Goal: Task Accomplishment & Management: Use online tool/utility

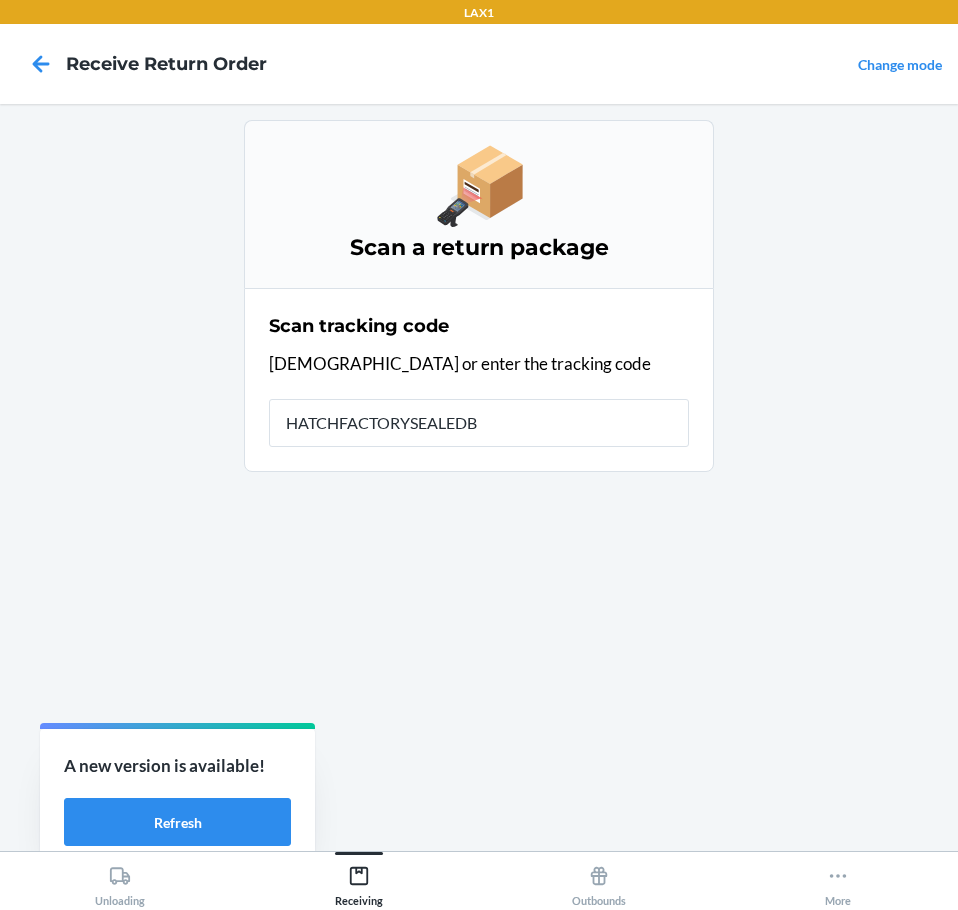
type input "HATCHFACTORYSEALEDBL"
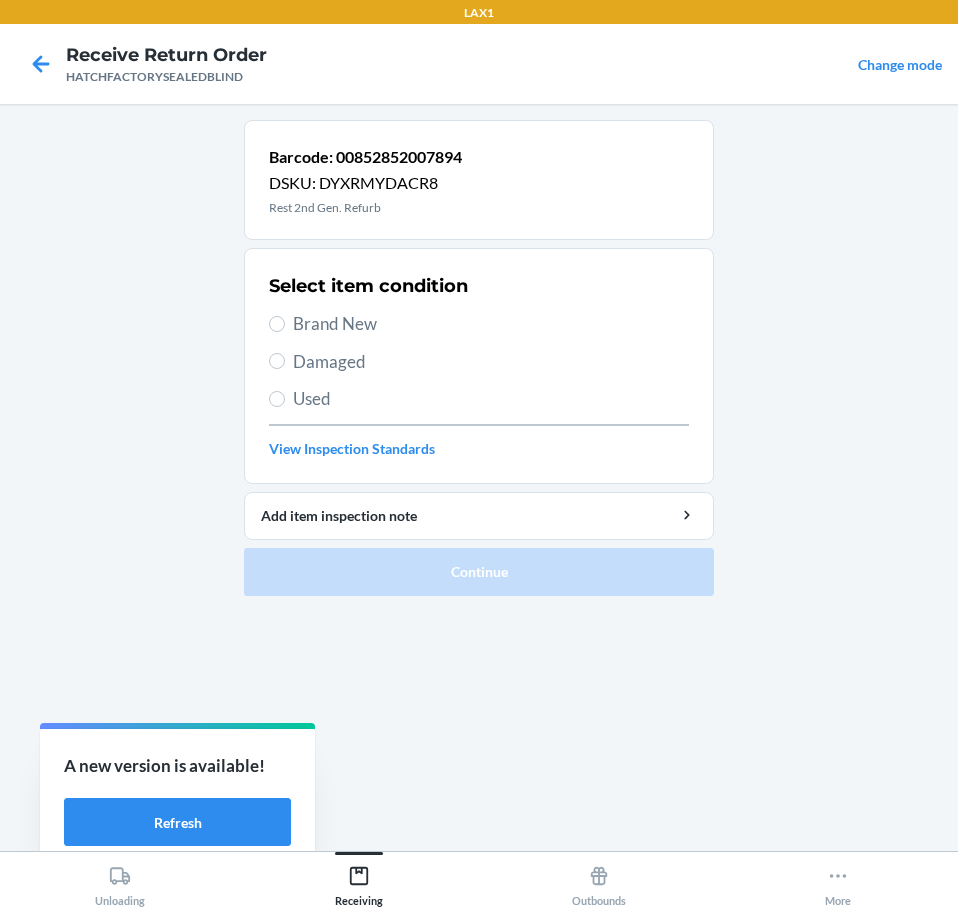
click at [321, 360] on span "Damaged" at bounding box center [491, 362] width 396 height 26
click at [285, 360] on input "Damaged" at bounding box center [277, 361] width 16 height 16
radio input "true"
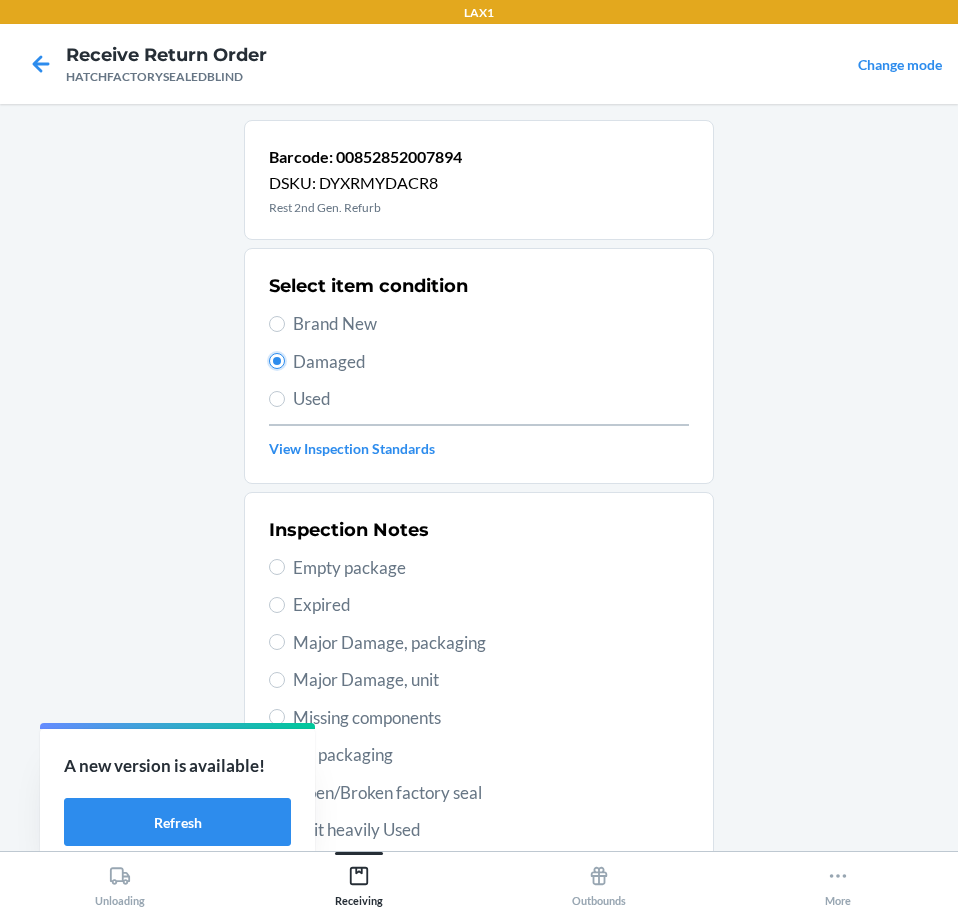
scroll to position [295, 0]
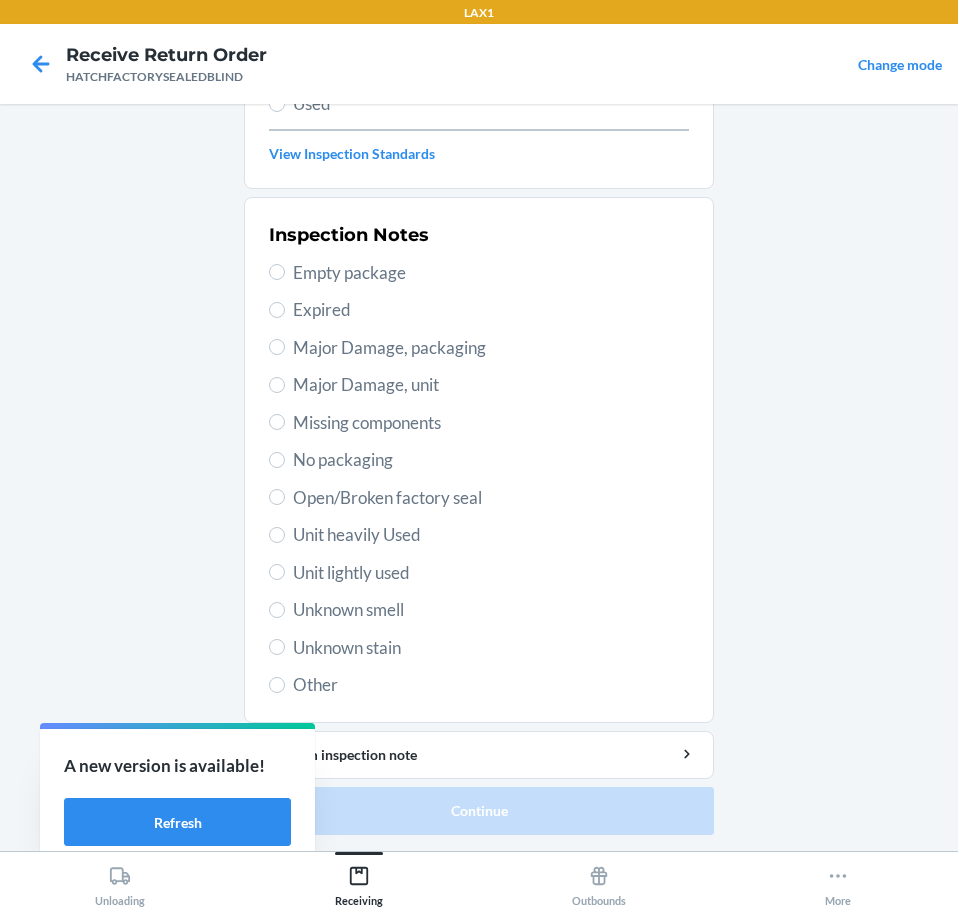
click at [293, 372] on span "Major Damage, unit" at bounding box center [491, 385] width 396 height 26
click at [285, 377] on input "Major Damage, unit" at bounding box center [277, 385] width 16 height 16
radio input "true"
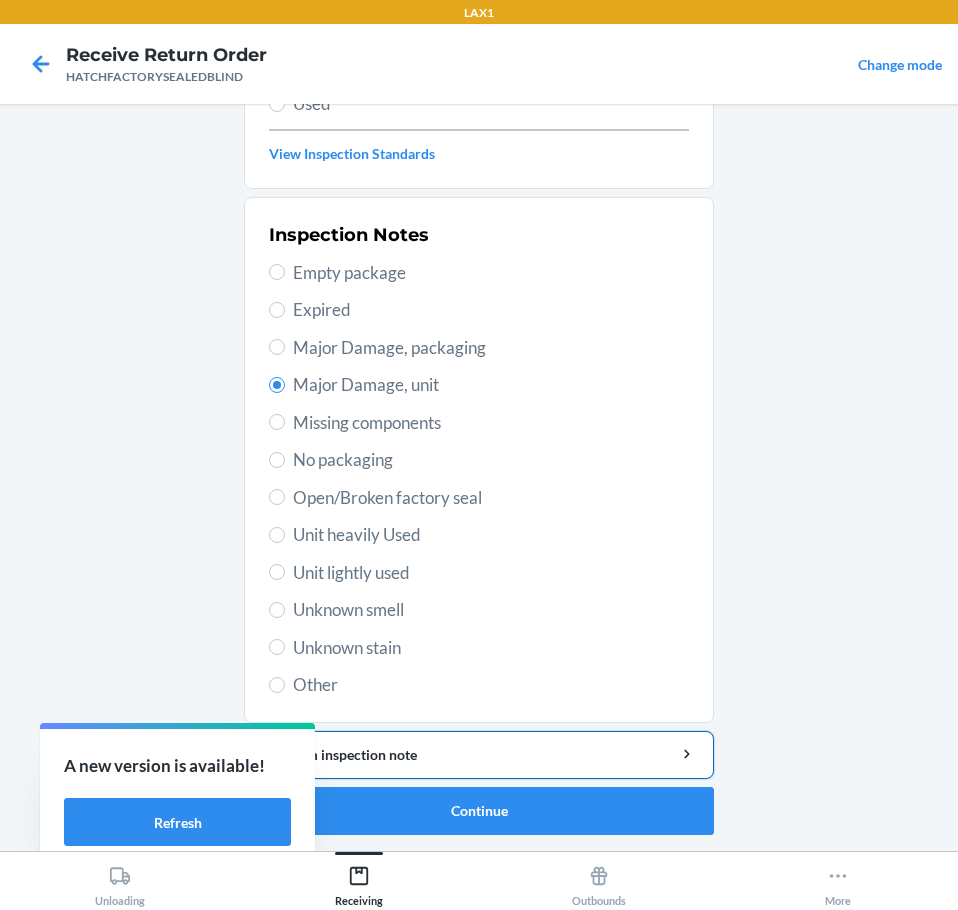
click at [546, 749] on div "Add item inspection note" at bounding box center [479, 754] width 436 height 21
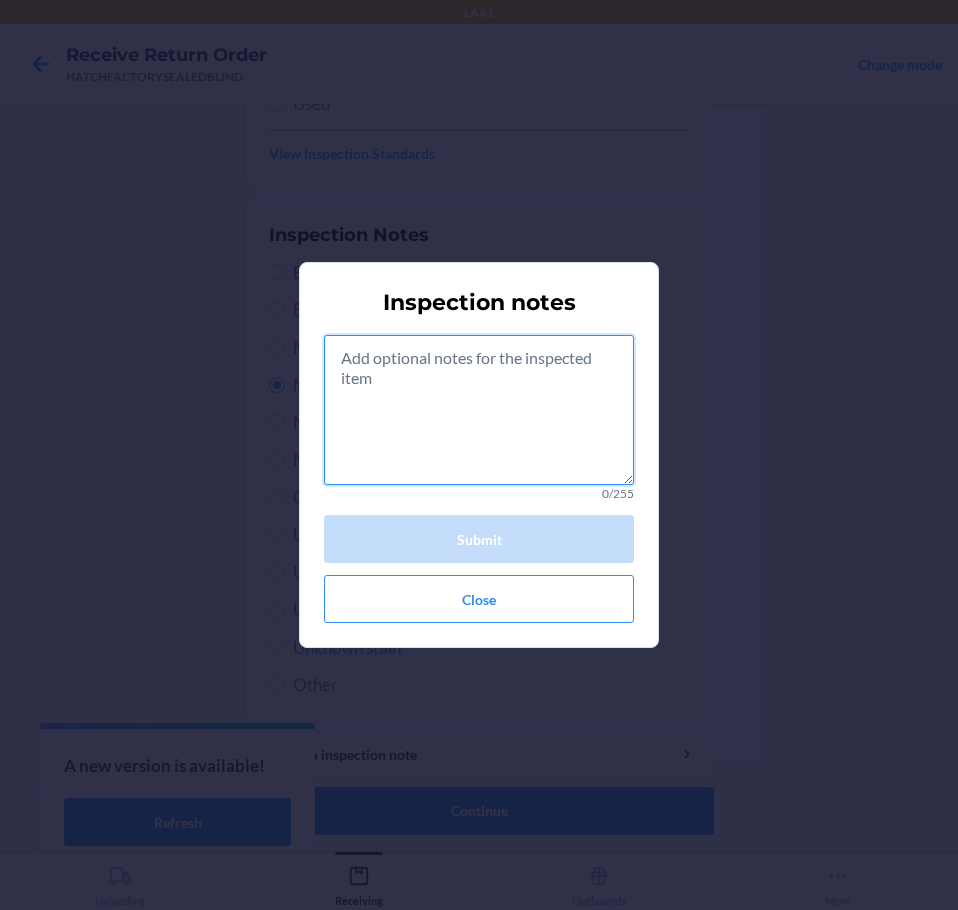
click at [456, 416] on textarea at bounding box center [479, 410] width 310 height 150
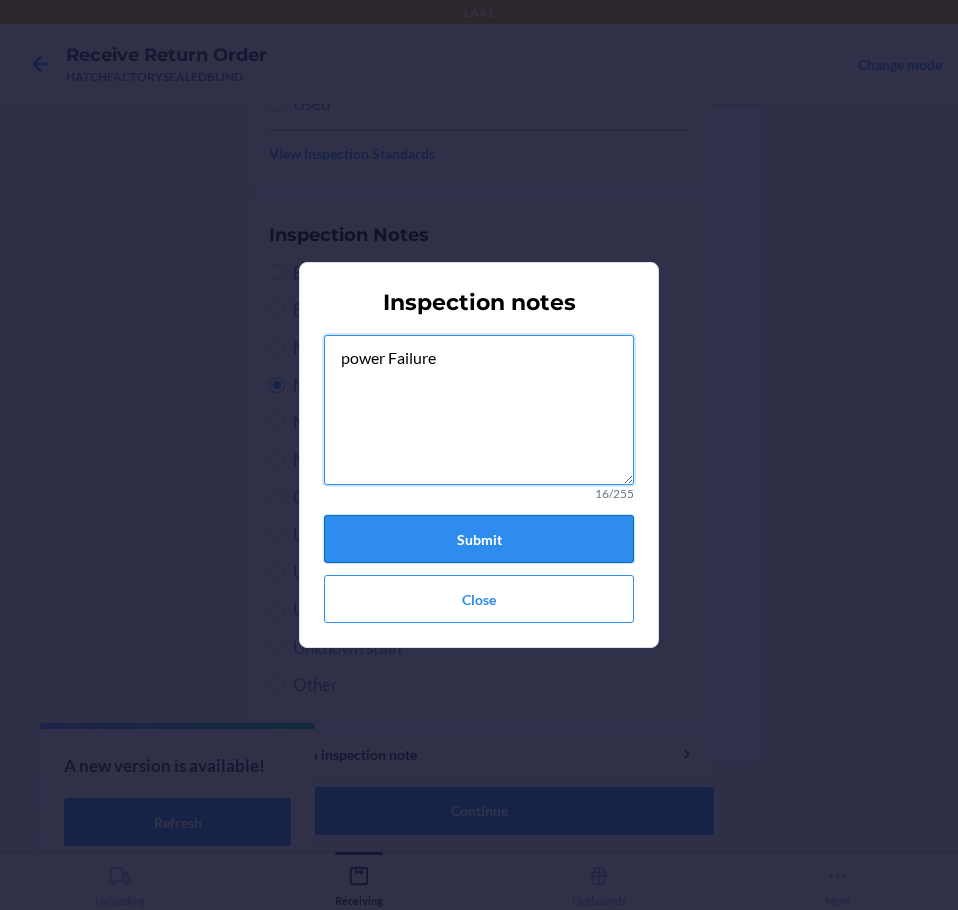
type textarea "power Failure"
click at [482, 522] on button "Submit" at bounding box center [479, 539] width 310 height 48
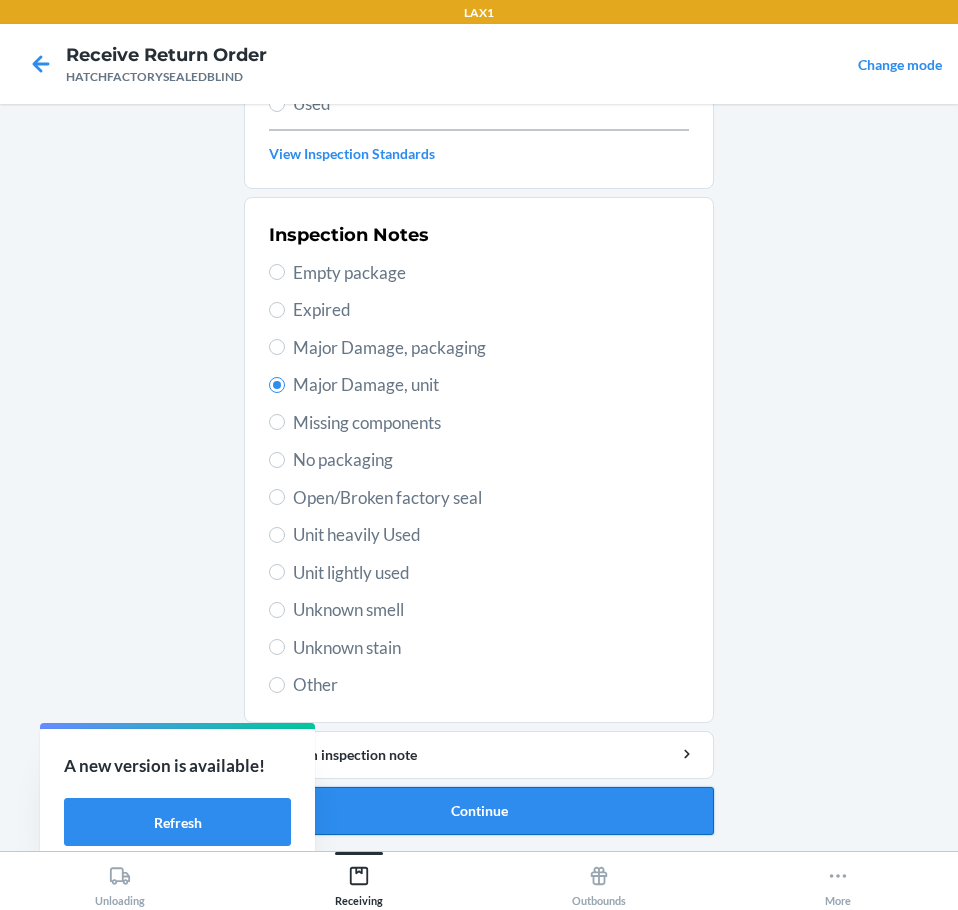
click at [576, 804] on button "Continue" at bounding box center [479, 811] width 470 height 48
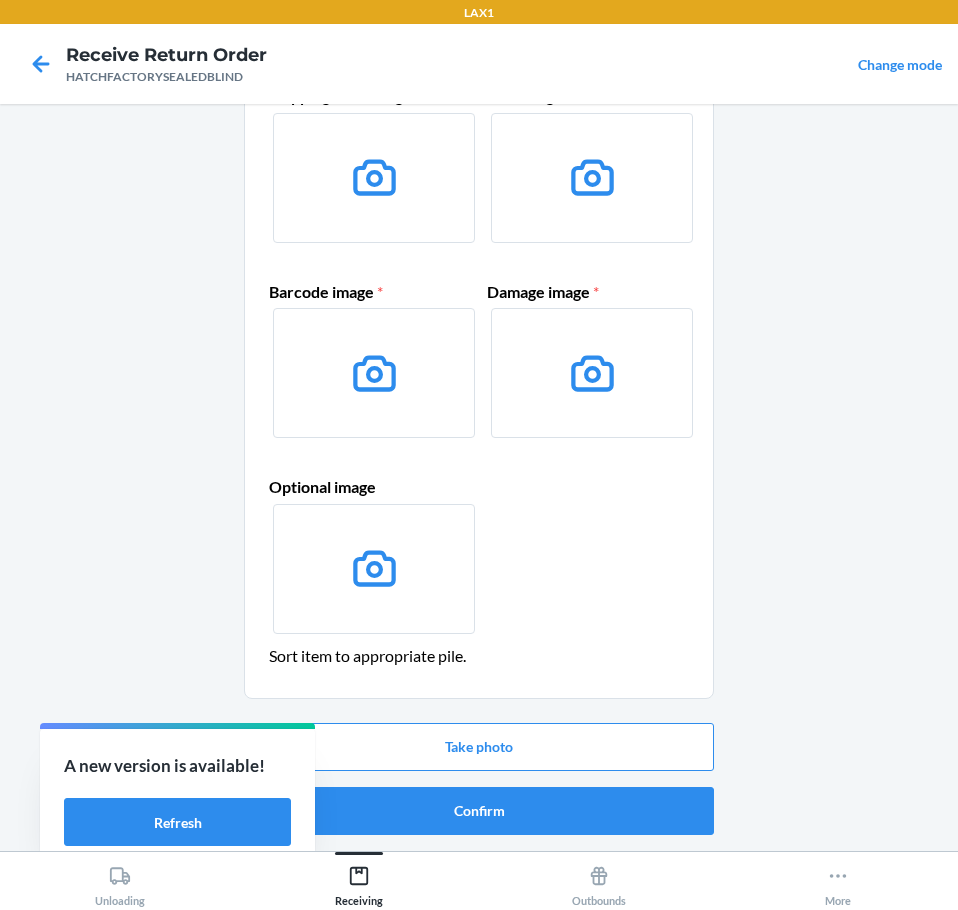
click at [576, 804] on button "Confirm" at bounding box center [479, 811] width 470 height 48
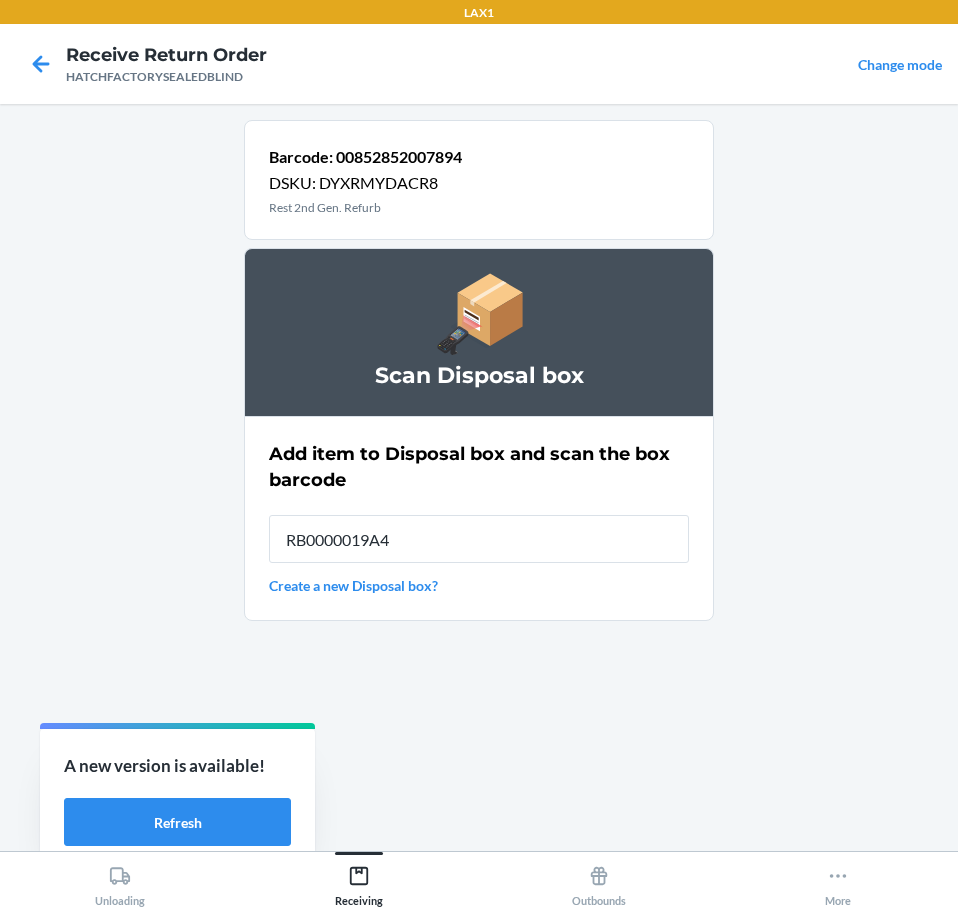
type input "RB0000019A4"
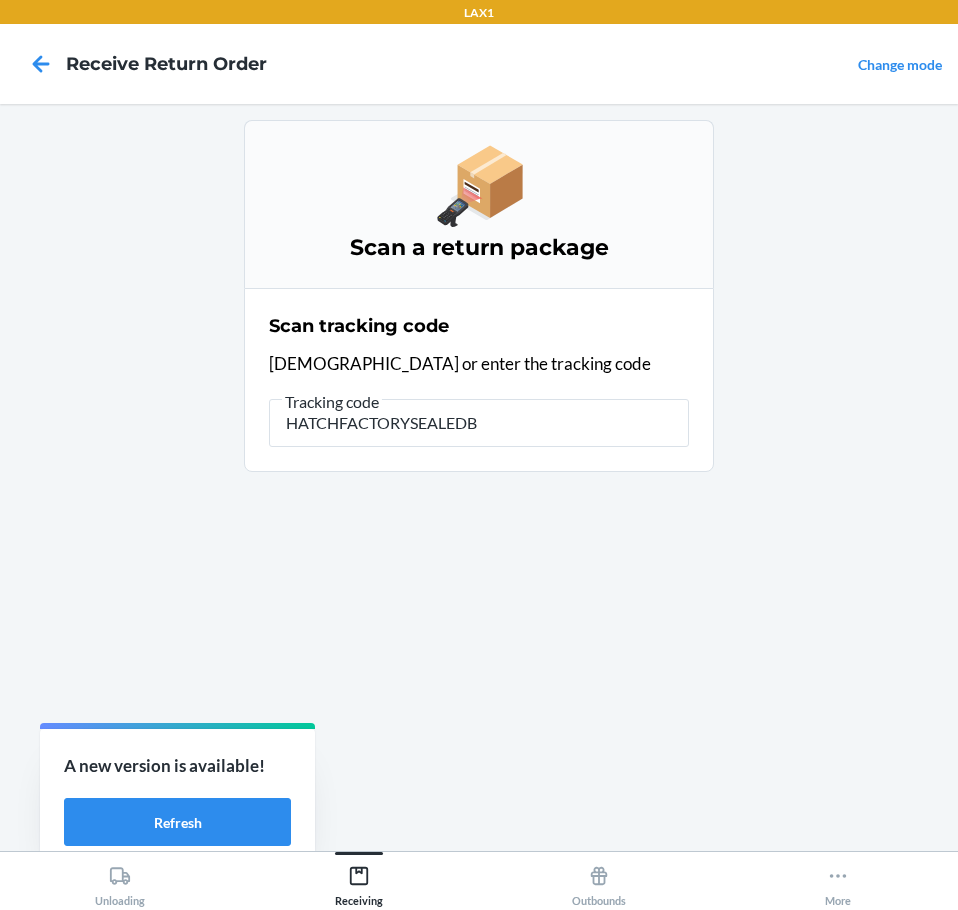
type input "HATCHFACTORYSEALEDBL"
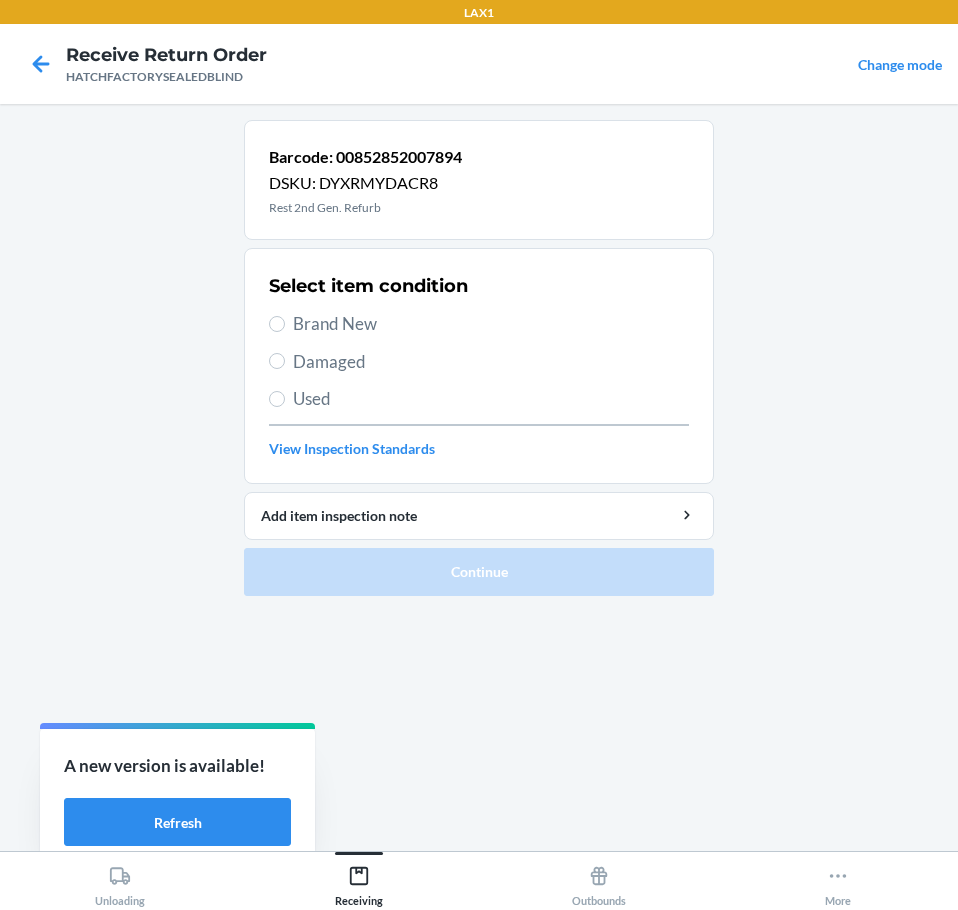
click at [293, 333] on span "Brand New" at bounding box center [491, 324] width 396 height 26
click at [285, 332] on input "Brand New" at bounding box center [277, 324] width 16 height 16
radio input "true"
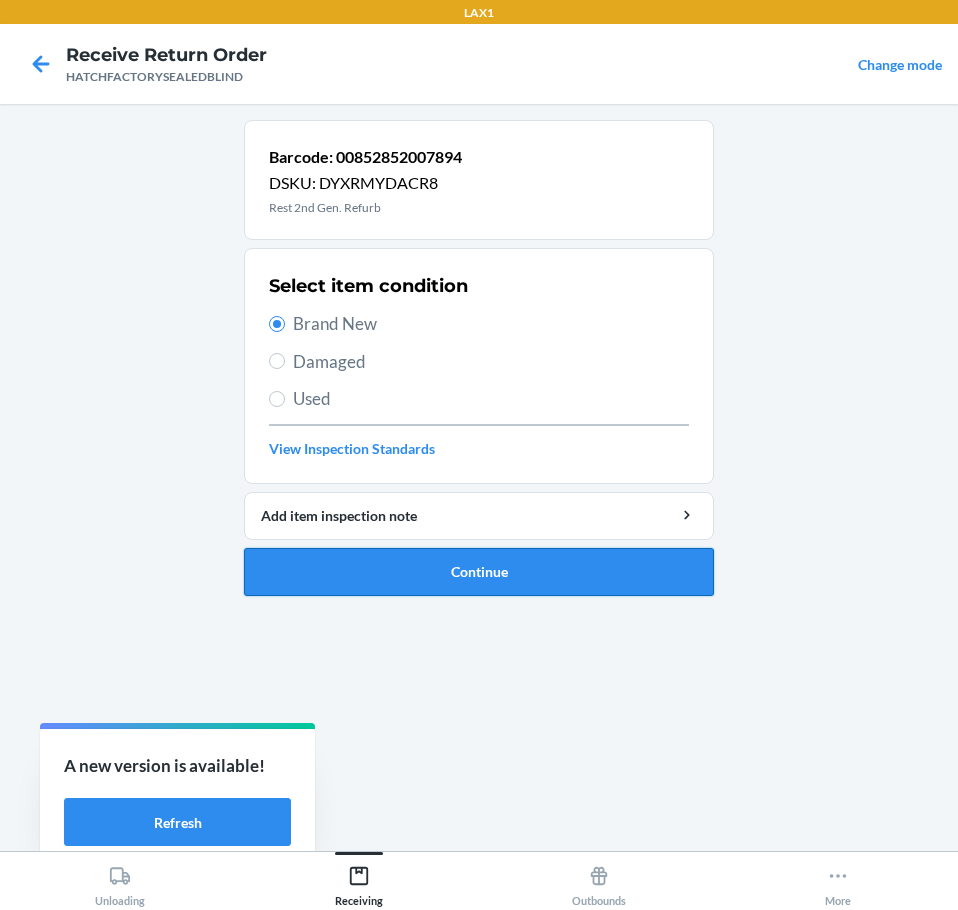
click at [451, 568] on button "Continue" at bounding box center [479, 572] width 470 height 48
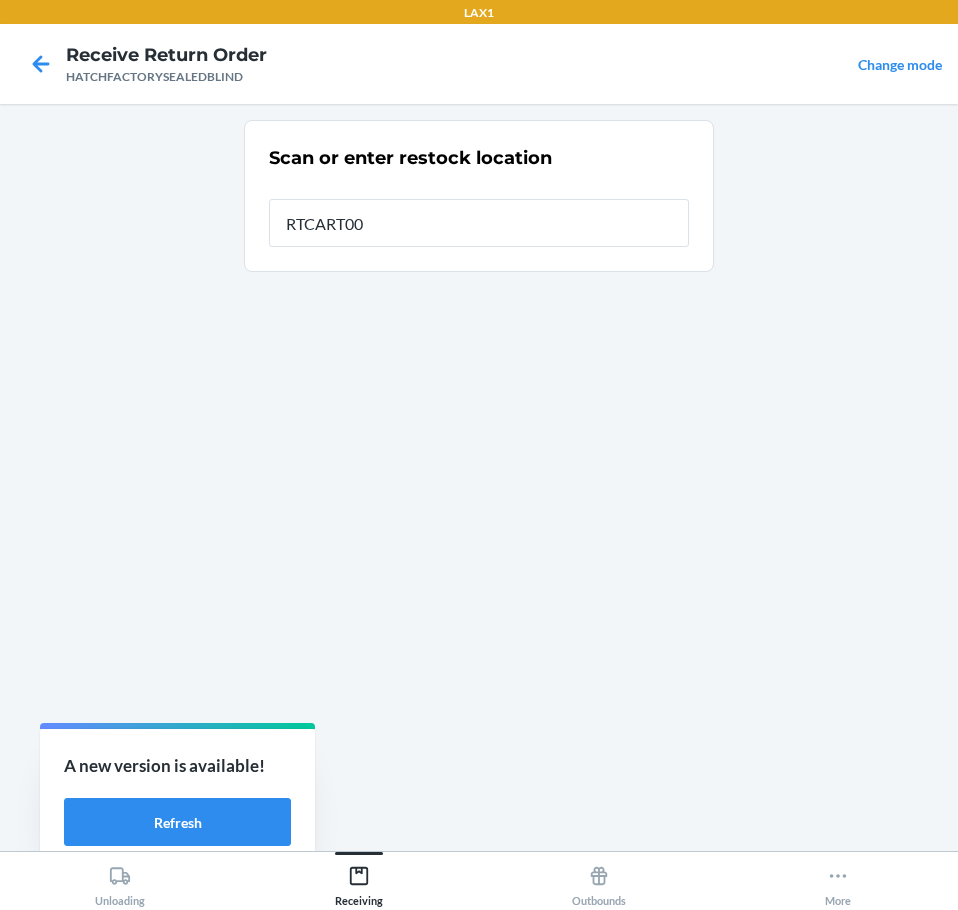
type input "RTCART004"
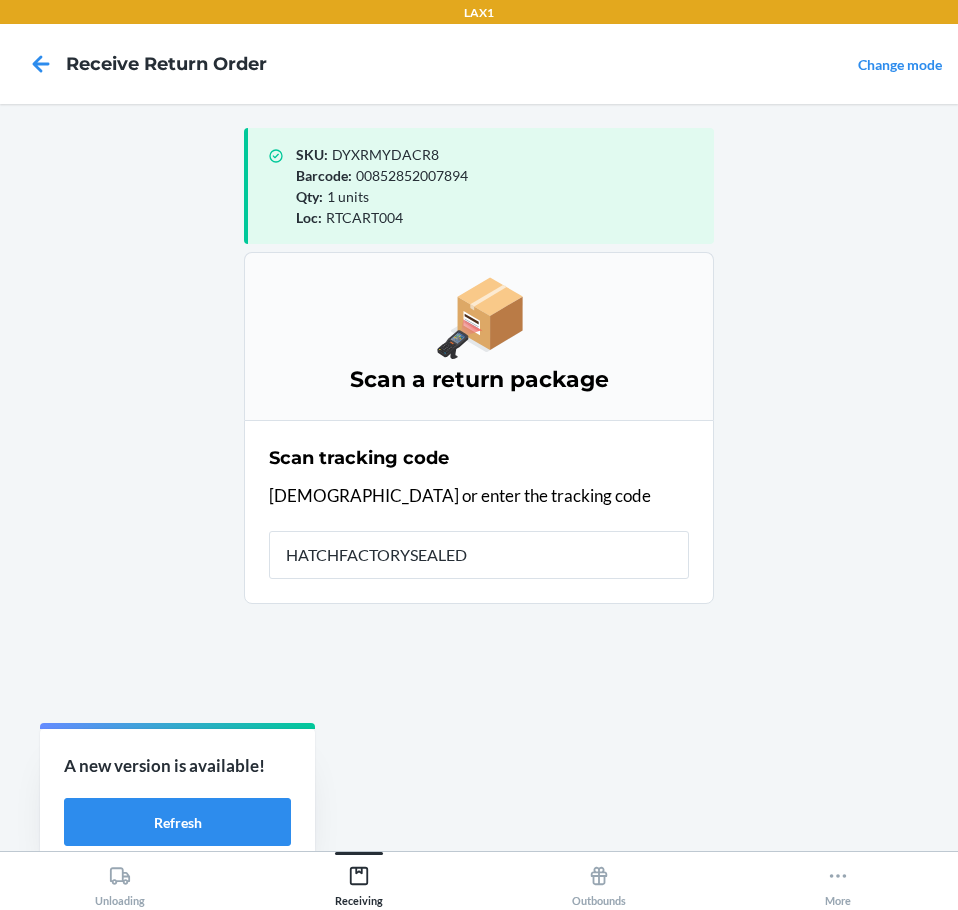
type input "HATCHFACTORYSEALEDB"
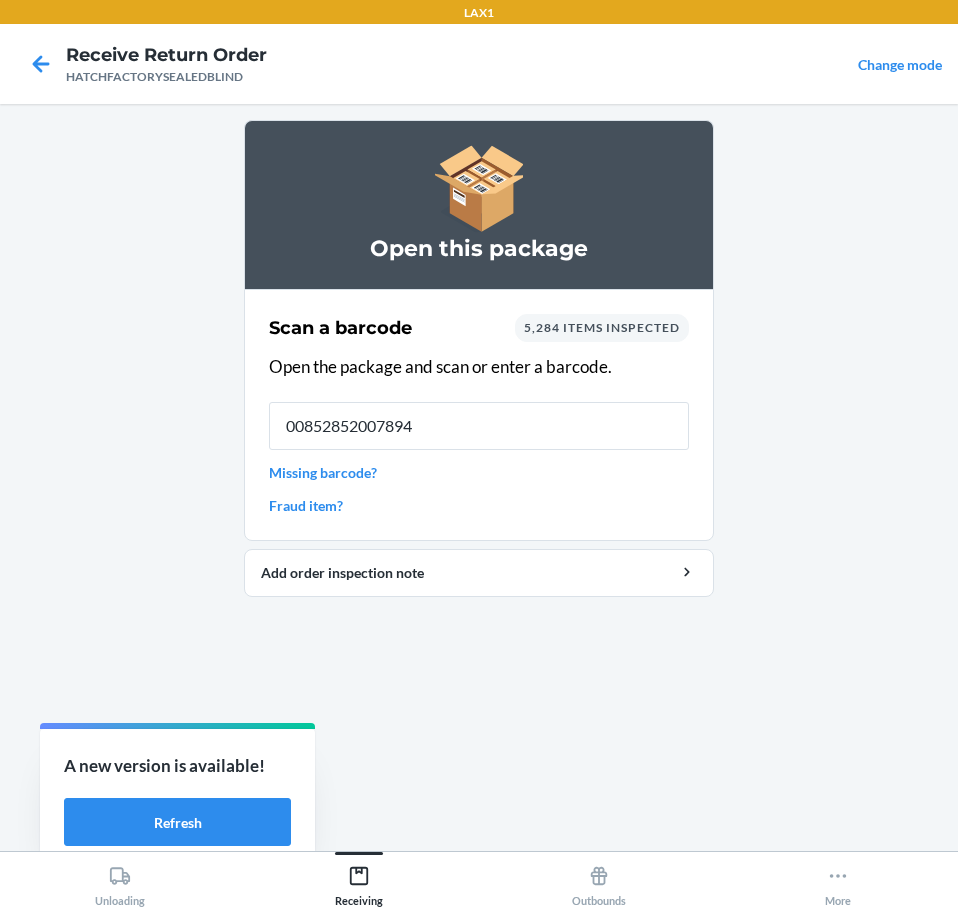
type input "00852852007894"
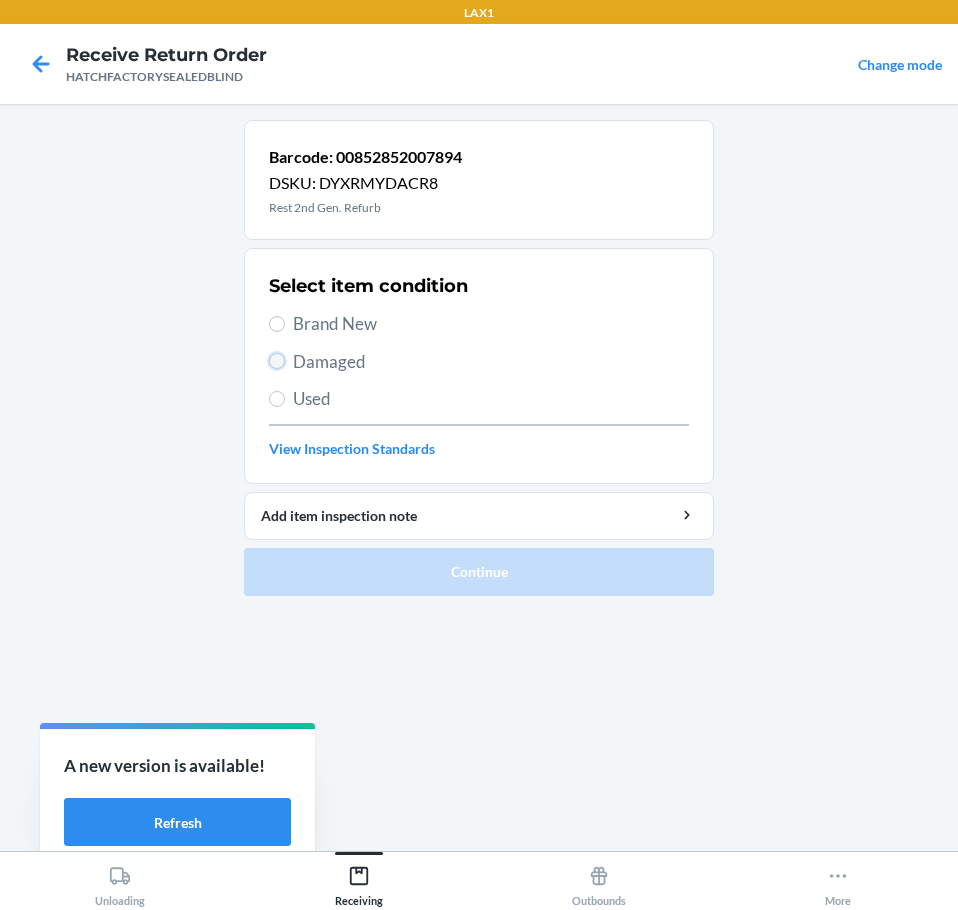
click at [283, 360] on input "Damaged" at bounding box center [277, 361] width 16 height 16
radio input "true"
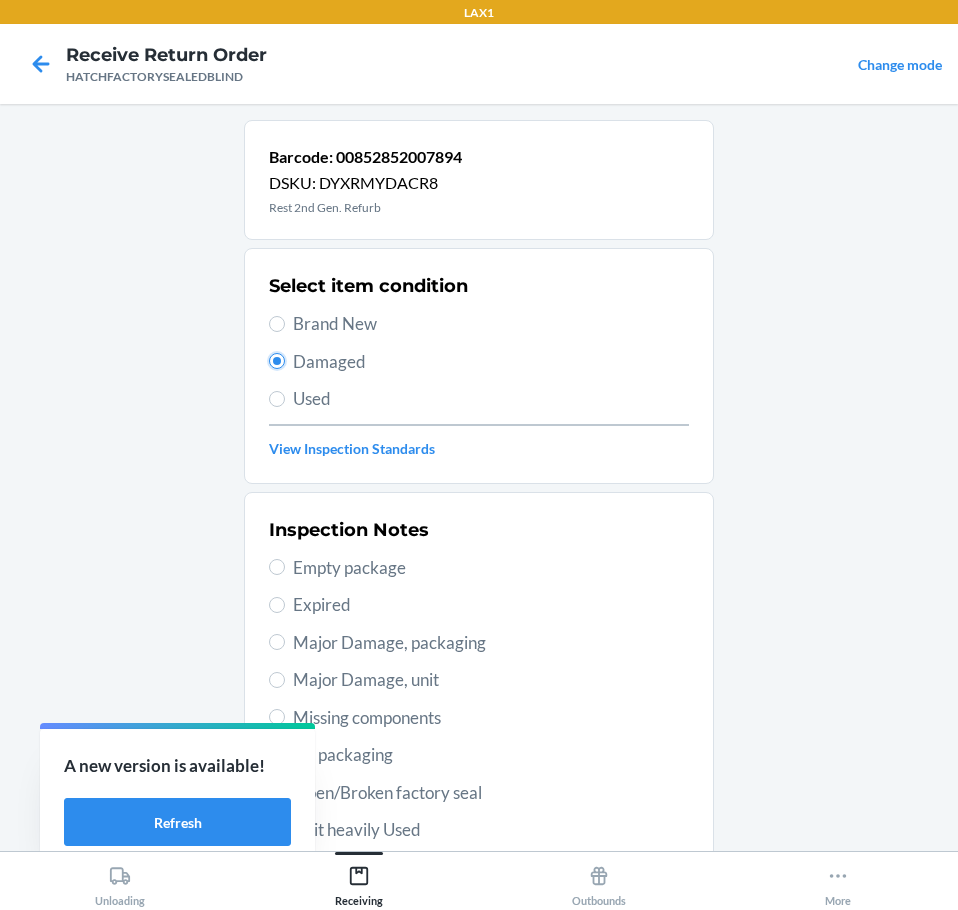
scroll to position [295, 0]
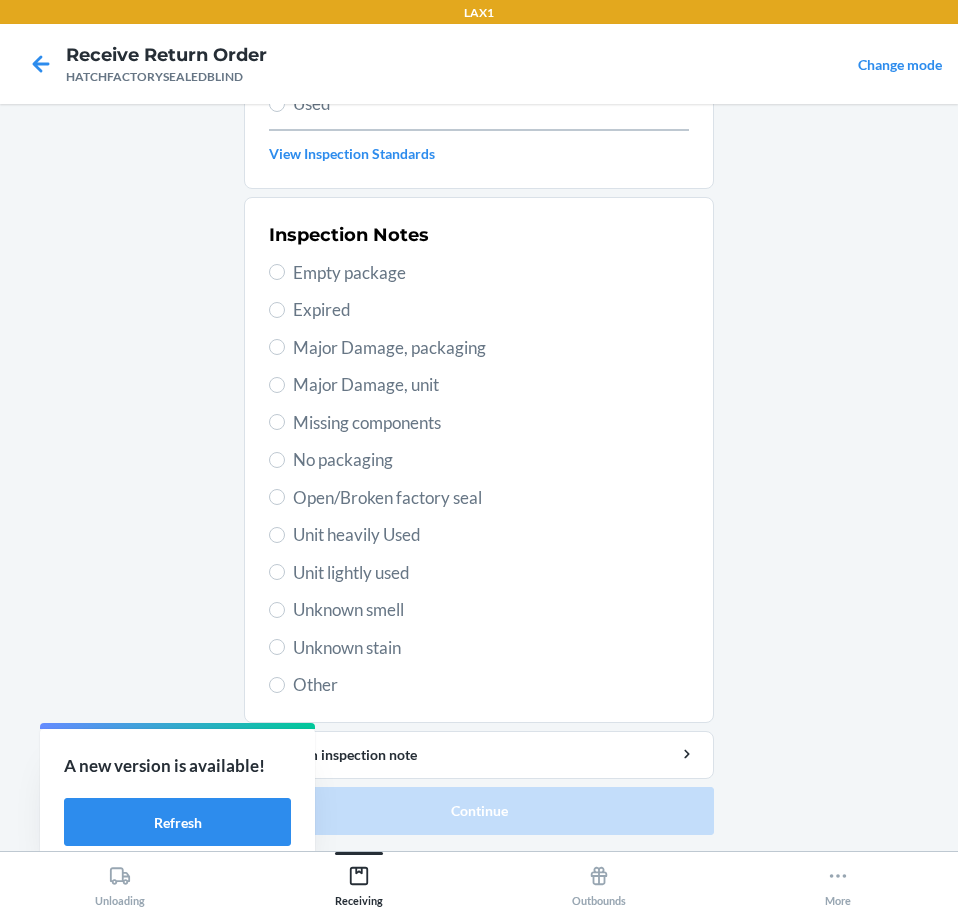
click at [295, 386] on span "Major Damage, unit" at bounding box center [491, 385] width 396 height 26
click at [285, 386] on input "Major Damage, unit" at bounding box center [277, 385] width 16 height 16
radio input "true"
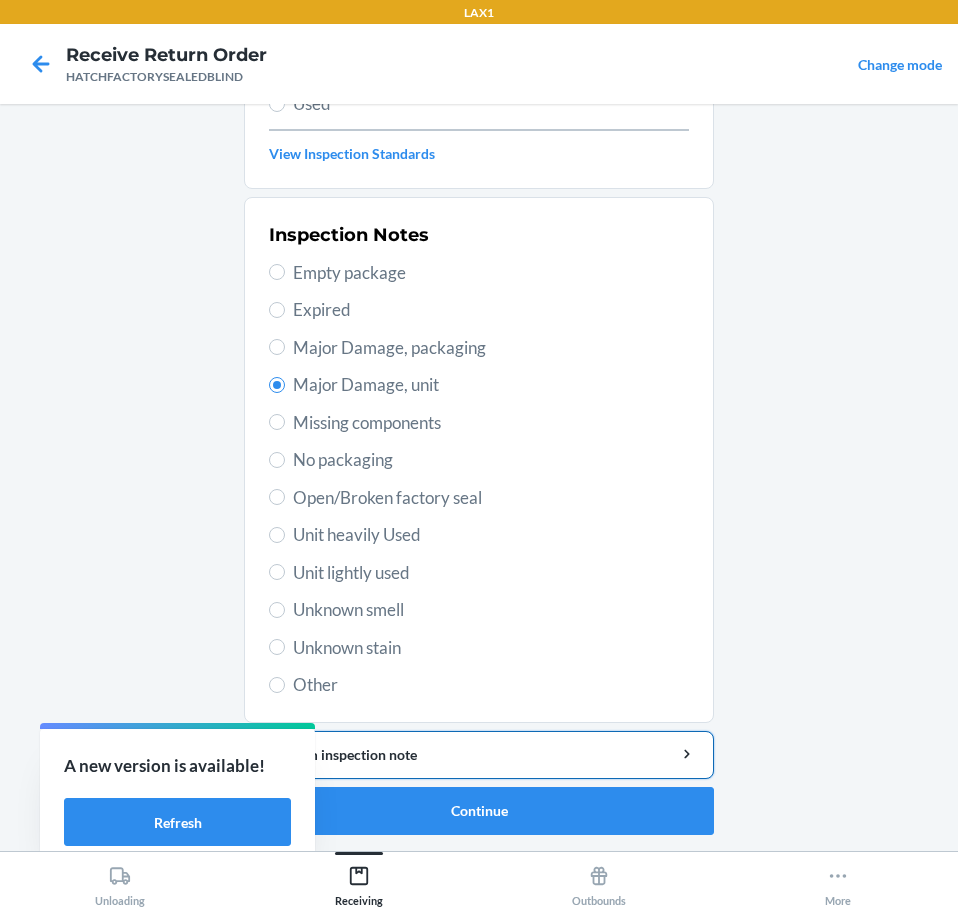
click at [456, 752] on div "Add item inspection note" at bounding box center [479, 754] width 436 height 21
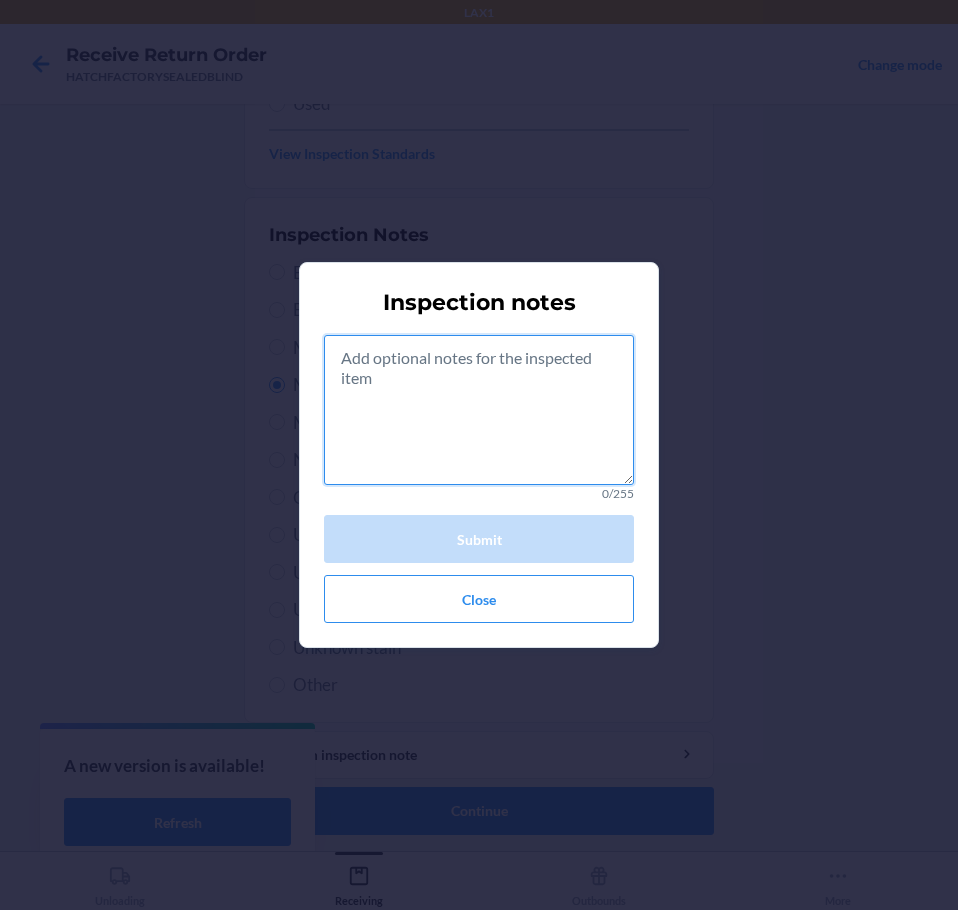
click at [474, 450] on textarea at bounding box center [479, 410] width 310 height 150
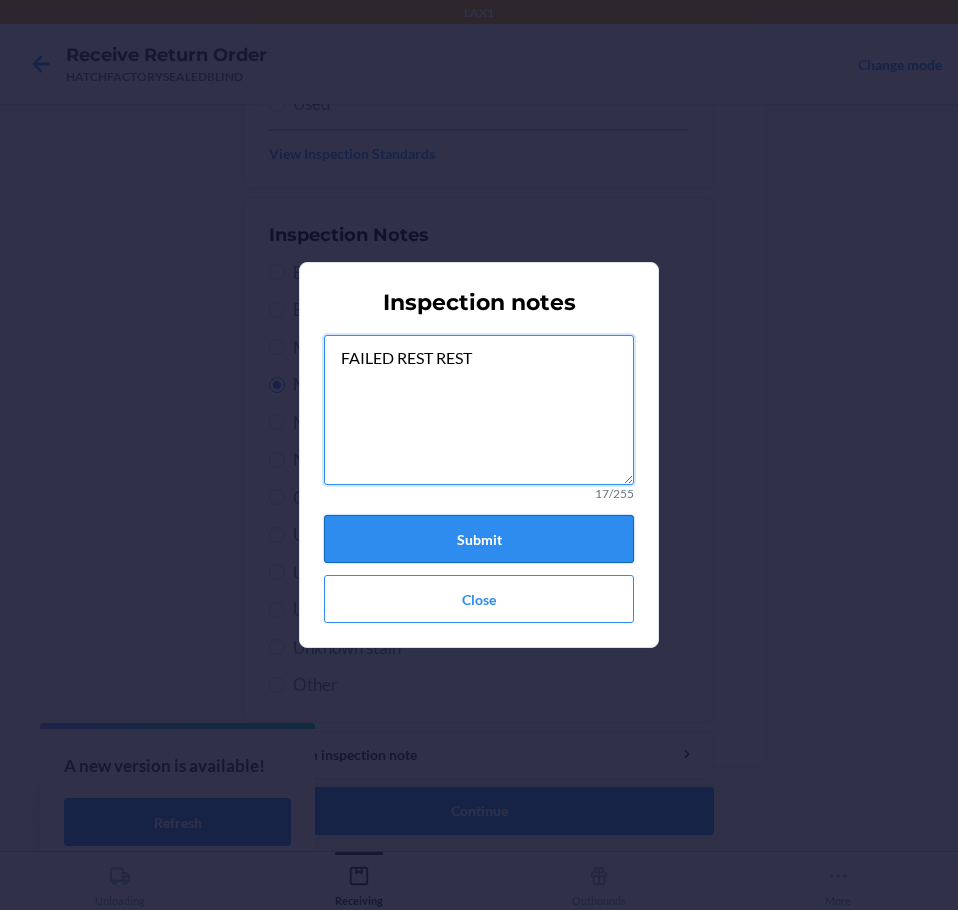
type textarea "FAILED REST REST"
click at [492, 542] on button "Submit" at bounding box center [479, 539] width 310 height 48
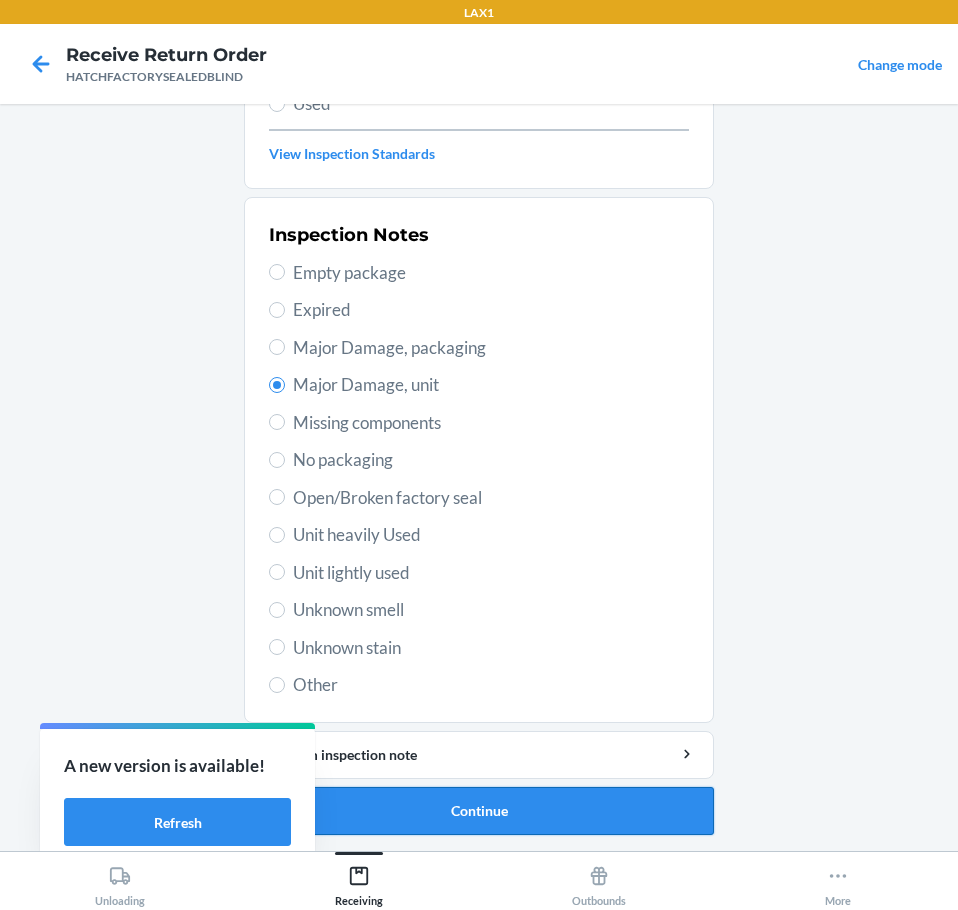
click at [555, 815] on button "Continue" at bounding box center [479, 811] width 470 height 48
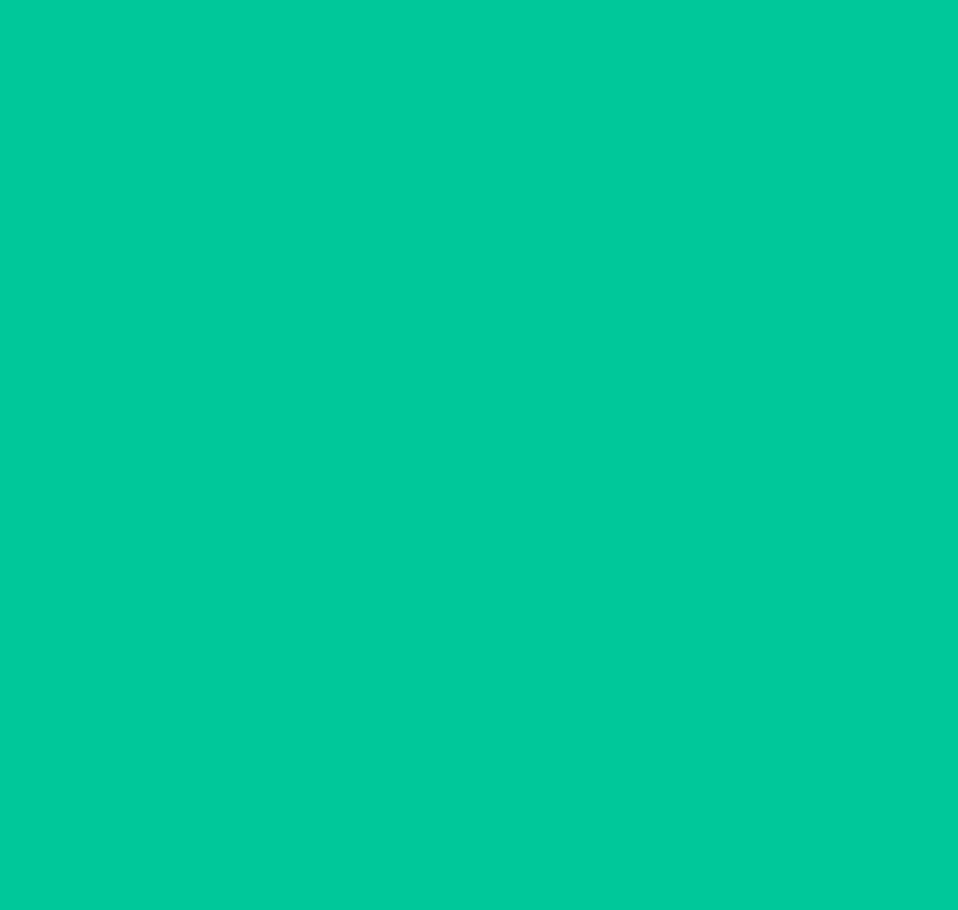
click at [555, 815] on button "Confirm" at bounding box center [479, 811] width 470 height 48
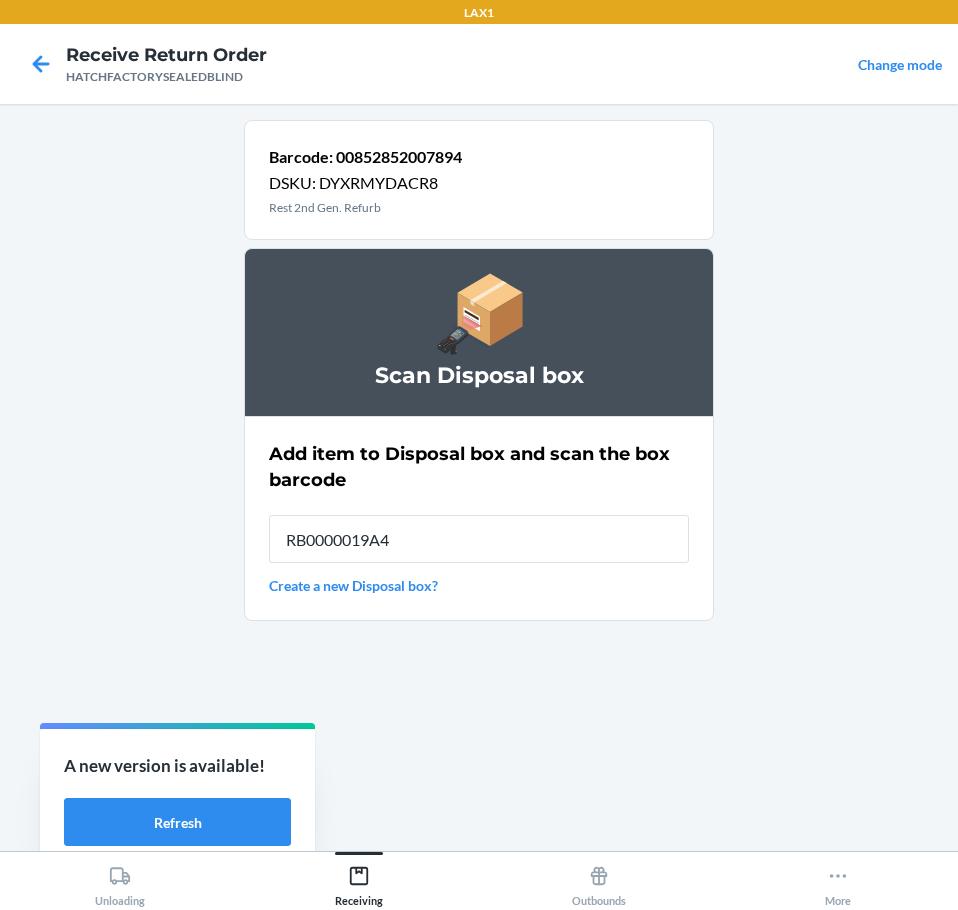
type input "RB0000019A4"
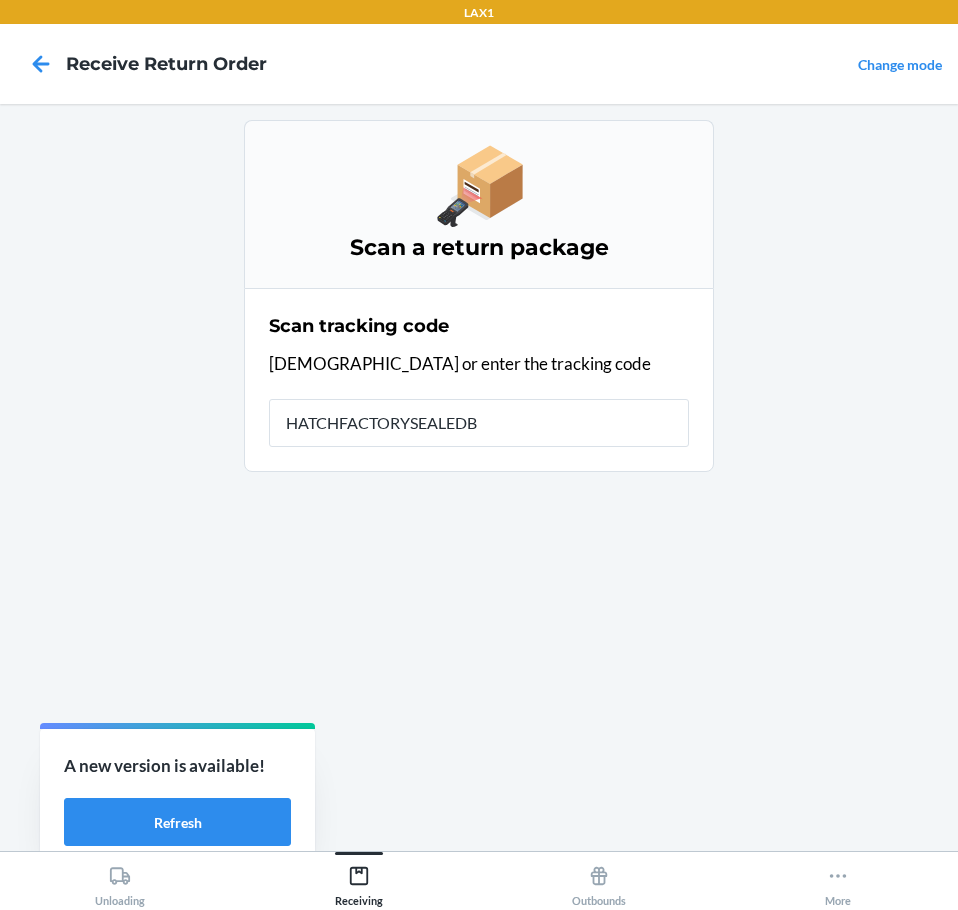
type input "HATCHFACTORYSEALEDBL"
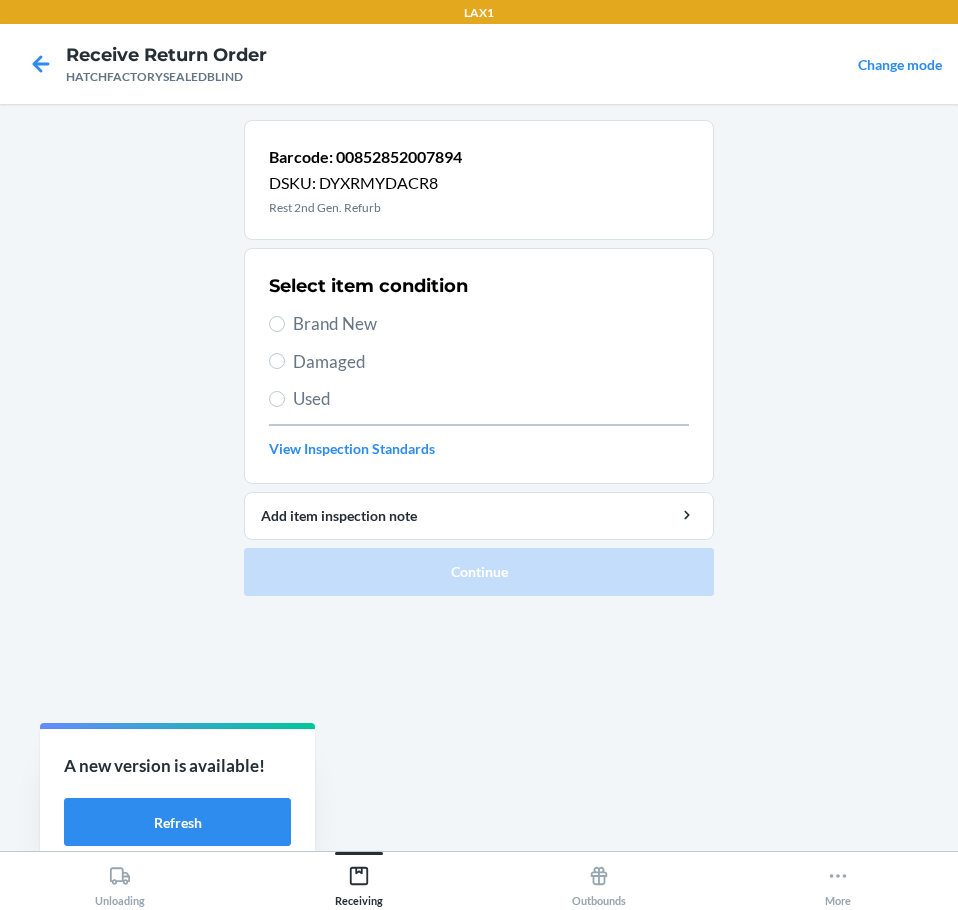
click at [336, 323] on span "Brand New" at bounding box center [491, 324] width 396 height 26
click at [285, 323] on input "Brand New" at bounding box center [277, 324] width 16 height 16
radio input "true"
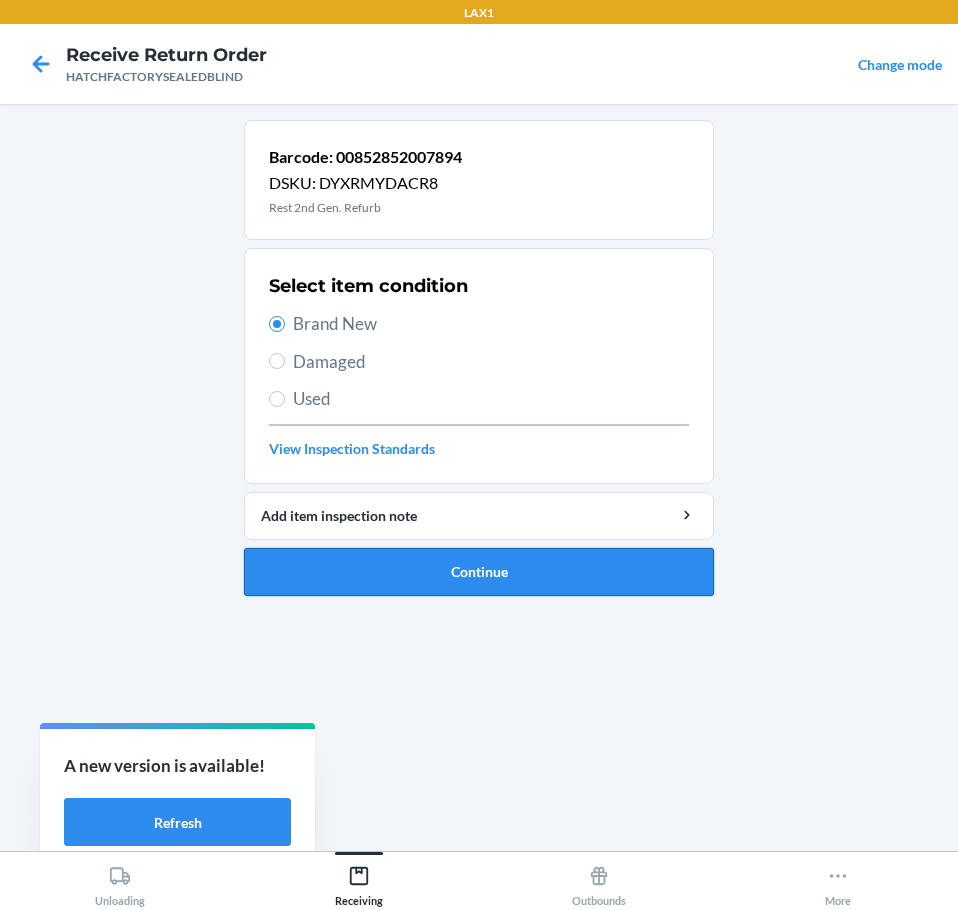
click at [346, 577] on button "Continue" at bounding box center [479, 572] width 470 height 48
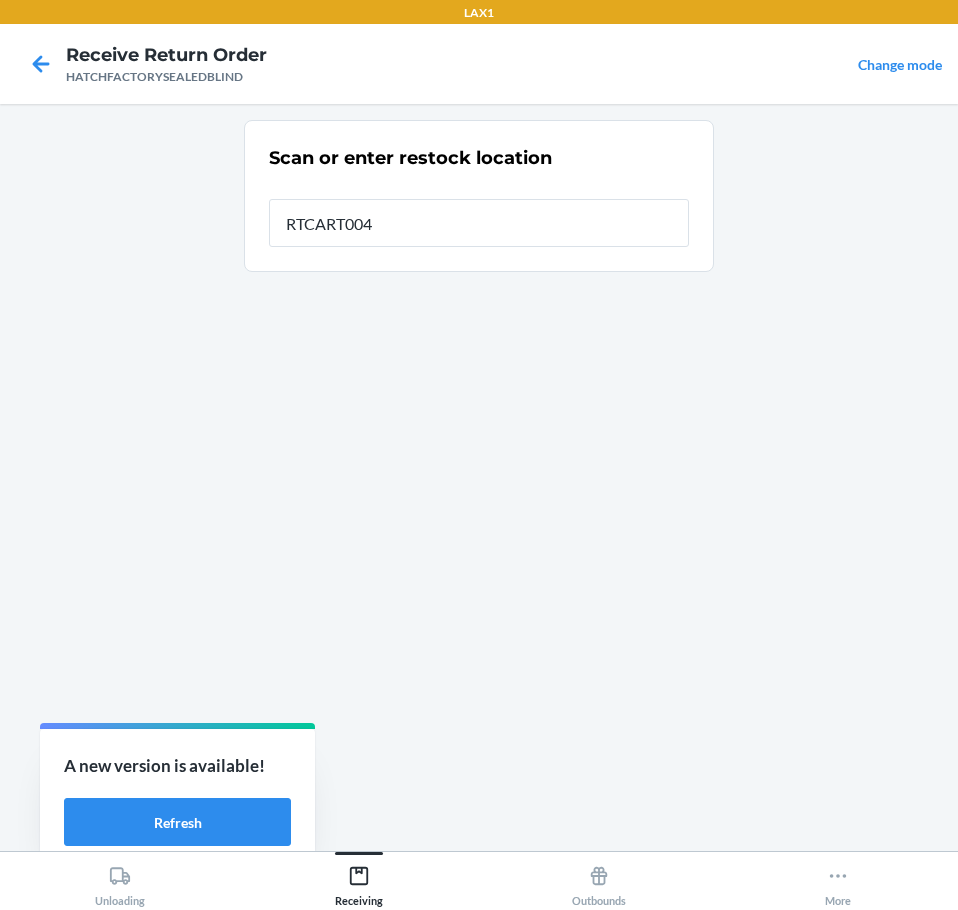
type input "RTCART004"
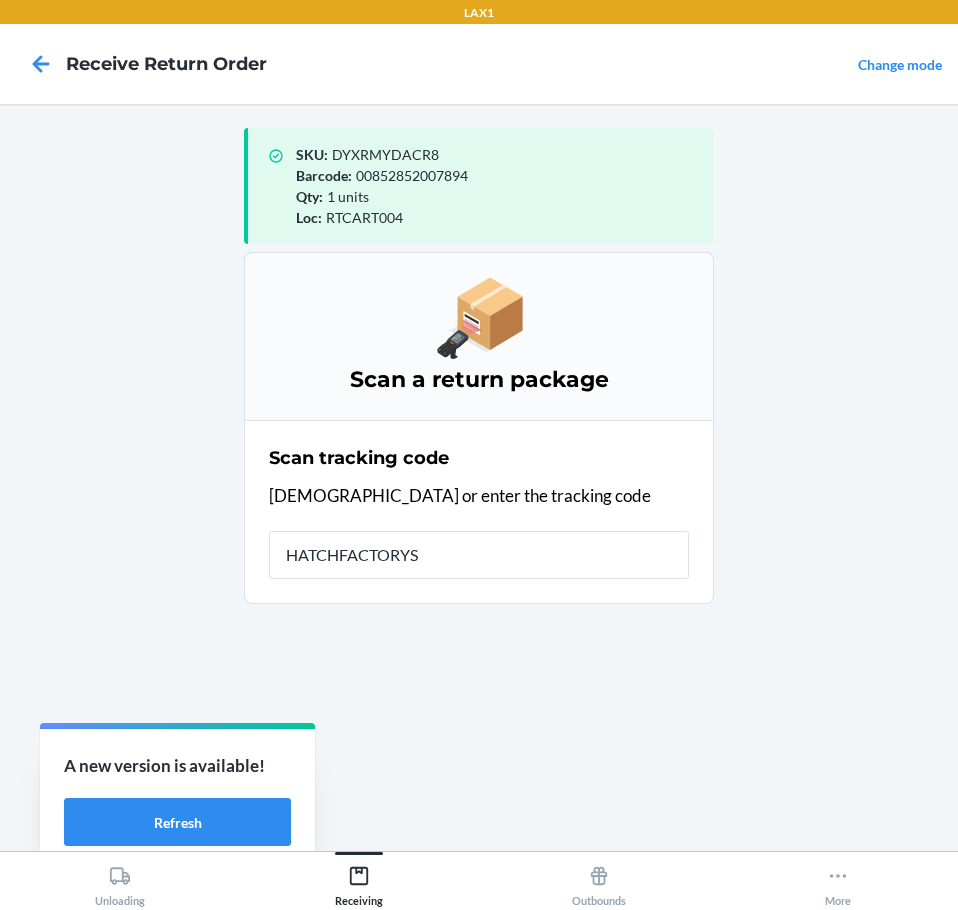
type input "HATCHFACTORYSE"
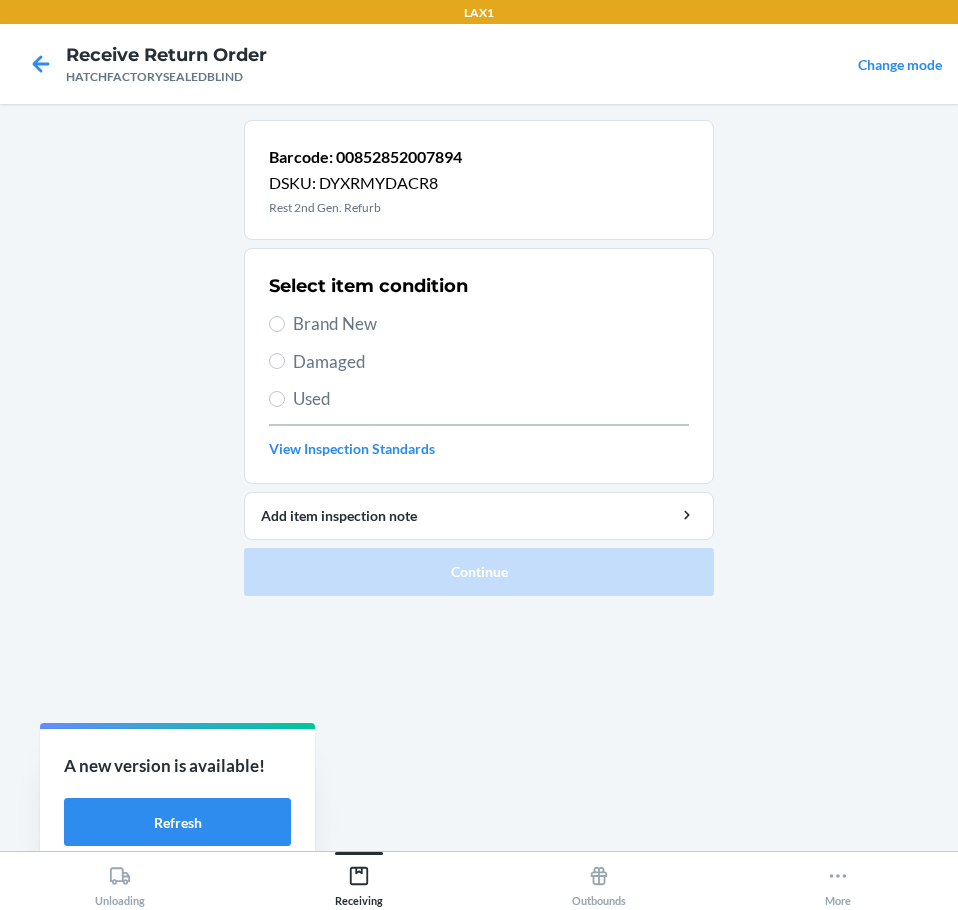
click at [315, 364] on span "Damaged" at bounding box center [491, 362] width 396 height 26
click at [285, 364] on input "Damaged" at bounding box center [277, 361] width 16 height 16
radio input "true"
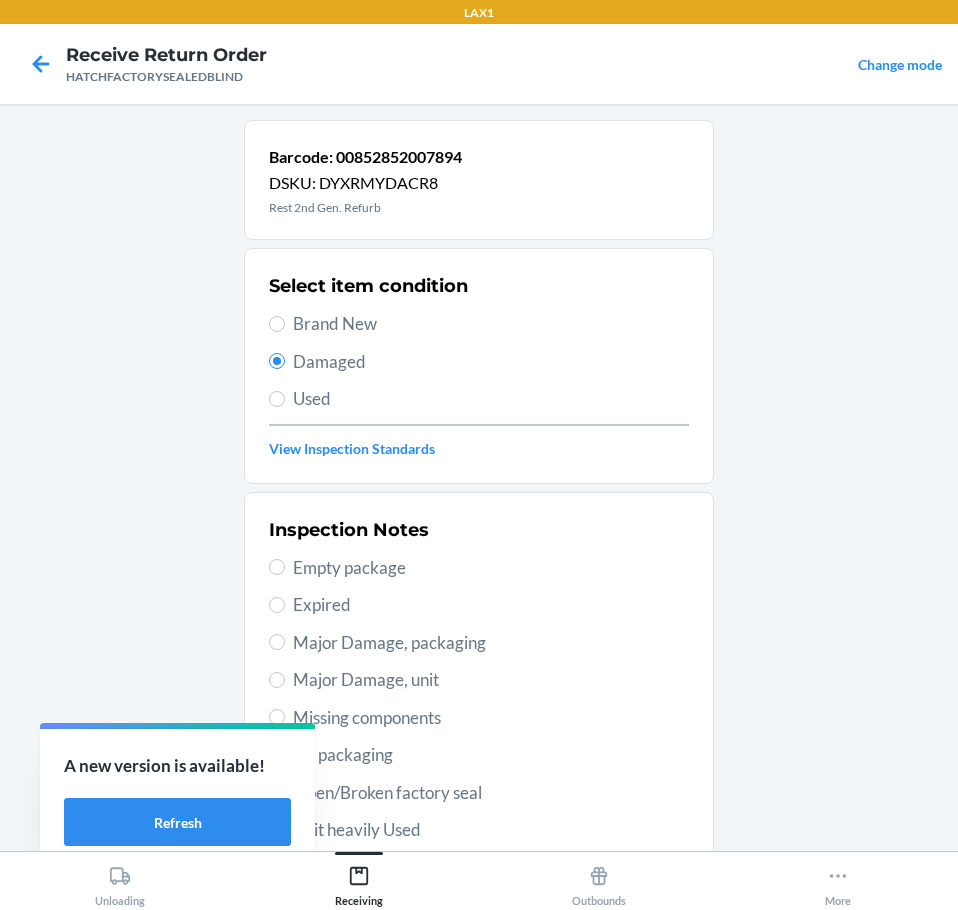
click at [379, 677] on span "Major Damage, unit" at bounding box center [491, 680] width 396 height 26
click at [285, 677] on input "Major Damage, unit" at bounding box center [277, 680] width 16 height 16
radio input "true"
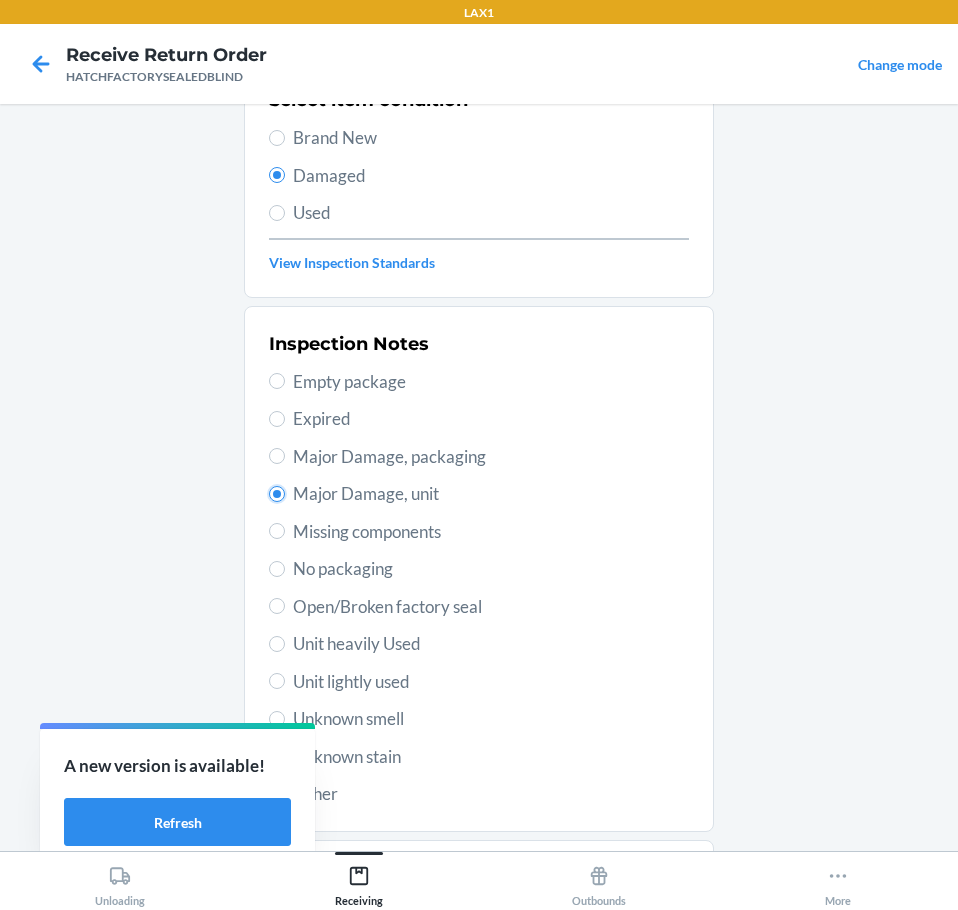
scroll to position [295, 0]
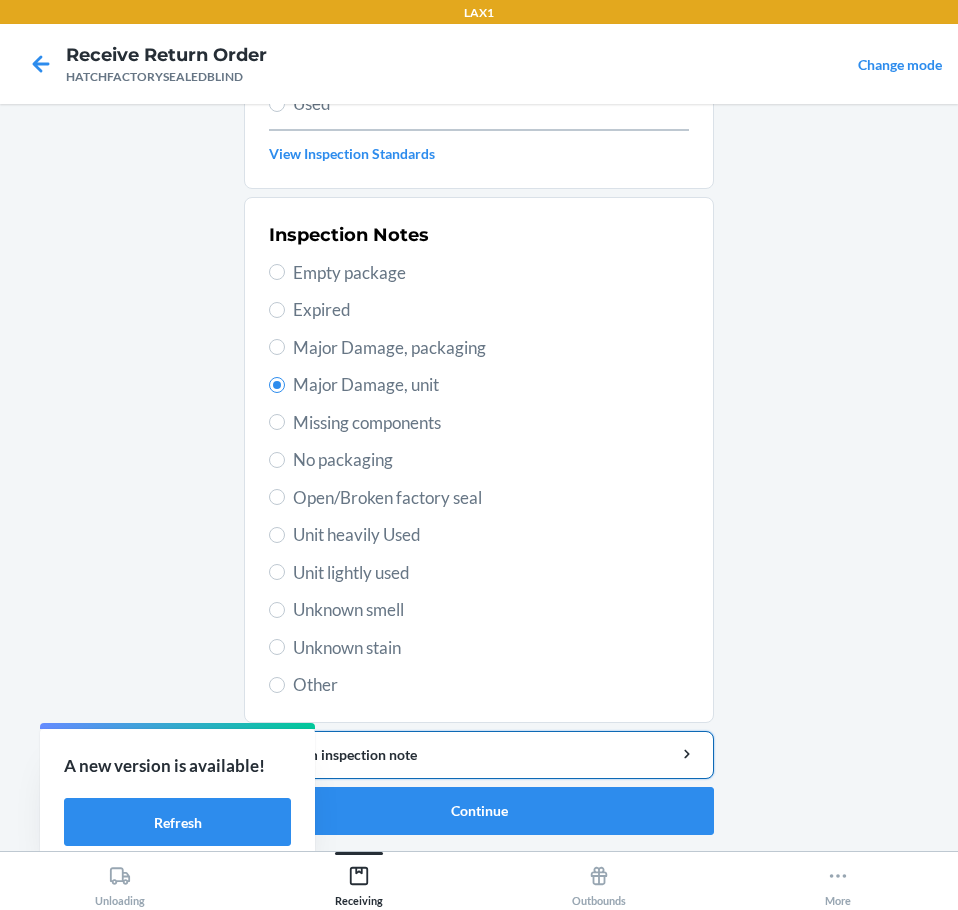
click at [566, 757] on div "Add item inspection note" at bounding box center [479, 754] width 436 height 21
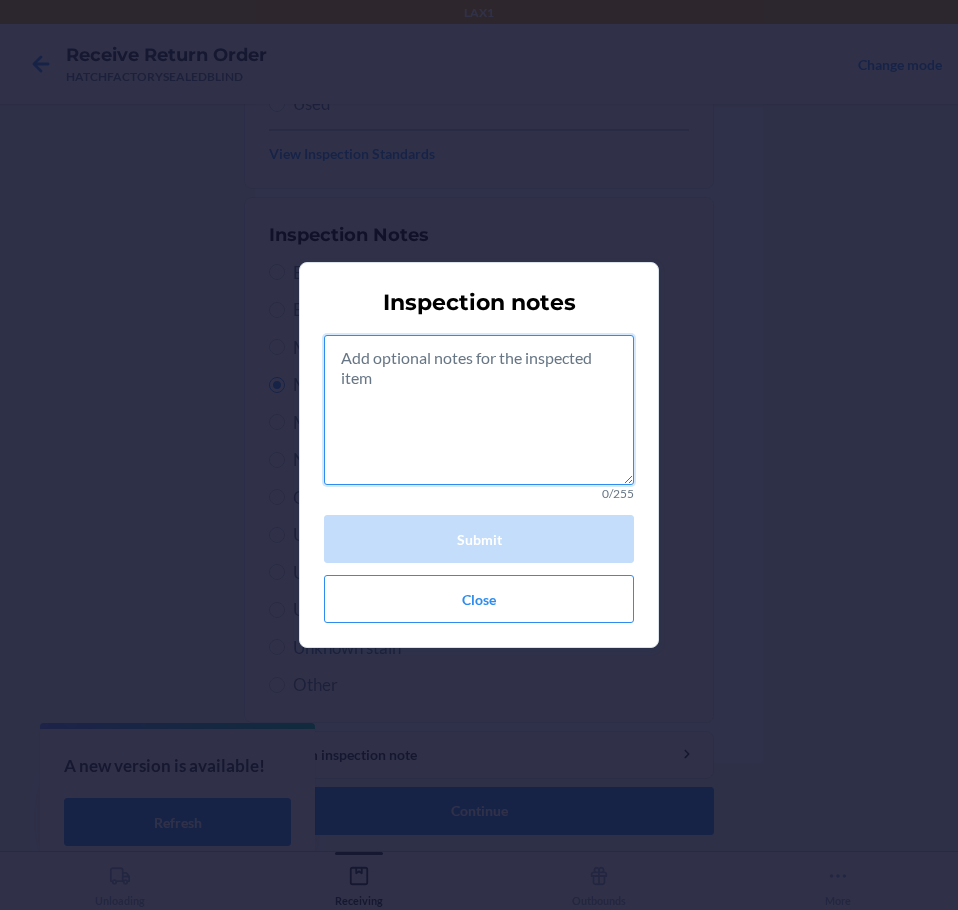
click at [459, 402] on textarea at bounding box center [479, 410] width 310 height 150
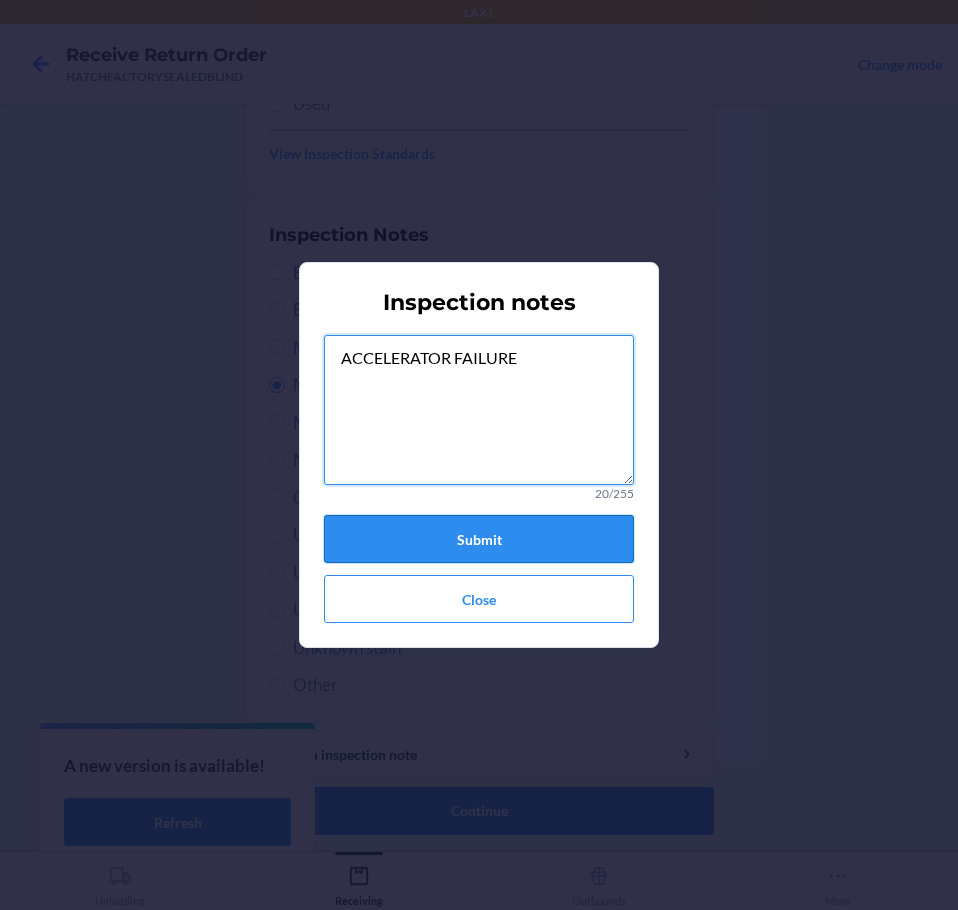
type textarea "ACCELERATOR FAILURE"
click at [509, 530] on button "Submit" at bounding box center [479, 539] width 310 height 48
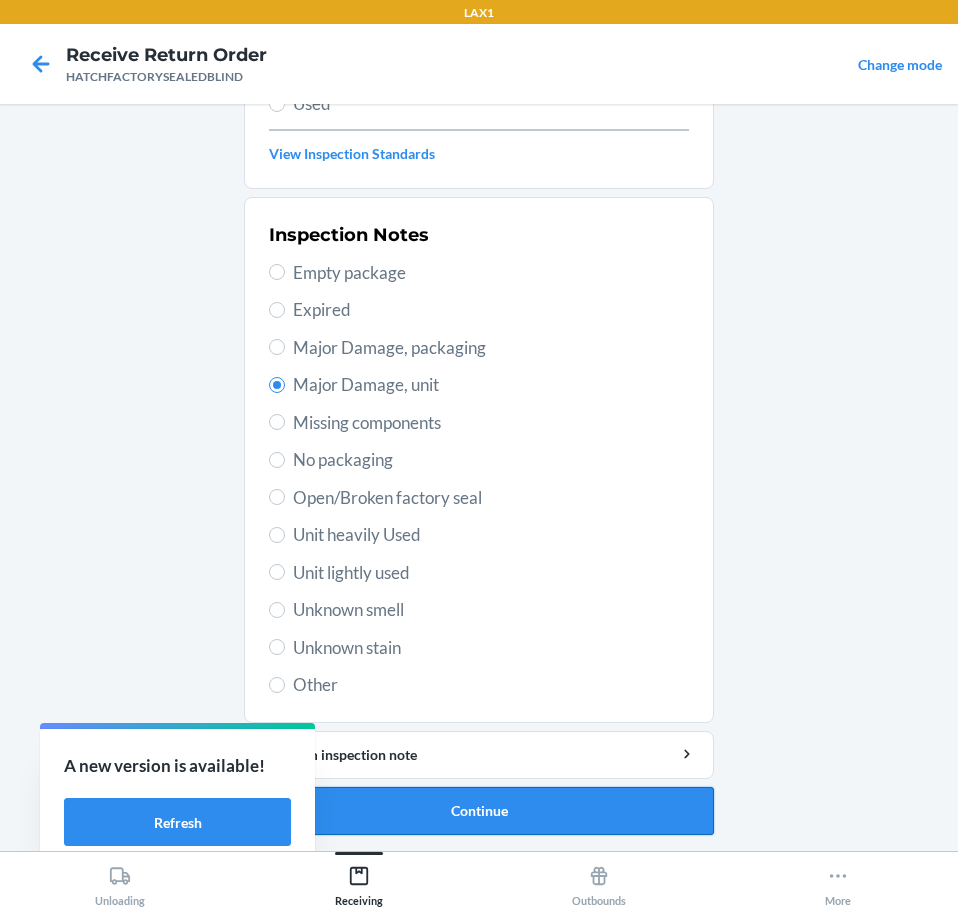
click at [566, 824] on button "Continue" at bounding box center [479, 811] width 470 height 48
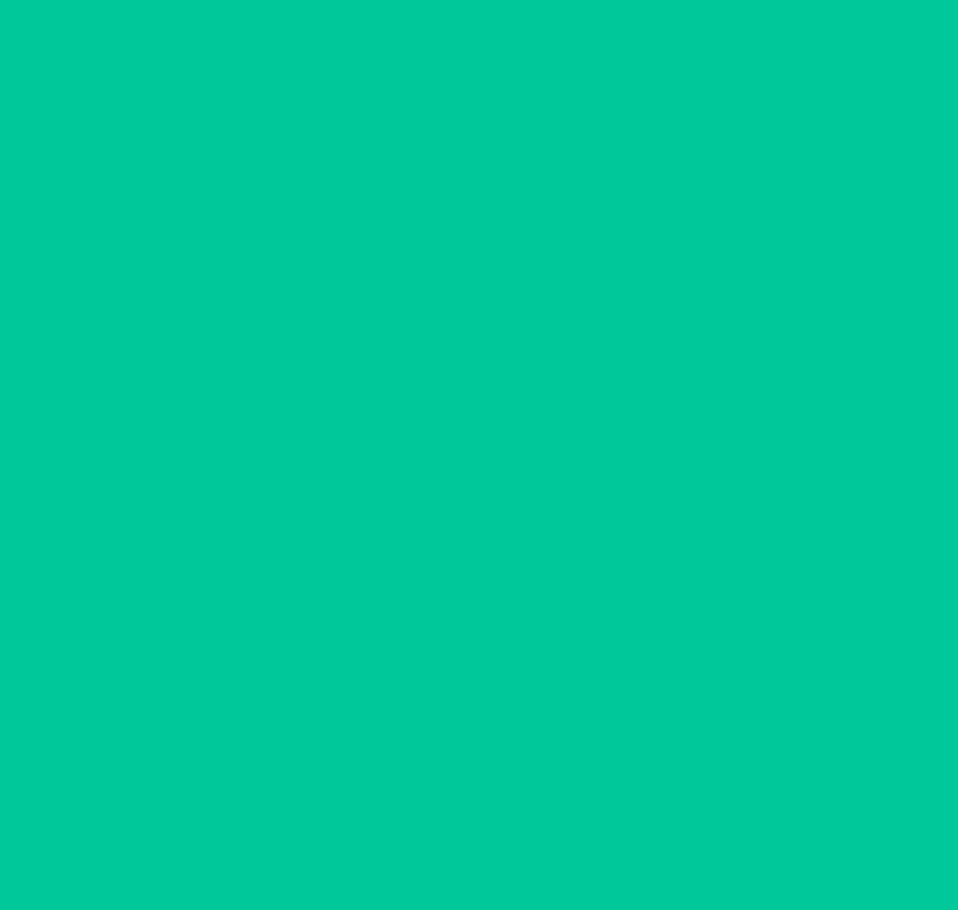
click at [566, 824] on button "Confirm" at bounding box center [479, 811] width 470 height 48
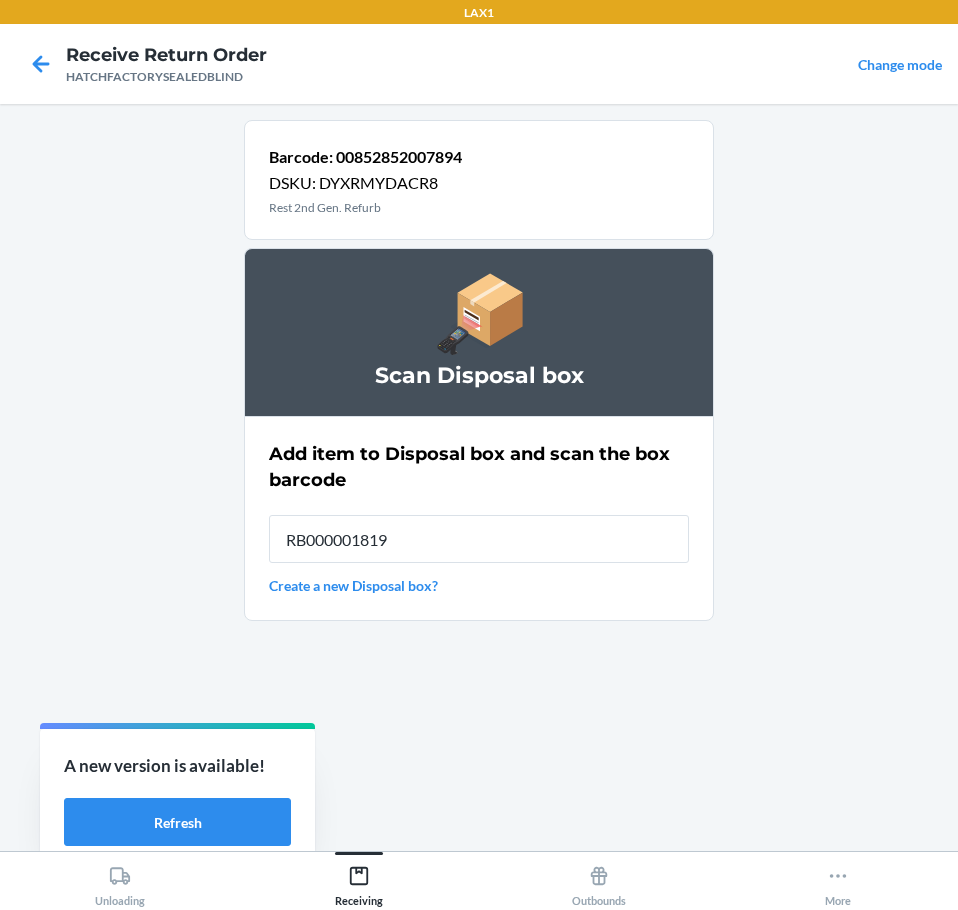
type input "RB000001819"
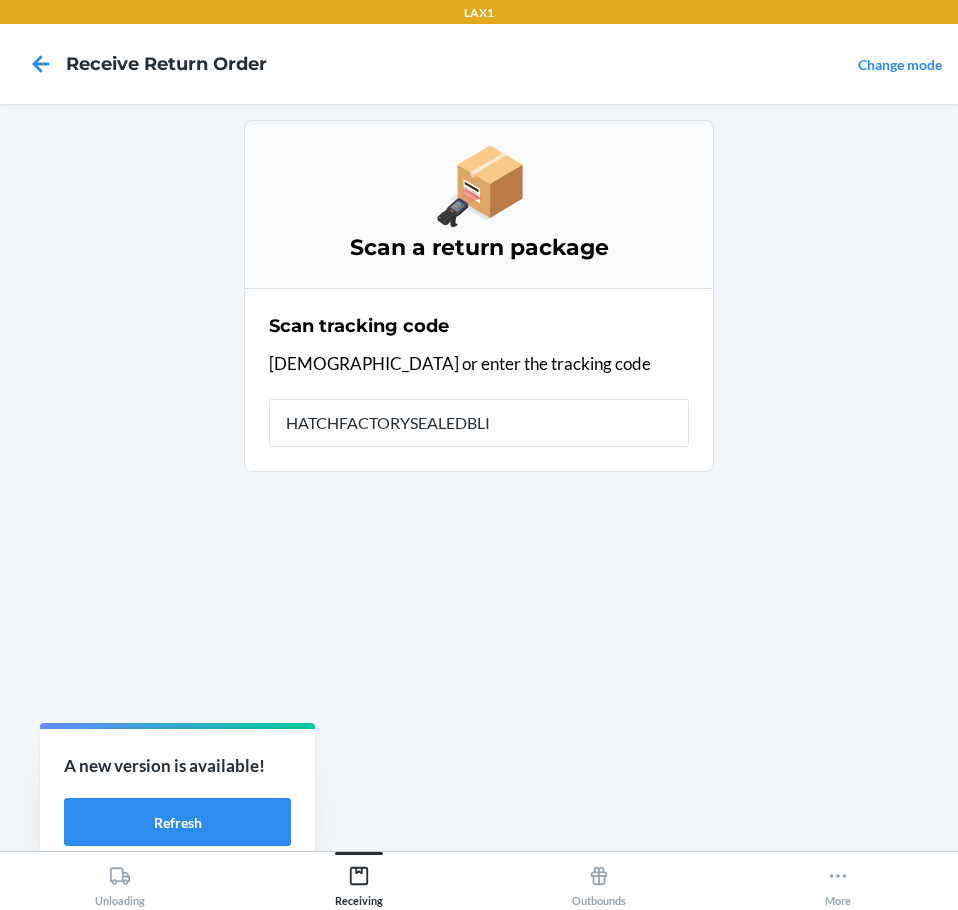
type input "HATCHFACTORYSEALEDBLIN"
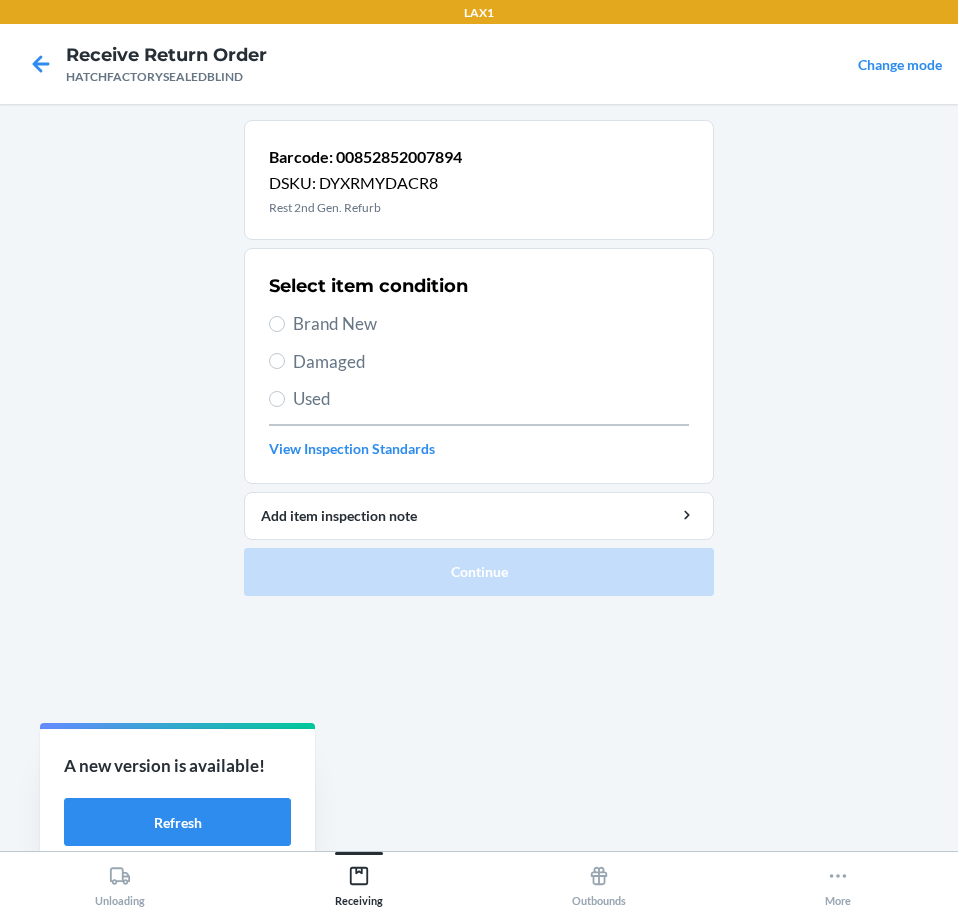
click at [315, 366] on span "Damaged" at bounding box center [491, 362] width 396 height 26
click at [285, 366] on input "Damaged" at bounding box center [277, 361] width 16 height 16
radio input "true"
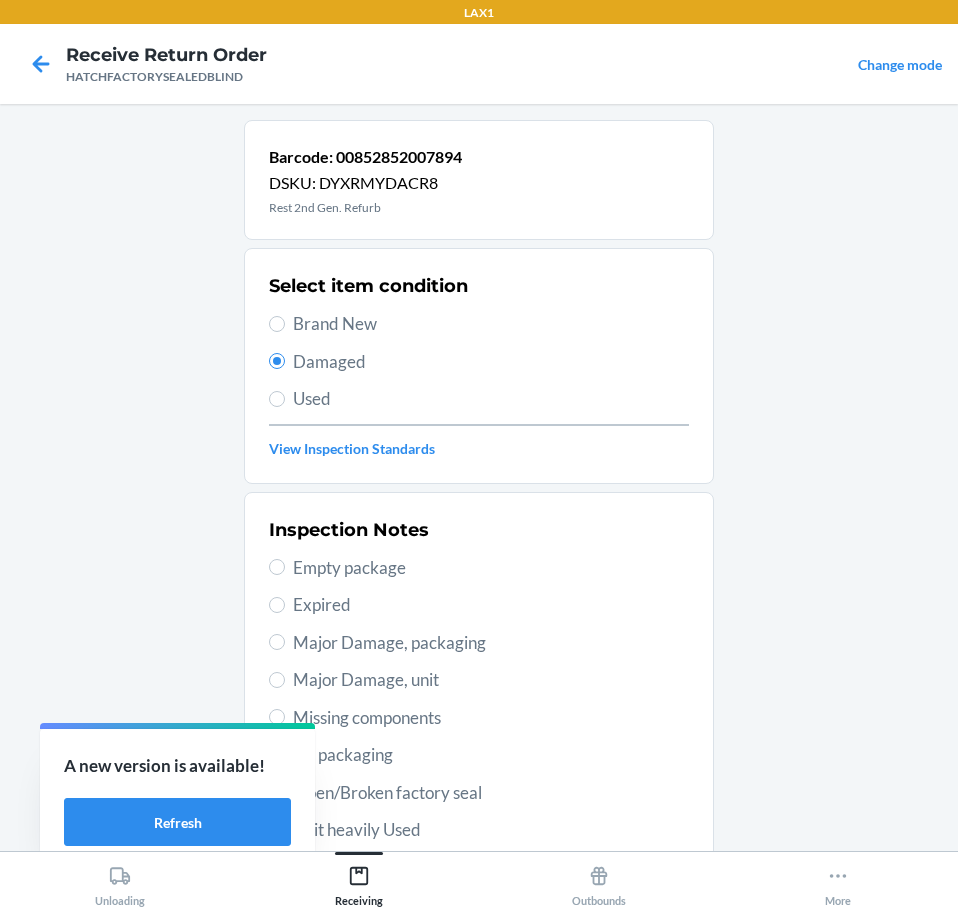
click at [355, 677] on span "Major Damage, unit" at bounding box center [491, 680] width 396 height 26
click at [285, 677] on input "Major Damage, unit" at bounding box center [277, 680] width 16 height 16
radio input "true"
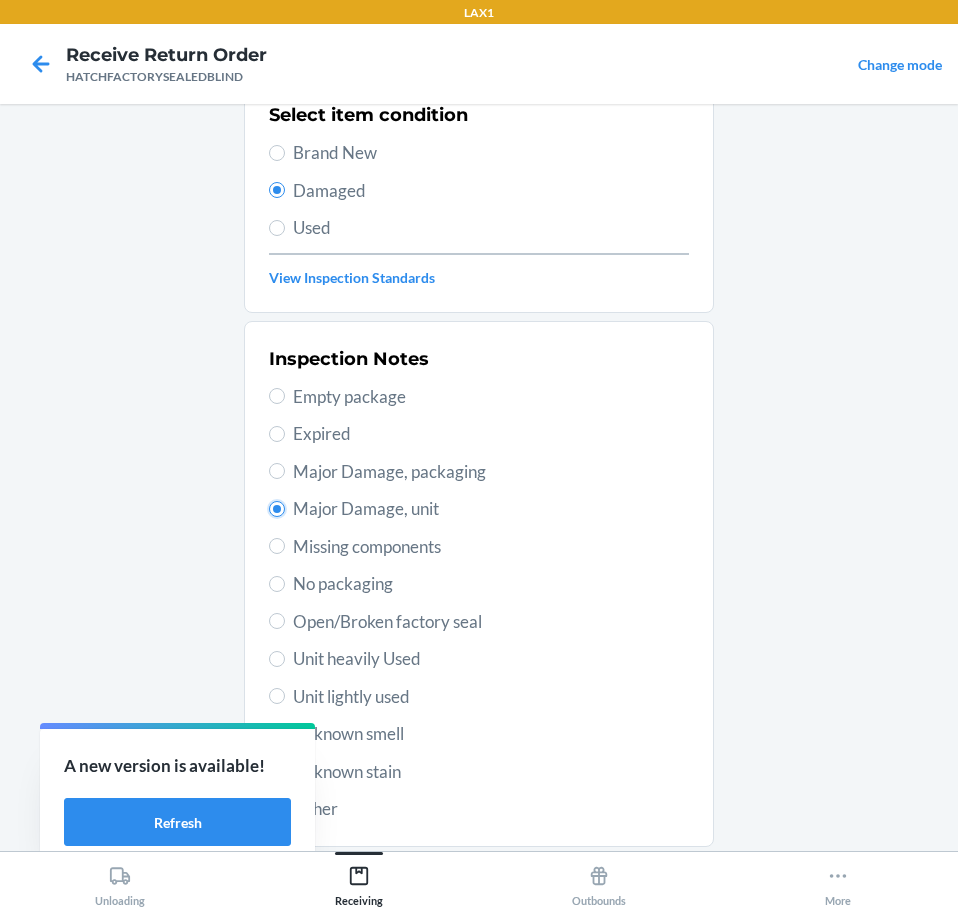
scroll to position [295, 0]
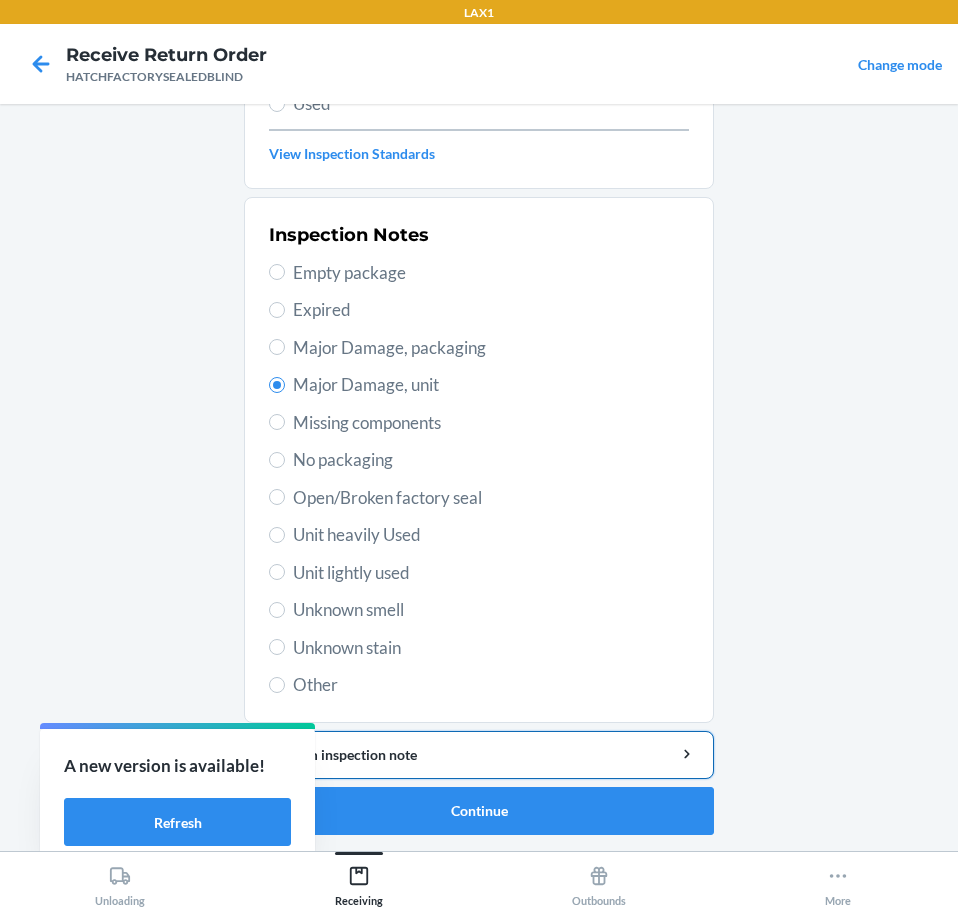
click at [436, 755] on div "Add item inspection note" at bounding box center [479, 754] width 436 height 21
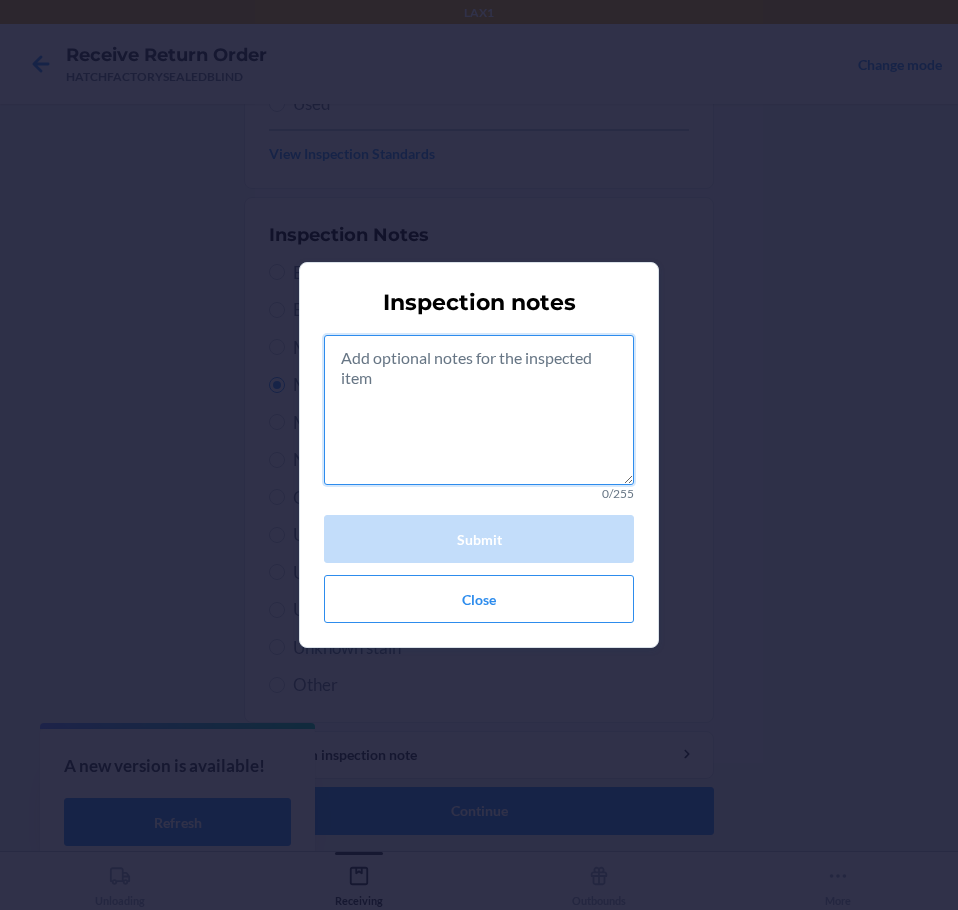
drag, startPoint x: 533, startPoint y: 469, endPoint x: 582, endPoint y: 429, distance: 63.3
click at [574, 434] on textarea at bounding box center [479, 410] width 310 height 150
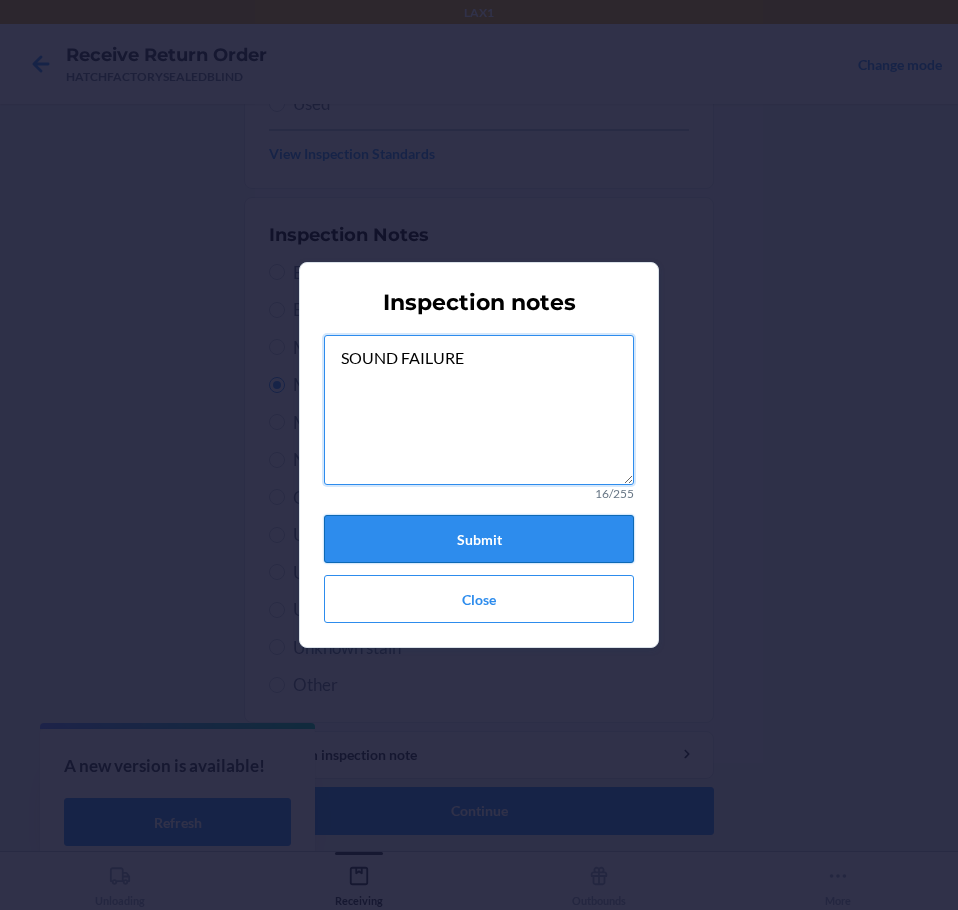
type textarea "SOUND FAILURE"
click at [522, 547] on button "Submit" at bounding box center [479, 539] width 310 height 48
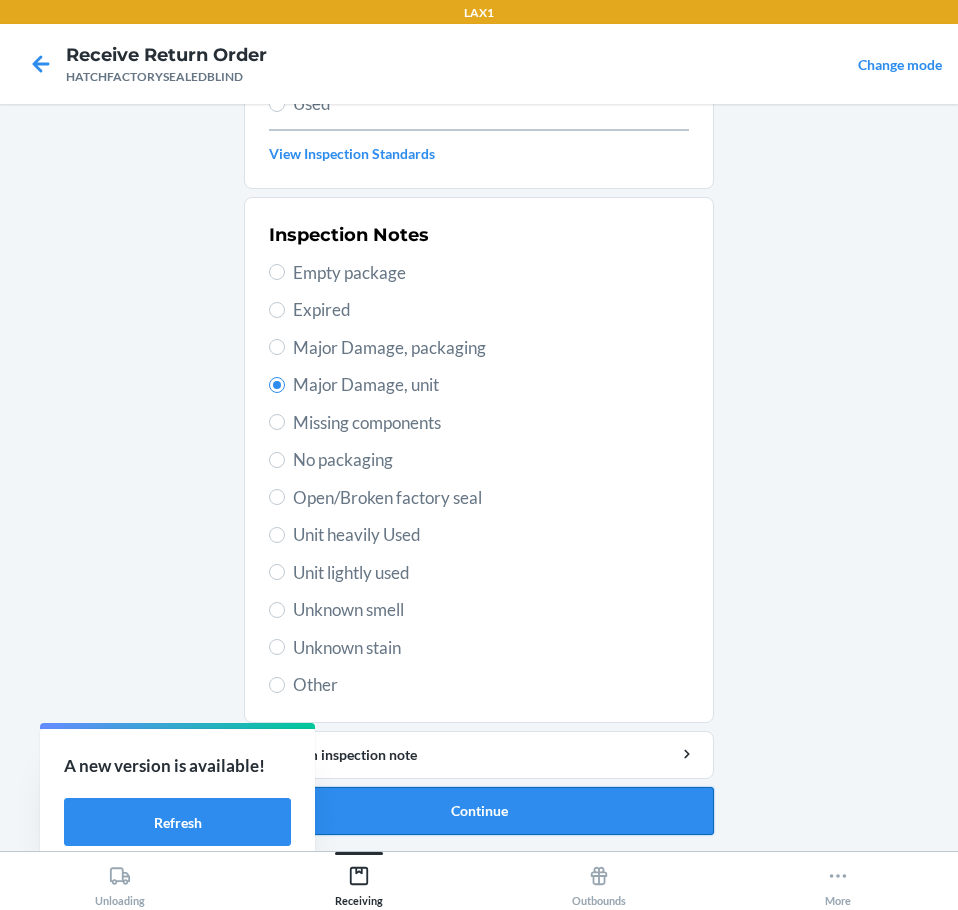
click at [534, 812] on button "Continue" at bounding box center [479, 811] width 470 height 48
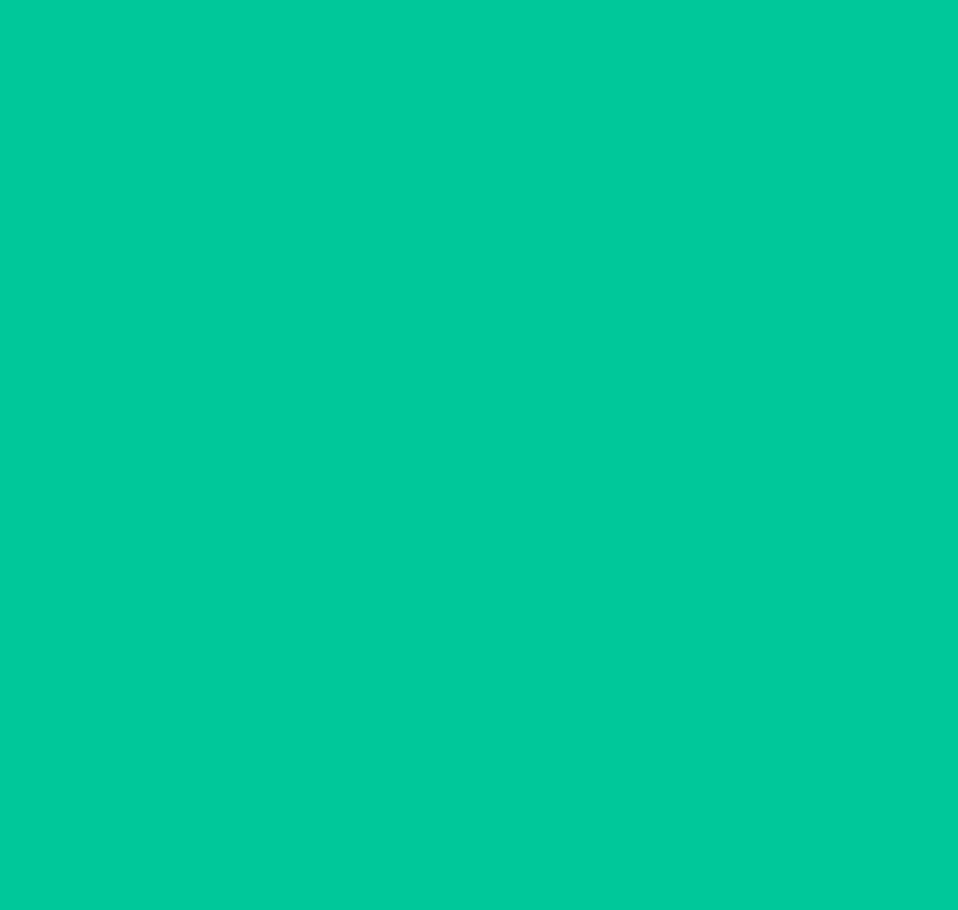
scroll to position [130, 0]
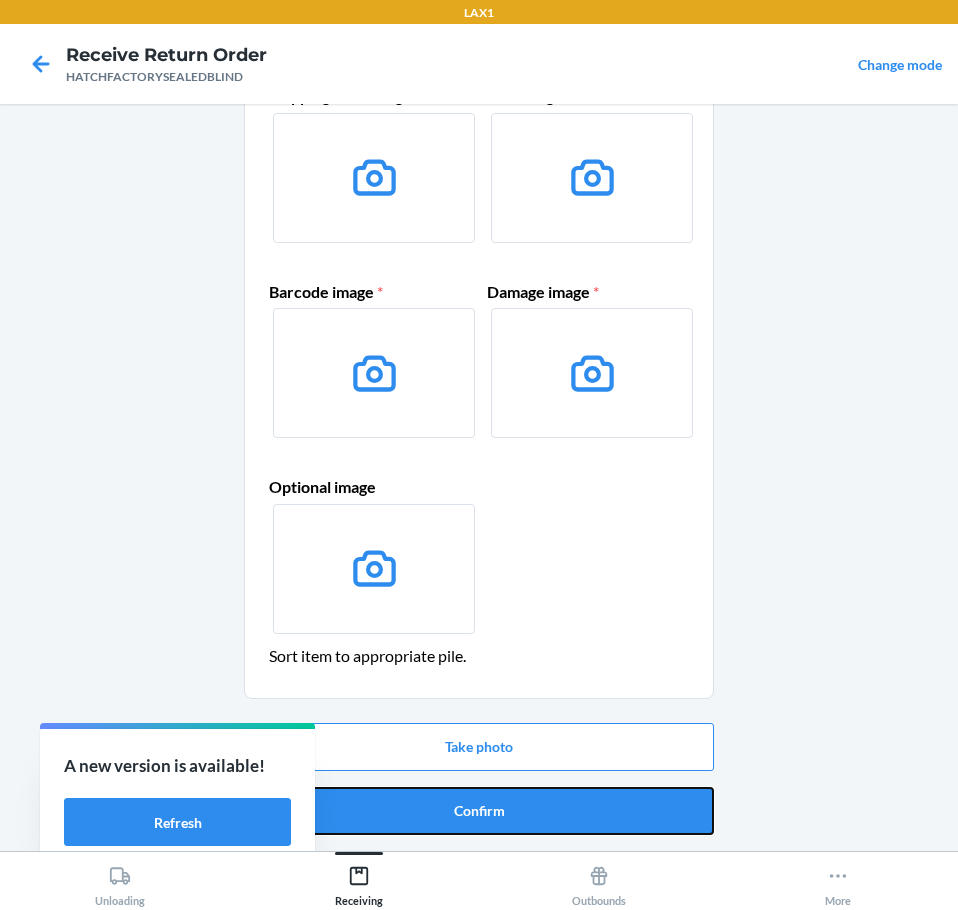
click at [534, 812] on button "Confirm" at bounding box center [479, 811] width 470 height 48
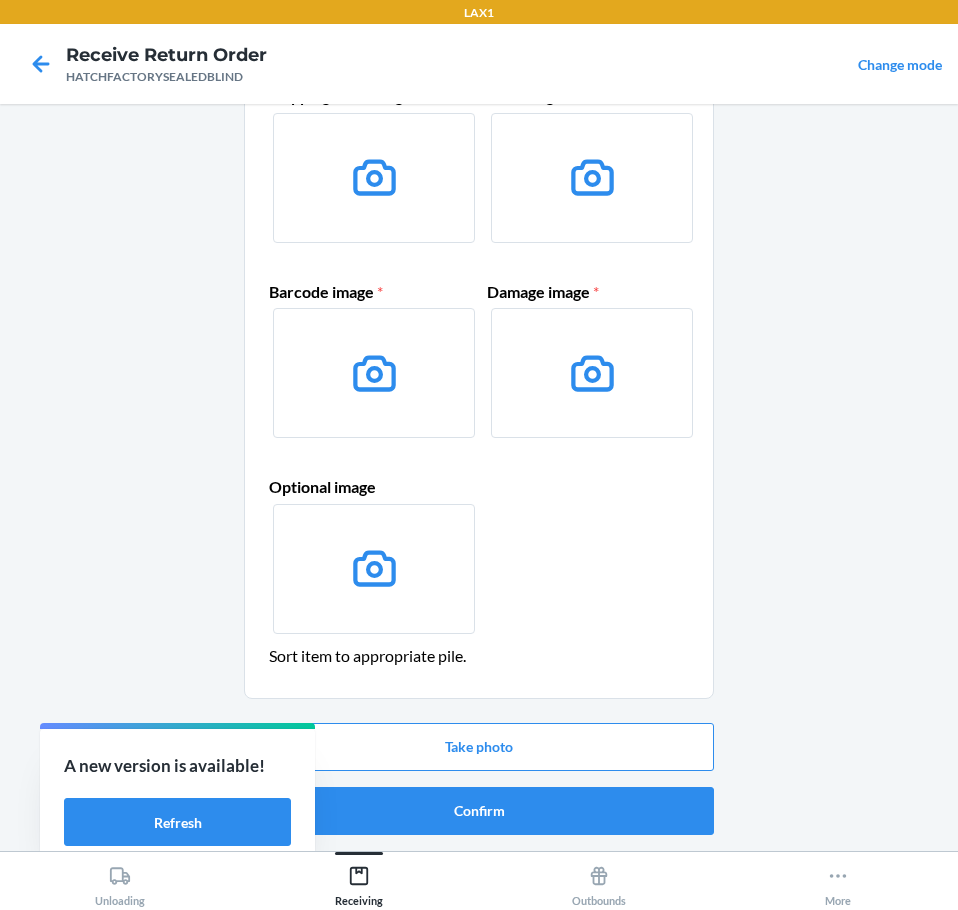
scroll to position [0, 0]
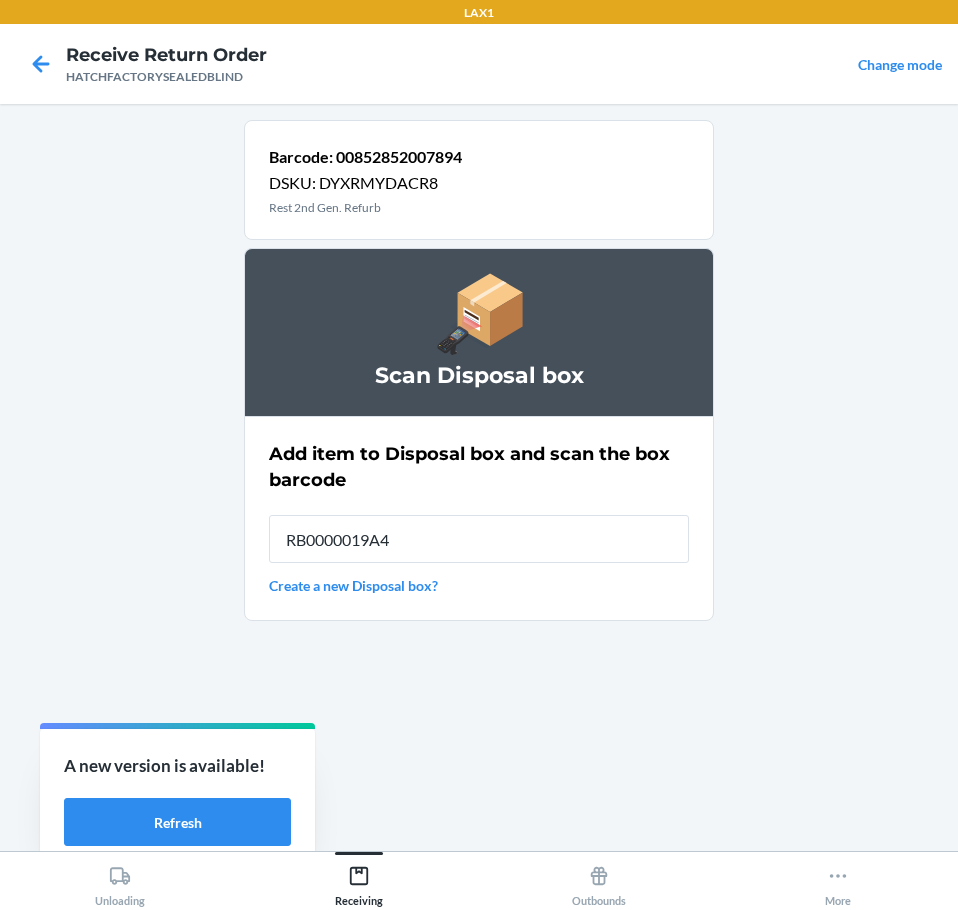
type input "RB0000019A4"
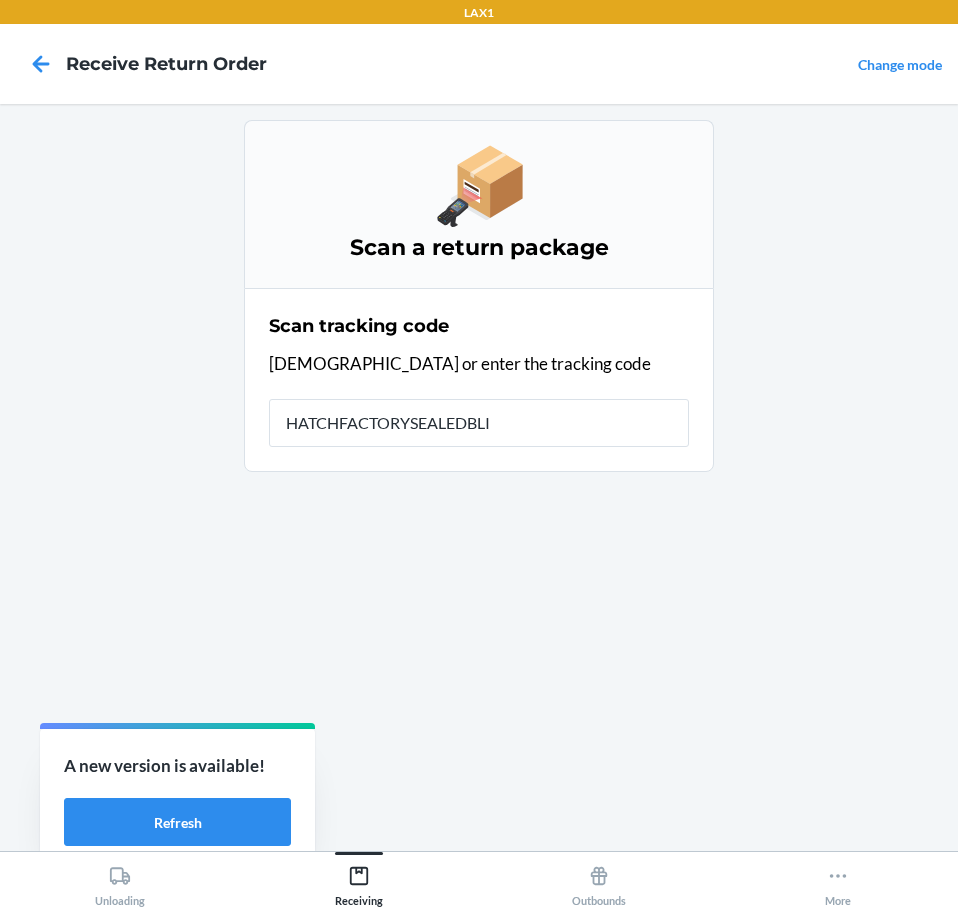
type input "HATCHFACTORYSEALEDBLIN"
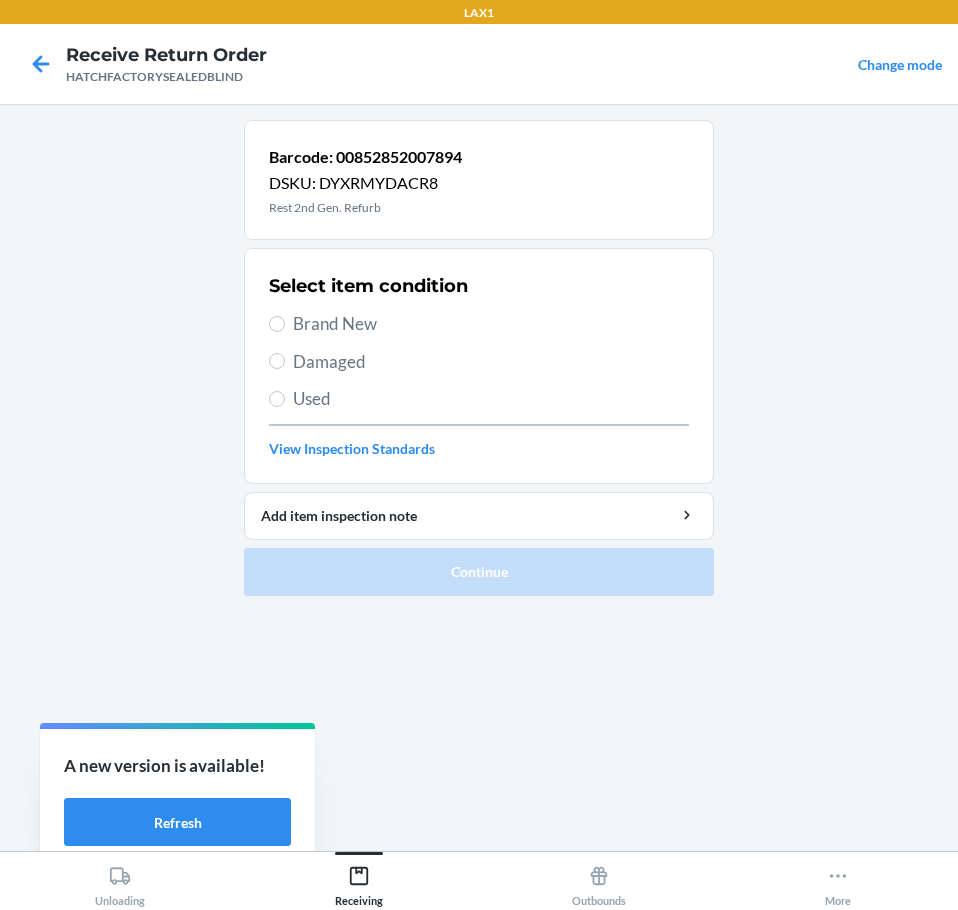
click at [311, 357] on span "Damaged" at bounding box center [491, 362] width 396 height 26
click at [285, 357] on input "Damaged" at bounding box center [277, 361] width 16 height 16
radio input "true"
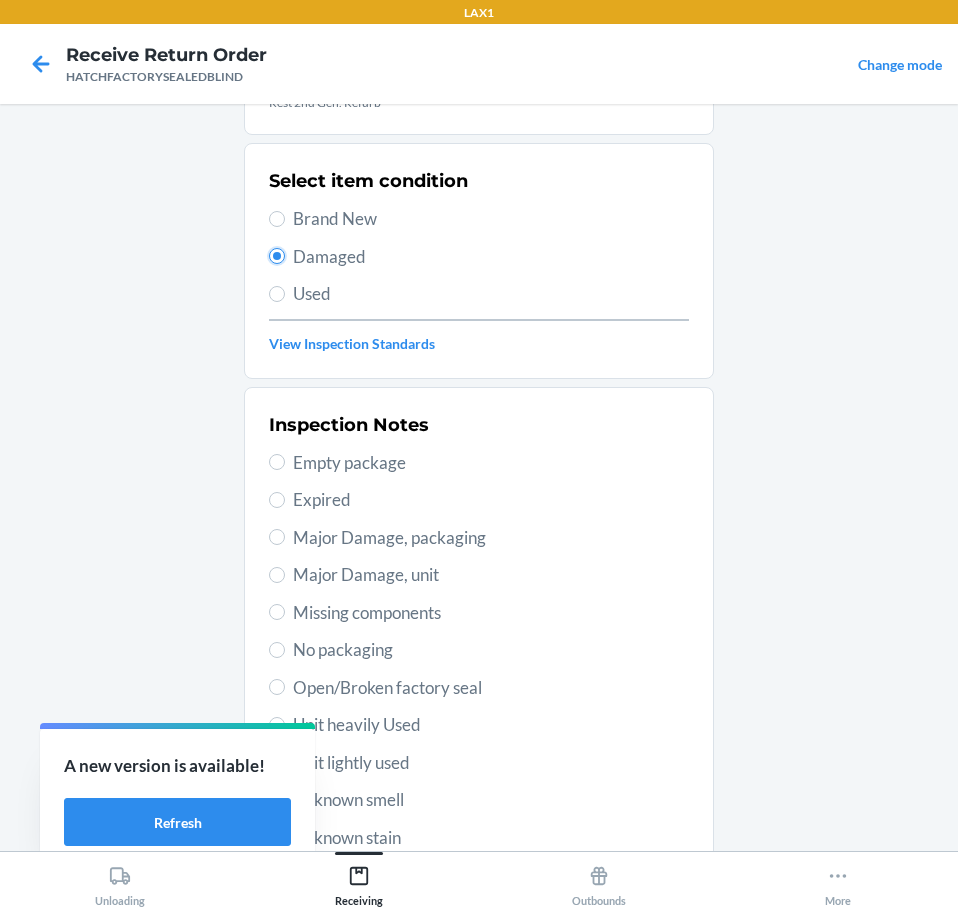
scroll to position [295, 0]
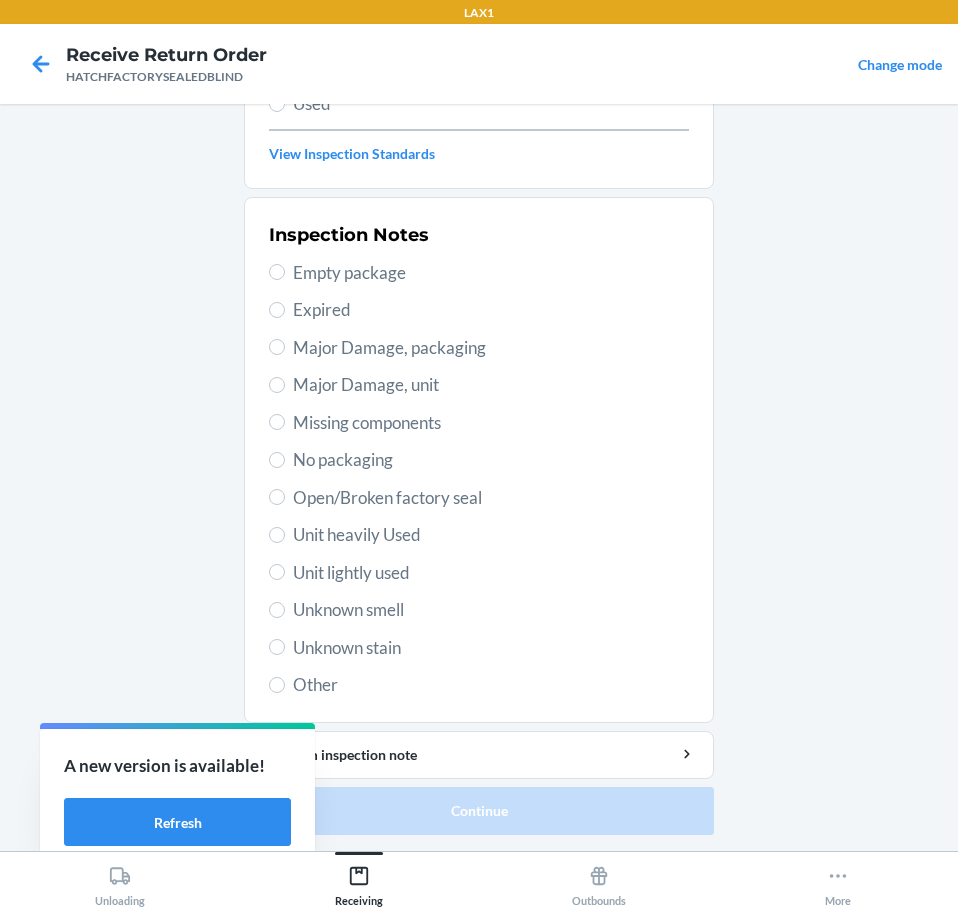
click at [324, 378] on span "Major Damage, unit" at bounding box center [491, 385] width 396 height 26
click at [285, 378] on input "Major Damage, unit" at bounding box center [277, 385] width 16 height 16
radio input "true"
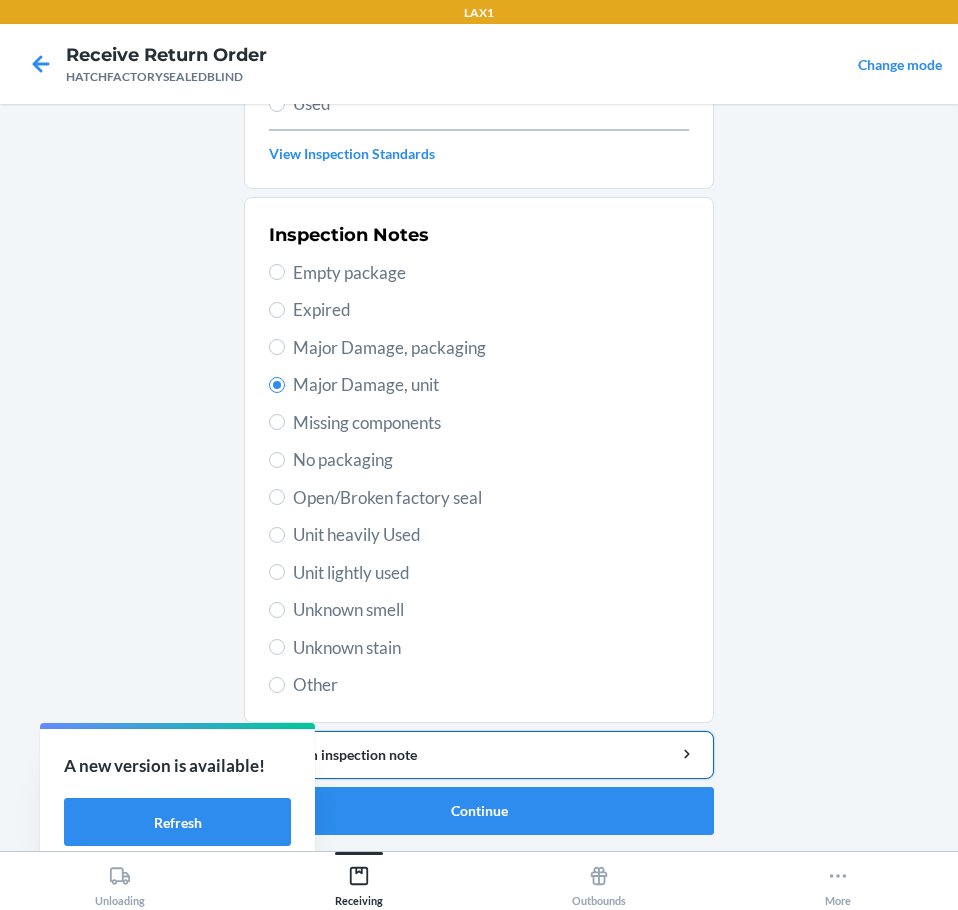
click at [554, 739] on button "Add item inspection note" at bounding box center [479, 755] width 470 height 48
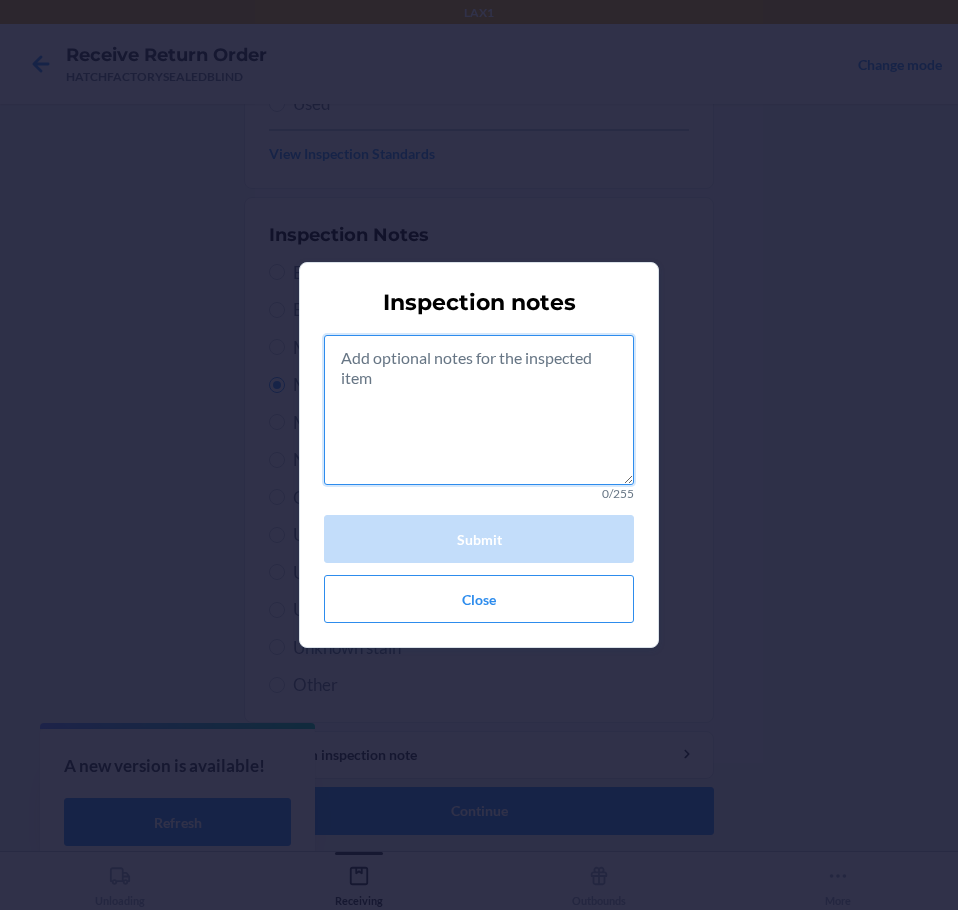
click at [482, 424] on textarea at bounding box center [479, 410] width 310 height 150
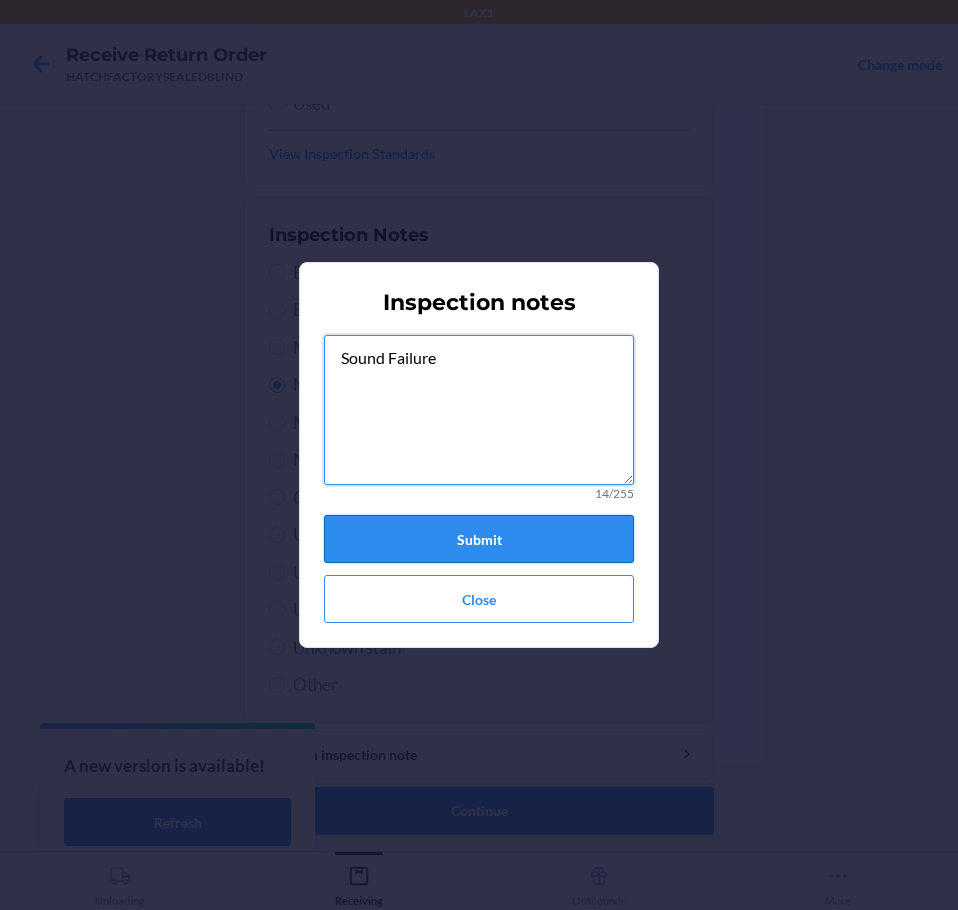
type textarea "Sound Failure"
click at [423, 525] on button "Submit" at bounding box center [479, 539] width 310 height 48
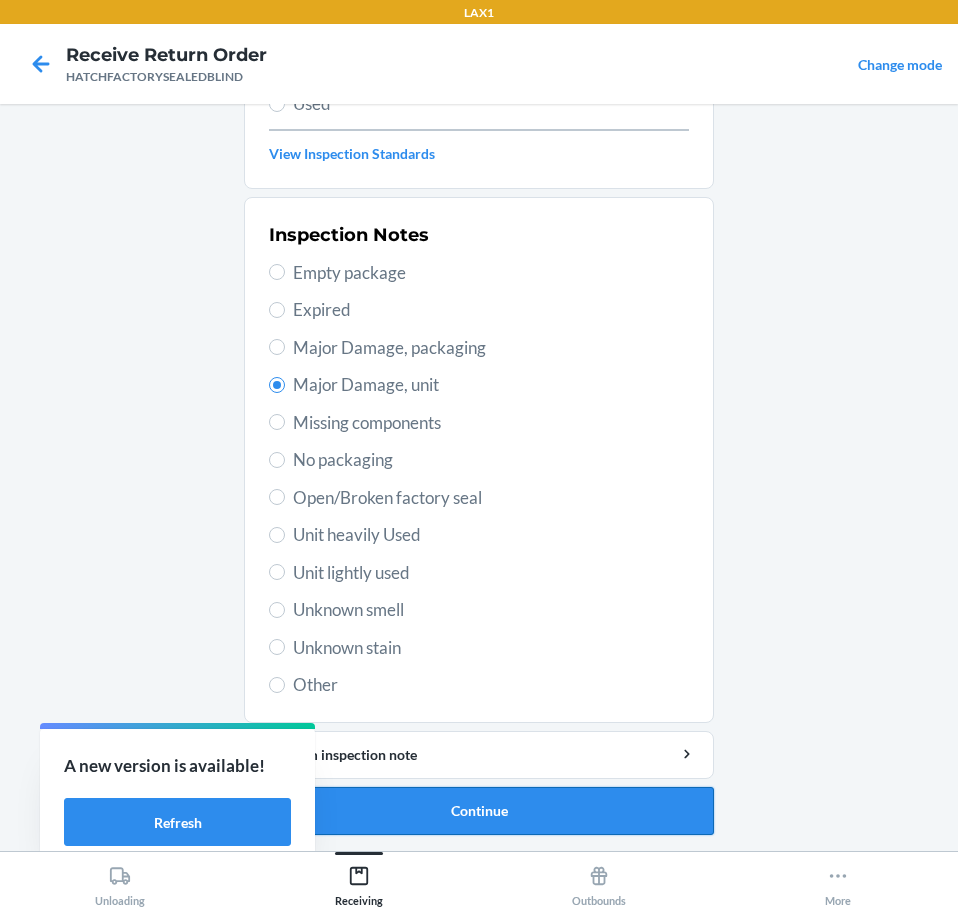
click at [533, 810] on button "Continue" at bounding box center [479, 811] width 470 height 48
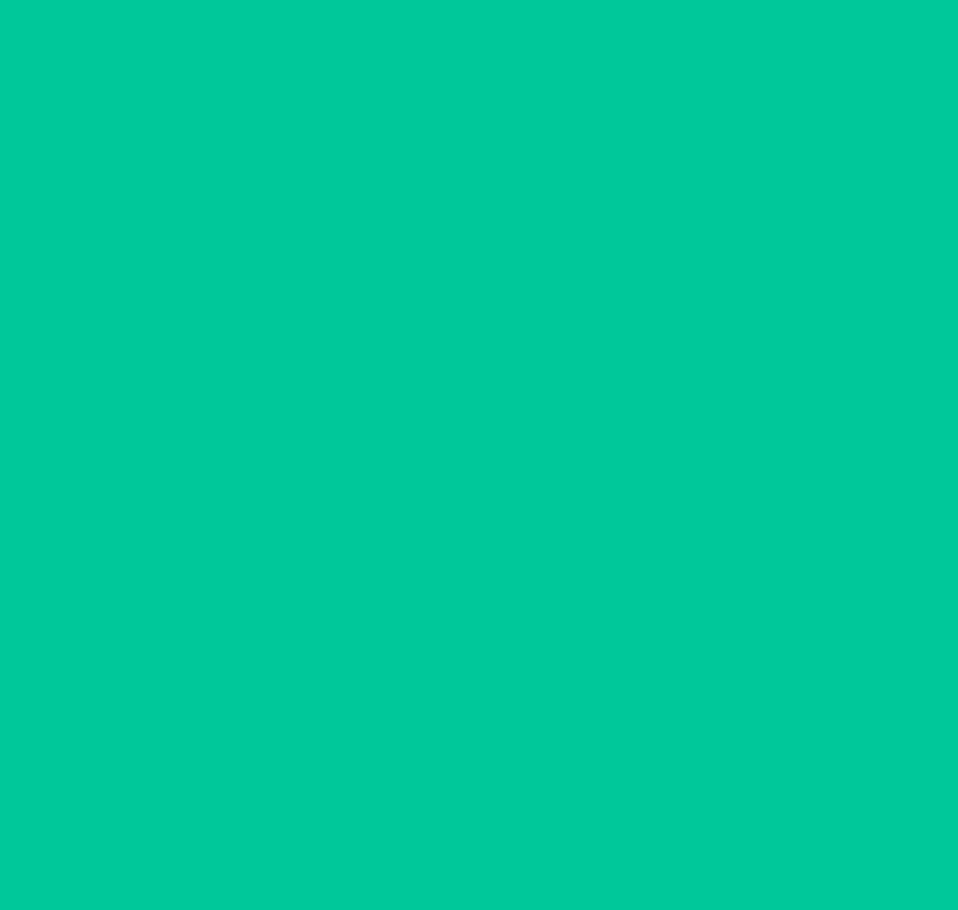
click at [534, 810] on button "Confirm" at bounding box center [479, 811] width 470 height 48
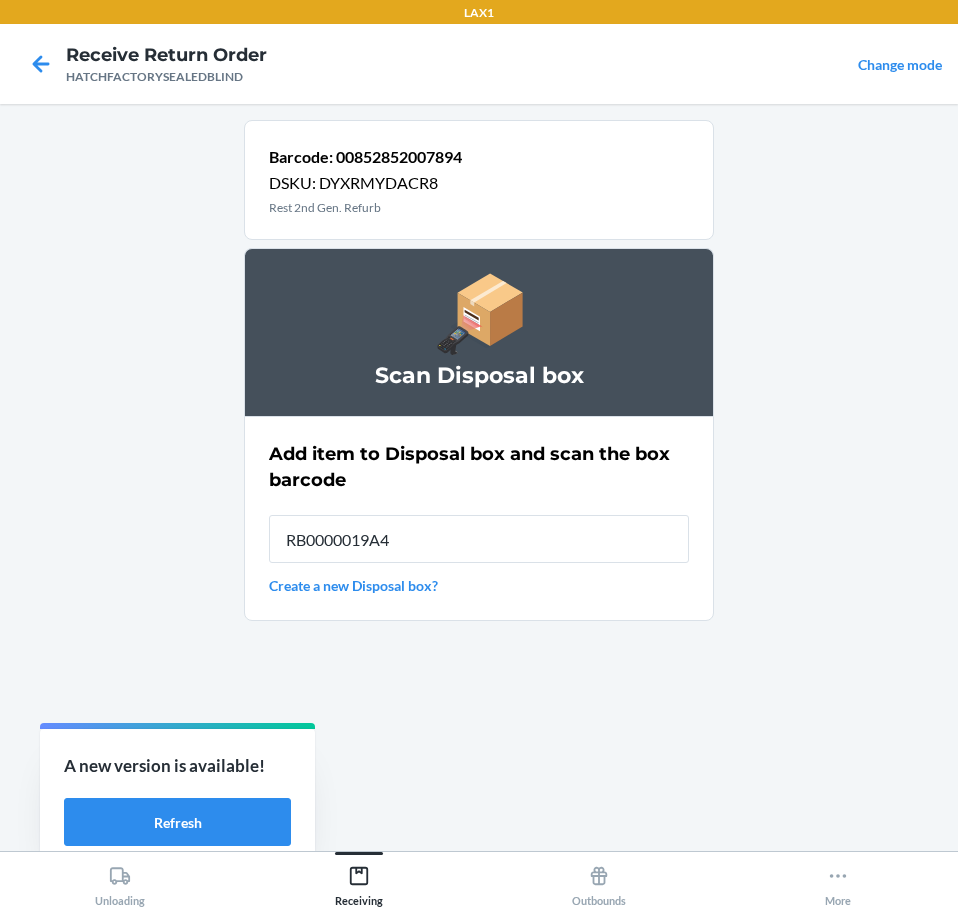
type input "RB0000019A4"
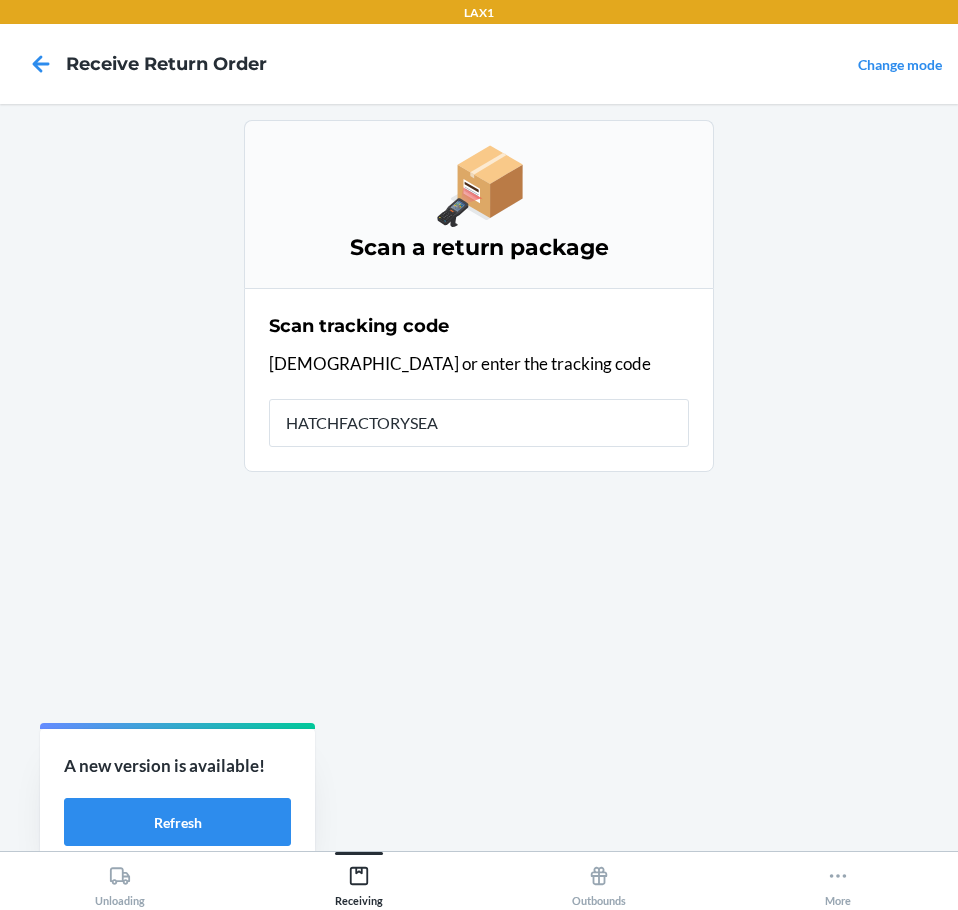
type input "HATCHFACTORYSEAL"
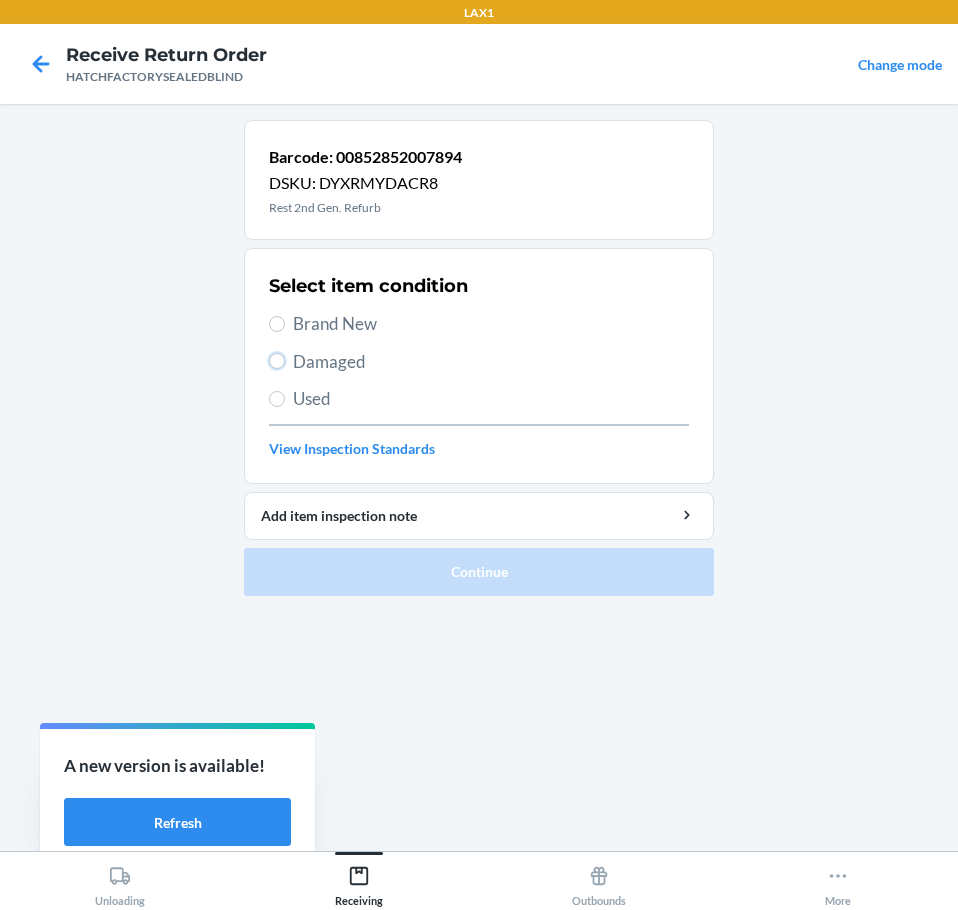
click at [277, 365] on input "Damaged" at bounding box center [277, 361] width 16 height 16
radio input "true"
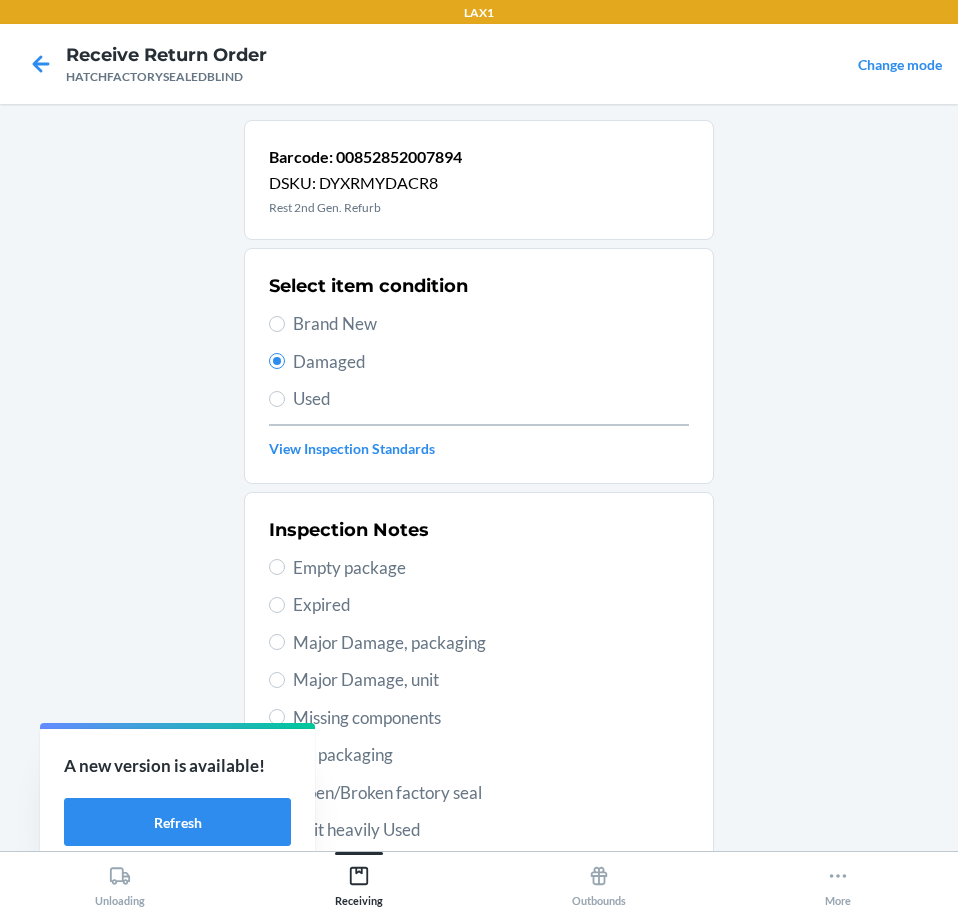
drag, startPoint x: 329, startPoint y: 675, endPoint x: 342, endPoint y: 661, distance: 19.1
click at [330, 675] on span "Major Damage, unit" at bounding box center [491, 680] width 396 height 26
click at [285, 675] on input "Major Damage, unit" at bounding box center [277, 680] width 16 height 16
radio input "true"
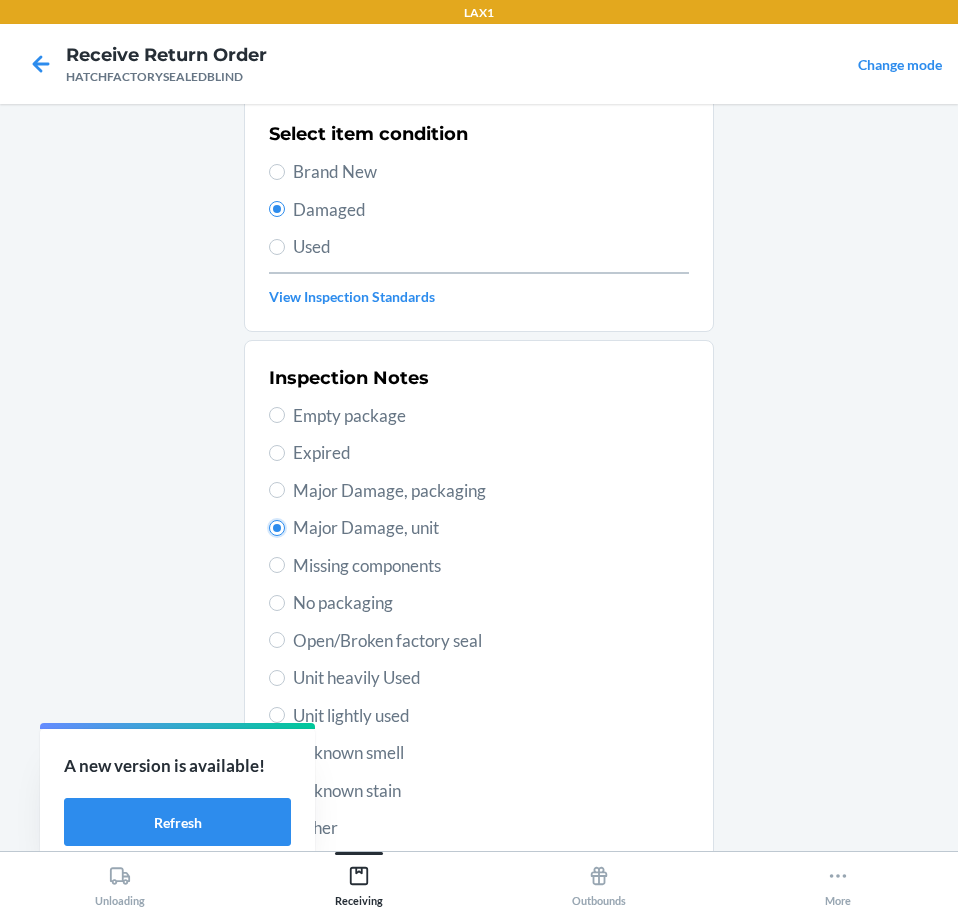
scroll to position [295, 0]
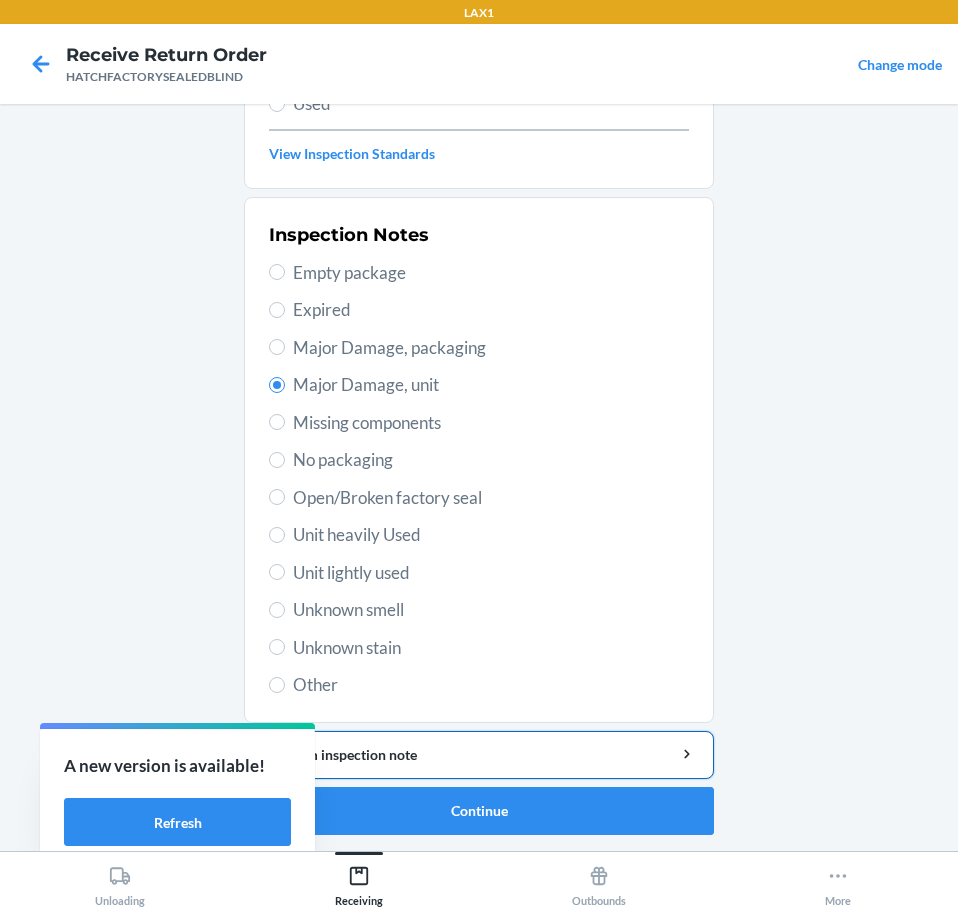
click at [429, 754] on div "Add item inspection note" at bounding box center [479, 754] width 436 height 21
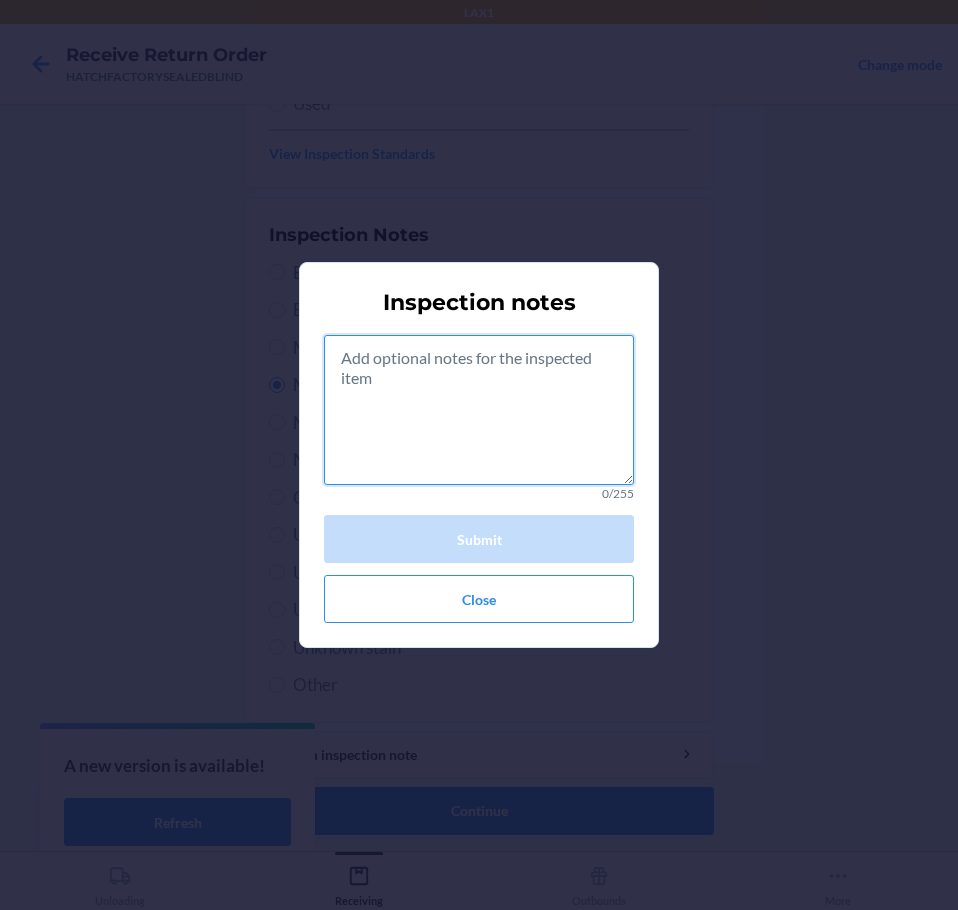
click at [514, 439] on textarea at bounding box center [479, 410] width 310 height 150
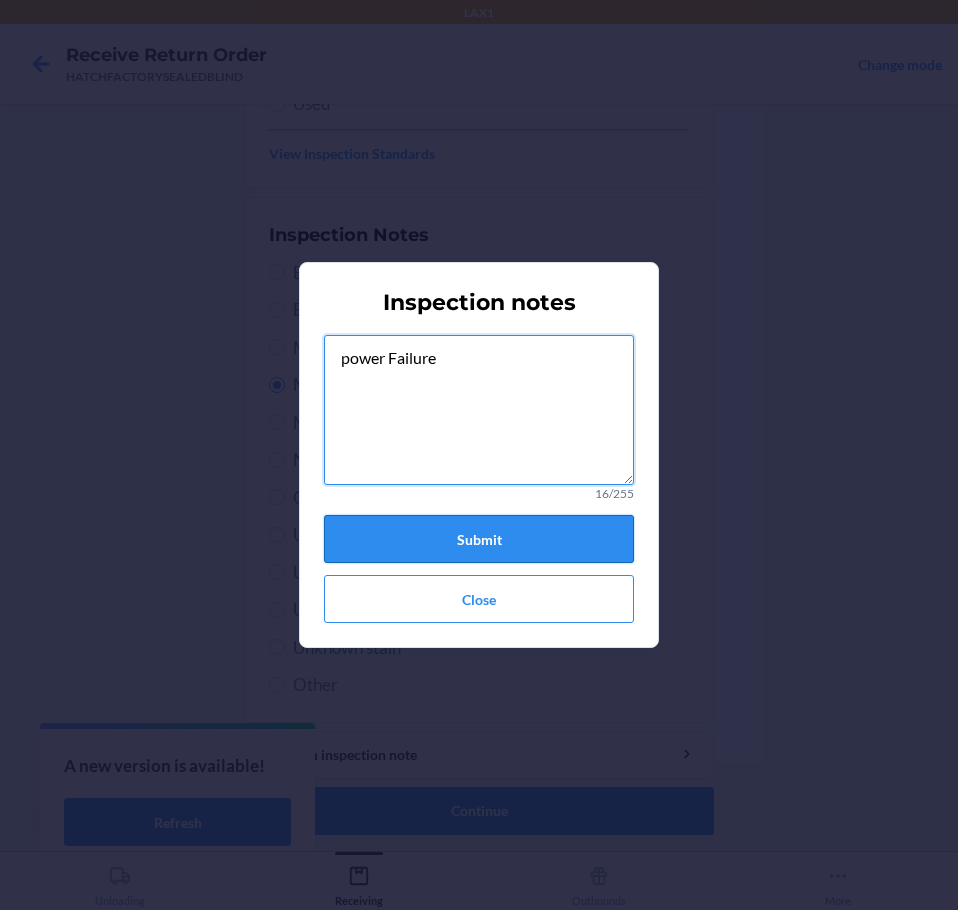
type textarea "power Failure"
drag, startPoint x: 491, startPoint y: 541, endPoint x: 539, endPoint y: 665, distance: 133.0
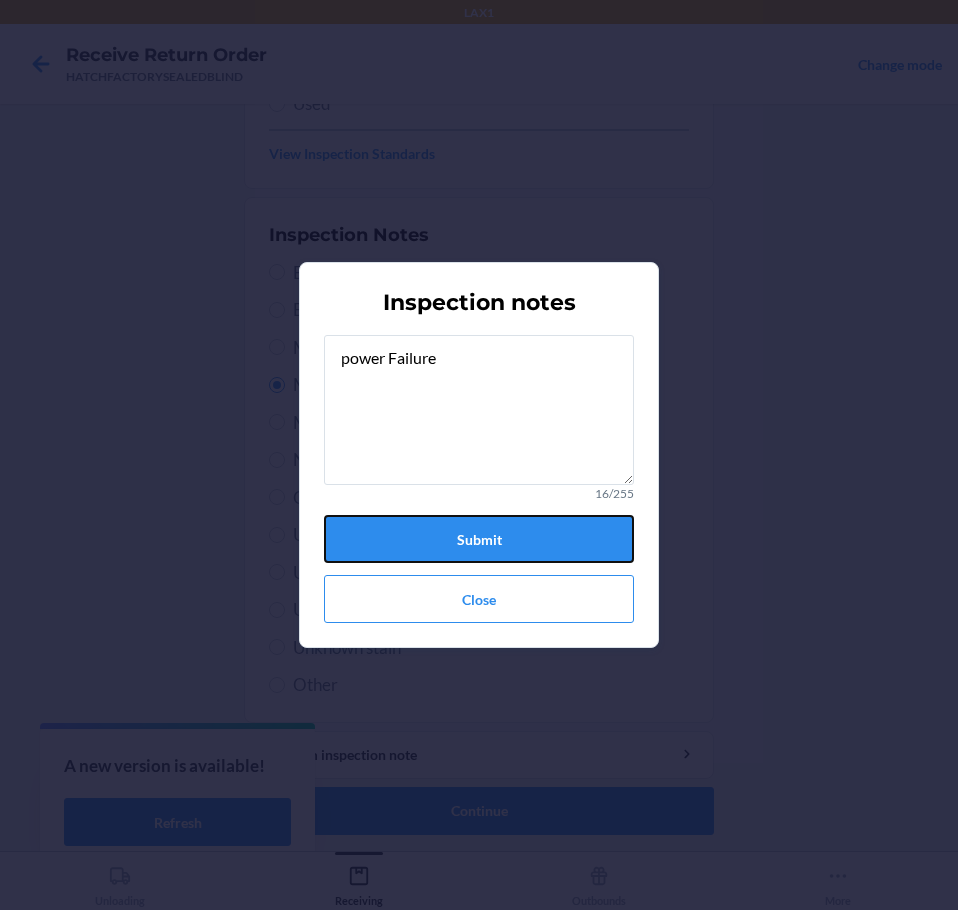
click at [497, 546] on button "Submit" at bounding box center [479, 539] width 310 height 48
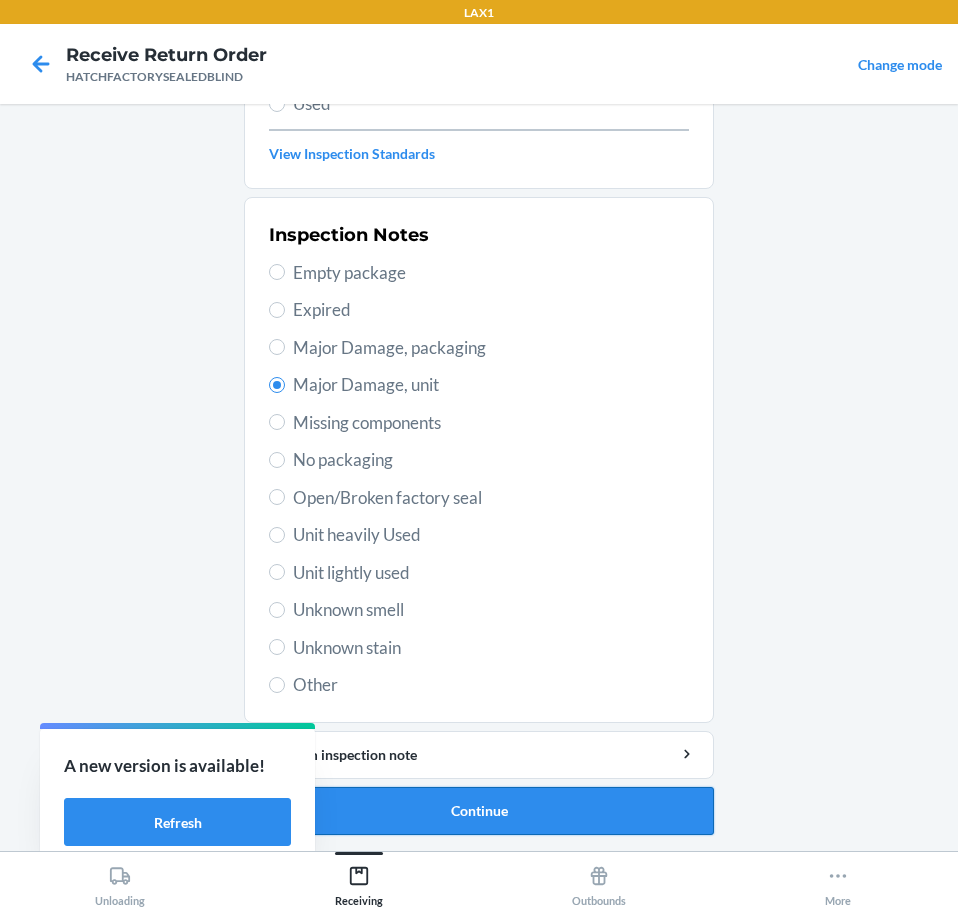
click at [591, 804] on button "Continue" at bounding box center [479, 811] width 470 height 48
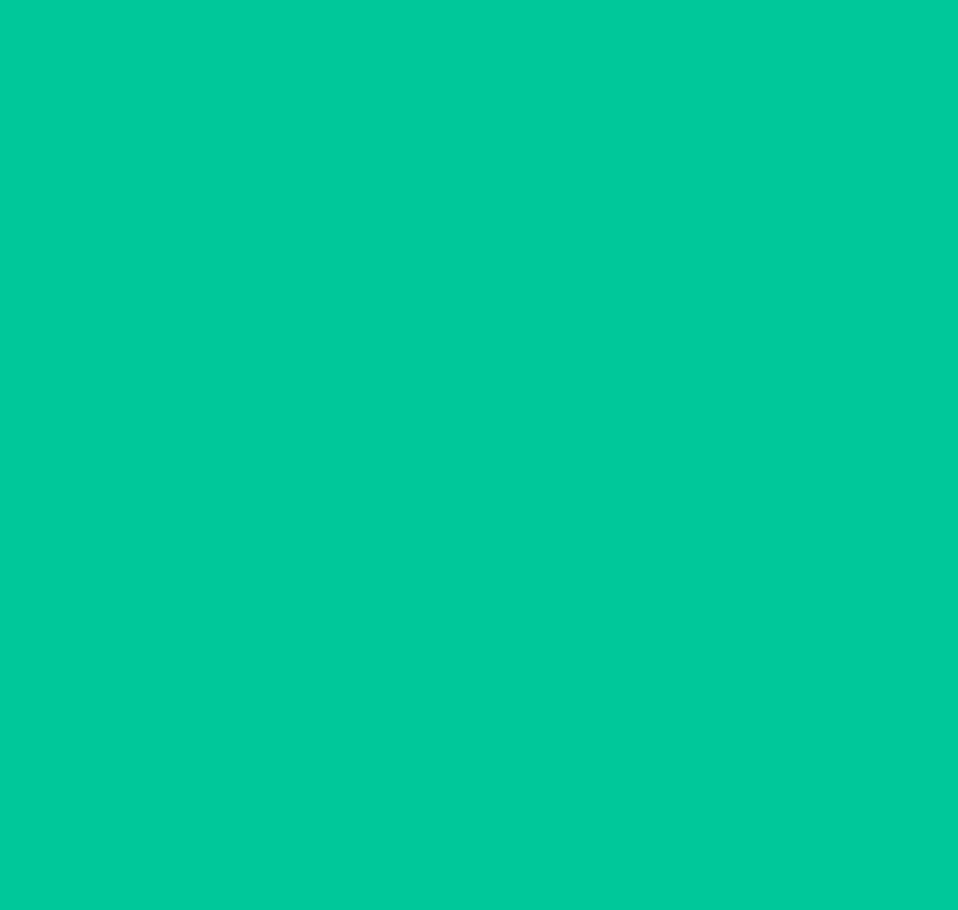
scroll to position [130, 0]
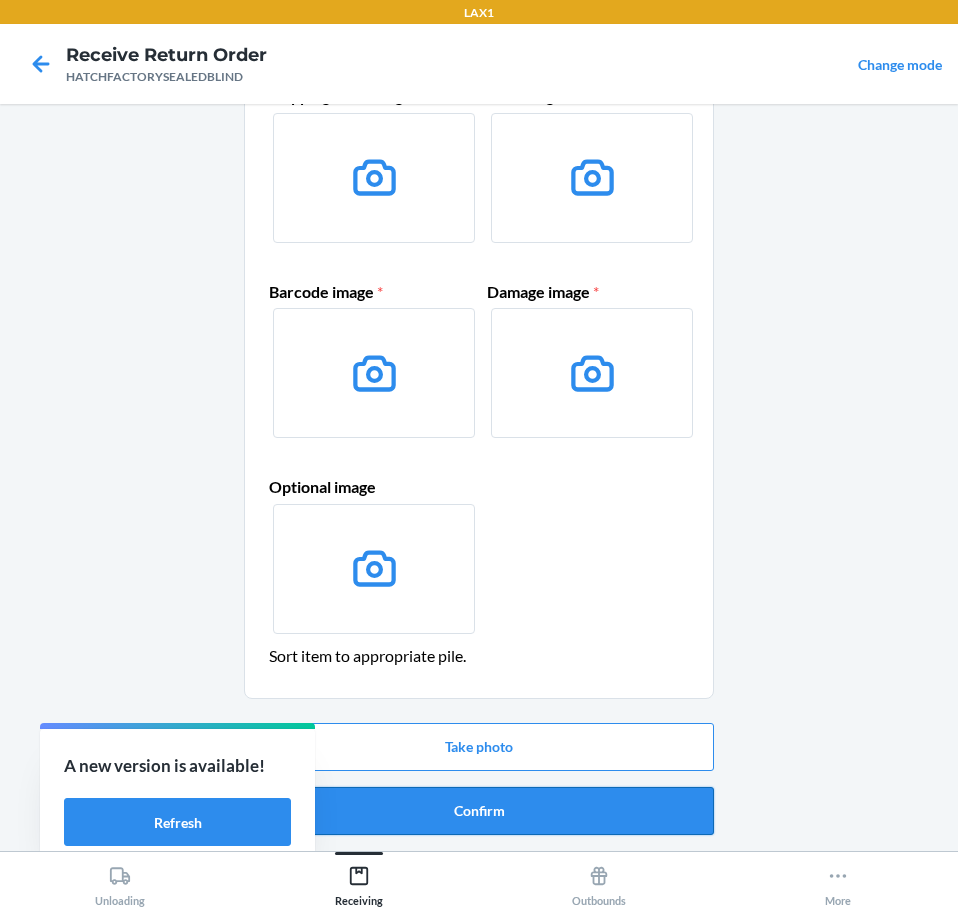
click at [592, 804] on button "Confirm" at bounding box center [479, 811] width 470 height 48
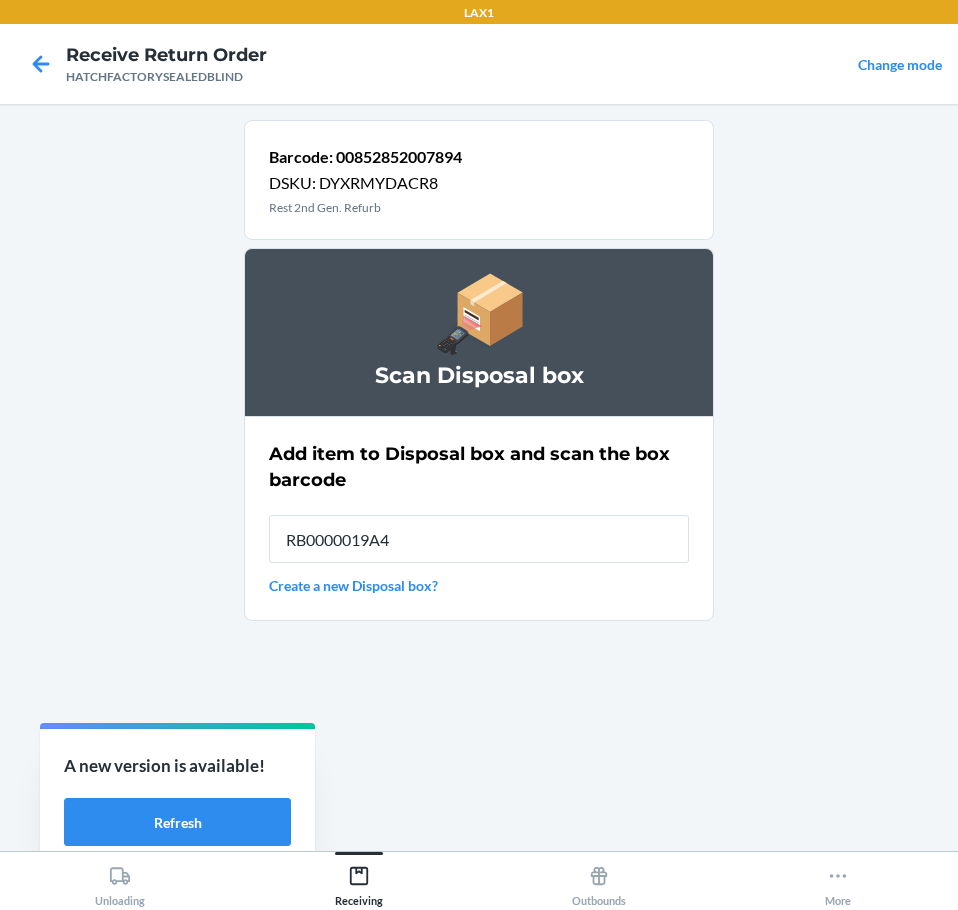
type input "RB0000019A4"
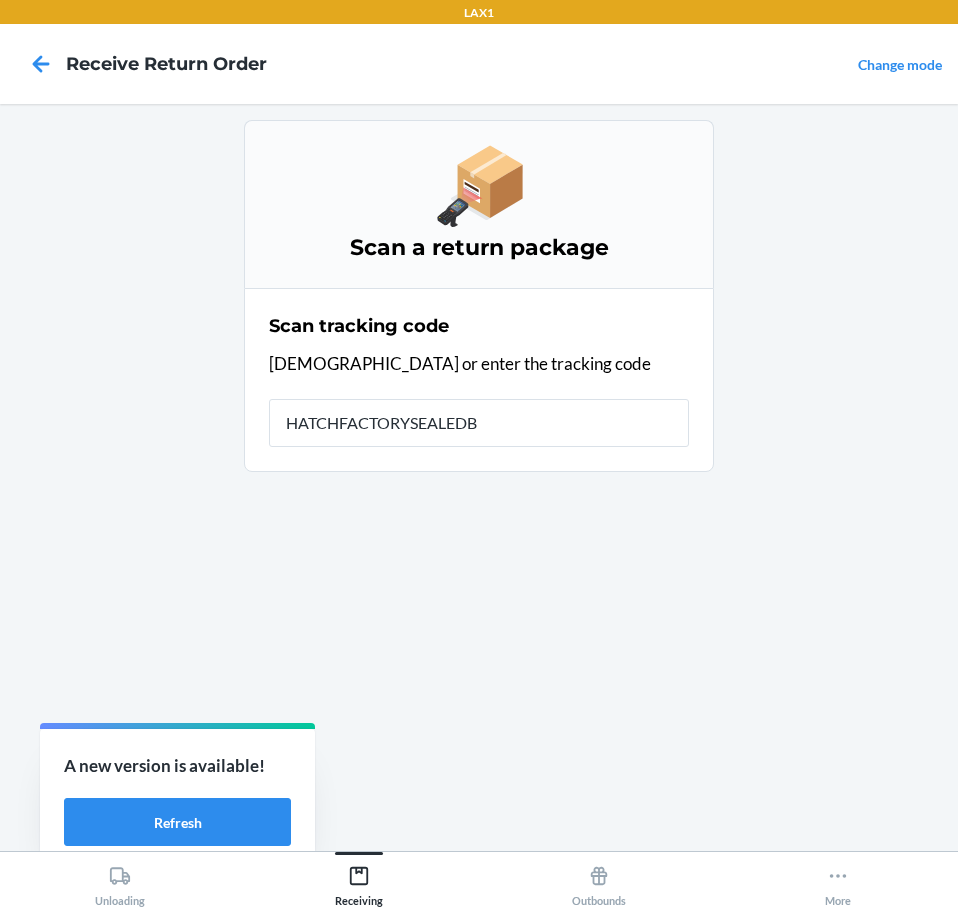
type input "HATCHFACTORYSEALEDBL"
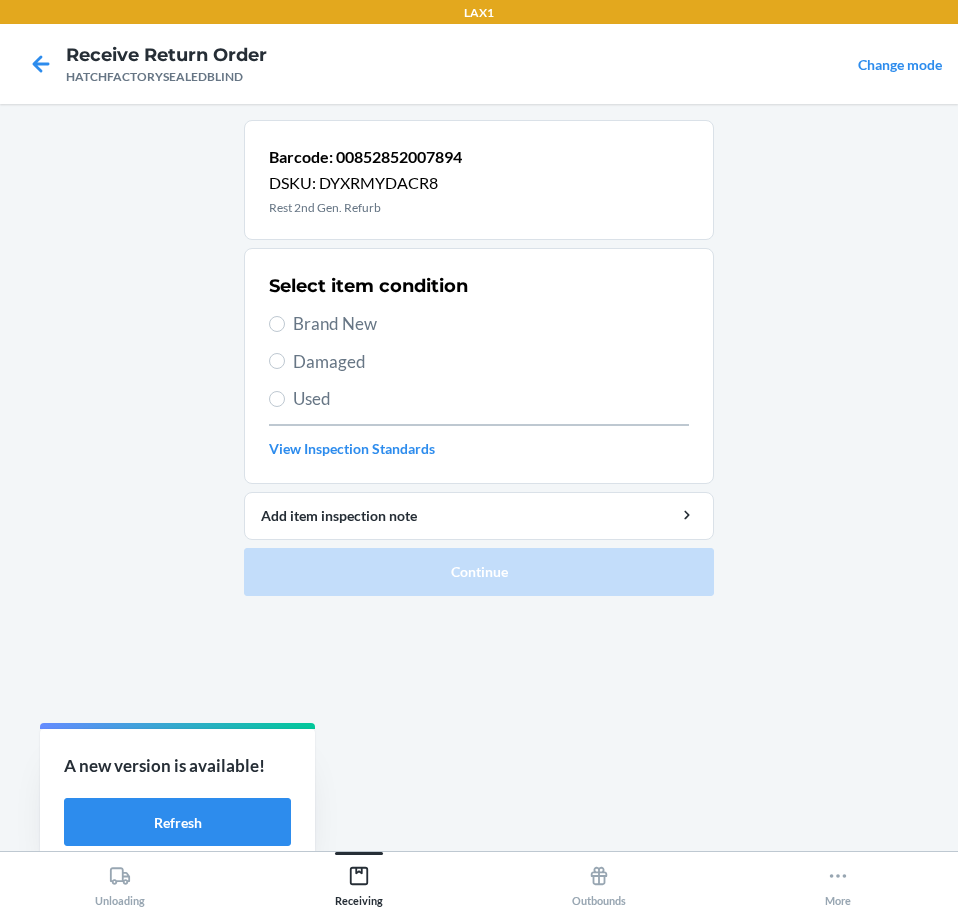
click at [303, 329] on span "Brand New" at bounding box center [491, 324] width 396 height 26
click at [285, 329] on input "Brand New" at bounding box center [277, 324] width 16 height 16
radio input "true"
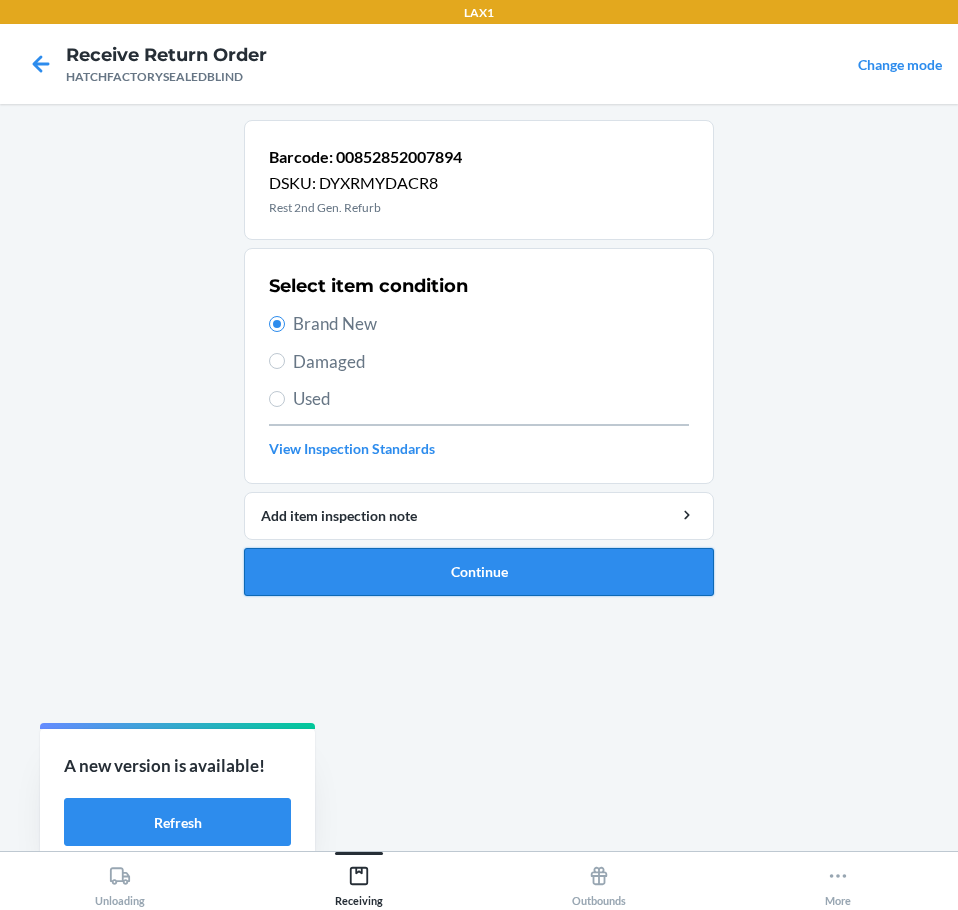
click at [332, 572] on button "Continue" at bounding box center [479, 572] width 470 height 48
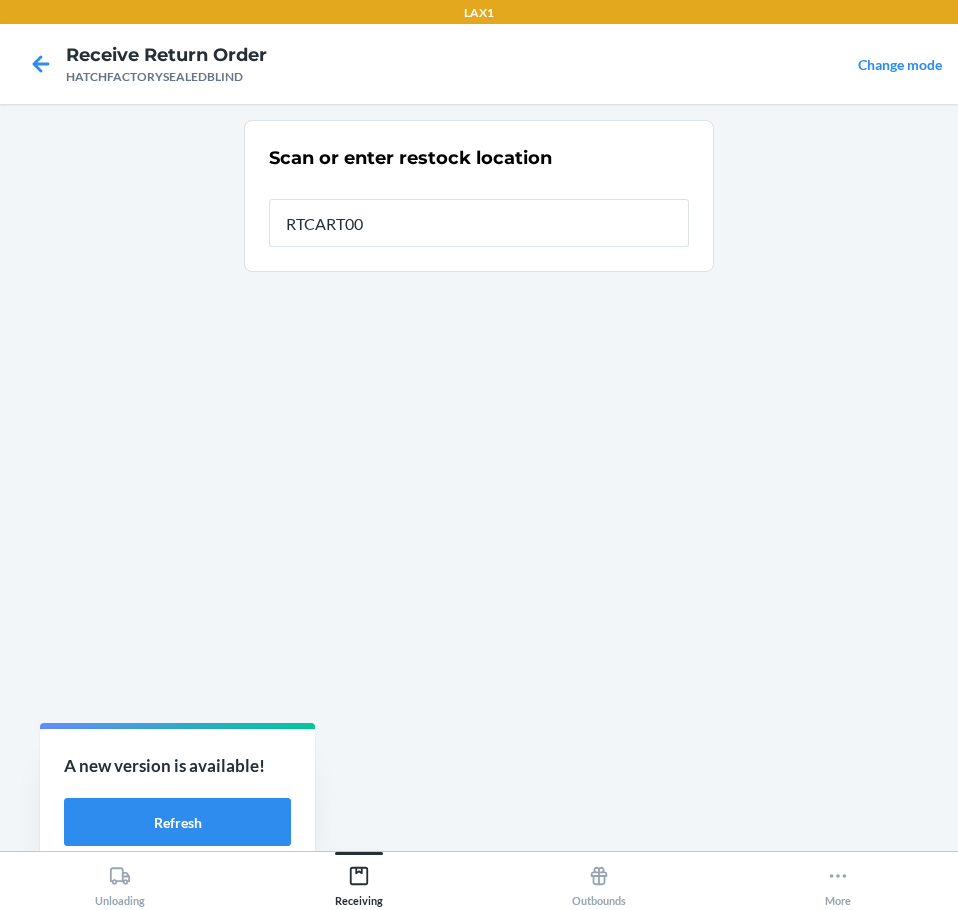
type input "RTCART004"
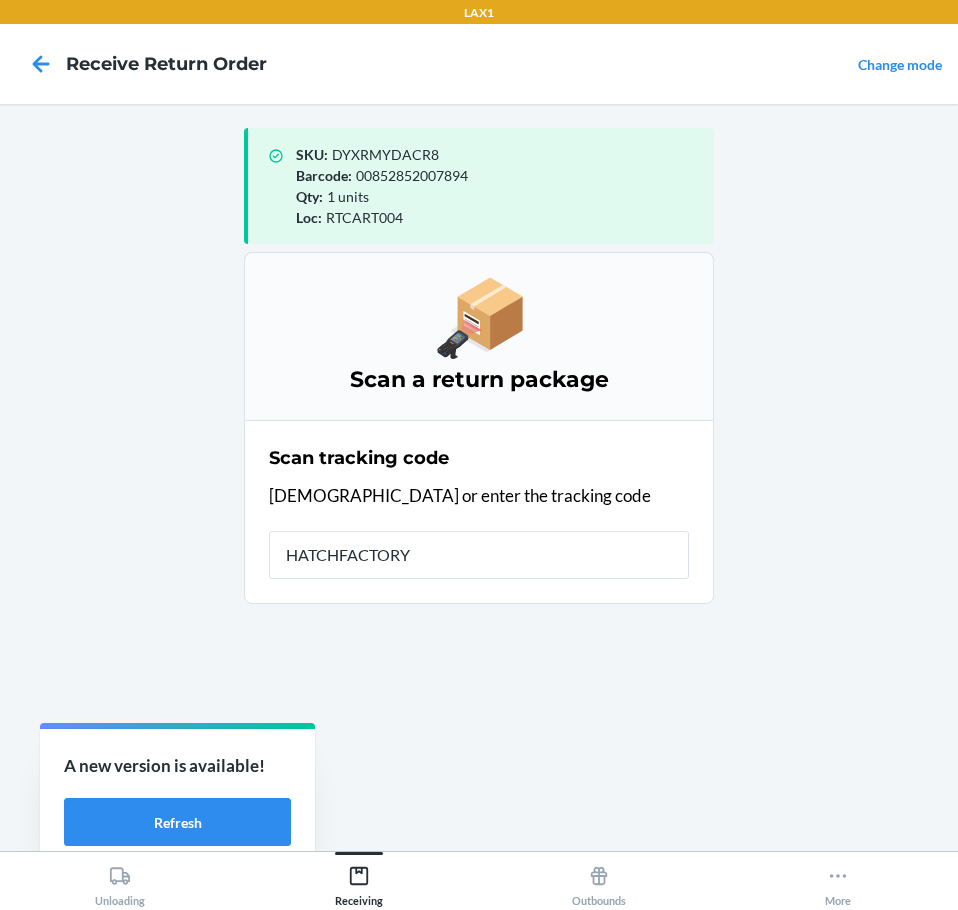
type input "HATCHFACTORYS"
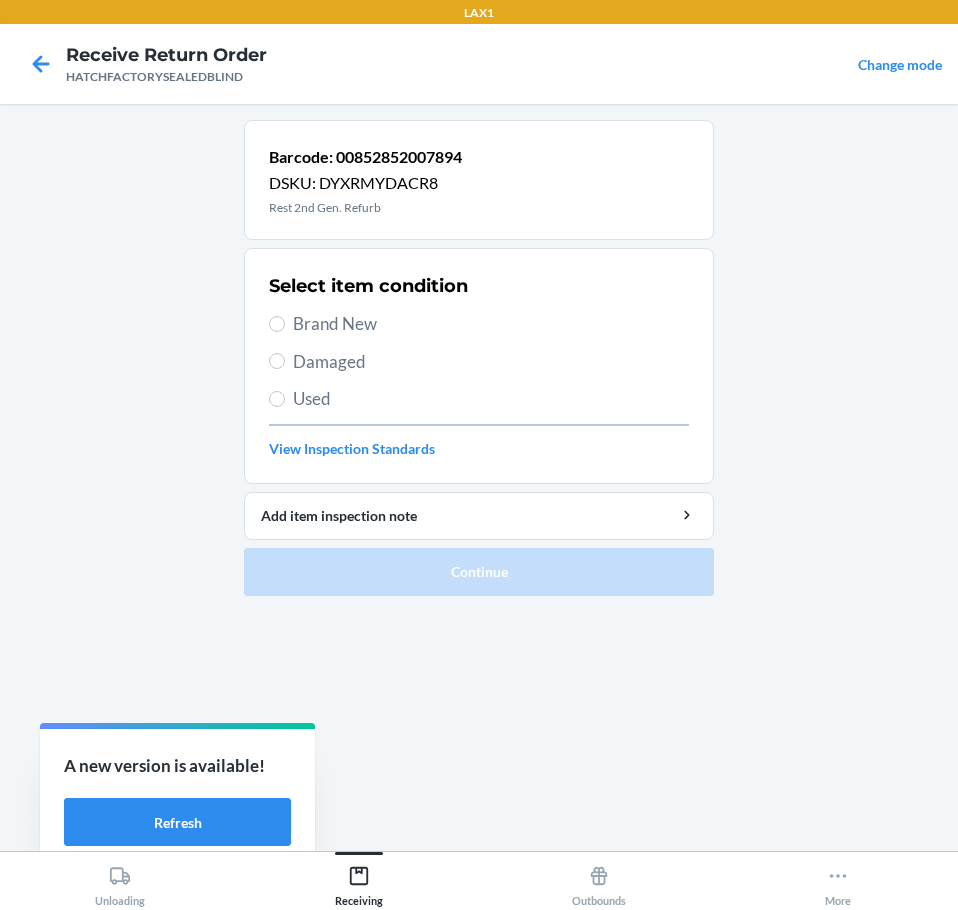
click at [292, 354] on label "Damaged" at bounding box center [479, 362] width 420 height 26
click at [285, 354] on input "Damaged" at bounding box center [277, 361] width 16 height 16
radio input "true"
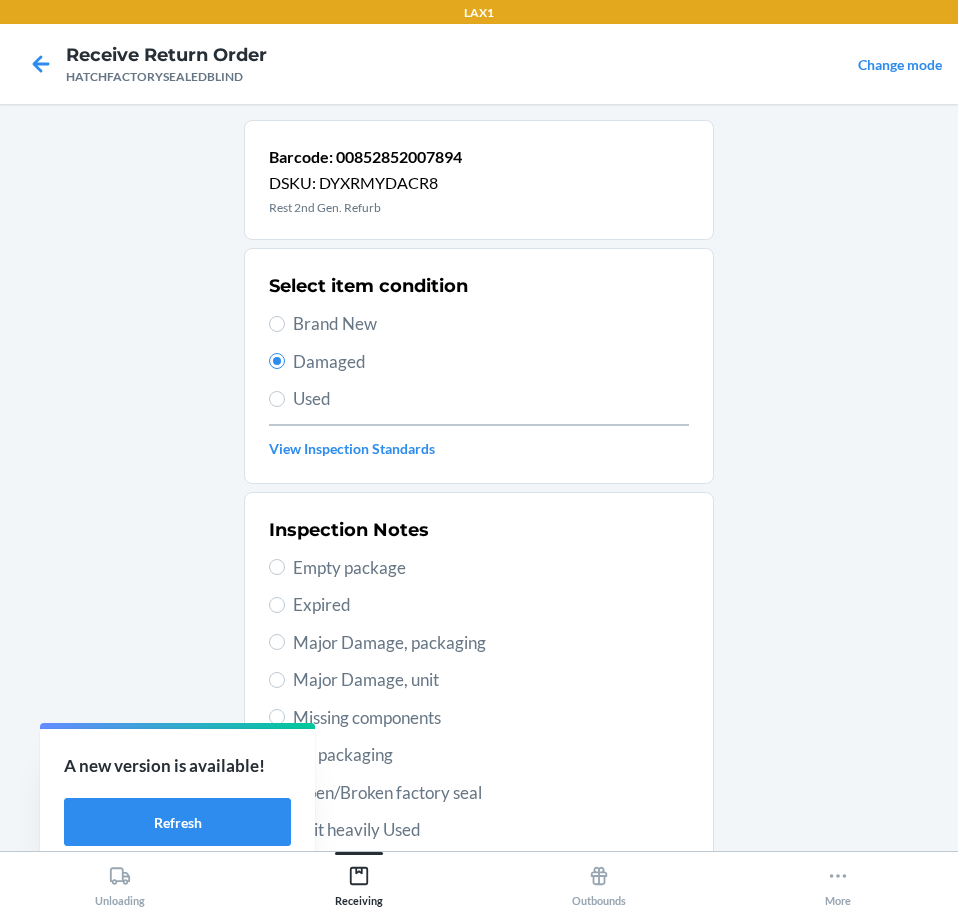
click at [344, 685] on span "Major Damage, unit" at bounding box center [491, 680] width 396 height 26
click at [285, 685] on input "Major Damage, unit" at bounding box center [277, 680] width 16 height 16
radio input "true"
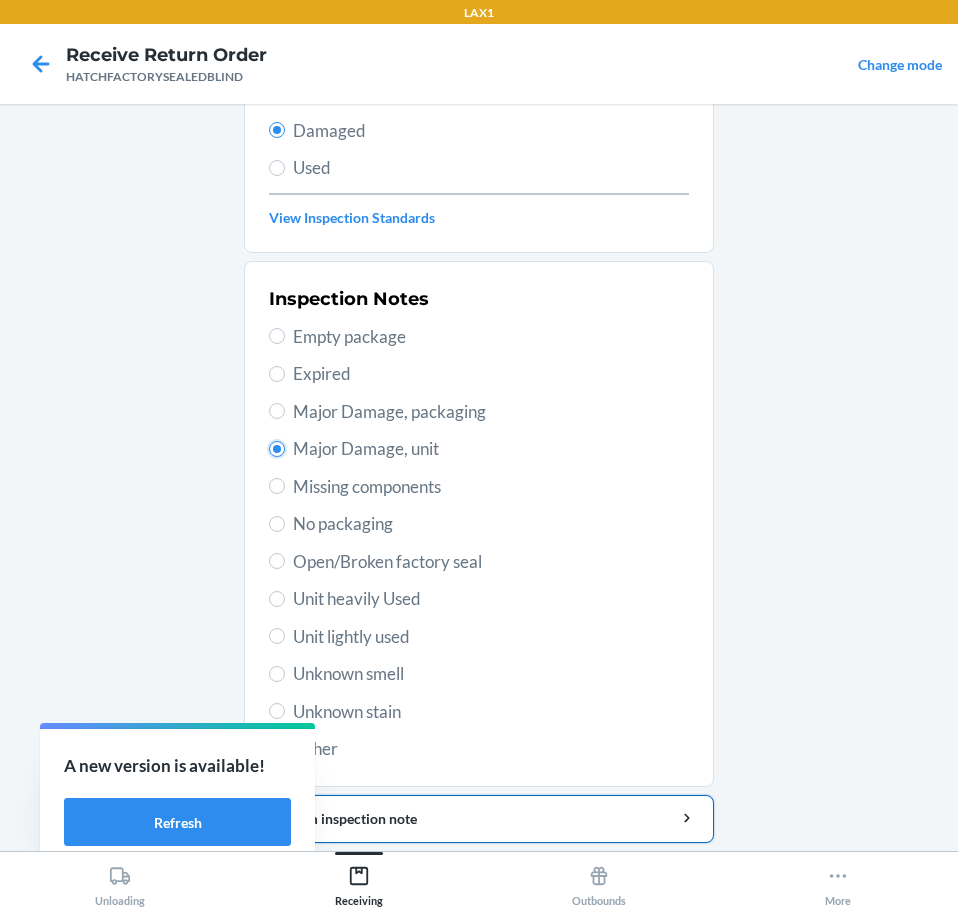
scroll to position [295, 0]
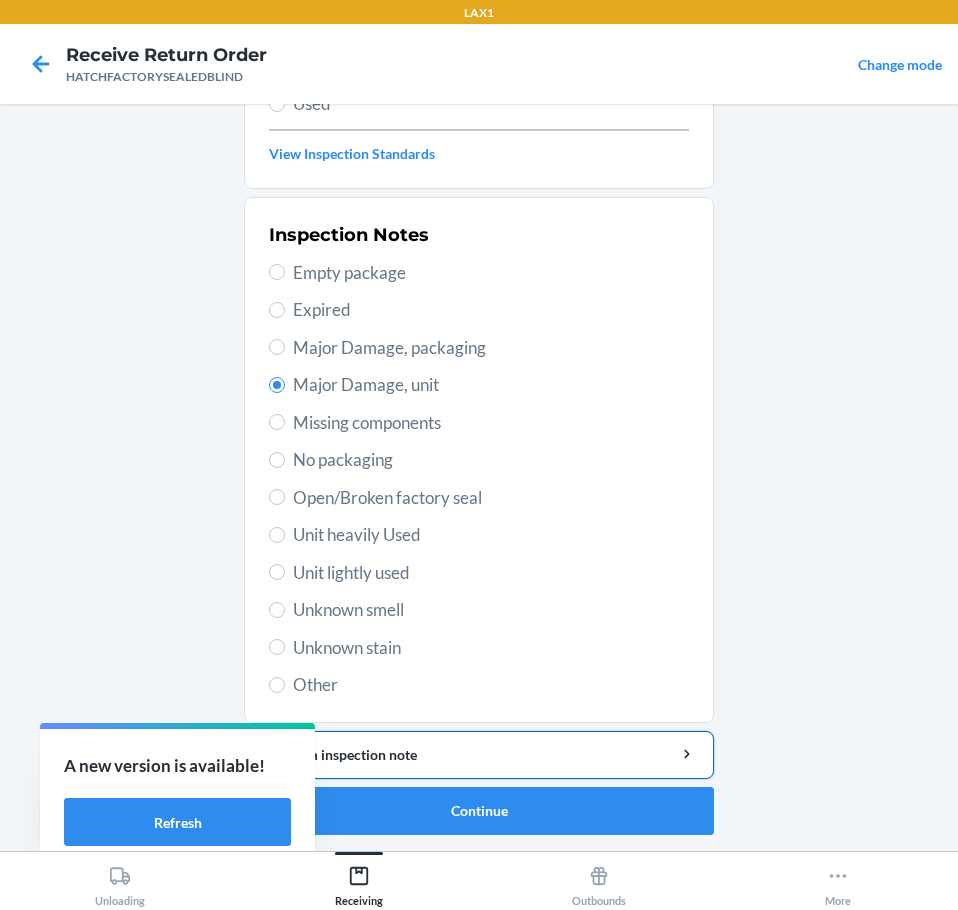
drag, startPoint x: 423, startPoint y: 765, endPoint x: 432, endPoint y: 749, distance: 18.4
click at [429, 752] on button "Add item inspection note" at bounding box center [479, 755] width 470 height 48
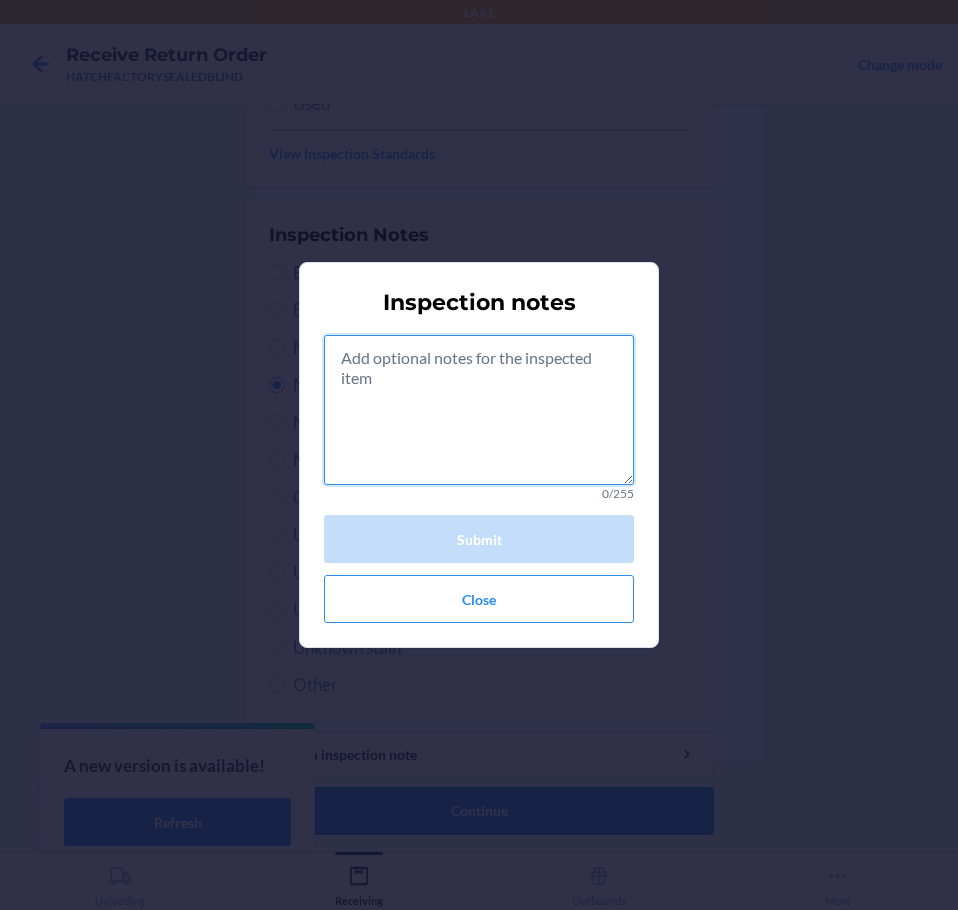
click at [501, 451] on textarea at bounding box center [479, 410] width 310 height 150
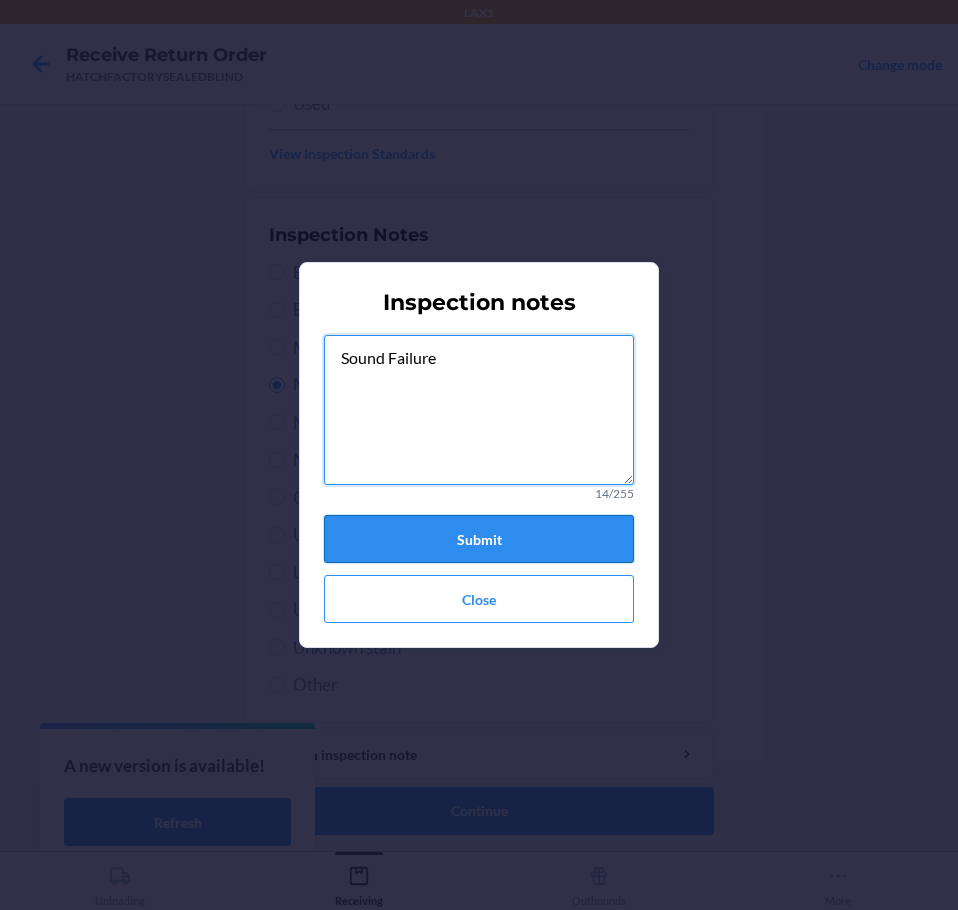
type textarea "Sound Failure"
click at [382, 526] on button "Submit" at bounding box center [479, 539] width 310 height 48
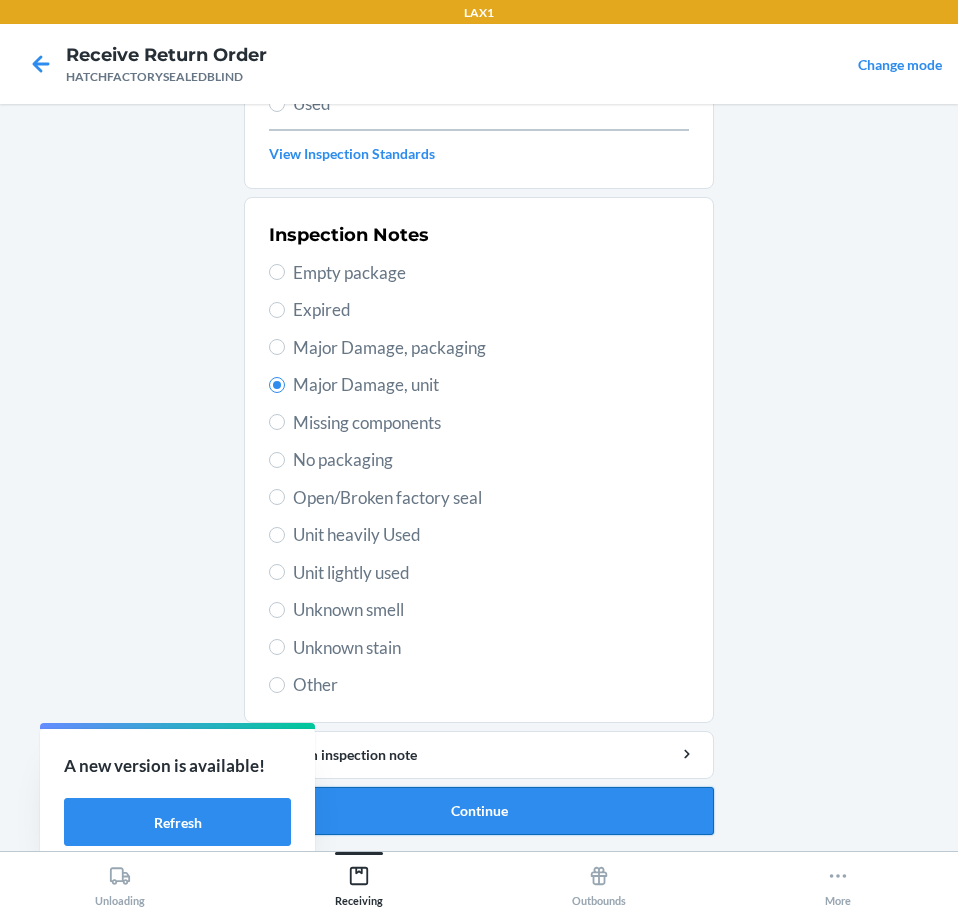
click at [522, 813] on button "Continue" at bounding box center [479, 811] width 470 height 48
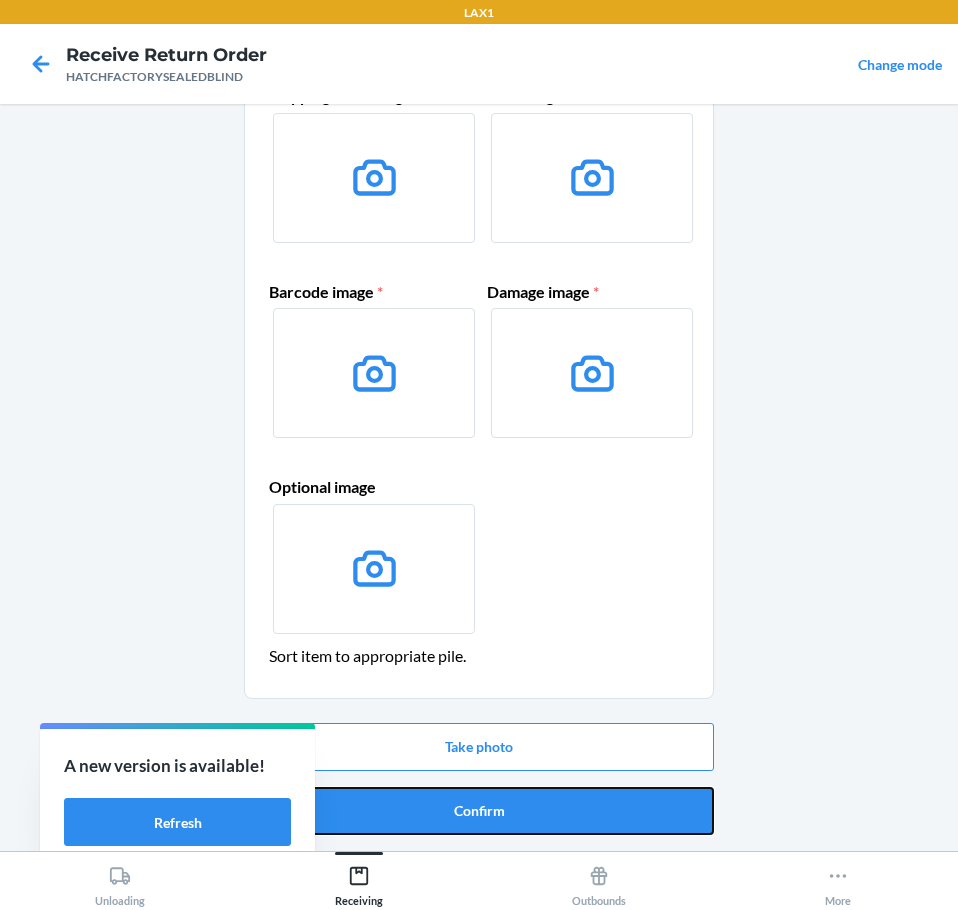
click at [522, 813] on button "Confirm" at bounding box center [479, 811] width 470 height 48
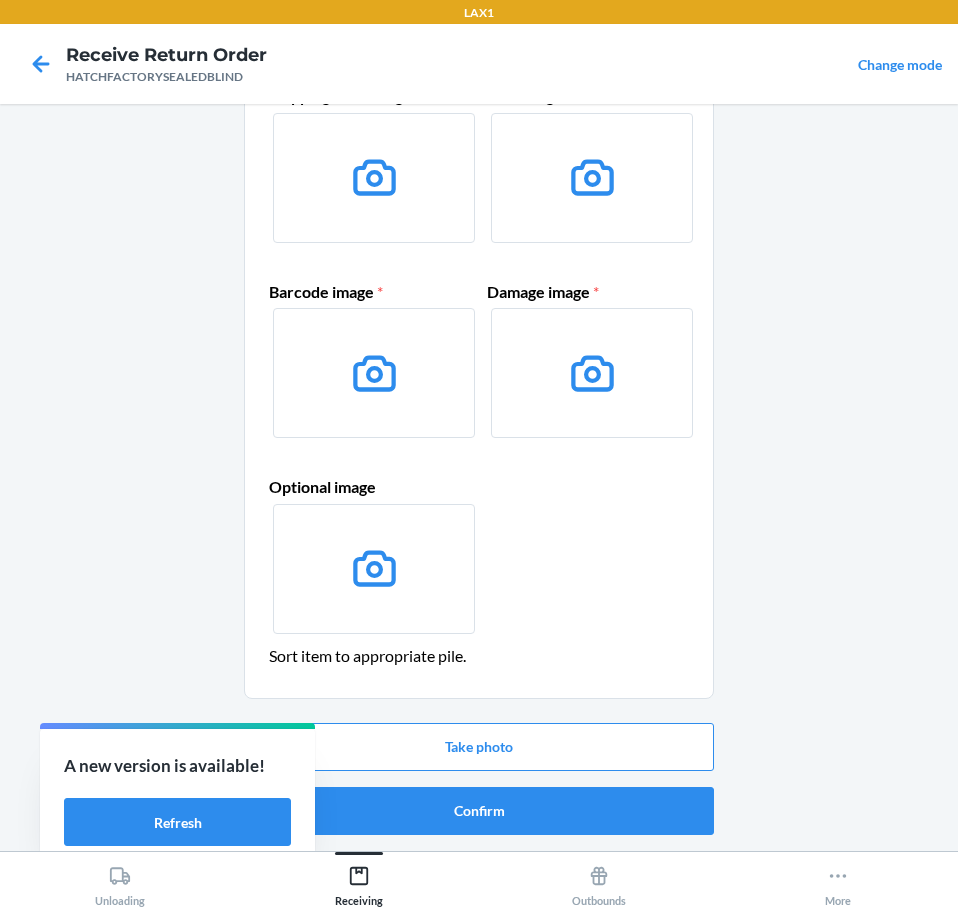
scroll to position [0, 0]
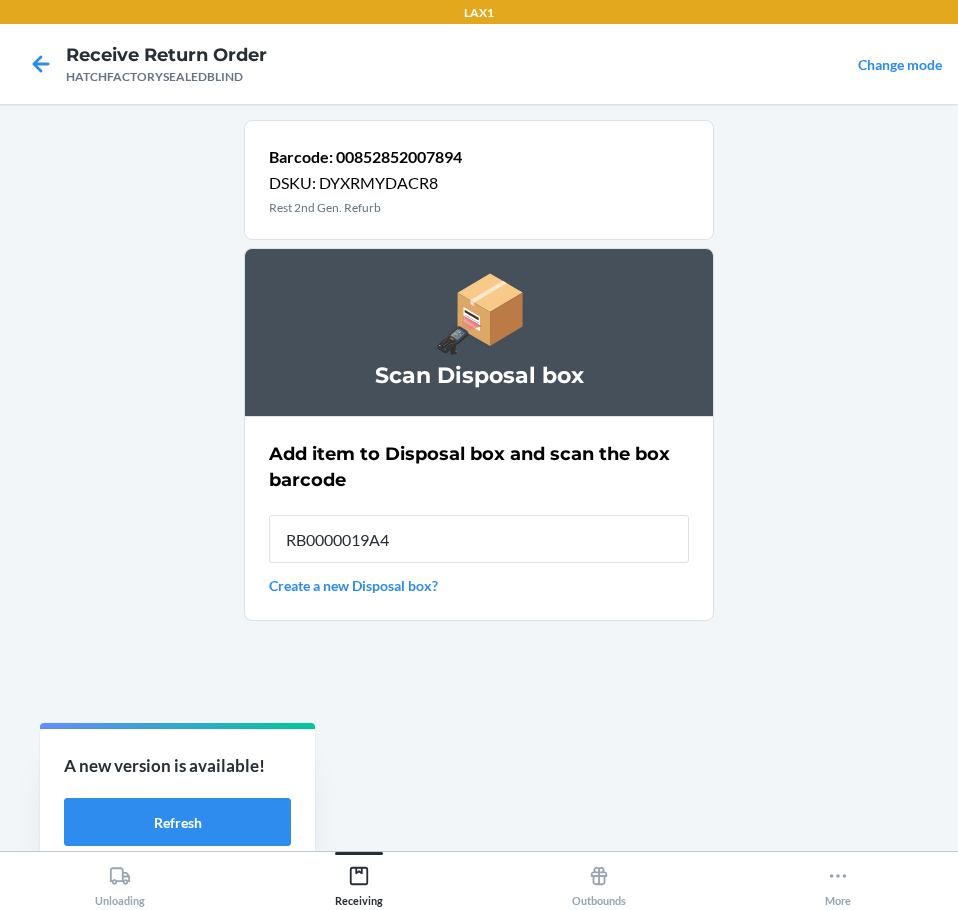
type input "RB0000019A4"
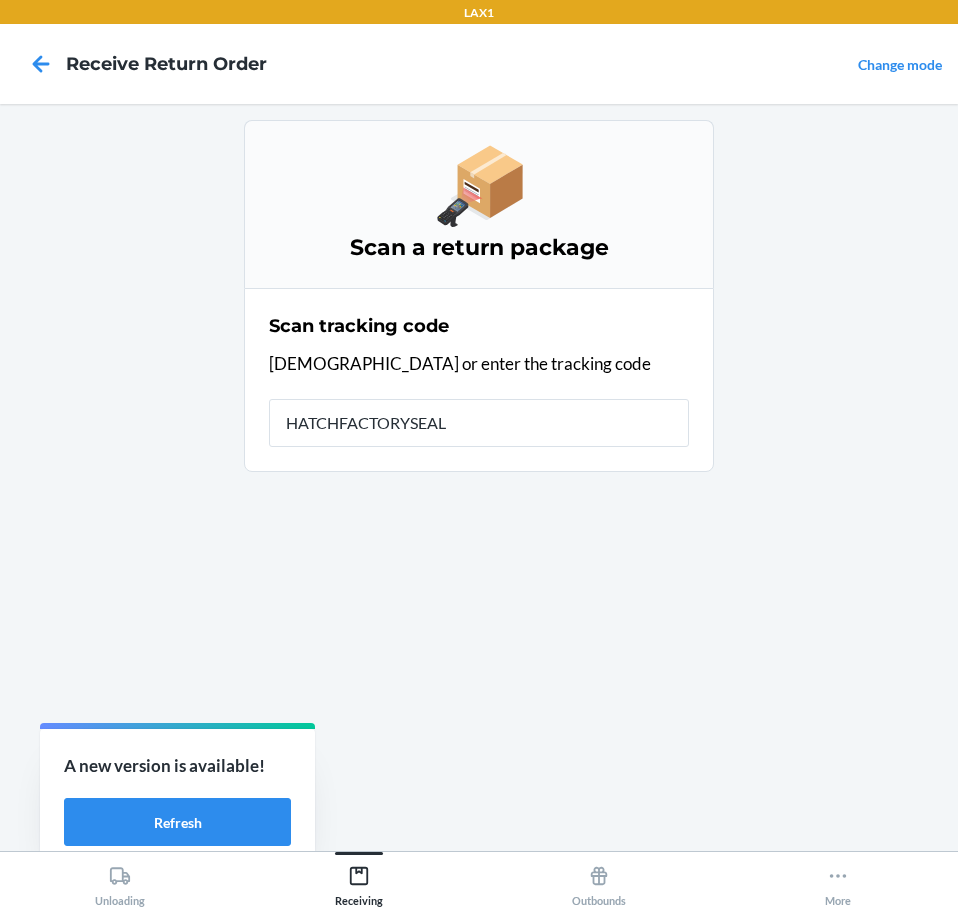
type input "HATCHFACTORYSEALE"
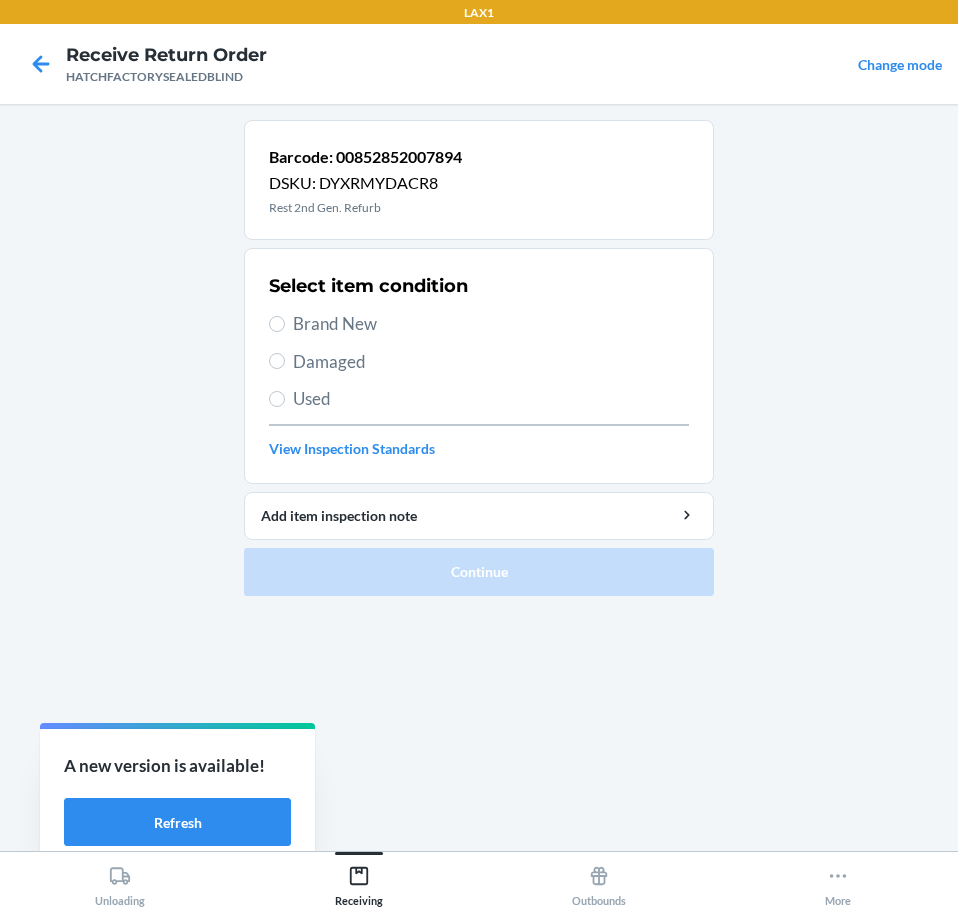
click at [294, 354] on span "Damaged" at bounding box center [491, 362] width 396 height 26
click at [285, 354] on input "Damaged" at bounding box center [277, 361] width 16 height 16
radio input "true"
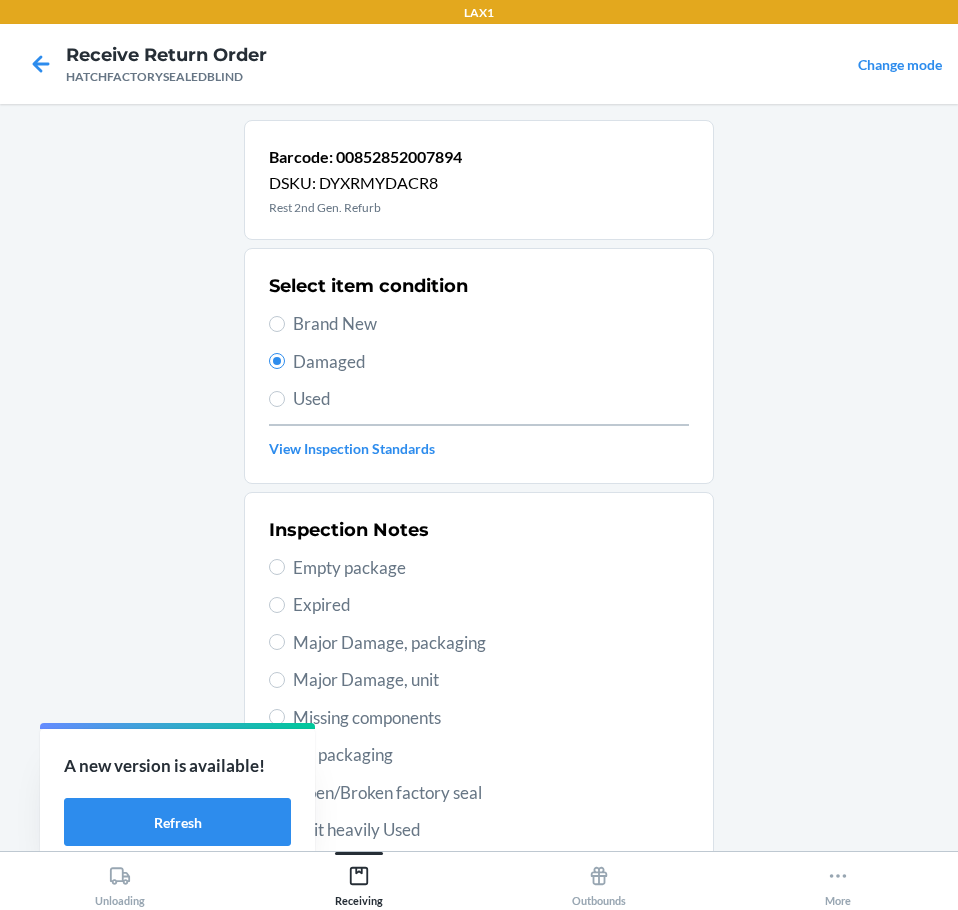
click at [315, 646] on span "Major Damage, packaging" at bounding box center [491, 643] width 396 height 26
click at [285, 646] on input "Major Damage, packaging" at bounding box center [277, 642] width 16 height 16
radio input "true"
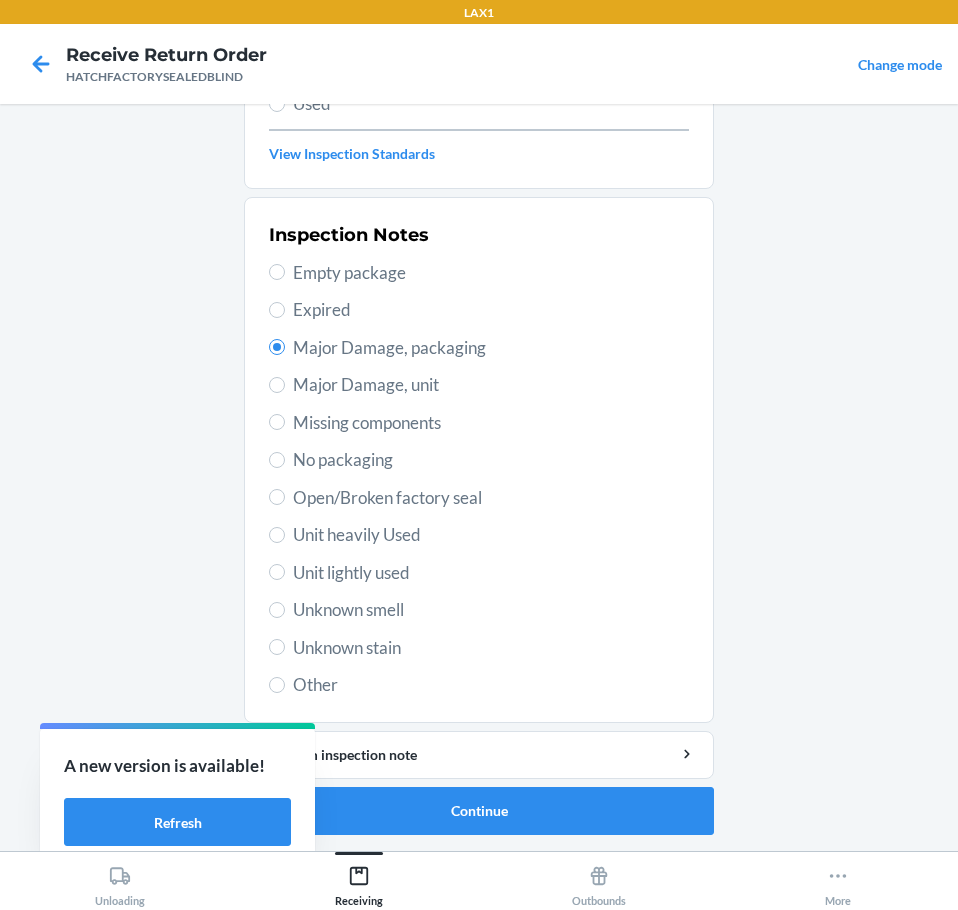
click at [309, 380] on span "Major Damage, unit" at bounding box center [491, 385] width 396 height 26
click at [285, 380] on input "Major Damage, unit" at bounding box center [277, 385] width 16 height 16
radio input "true"
radio input "false"
click at [579, 753] on div "Add item inspection note" at bounding box center [479, 754] width 436 height 21
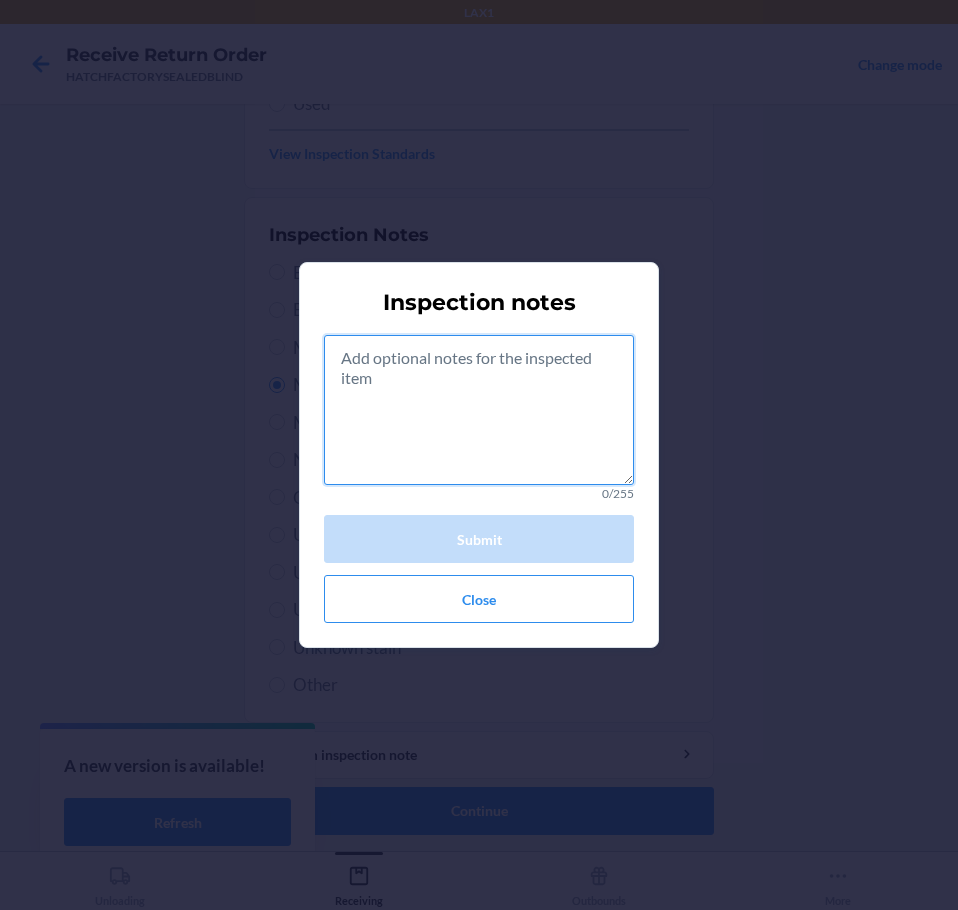
click at [523, 436] on textarea at bounding box center [479, 410] width 310 height 150
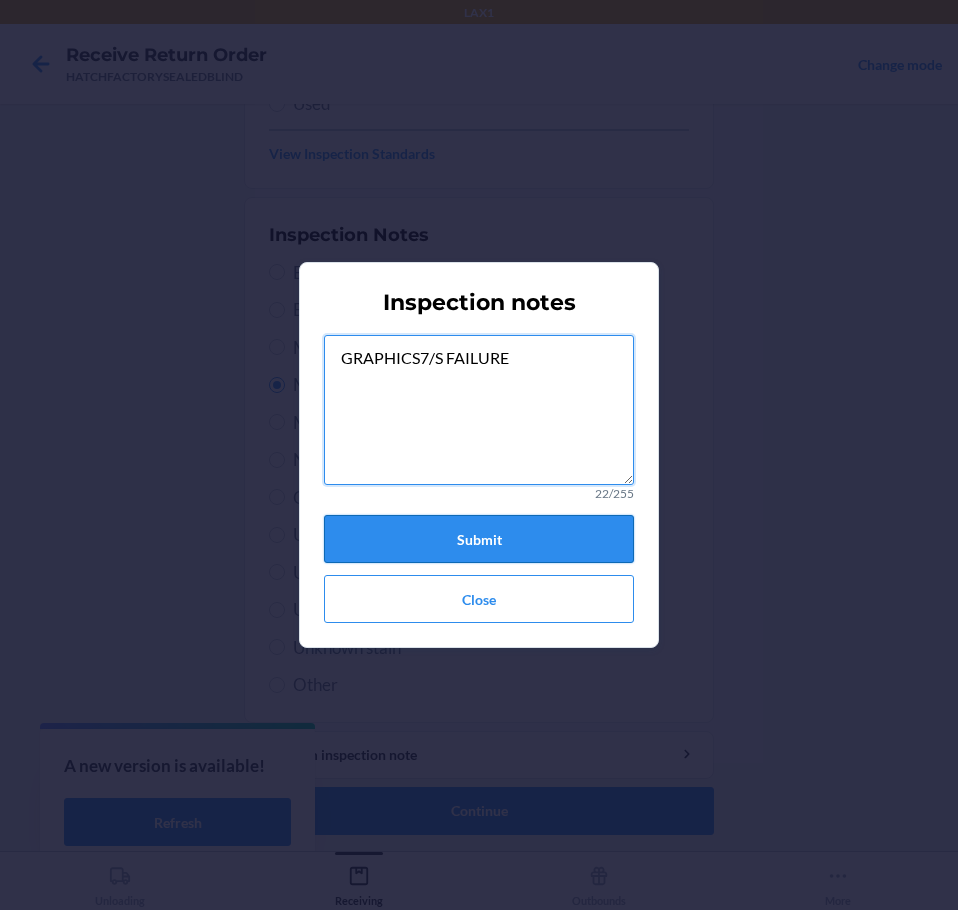
type textarea "GRAPHICS7/S FAILURE"
click at [523, 551] on button "Submit" at bounding box center [479, 539] width 310 height 48
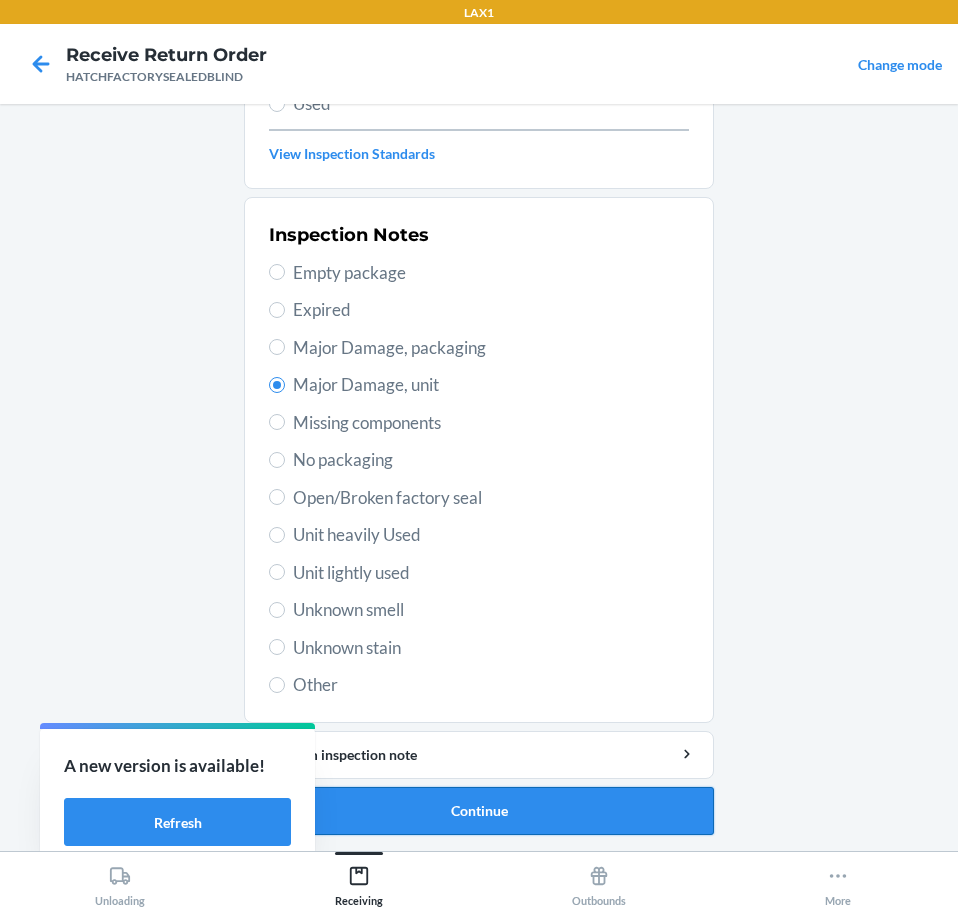
click at [544, 813] on button "Continue" at bounding box center [479, 811] width 470 height 48
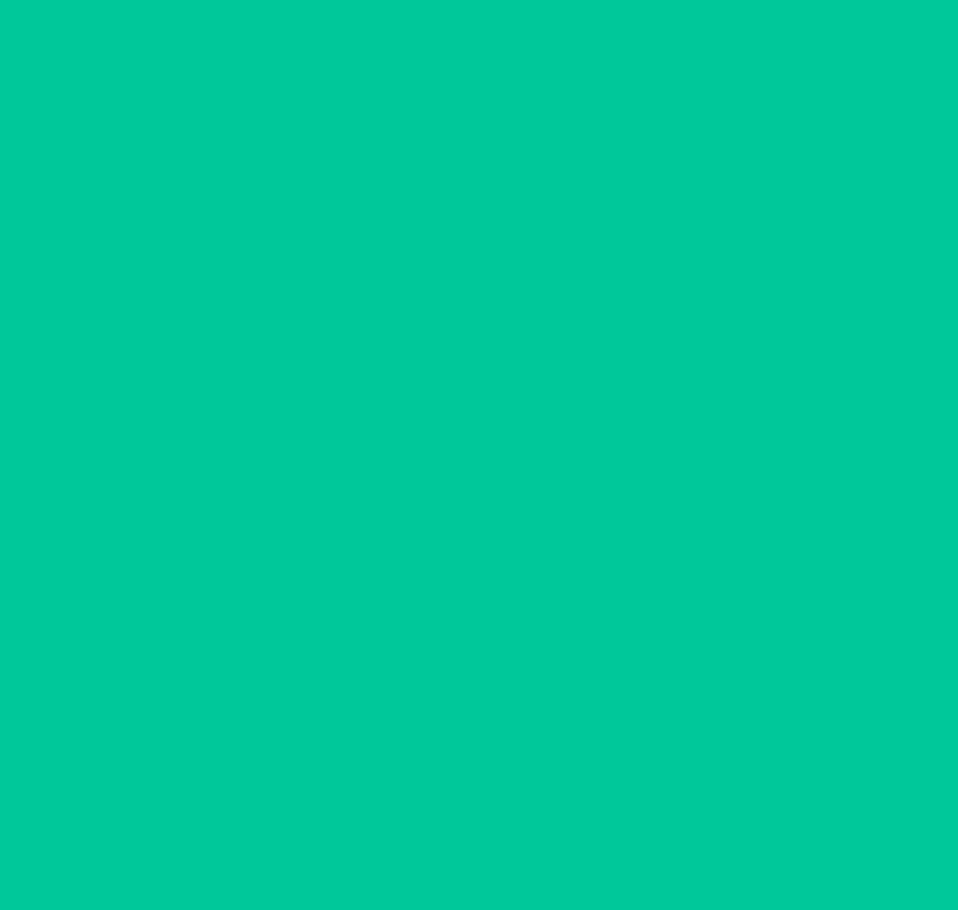
click at [546, 808] on button "Confirm" at bounding box center [479, 811] width 470 height 48
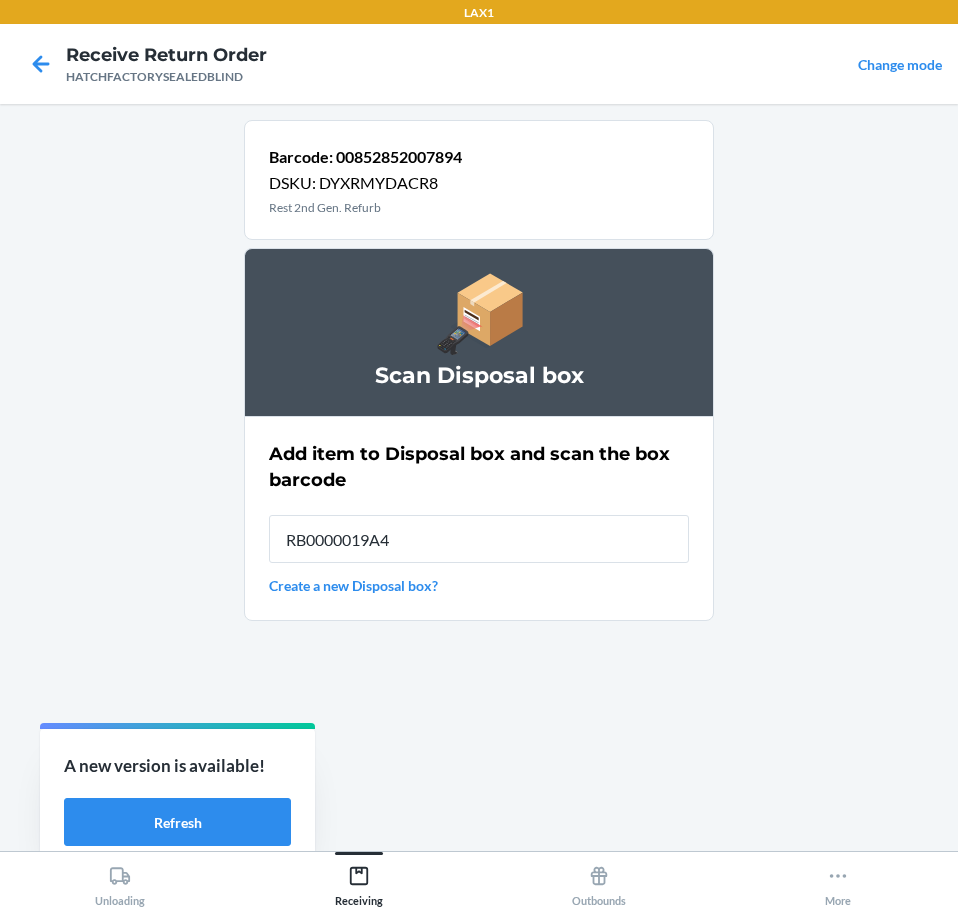
type input "RB0000019A4"
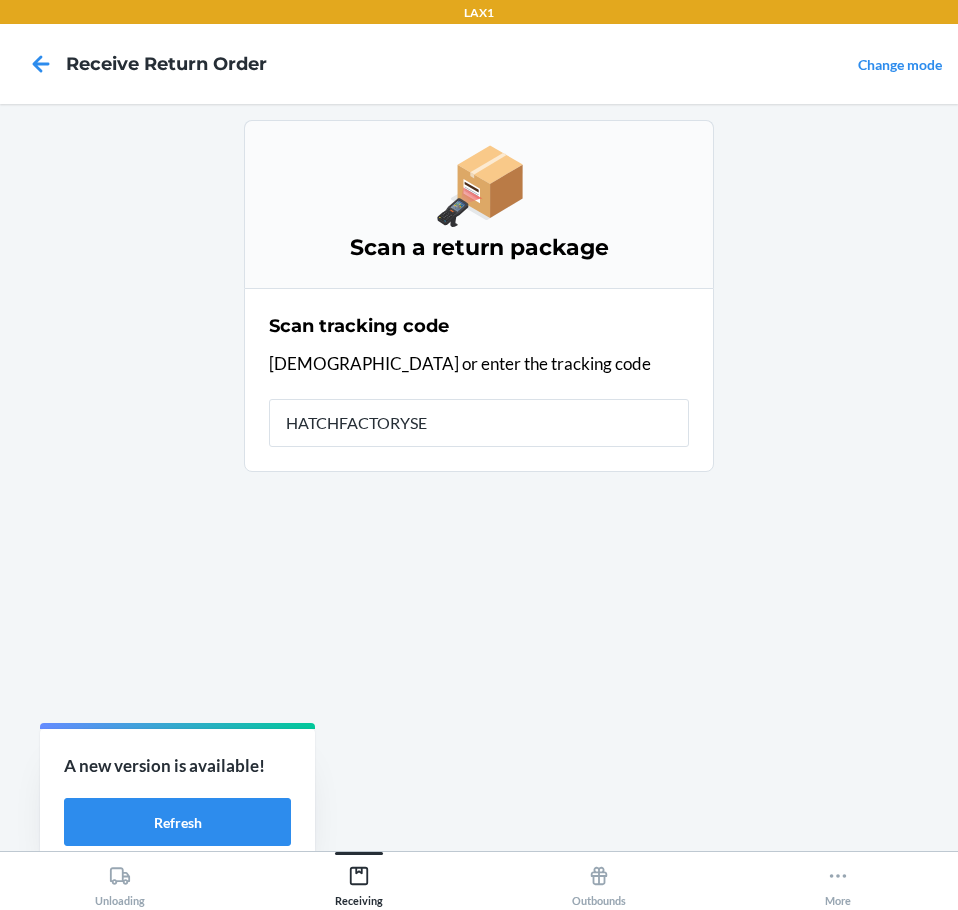
type input "HATCHFACTORYSEA"
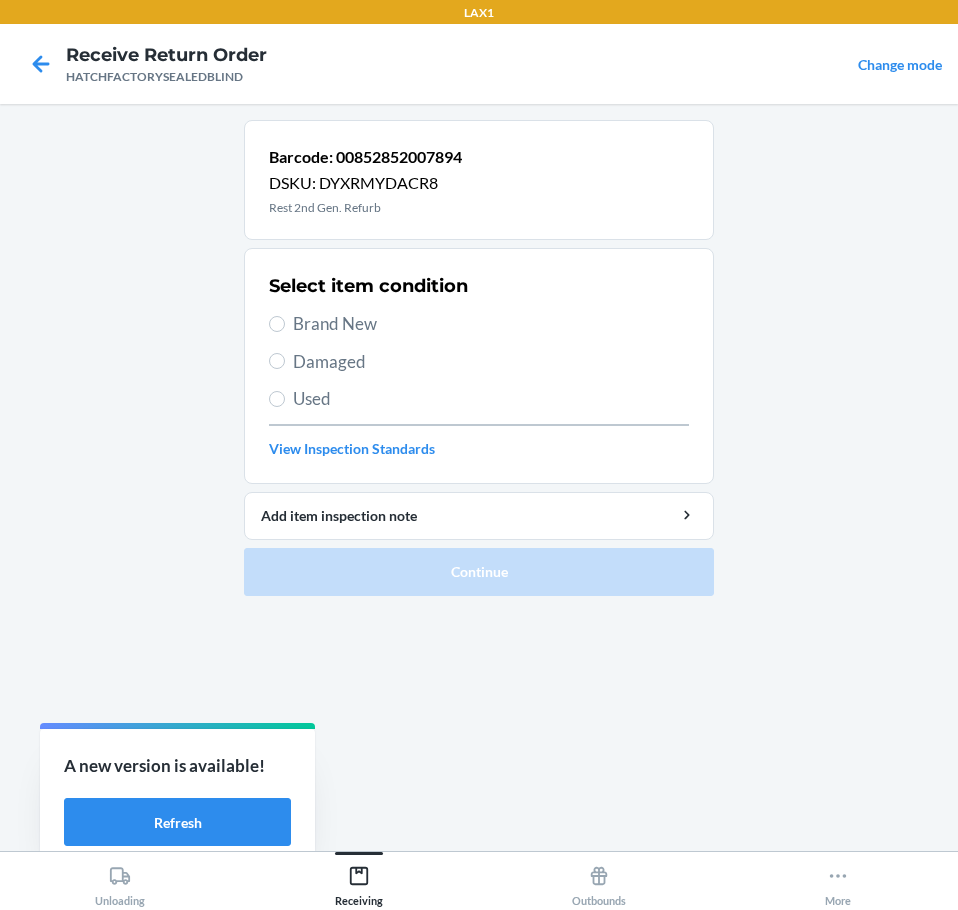
click at [287, 356] on label "Damaged" at bounding box center [479, 362] width 420 height 26
click at [285, 356] on input "Damaged" at bounding box center [277, 361] width 16 height 16
radio input "true"
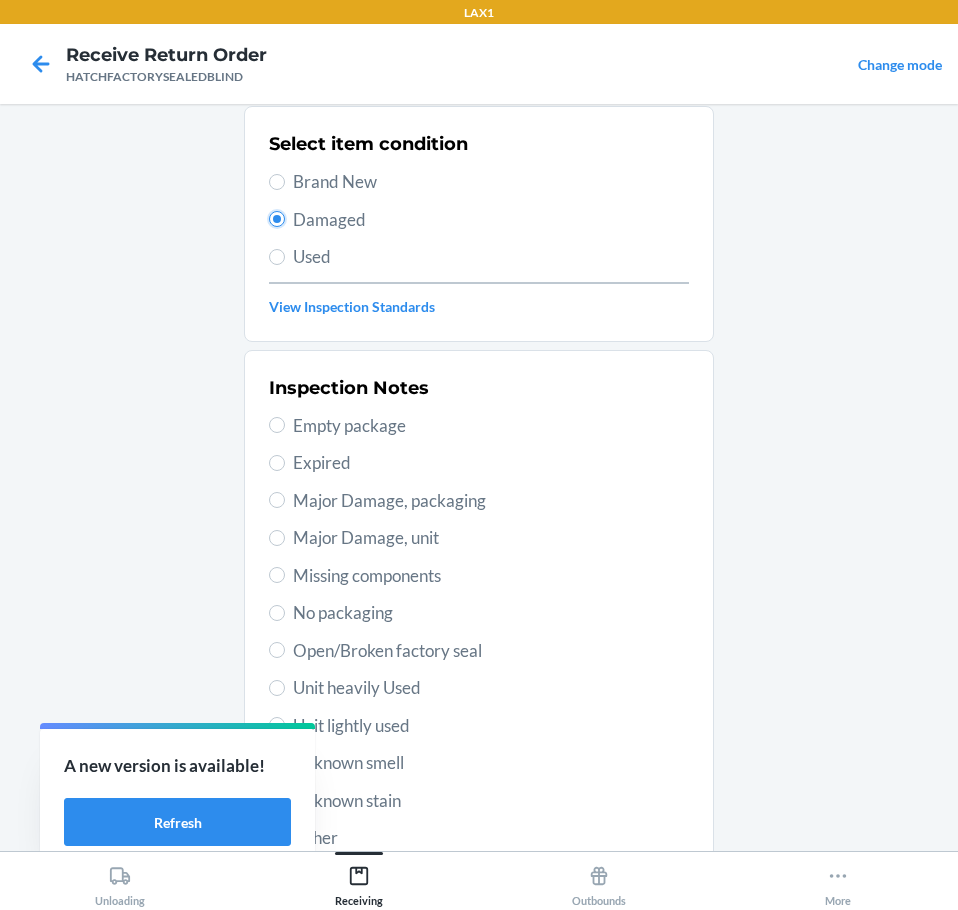
scroll to position [295, 0]
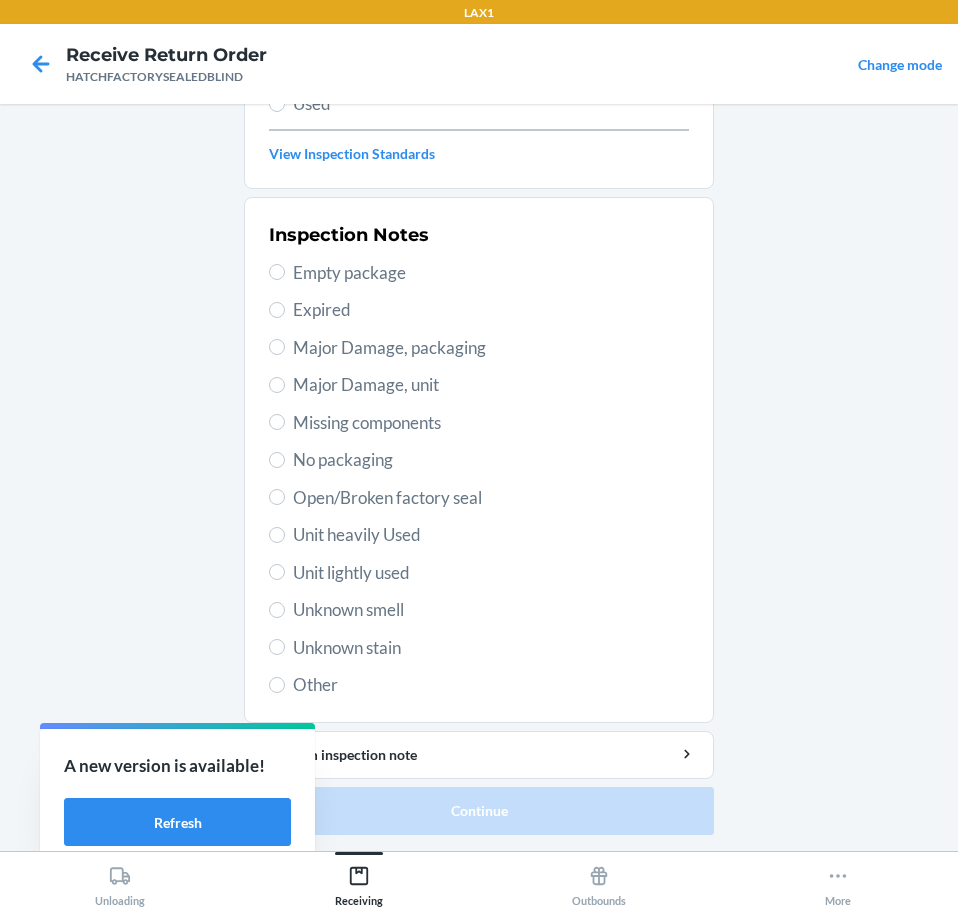
click at [298, 393] on span "Major Damage, unit" at bounding box center [491, 385] width 396 height 26
click at [285, 393] on input "Major Damage, unit" at bounding box center [277, 385] width 16 height 16
radio input "true"
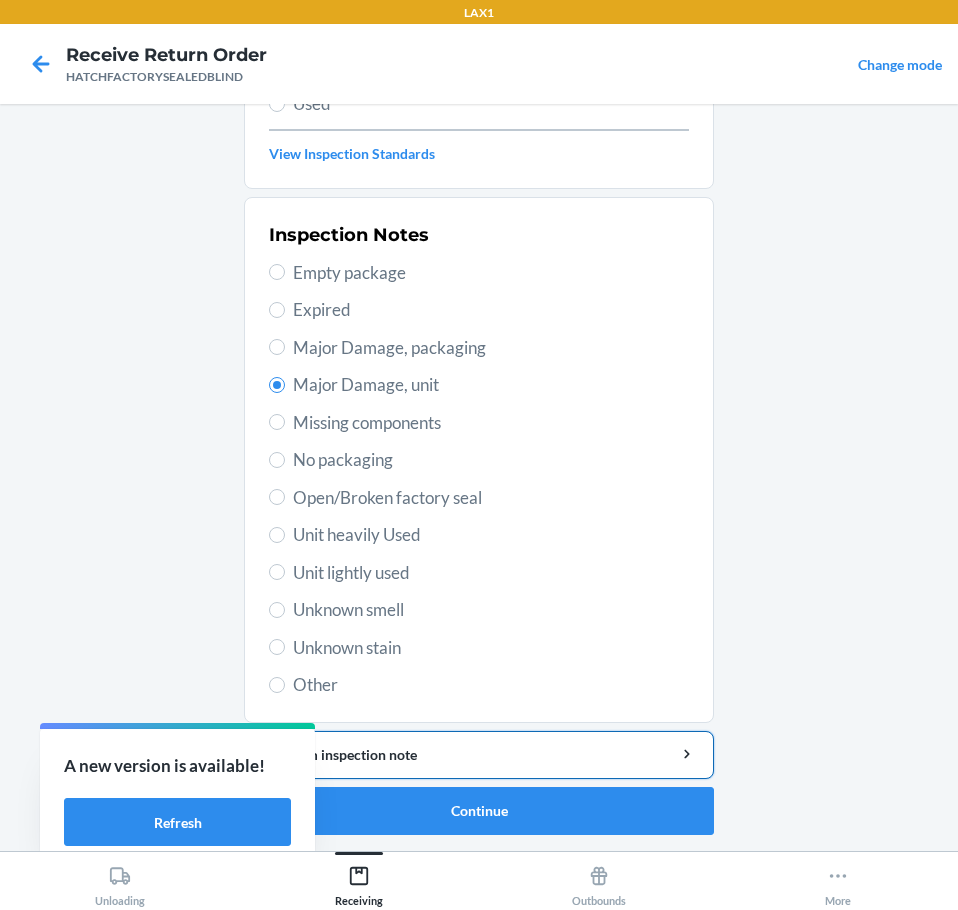
click at [439, 751] on div "Add item inspection note" at bounding box center [479, 754] width 436 height 21
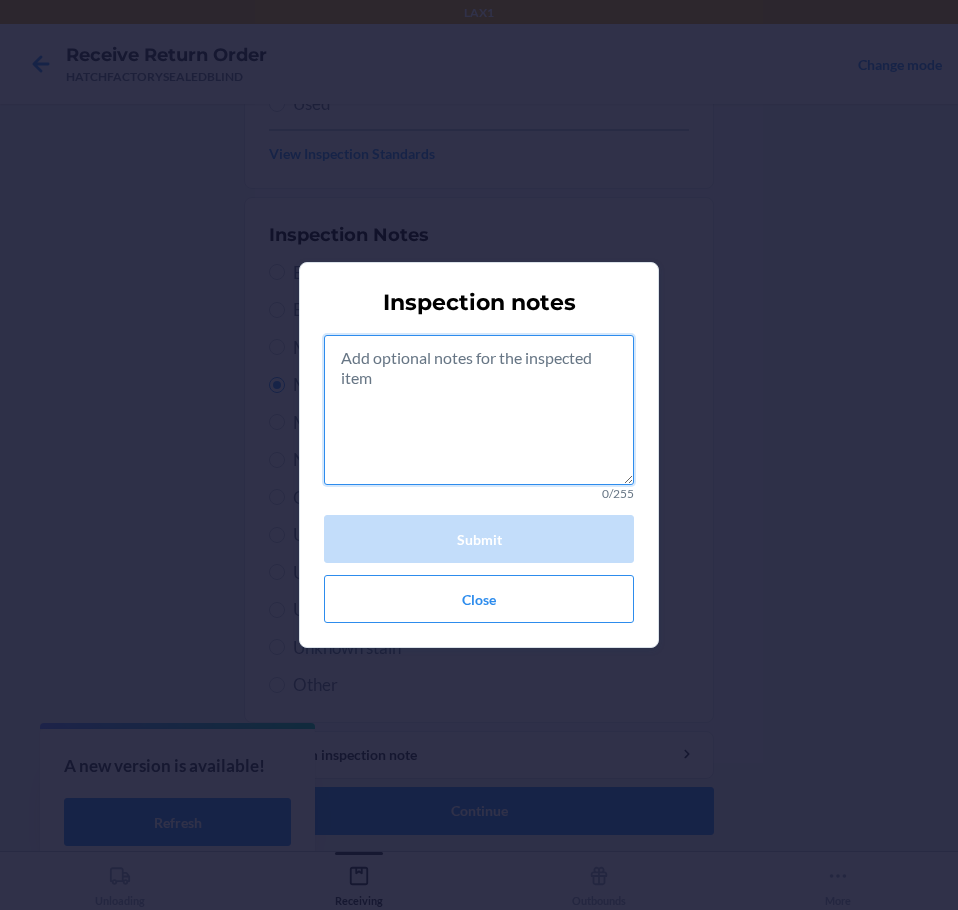
drag, startPoint x: 467, startPoint y: 435, endPoint x: 473, endPoint y: 423, distance: 13.4
click at [472, 423] on textarea at bounding box center [479, 410] width 310 height 150
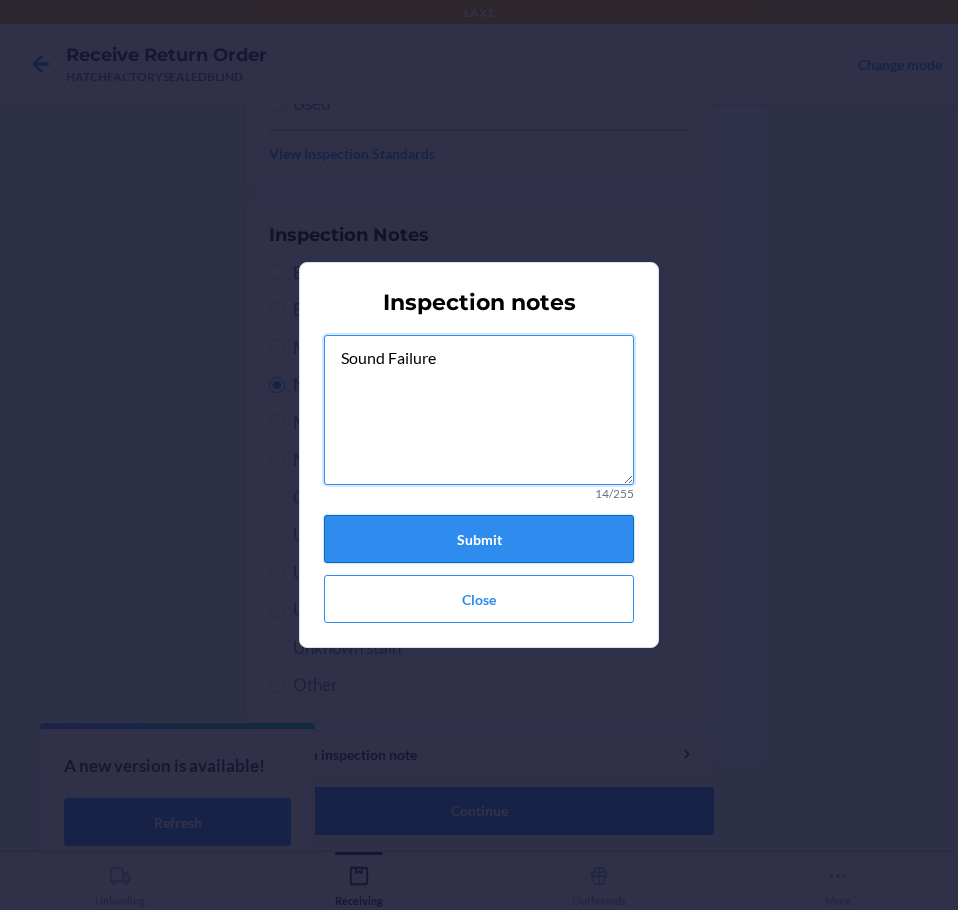
type textarea "Sound Failure"
click at [453, 528] on button "Submit" at bounding box center [479, 539] width 310 height 48
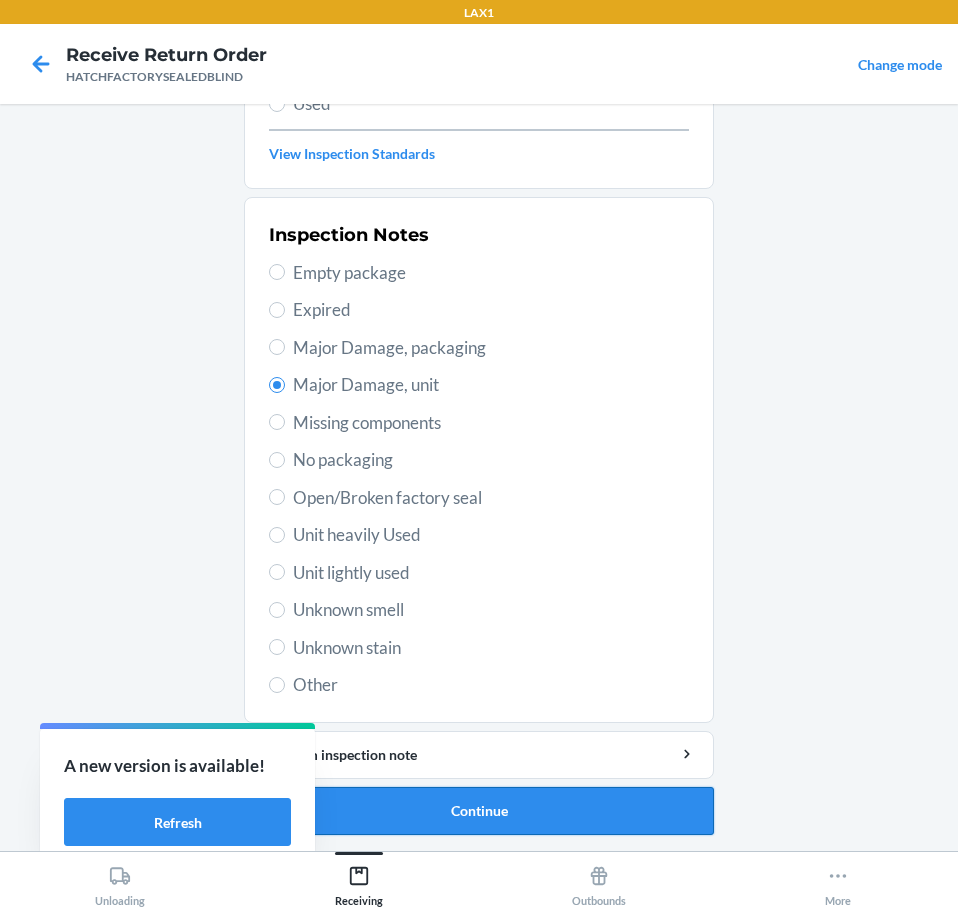
click at [519, 804] on button "Continue" at bounding box center [479, 811] width 470 height 48
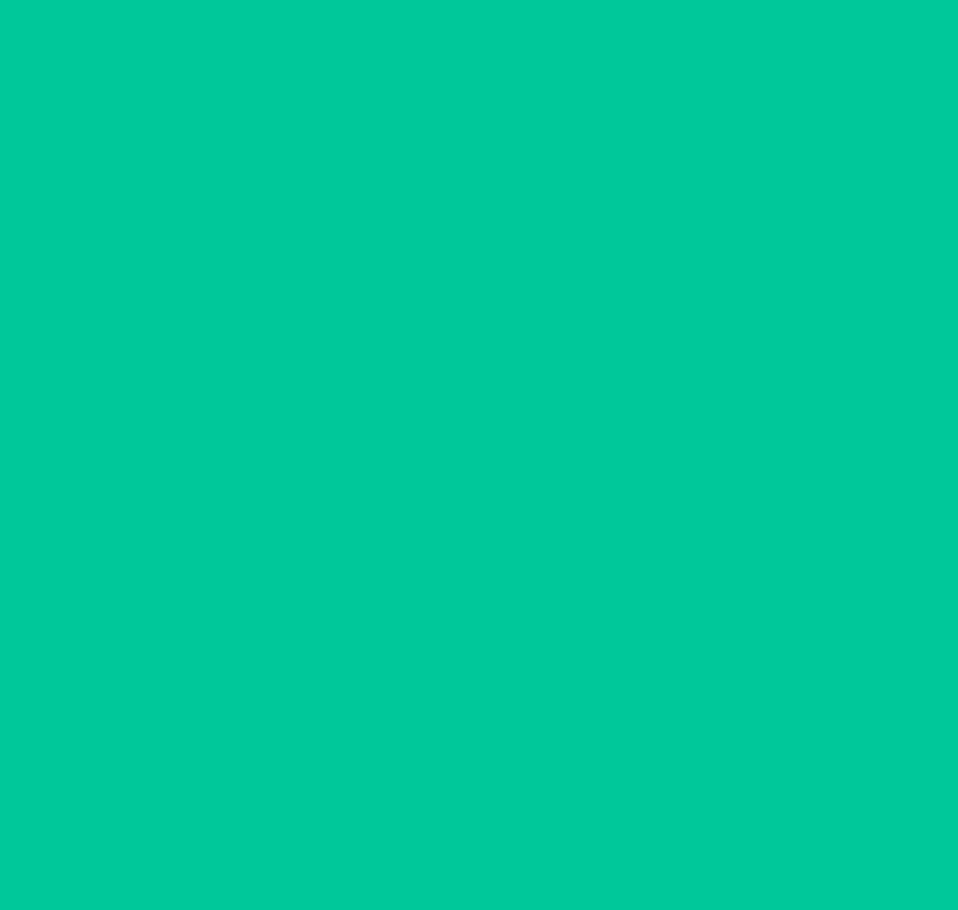
scroll to position [130, 0]
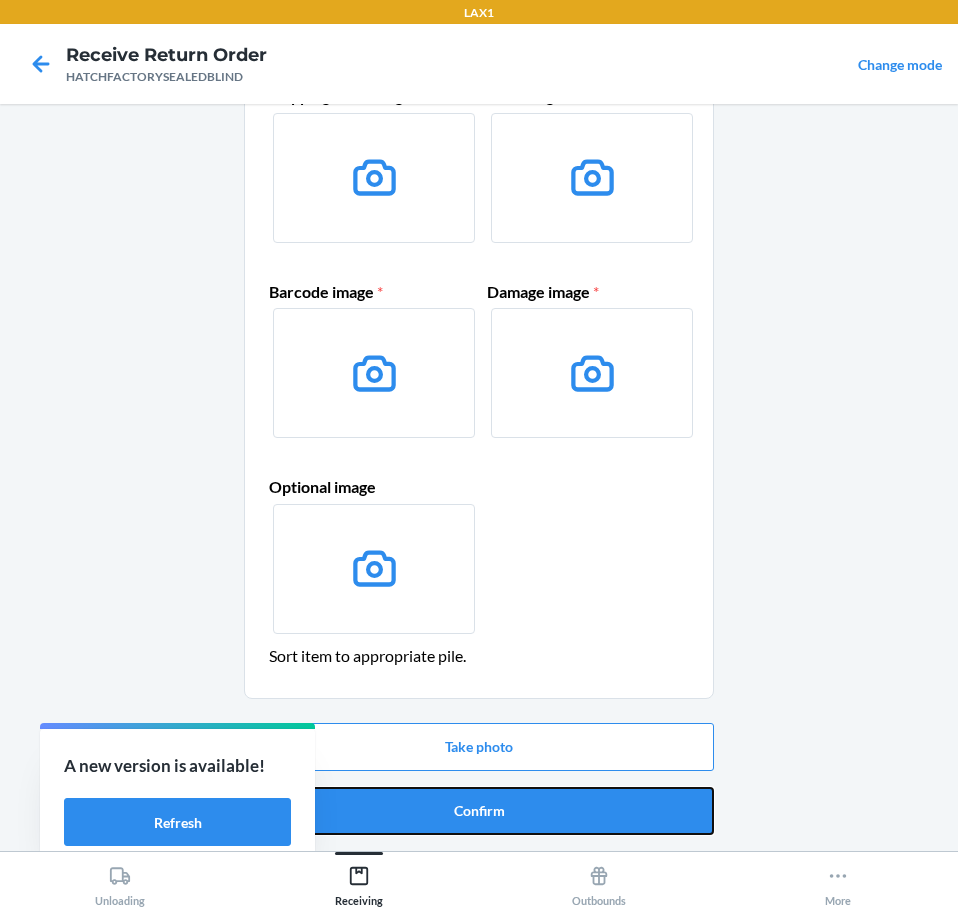
click at [519, 814] on button "Confirm" at bounding box center [479, 811] width 470 height 48
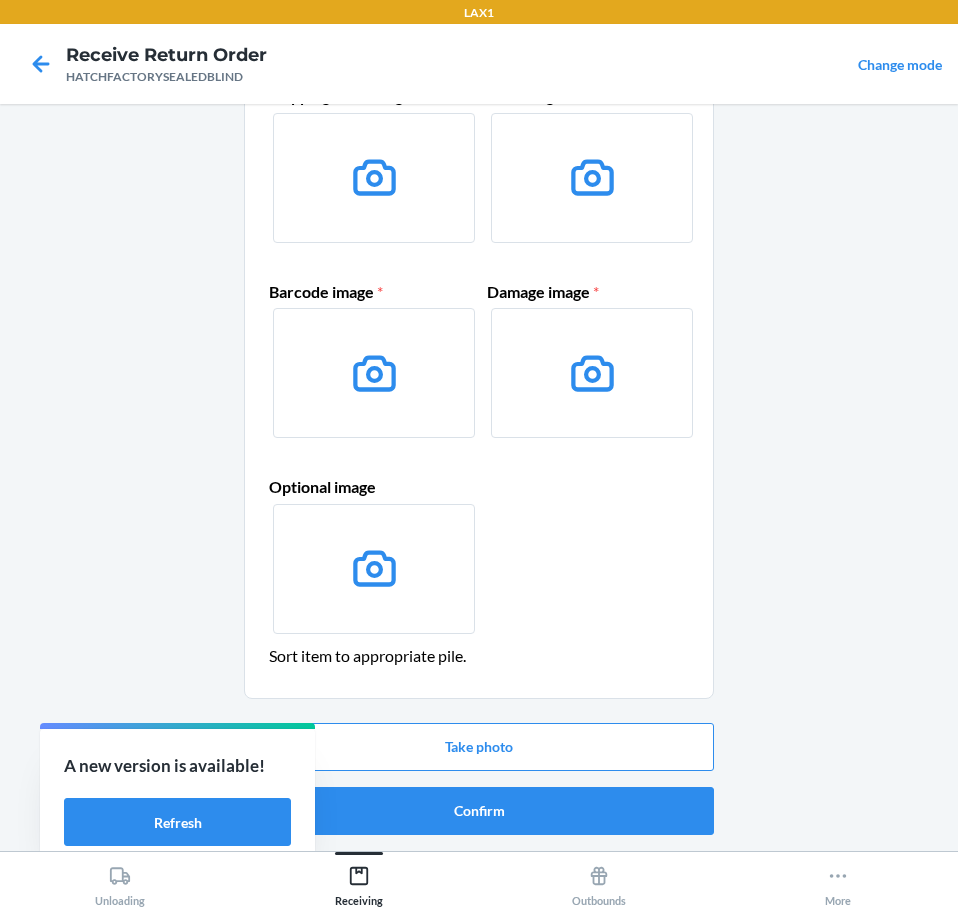
scroll to position [0, 0]
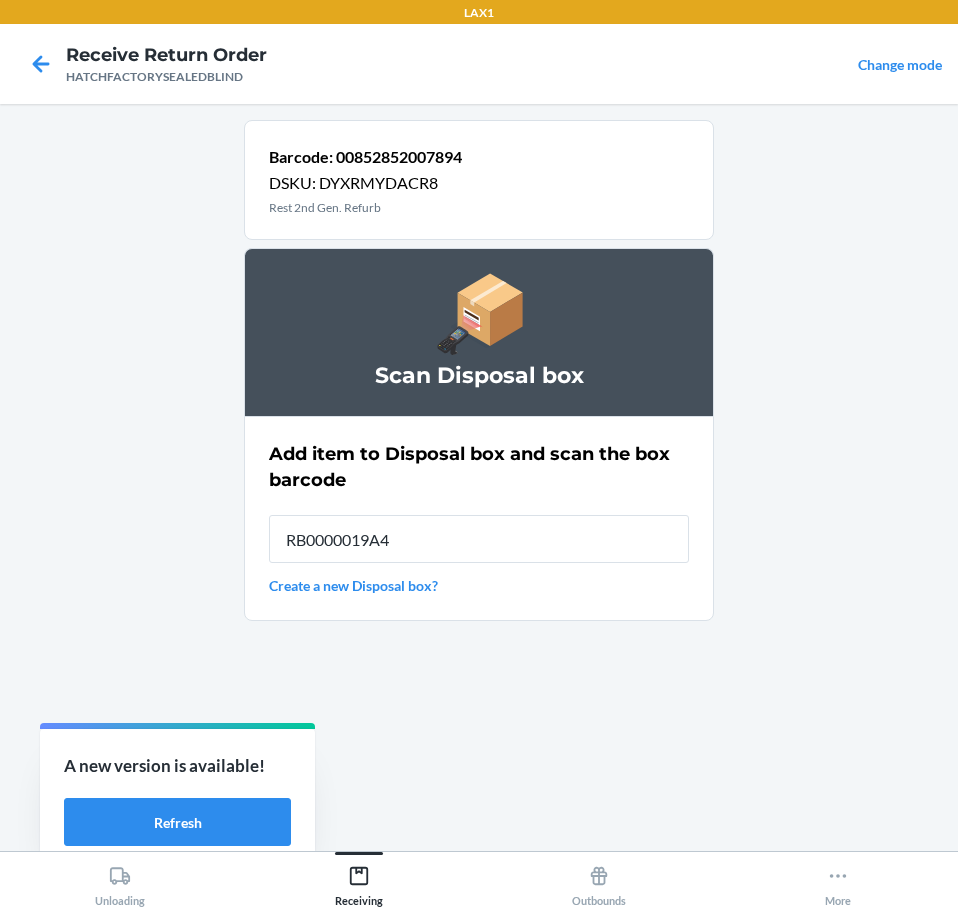
type input "RB0000019A4"
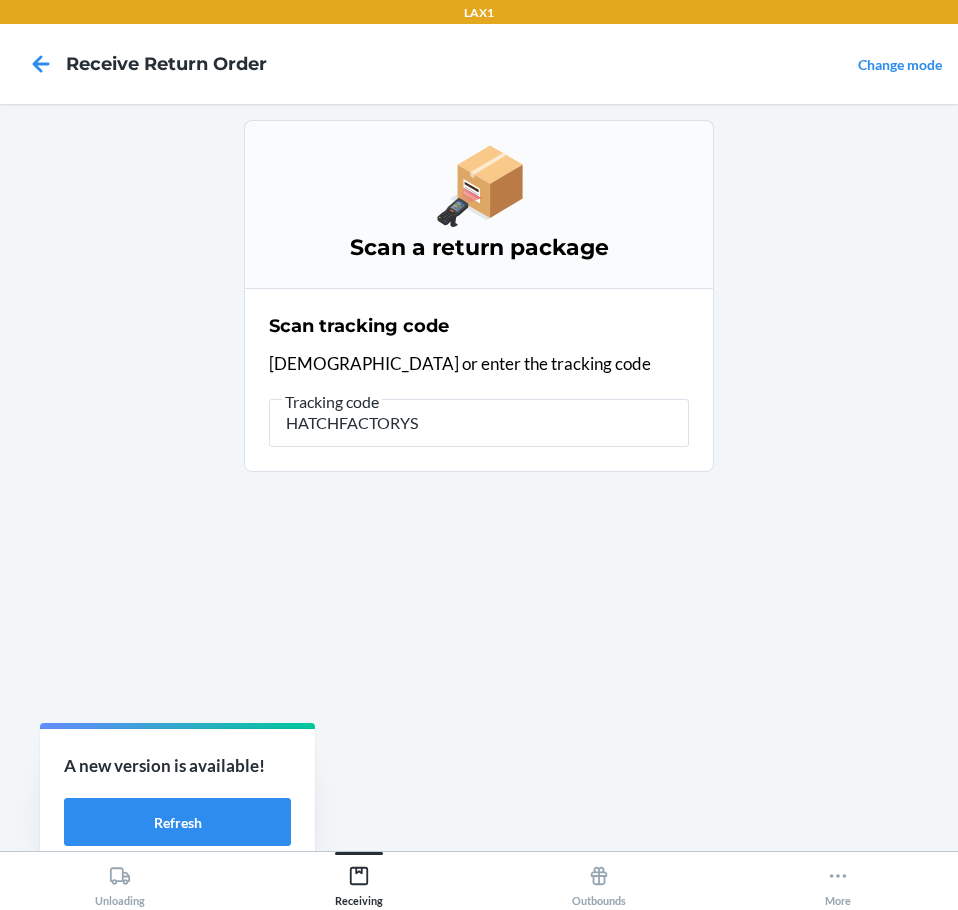
type input "HATCHFACTORYSE"
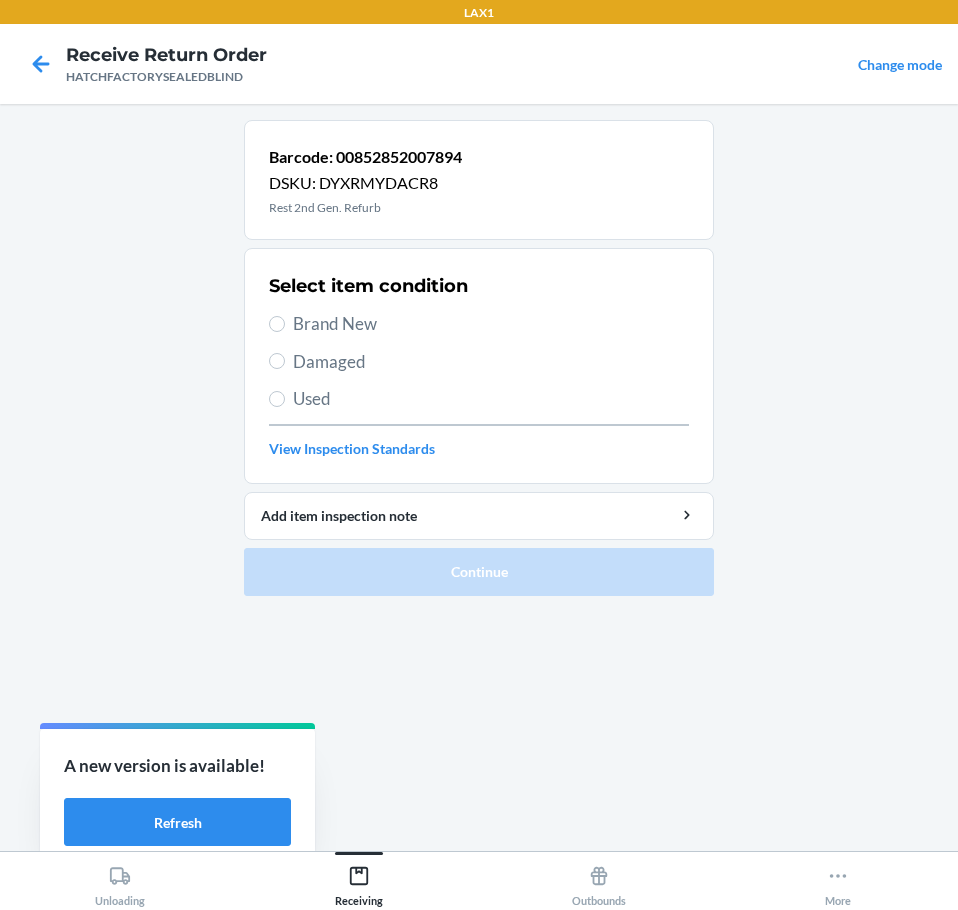
click at [306, 359] on span "Damaged" at bounding box center [491, 362] width 396 height 26
click at [285, 359] on input "Damaged" at bounding box center [277, 361] width 16 height 16
radio input "true"
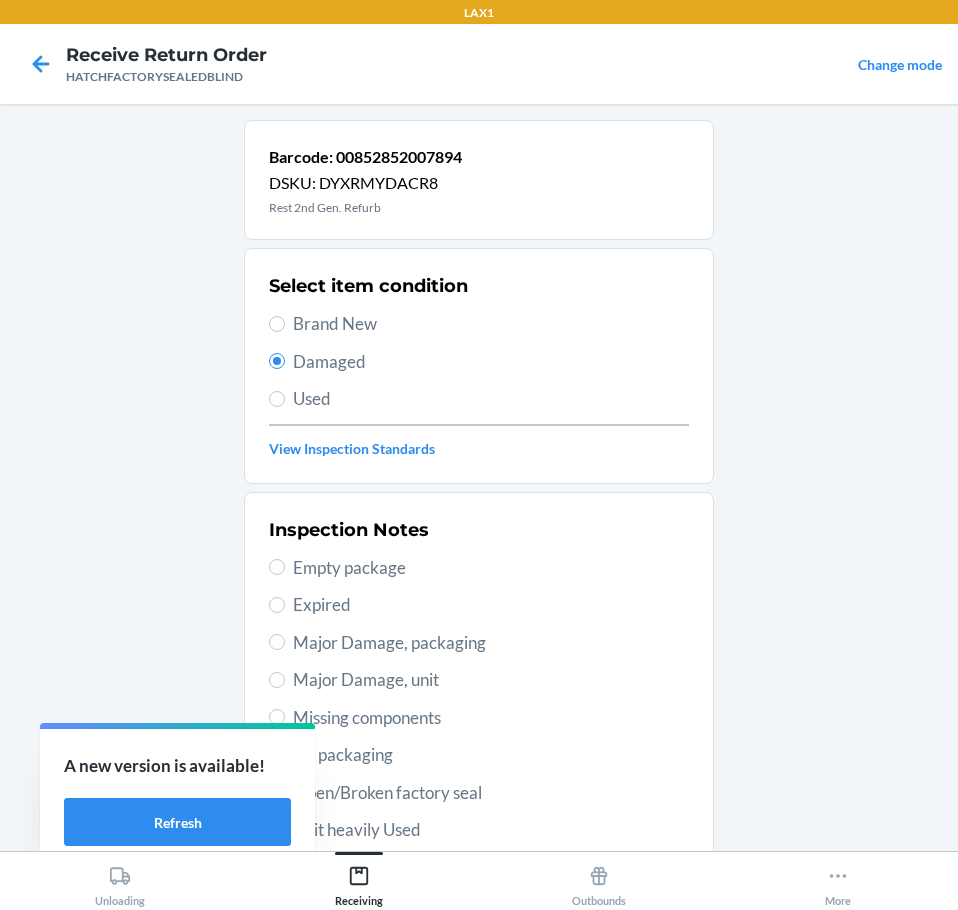
click at [301, 682] on span "Major Damage, unit" at bounding box center [491, 680] width 396 height 26
click at [285, 682] on input "Major Damage, unit" at bounding box center [277, 680] width 16 height 16
radio input "true"
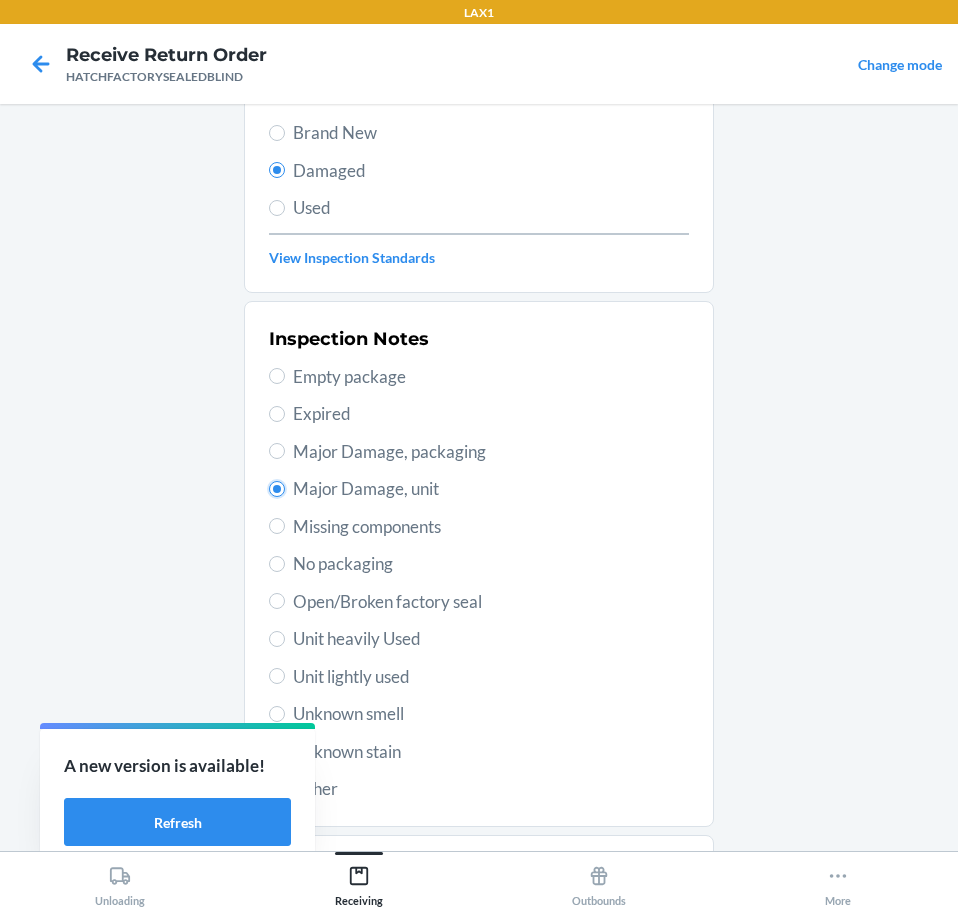
scroll to position [295, 0]
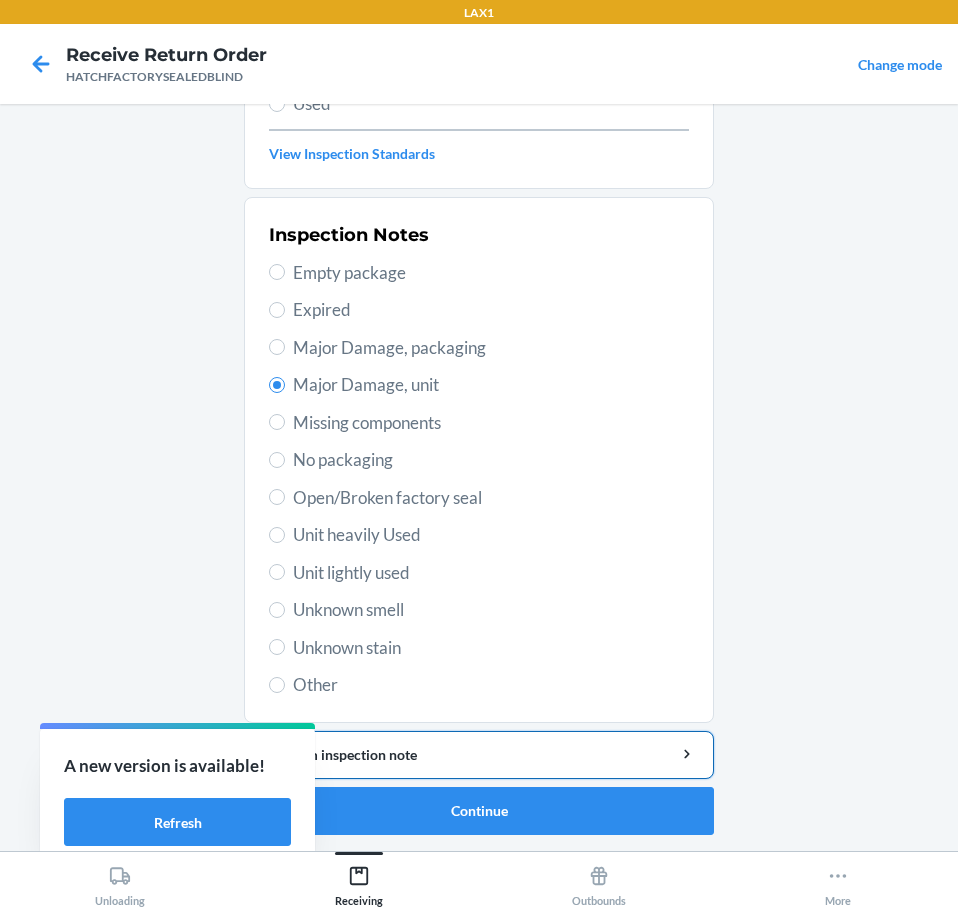
click at [447, 741] on button "Add item inspection note" at bounding box center [479, 755] width 470 height 48
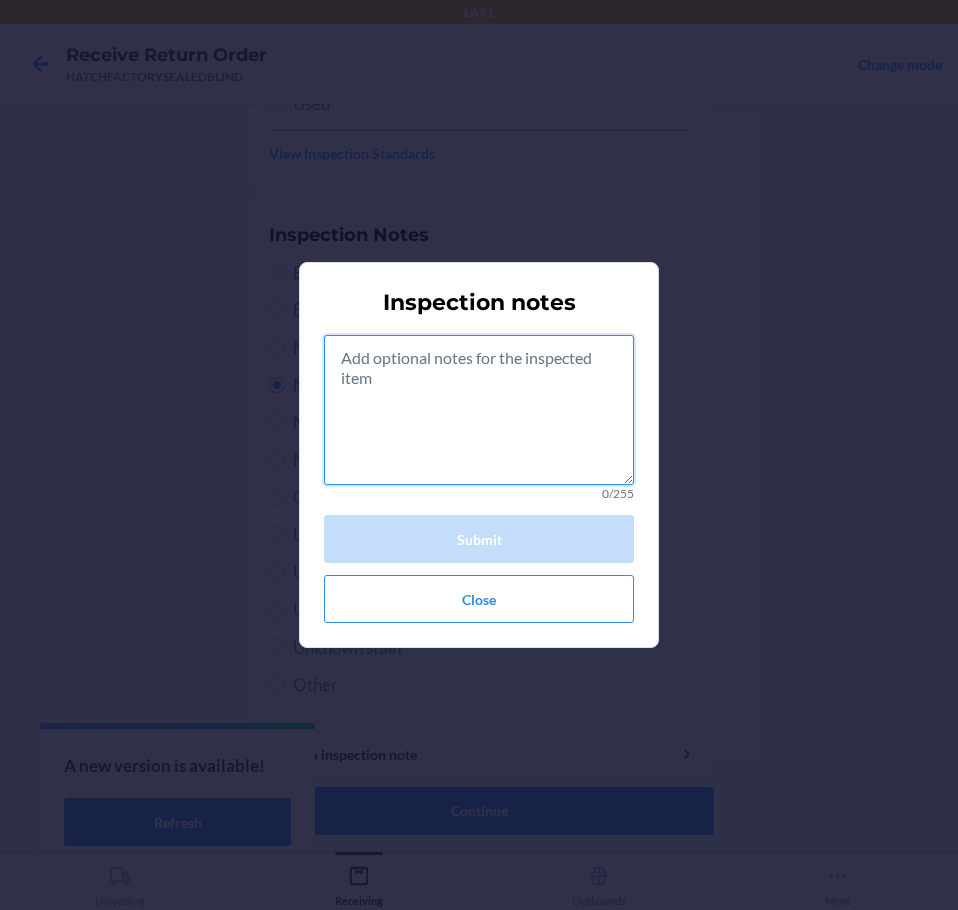
click at [434, 436] on textarea at bounding box center [479, 410] width 310 height 150
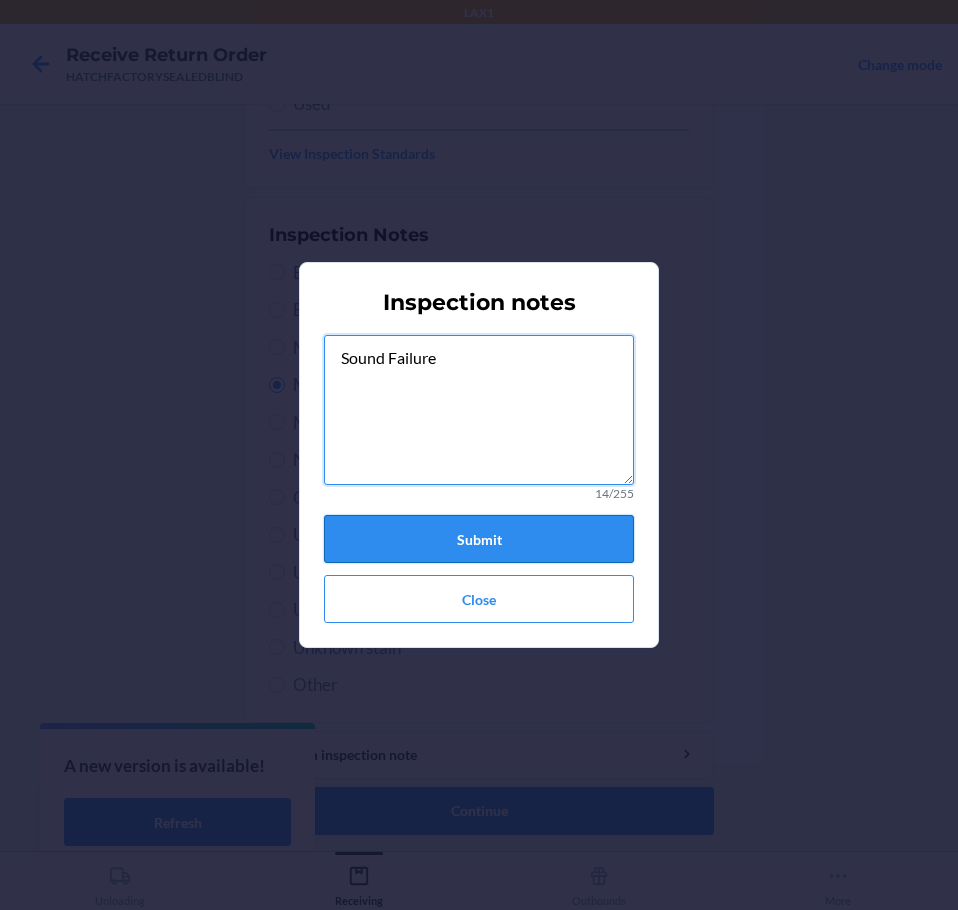
type textarea "Sound Failure"
click at [507, 538] on button "Submit" at bounding box center [479, 539] width 310 height 48
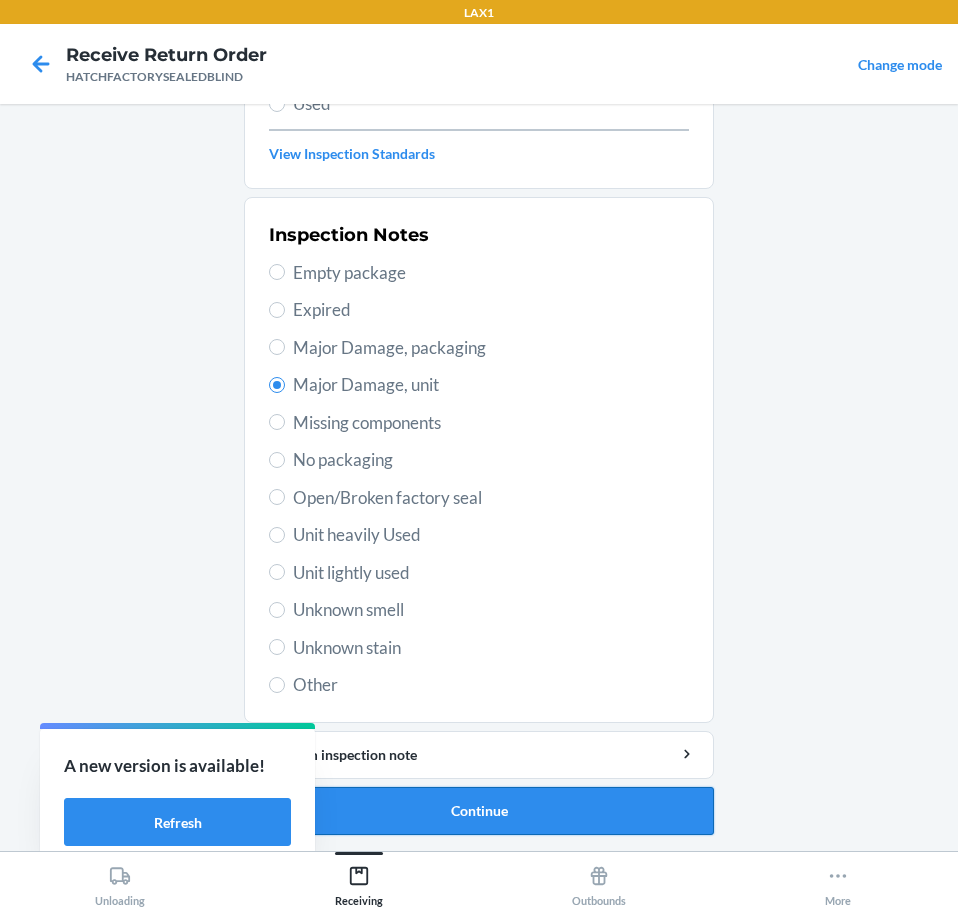
click at [561, 804] on button "Continue" at bounding box center [479, 811] width 470 height 48
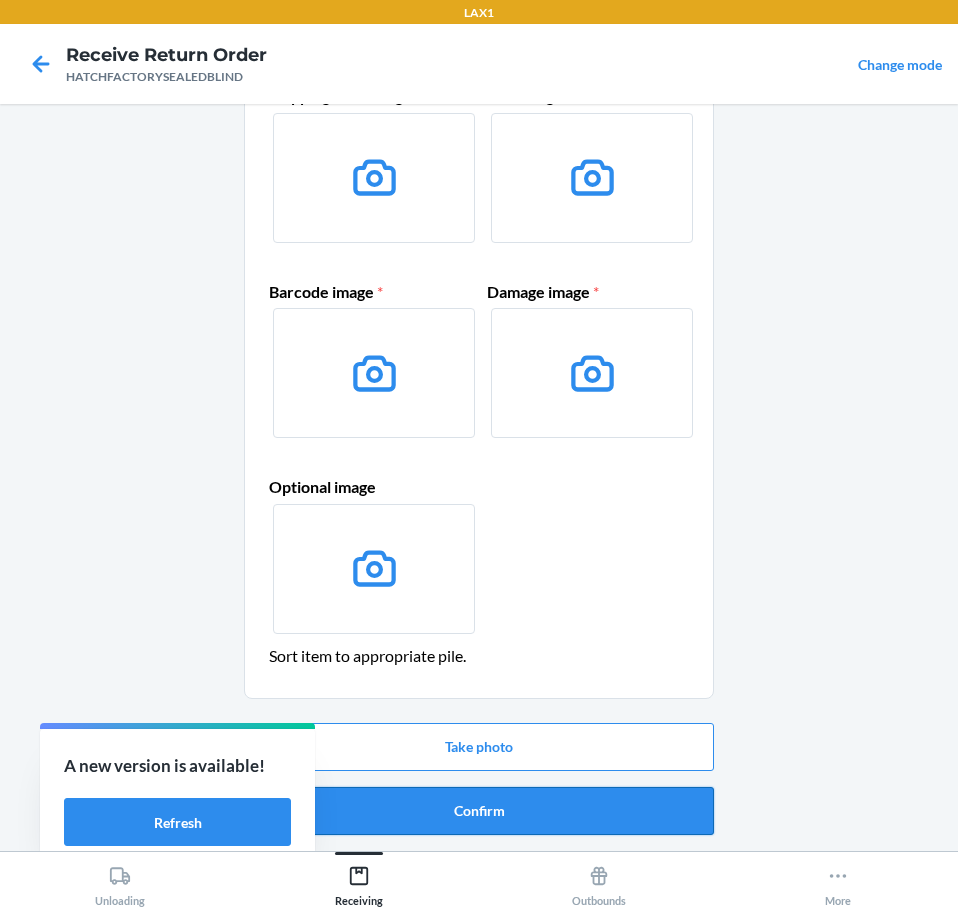
click at [570, 804] on button "Confirm" at bounding box center [479, 811] width 470 height 48
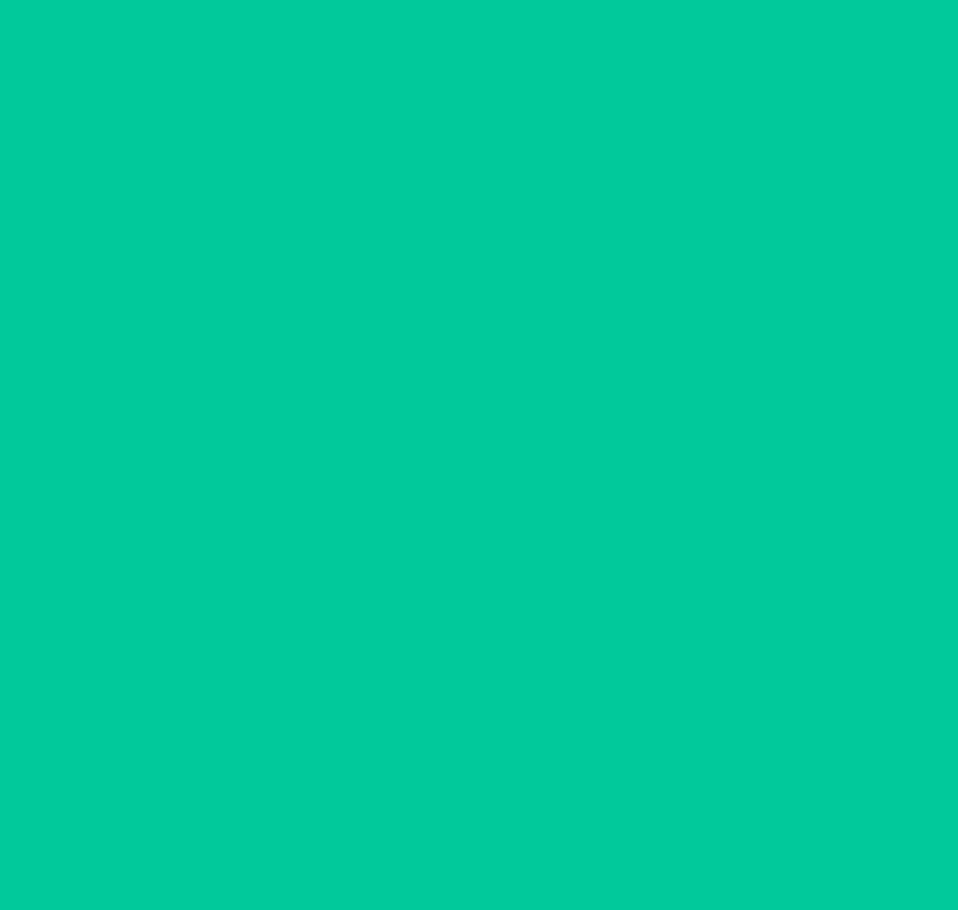
scroll to position [0, 0]
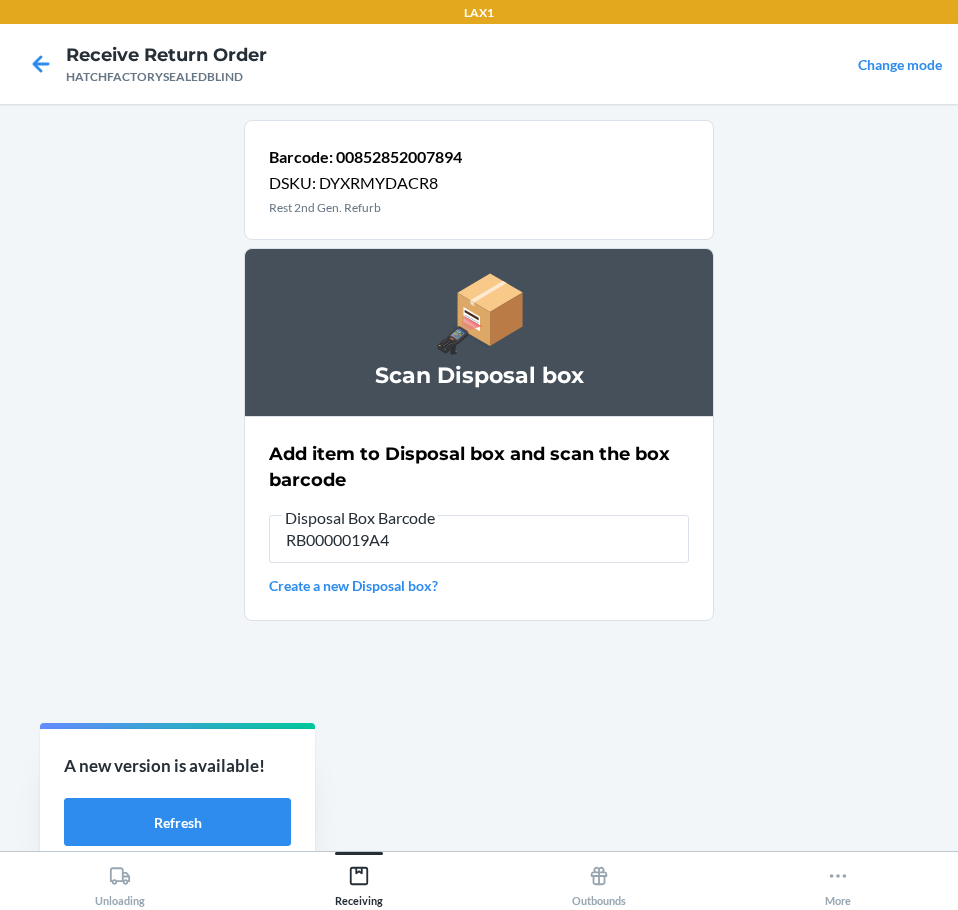
type input "RB0000019A4"
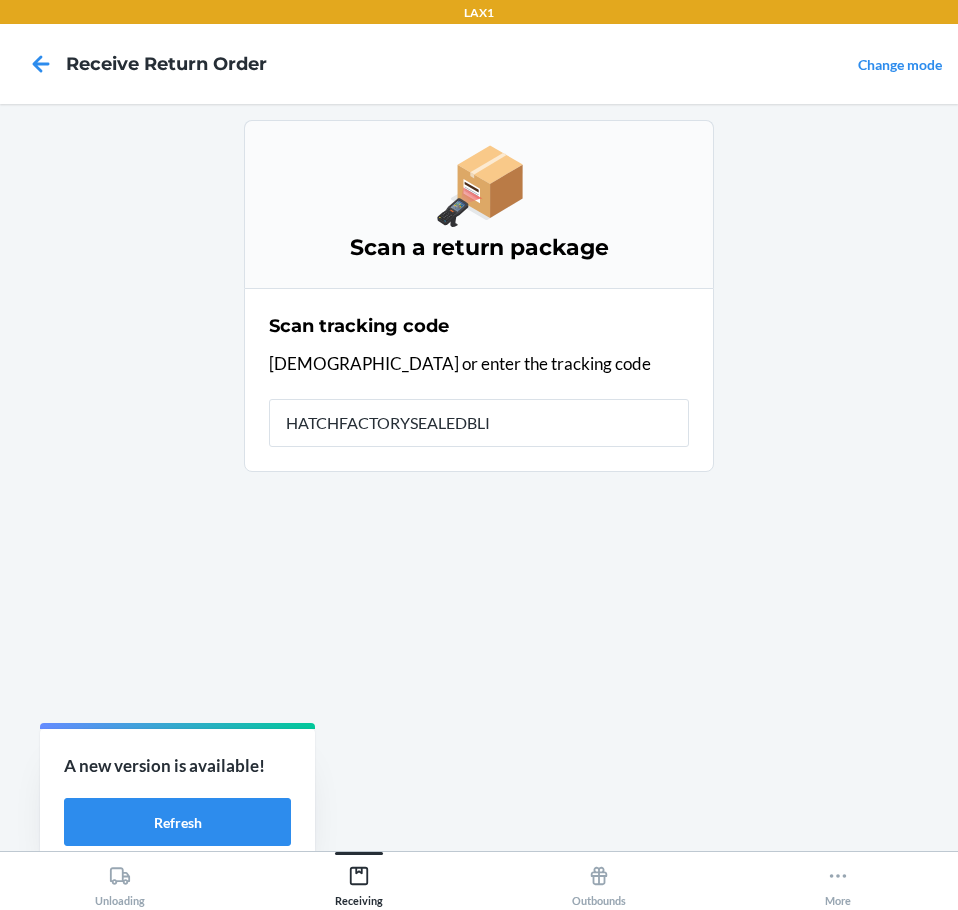
type input "HATCHFACTORYSEALEDBLIN"
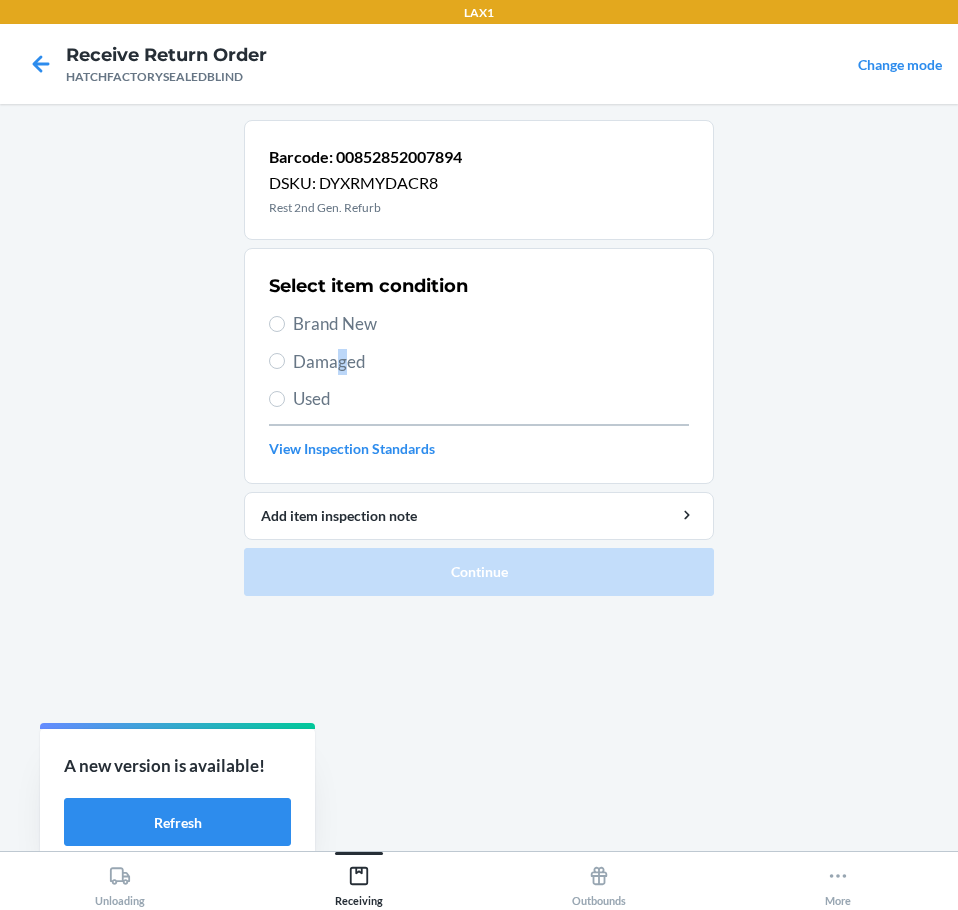
click at [347, 354] on span "Damaged" at bounding box center [491, 362] width 396 height 26
click at [285, 357] on label "Damaged" at bounding box center [479, 362] width 420 height 26
click at [285, 357] on input "Damaged" at bounding box center [277, 361] width 16 height 16
radio input "true"
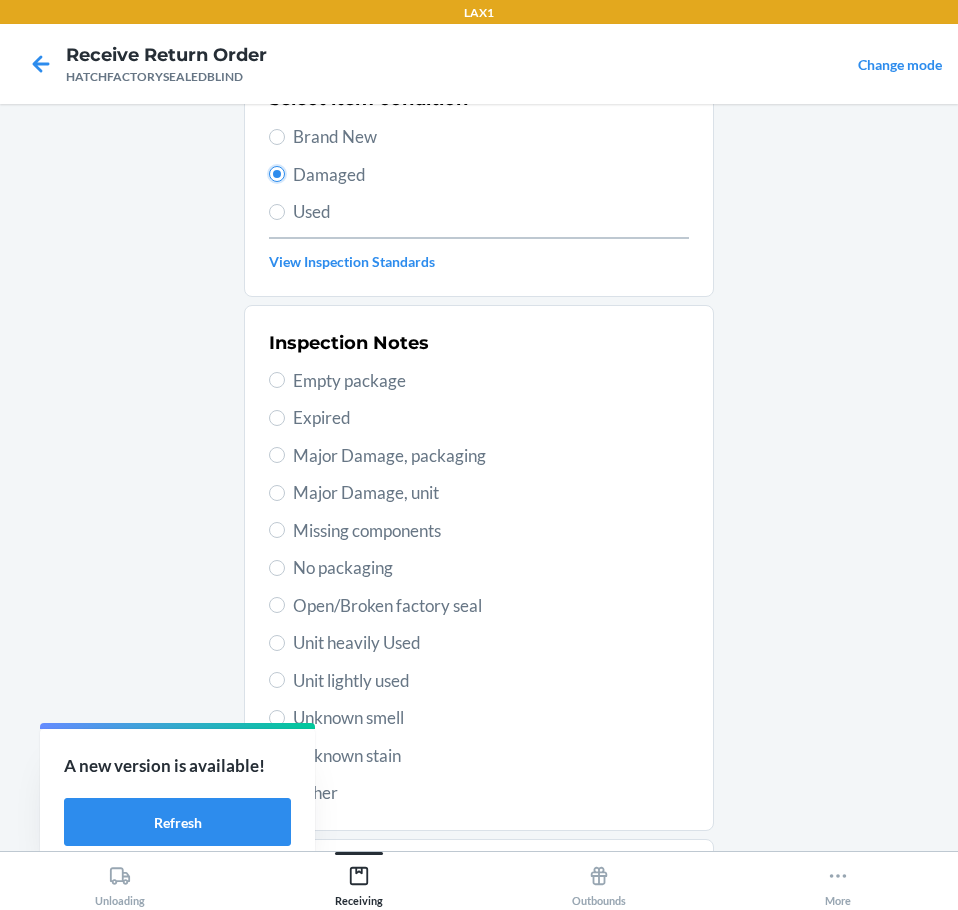
scroll to position [295, 0]
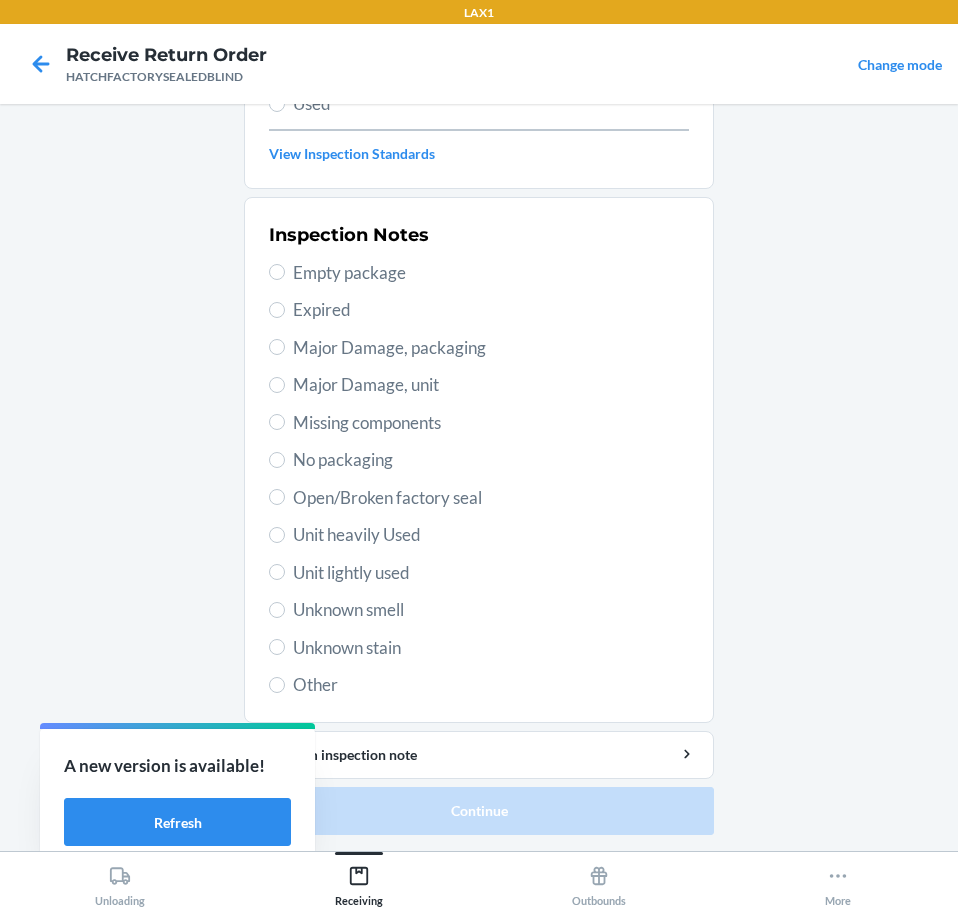
click at [329, 387] on span "Major Damage, unit" at bounding box center [491, 385] width 396 height 26
click at [285, 387] on input "Major Damage, unit" at bounding box center [277, 385] width 16 height 16
radio input "true"
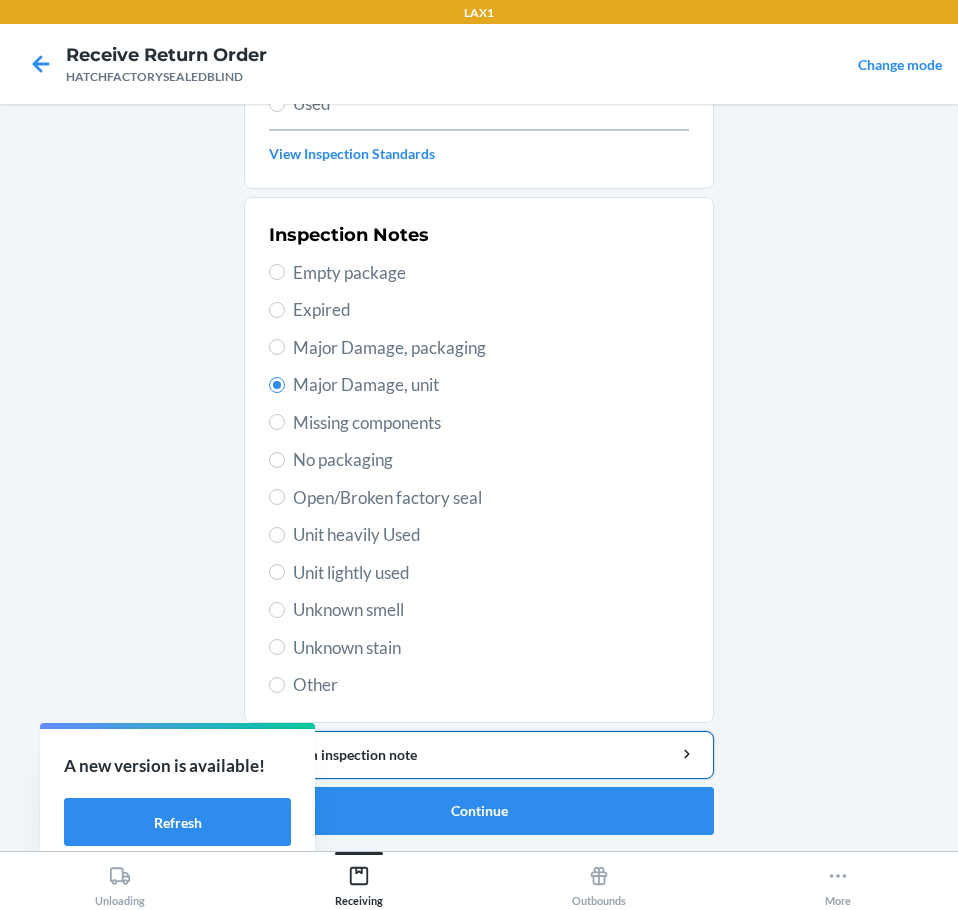
drag, startPoint x: 506, startPoint y: 760, endPoint x: 508, endPoint y: 744, distance: 16.1
click at [508, 744] on div "Add item inspection note" at bounding box center [479, 754] width 436 height 21
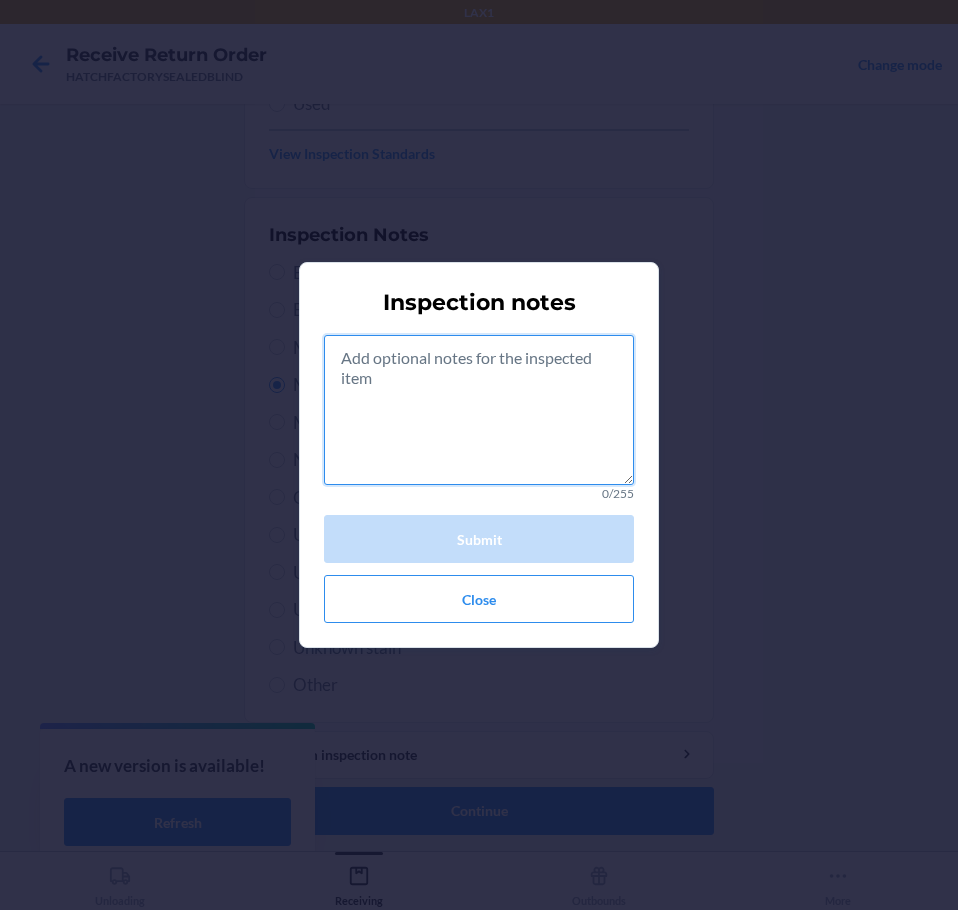
click at [465, 417] on textarea at bounding box center [479, 410] width 310 height 150
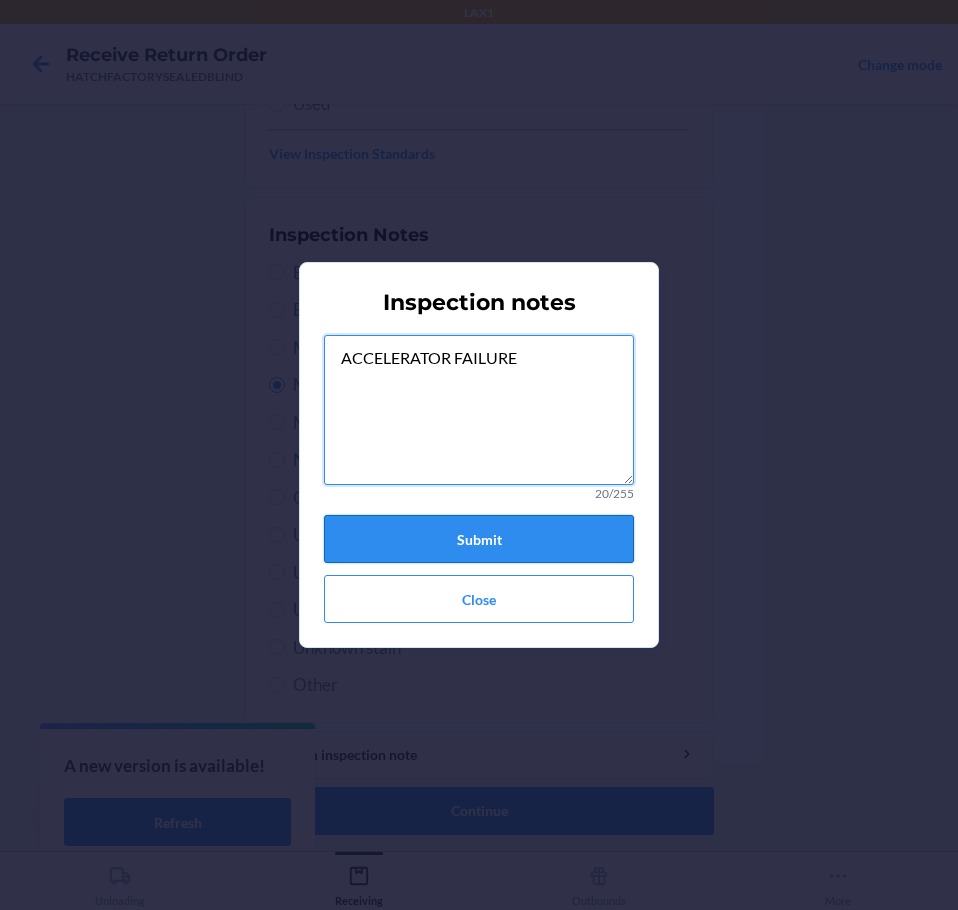
type textarea "ACCELERATOR FAILURE"
click at [461, 541] on button "Submit" at bounding box center [479, 539] width 310 height 48
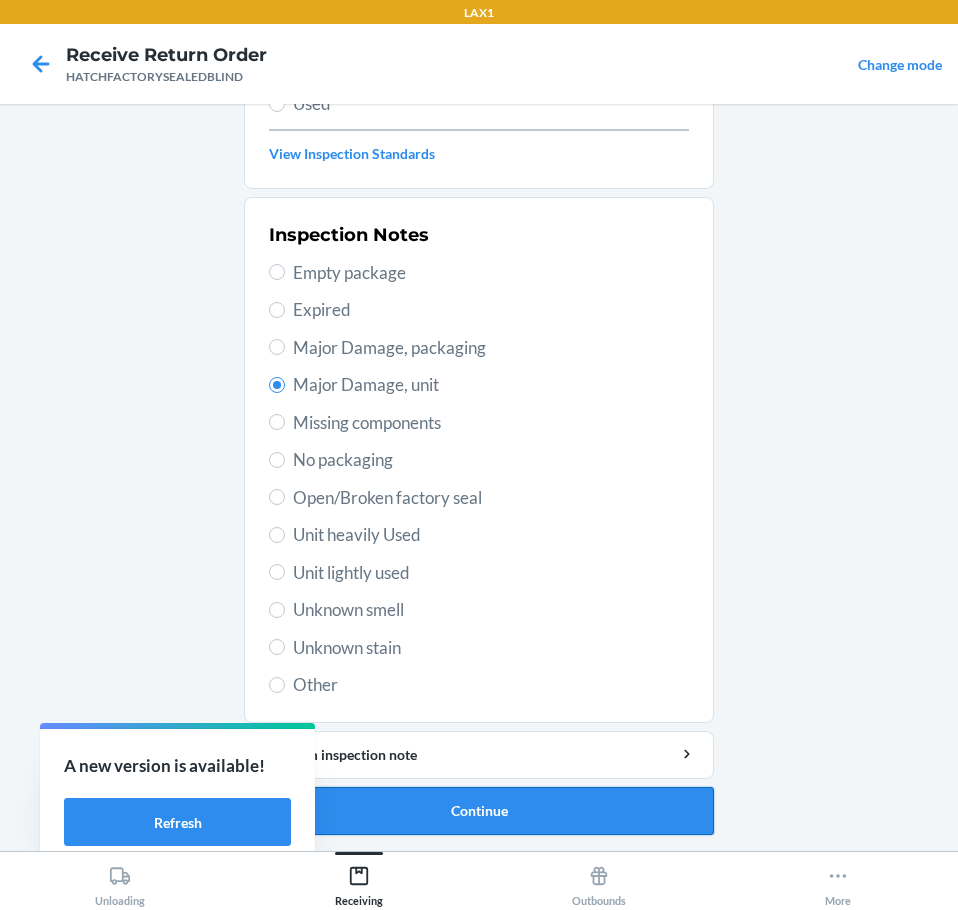
click at [463, 809] on button "Continue" at bounding box center [479, 811] width 470 height 48
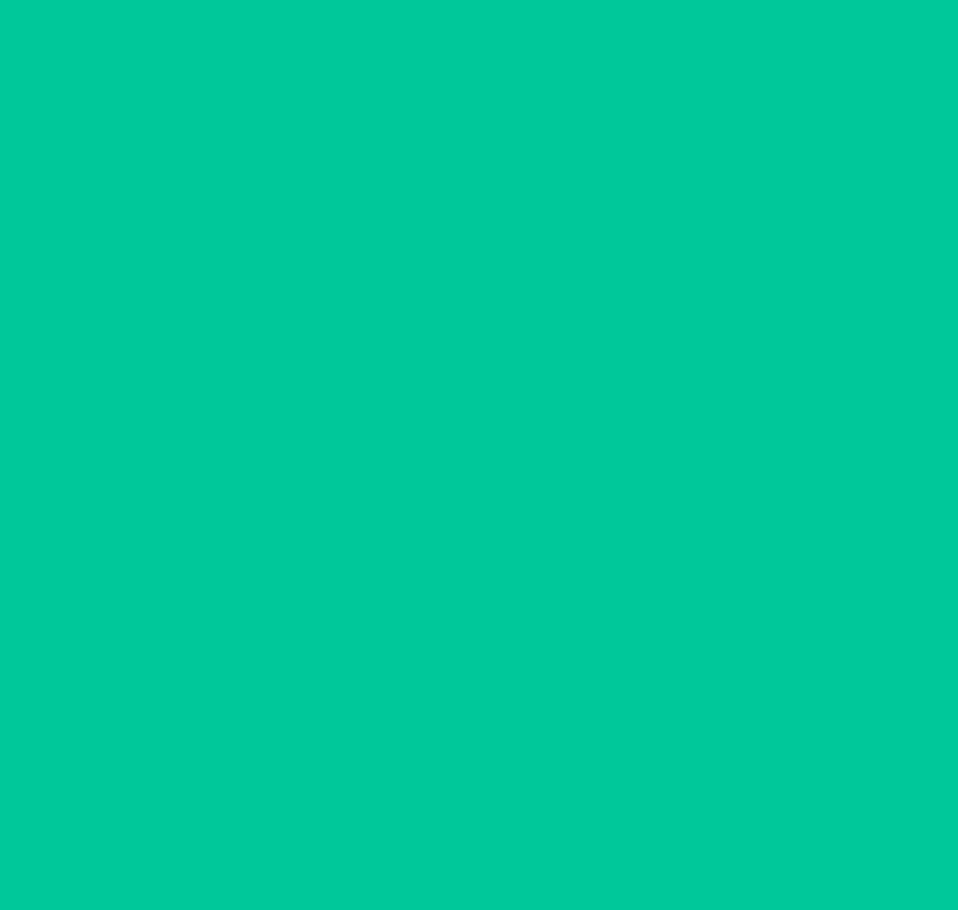
scroll to position [130, 0]
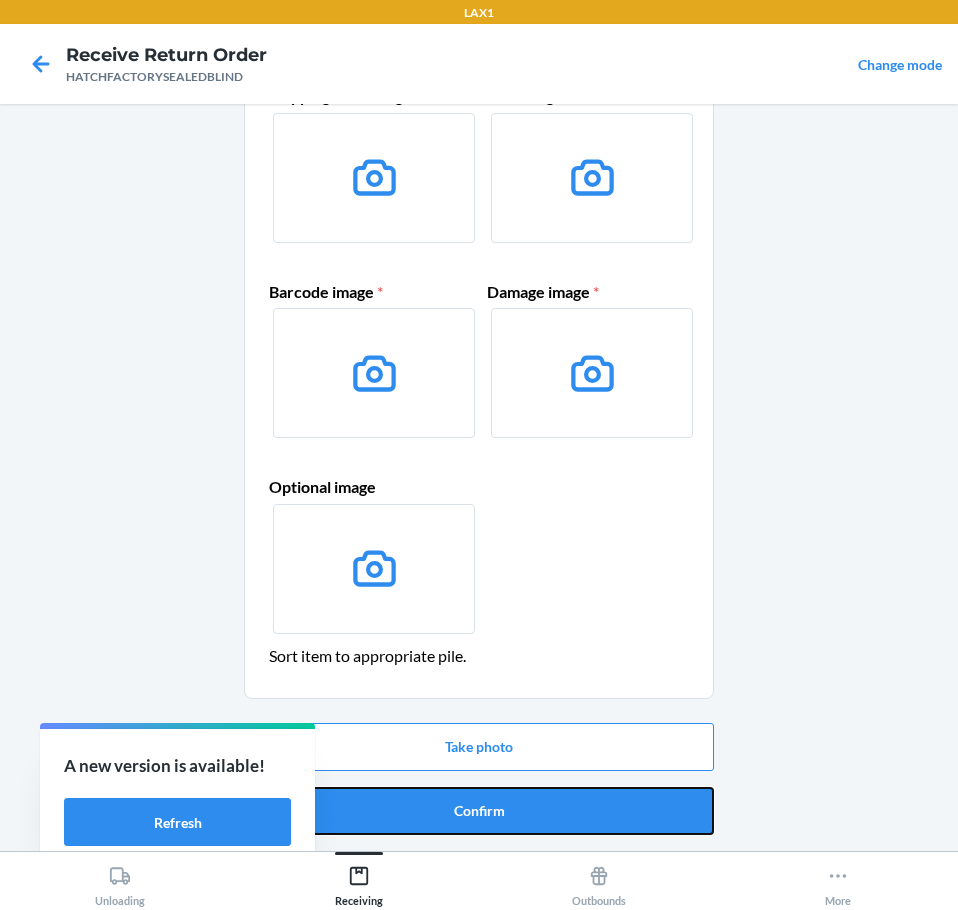
click at [463, 809] on button "Confirm" at bounding box center [479, 811] width 470 height 48
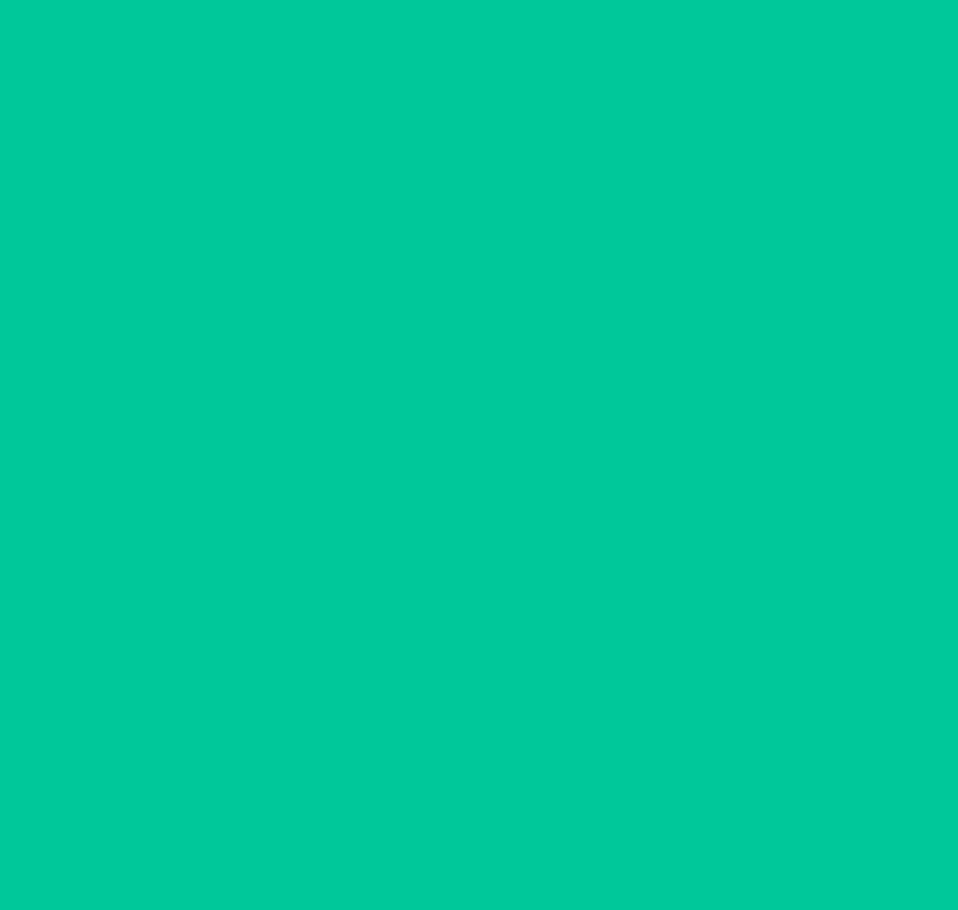
scroll to position [0, 0]
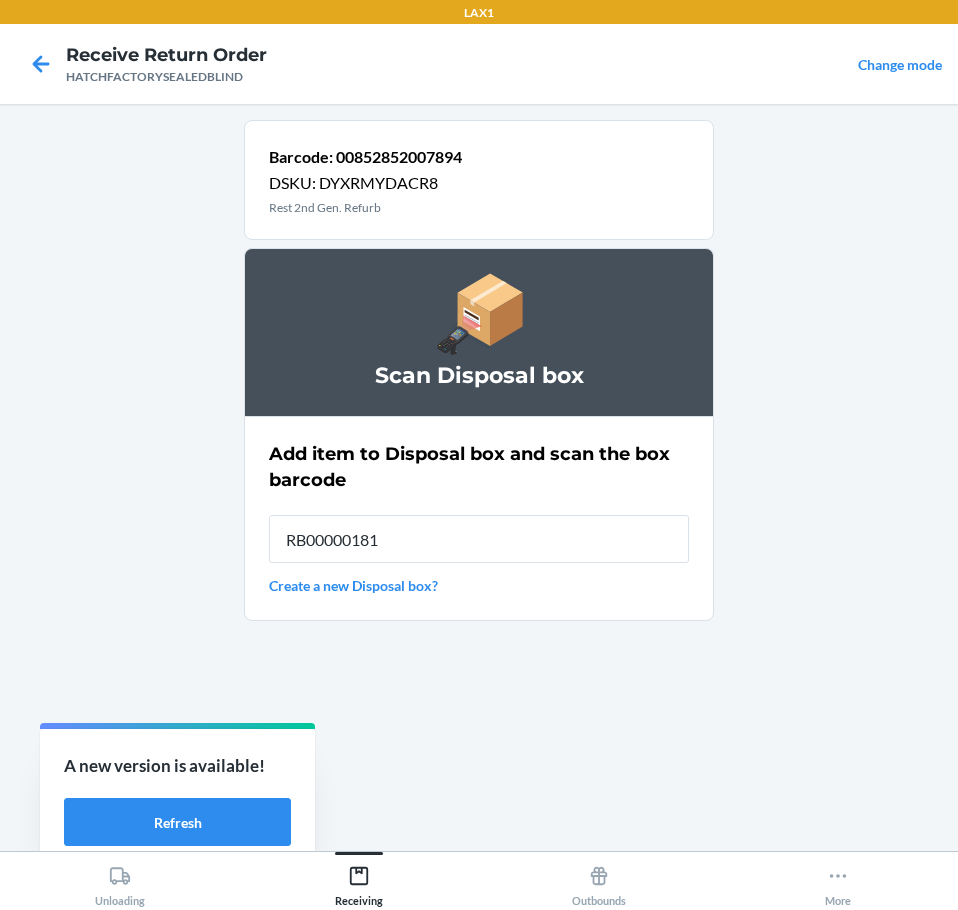
type input "RB000001819"
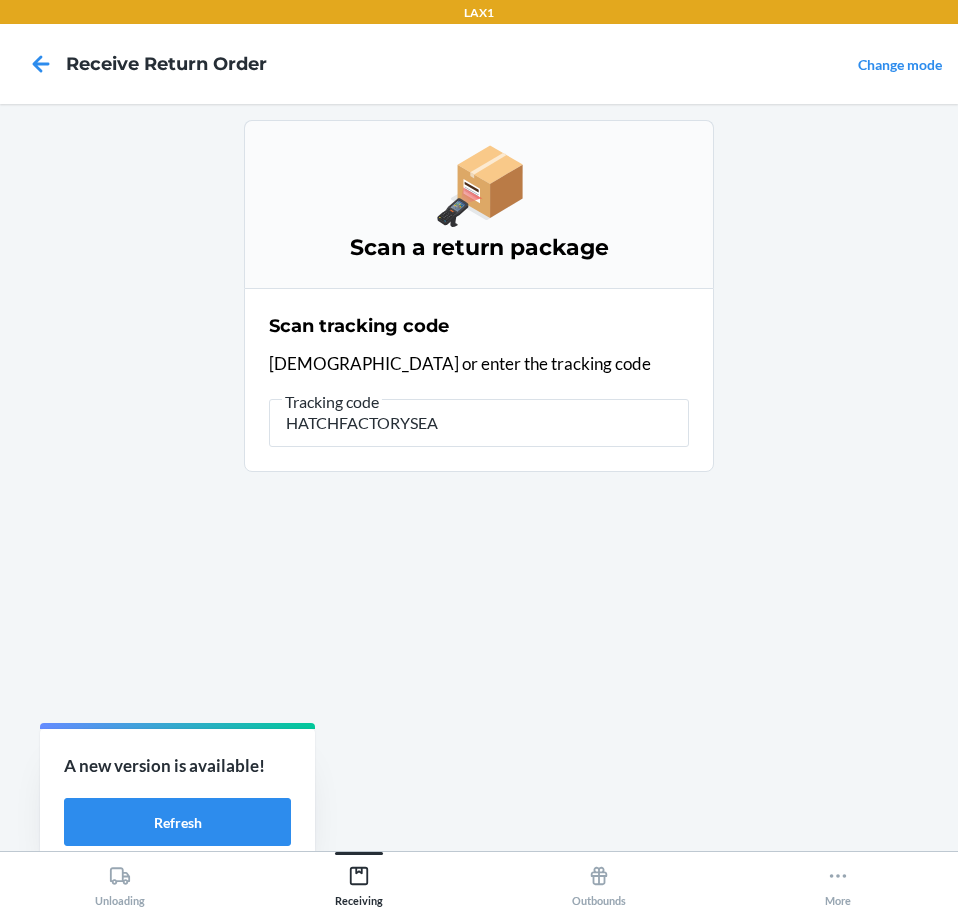
type input "HATCHFACTORYSEAL"
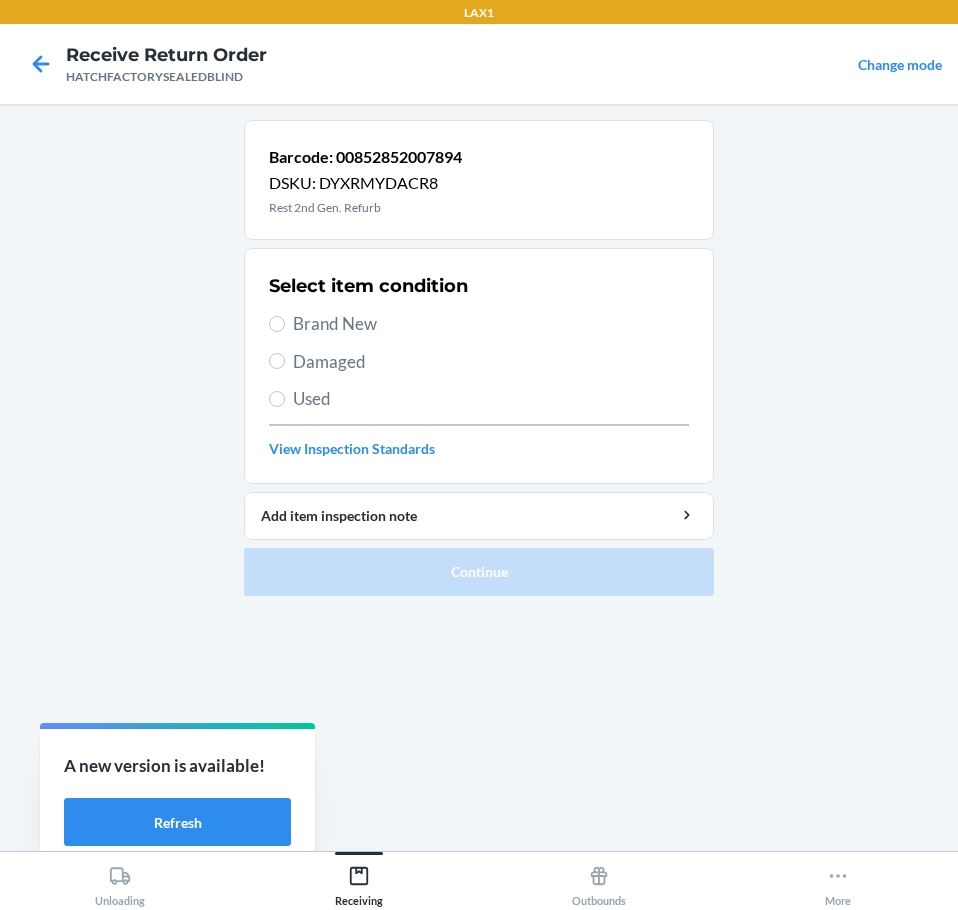
click at [336, 353] on span "Damaged" at bounding box center [491, 362] width 396 height 26
click at [285, 353] on input "Damaged" at bounding box center [277, 361] width 16 height 16
radio input "true"
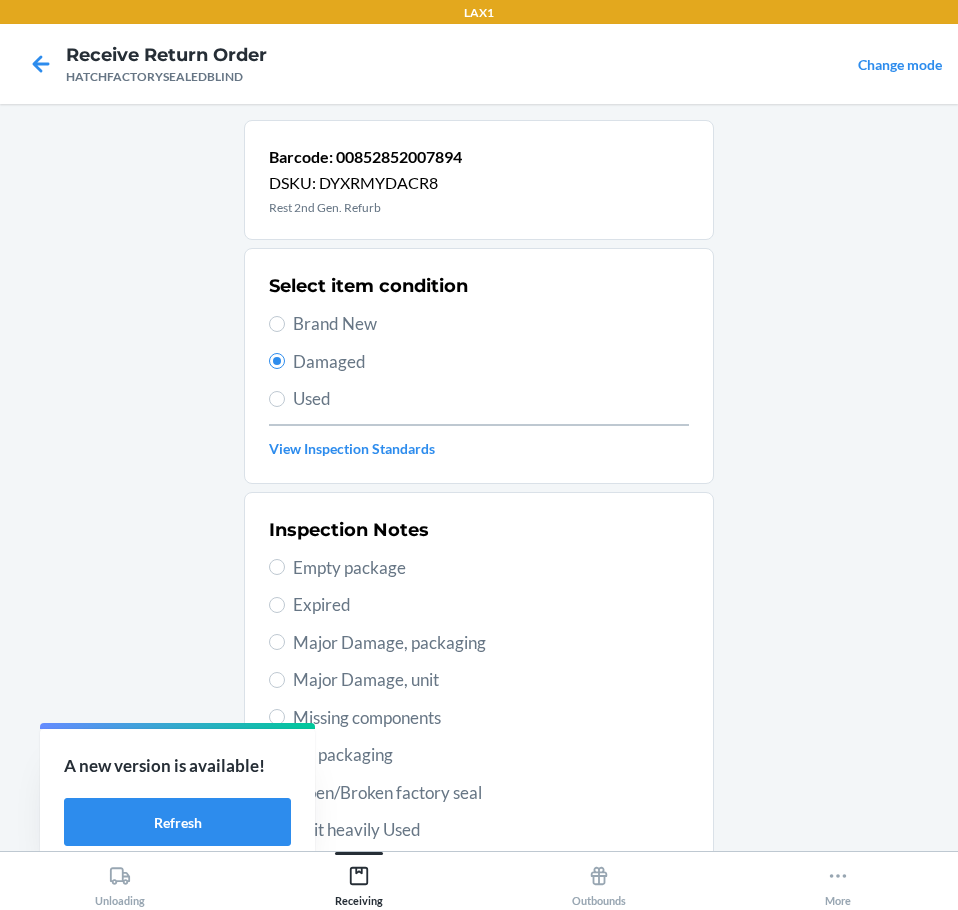
drag, startPoint x: 323, startPoint y: 678, endPoint x: 331, endPoint y: 669, distance: 12.0
click at [325, 670] on span "Major Damage, unit" at bounding box center [491, 680] width 396 height 26
click at [285, 672] on input "Major Damage, unit" at bounding box center [277, 680] width 16 height 16
radio input "true"
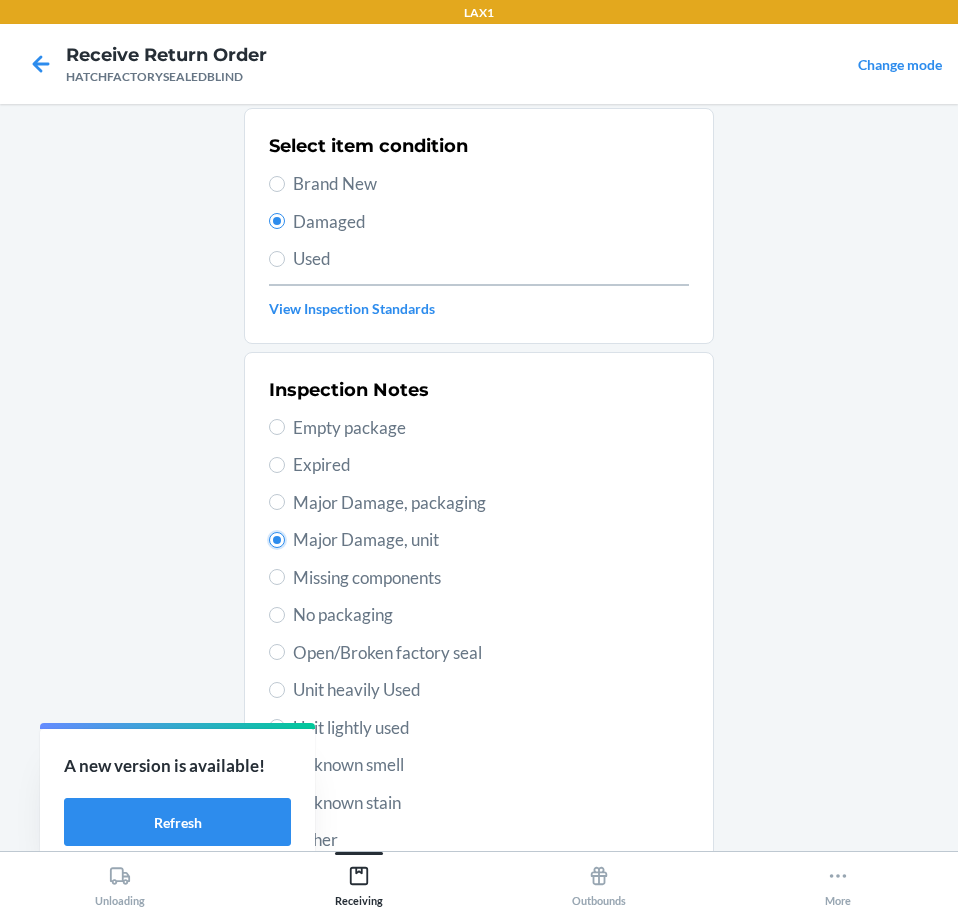
scroll to position [295, 0]
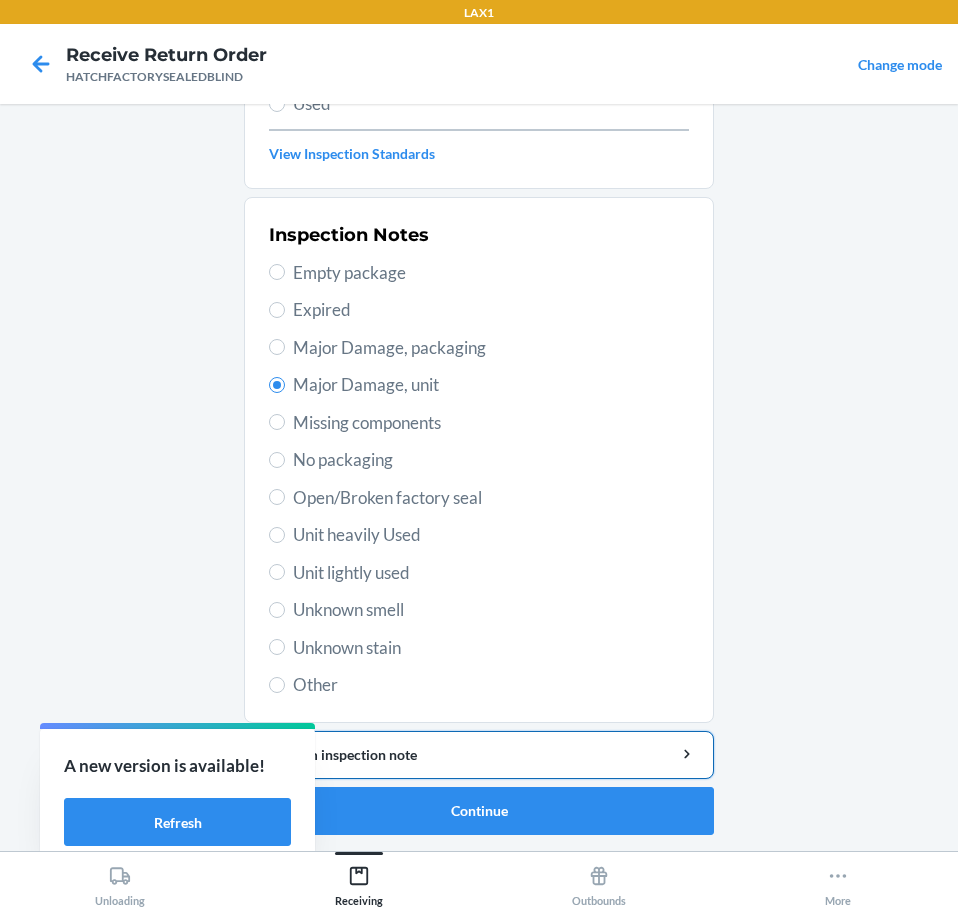
click at [418, 750] on div "Add item inspection note" at bounding box center [479, 754] width 436 height 21
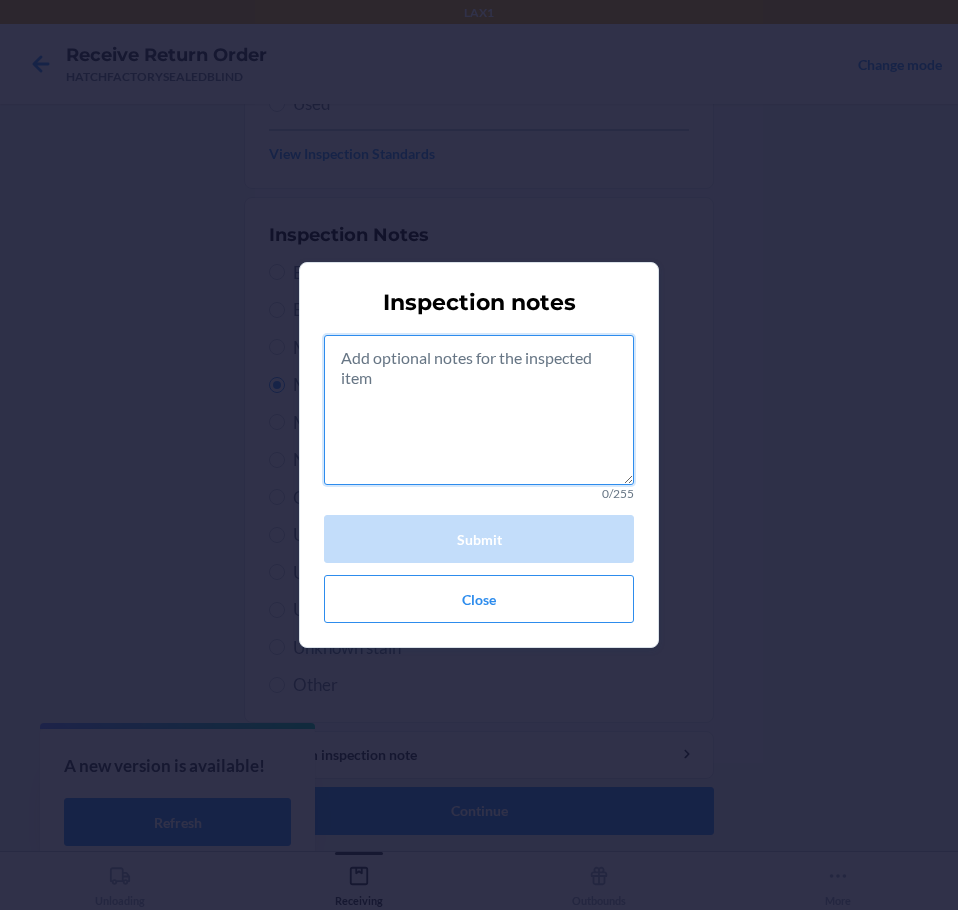
click at [522, 418] on textarea at bounding box center [479, 410] width 310 height 150
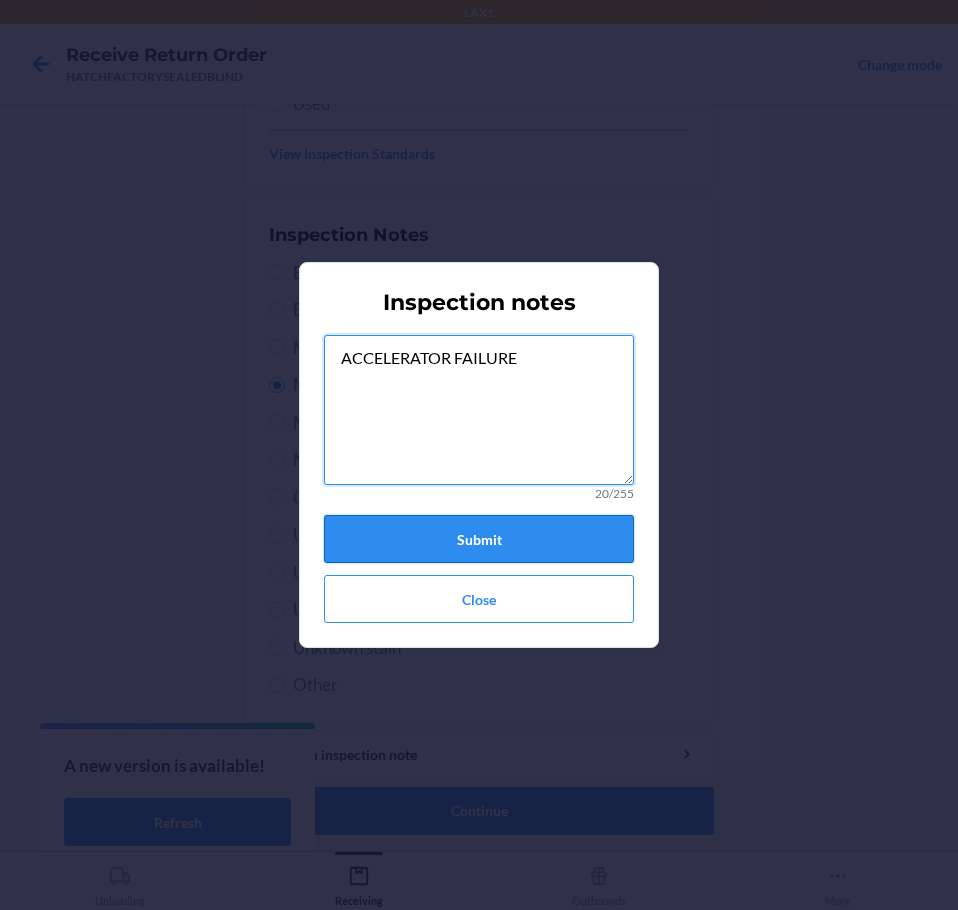
type textarea "ACCELERATOR FAILURE"
click at [523, 526] on button "Submit" at bounding box center [479, 539] width 310 height 48
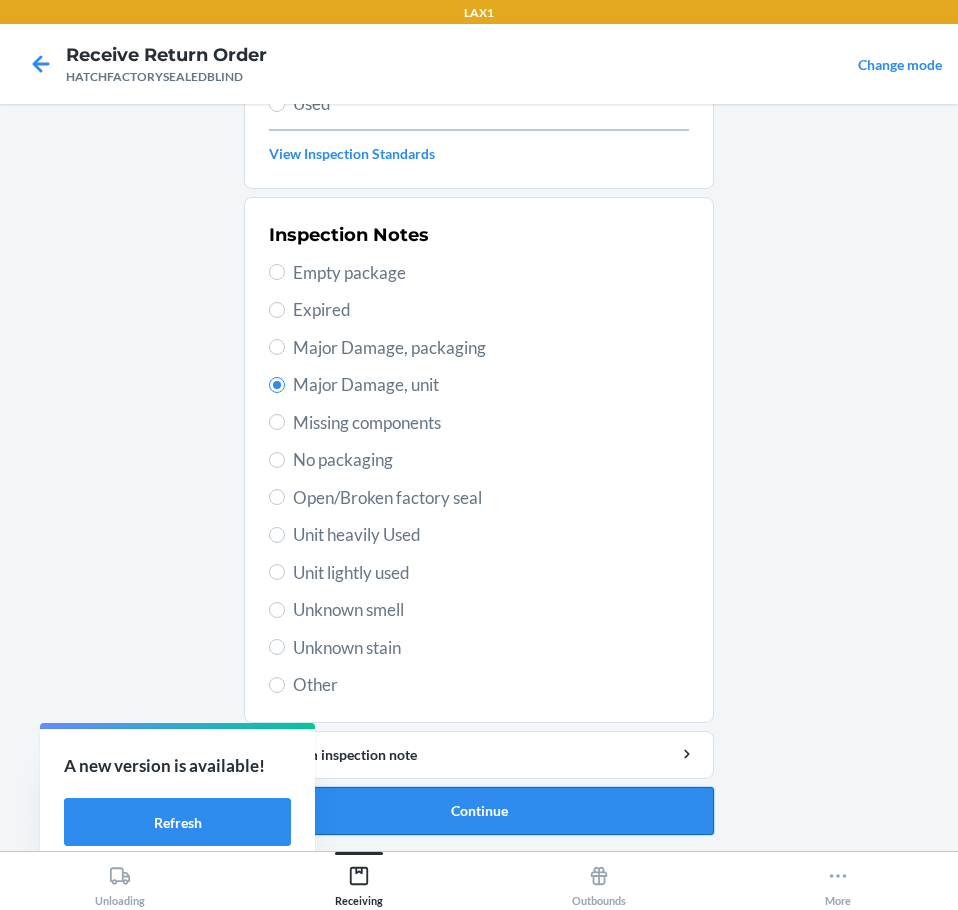
click at [515, 801] on button "Continue" at bounding box center [479, 811] width 470 height 48
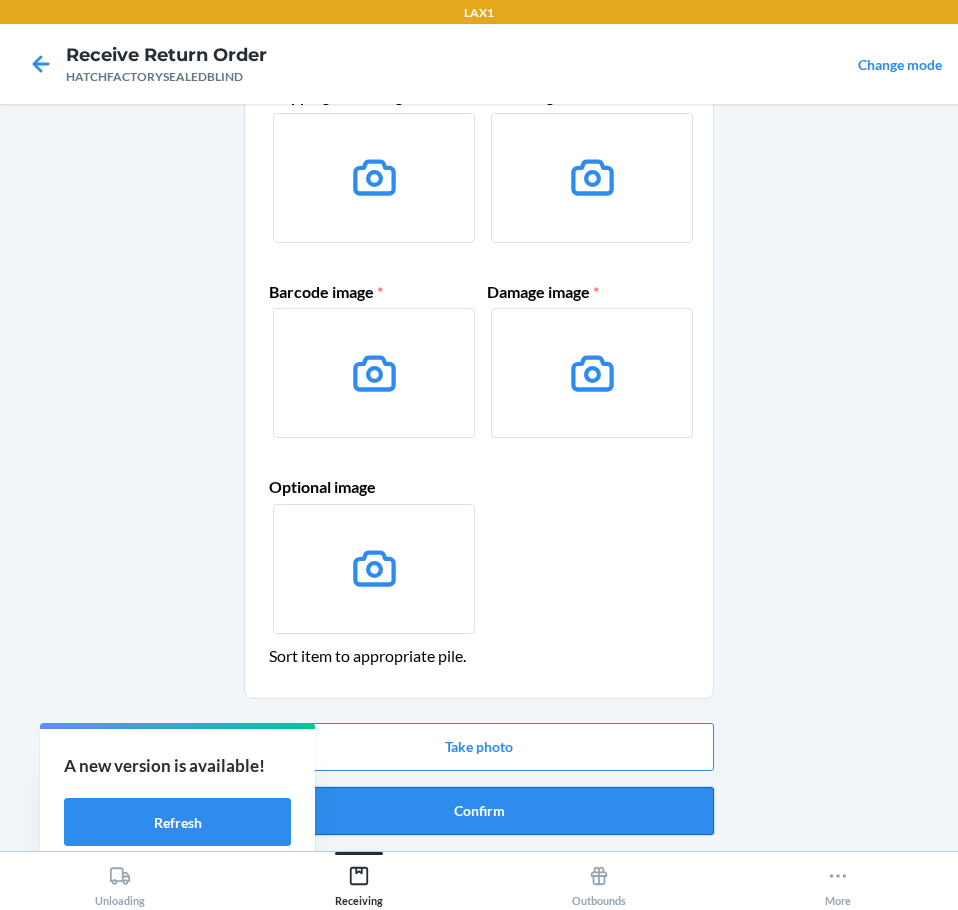
click at [546, 797] on button "Confirm" at bounding box center [479, 811] width 470 height 48
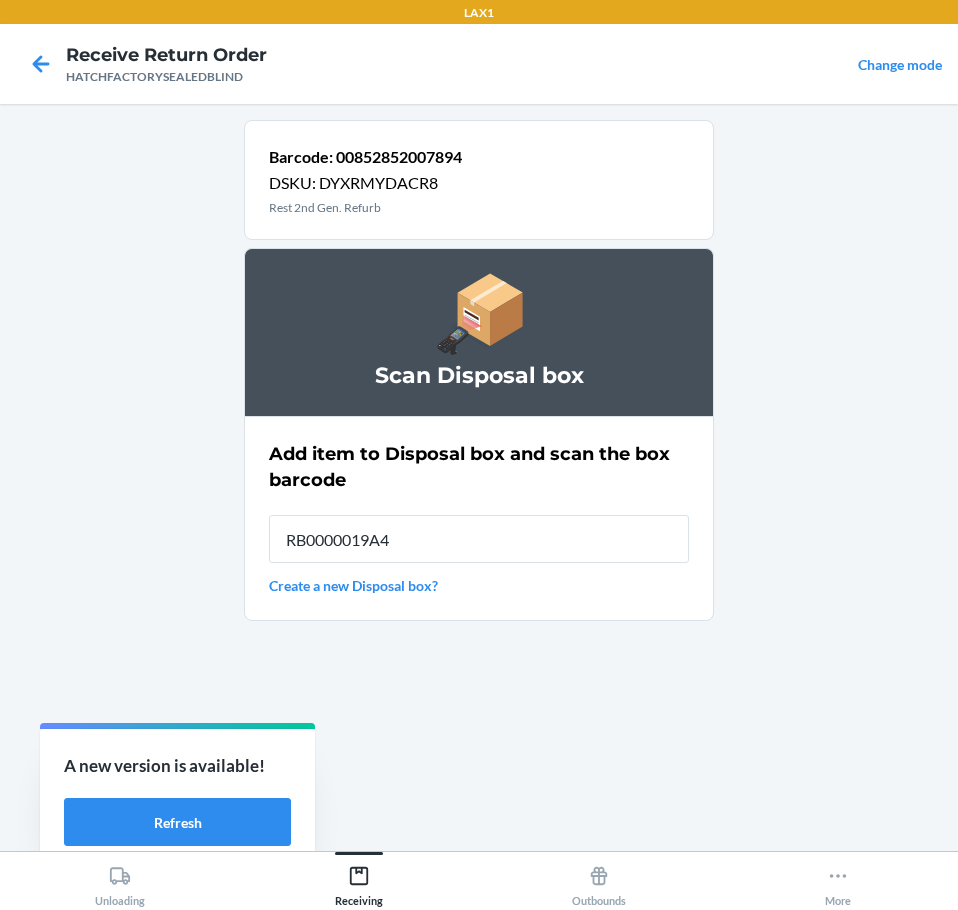
type input "RB0000019A4"
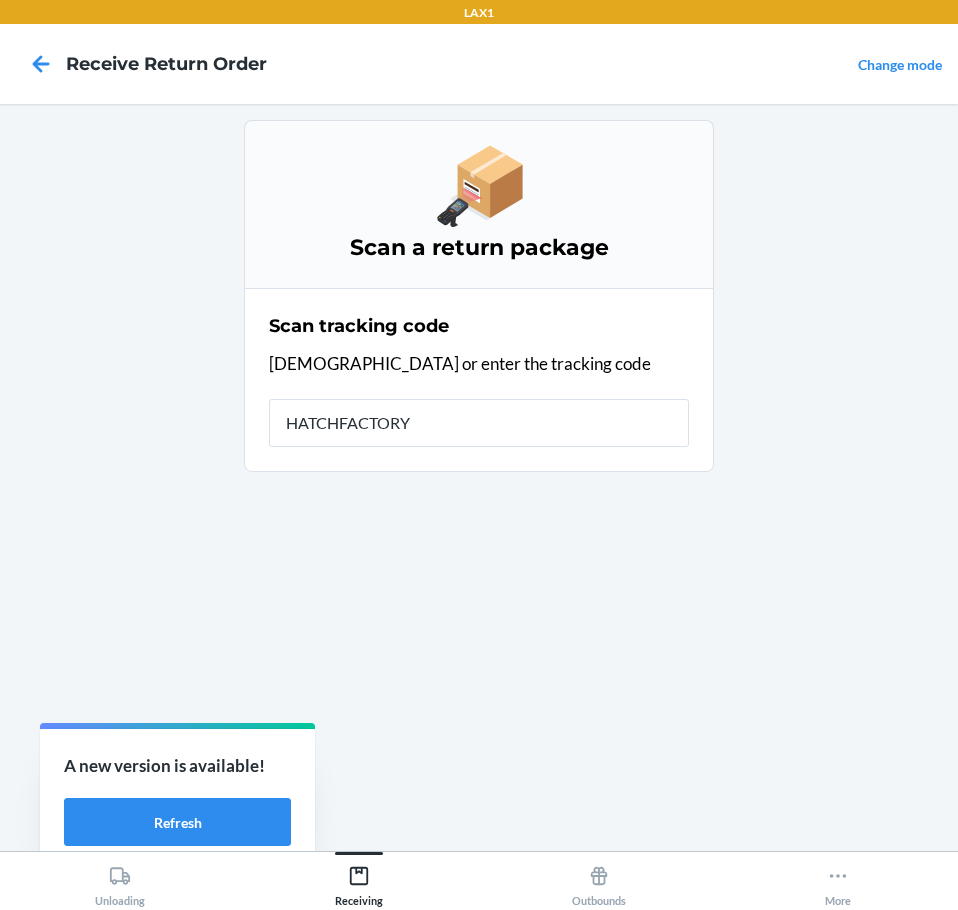
type input "HATCHFACTORYS"
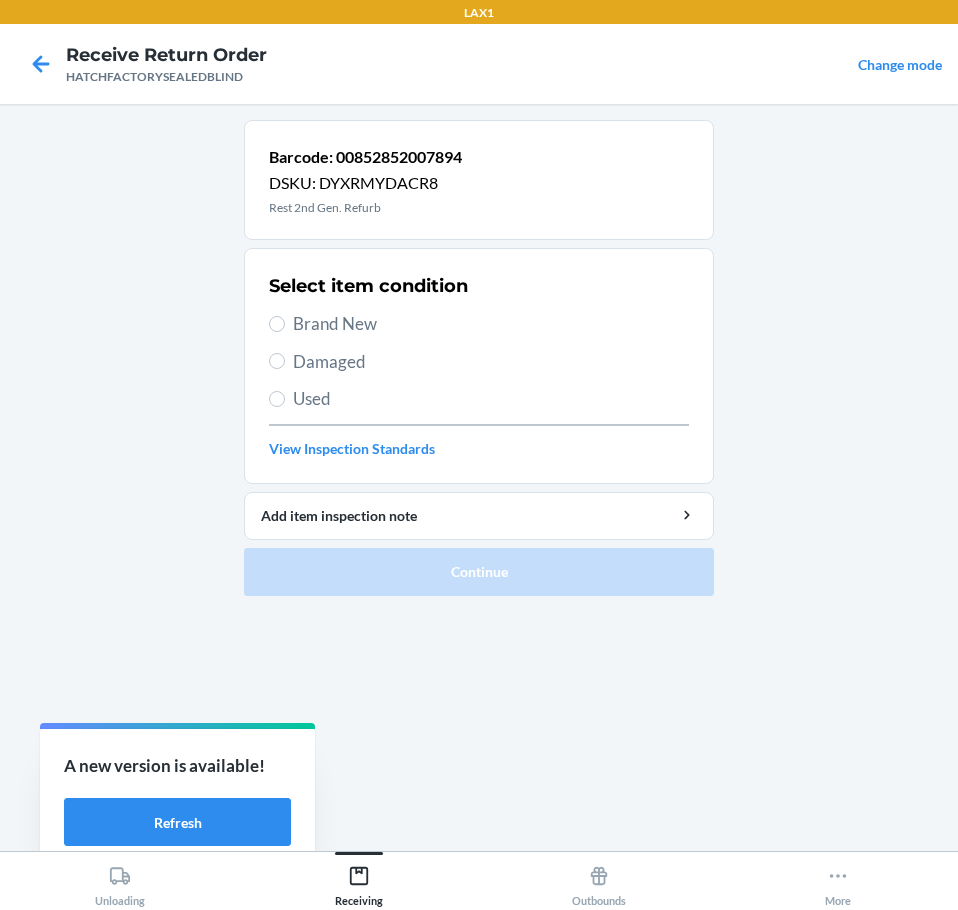
drag, startPoint x: 328, startPoint y: 364, endPoint x: 345, endPoint y: 479, distance: 116.2
click at [332, 370] on span "Damaged" at bounding box center [491, 362] width 396 height 26
click at [285, 369] on input "Damaged" at bounding box center [277, 361] width 16 height 16
radio input "true"
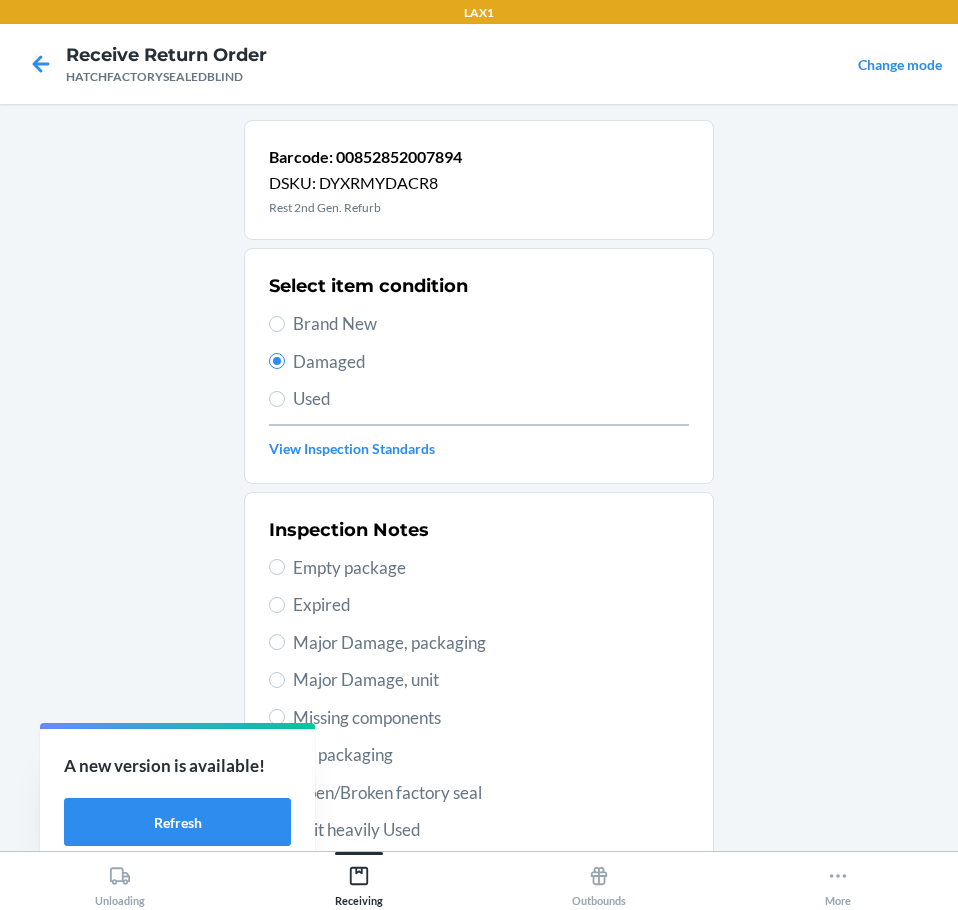
click at [373, 681] on span "Major Damage, unit" at bounding box center [491, 680] width 396 height 26
click at [285, 681] on input "Major Damage, unit" at bounding box center [277, 680] width 16 height 16
radio input "true"
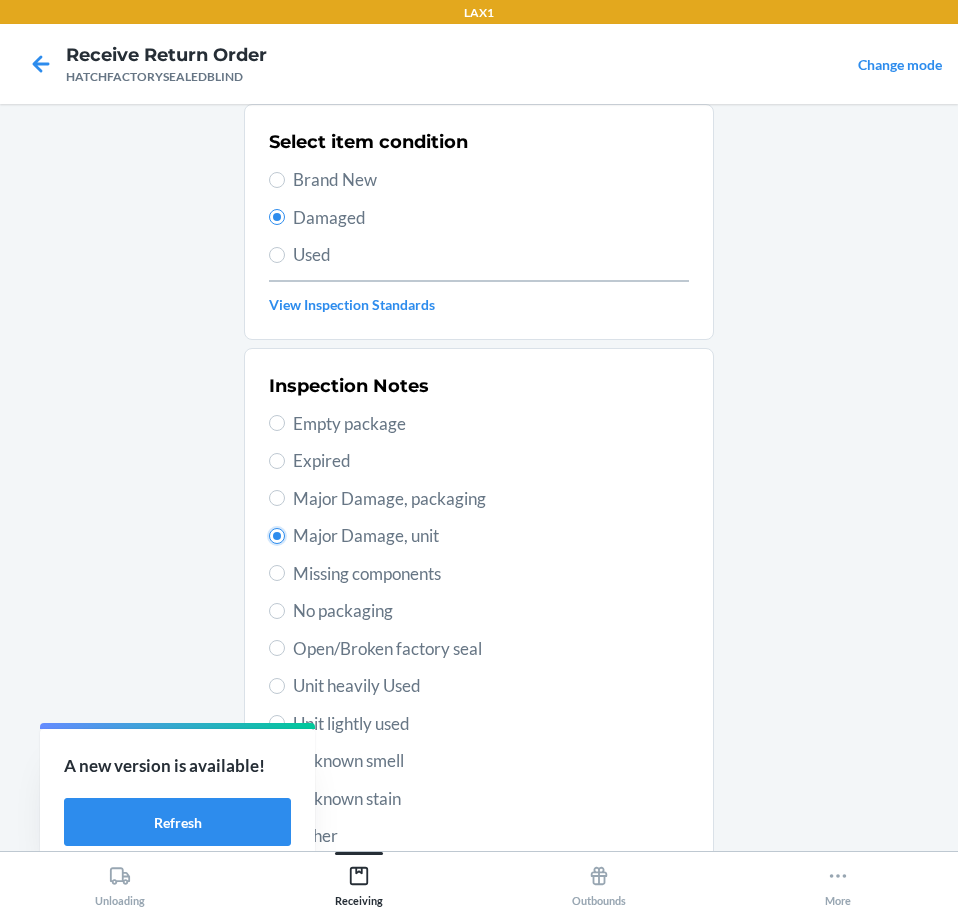
scroll to position [295, 0]
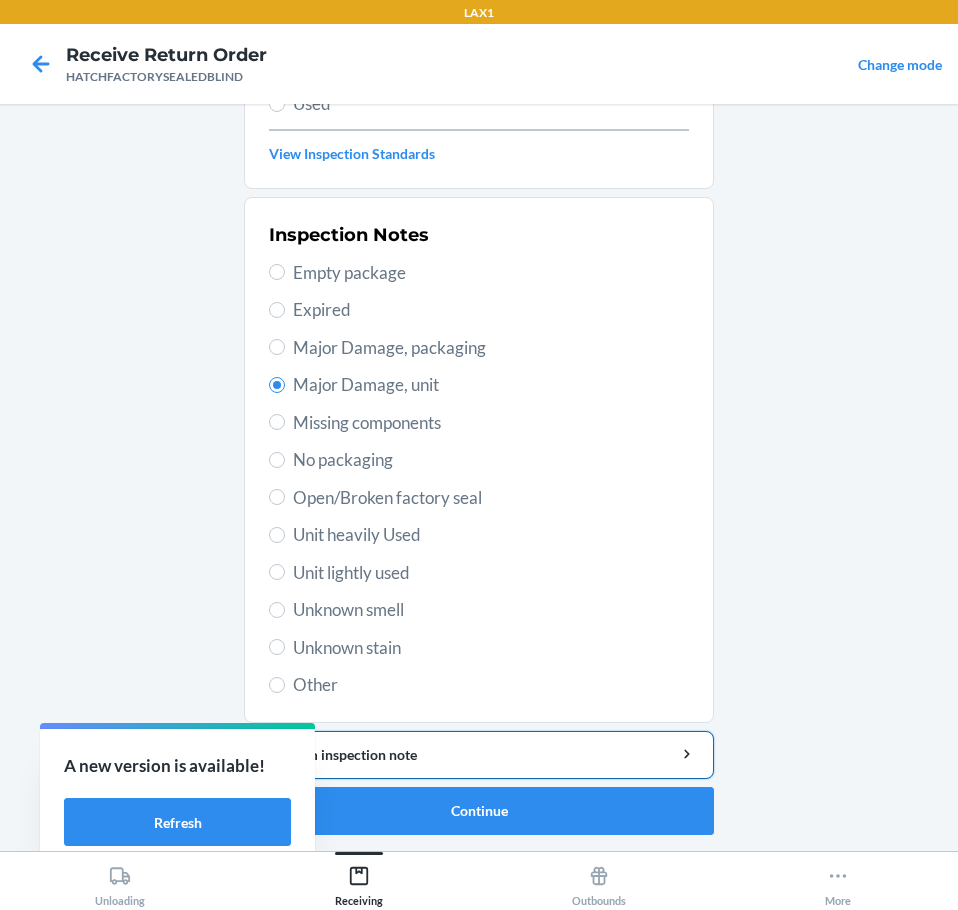
click at [441, 750] on div "Add item inspection note" at bounding box center [479, 754] width 436 height 21
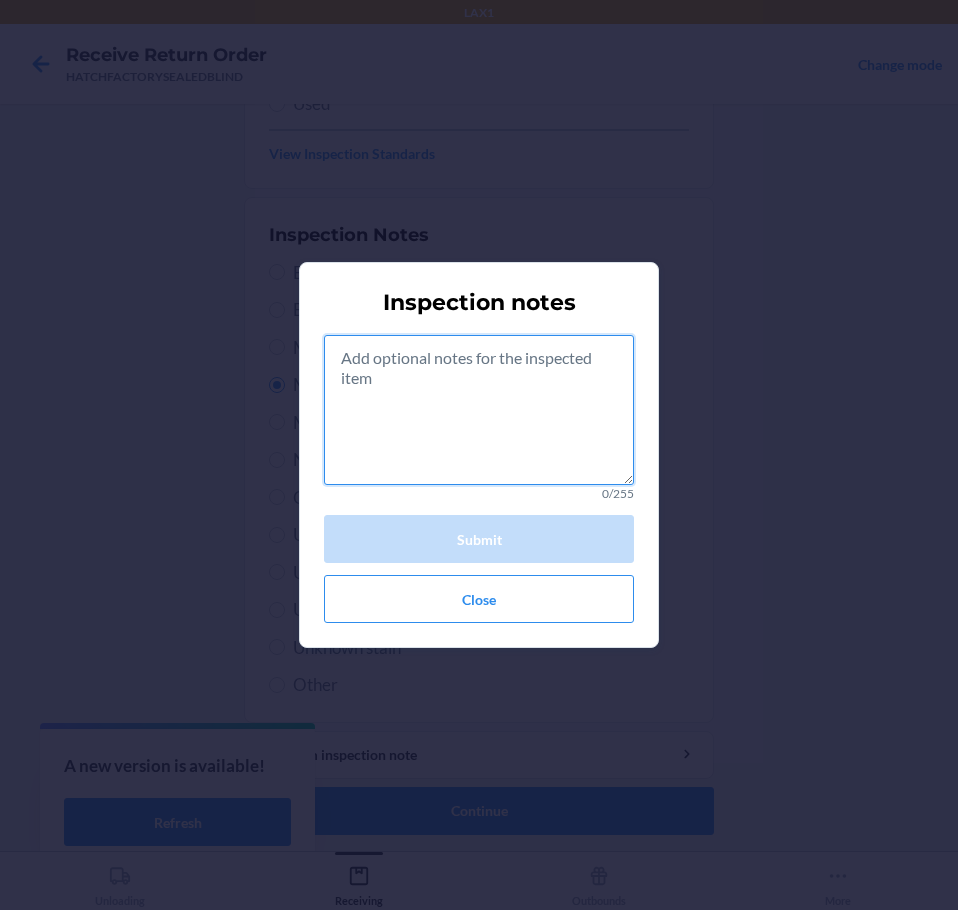
click at [395, 458] on textarea at bounding box center [479, 410] width 310 height 150
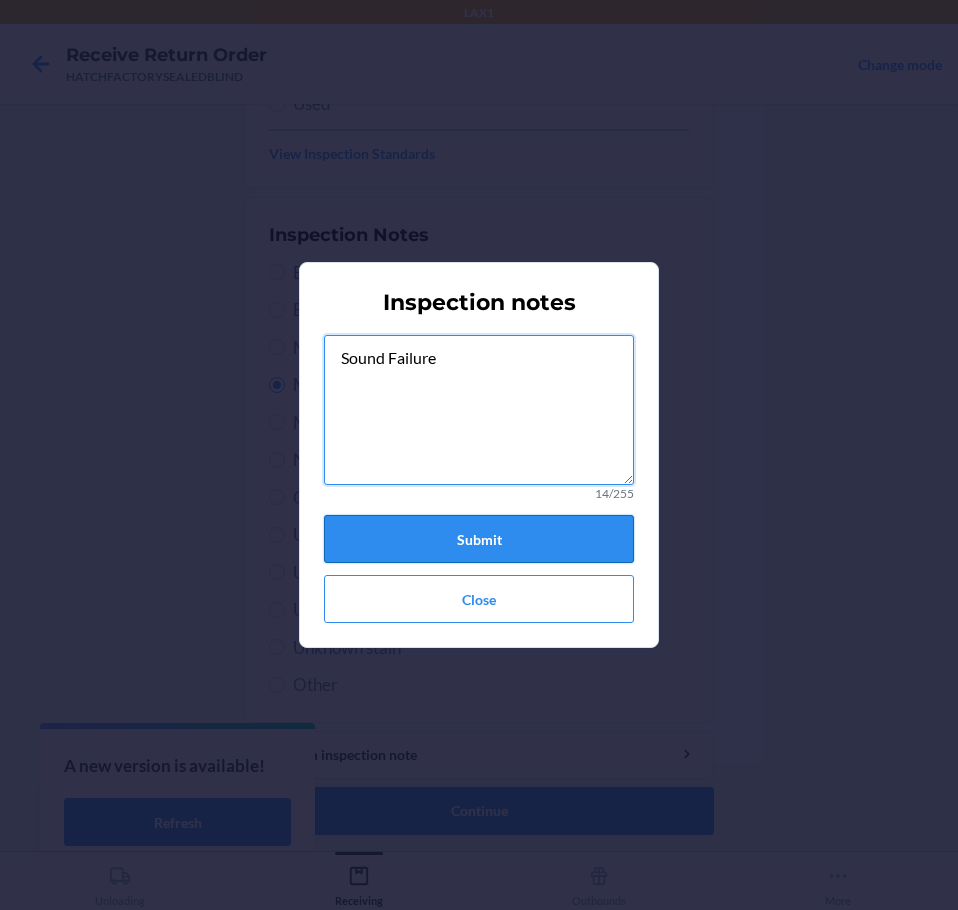
type textarea "Sound Failure"
click at [352, 536] on button "Submit" at bounding box center [479, 539] width 310 height 48
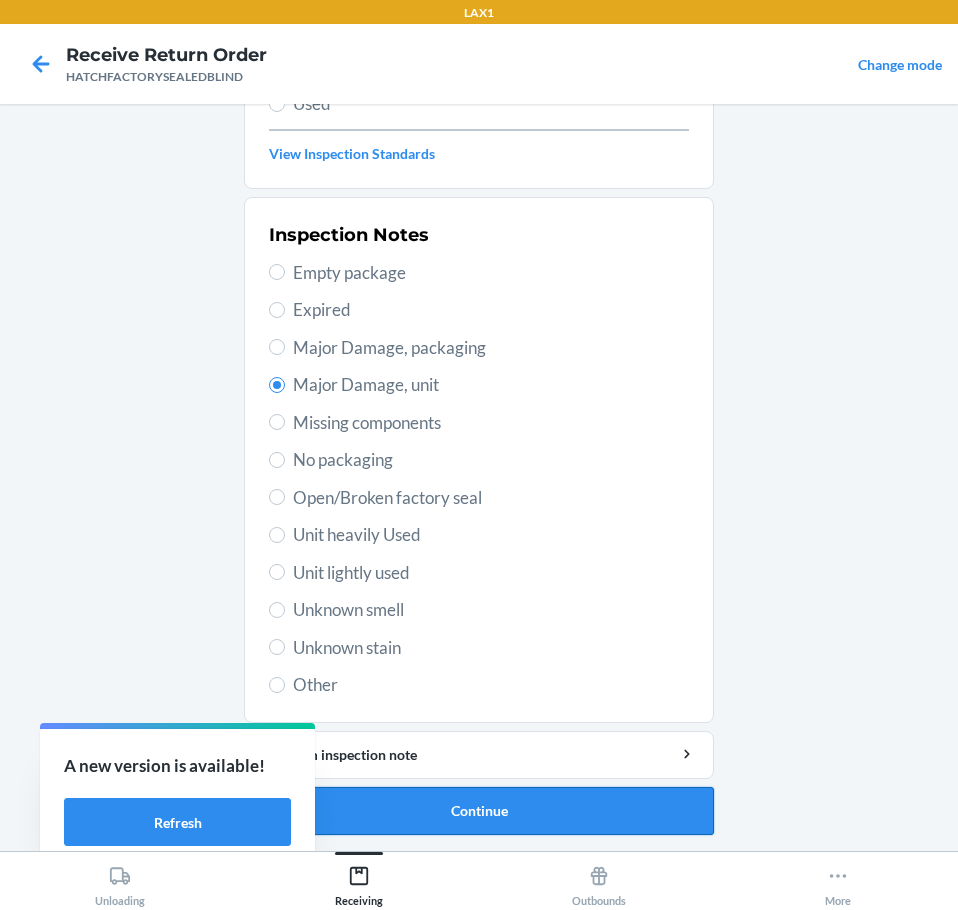
click at [393, 812] on button "Continue" at bounding box center [479, 811] width 470 height 48
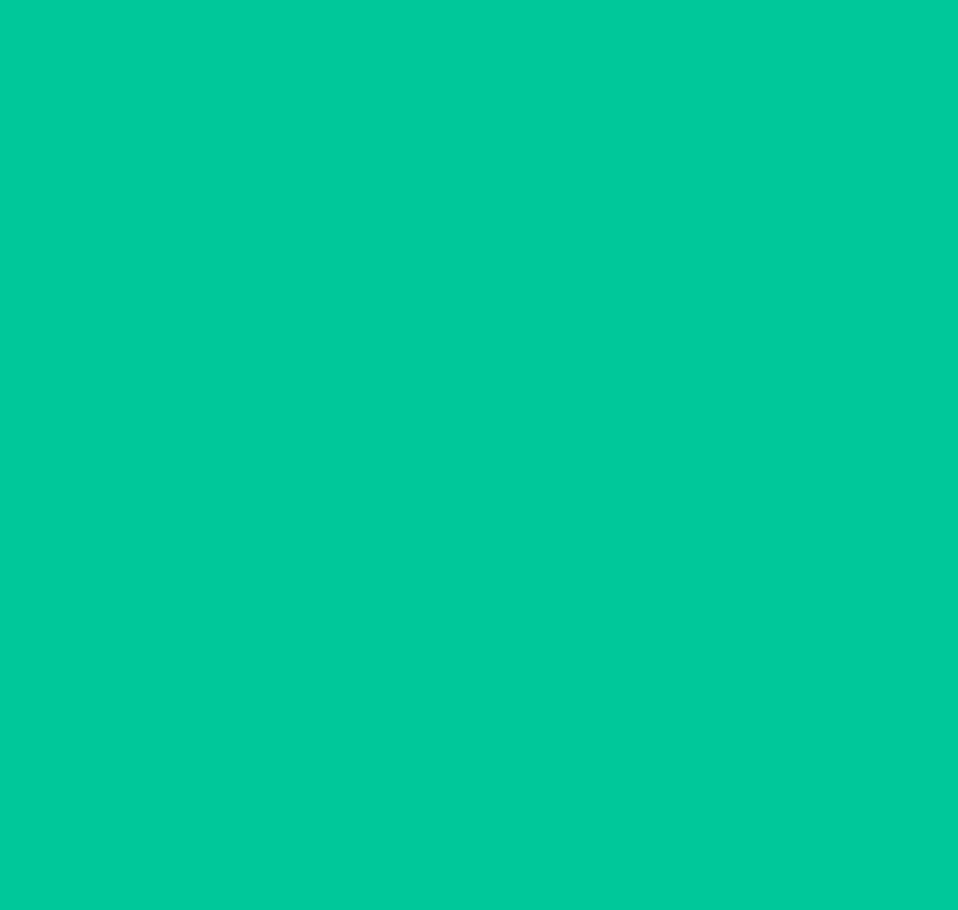
click at [393, 812] on button "Confirm" at bounding box center [479, 811] width 470 height 48
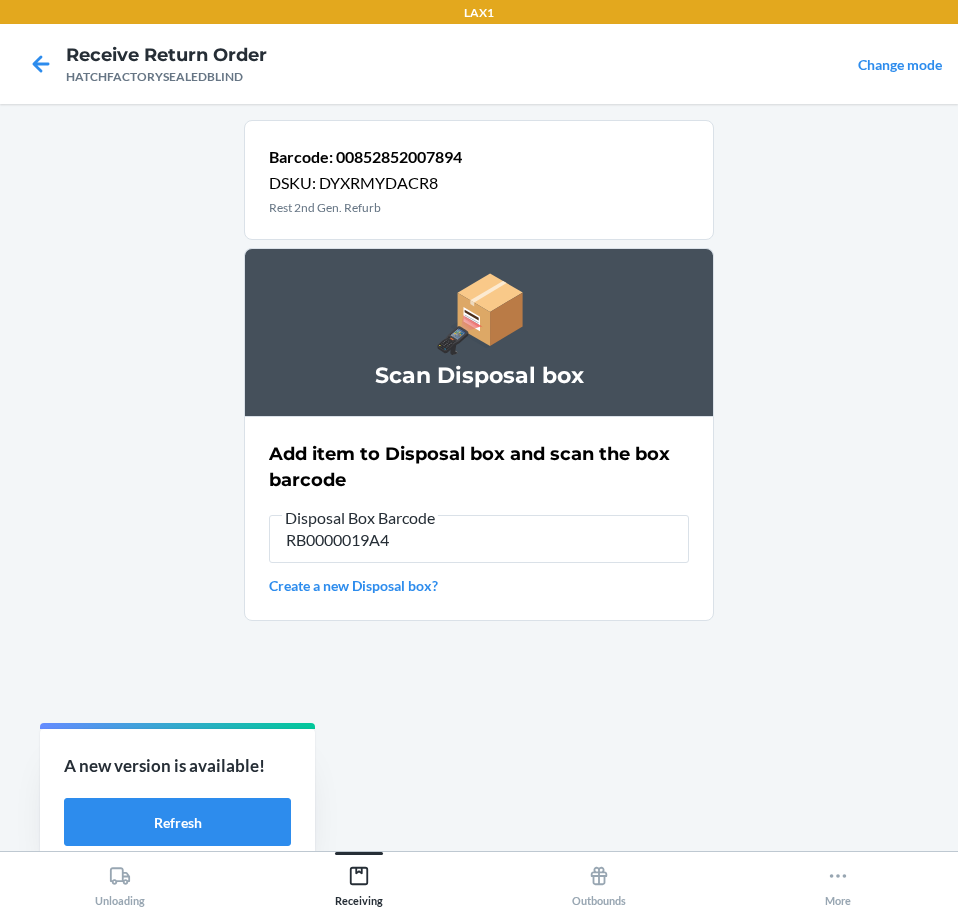
type input "RB0000019A4"
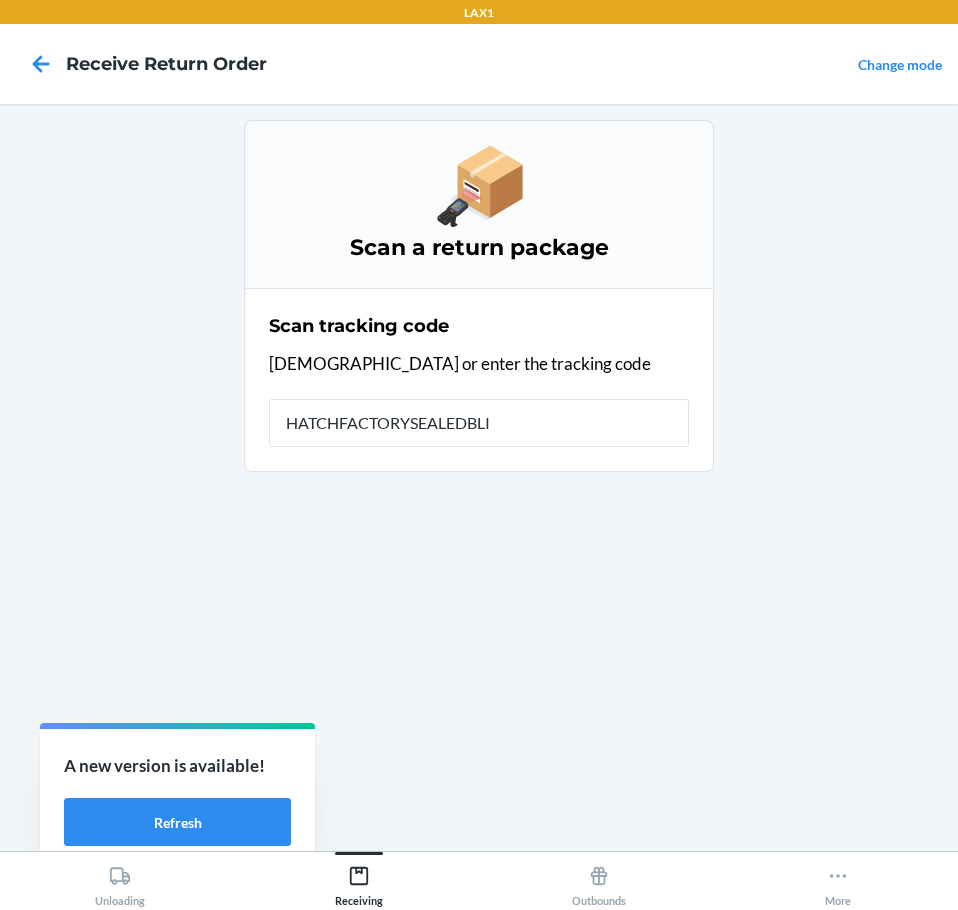
type input "HATCHFACTORYSEALEDBLIN"
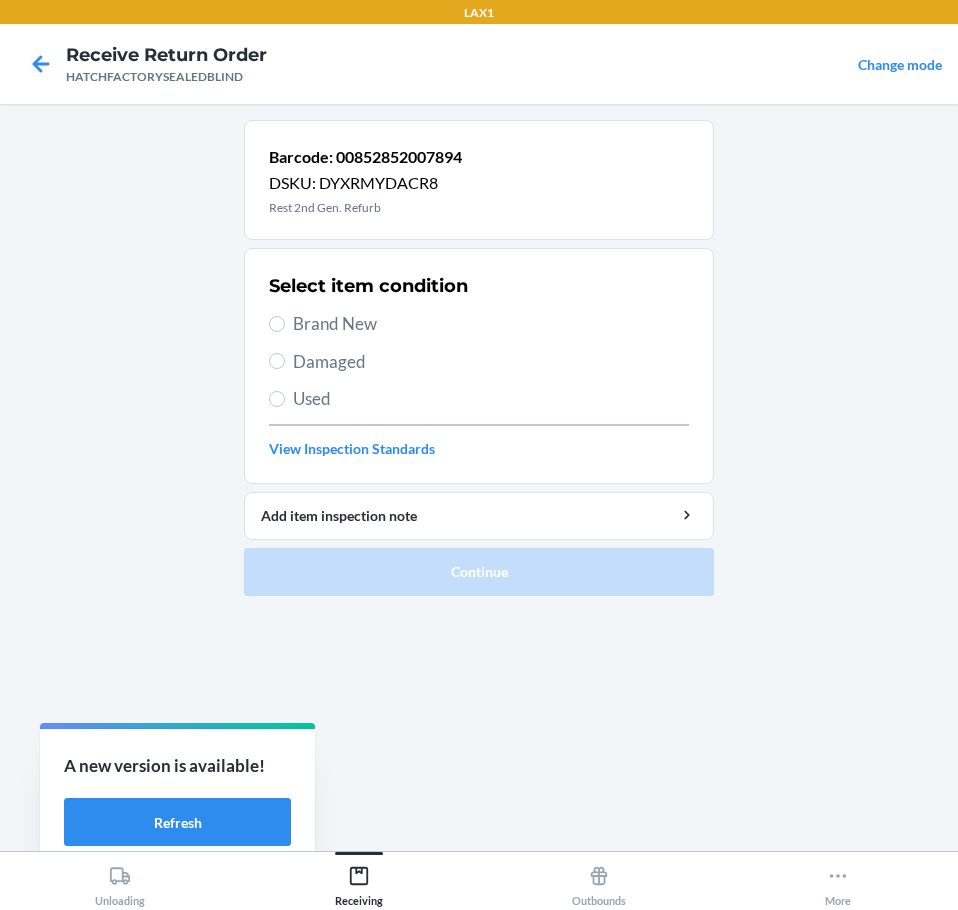
drag, startPoint x: 286, startPoint y: 364, endPoint x: 397, endPoint y: 389, distance: 113.8
click at [302, 367] on label "Damaged" at bounding box center [479, 362] width 420 height 26
click at [289, 368] on label "Damaged" at bounding box center [479, 362] width 420 height 26
click at [285, 368] on input "Damaged" at bounding box center [277, 361] width 16 height 16
radio input "true"
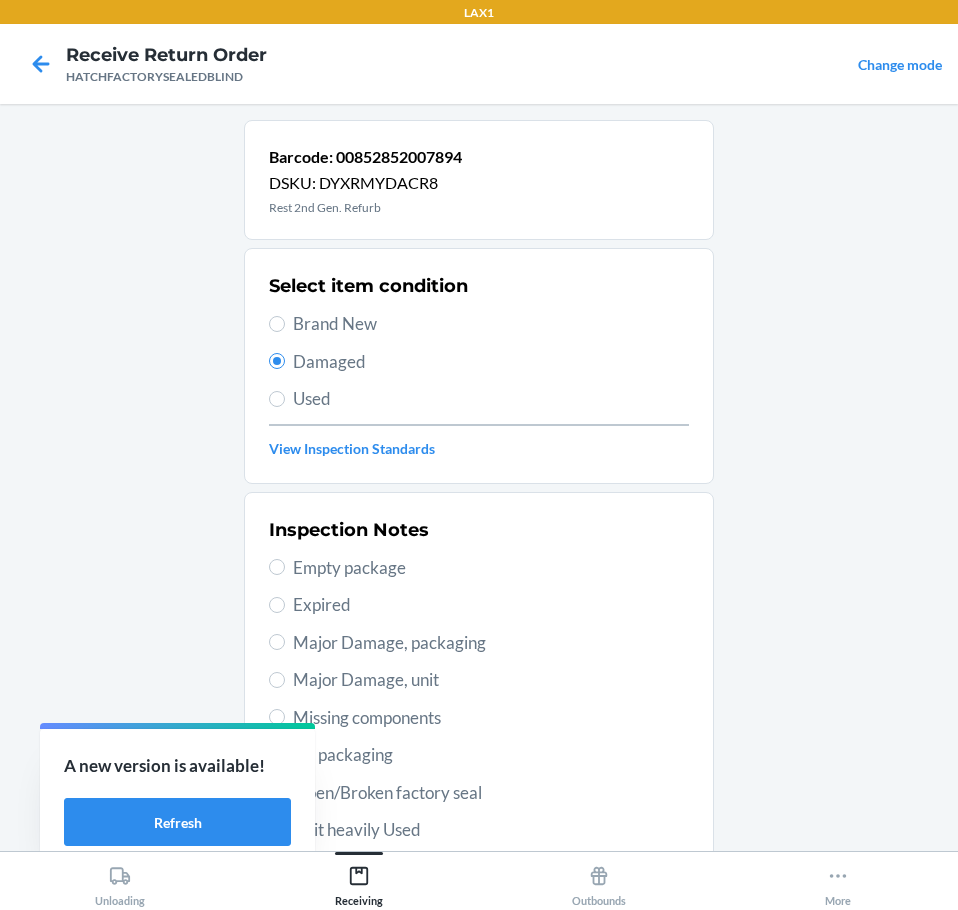
click at [395, 668] on span "Major Damage, unit" at bounding box center [491, 680] width 396 height 26
click at [285, 672] on input "Major Damage, unit" at bounding box center [277, 680] width 16 height 16
radio input "true"
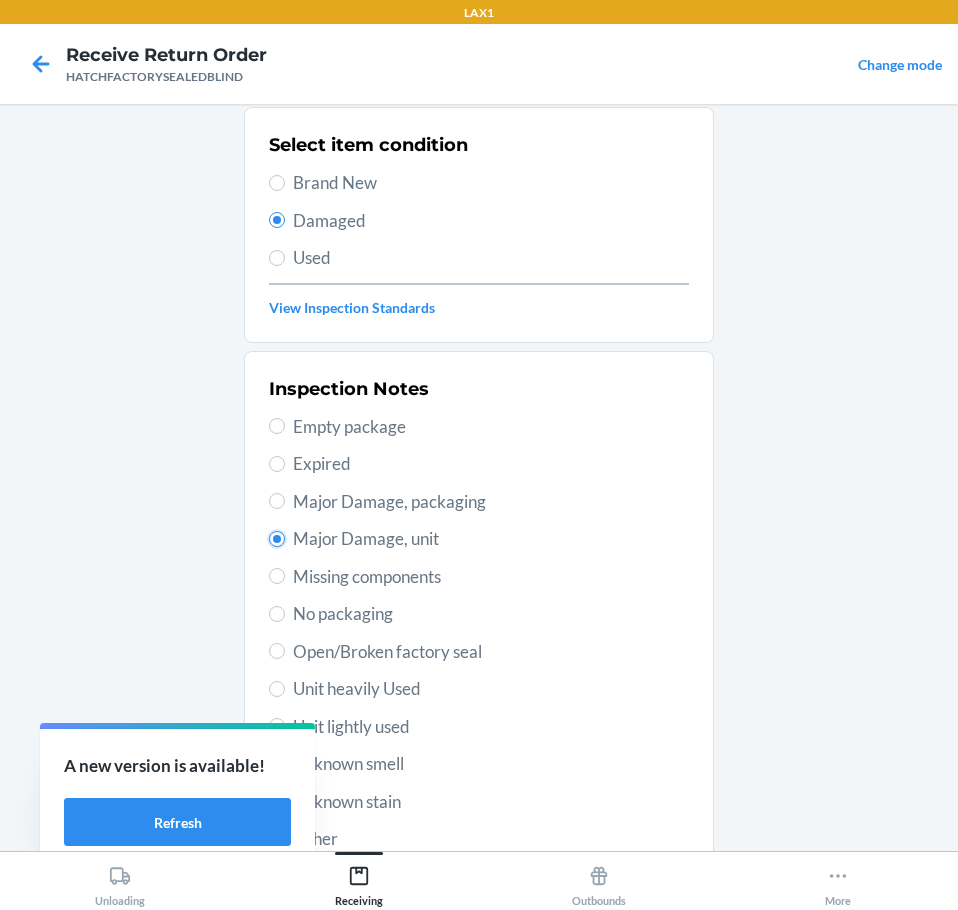
scroll to position [295, 0]
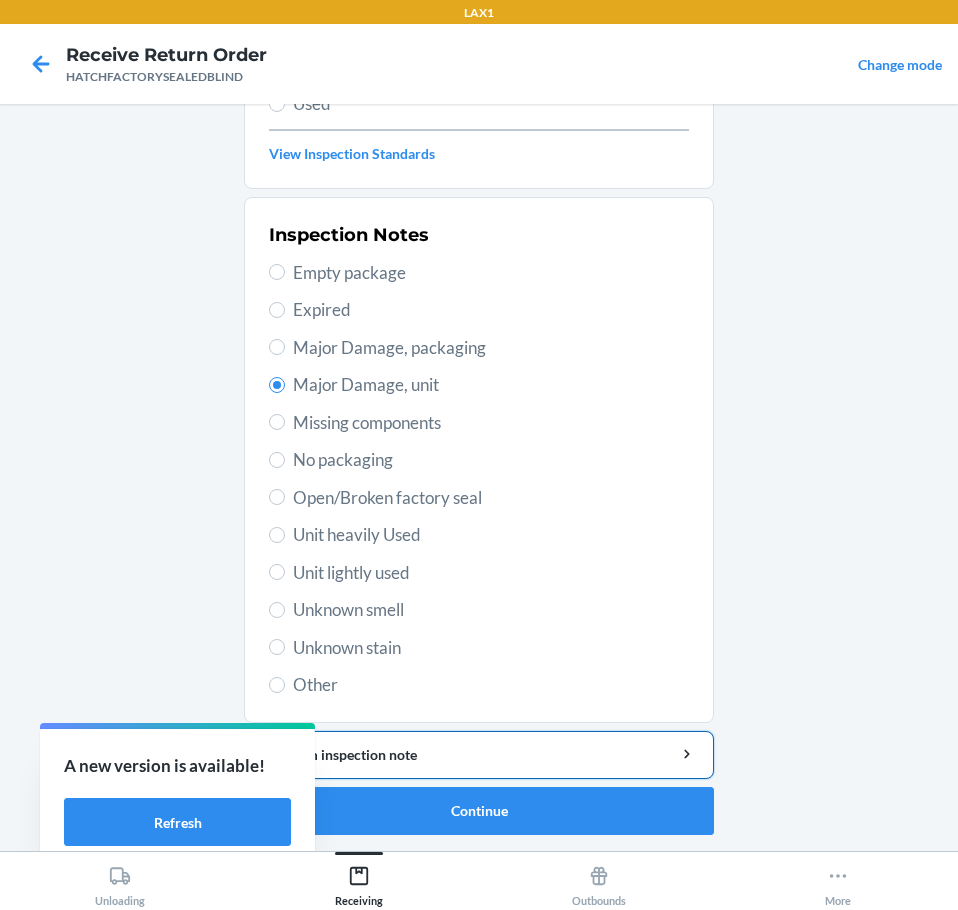
click at [599, 762] on div "Add item inspection note" at bounding box center [479, 754] width 436 height 21
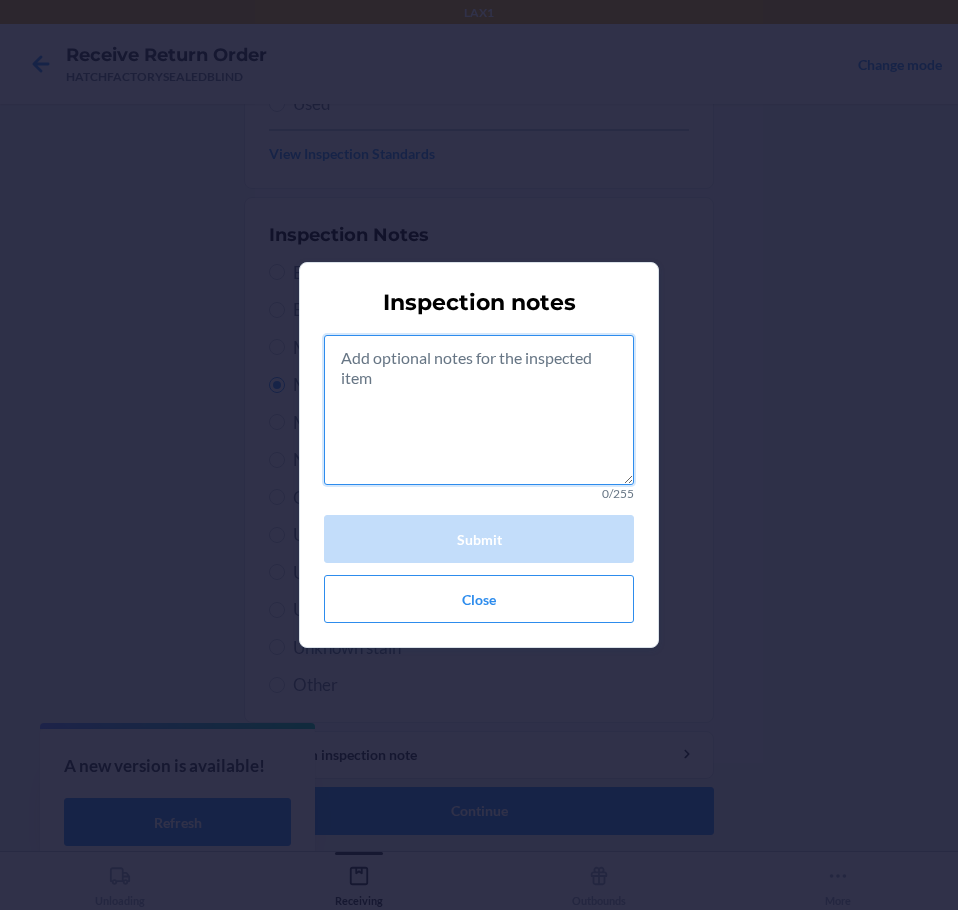
click at [506, 433] on textarea at bounding box center [479, 410] width 310 height 150
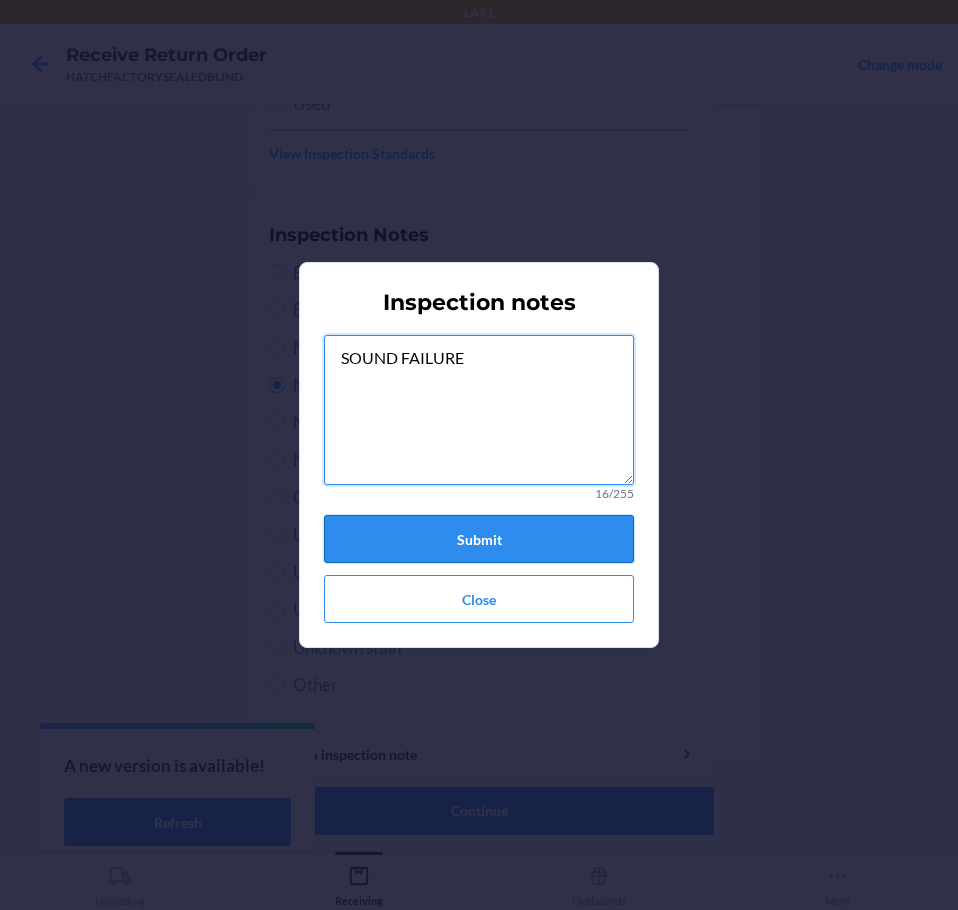
type textarea "SOUND FAILURE"
click at [522, 538] on button "Submit" at bounding box center [479, 539] width 310 height 48
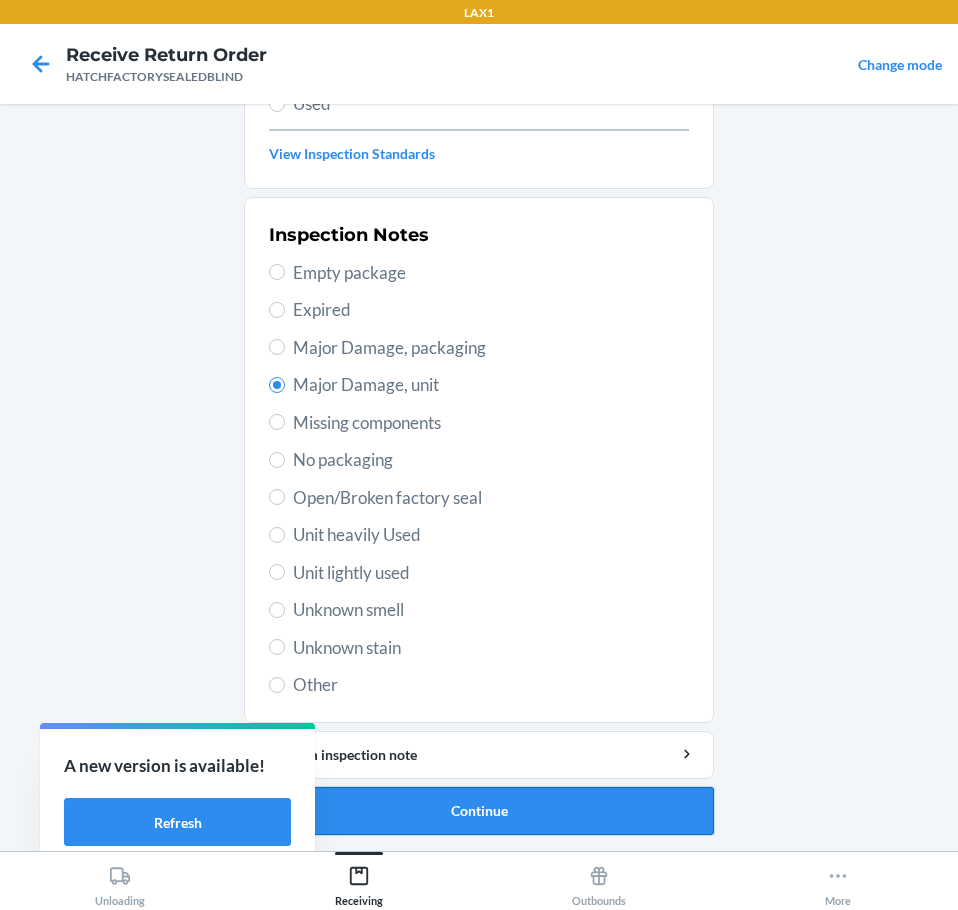
click at [481, 814] on button "Continue" at bounding box center [479, 811] width 470 height 48
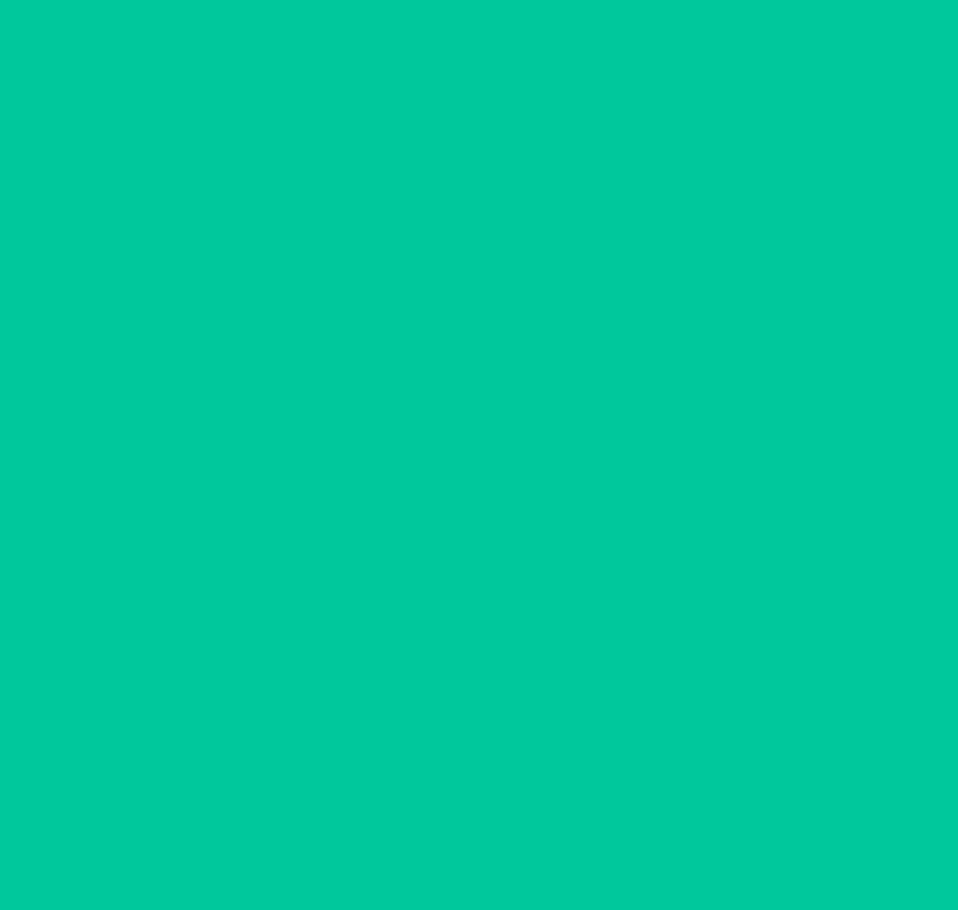
scroll to position [130, 0]
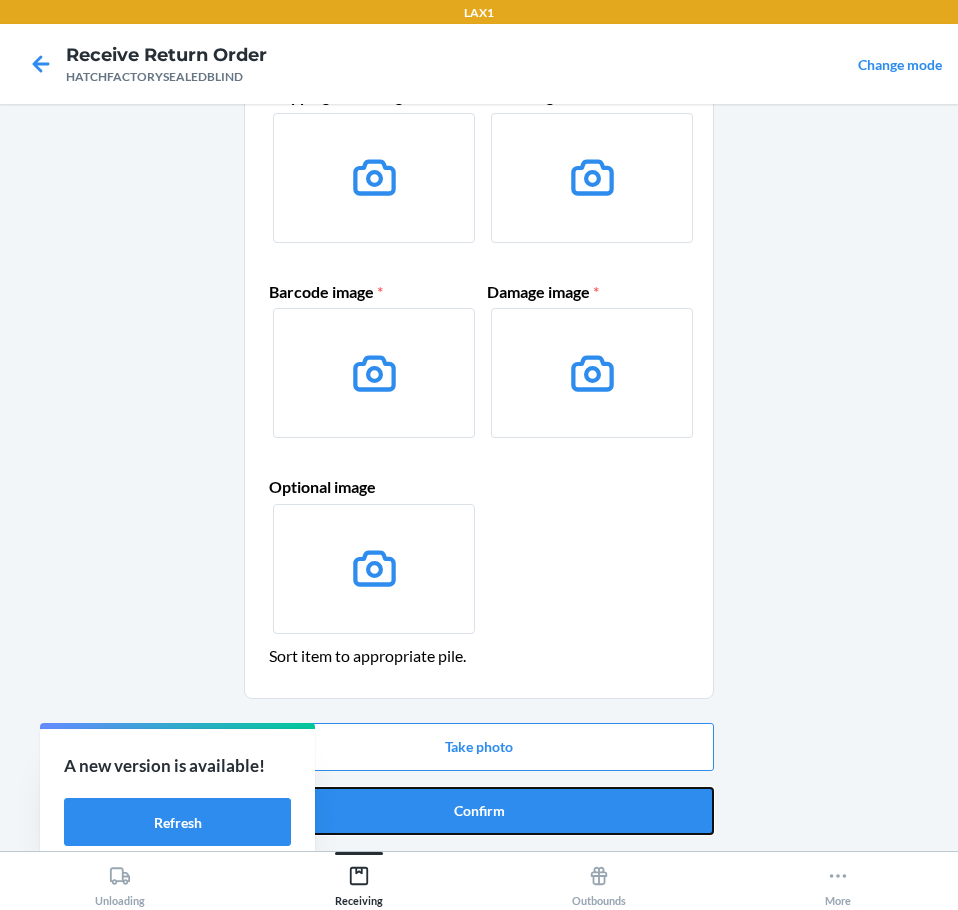
click at [481, 814] on button "Confirm" at bounding box center [479, 811] width 470 height 48
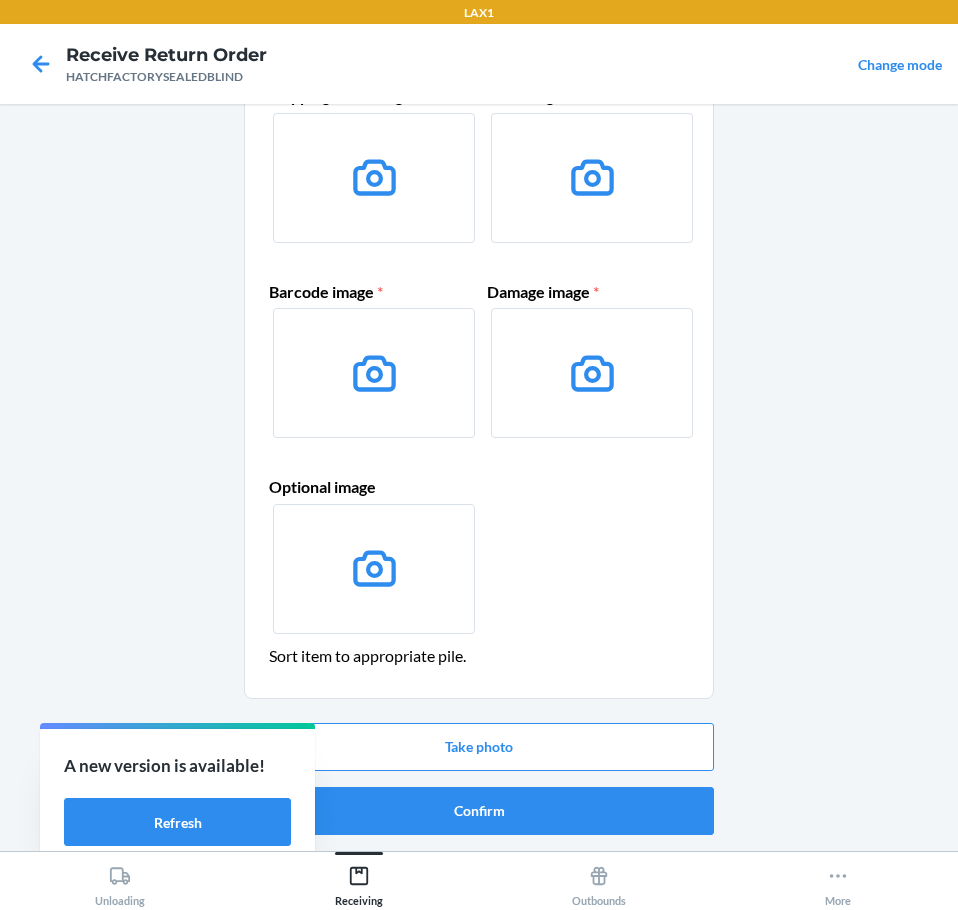
scroll to position [0, 0]
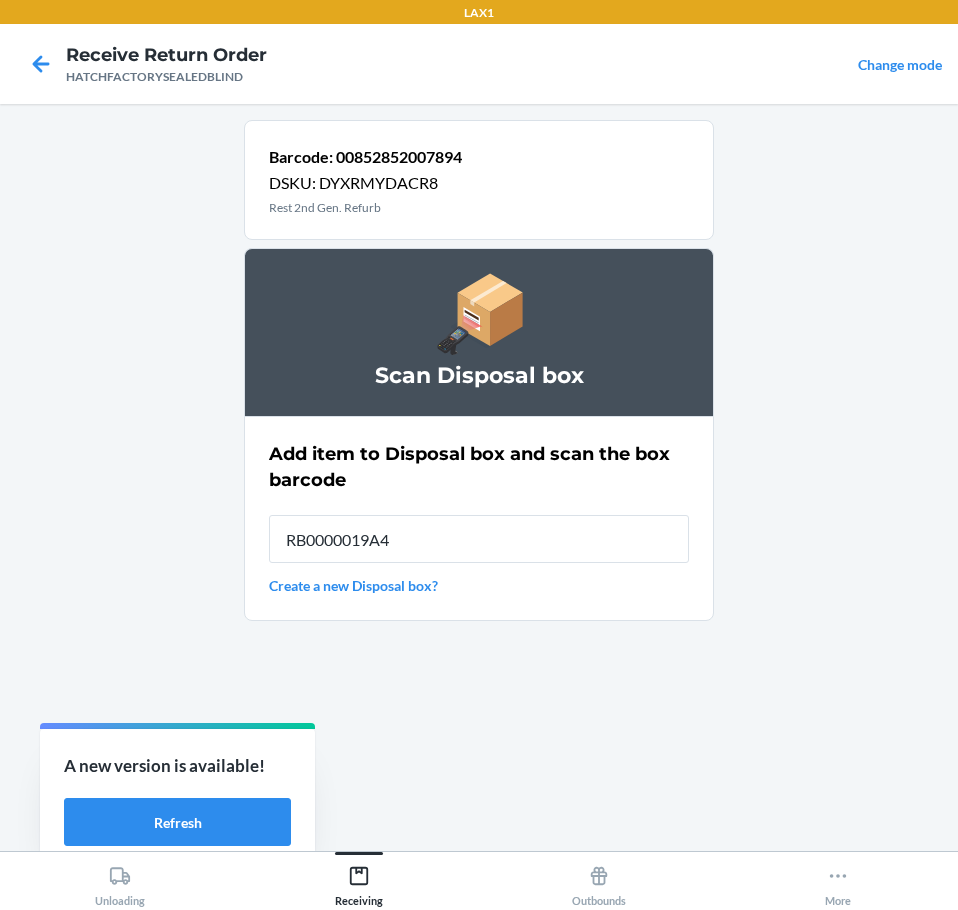
type input "RB0000019A4"
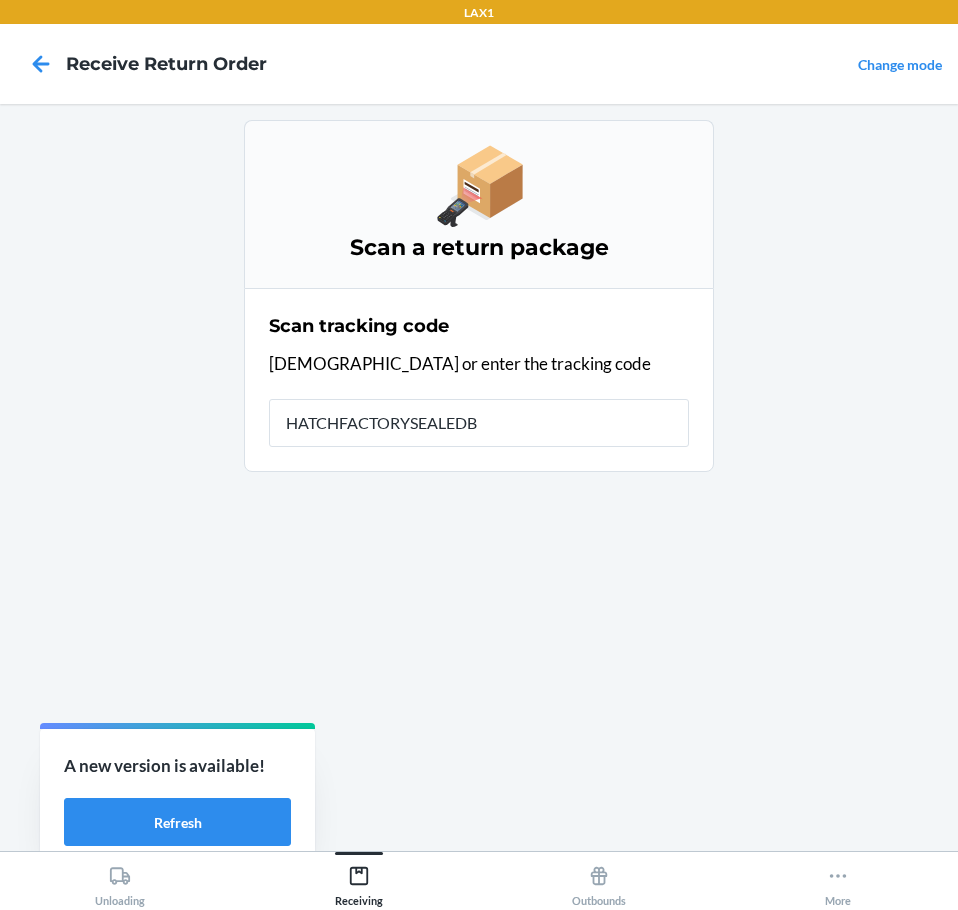
type input "HATCHFACTORYSEALEDBL"
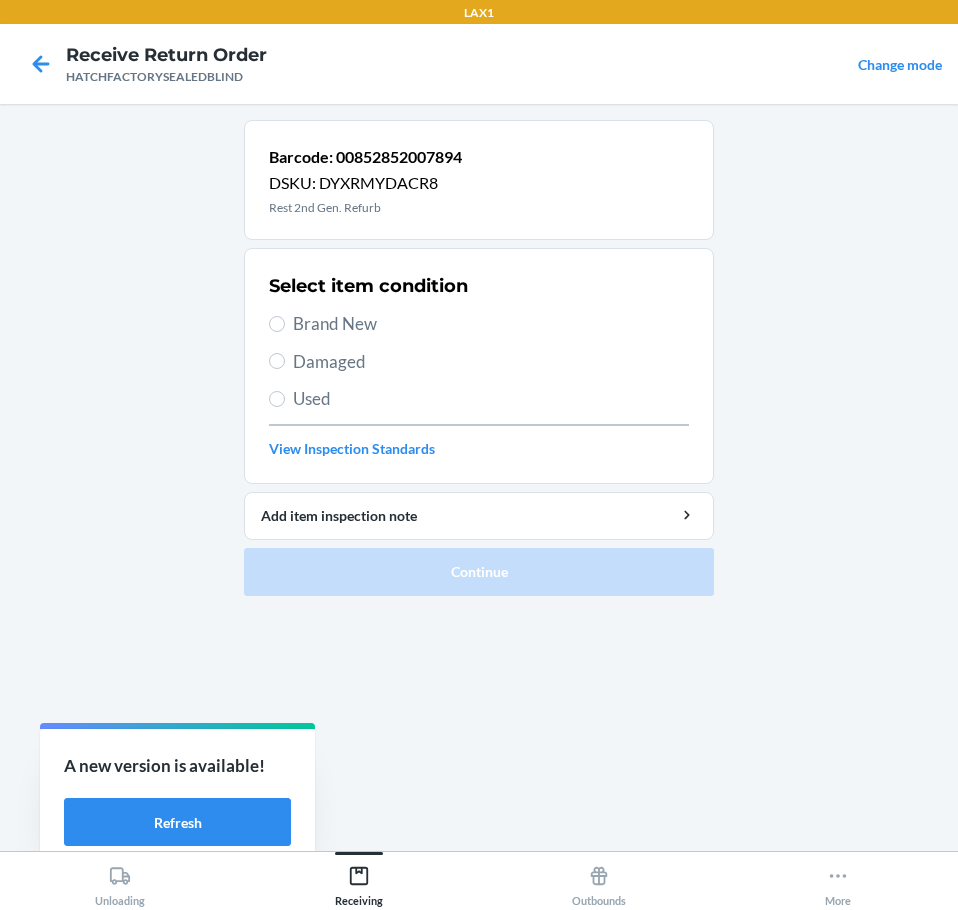
click at [293, 353] on span "Damaged" at bounding box center [491, 362] width 396 height 26
click at [285, 353] on input "Damaged" at bounding box center [277, 361] width 16 height 16
radio input "true"
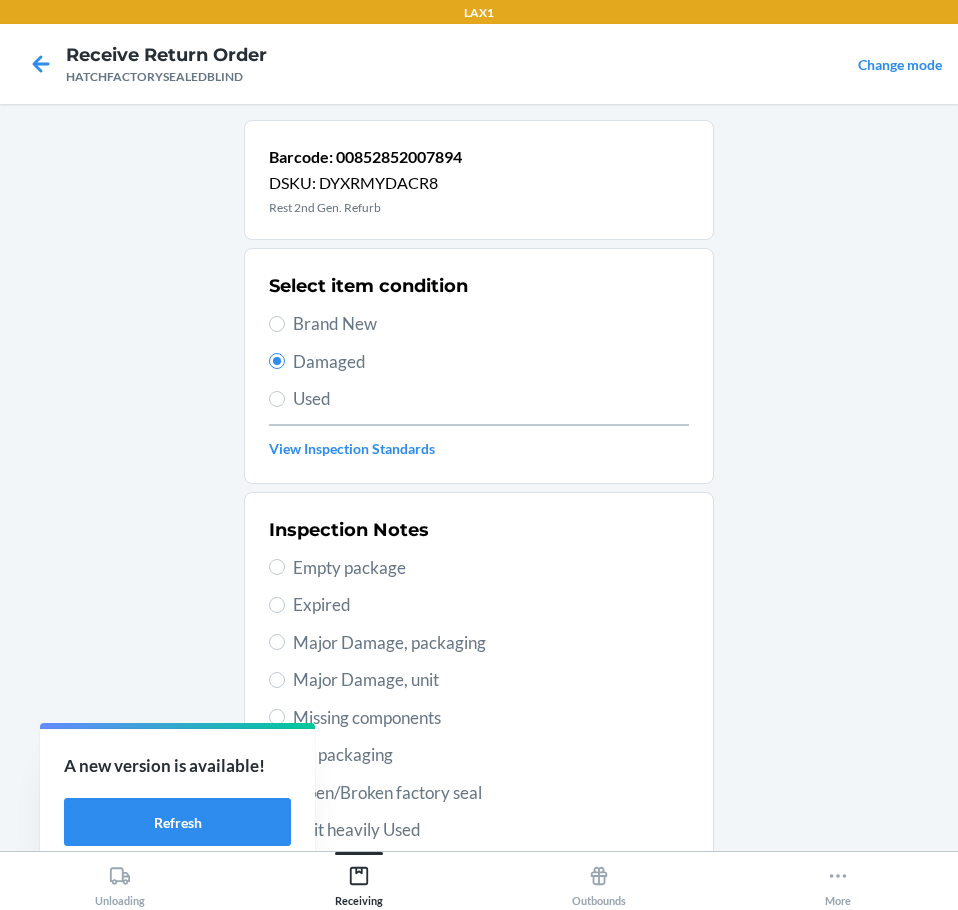
click at [343, 678] on span "Major Damage, unit" at bounding box center [491, 680] width 396 height 26
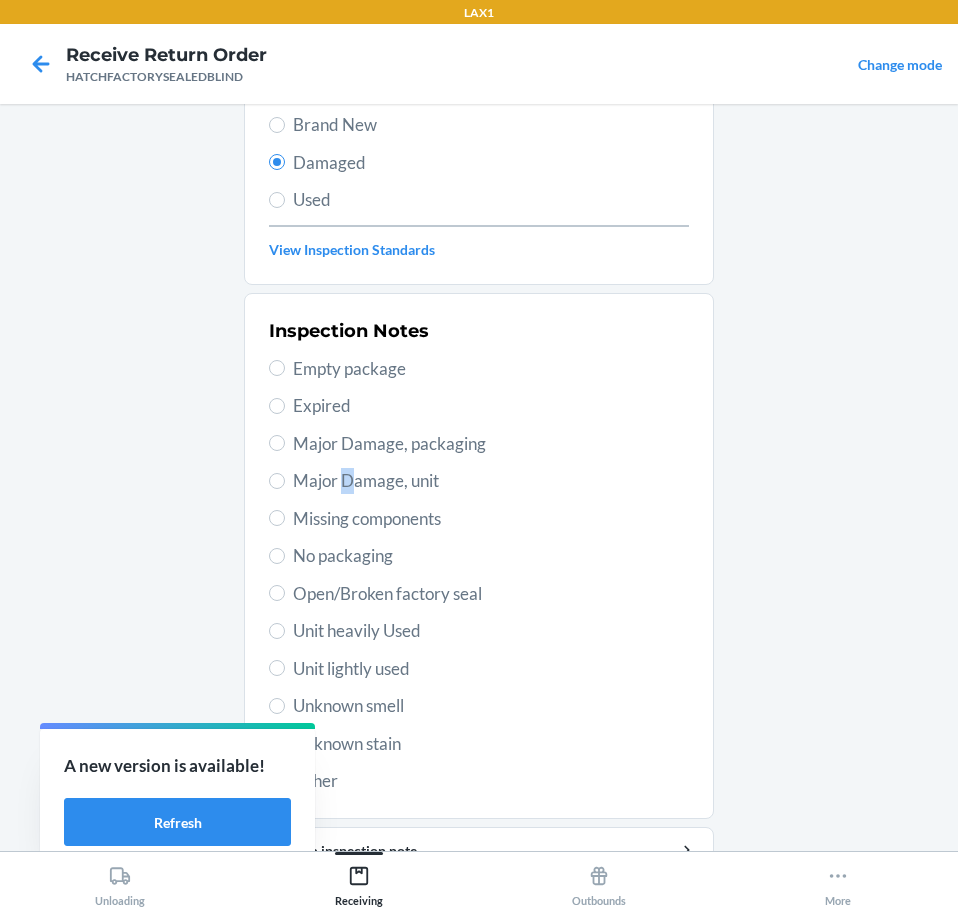
scroll to position [200, 0]
click at [301, 483] on span "Major Damage, unit" at bounding box center [491, 480] width 396 height 26
click at [285, 483] on input "Major Damage, unit" at bounding box center [277, 480] width 16 height 16
radio input "true"
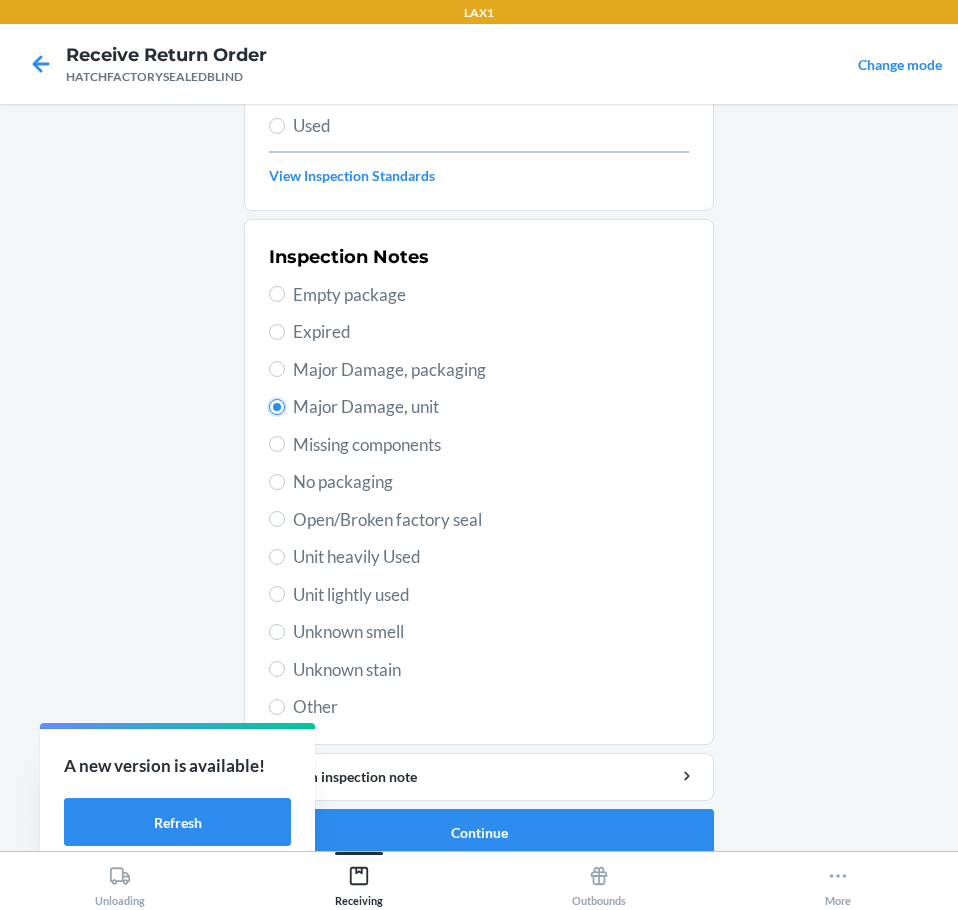
scroll to position [295, 0]
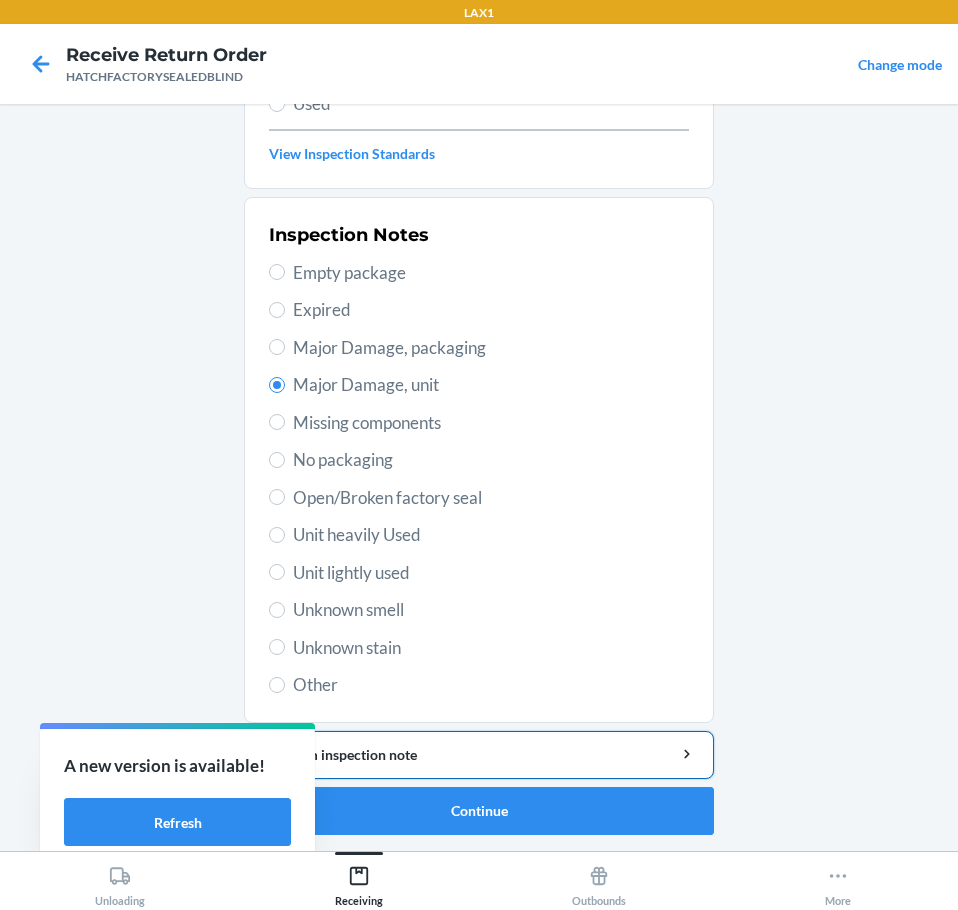
drag, startPoint x: 478, startPoint y: 762, endPoint x: 486, endPoint y: 754, distance: 11.3
click at [481, 759] on div "Add item inspection note" at bounding box center [479, 754] width 436 height 21
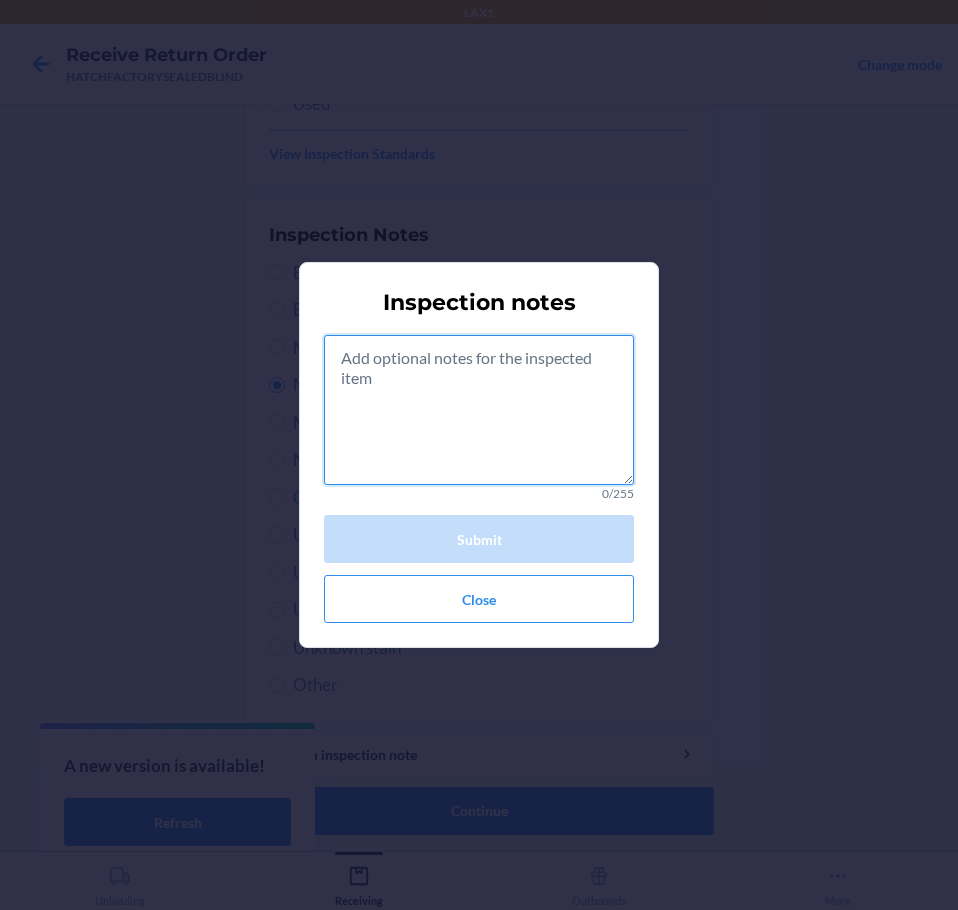
click at [523, 418] on textarea at bounding box center [479, 410] width 310 height 150
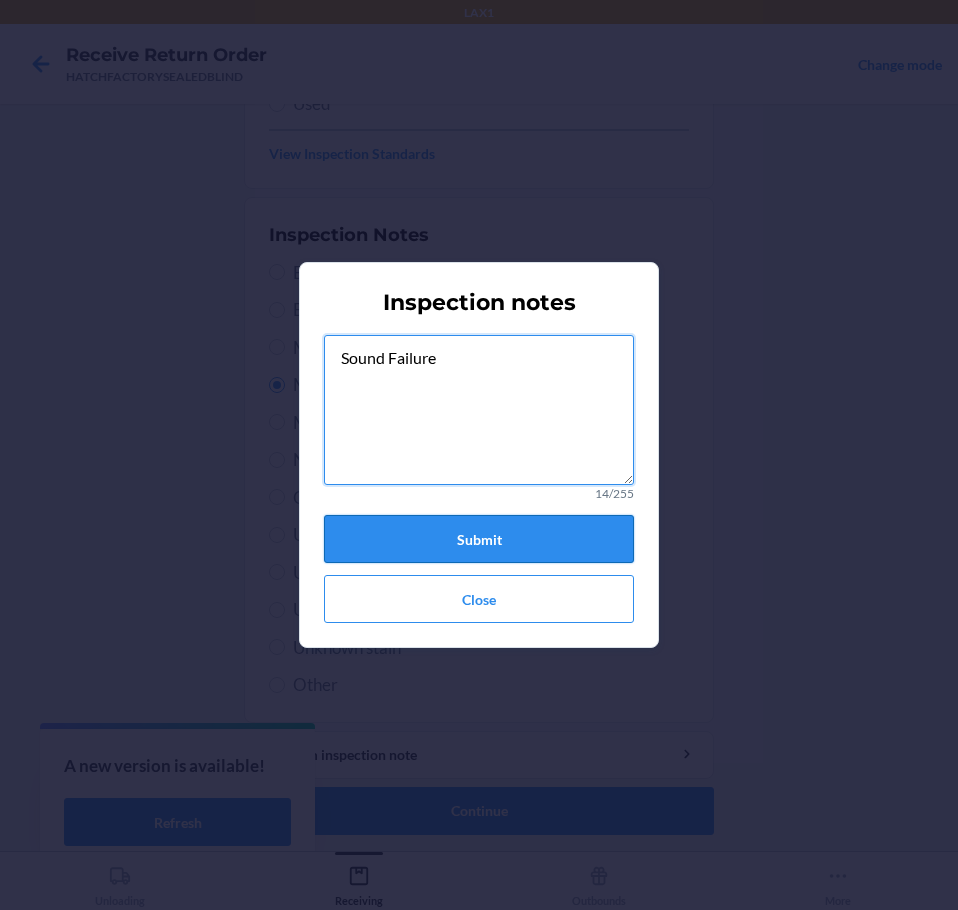
type textarea "Sound Failure"
click at [437, 537] on button "Submit" at bounding box center [479, 539] width 310 height 48
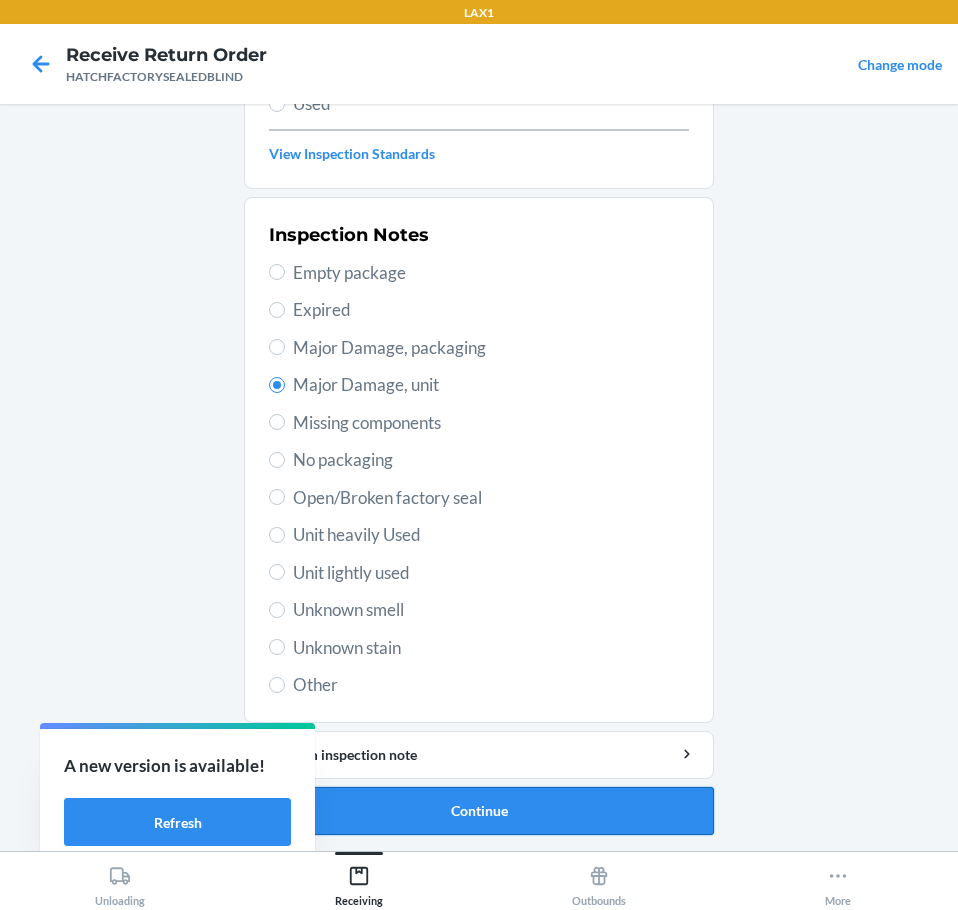
click at [495, 809] on button "Continue" at bounding box center [479, 811] width 470 height 48
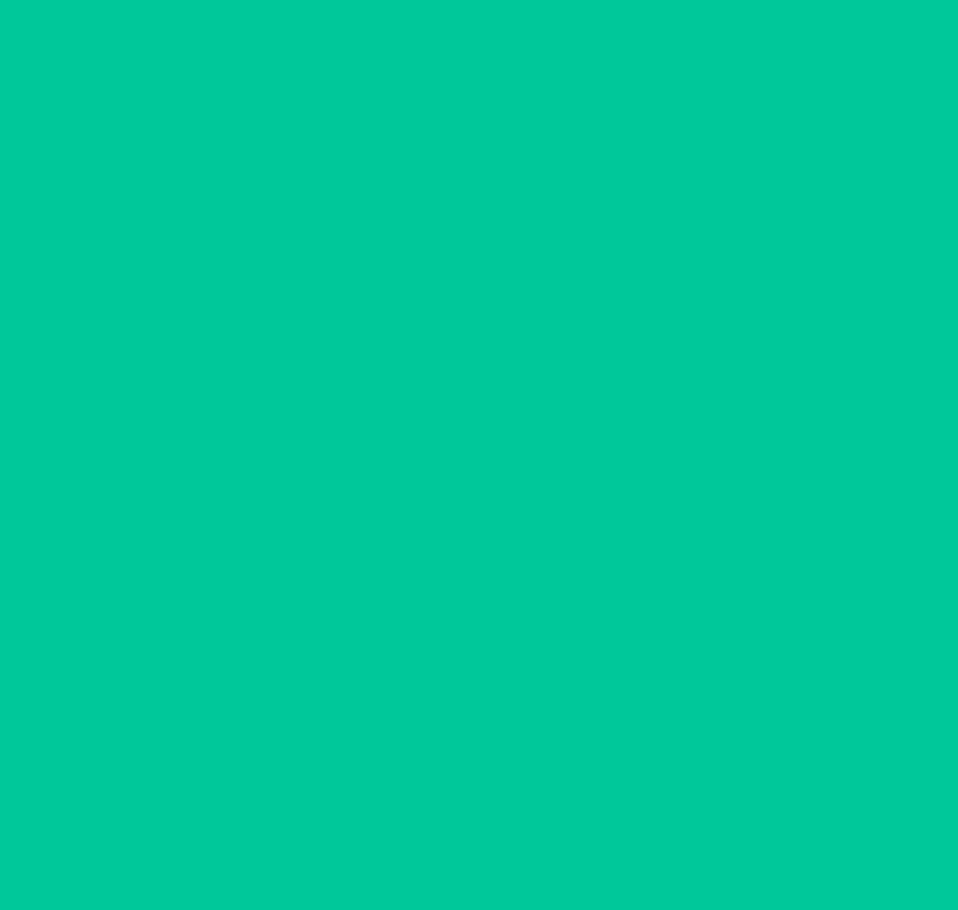
scroll to position [130, 0]
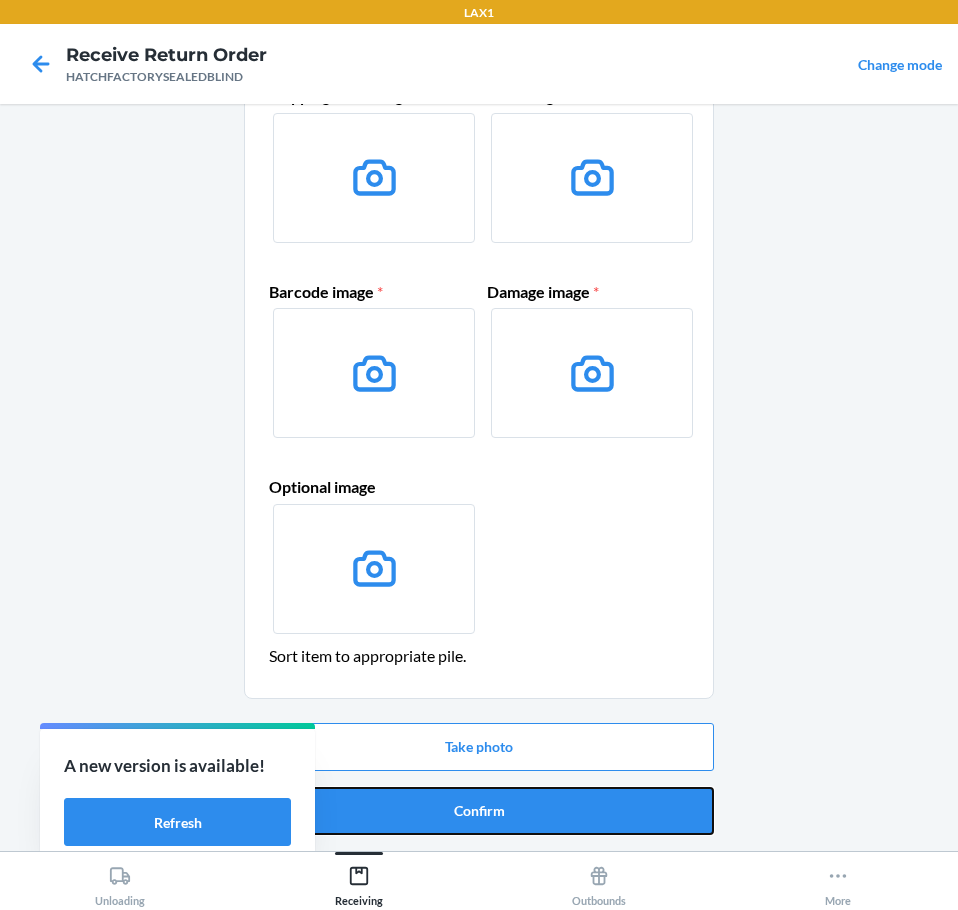
click at [495, 809] on button "Confirm" at bounding box center [479, 811] width 470 height 48
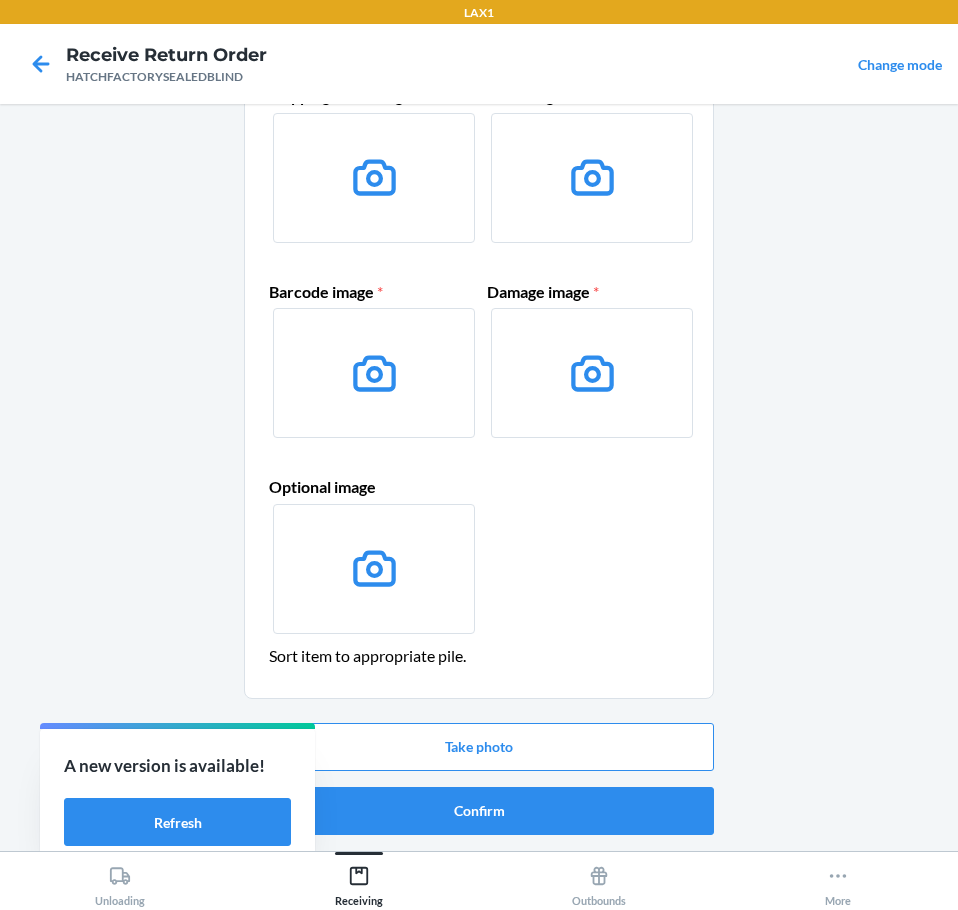
scroll to position [0, 0]
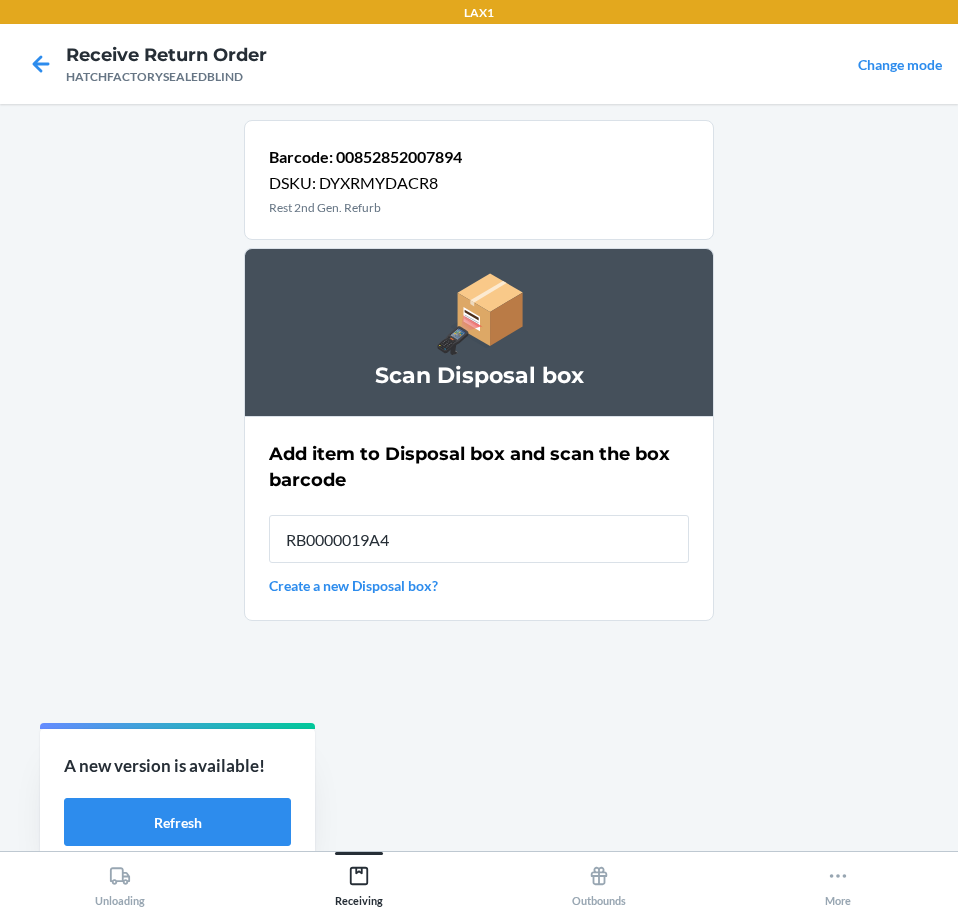
type input "RB0000019A4"
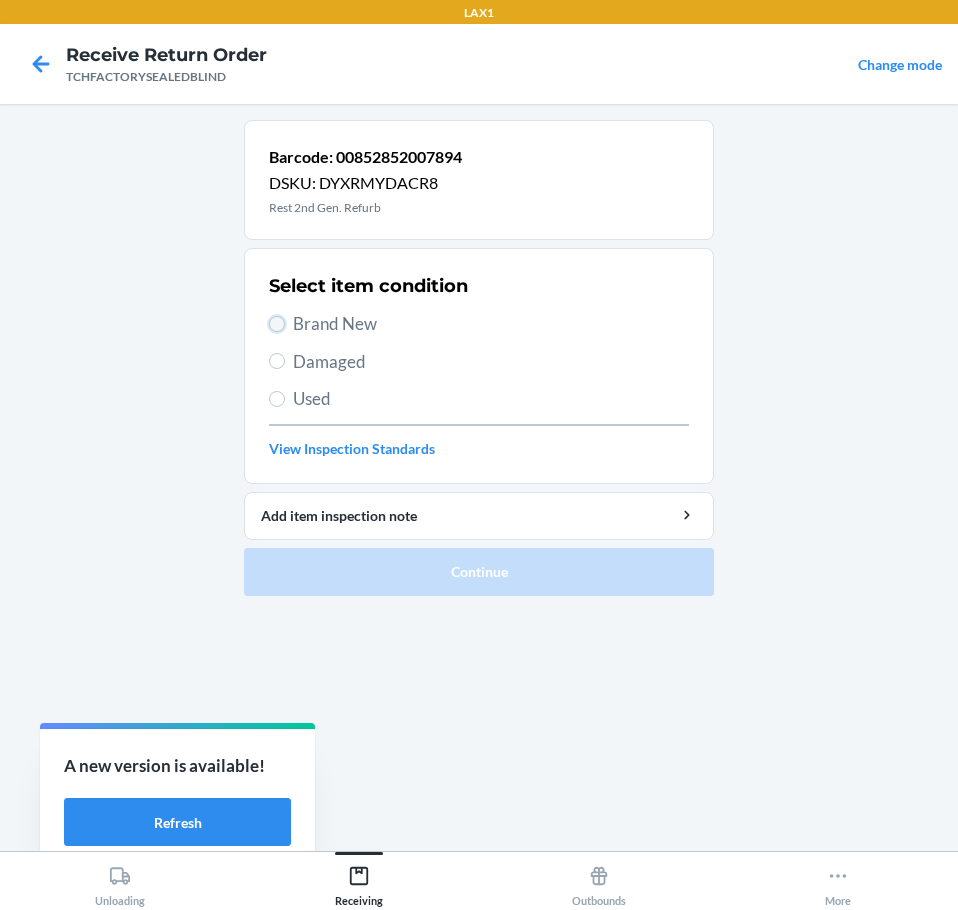
click at [274, 320] on input "Brand New" at bounding box center [277, 324] width 16 height 16
radio input "true"
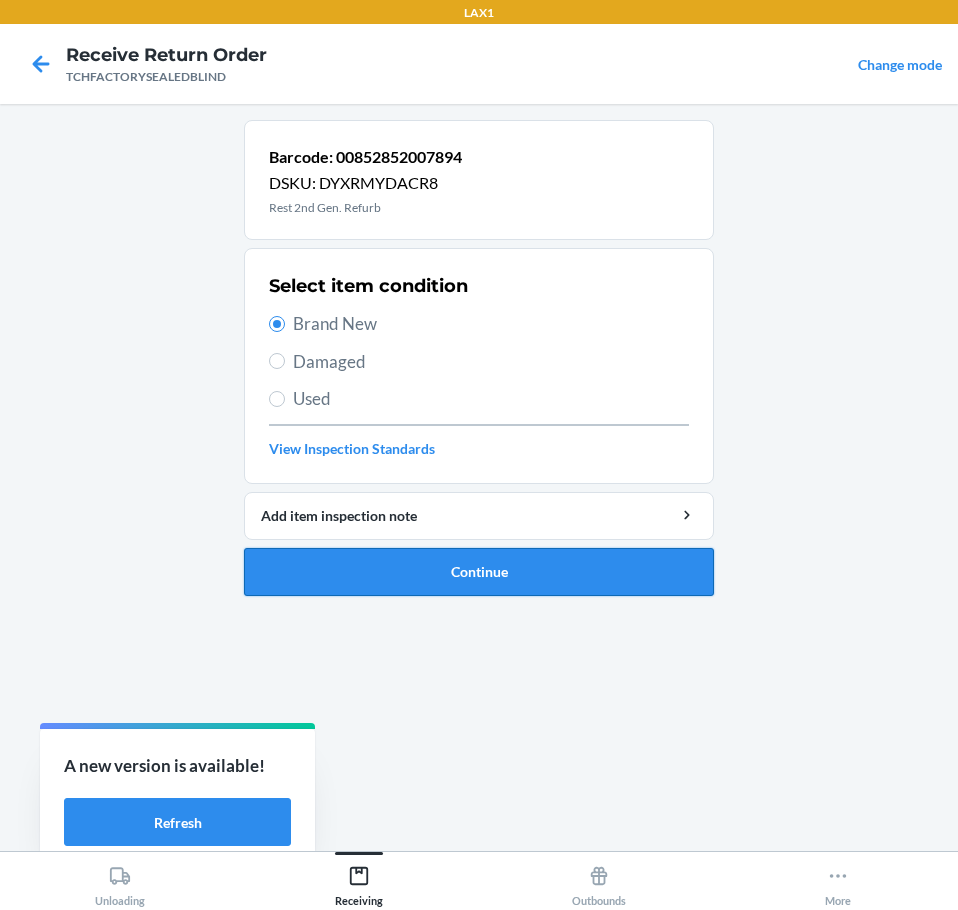
click at [391, 576] on button "Continue" at bounding box center [479, 572] width 470 height 48
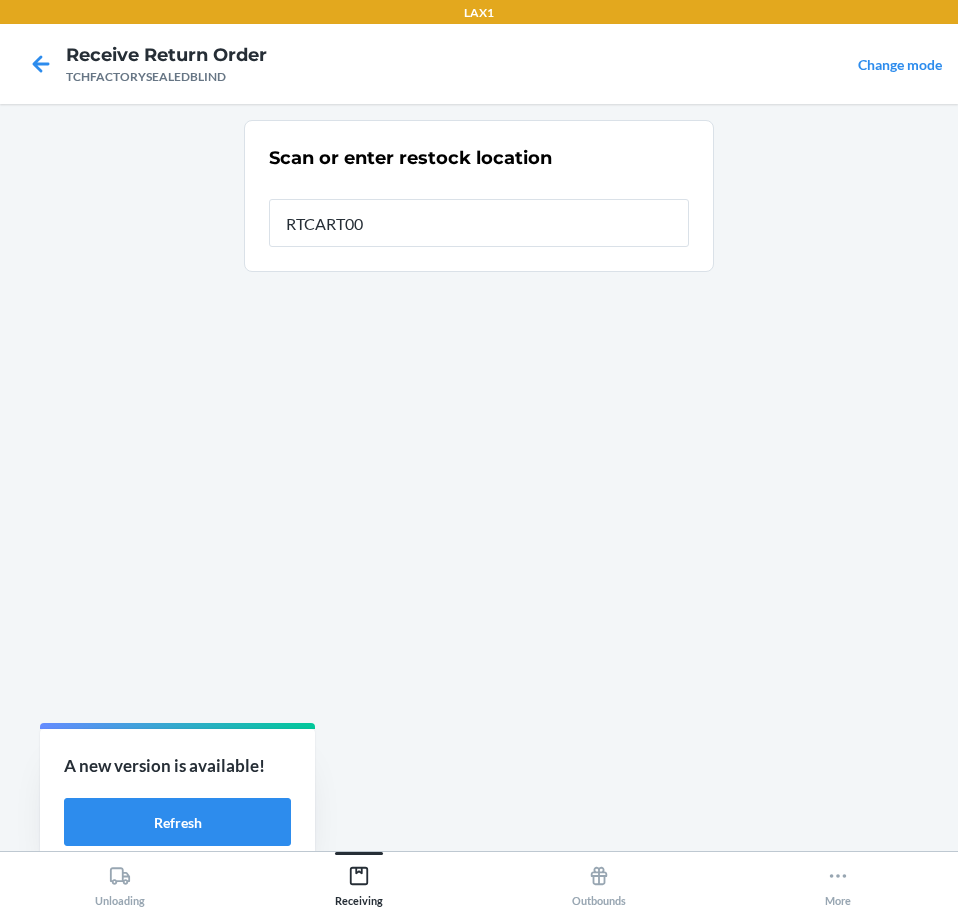
type input "RTCART004"
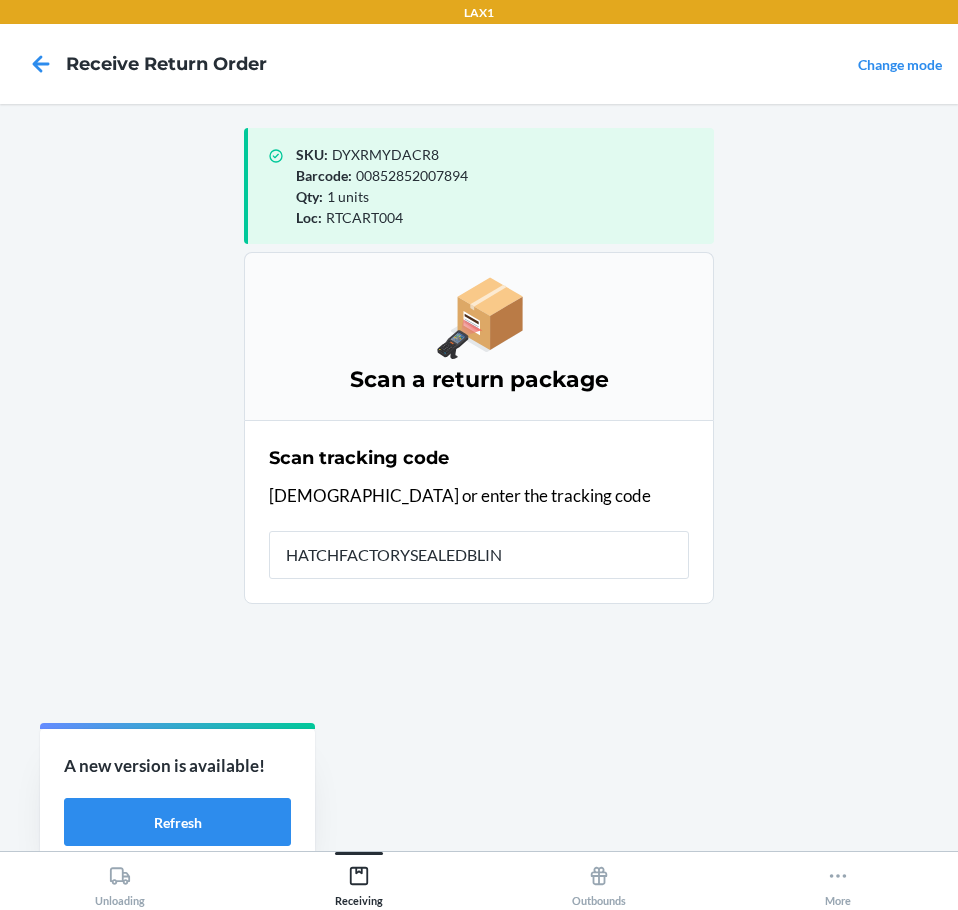
type input "HATCHFACTORYSEALEDBLIND"
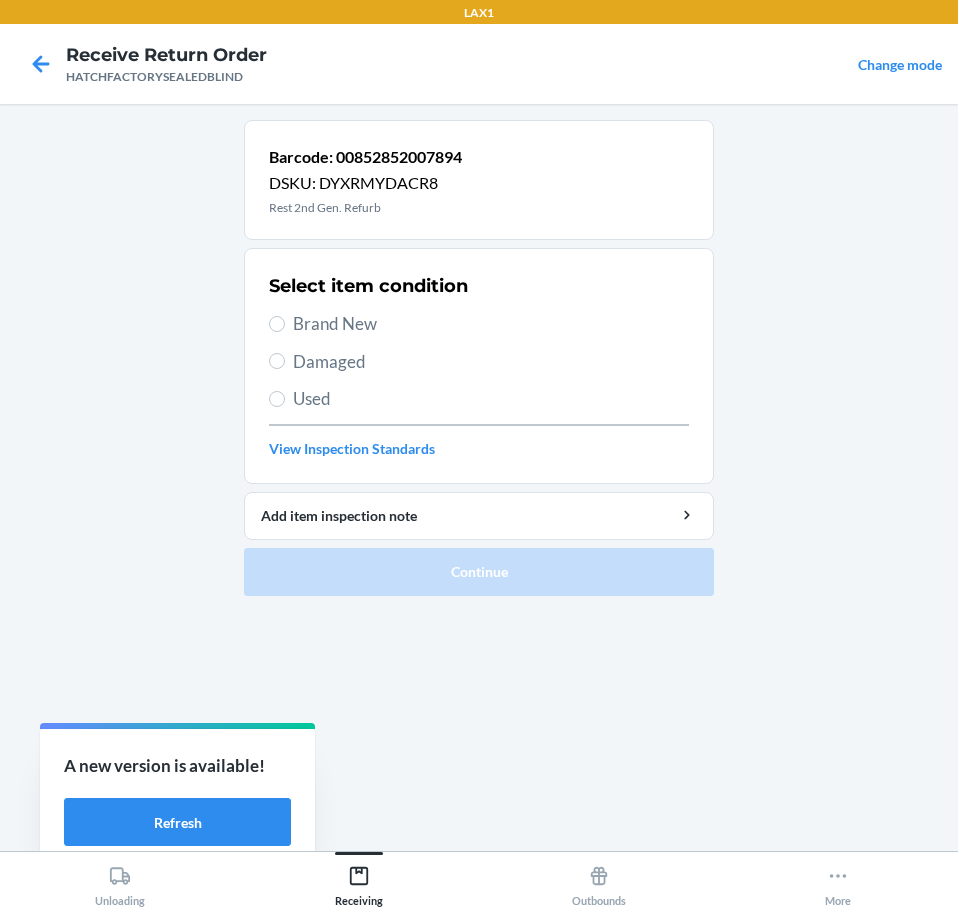
click at [291, 333] on label "Brand New" at bounding box center [479, 324] width 420 height 26
click at [285, 332] on input "Brand New" at bounding box center [277, 324] width 16 height 16
radio input "true"
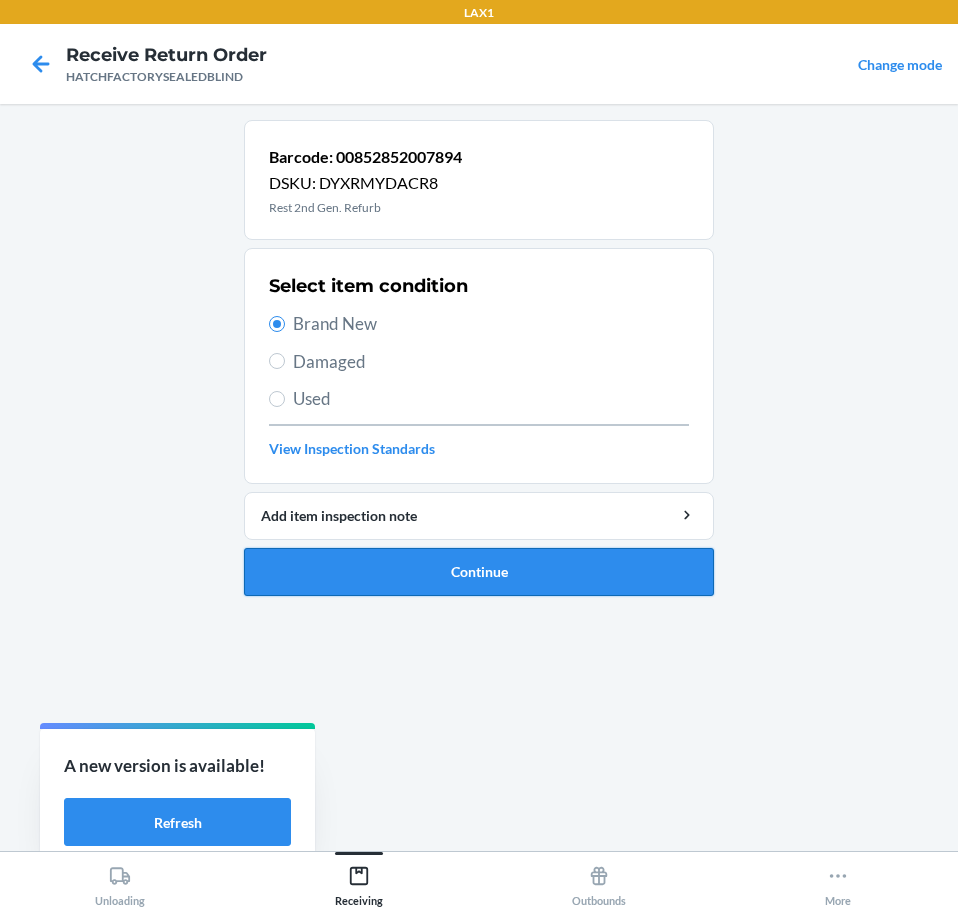
click at [412, 576] on button "Continue" at bounding box center [479, 572] width 470 height 48
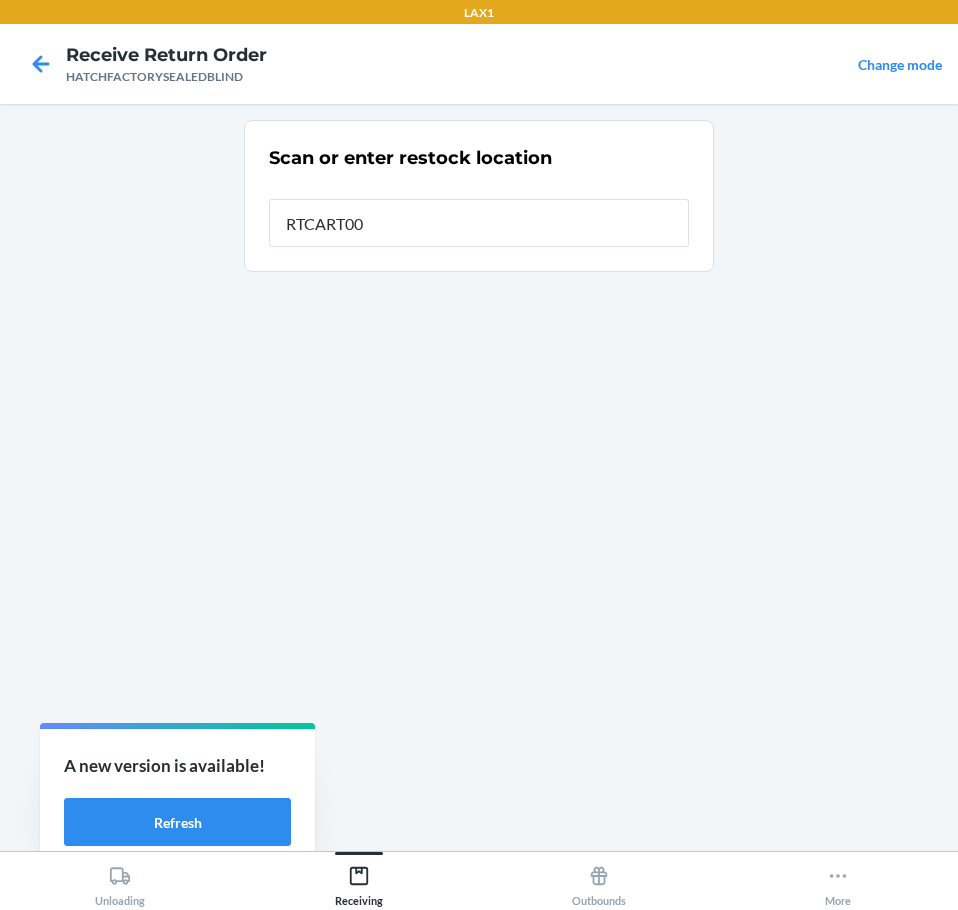
type input "RTCART004"
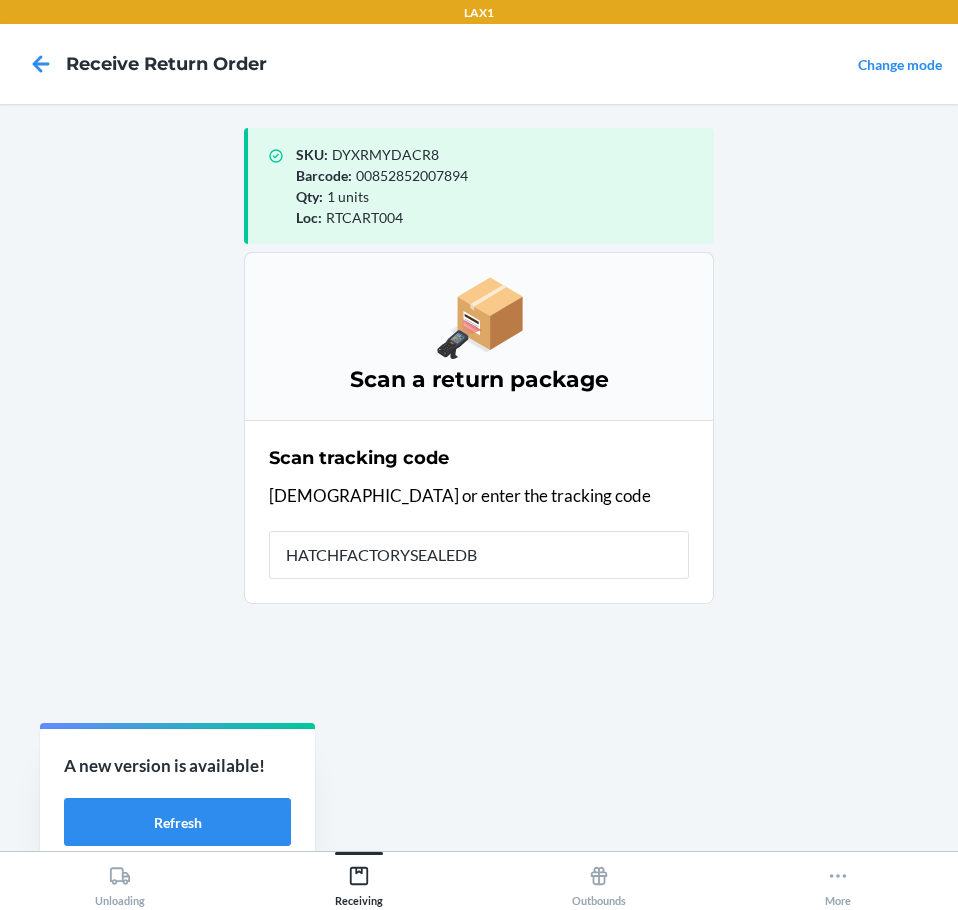
type input "HATCHFACTORYSEALEDBL"
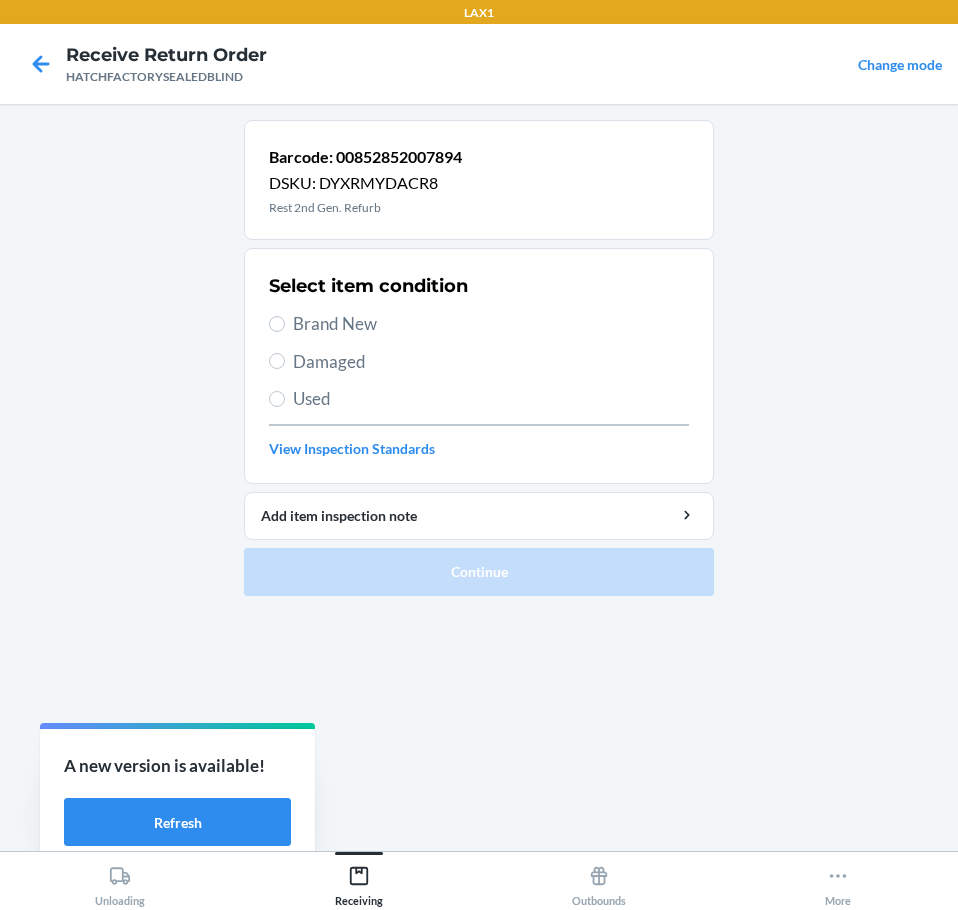
click at [309, 358] on span "Damaged" at bounding box center [491, 362] width 396 height 26
click at [285, 358] on input "Damaged" at bounding box center [277, 361] width 16 height 16
radio input "true"
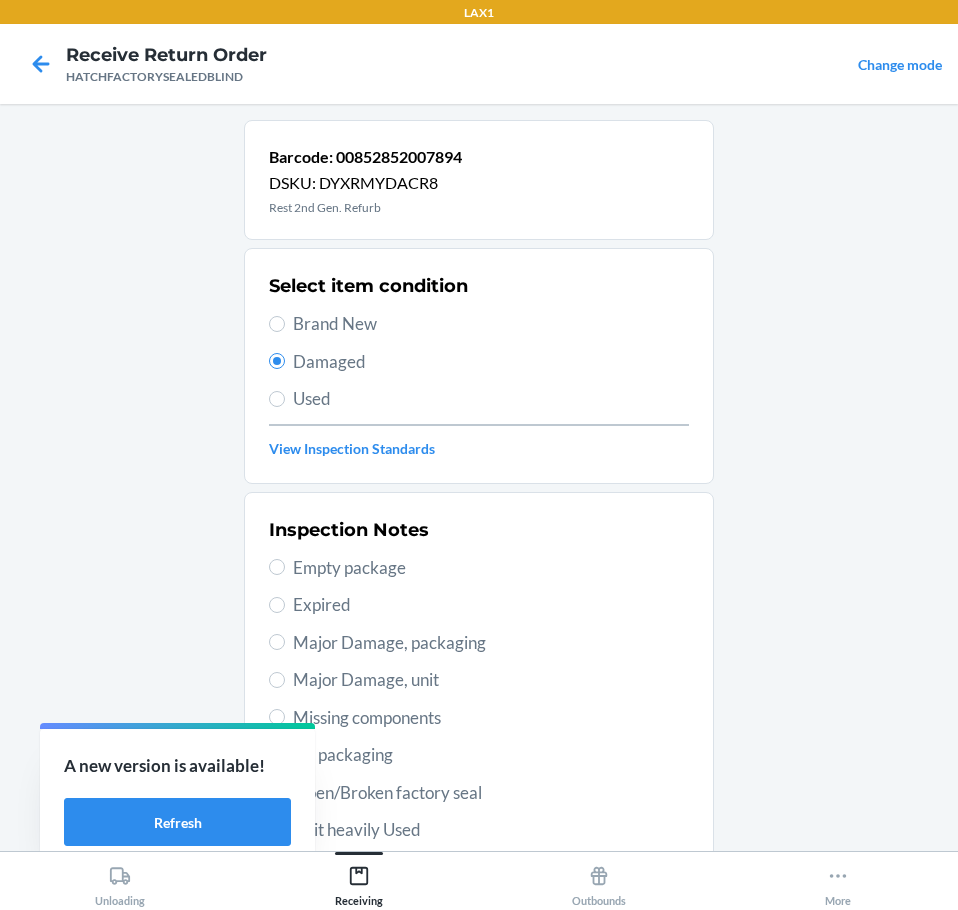
click at [329, 677] on span "Major Damage, unit" at bounding box center [491, 680] width 396 height 26
click at [285, 677] on input "Major Damage, unit" at bounding box center [277, 680] width 16 height 16
radio input "true"
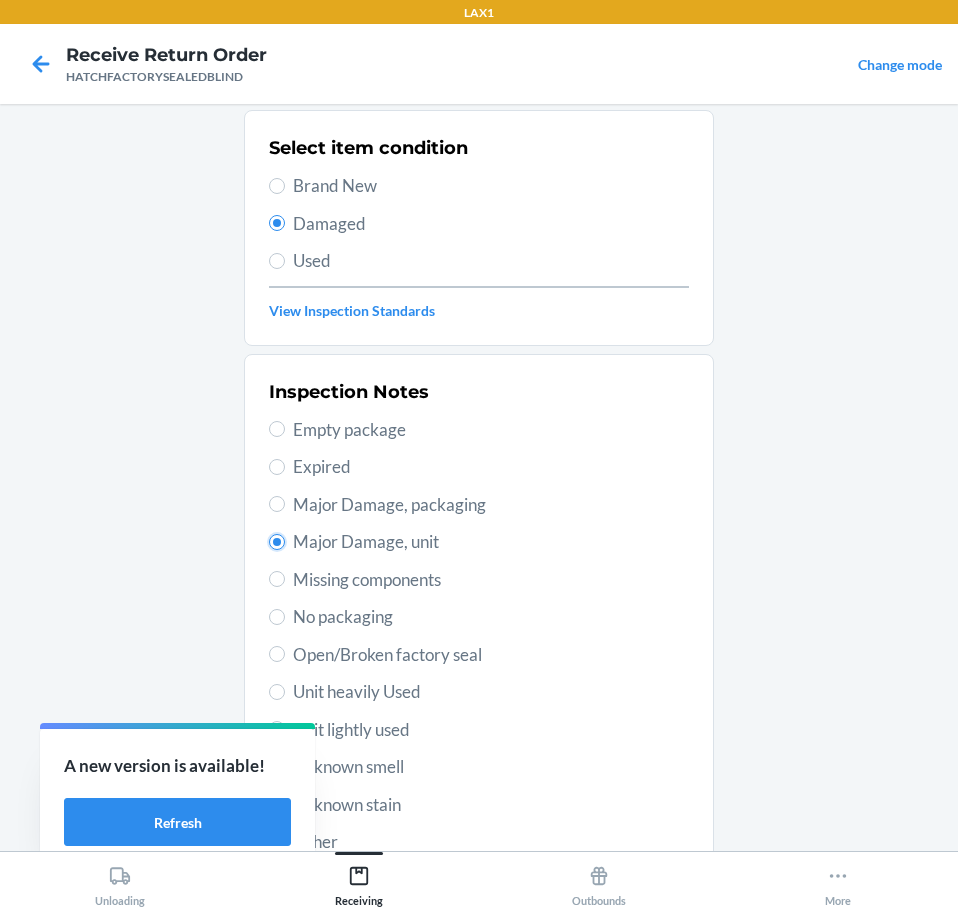
scroll to position [295, 0]
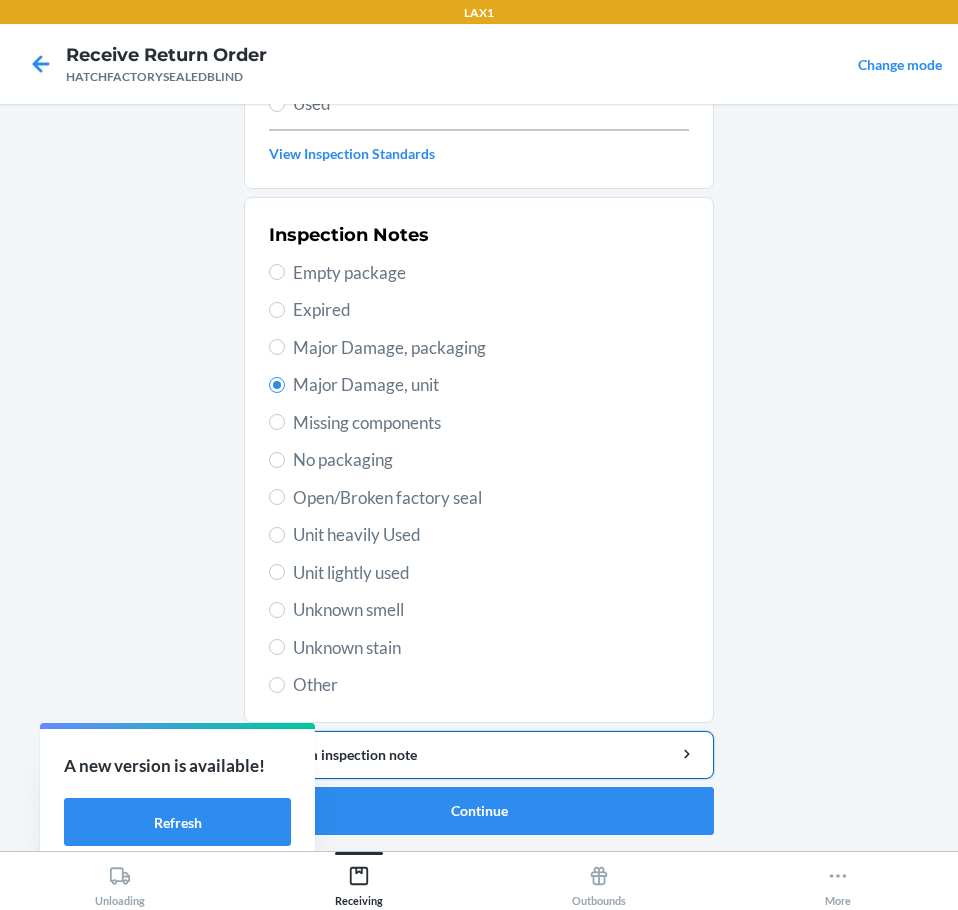
click at [427, 770] on button "Add item inspection note" at bounding box center [479, 755] width 470 height 48
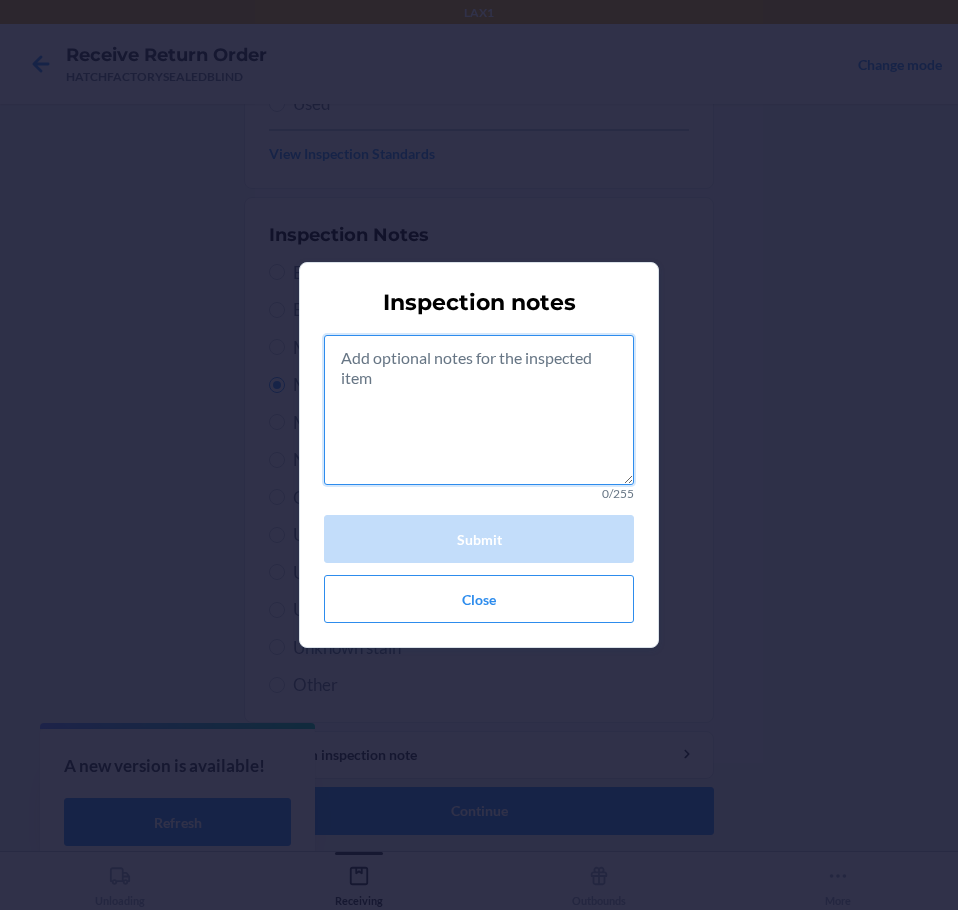
click at [433, 434] on textarea at bounding box center [479, 410] width 310 height 150
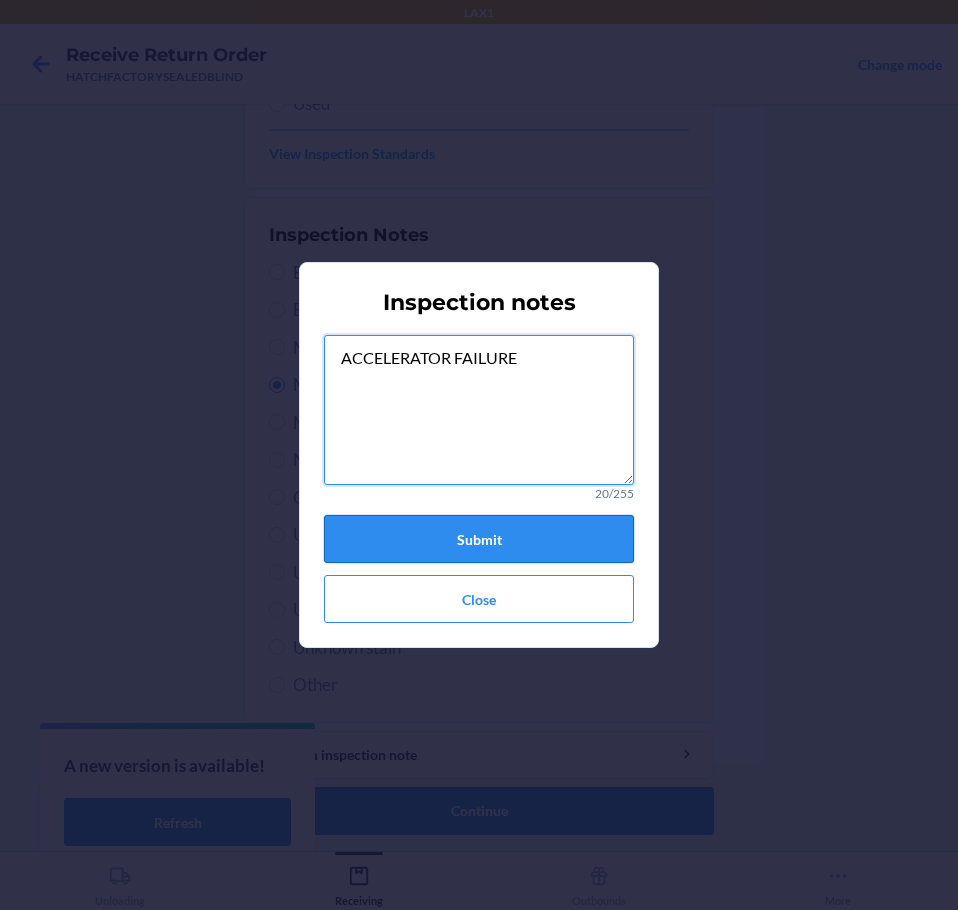
type textarea "ACCELERATOR FAILURE"
click at [461, 542] on button "Submit" at bounding box center [479, 539] width 310 height 48
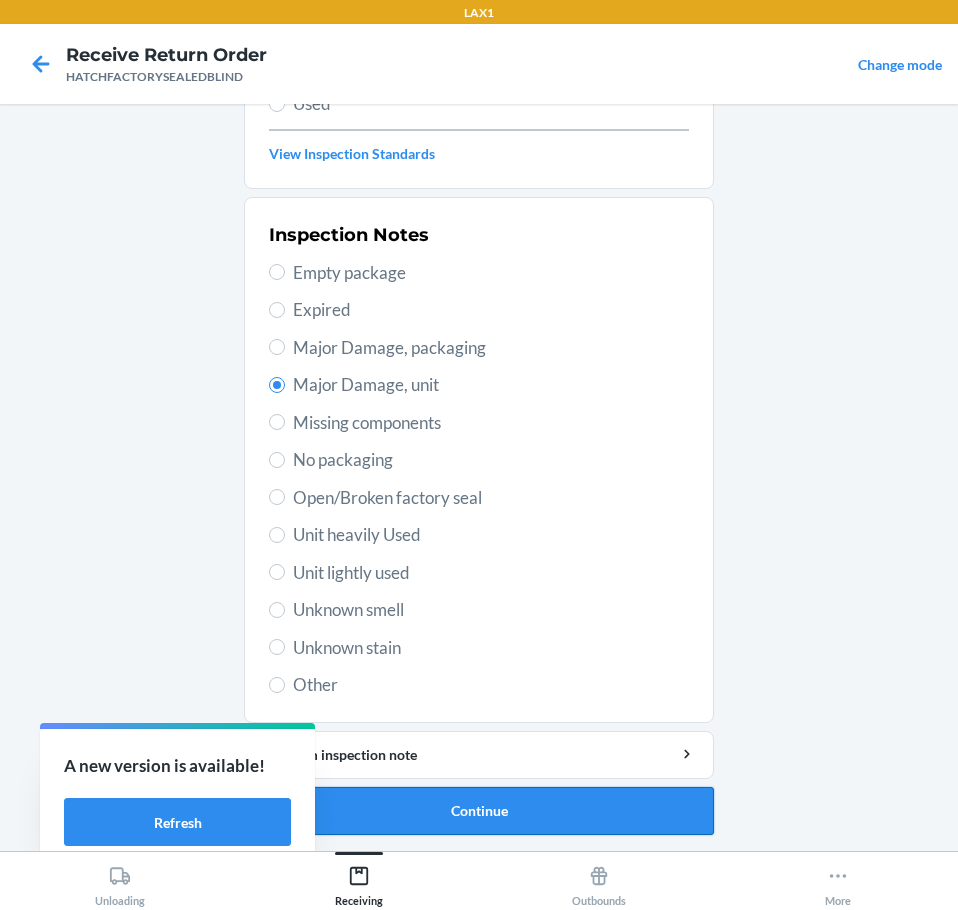
click at [464, 808] on button "Continue" at bounding box center [479, 811] width 470 height 48
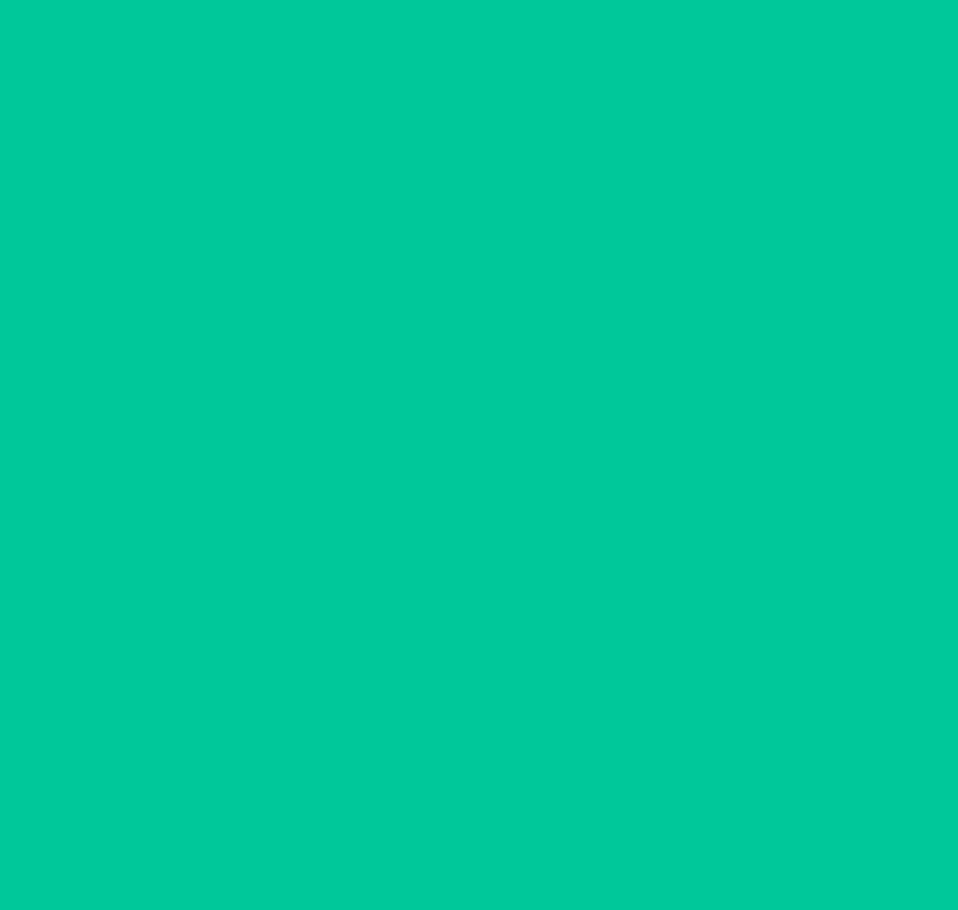
scroll to position [130, 0]
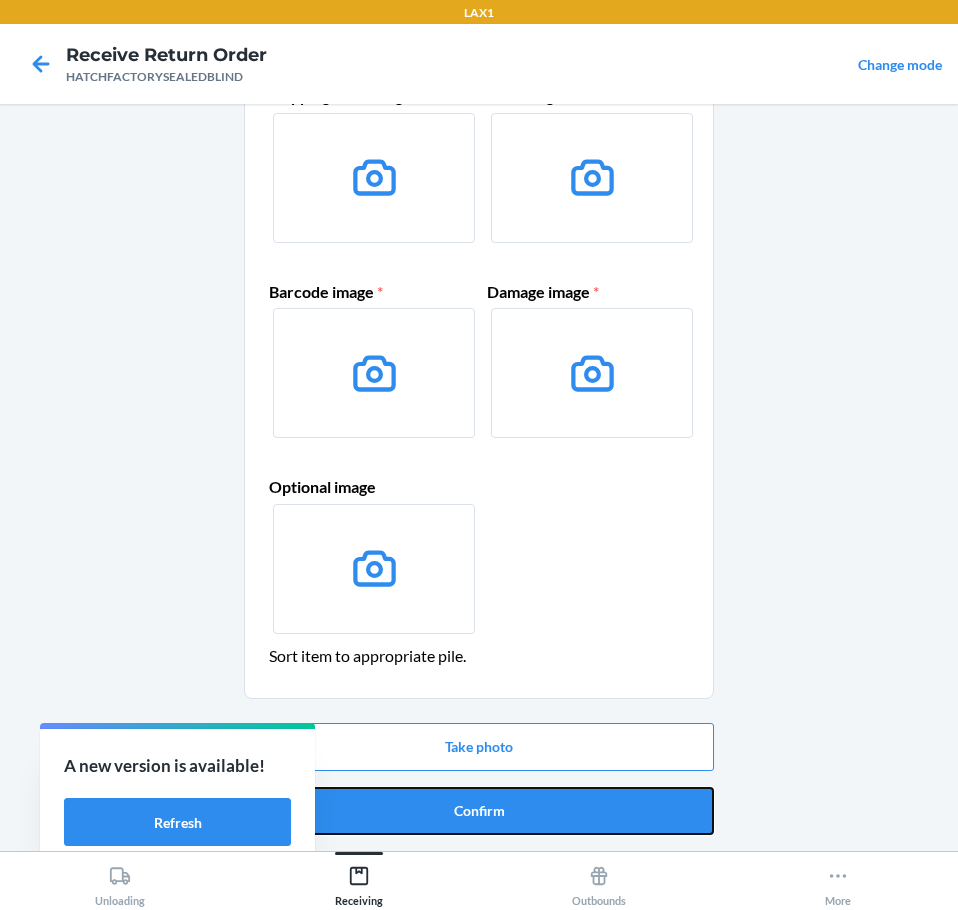
click at [464, 808] on button "Confirm" at bounding box center [479, 811] width 470 height 48
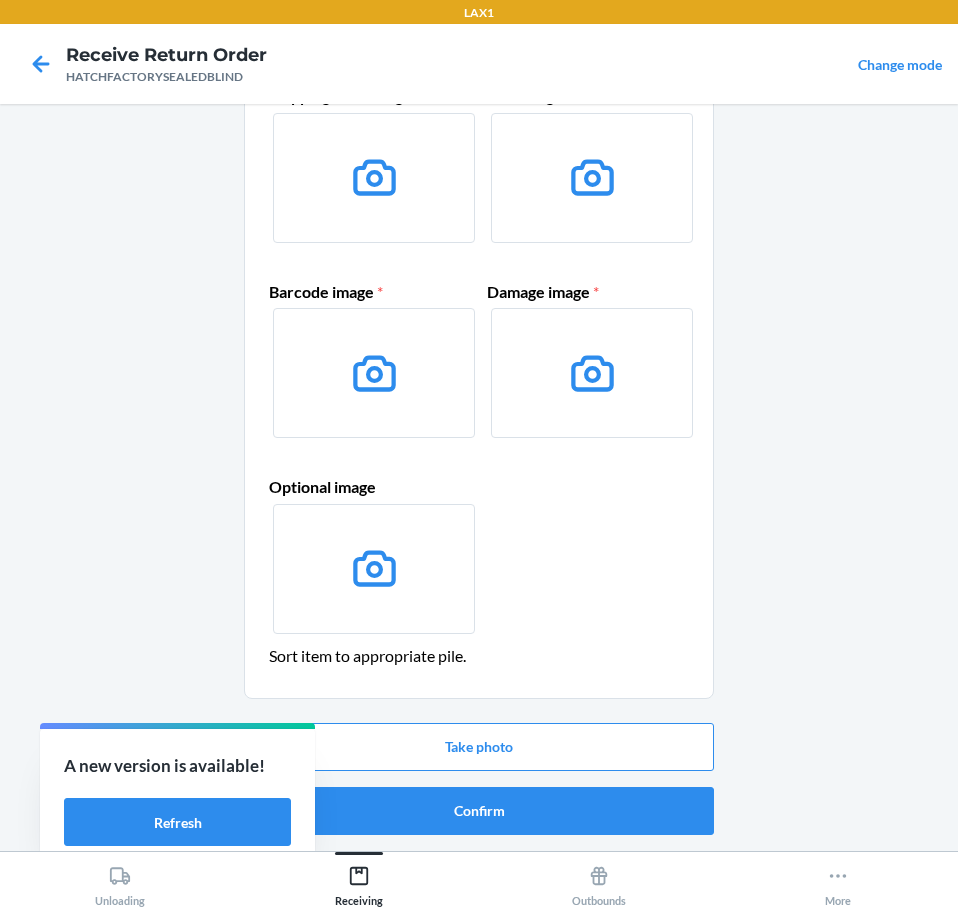
scroll to position [0, 0]
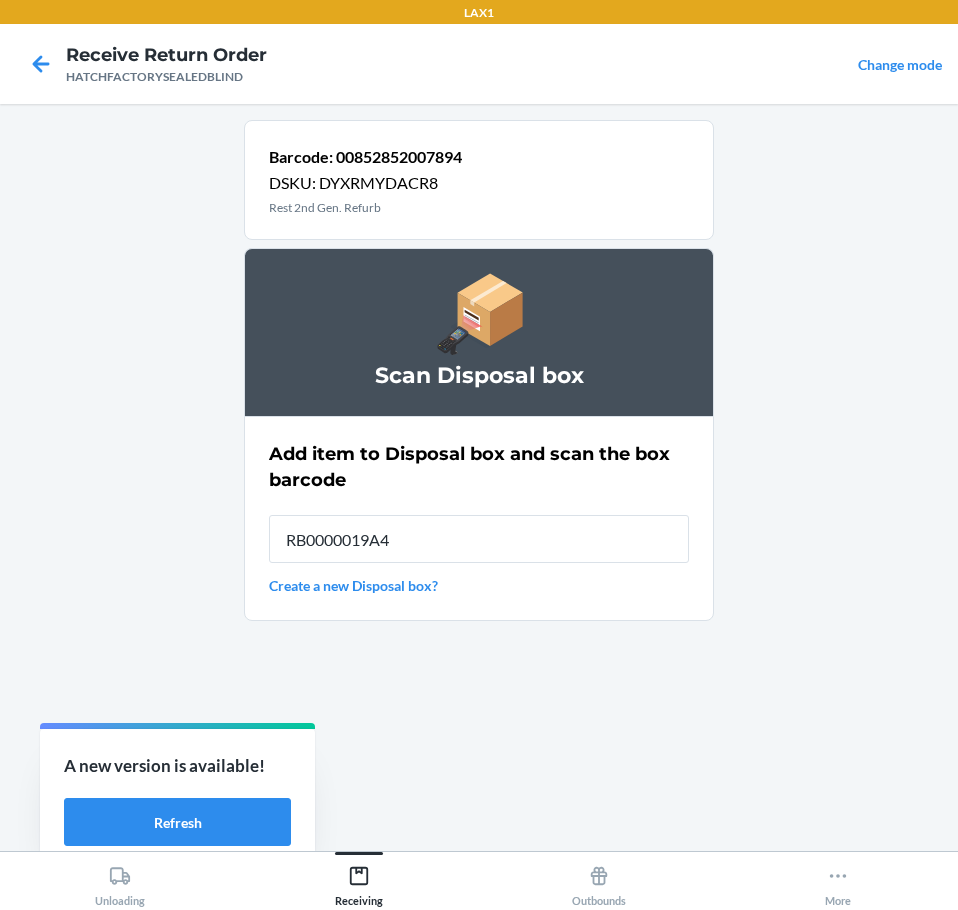
type input "RB0000019A4"
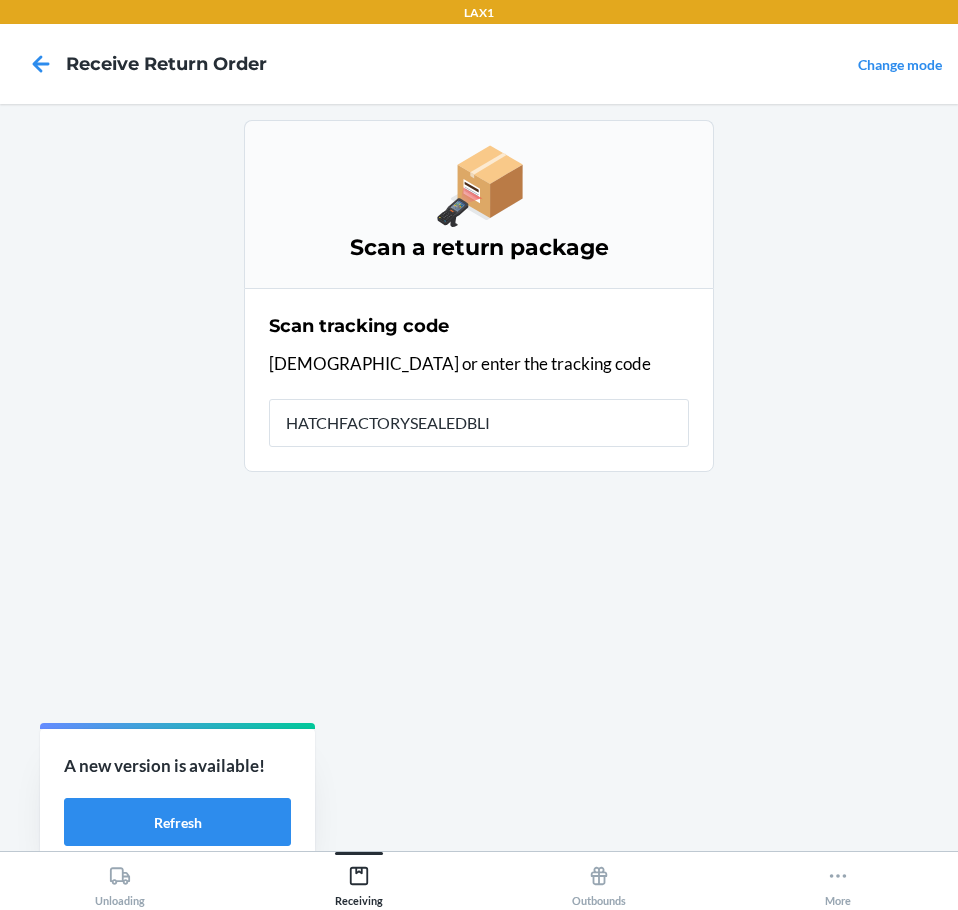
type input "HATCHFACTORYSEALEDBLIN"
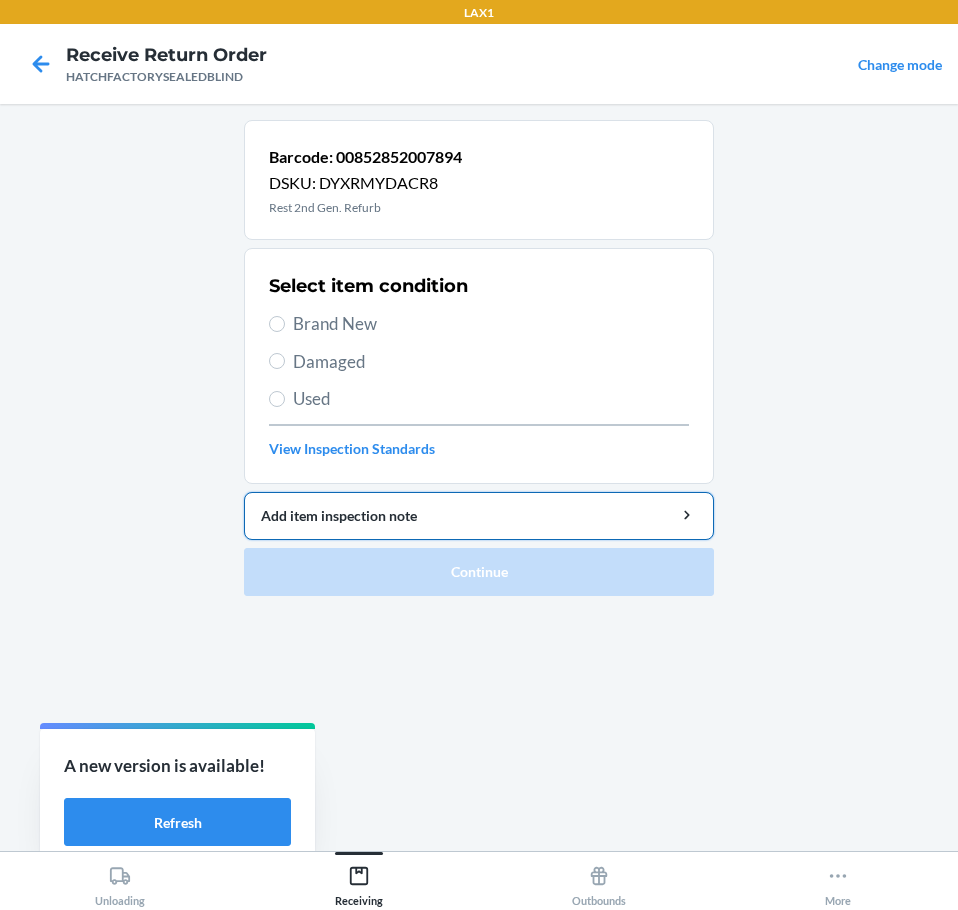
drag, startPoint x: 318, startPoint y: 320, endPoint x: 303, endPoint y: 531, distance: 211.5
click at [315, 335] on span "Brand New" at bounding box center [491, 324] width 396 height 26
click at [285, 332] on input "Brand New" at bounding box center [277, 324] width 16 height 16
radio input "true"
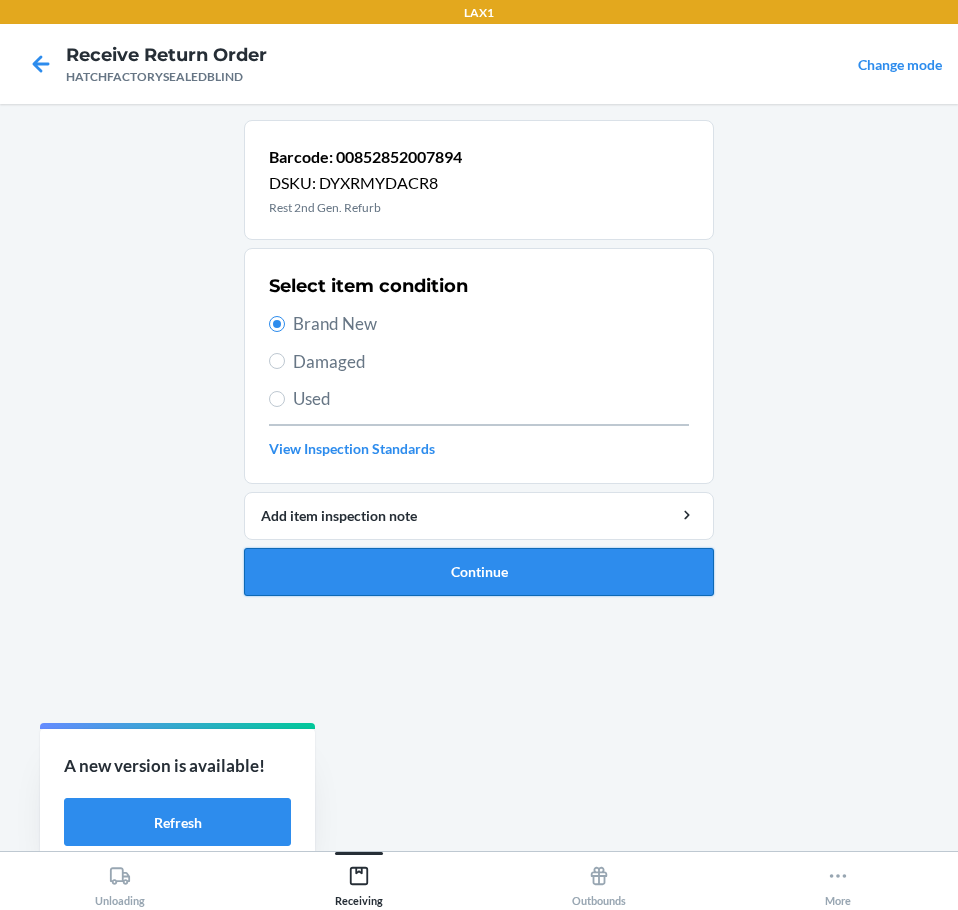
click at [333, 569] on button "Continue" at bounding box center [479, 572] width 470 height 48
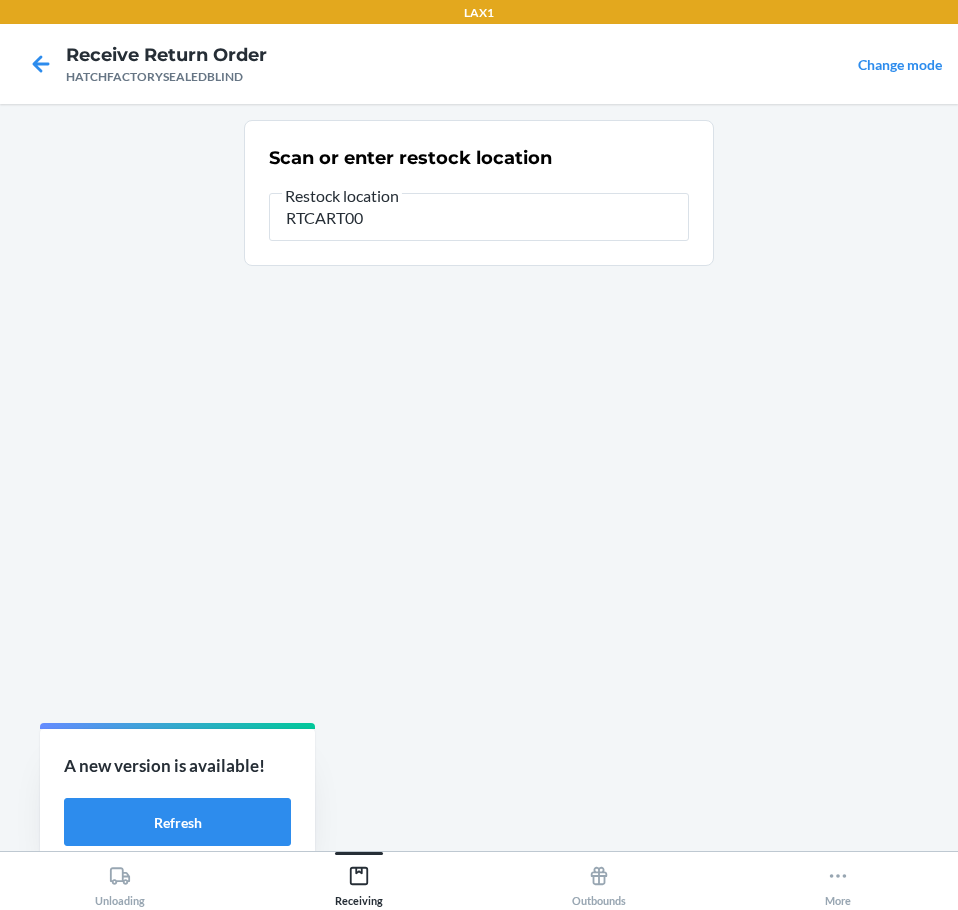
type input "RTCART004"
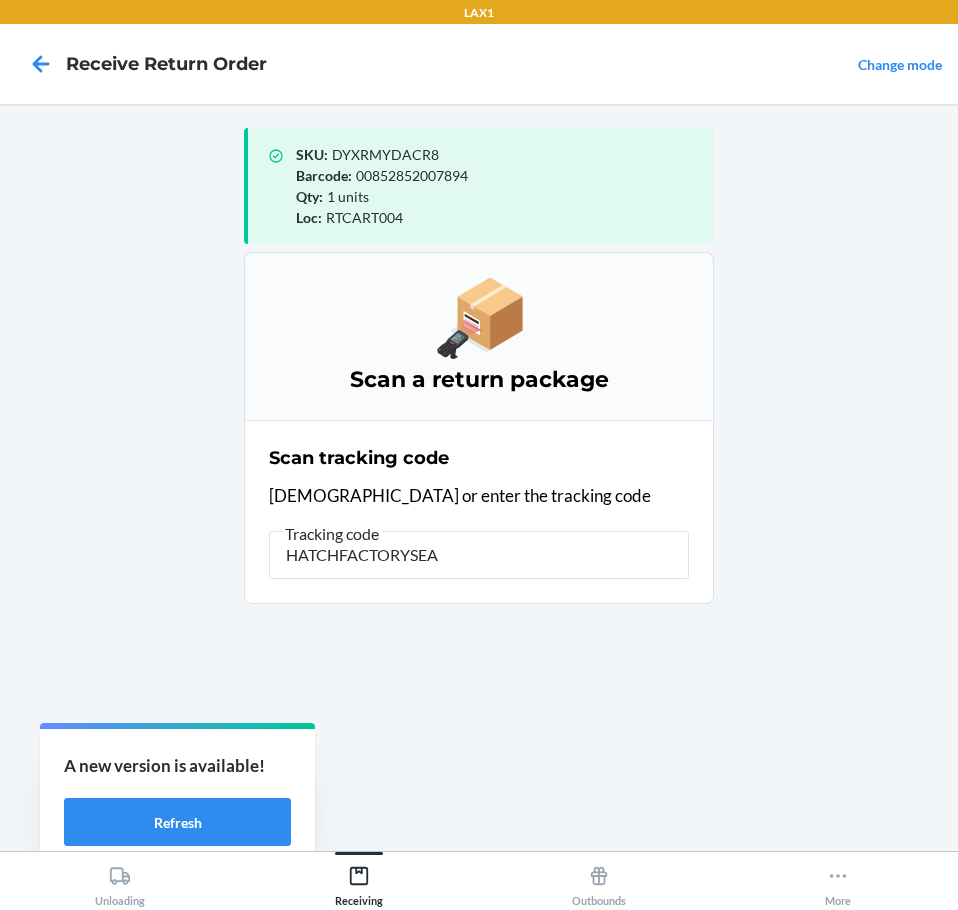
type input "HATCHFACTORYSEAL"
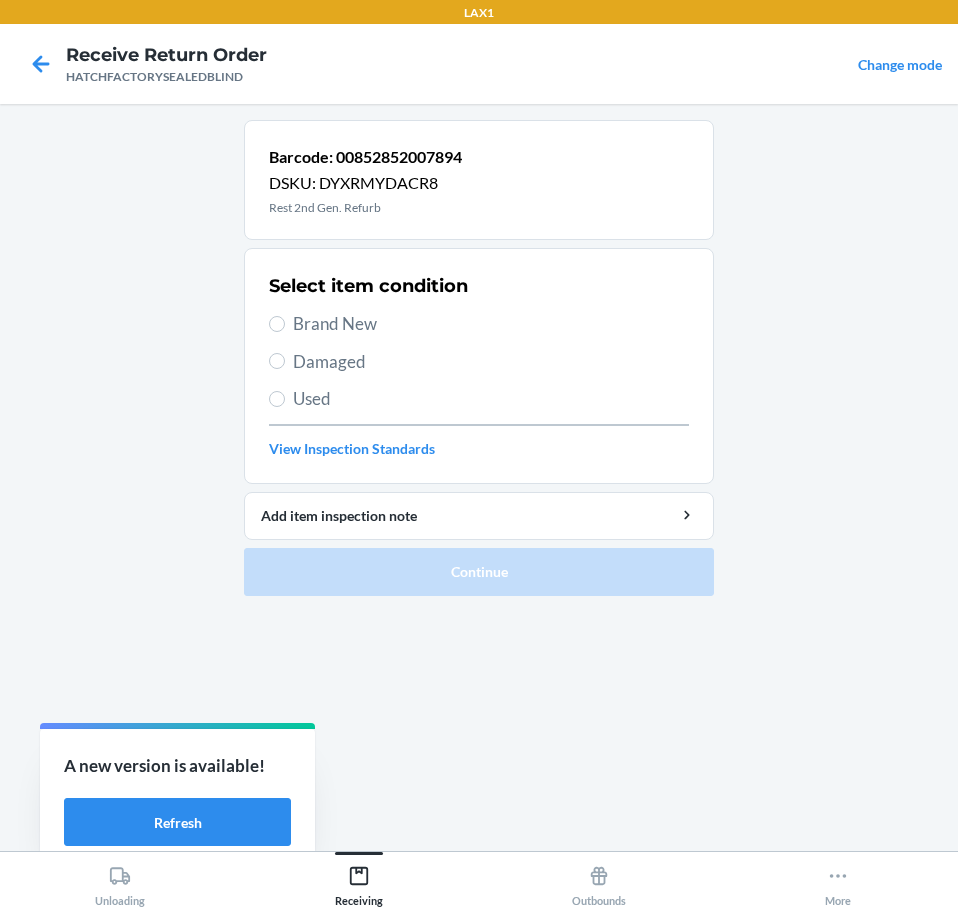
click at [324, 359] on span "Damaged" at bounding box center [491, 362] width 396 height 26
click at [285, 359] on input "Damaged" at bounding box center [277, 361] width 16 height 16
radio input "true"
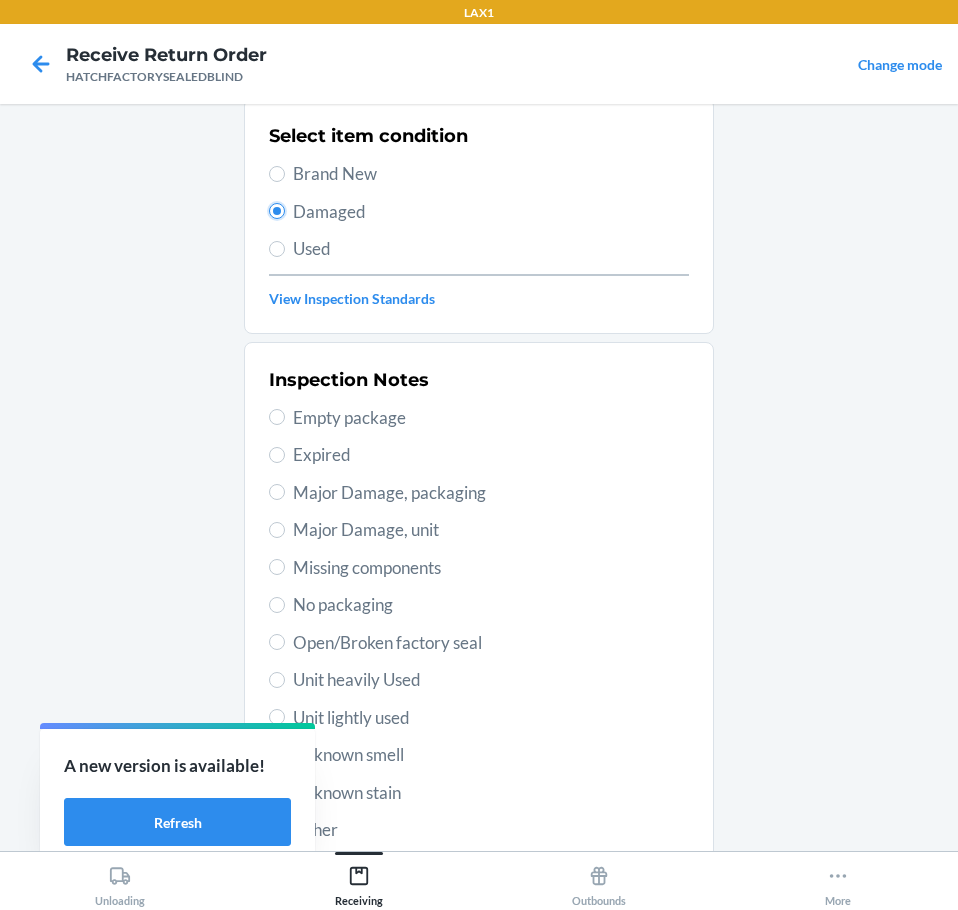
scroll to position [295, 0]
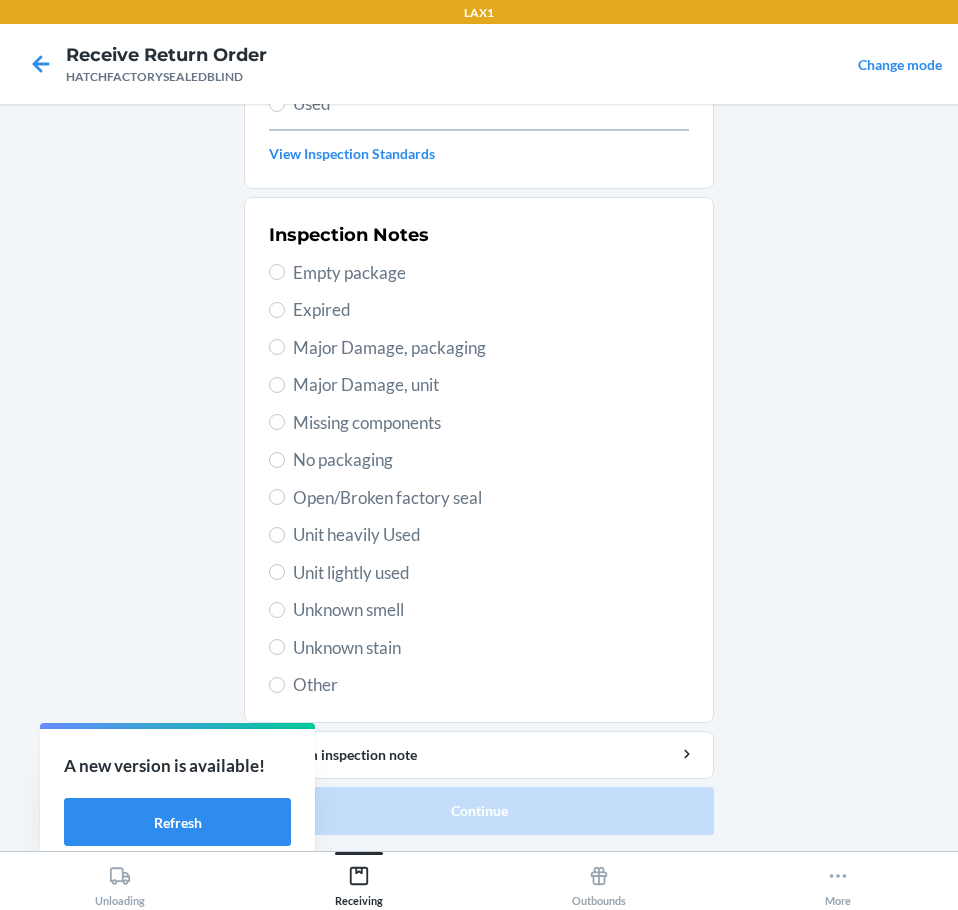
click at [309, 393] on span "Major Damage, unit" at bounding box center [491, 385] width 396 height 26
click at [285, 393] on input "Major Damage, unit" at bounding box center [277, 385] width 16 height 16
radio input "true"
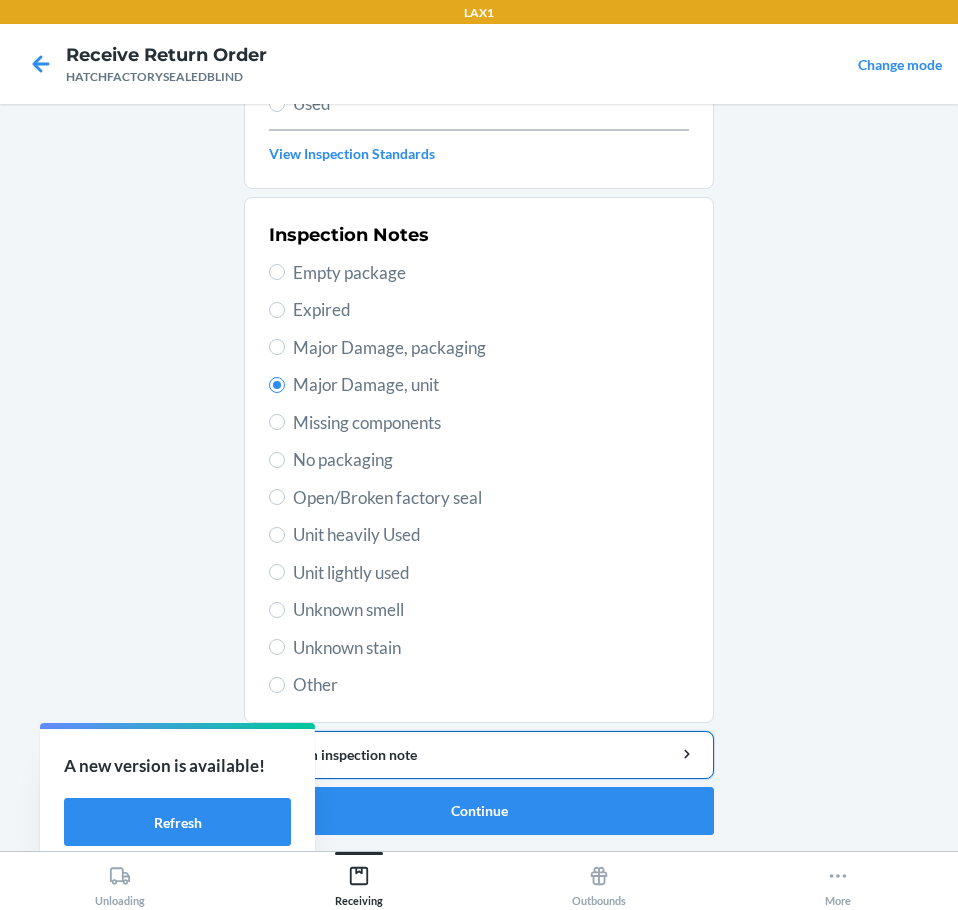
click at [426, 750] on div "Add item inspection note" at bounding box center [479, 754] width 436 height 21
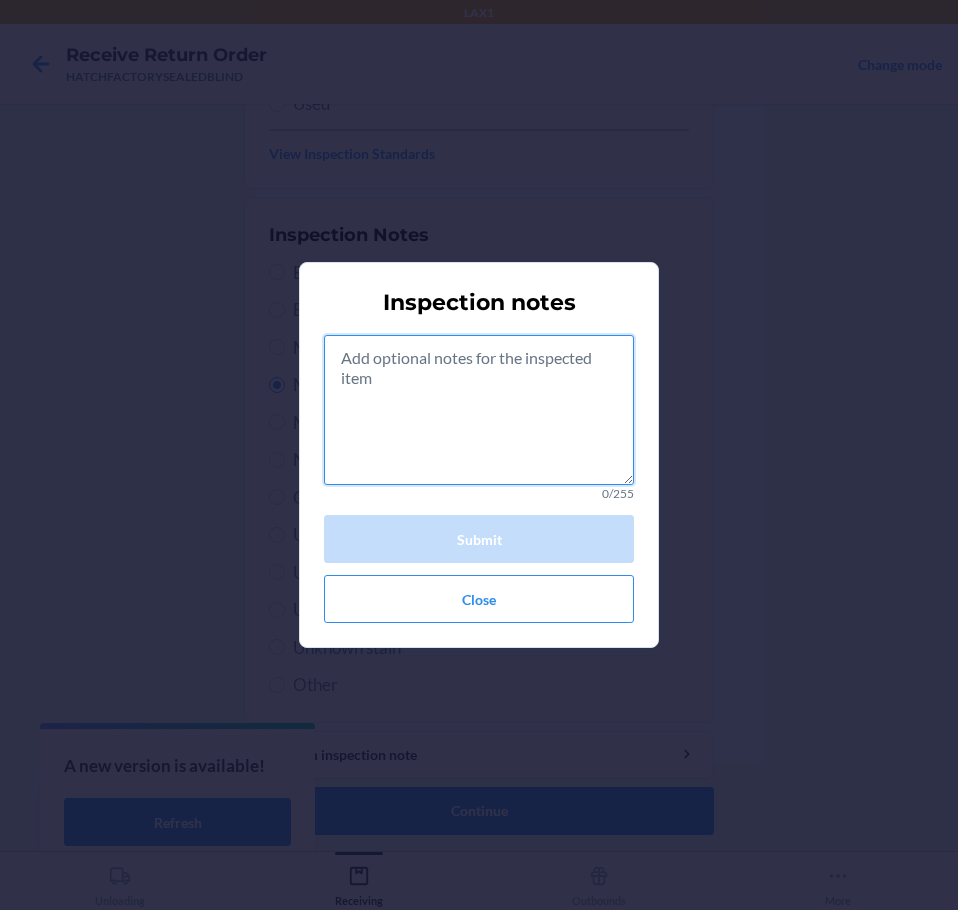
click at [454, 394] on textarea at bounding box center [479, 410] width 310 height 150
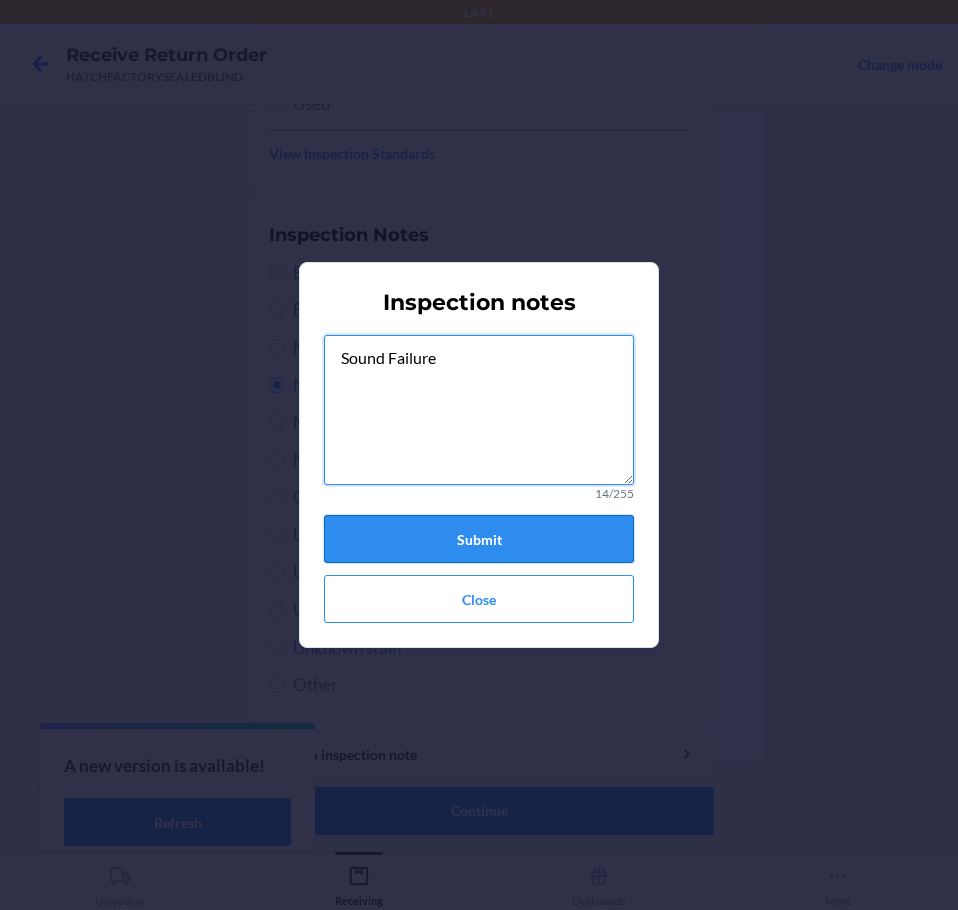
type textarea "Sound Failure"
click at [413, 524] on button "Submit" at bounding box center [479, 539] width 310 height 48
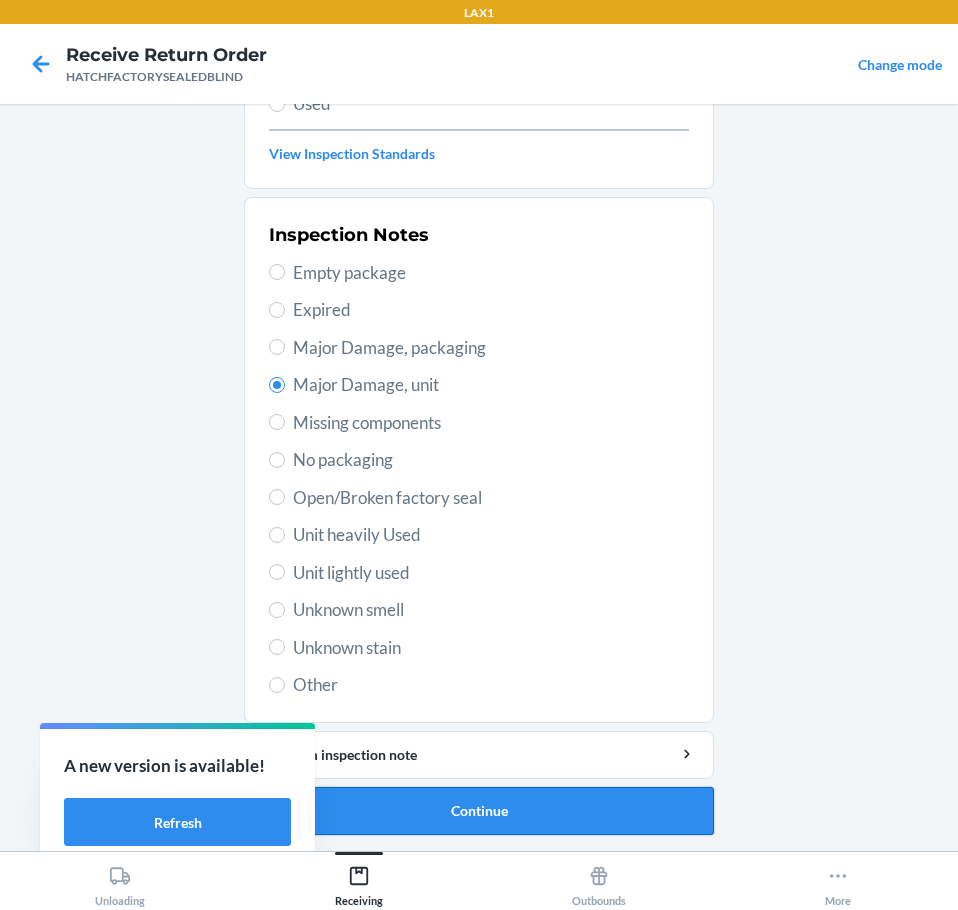
click at [610, 808] on button "Continue" at bounding box center [479, 811] width 470 height 48
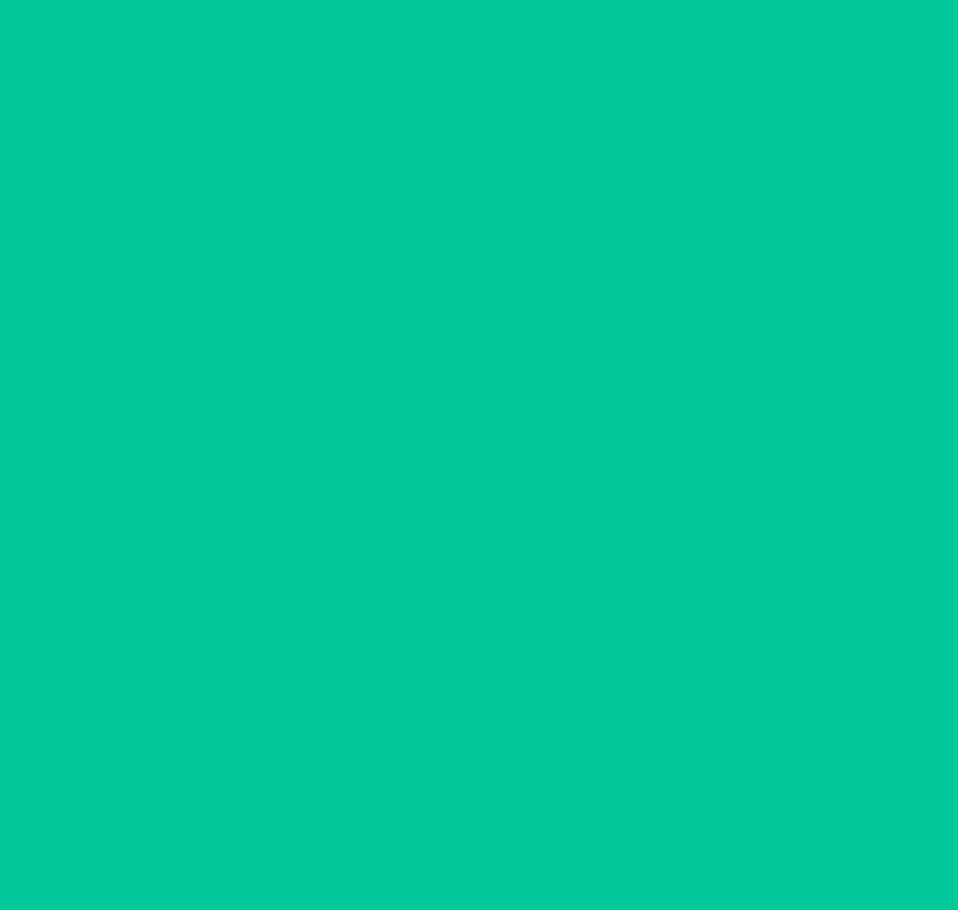
click at [610, 808] on button "Confirm" at bounding box center [479, 811] width 470 height 48
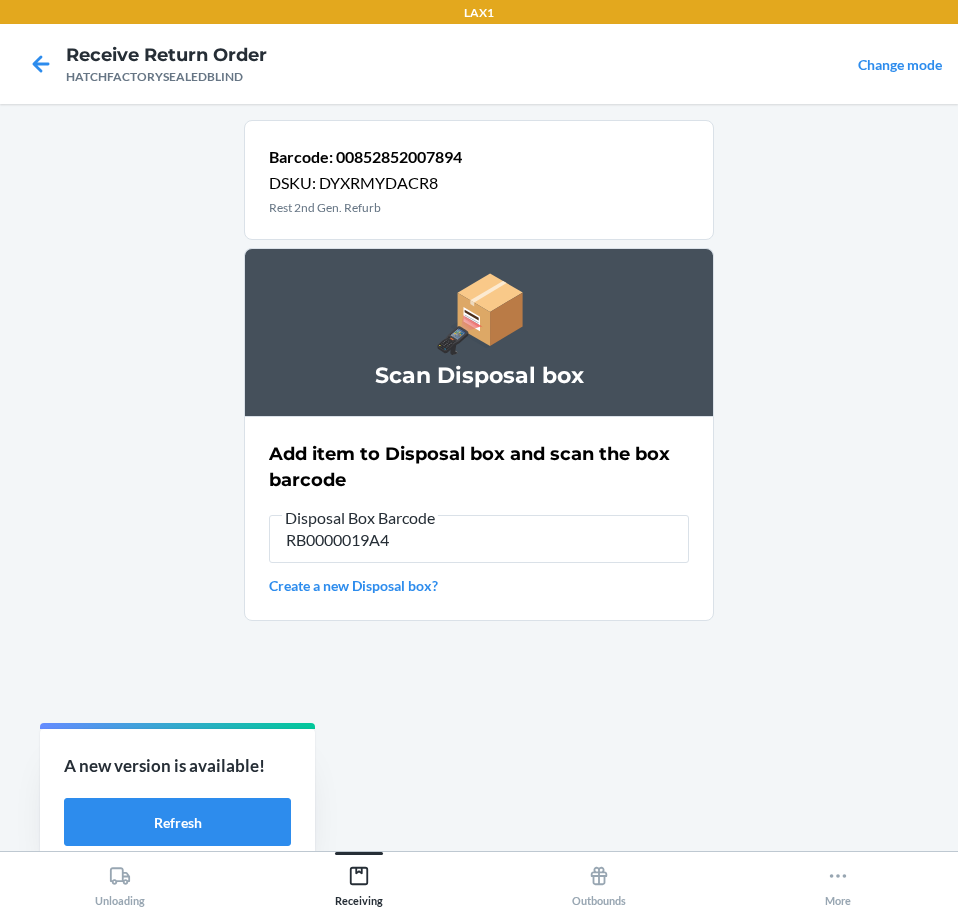
type input "RB0000019A4"
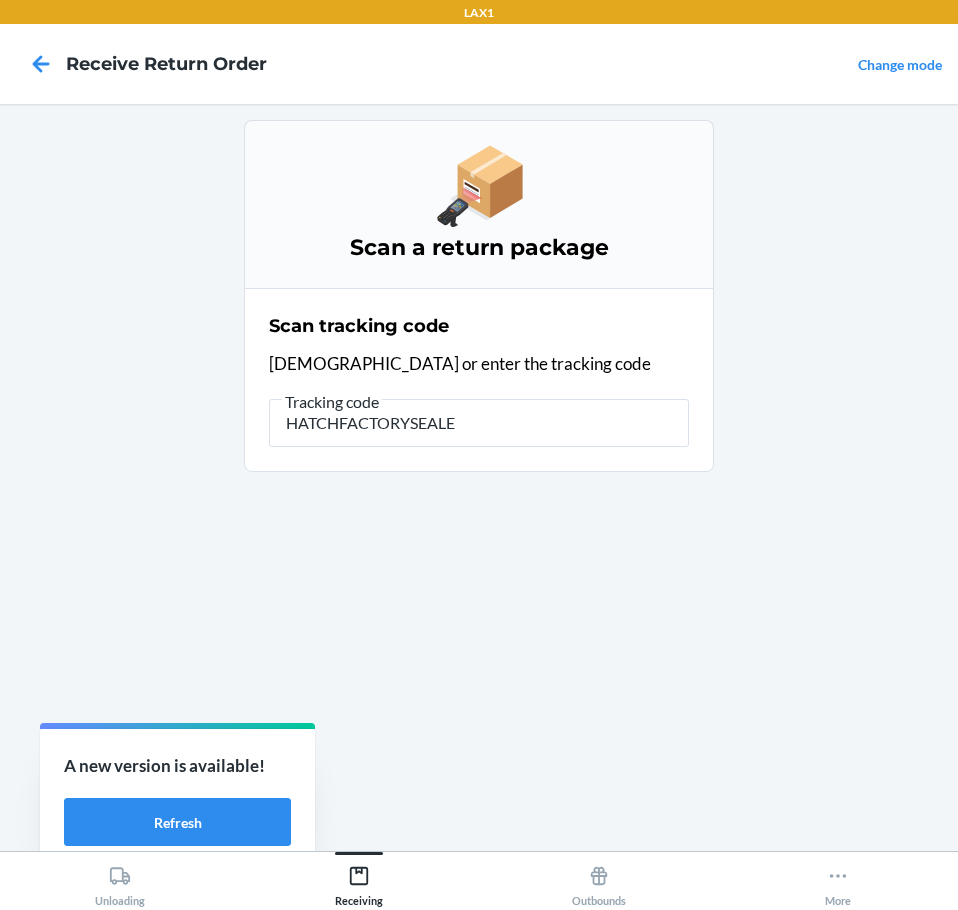
type input "HATCHFACTORYSEALED"
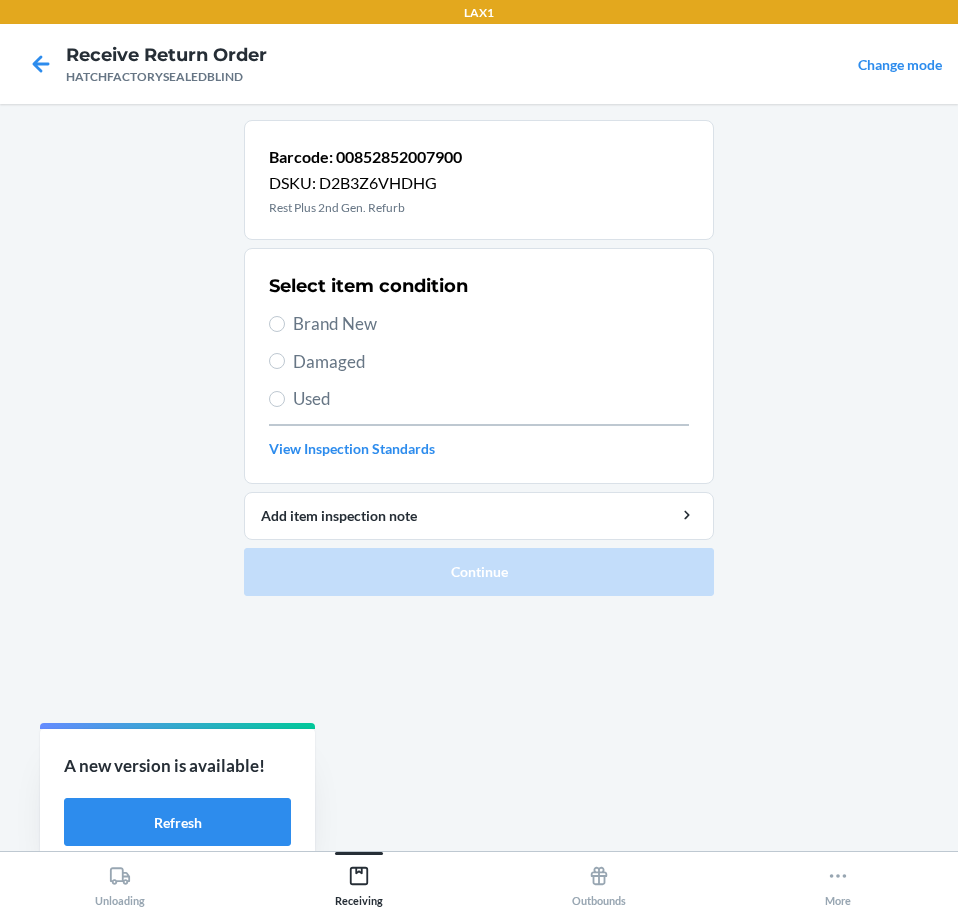
click at [323, 320] on span "Brand New" at bounding box center [491, 324] width 396 height 26
click at [285, 320] on input "Brand New" at bounding box center [277, 324] width 16 height 16
radio input "true"
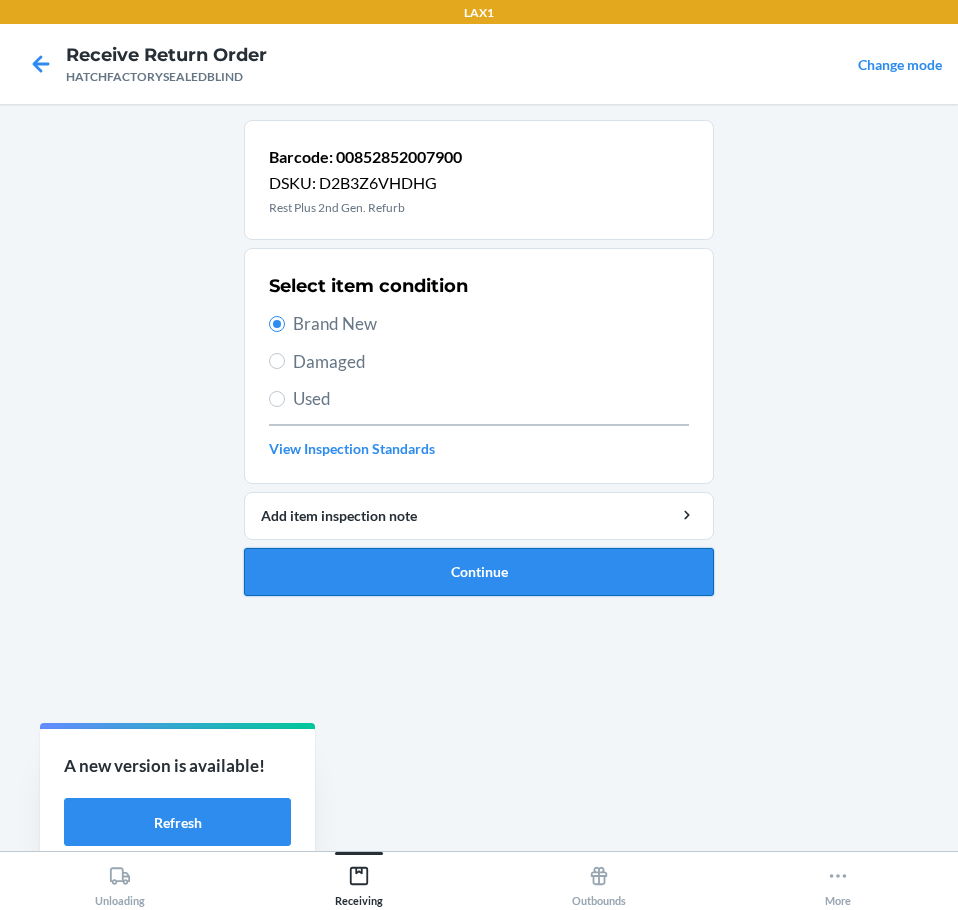
click at [335, 563] on button "Continue" at bounding box center [479, 572] width 470 height 48
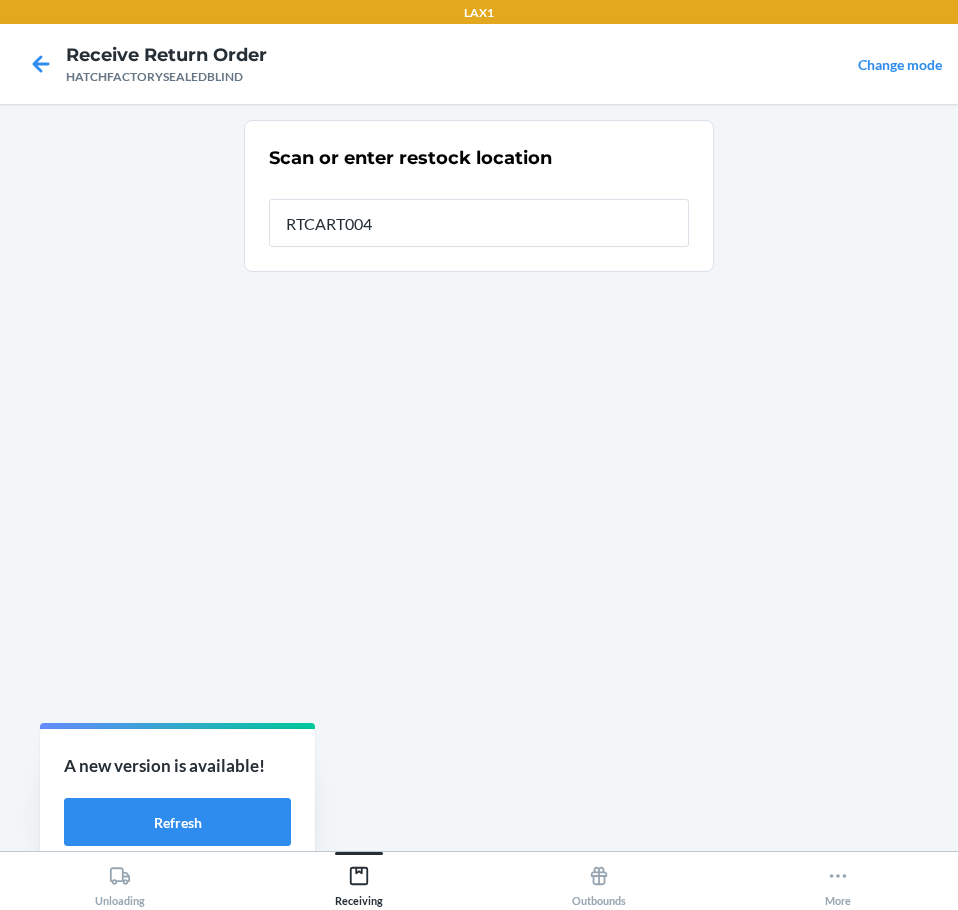
type input "RTCART004"
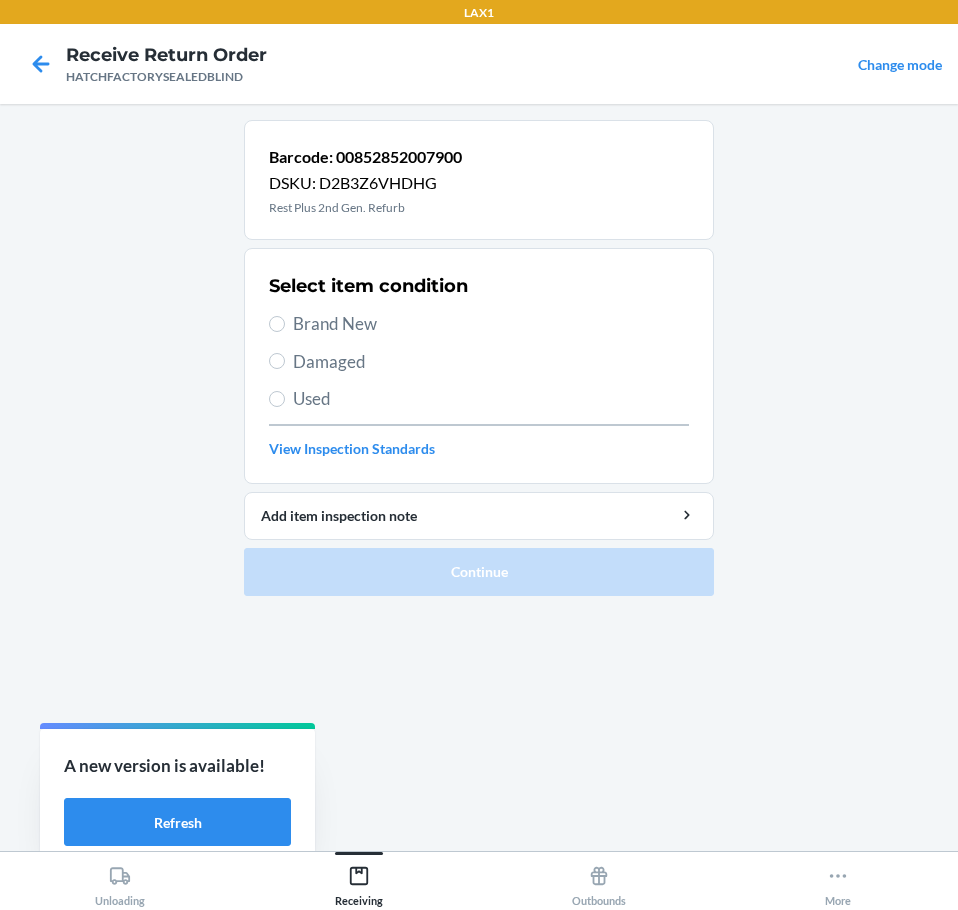
click at [305, 359] on span "Damaged" at bounding box center [491, 362] width 396 height 26
click at [285, 359] on input "Damaged" at bounding box center [277, 361] width 16 height 16
radio input "true"
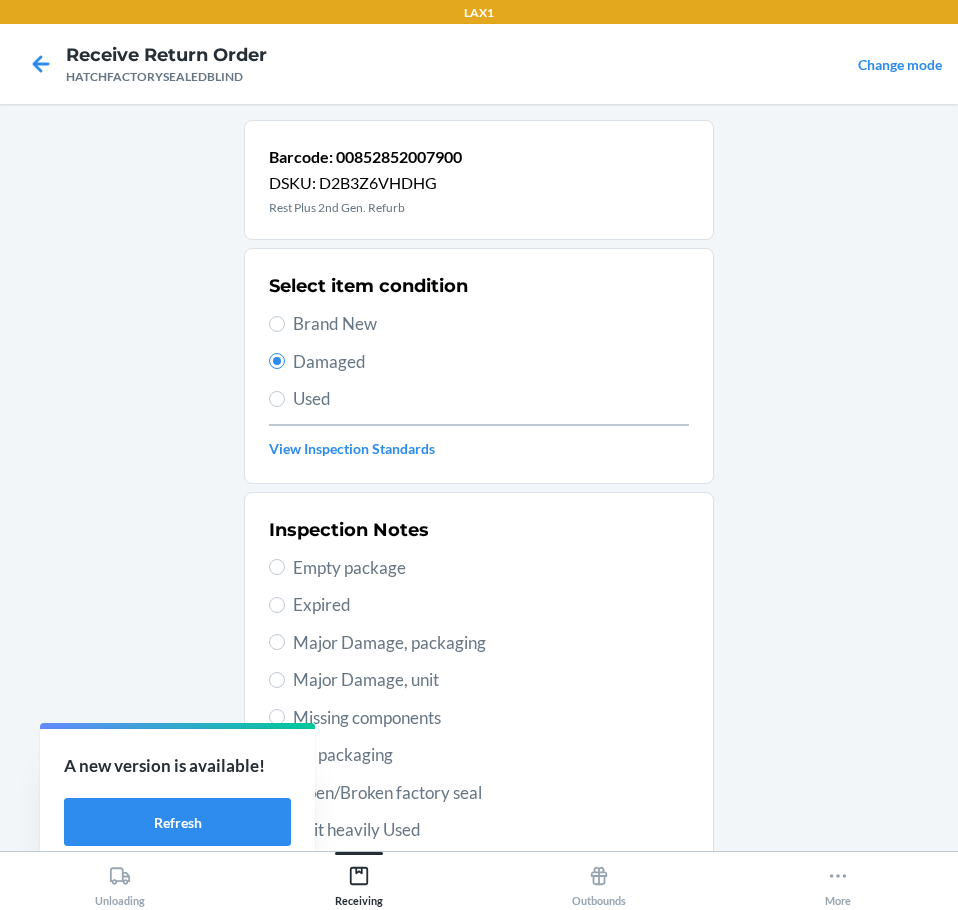
click at [341, 679] on span "Major Damage, unit" at bounding box center [491, 680] width 396 height 26
click at [285, 679] on input "Major Damage, unit" at bounding box center [277, 680] width 16 height 16
radio input "true"
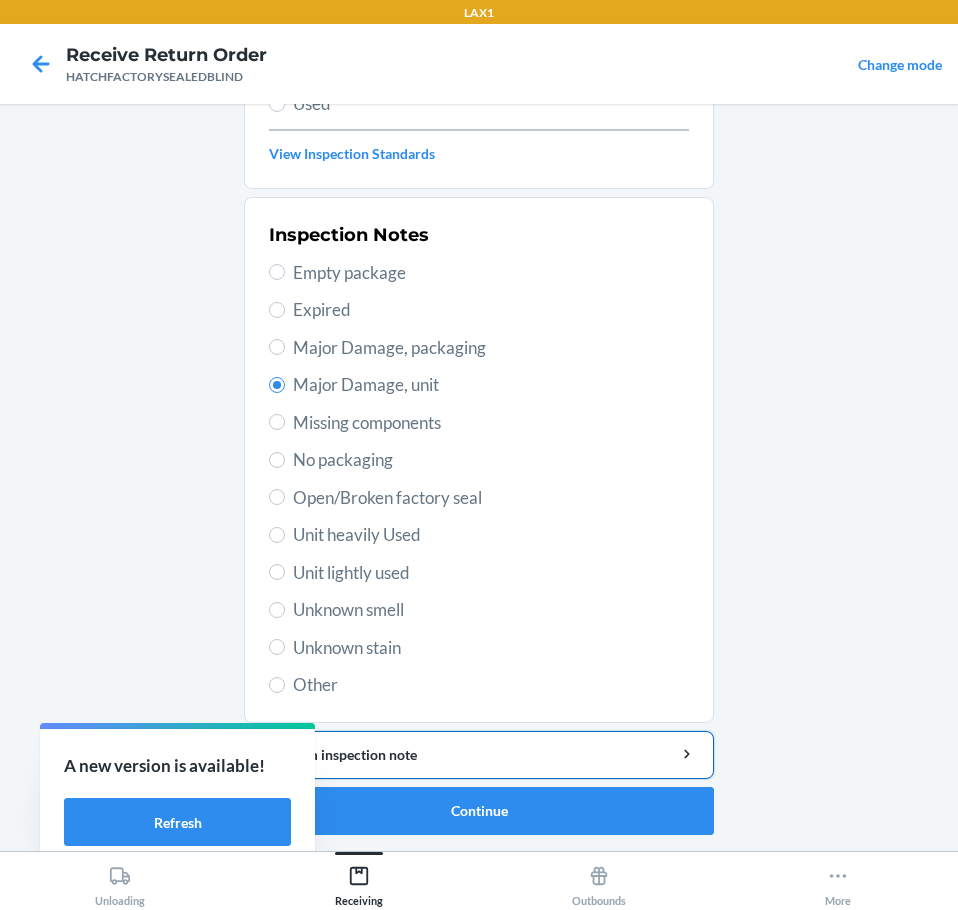
click at [466, 758] on div "Add item inspection note" at bounding box center [479, 754] width 436 height 21
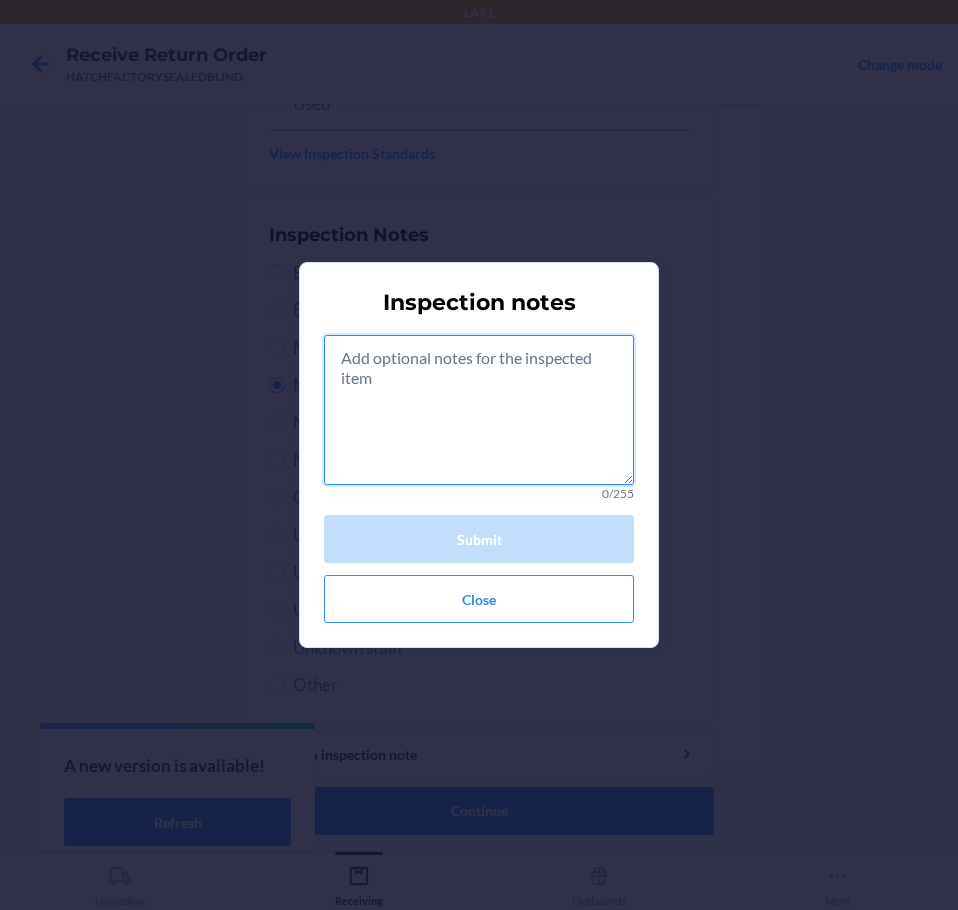
click at [449, 415] on textarea at bounding box center [479, 410] width 310 height 150
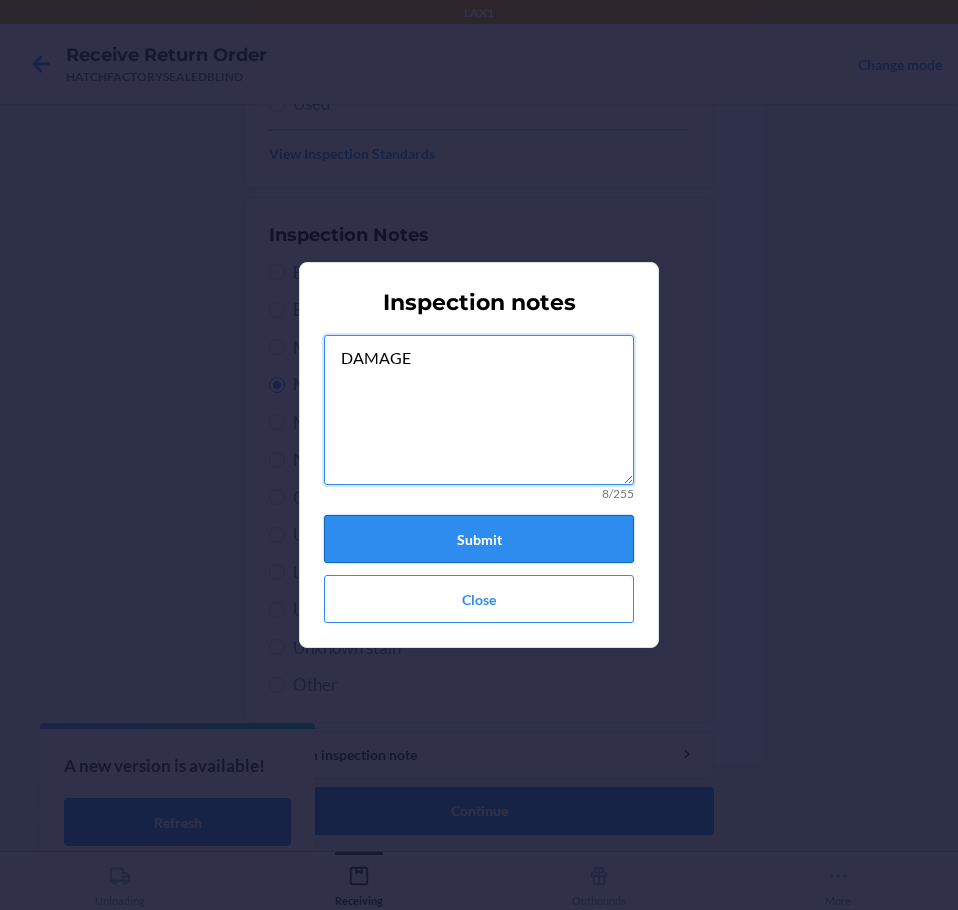
type textarea "DAMAGE"
click at [429, 533] on button "Submit" at bounding box center [479, 539] width 310 height 48
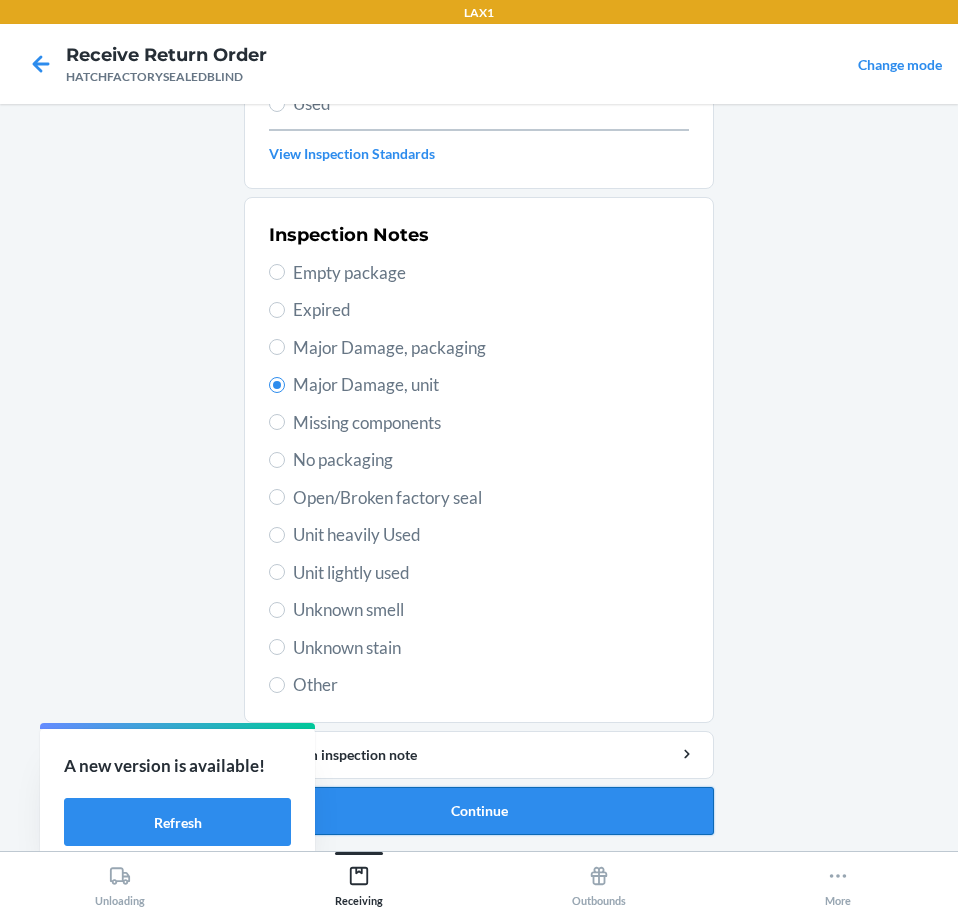
click at [495, 811] on button "Continue" at bounding box center [479, 811] width 470 height 48
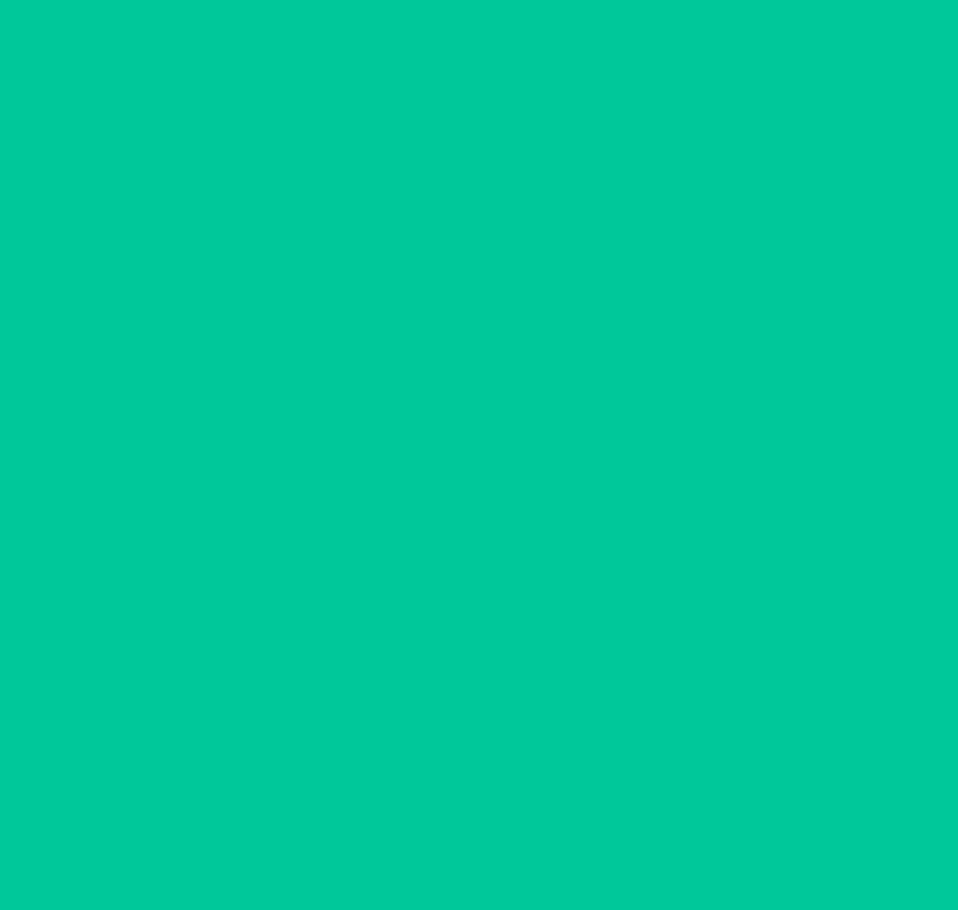
scroll to position [130, 0]
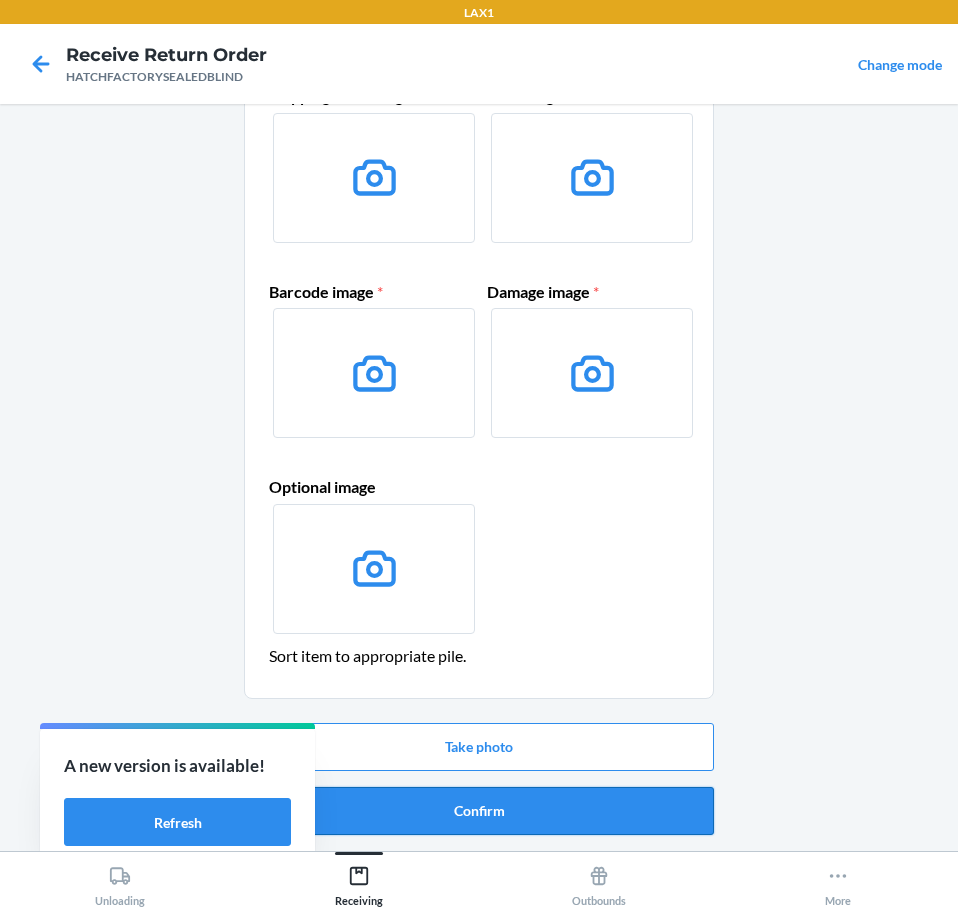
click at [499, 811] on button "Confirm" at bounding box center [479, 811] width 470 height 48
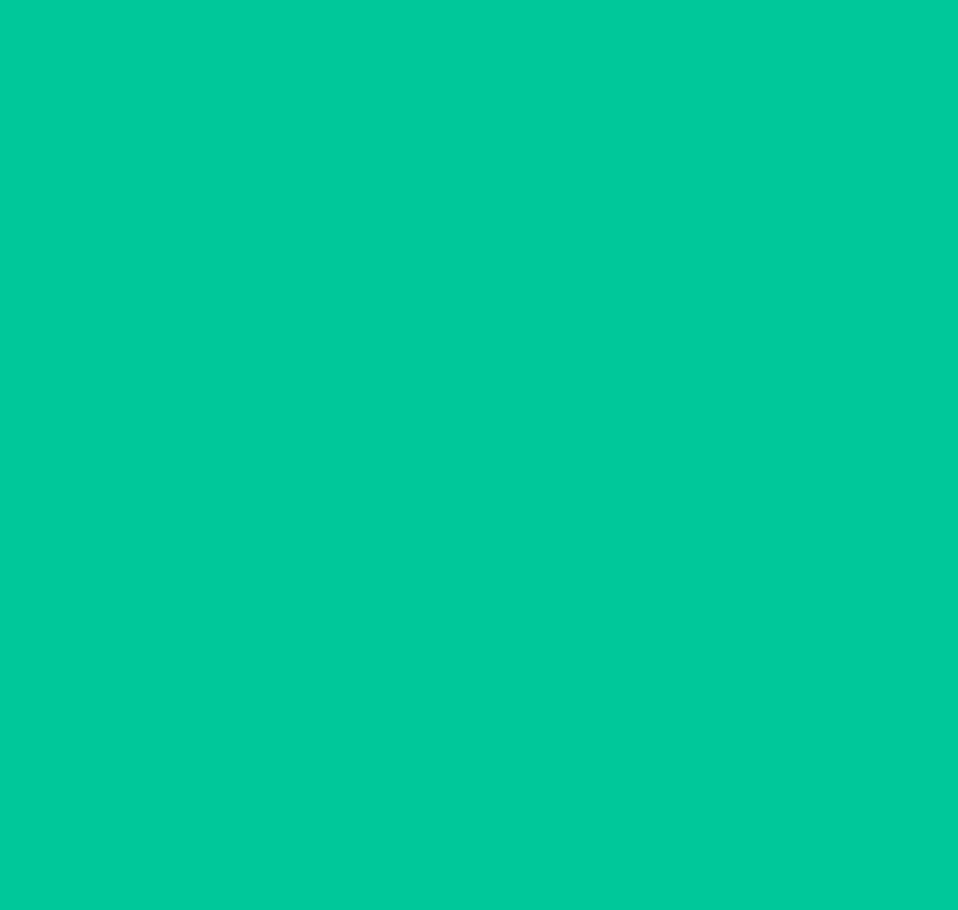
scroll to position [0, 0]
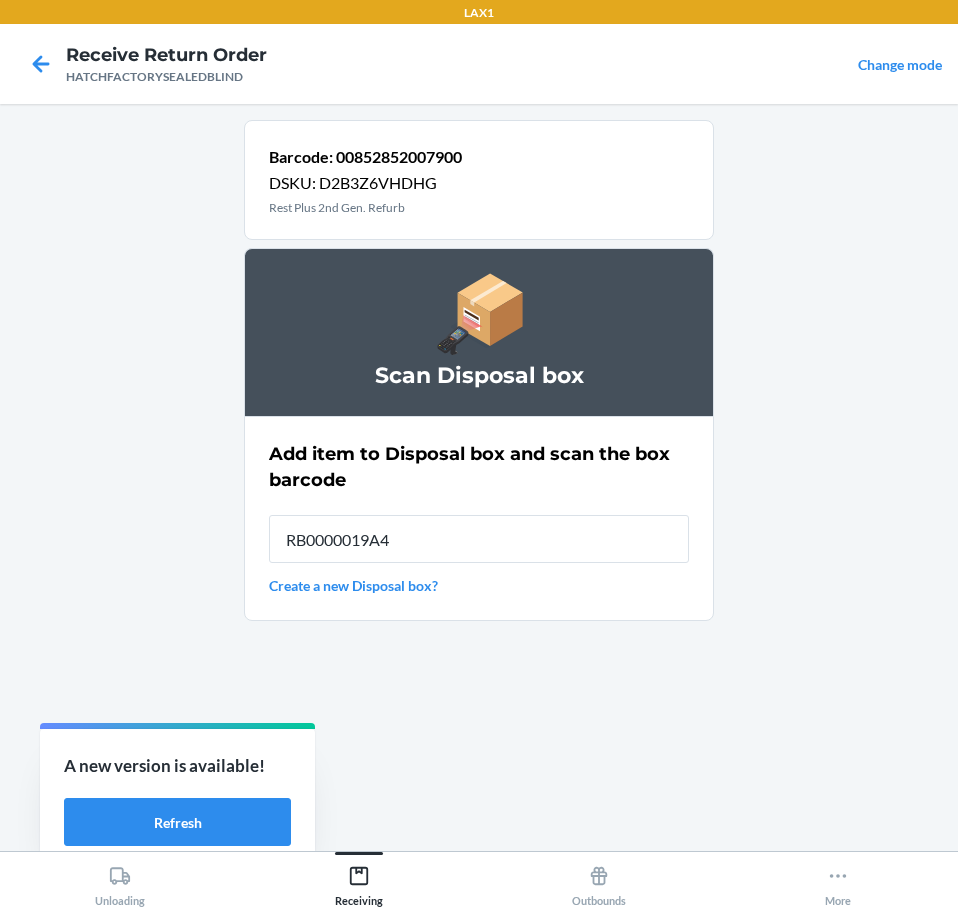
type input "RB0000019A4"
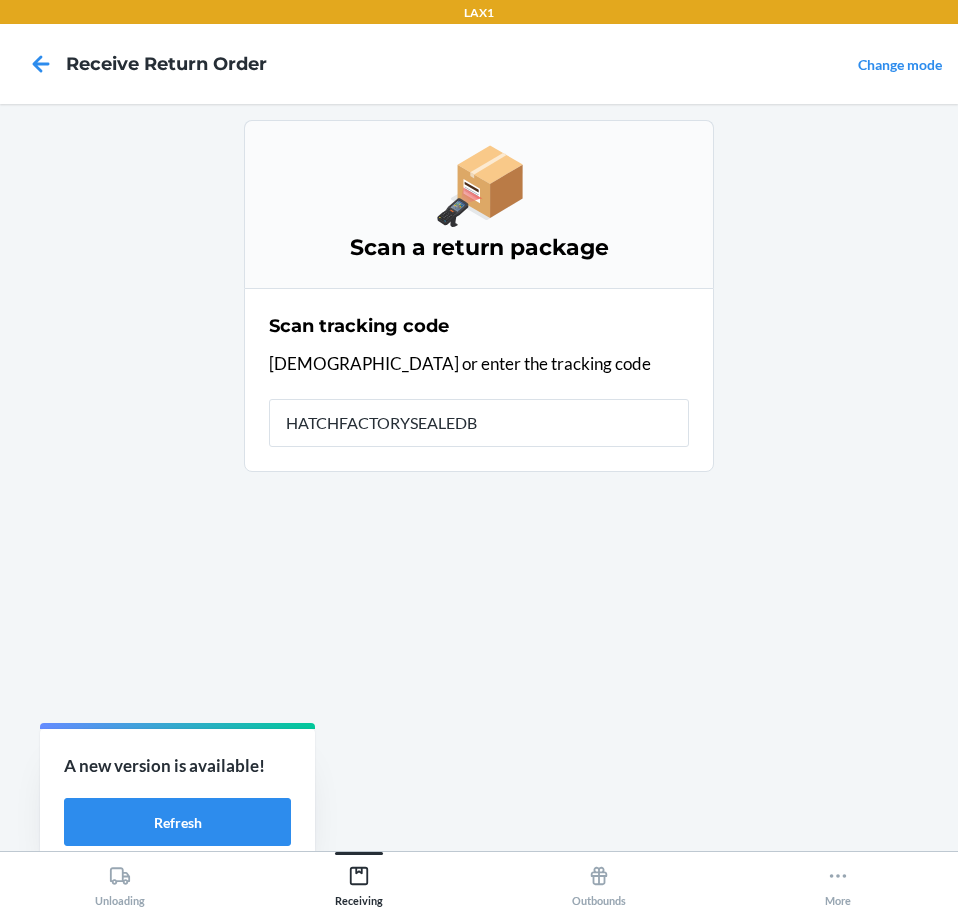
type input "HATCHFACTORYSEALEDBL"
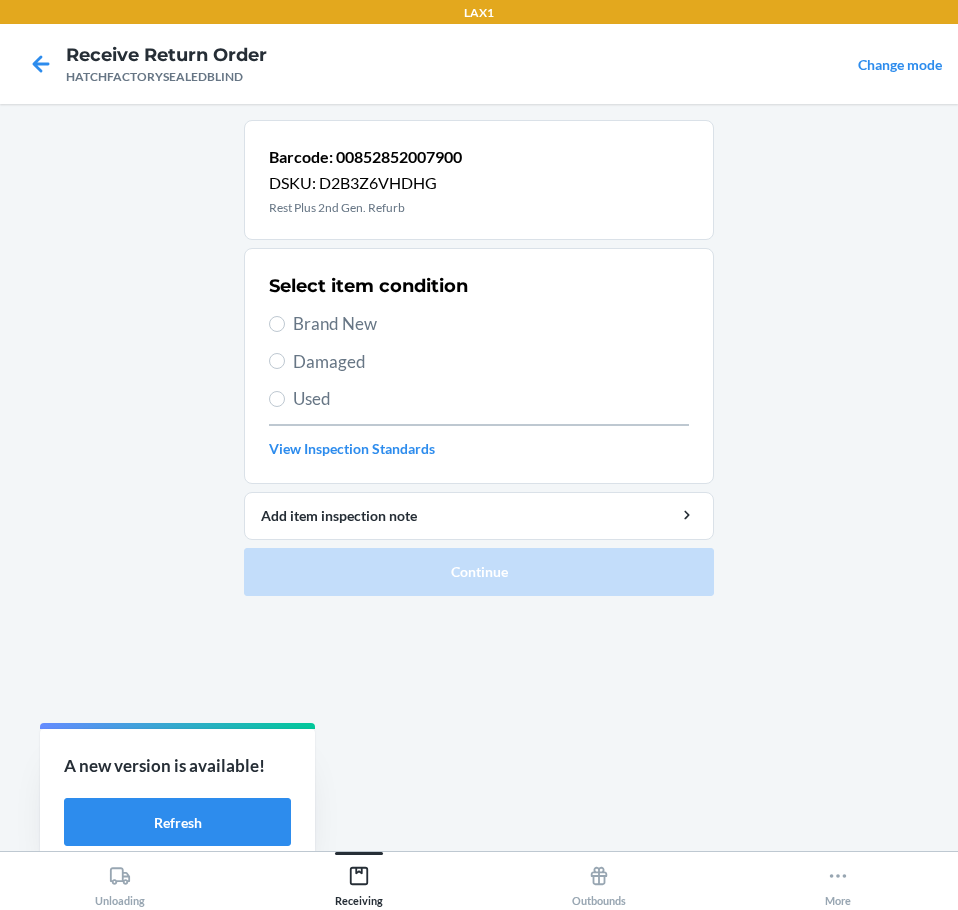
click at [298, 323] on span "Brand New" at bounding box center [491, 324] width 396 height 26
click at [285, 323] on input "Brand New" at bounding box center [277, 324] width 16 height 16
radio input "true"
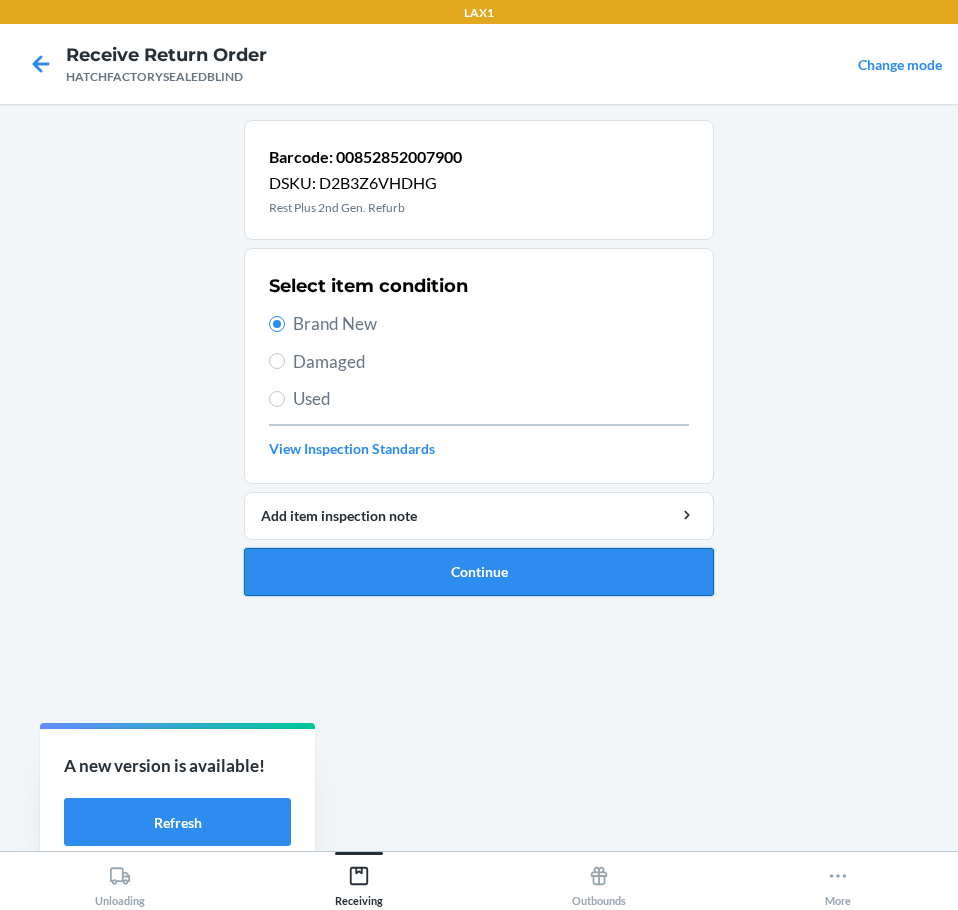
click at [346, 573] on button "Continue" at bounding box center [479, 572] width 470 height 48
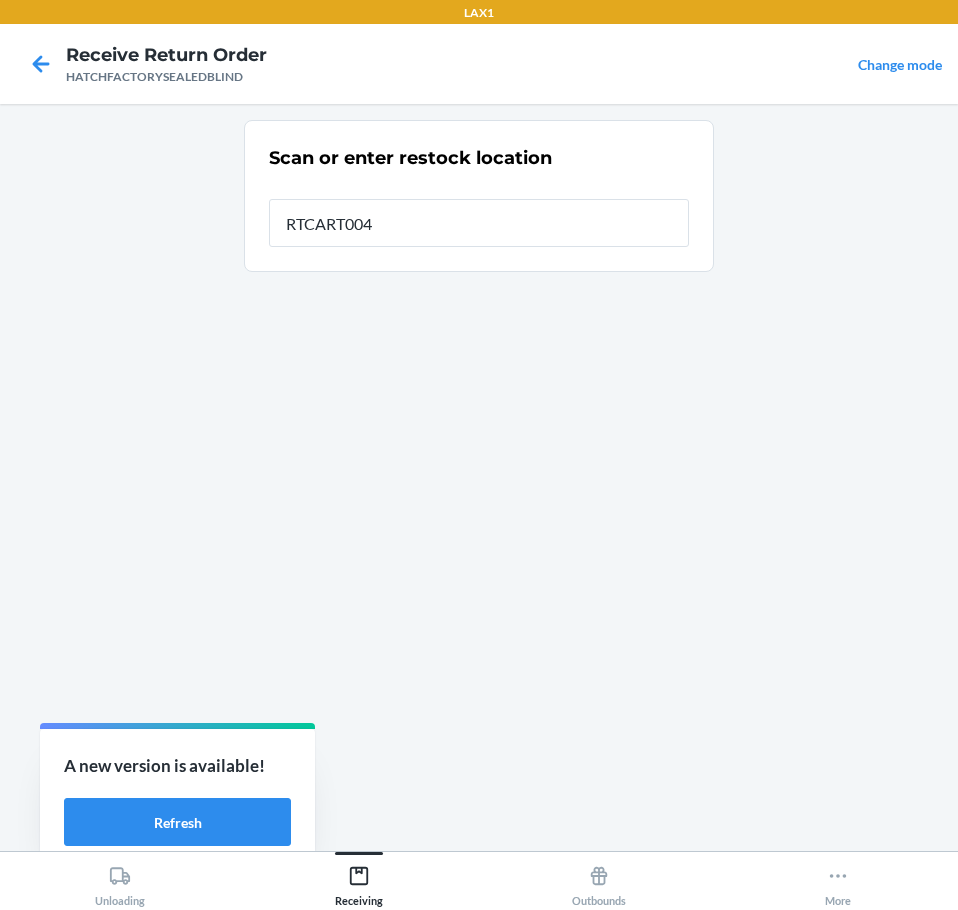
type input "RTCART004"
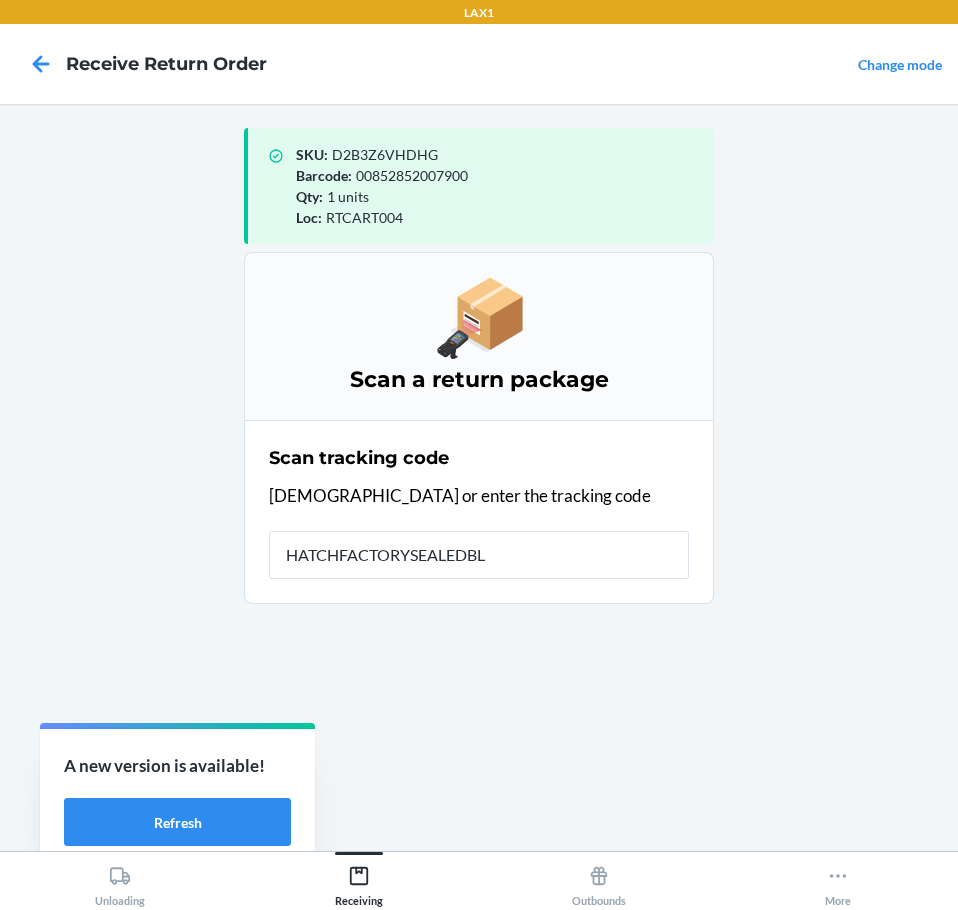
type input "HATCHFACTORYSEALEDBLI"
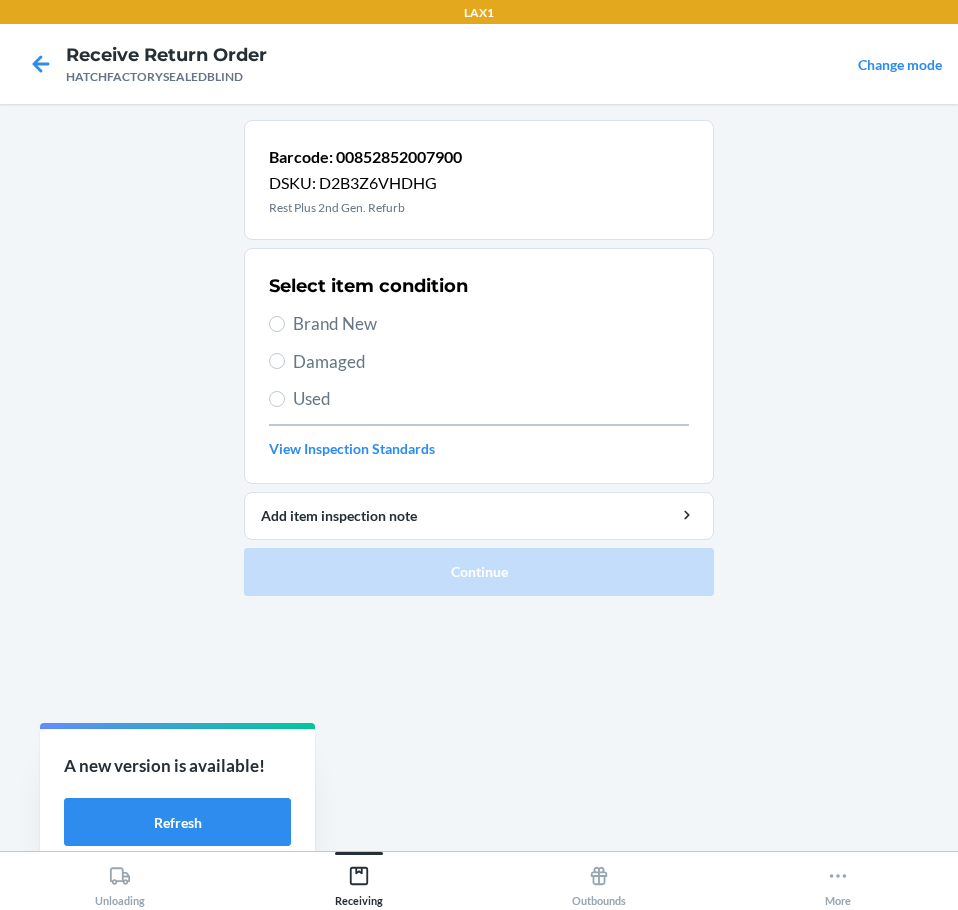
click at [318, 367] on span "Damaged" at bounding box center [491, 362] width 396 height 26
click at [285, 367] on input "Damaged" at bounding box center [277, 361] width 16 height 16
radio input "true"
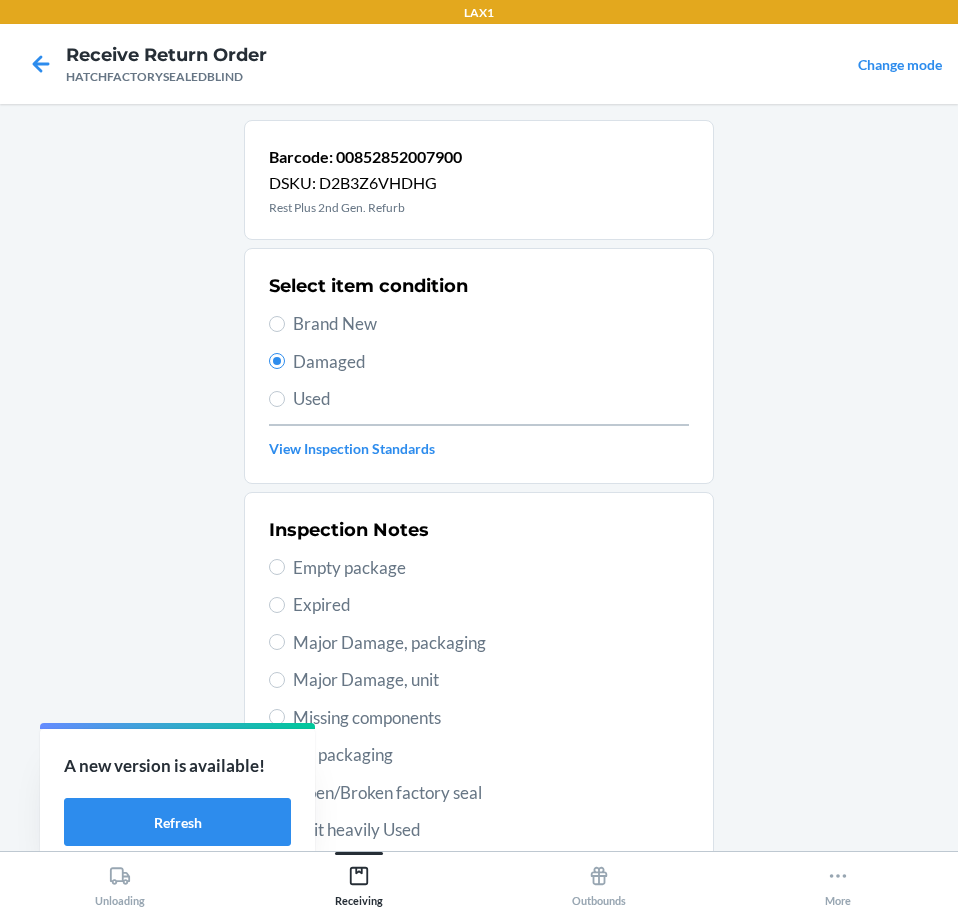
click at [329, 655] on div "Inspection Notes Empty package Expired Major Damage, packaging Major Damage, un…" at bounding box center [479, 755] width 420 height 488
click at [340, 647] on span "Major Damage, packaging" at bounding box center [491, 643] width 396 height 26
click at [285, 647] on input "Major Damage, packaging" at bounding box center [277, 642] width 16 height 16
radio input "true"
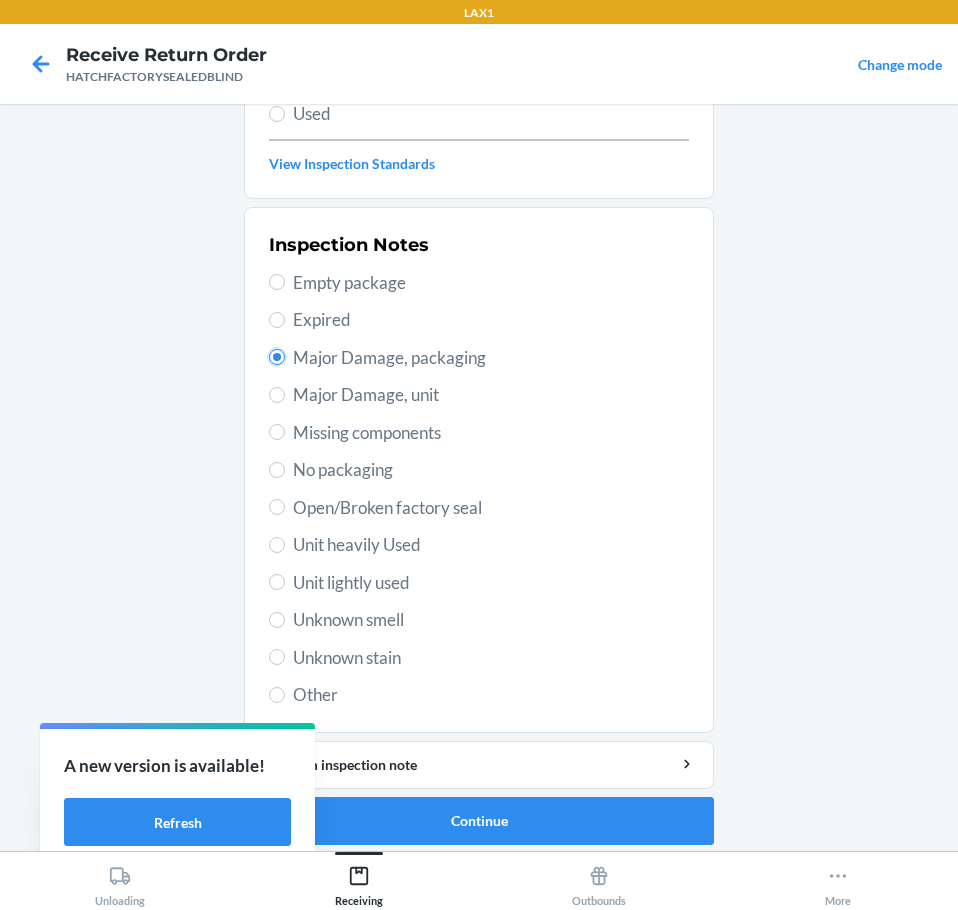
scroll to position [295, 0]
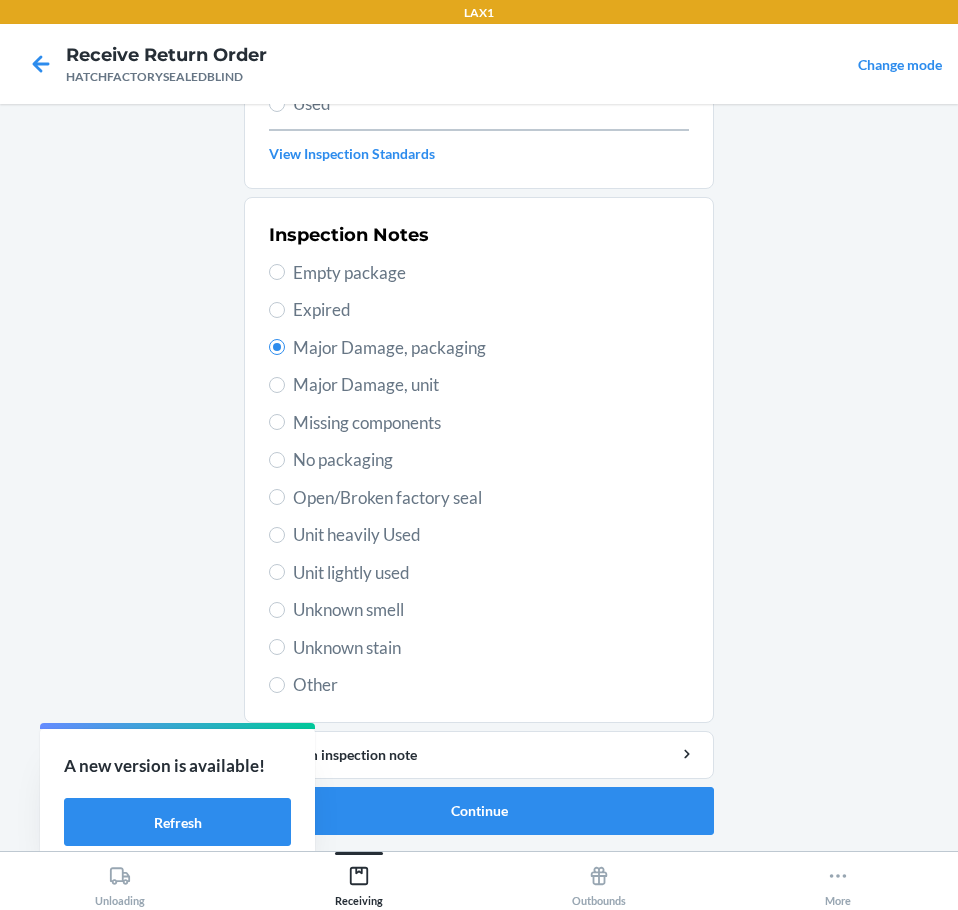
click at [293, 387] on span "Major Damage, unit" at bounding box center [491, 385] width 396 height 26
click at [285, 387] on input "Major Damage, unit" at bounding box center [277, 385] width 16 height 16
radio input "true"
radio input "false"
click at [472, 751] on div "Add item inspection note" at bounding box center [479, 754] width 436 height 21
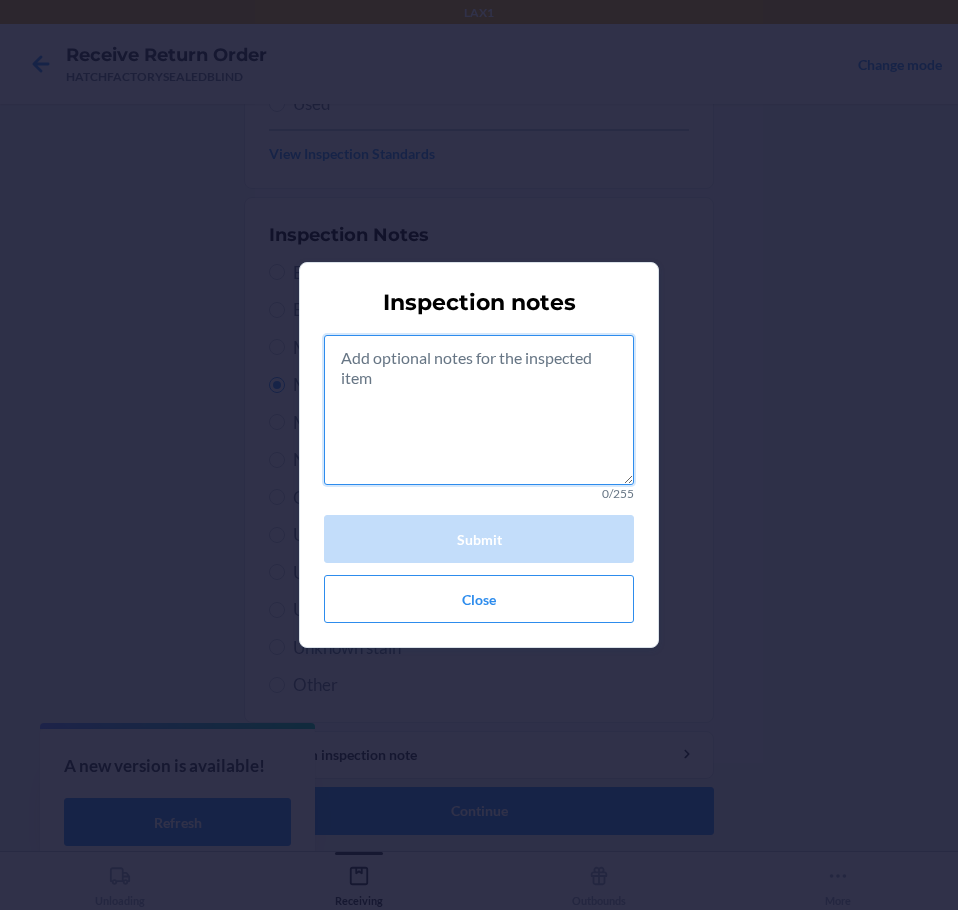
click at [432, 448] on textarea at bounding box center [479, 410] width 310 height 150
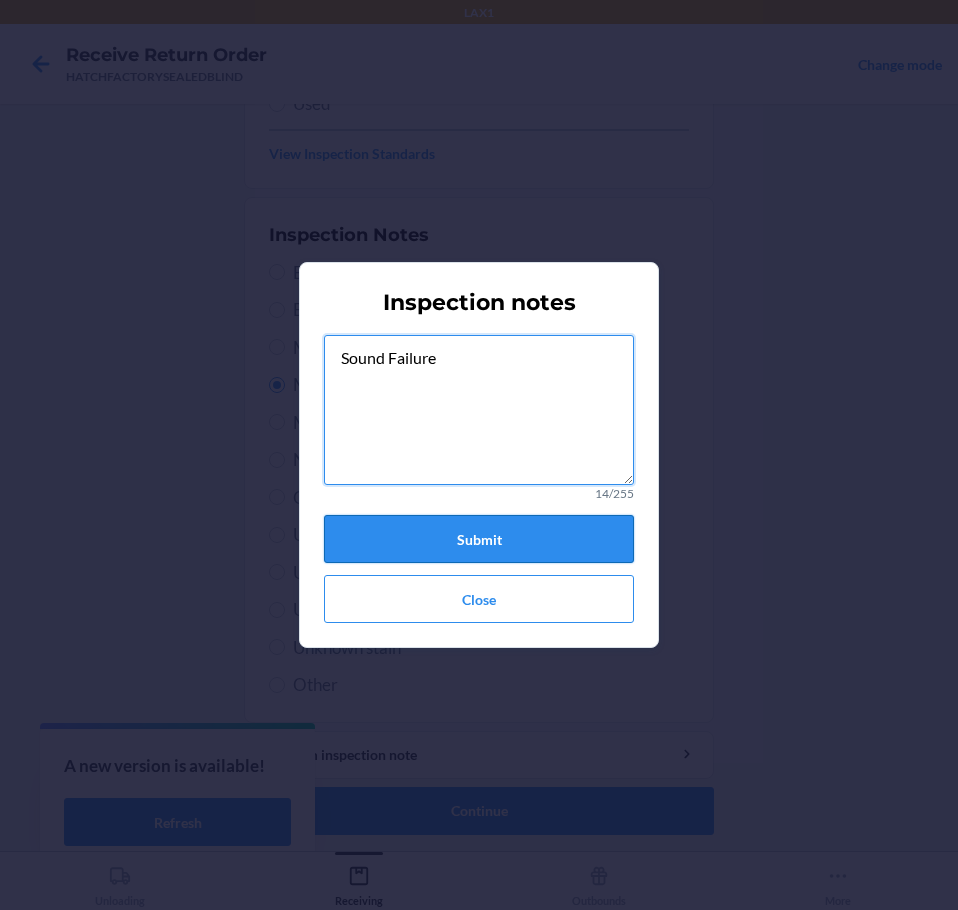
type textarea "Sound Failure"
click at [528, 538] on button "Submit" at bounding box center [479, 539] width 310 height 48
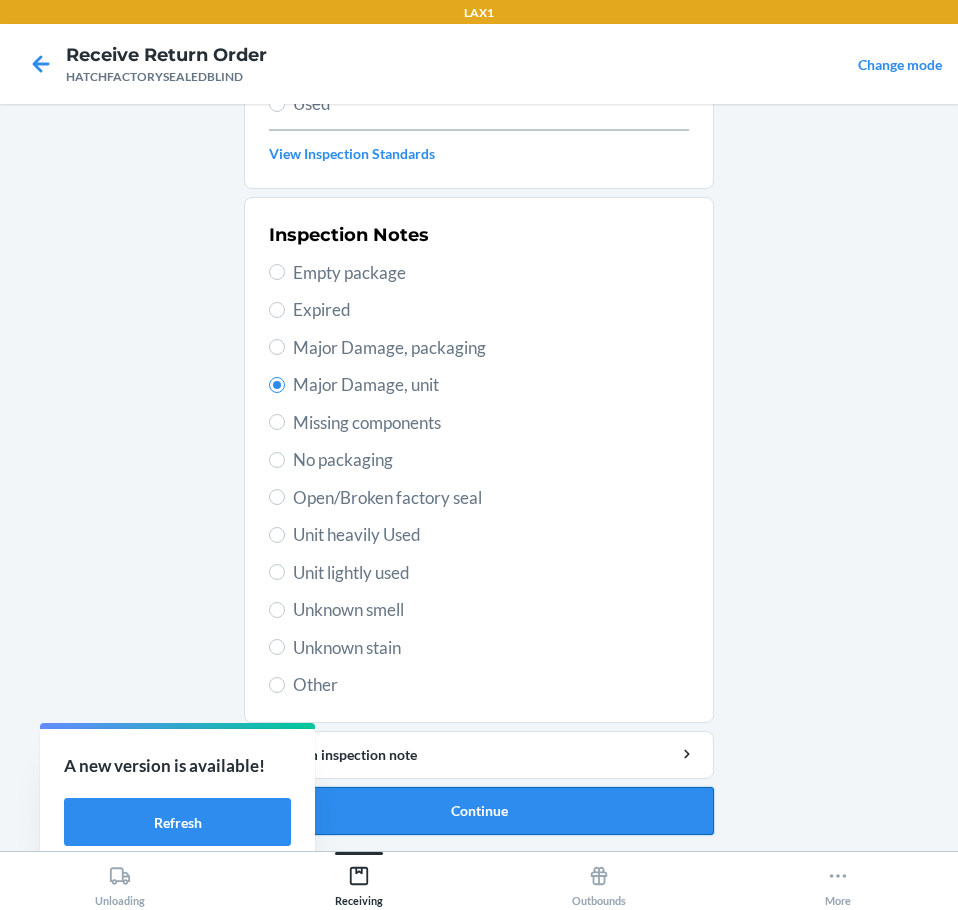
click at [537, 813] on button "Continue" at bounding box center [479, 811] width 470 height 48
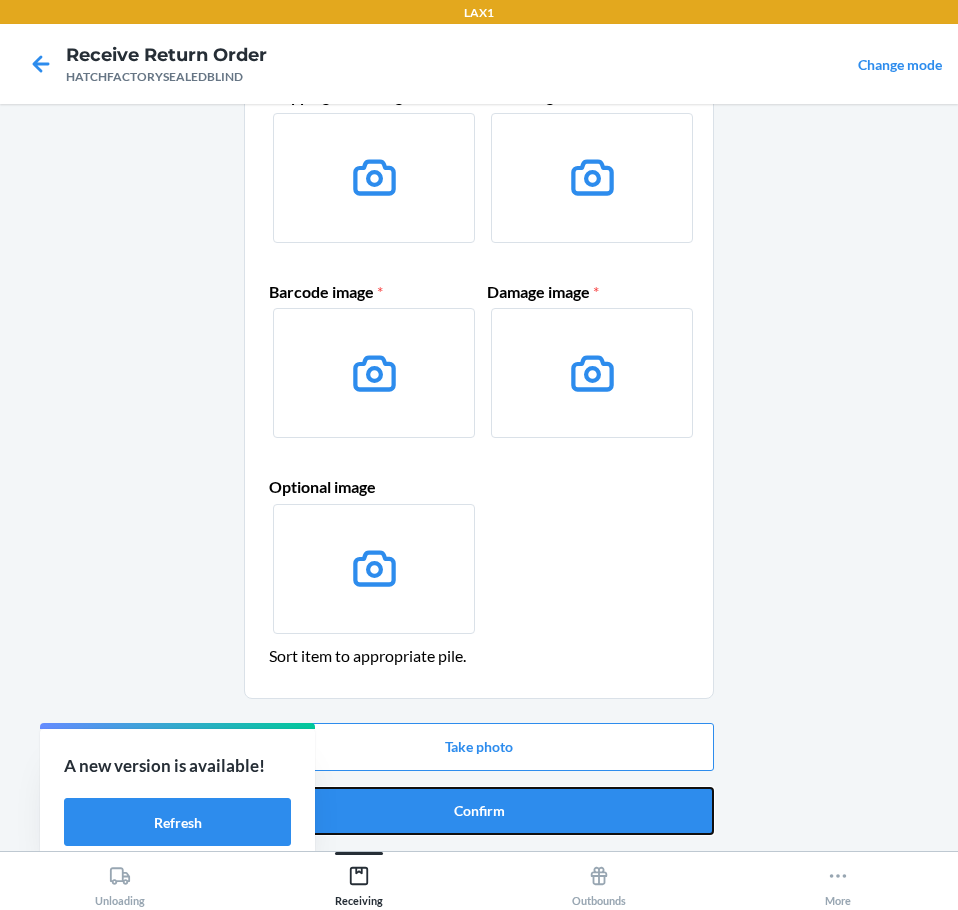
click at [537, 813] on button "Confirm" at bounding box center [479, 811] width 470 height 48
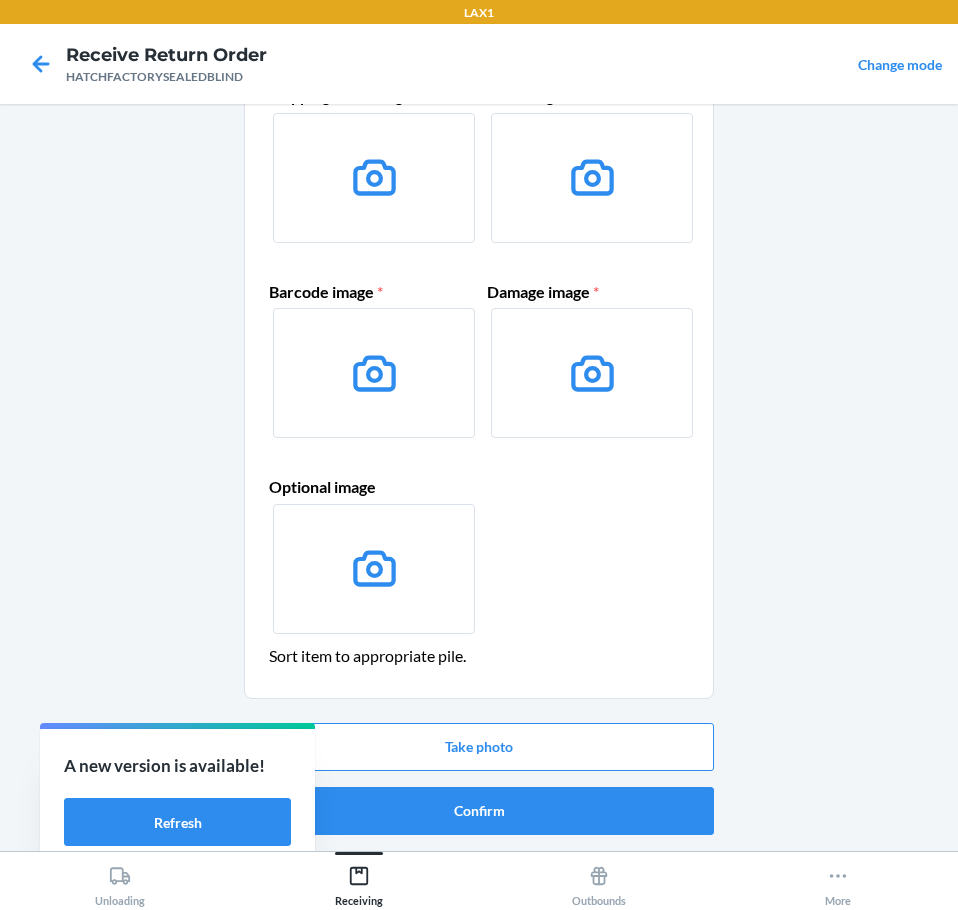
scroll to position [0, 0]
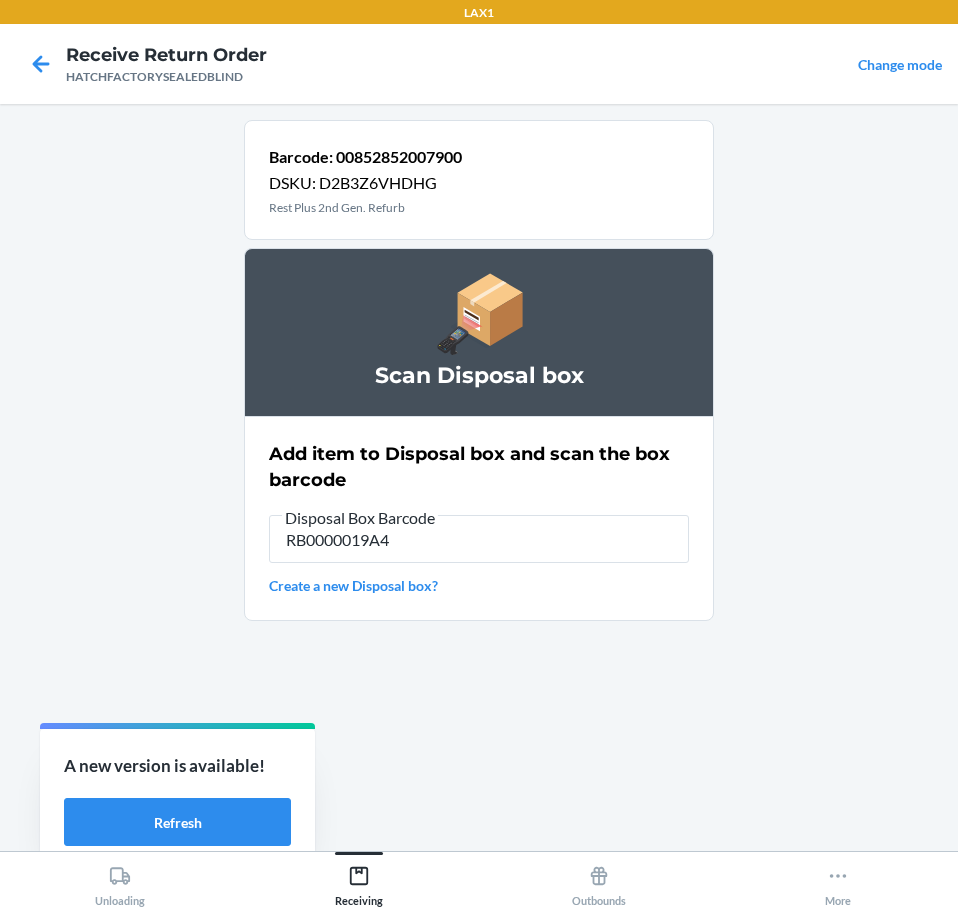
type input "RB0000019A4"
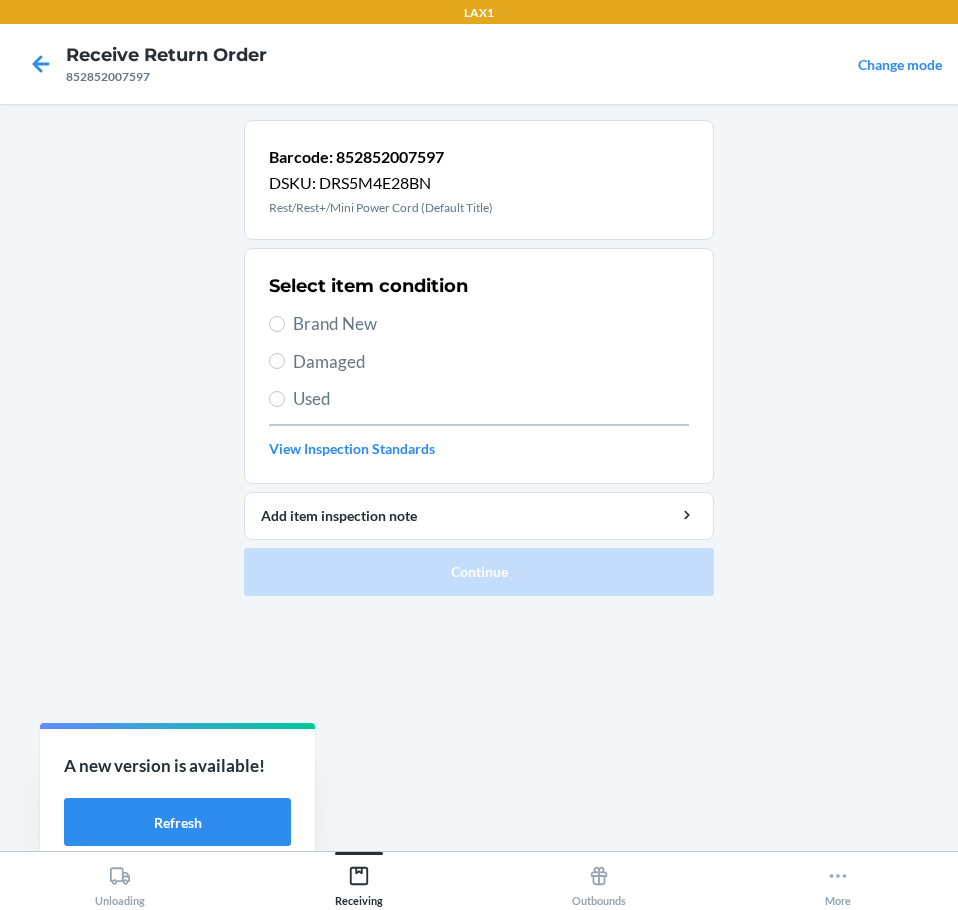
click at [321, 358] on span "Damaged" at bounding box center [491, 362] width 396 height 26
click at [285, 358] on input "Damaged" at bounding box center [277, 361] width 16 height 16
radio input "true"
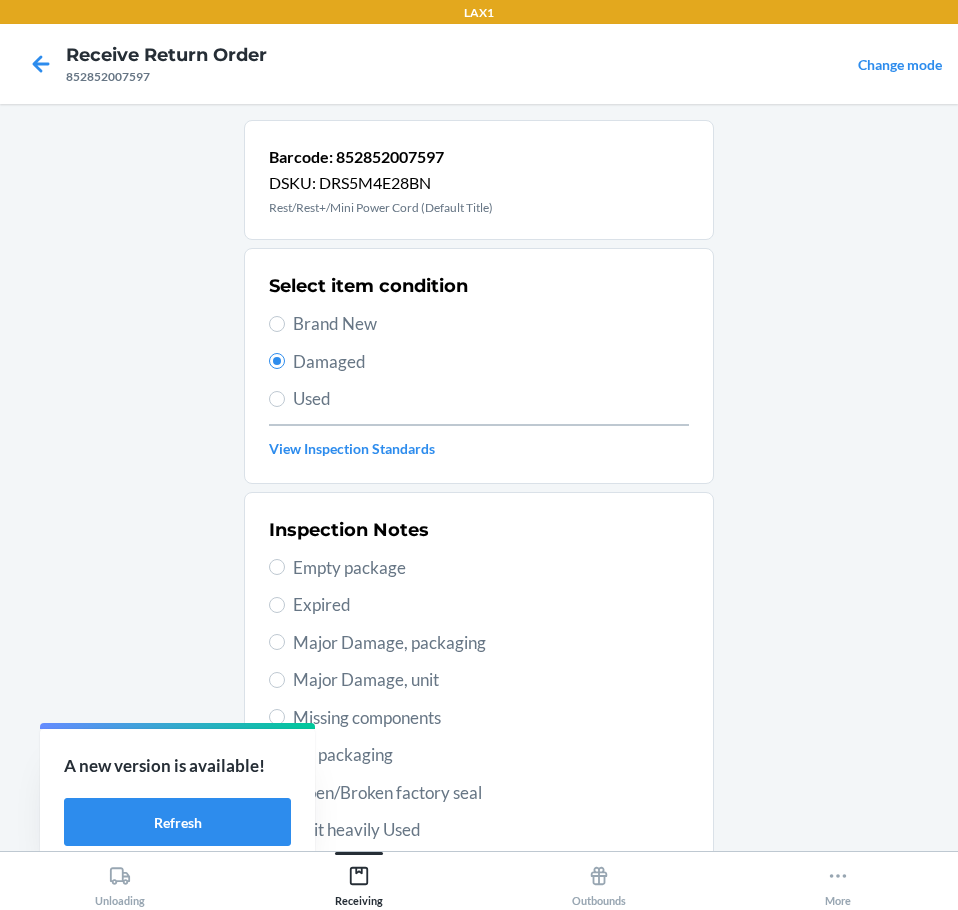
click at [412, 786] on span "Open/Broken factory seal" at bounding box center [491, 793] width 396 height 26
click at [285, 786] on input "Open/Broken factory seal" at bounding box center [277, 792] width 16 height 16
radio input "true"
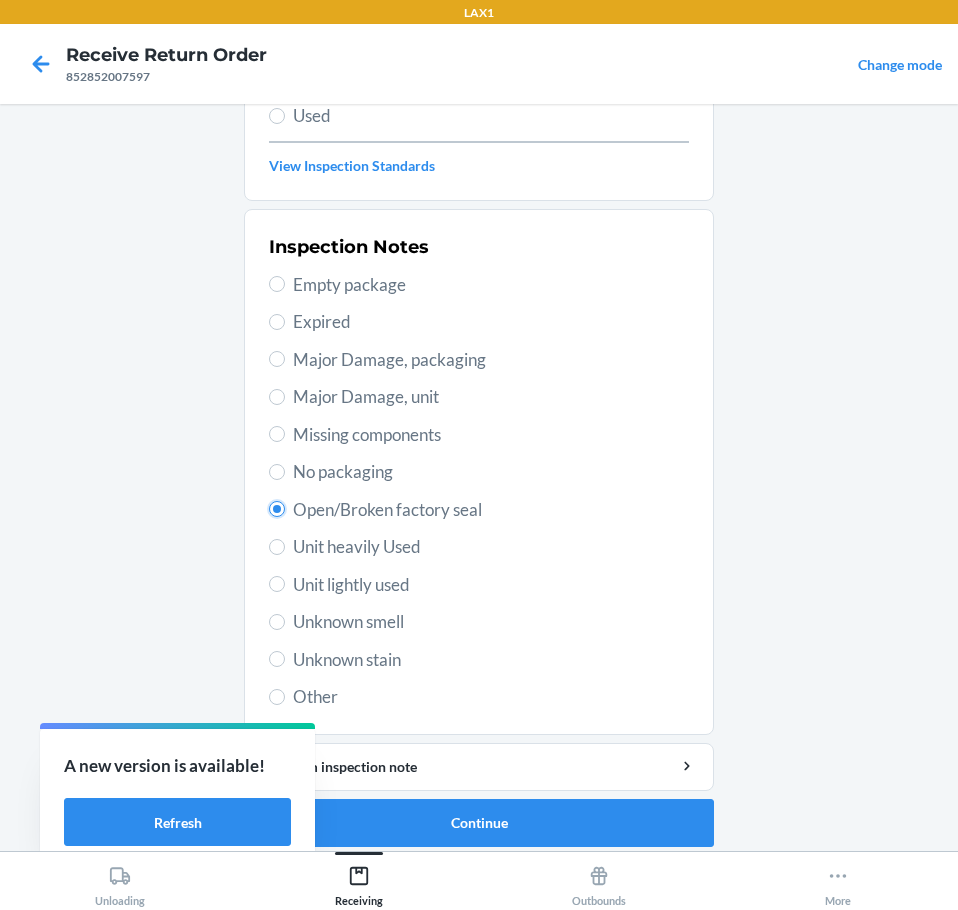
scroll to position [295, 0]
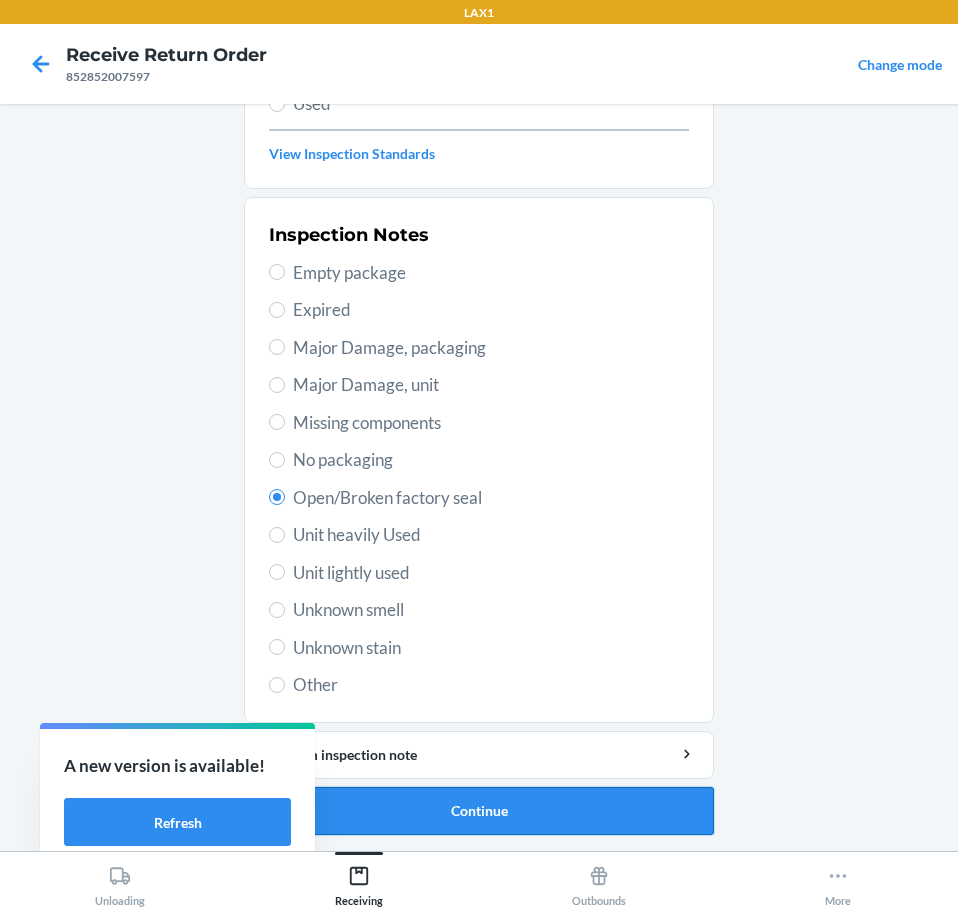
click at [554, 807] on button "Continue" at bounding box center [479, 811] width 470 height 48
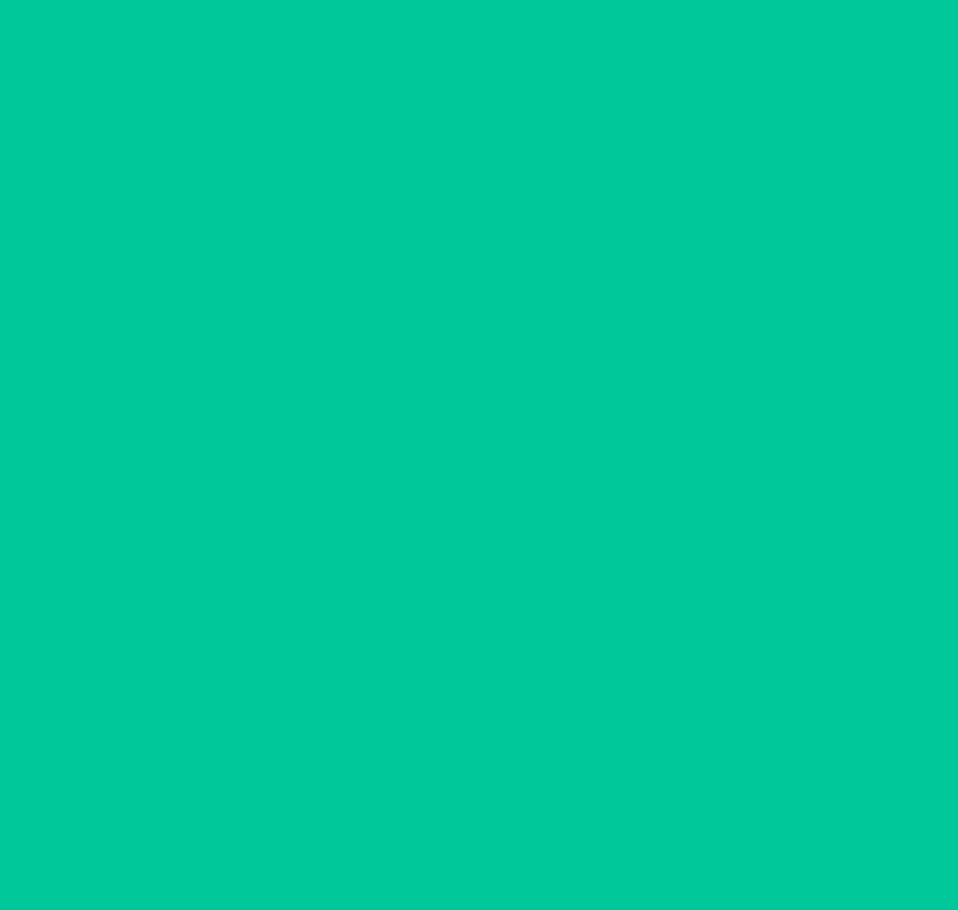
scroll to position [130, 0]
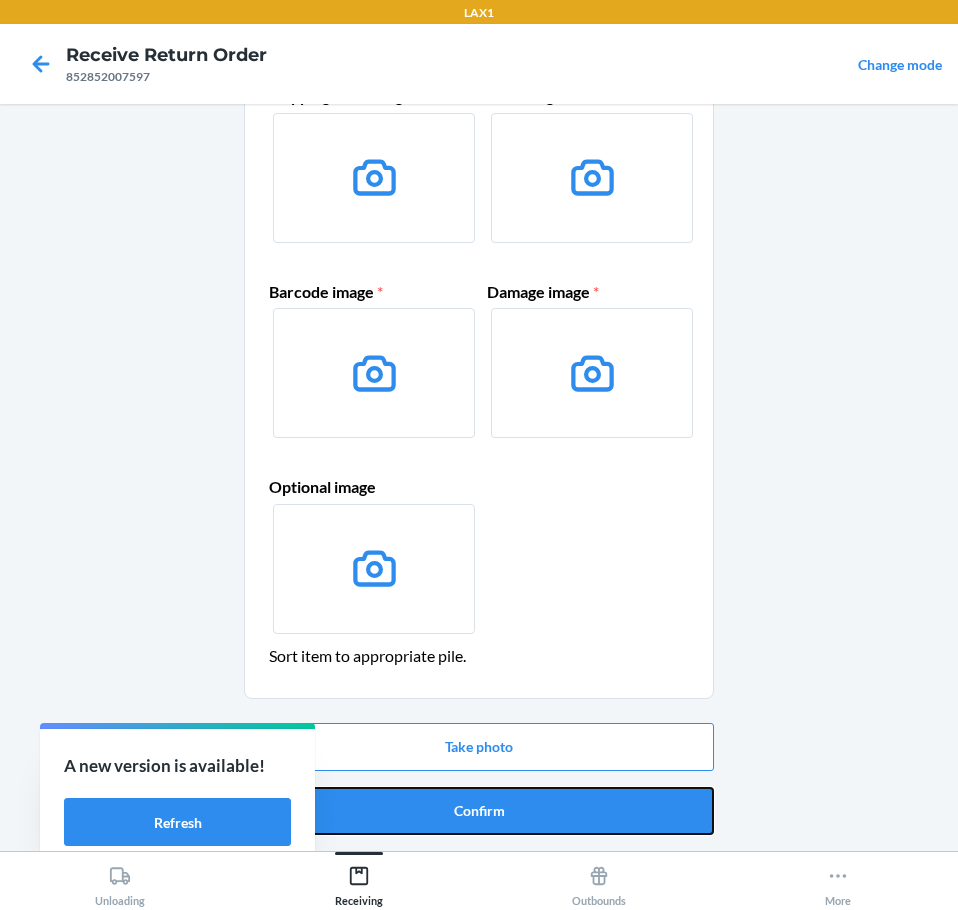
click at [554, 807] on button "Confirm" at bounding box center [479, 811] width 470 height 48
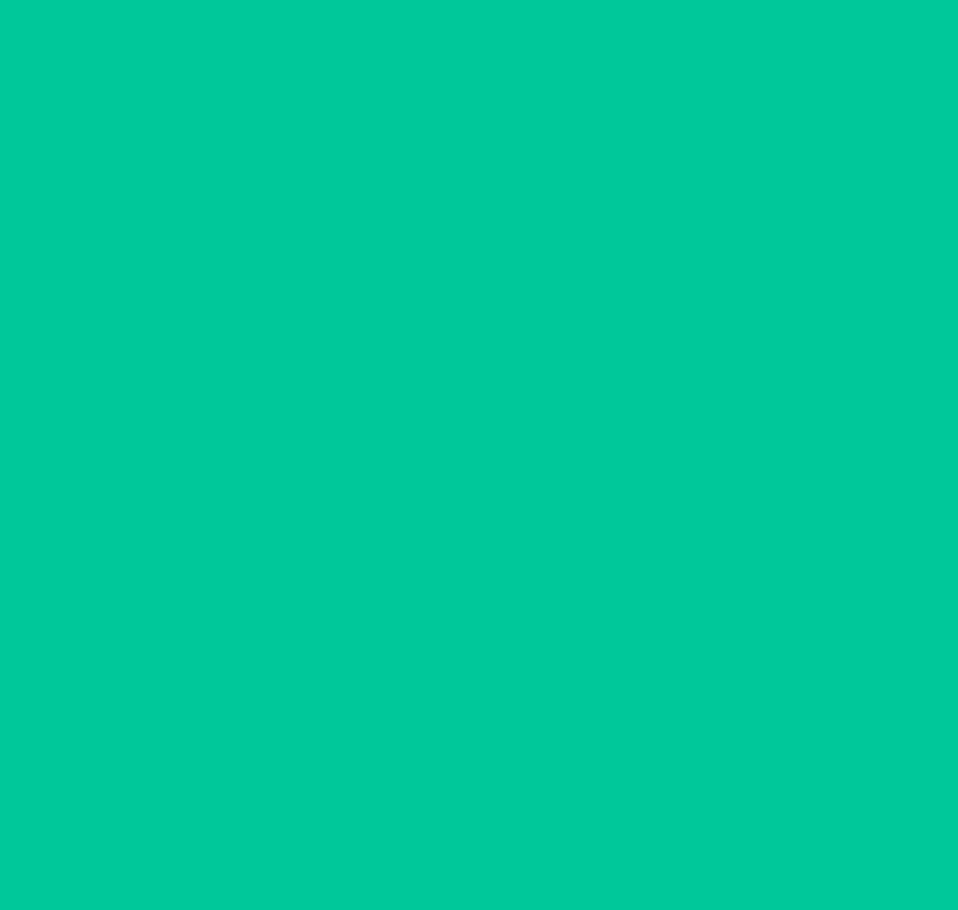
scroll to position [0, 0]
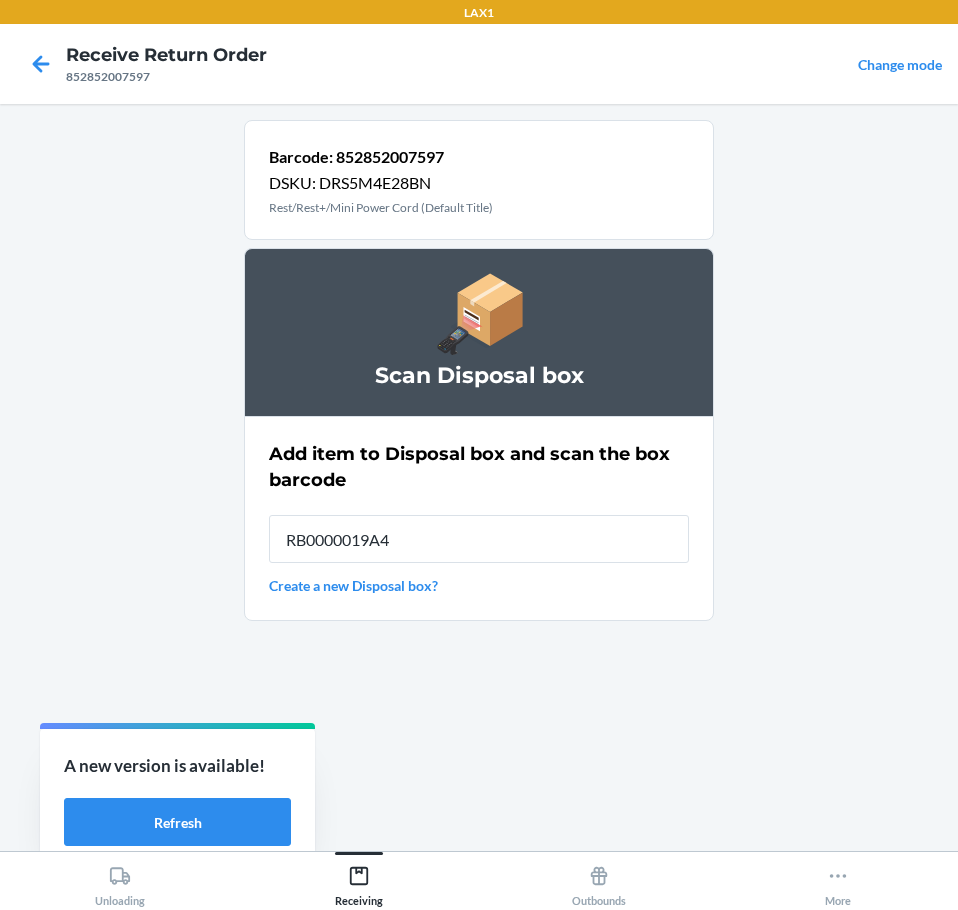
type input "RB0000019A4"
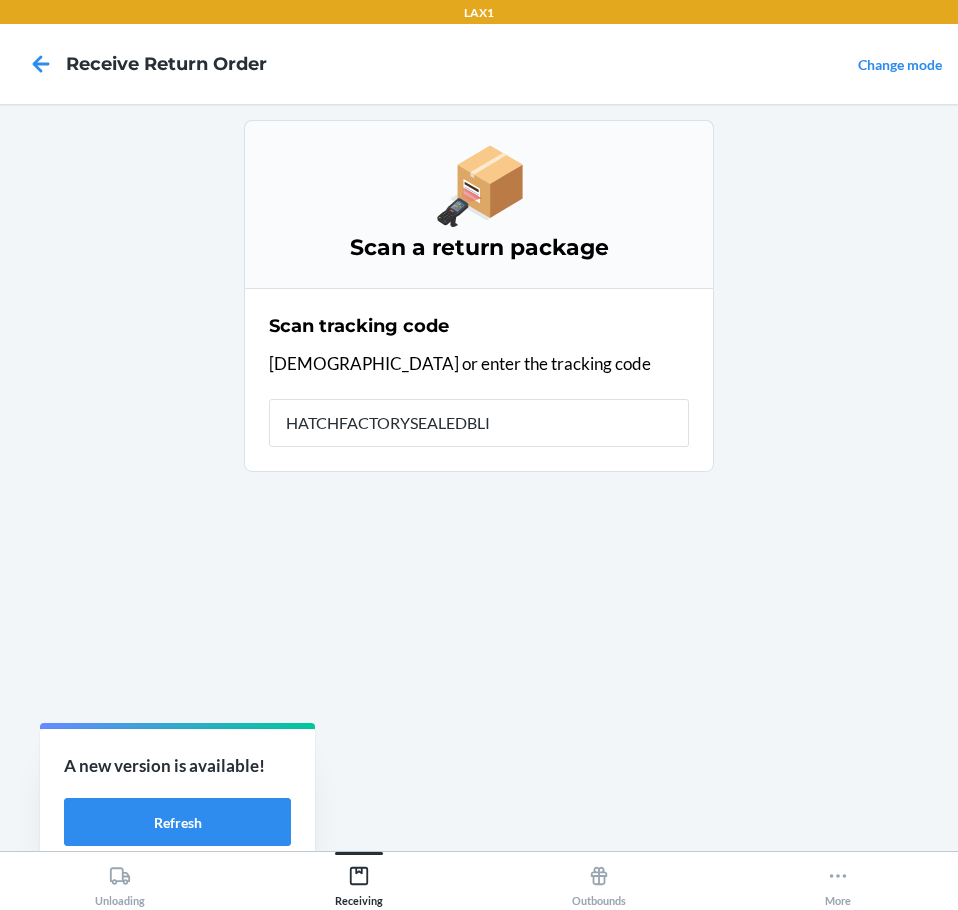
type input "HATCHFACTORYSEALEDBLIN"
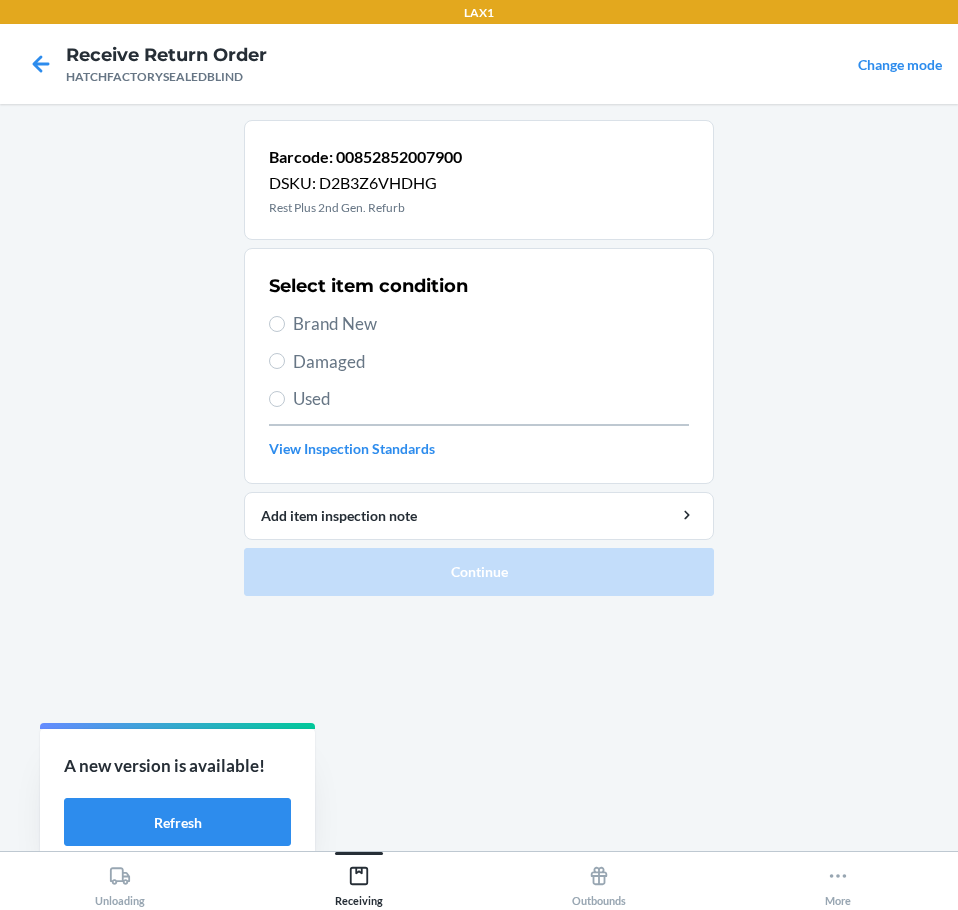
click at [308, 361] on span "Damaged" at bounding box center [491, 362] width 396 height 26
click at [285, 361] on input "Damaged" at bounding box center [277, 361] width 16 height 16
radio input "true"
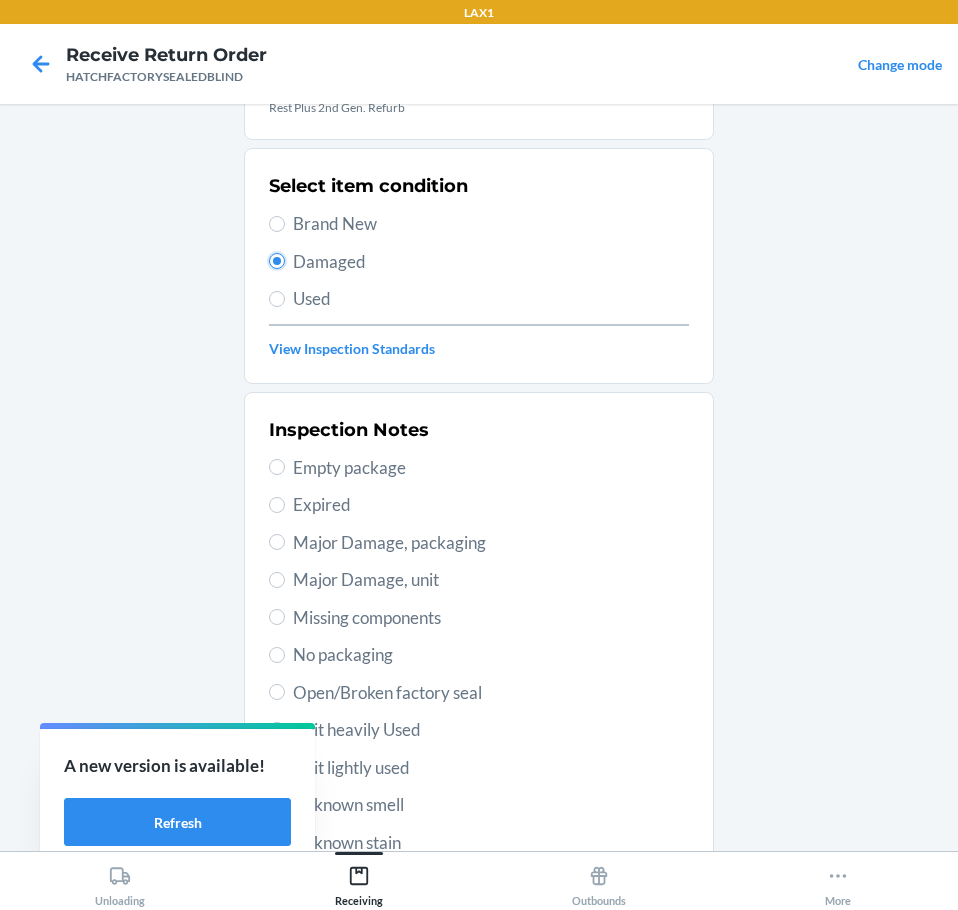
scroll to position [200, 0]
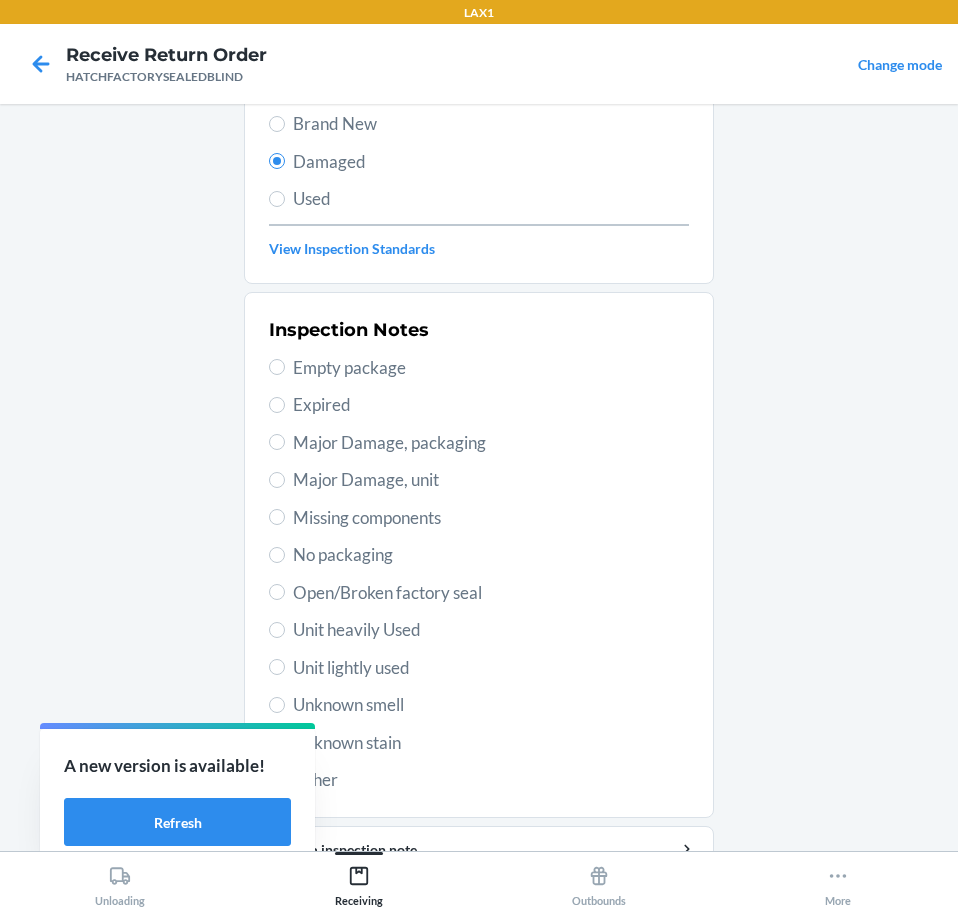
click at [295, 487] on span "Major Damage, unit" at bounding box center [491, 480] width 396 height 26
click at [285, 487] on input "Major Damage, unit" at bounding box center [277, 480] width 16 height 16
radio input "true"
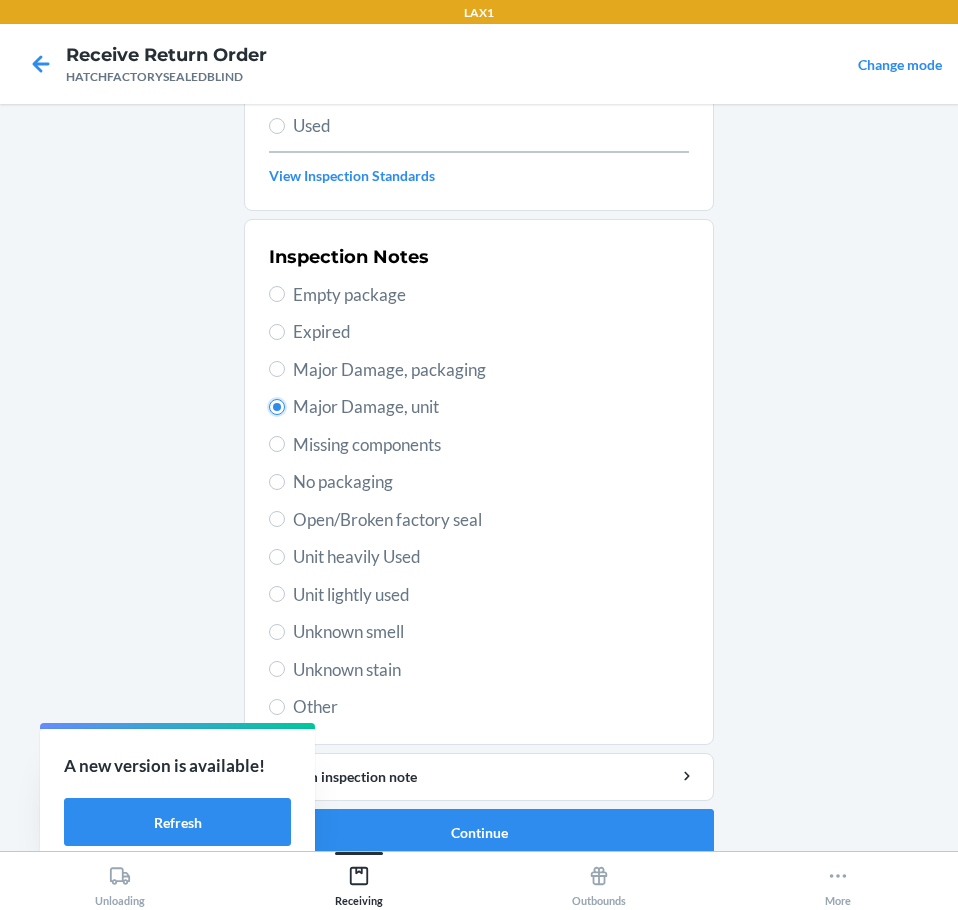
scroll to position [295, 0]
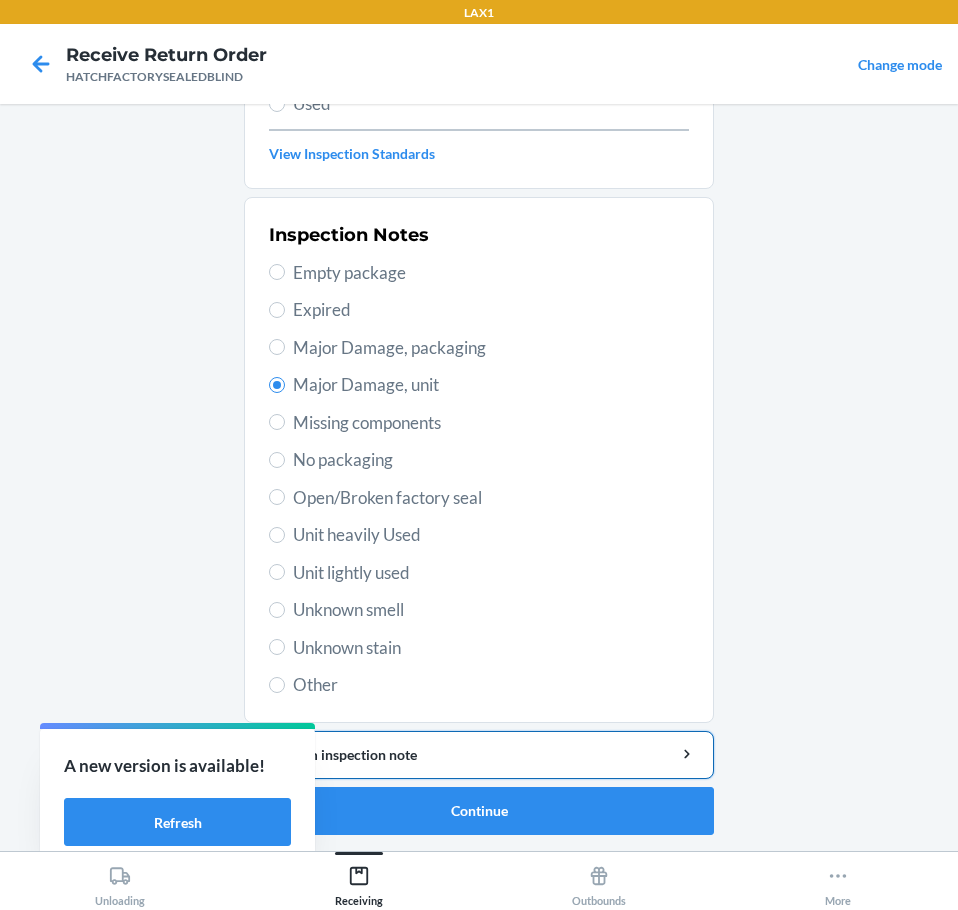
click at [573, 754] on div "Add item inspection note" at bounding box center [479, 754] width 436 height 21
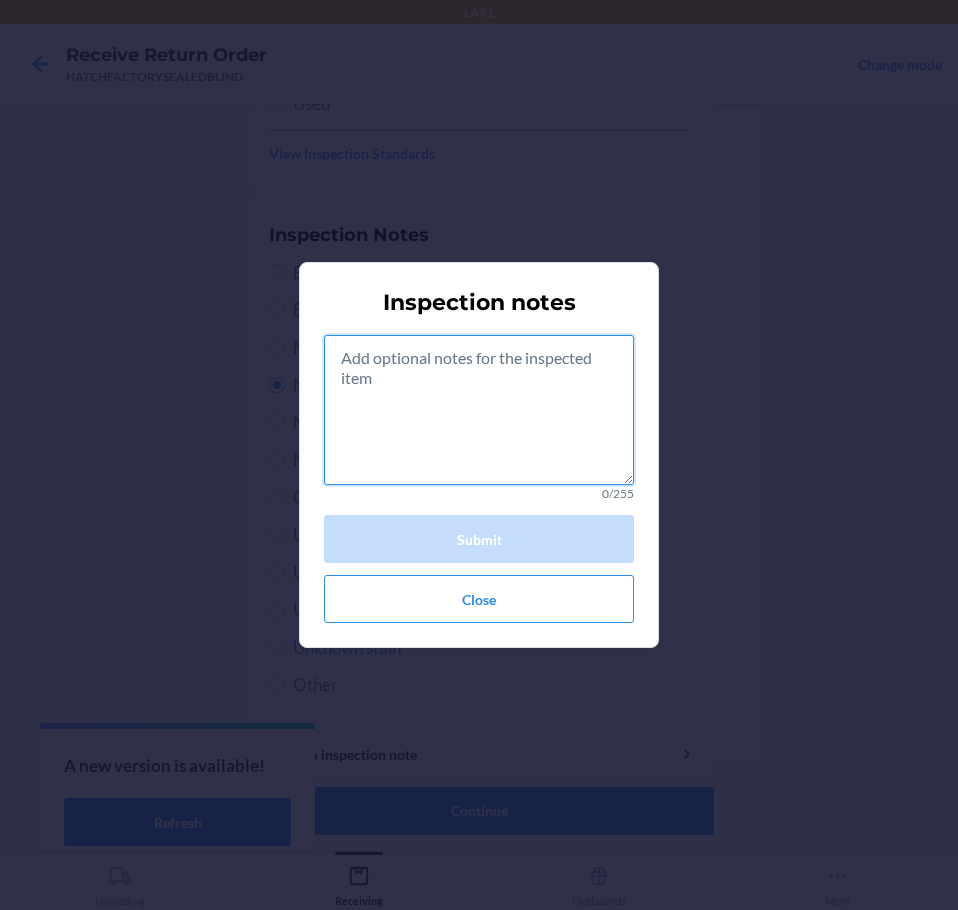
click at [420, 431] on textarea at bounding box center [479, 410] width 310 height 150
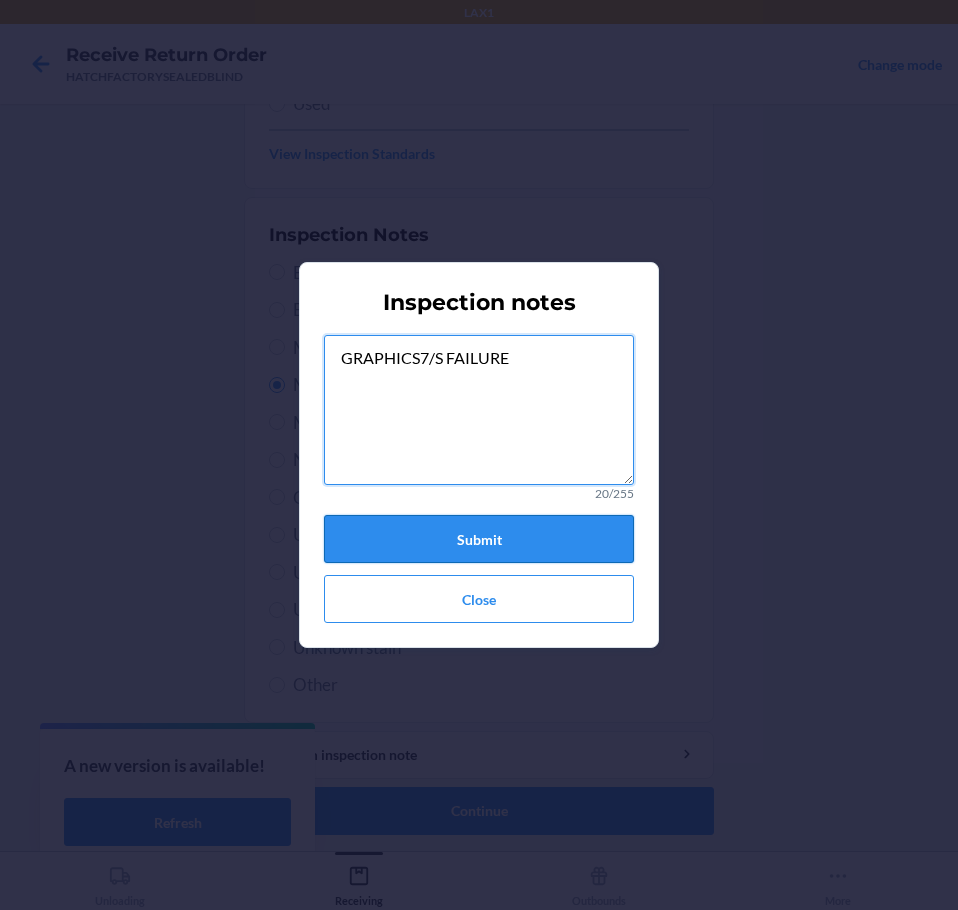
type textarea "GRAPHICS7/S FAILURE"
click at [520, 543] on button "Submit" at bounding box center [479, 539] width 310 height 48
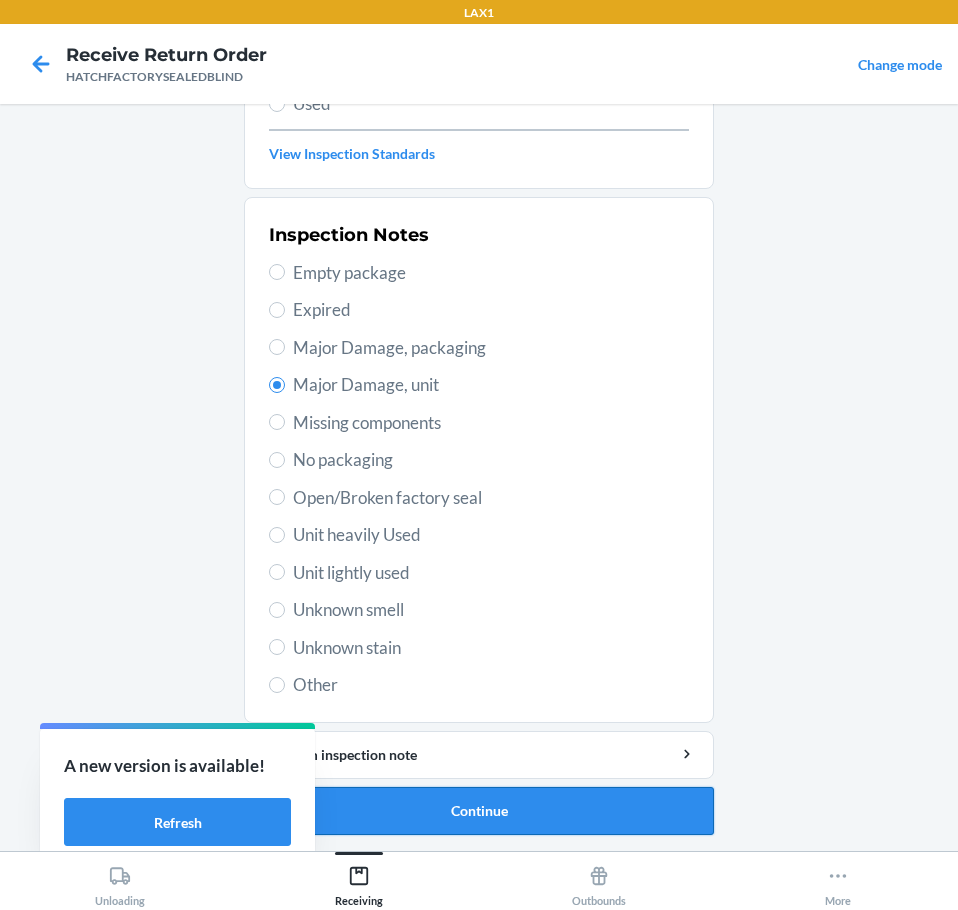
click at [588, 800] on button "Continue" at bounding box center [479, 811] width 470 height 48
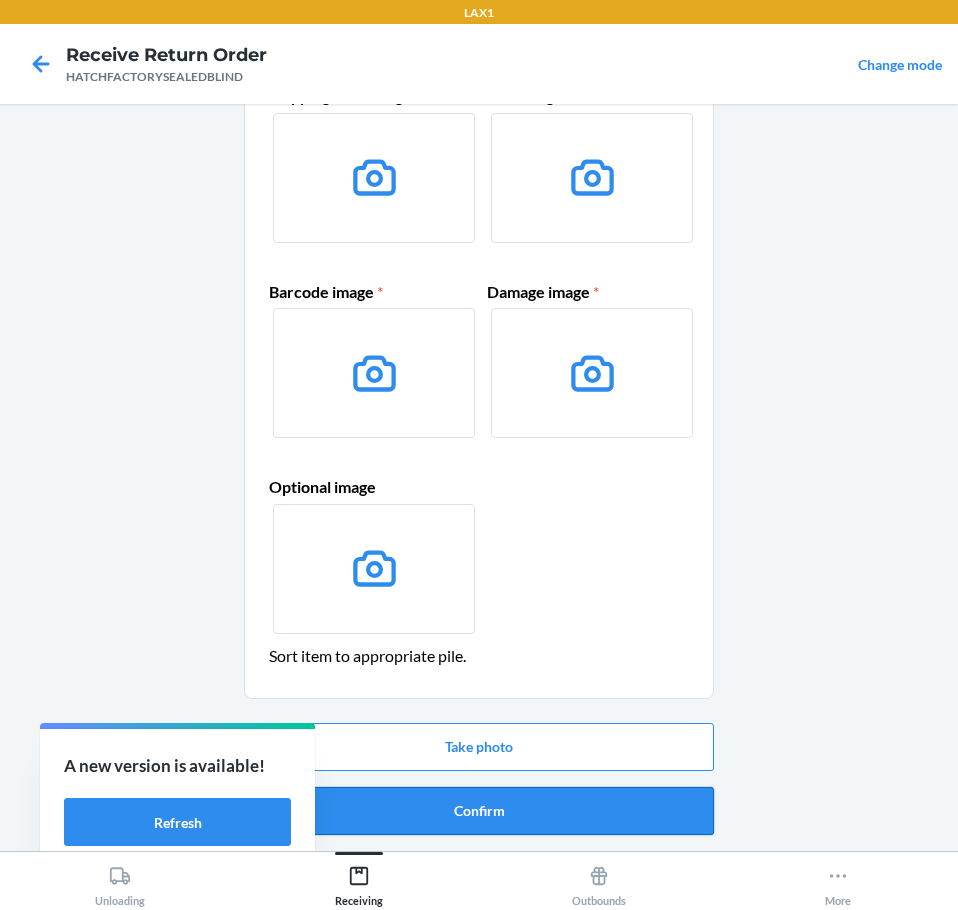
click at [596, 808] on button "Confirm" at bounding box center [479, 811] width 470 height 48
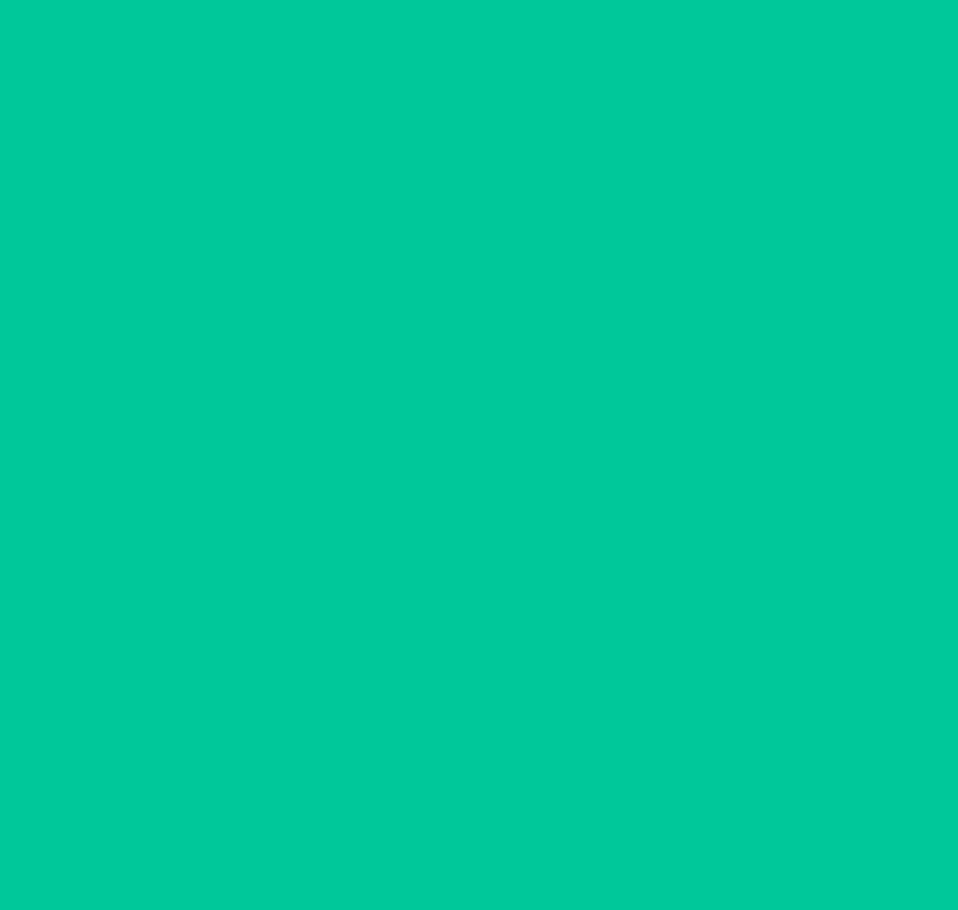
scroll to position [0, 0]
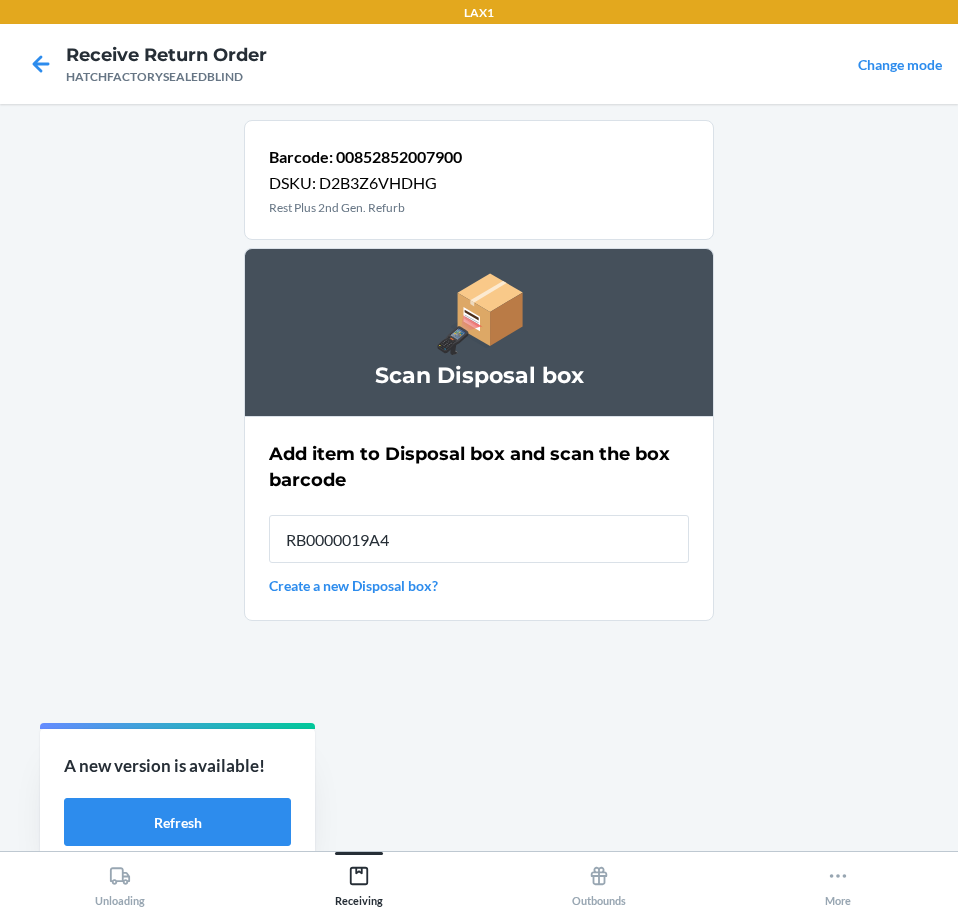
type input "RB0000019A4"
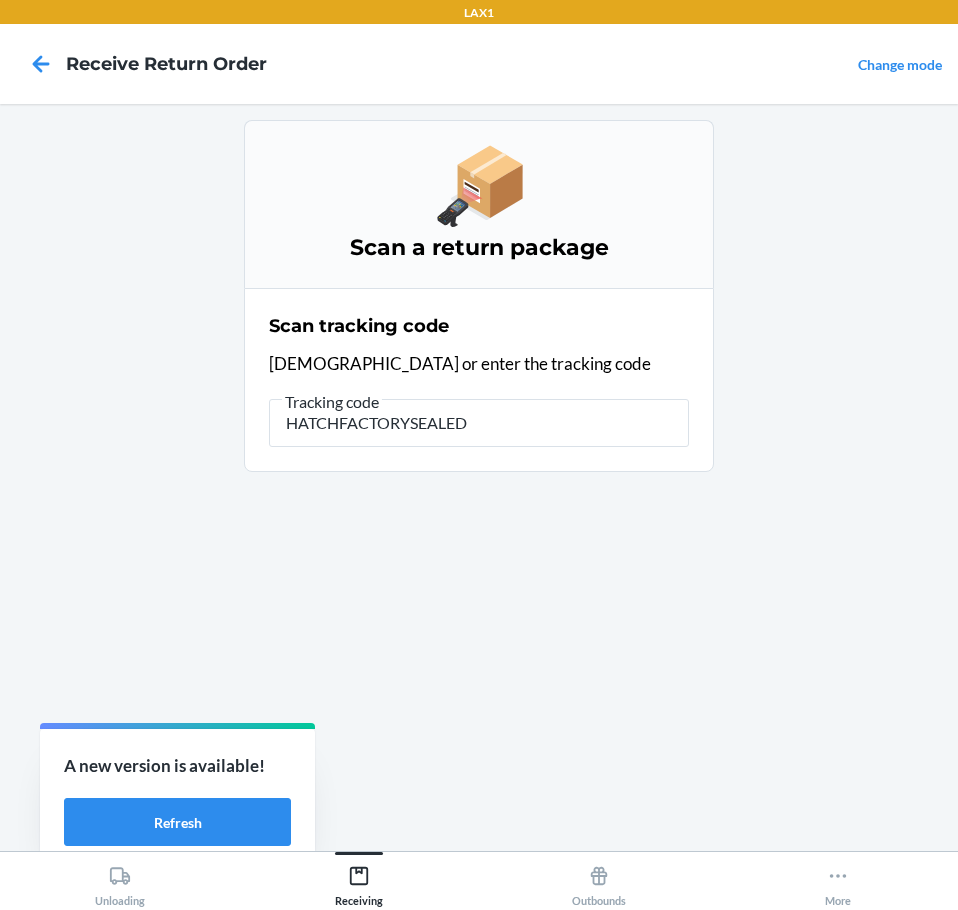
type input "HATCHFACTORYSEALEDB"
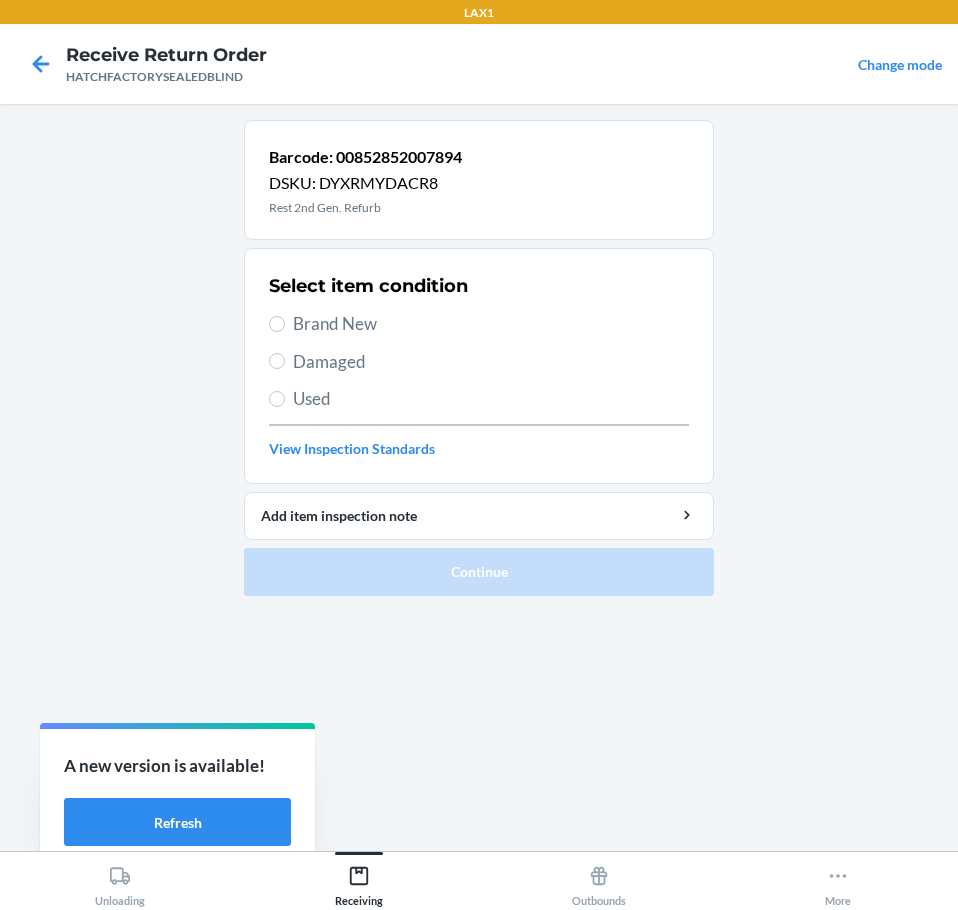
click at [287, 327] on label "Brand New" at bounding box center [479, 324] width 420 height 26
click at [285, 327] on input "Brand New" at bounding box center [277, 324] width 16 height 16
radio input "true"
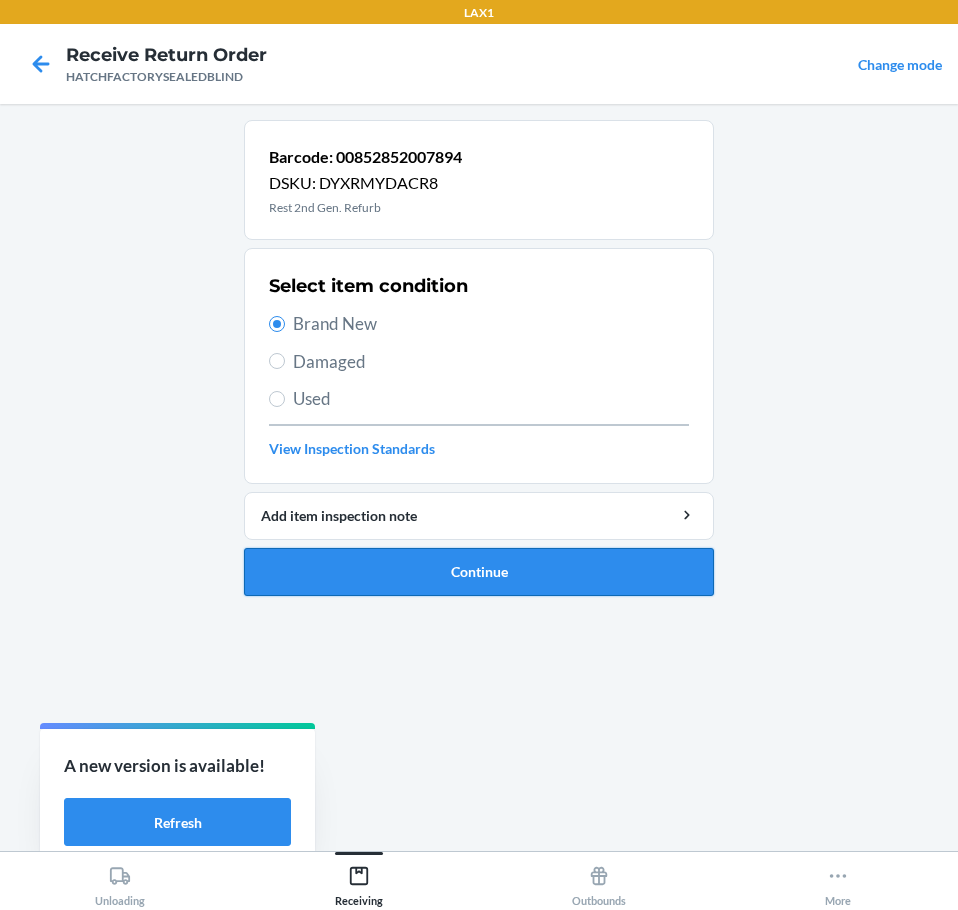
click at [355, 568] on button "Continue" at bounding box center [479, 572] width 470 height 48
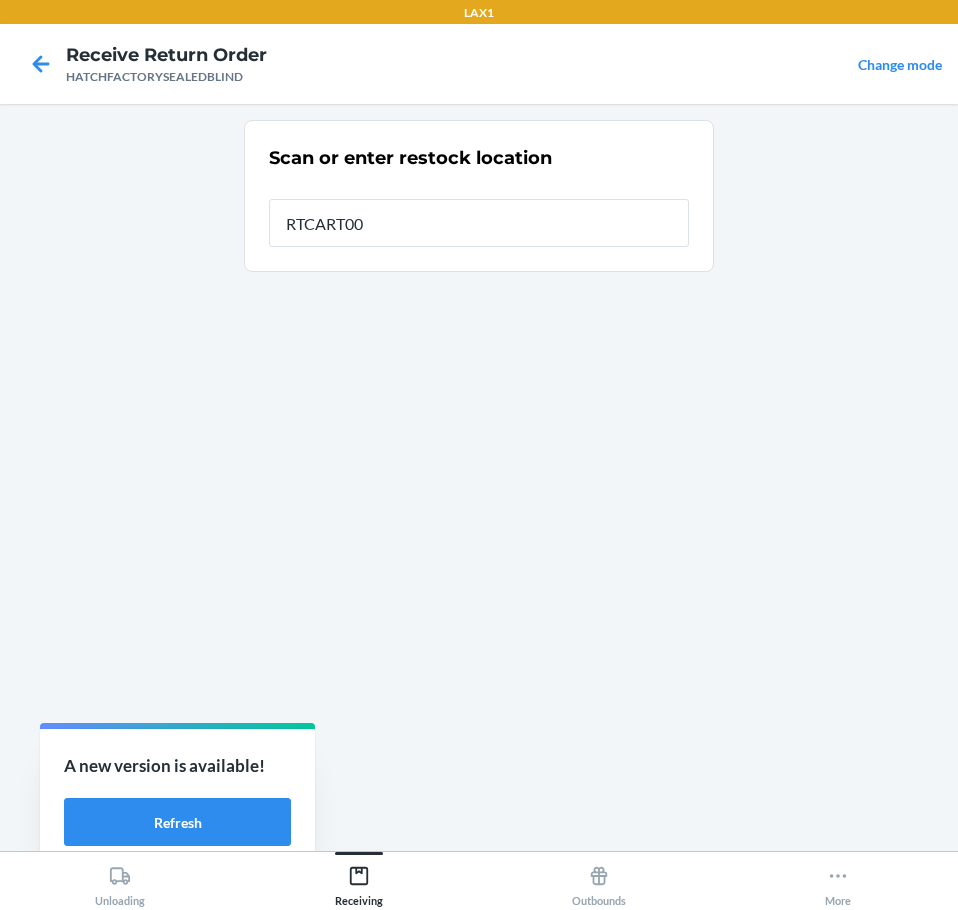
type input "RTCART004"
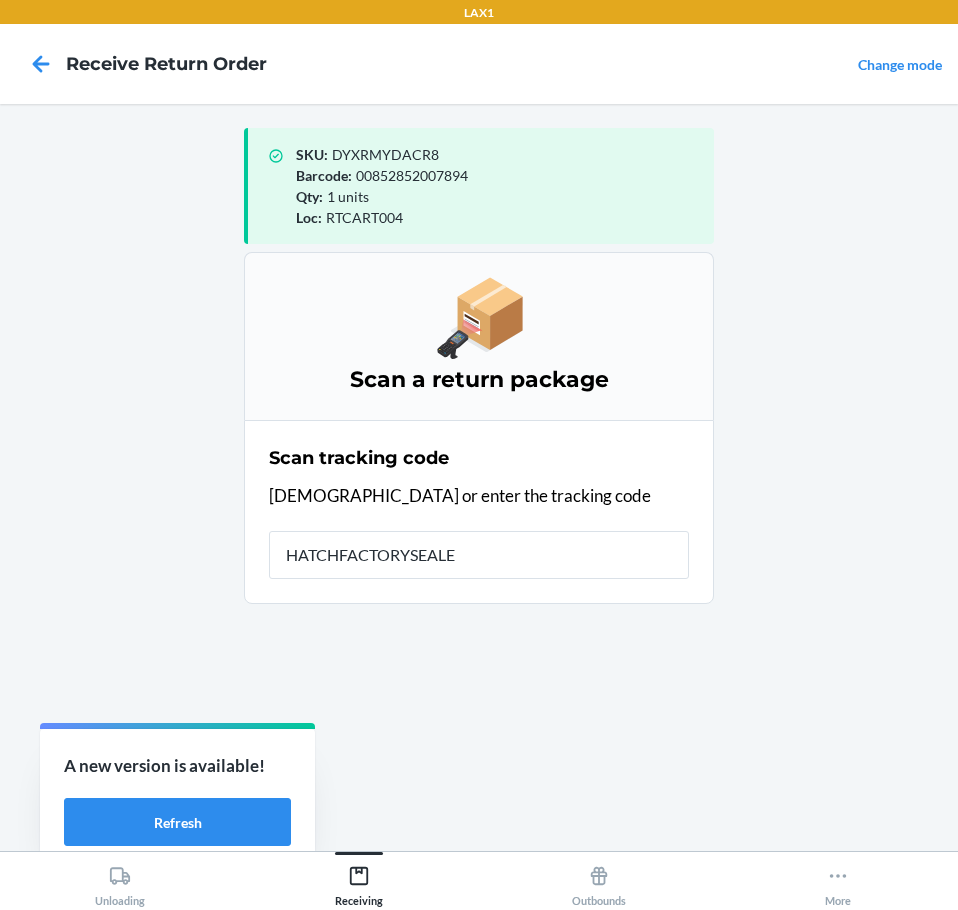
type input "HATCHFACTORYSEALED"
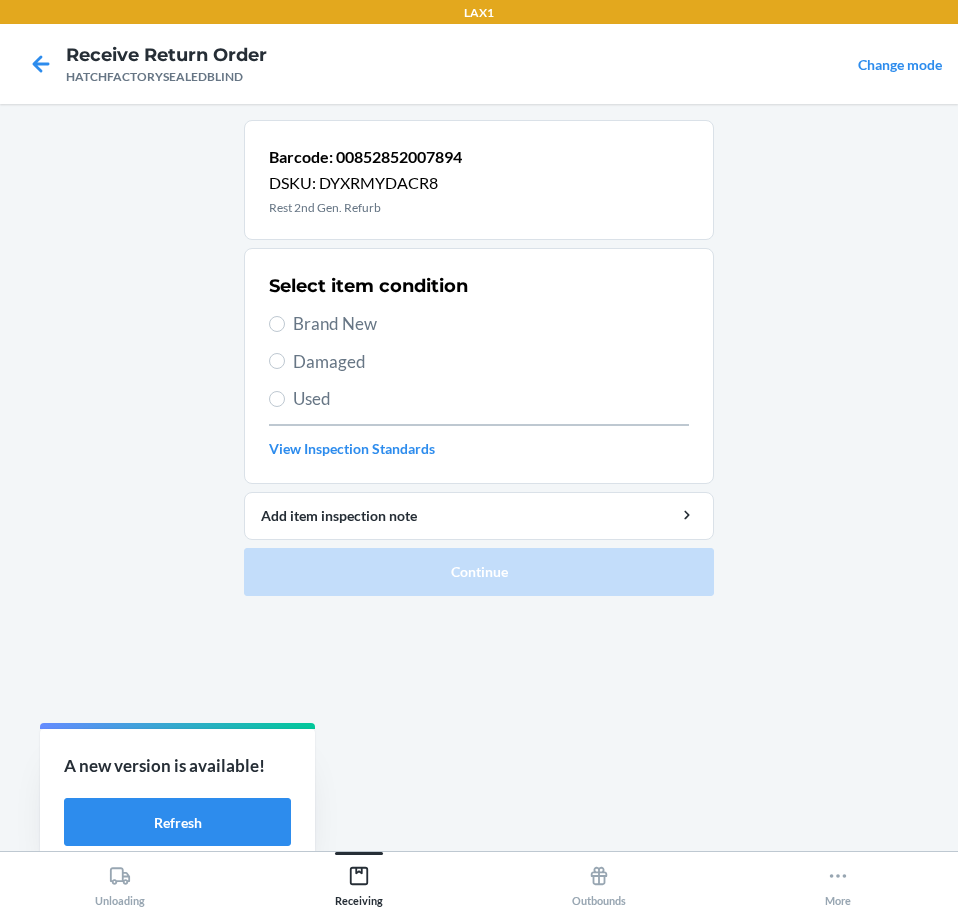
click at [298, 368] on span "Damaged" at bounding box center [491, 362] width 396 height 26
click at [285, 368] on input "Damaged" at bounding box center [277, 361] width 16 height 16
radio input "true"
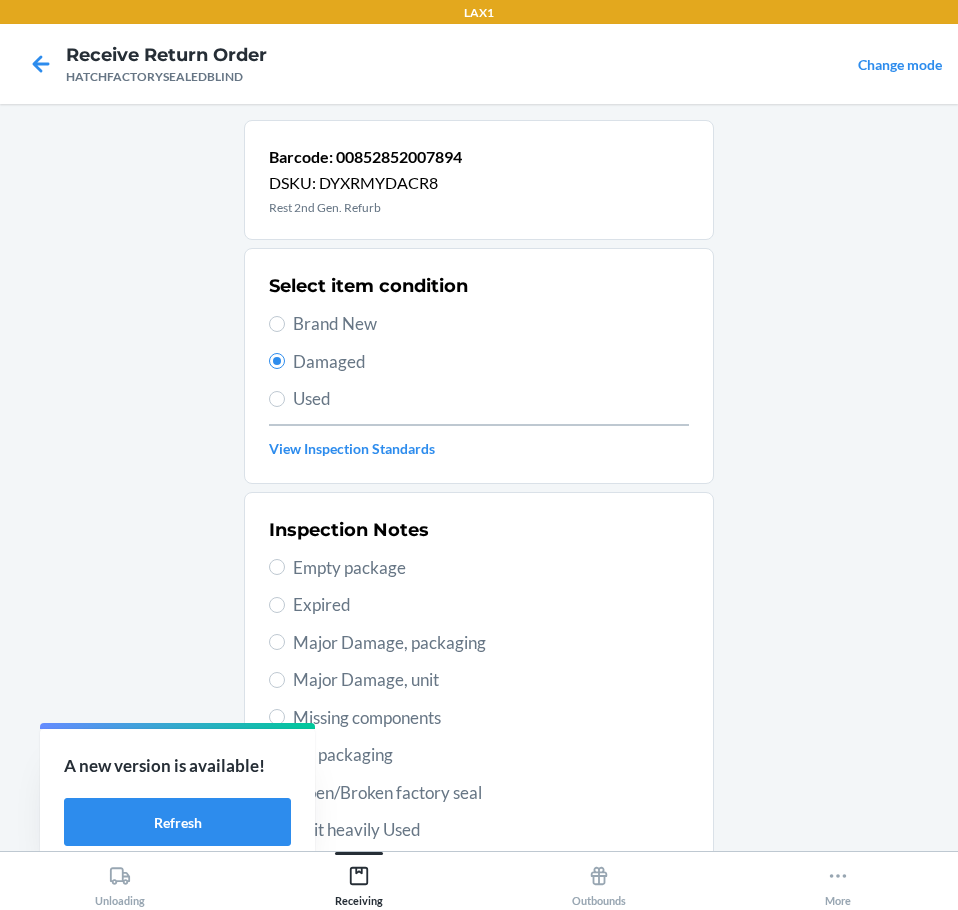
drag, startPoint x: 374, startPoint y: 682, endPoint x: 395, endPoint y: 647, distance: 40.8
click at [393, 653] on div "Inspection Notes Empty package Expired Major Damage, packaging Major Damage, un…" at bounding box center [479, 755] width 420 height 488
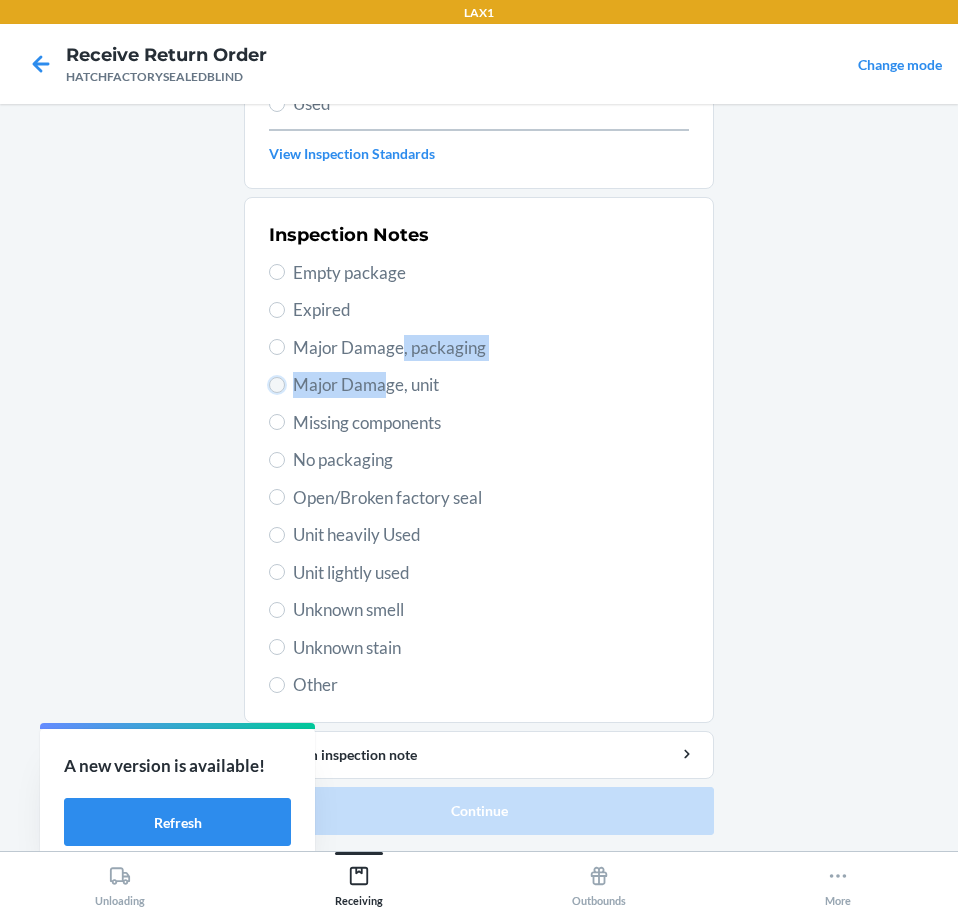
click at [276, 386] on input "Major Damage, unit" at bounding box center [277, 385] width 16 height 16
radio input "true"
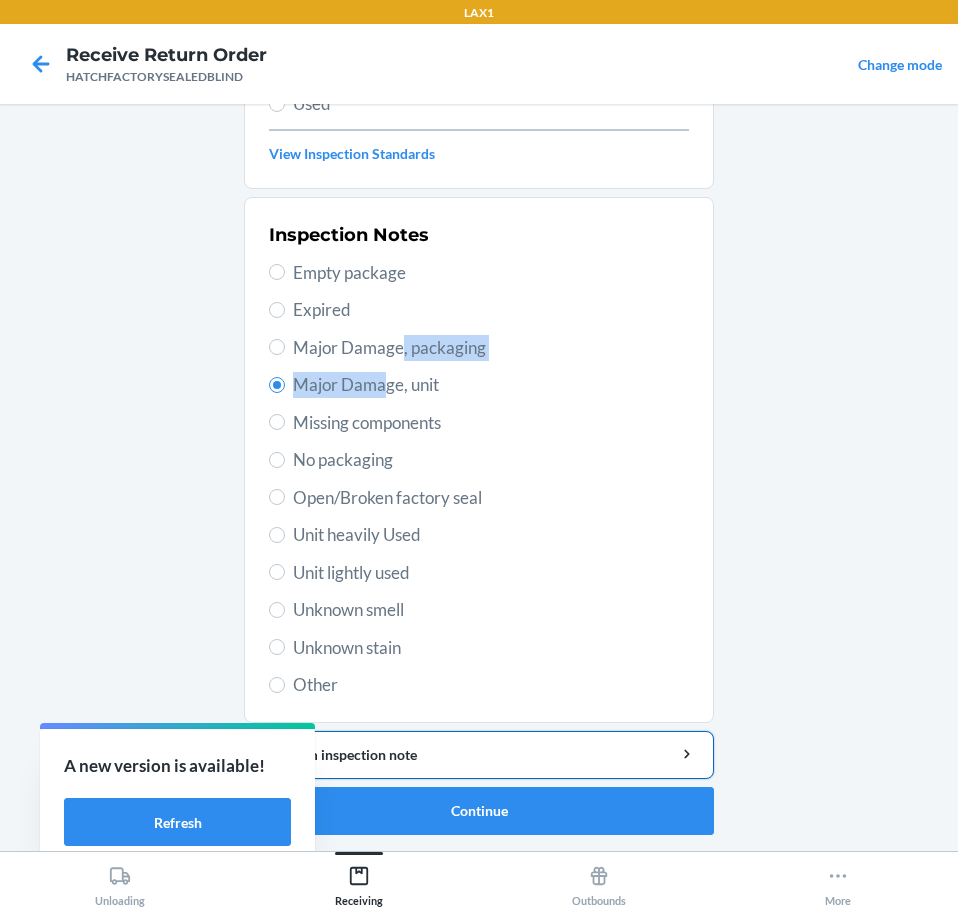
click at [544, 754] on div "Add item inspection note" at bounding box center [479, 754] width 436 height 21
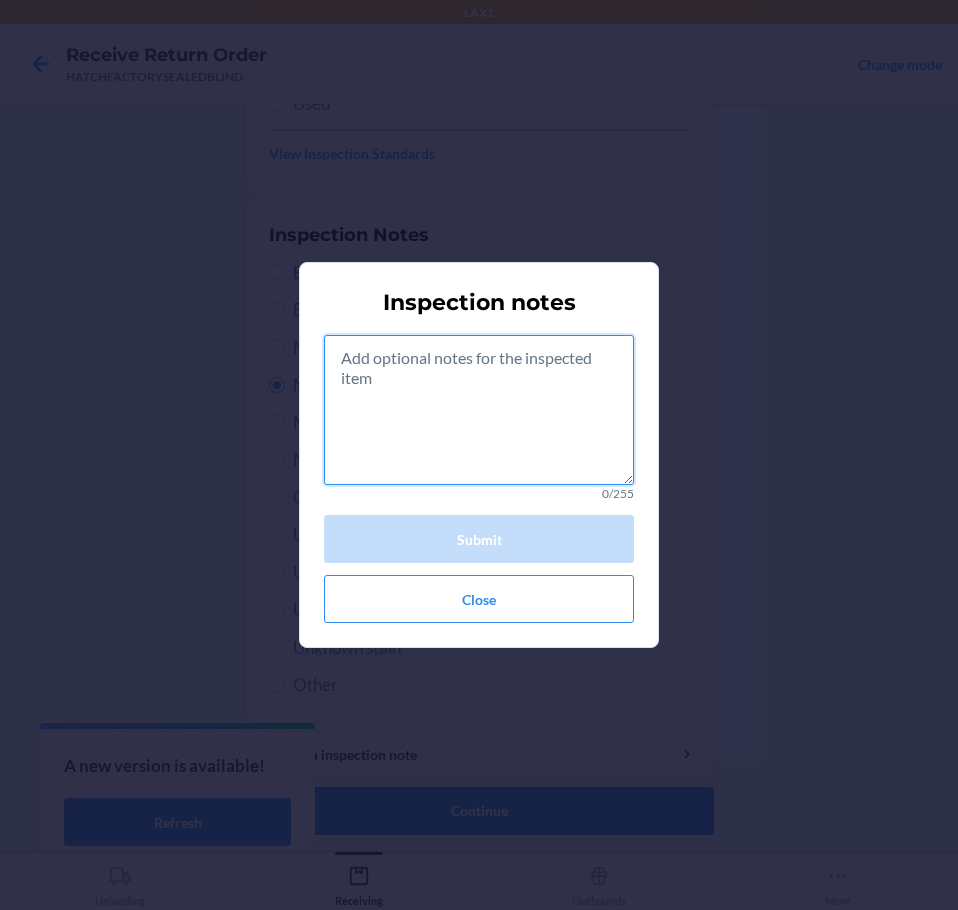
click at [505, 436] on textarea at bounding box center [479, 410] width 310 height 150
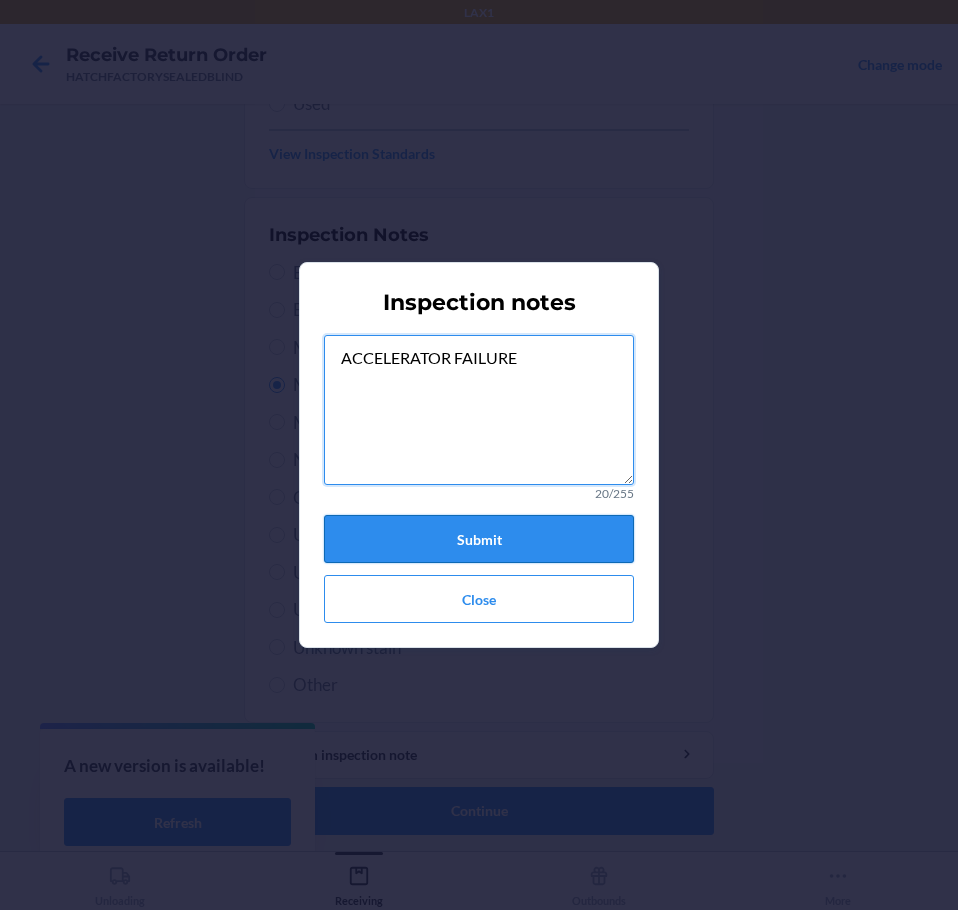
type textarea "ACCELERATOR FAILURE"
click at [468, 528] on button "Submit" at bounding box center [479, 539] width 310 height 48
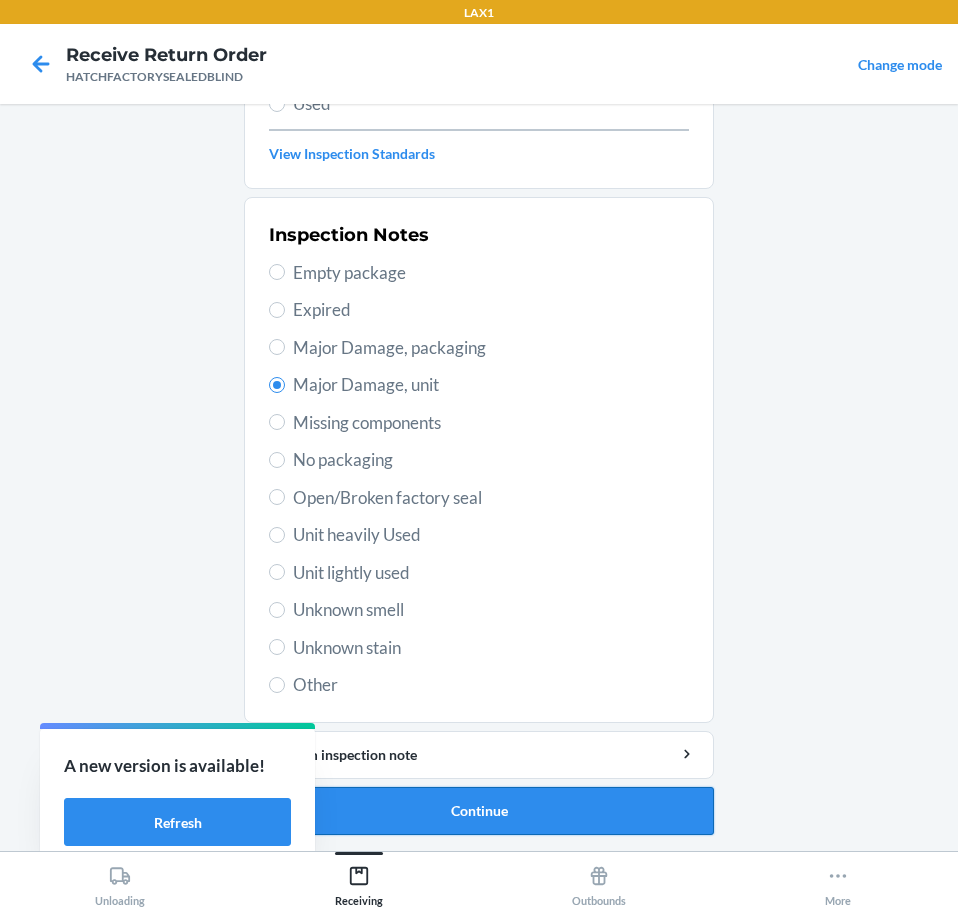
click at [522, 808] on button "Continue" at bounding box center [479, 811] width 470 height 48
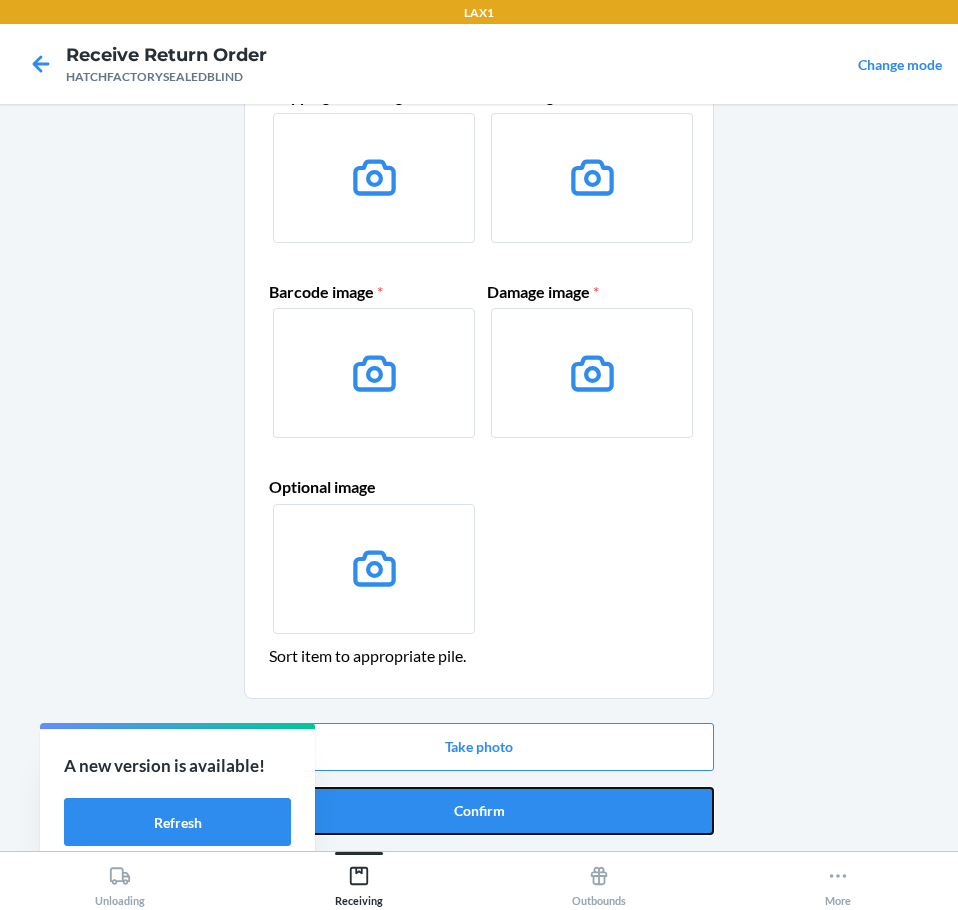
click at [523, 798] on button "Confirm" at bounding box center [479, 811] width 470 height 48
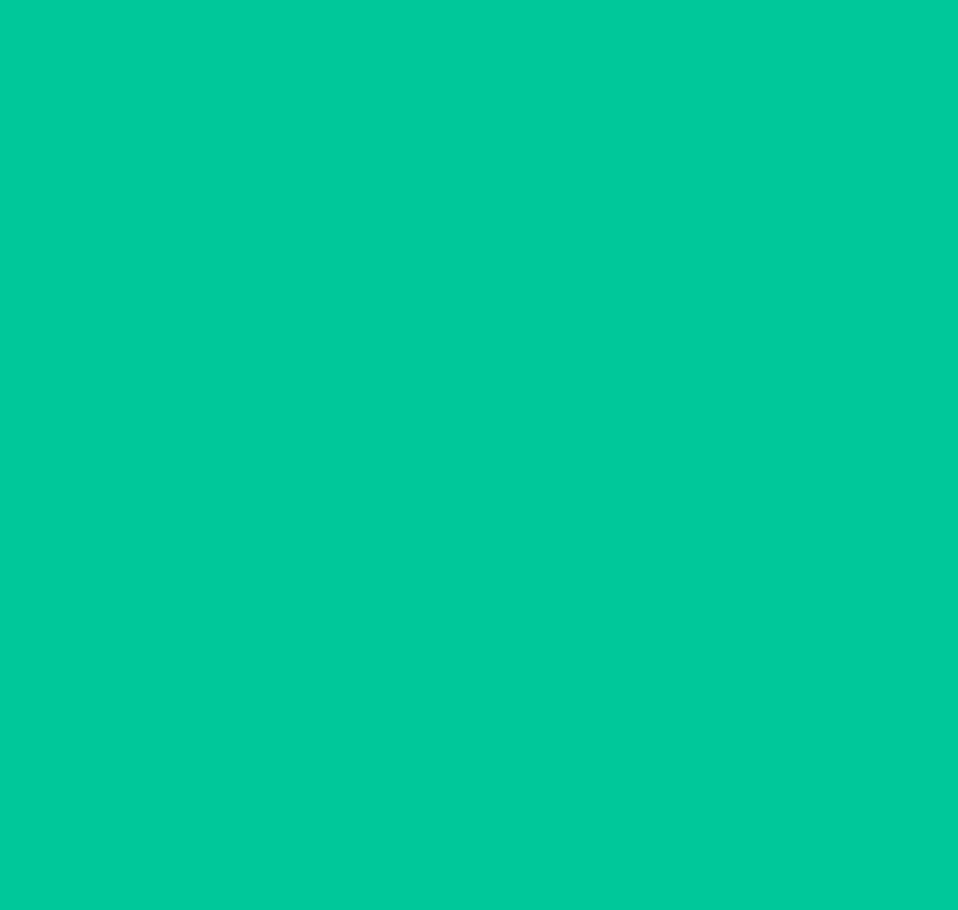
scroll to position [0, 0]
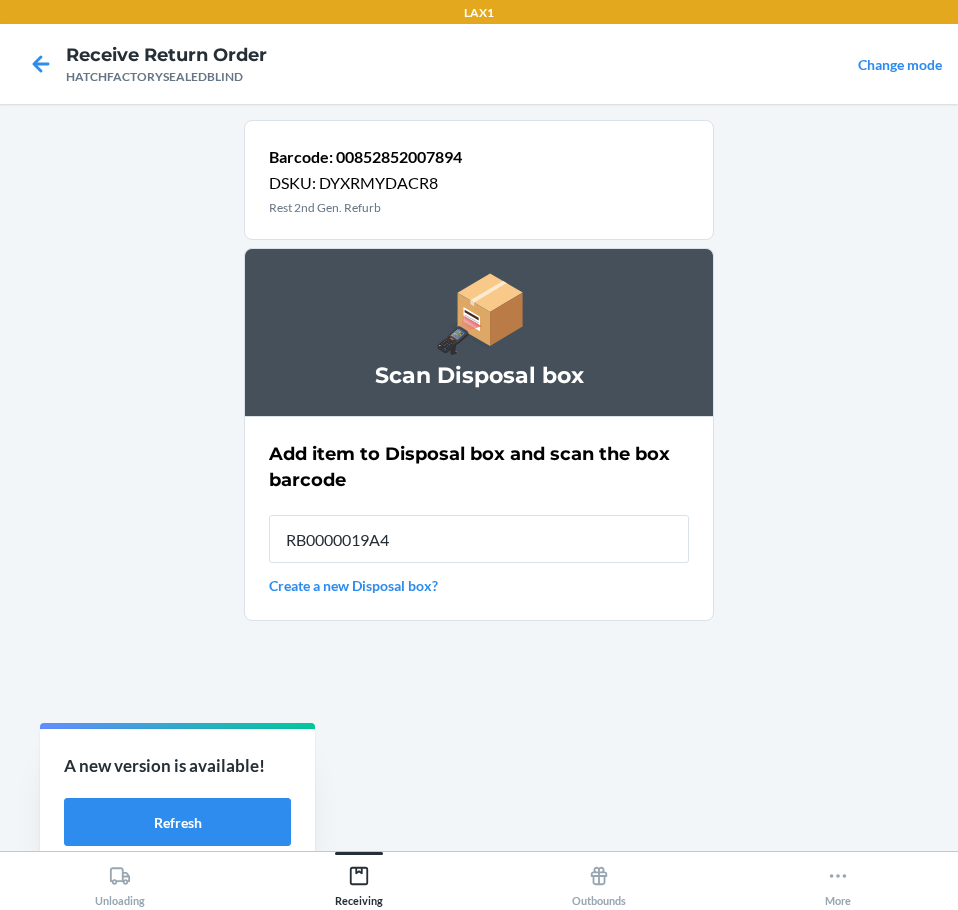
type input "RB0000019A4"
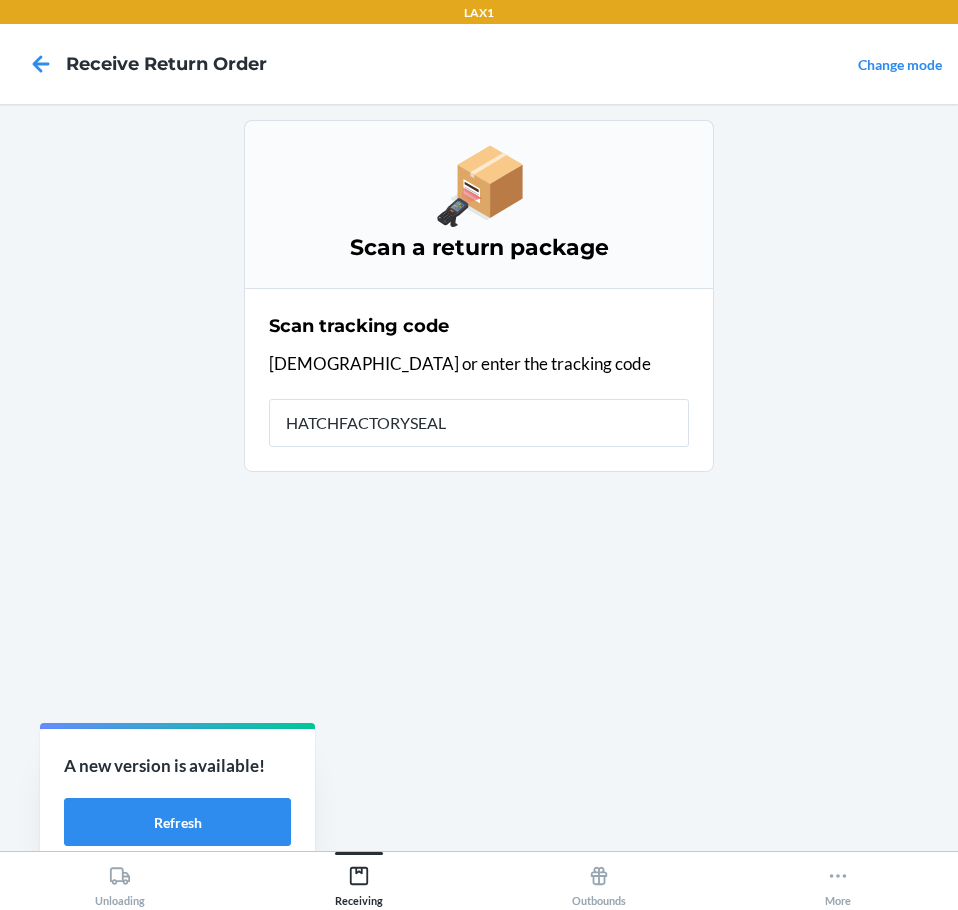
type input "HATCHFACTORYSEALE"
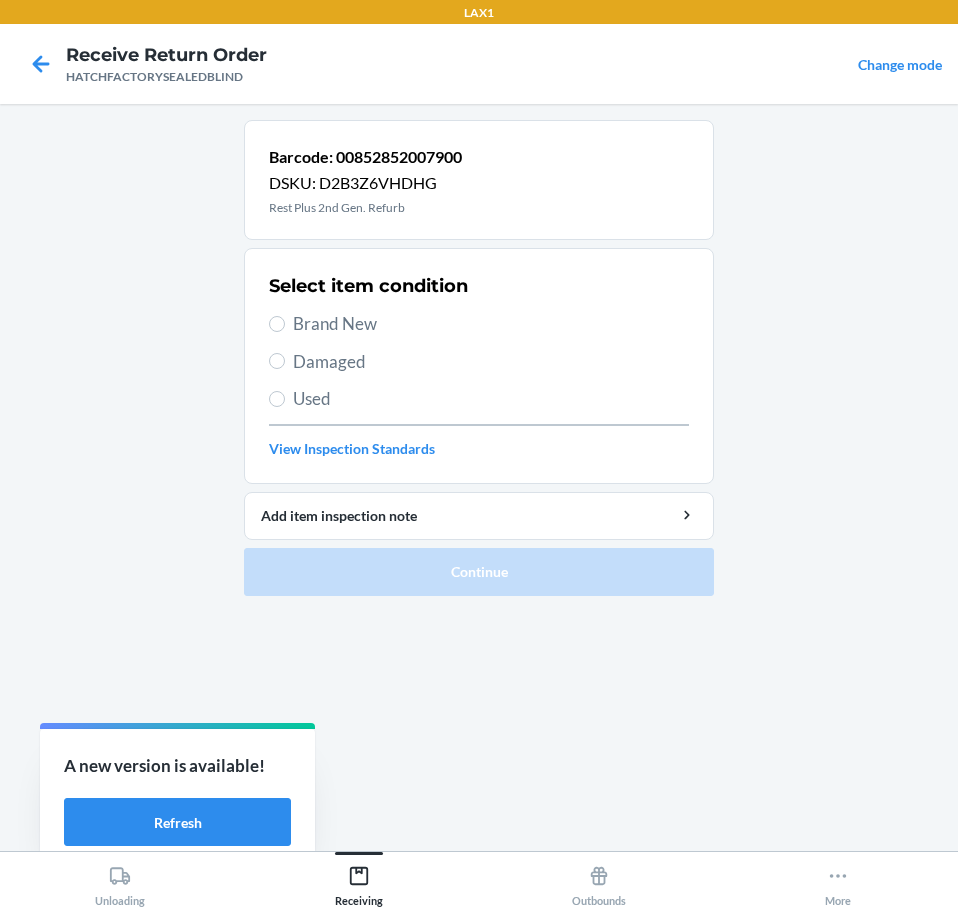
click at [320, 375] on div "Select item condition Brand New Damaged Used View Inspection Standards" at bounding box center [479, 366] width 420 height 198
click at [293, 351] on span "Damaged" at bounding box center [491, 362] width 396 height 26
click at [285, 353] on input "Damaged" at bounding box center [277, 361] width 16 height 16
radio input "true"
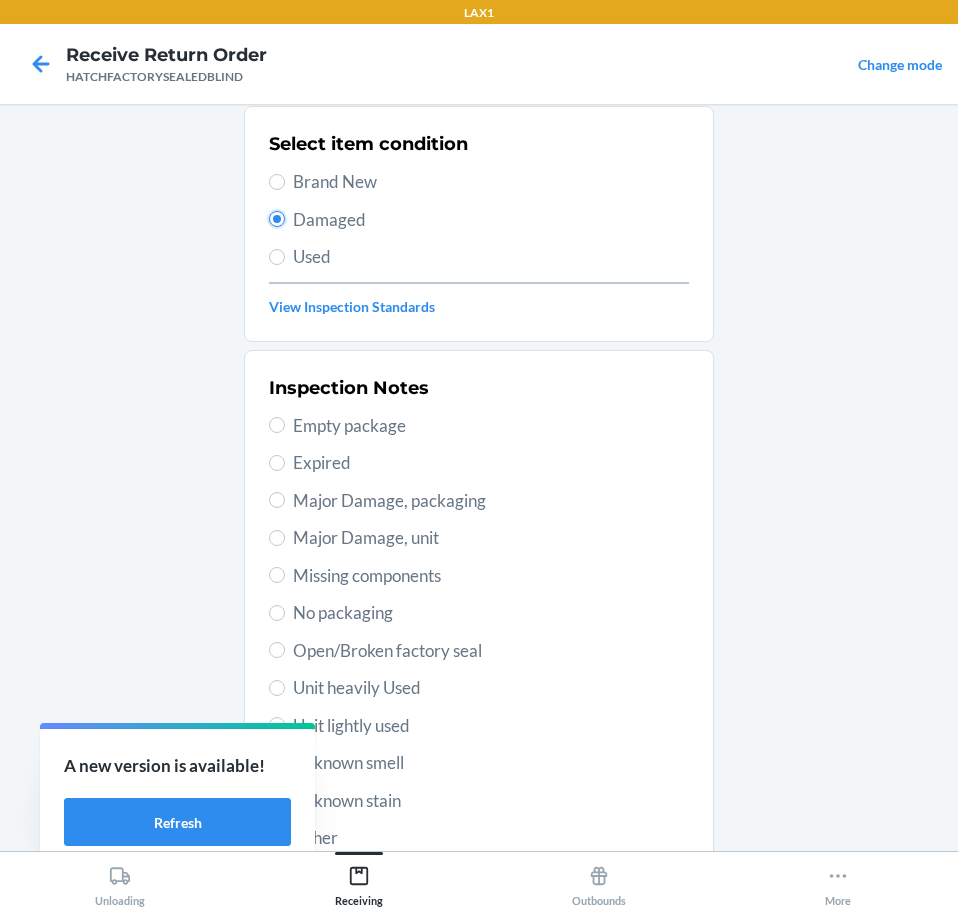
scroll to position [295, 0]
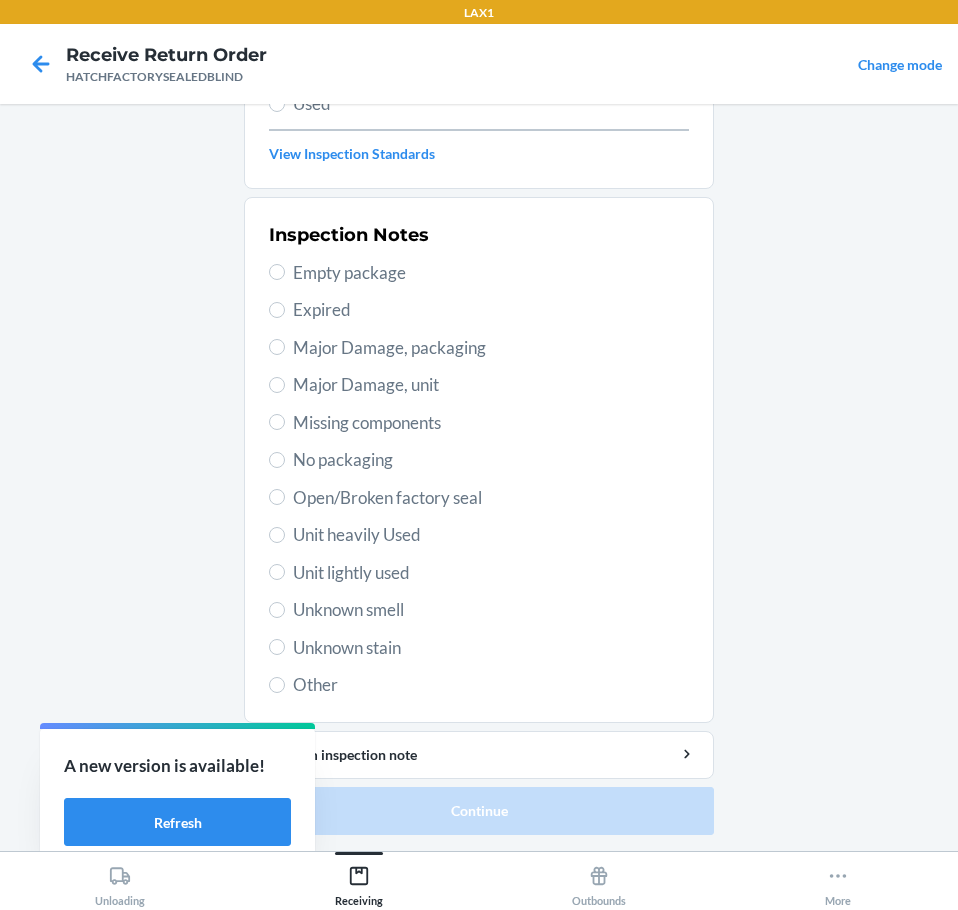
click at [317, 390] on span "Major Damage, unit" at bounding box center [491, 385] width 396 height 26
click at [285, 390] on input "Major Damage, unit" at bounding box center [277, 385] width 16 height 16
radio input "true"
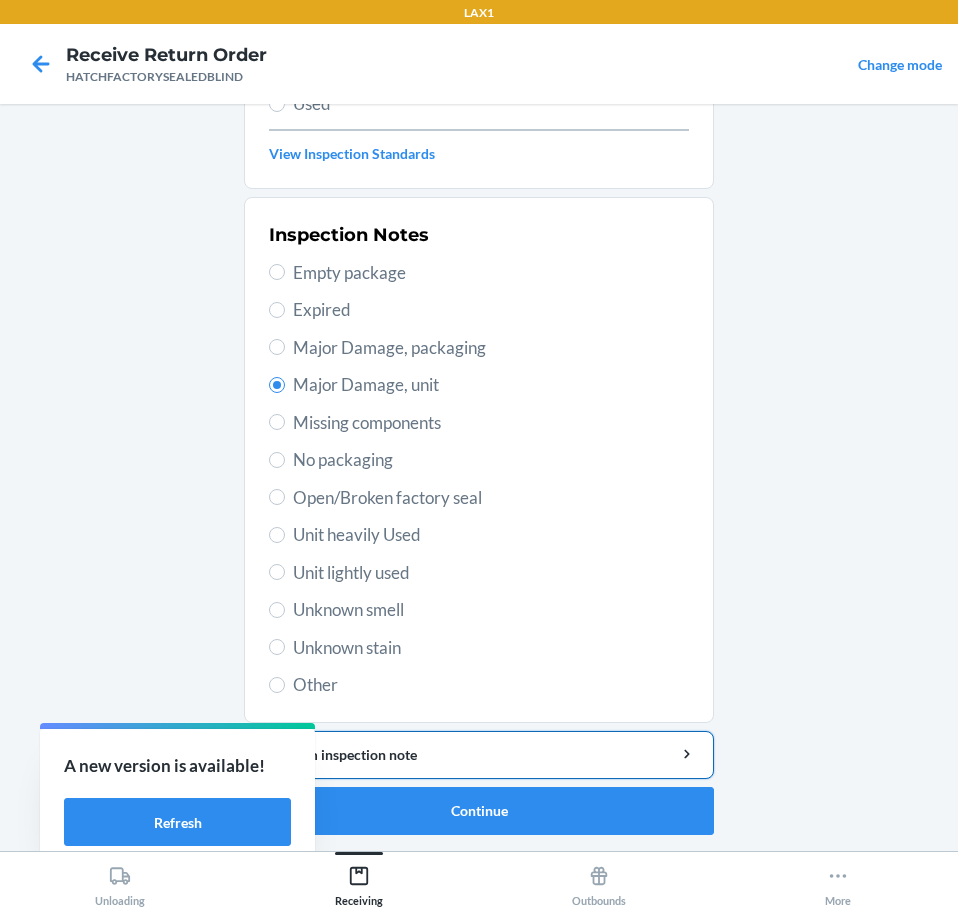
click at [451, 749] on div "Add item inspection note" at bounding box center [479, 754] width 436 height 21
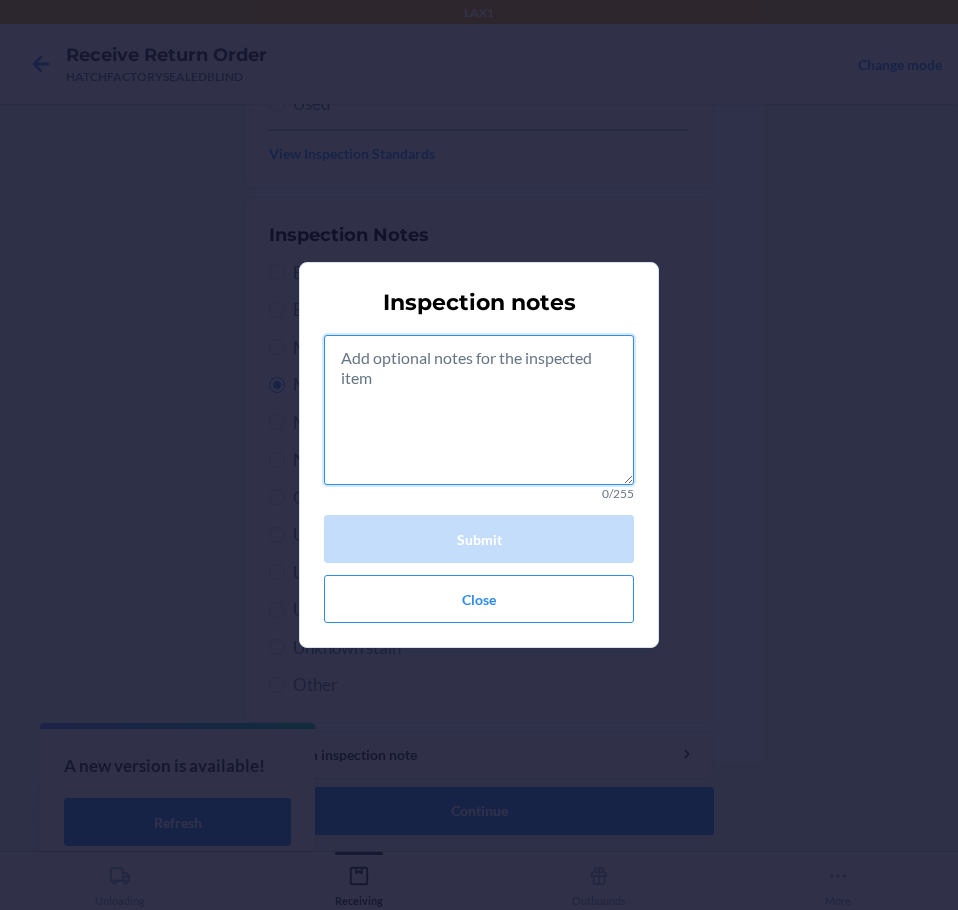
click at [516, 417] on textarea at bounding box center [479, 410] width 310 height 150
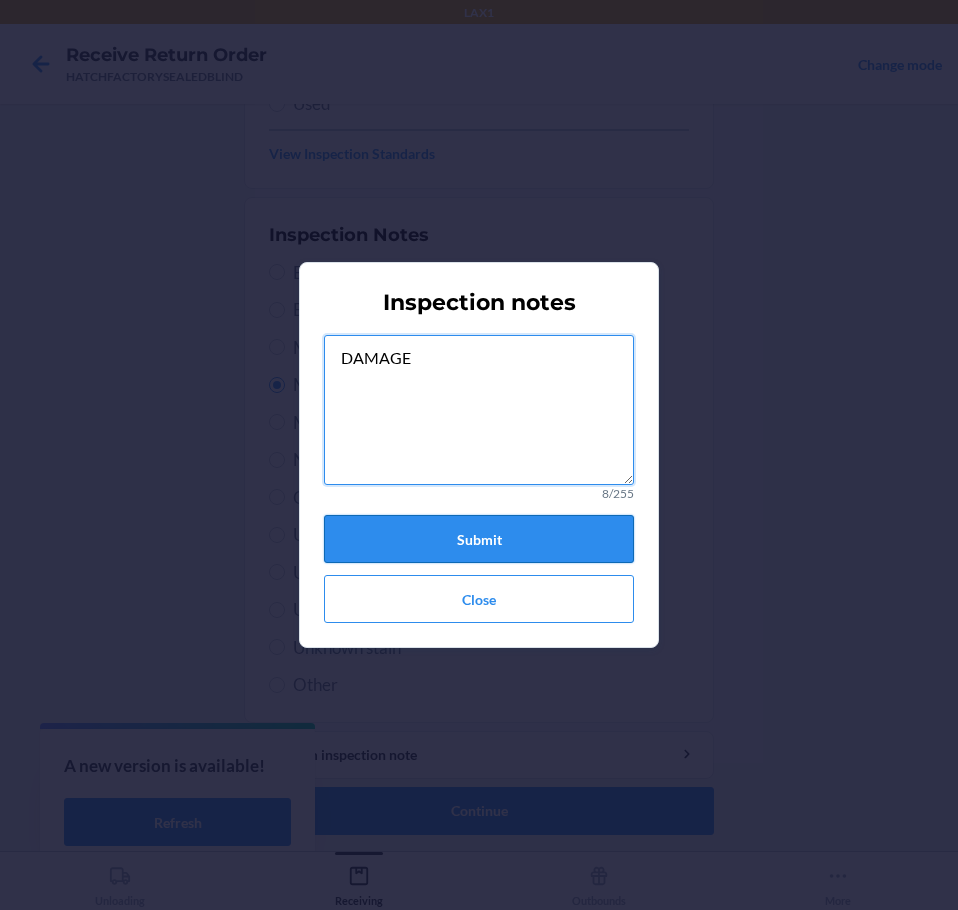
type textarea "DAMAGE"
click at [448, 536] on button "Submit" at bounding box center [479, 539] width 310 height 48
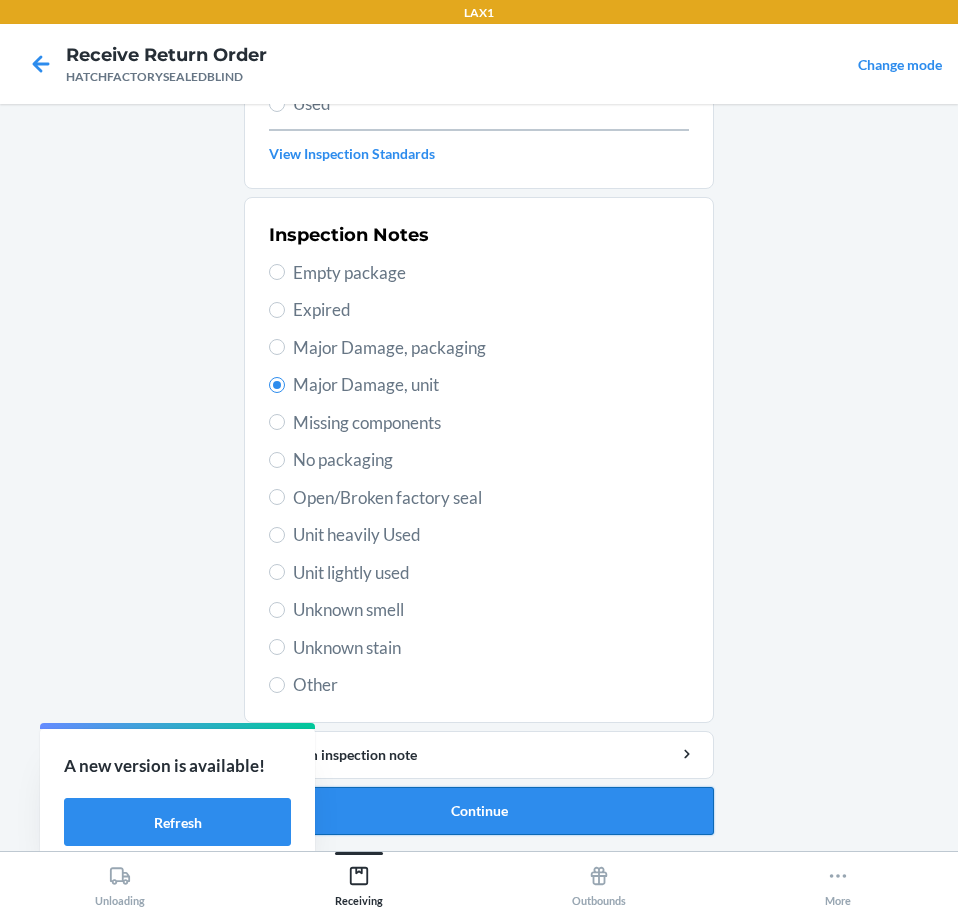
click at [502, 817] on button "Continue" at bounding box center [479, 811] width 470 height 48
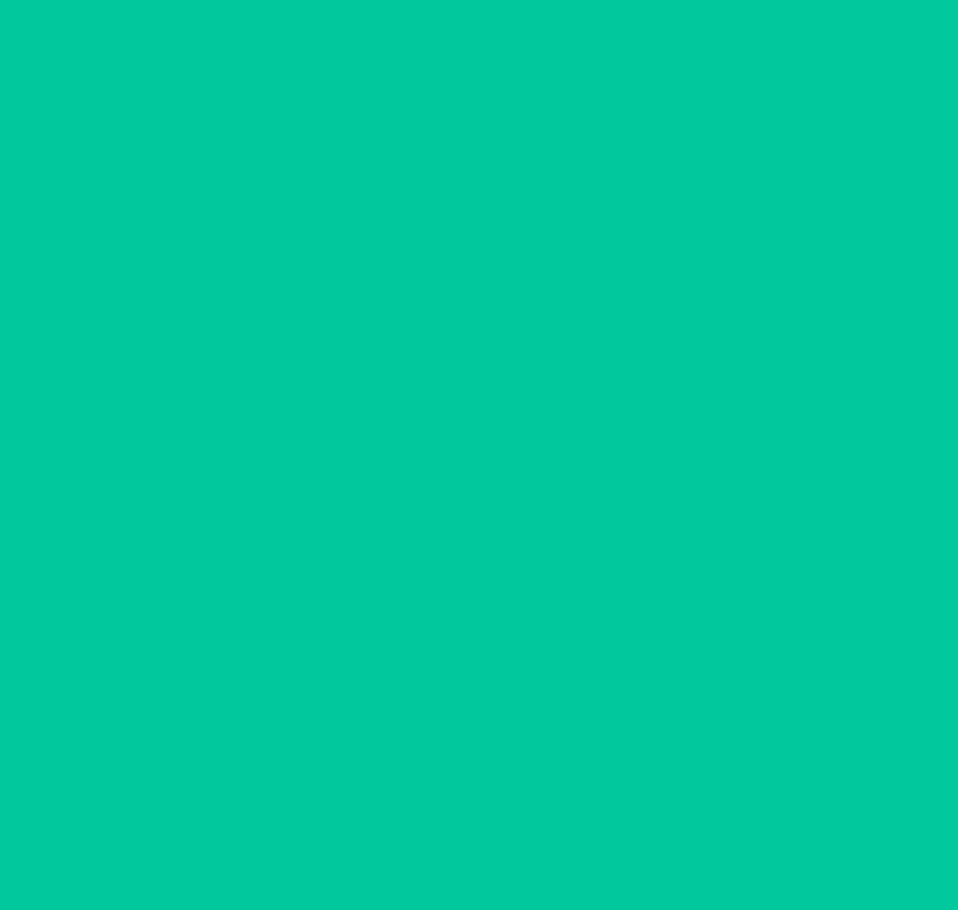
scroll to position [130, 0]
click at [502, 817] on button "Confirm" at bounding box center [479, 811] width 470 height 48
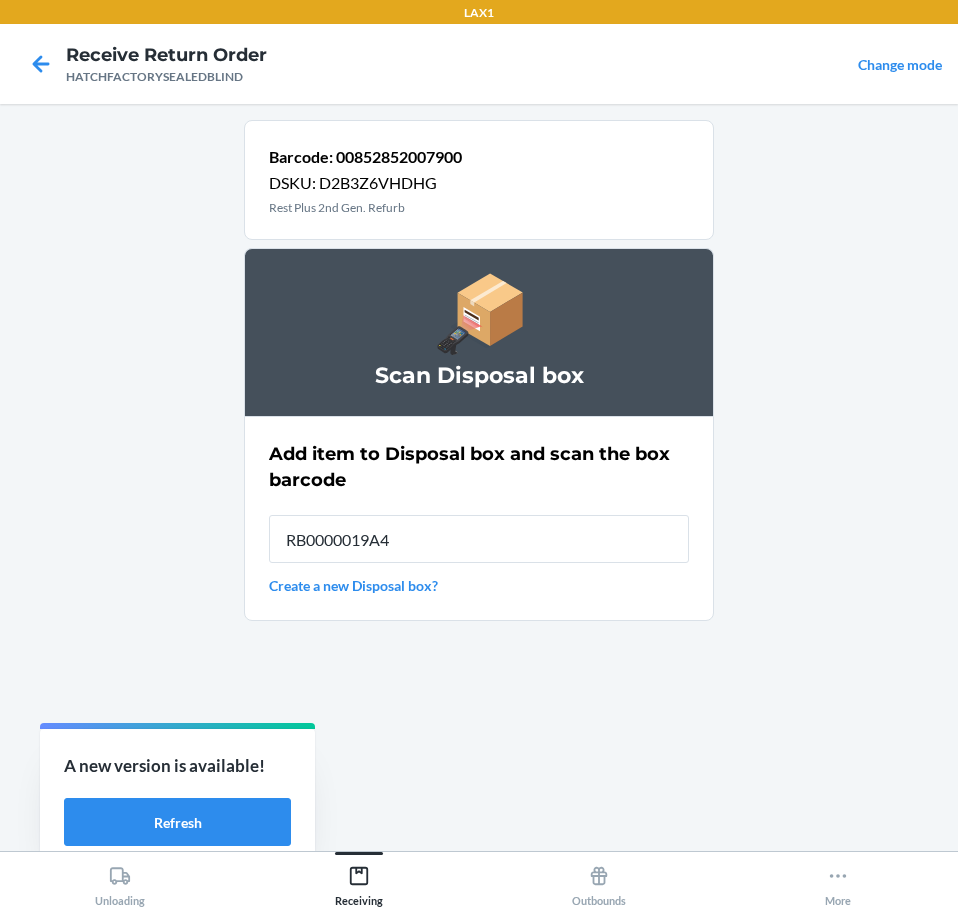
type input "RB0000019A4"
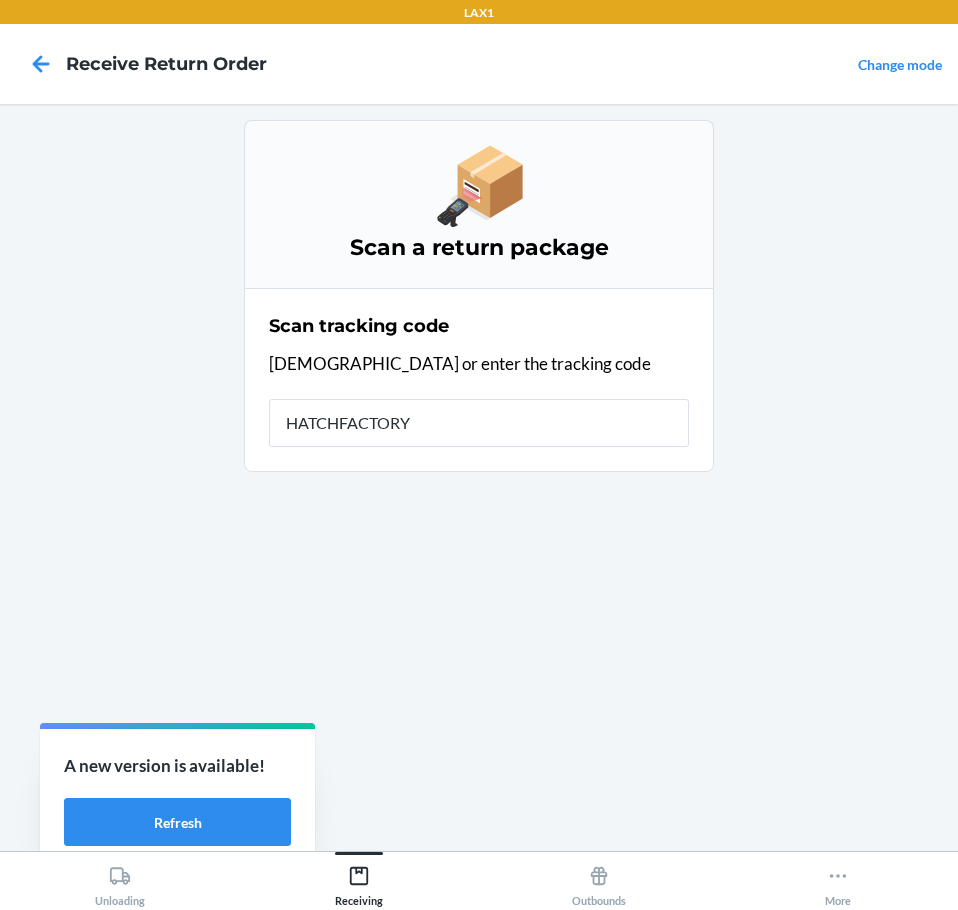
type input "HATCHFACTORYS"
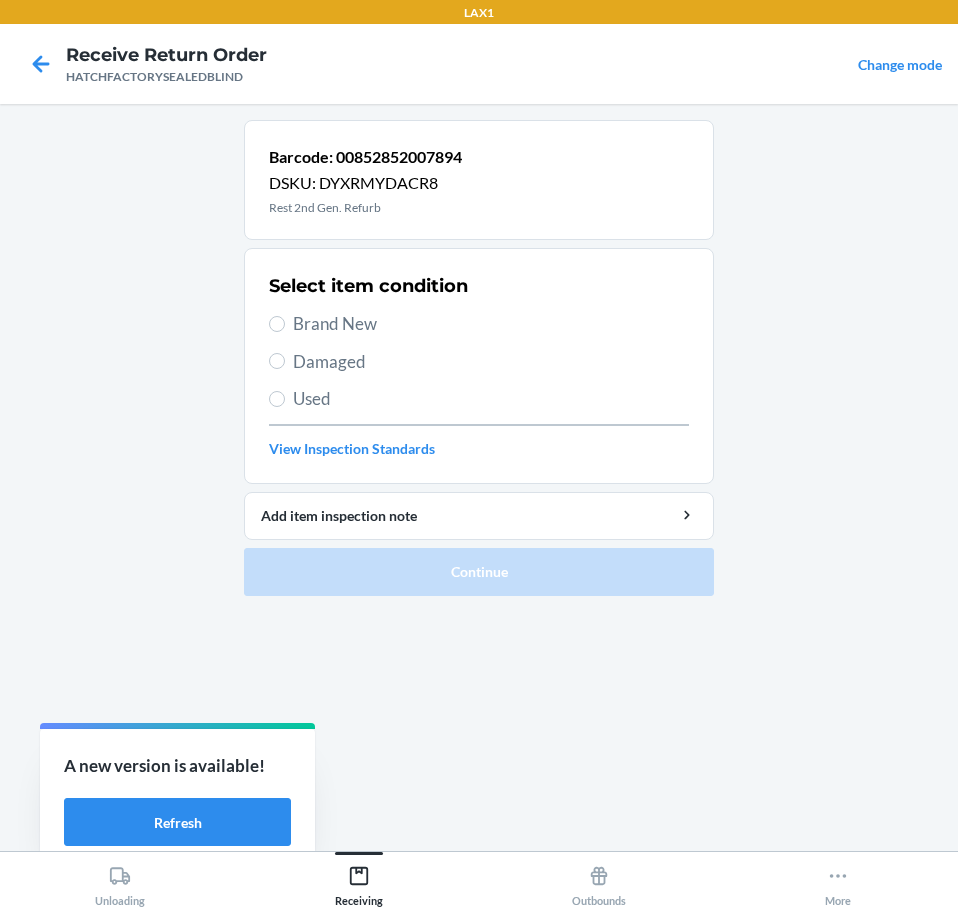
click at [317, 327] on span "Brand New" at bounding box center [491, 324] width 396 height 26
click at [285, 327] on input "Brand New" at bounding box center [277, 324] width 16 height 16
radio input "true"
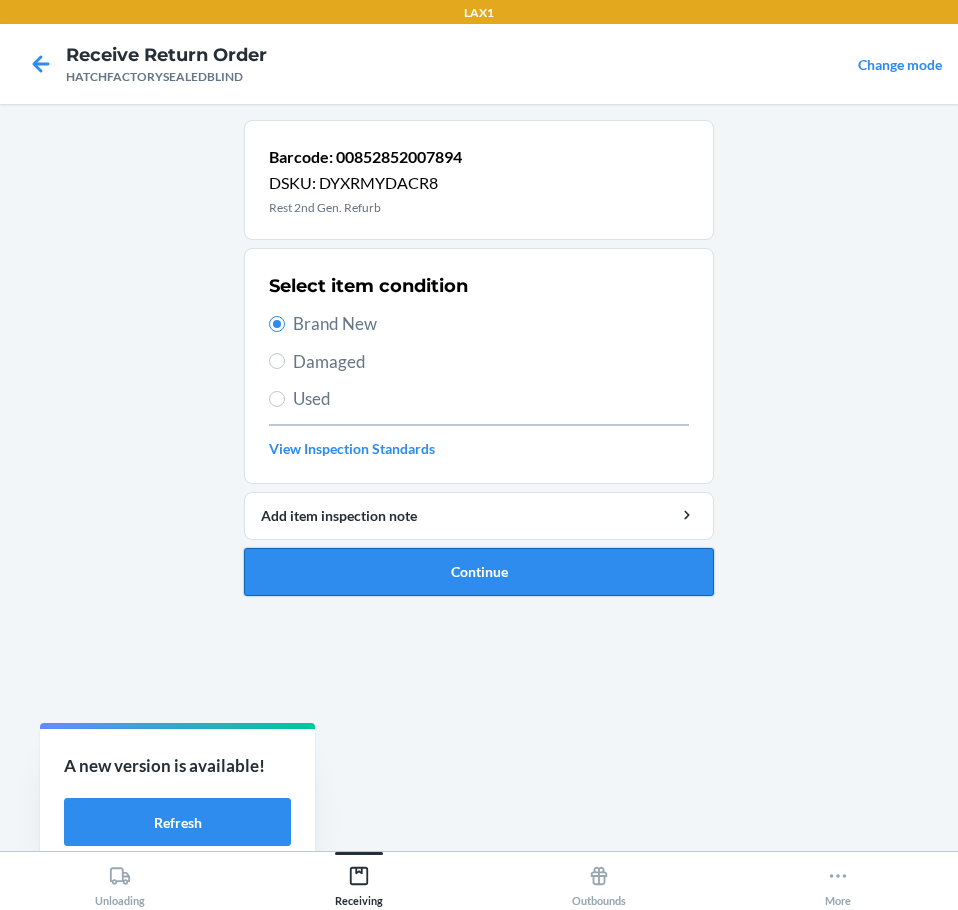
click at [401, 566] on button "Continue" at bounding box center [479, 572] width 470 height 48
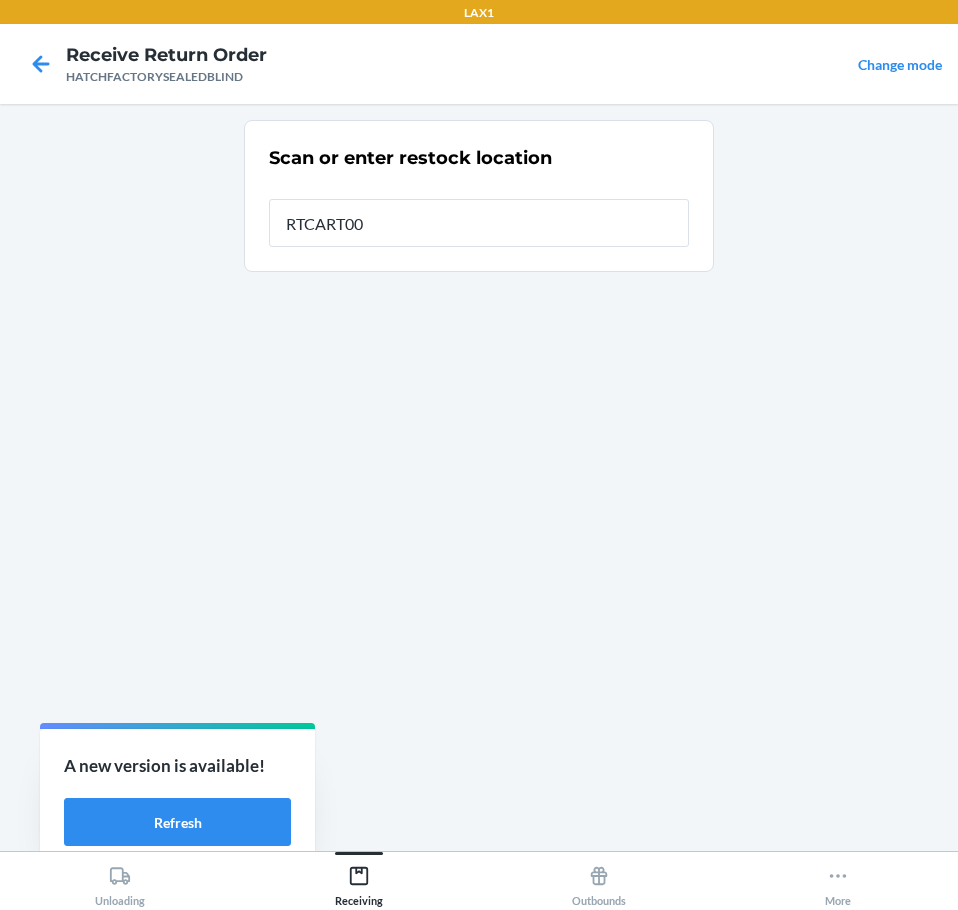
type input "RTCART004"
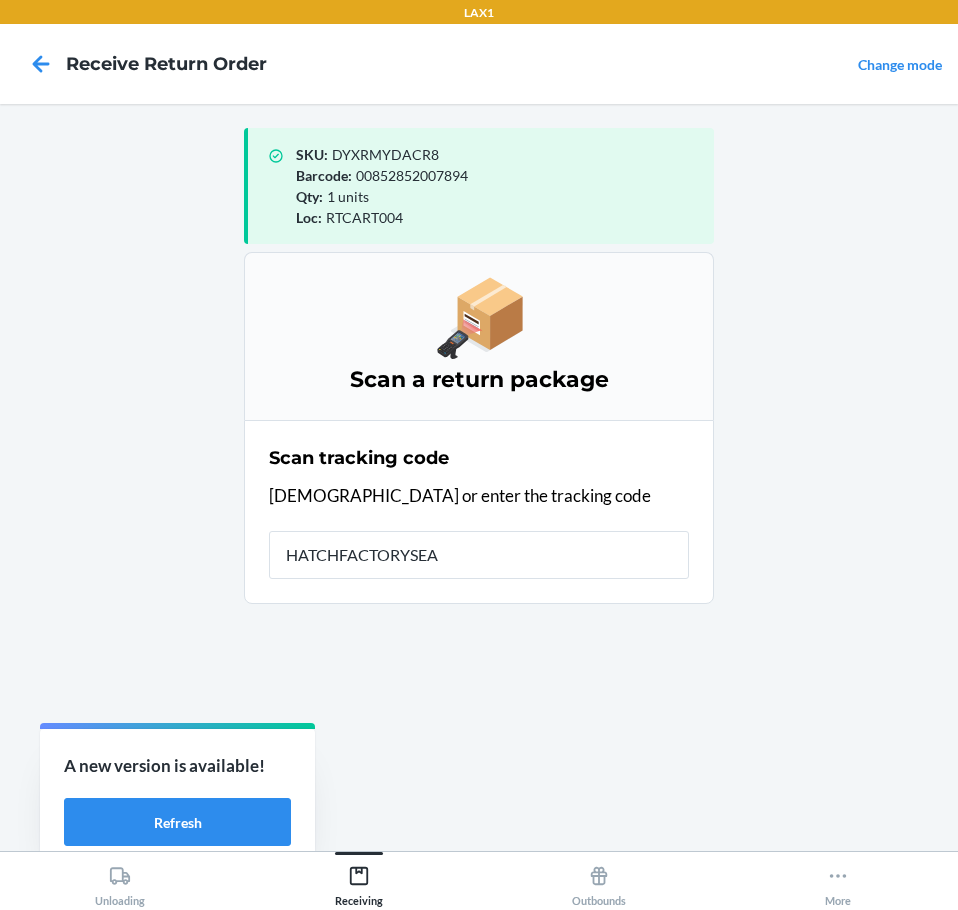
type input "HATCHFACTORYSEAL"
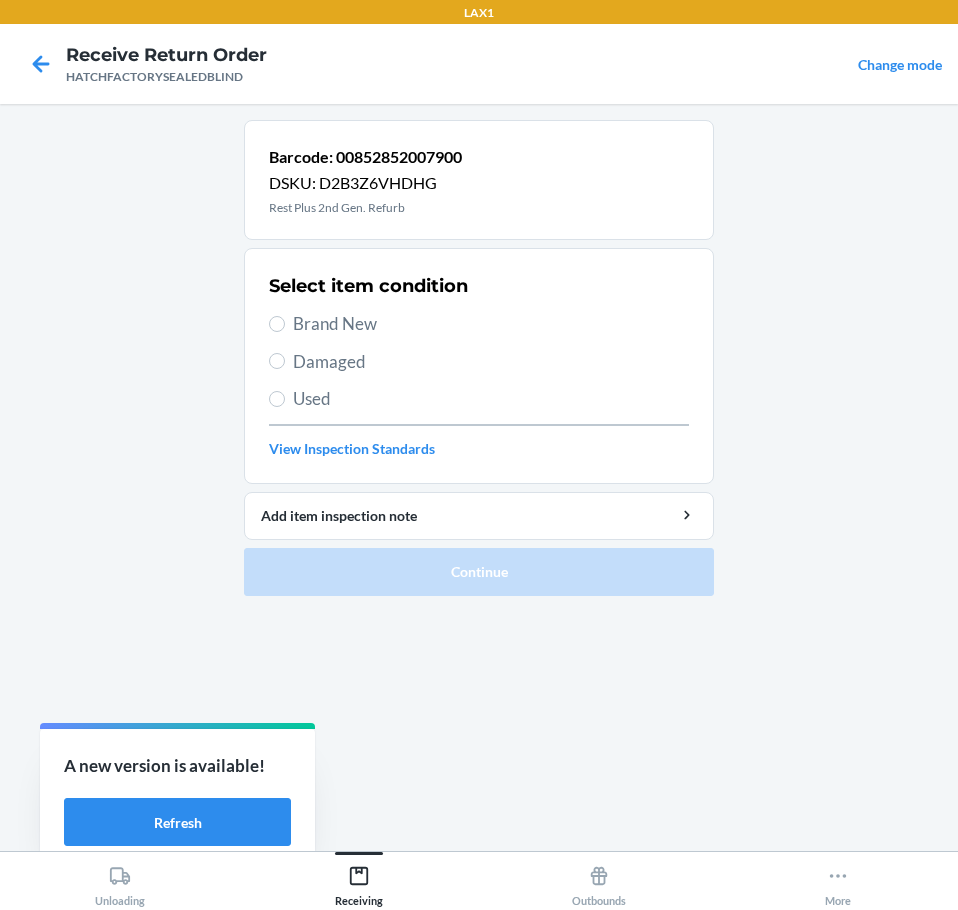
click at [329, 359] on span "Damaged" at bounding box center [491, 362] width 396 height 26
click at [285, 359] on input "Damaged" at bounding box center [277, 361] width 16 height 16
radio input "true"
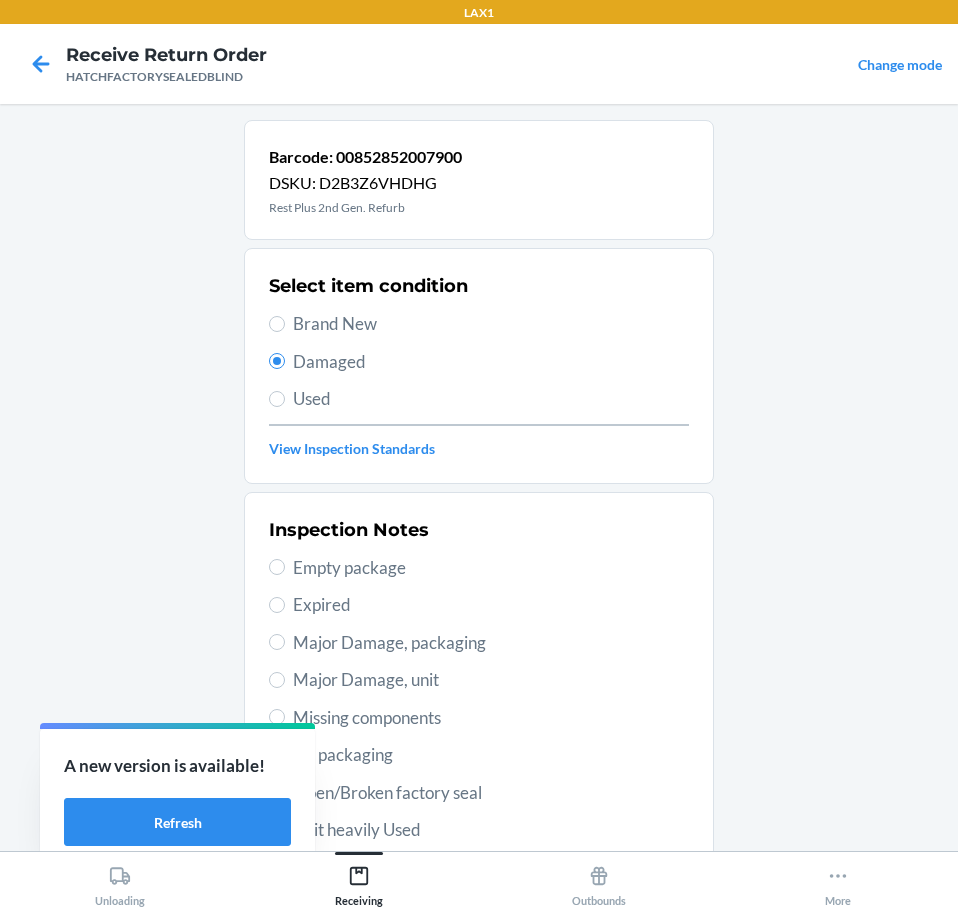
click at [342, 686] on span "Major Damage, unit" at bounding box center [491, 680] width 396 height 26
click at [285, 686] on input "Major Damage, unit" at bounding box center [277, 680] width 16 height 16
radio input "true"
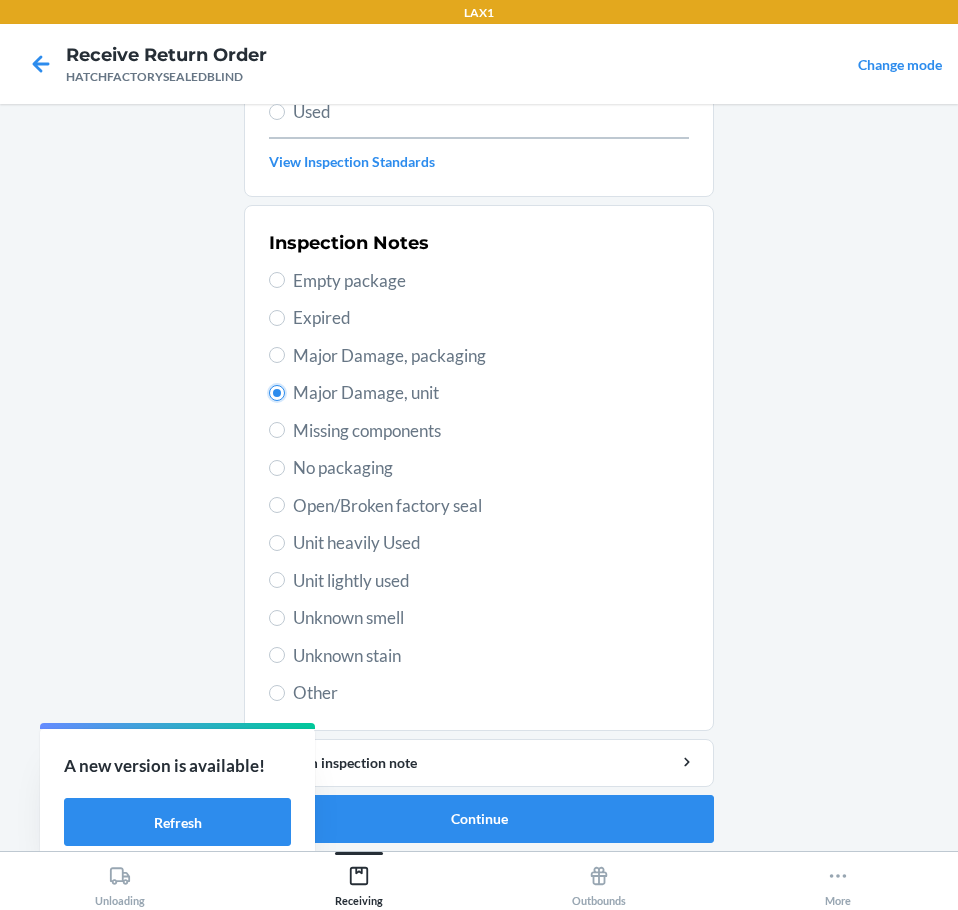
scroll to position [295, 0]
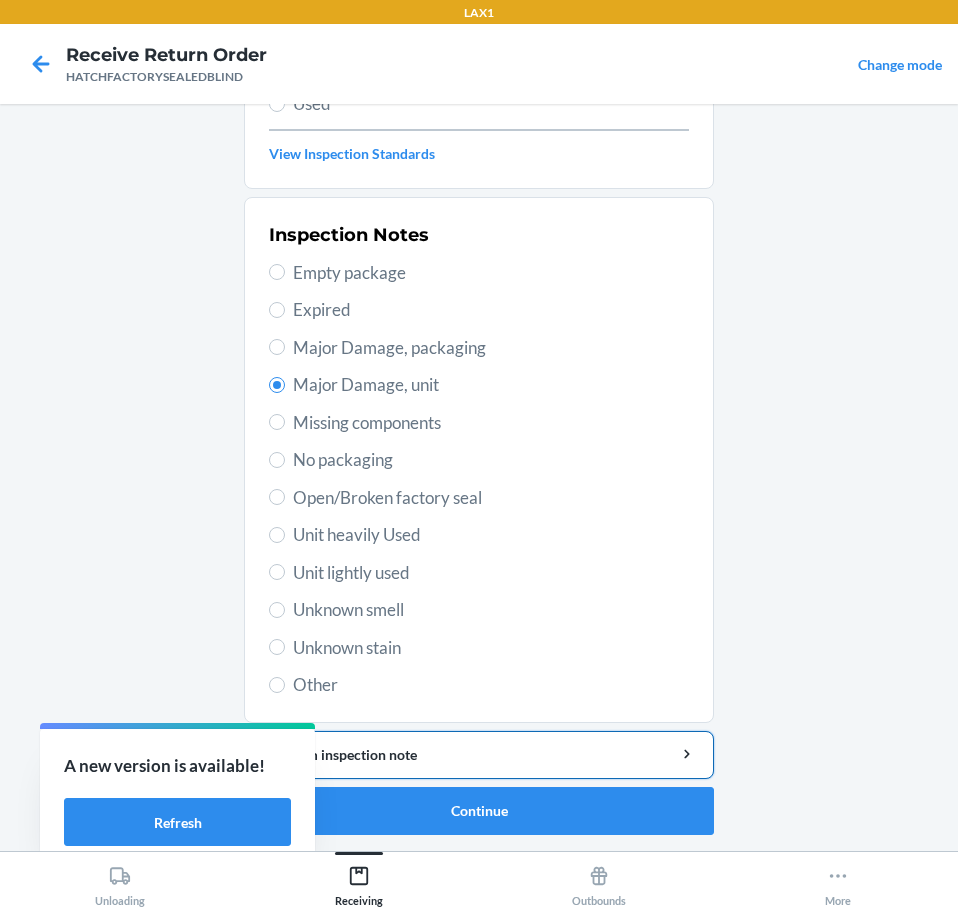
drag, startPoint x: 509, startPoint y: 752, endPoint x: 514, endPoint y: 733, distance: 19.6
click at [513, 736] on button "Add item inspection note" at bounding box center [479, 755] width 470 height 48
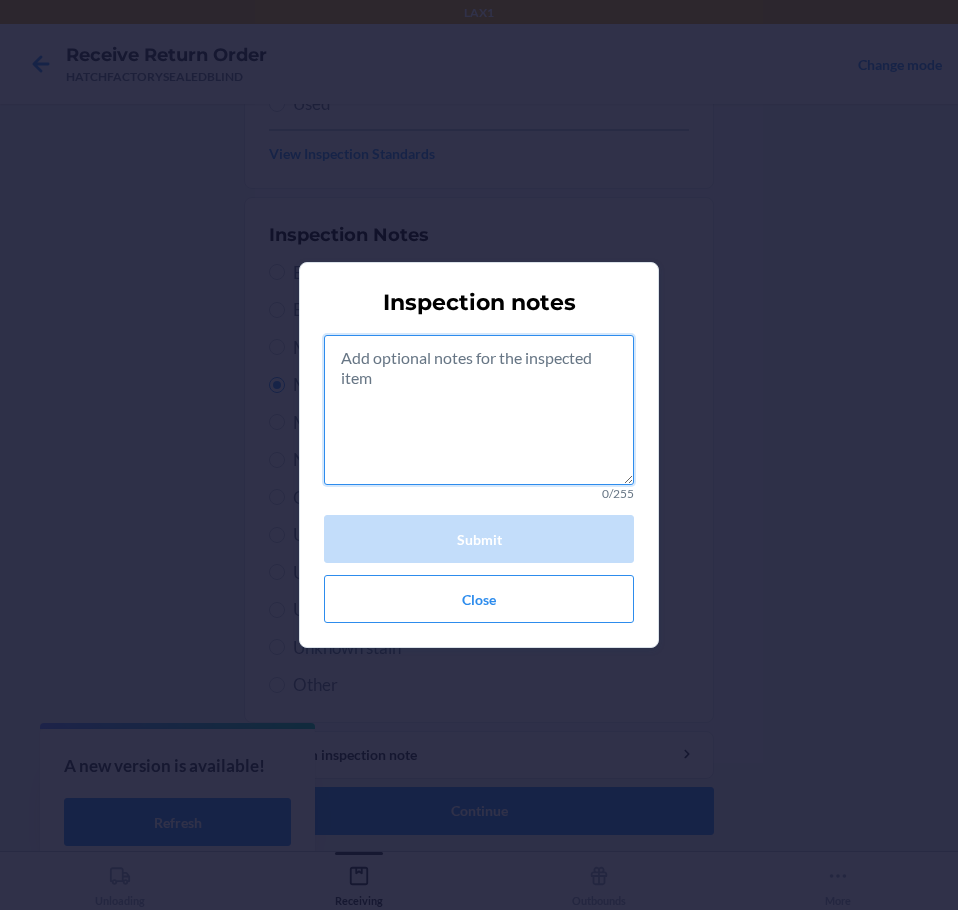
click at [542, 430] on textarea at bounding box center [479, 410] width 310 height 150
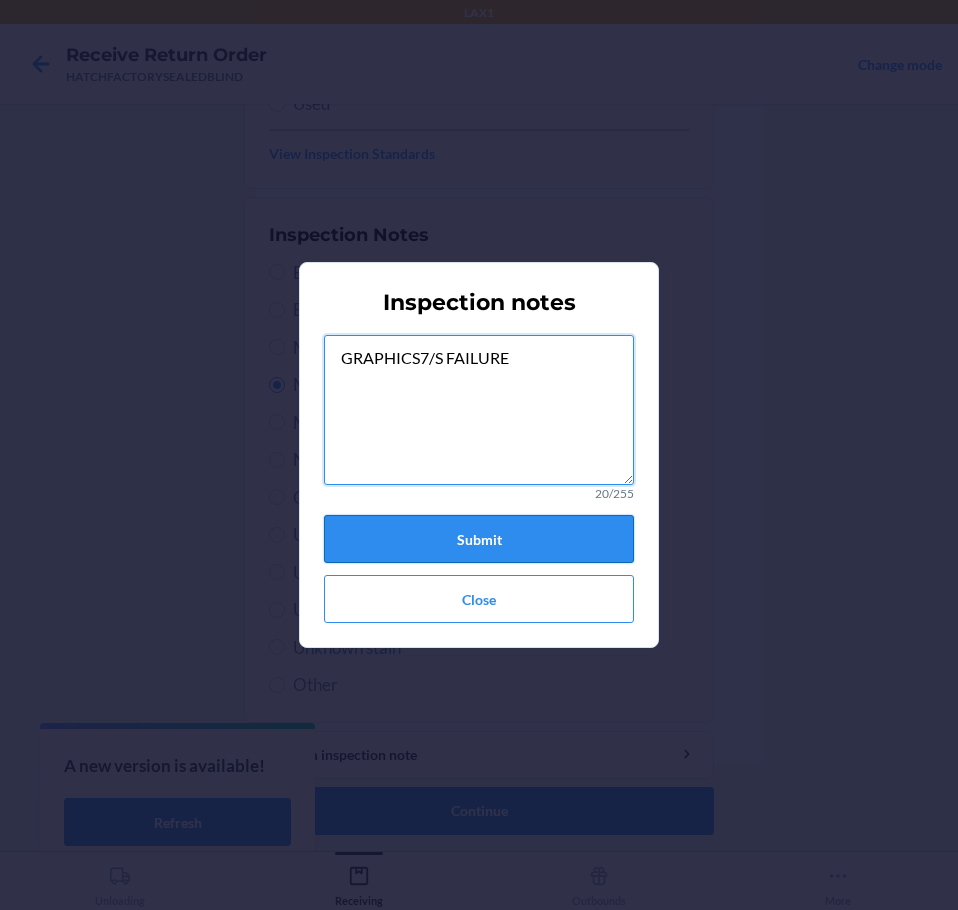
type textarea "GRAPHICS7/S FAILURE"
click at [513, 540] on button "Submit" at bounding box center [479, 539] width 310 height 48
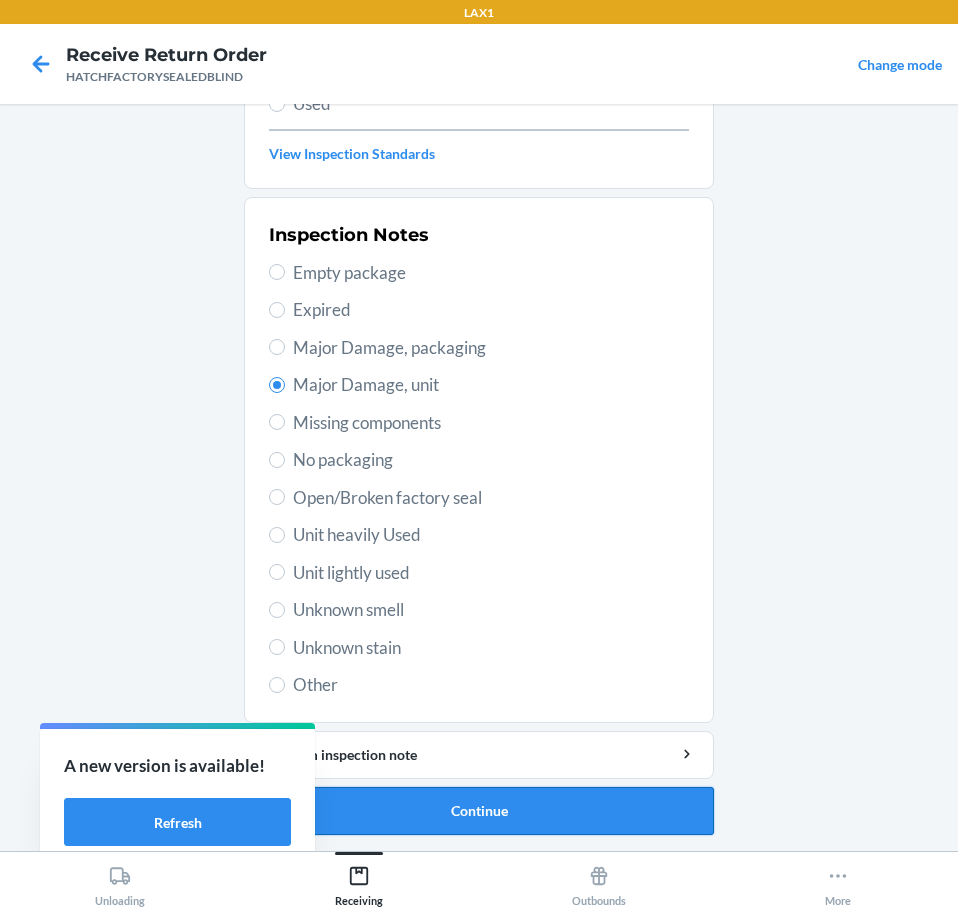
click at [467, 816] on button "Continue" at bounding box center [479, 811] width 470 height 48
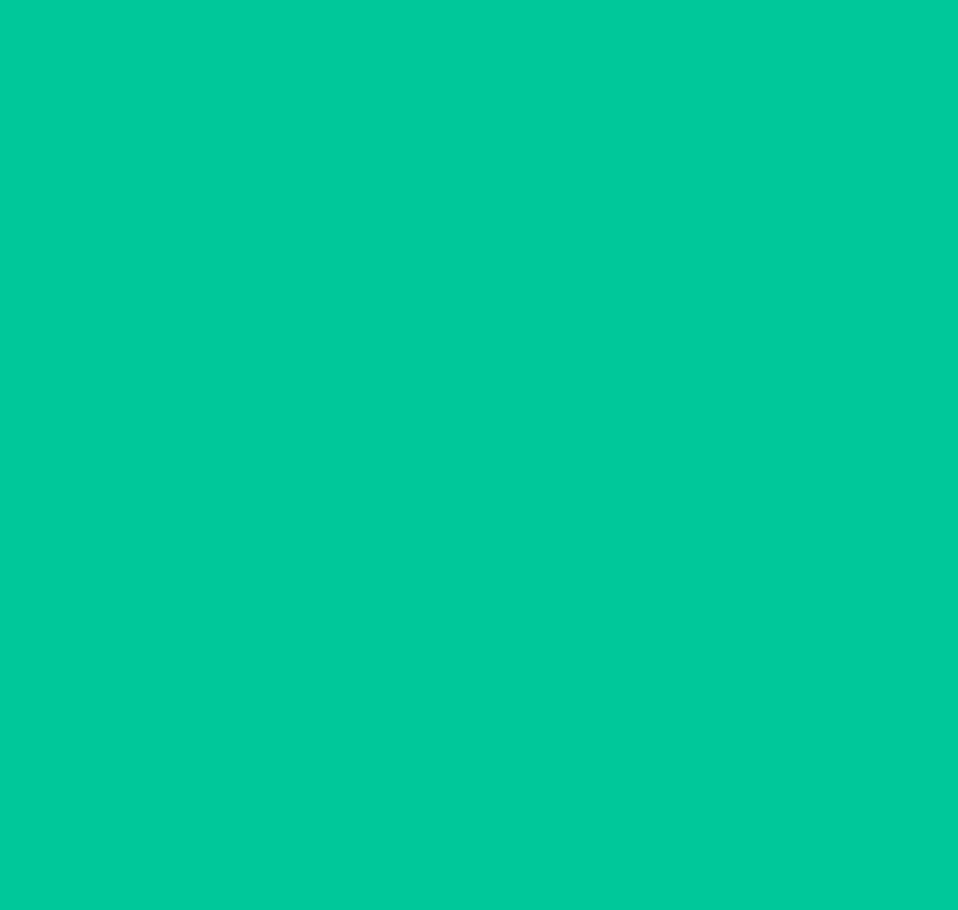
scroll to position [130, 0]
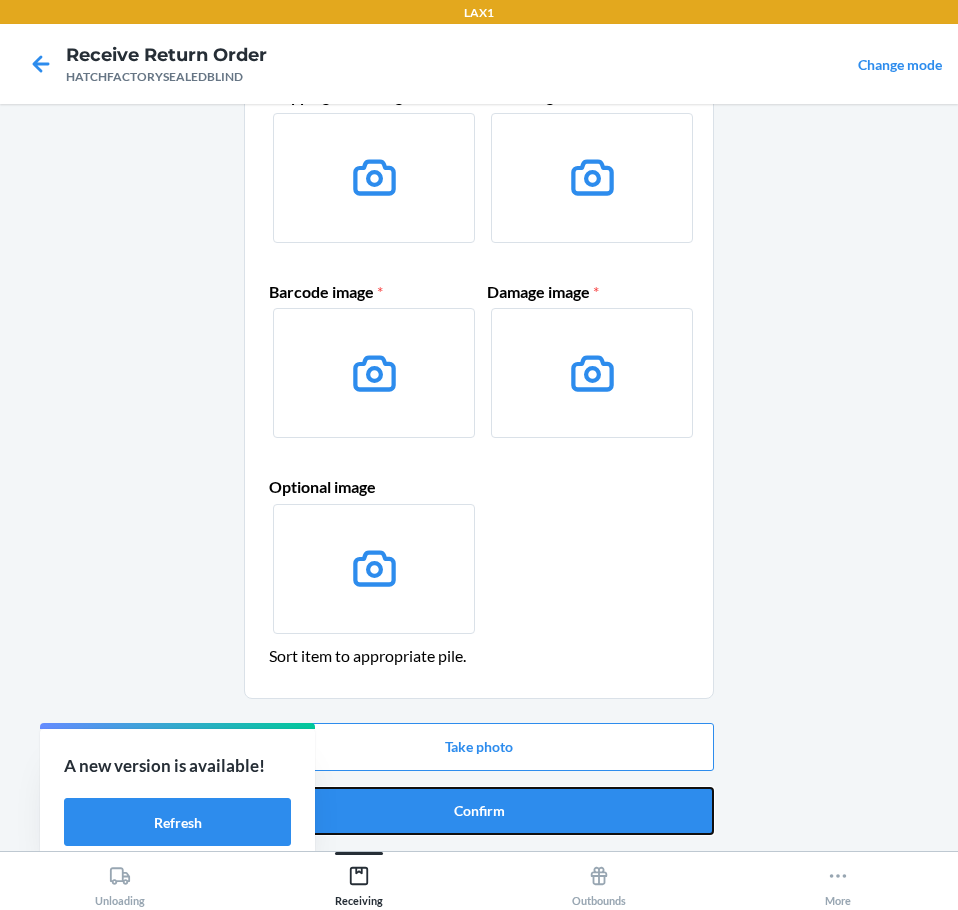
click at [467, 816] on button "Confirm" at bounding box center [479, 811] width 470 height 48
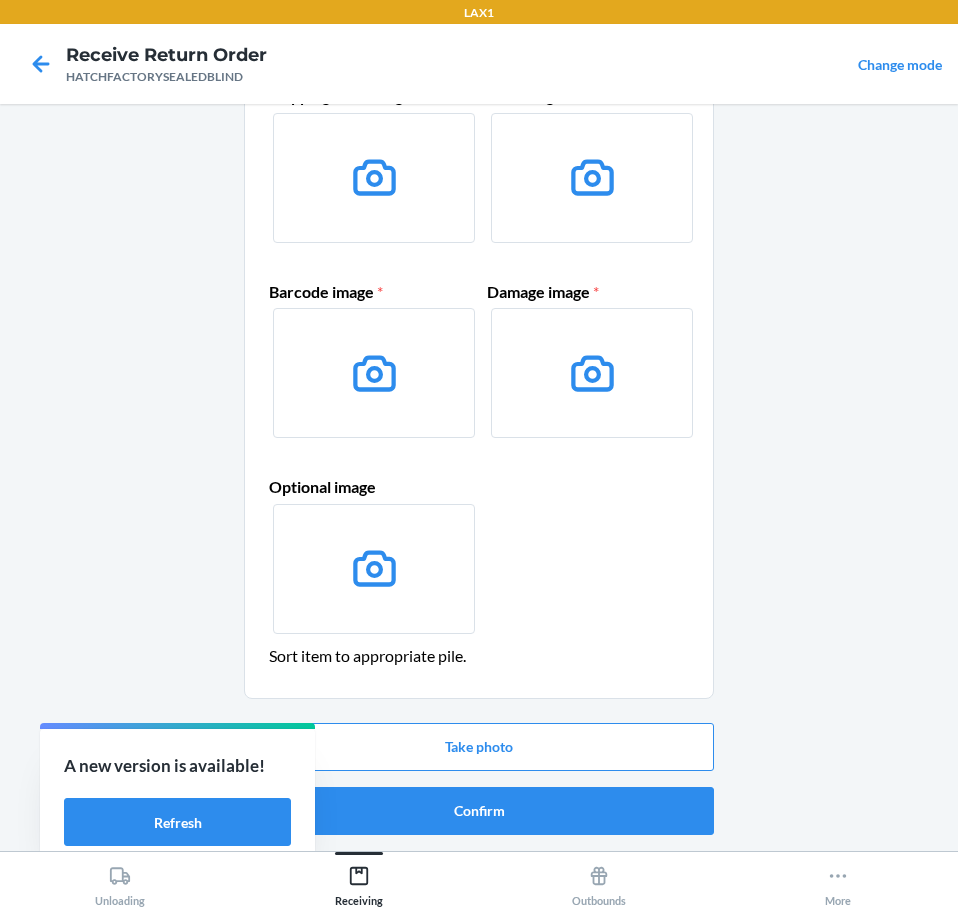
scroll to position [0, 0]
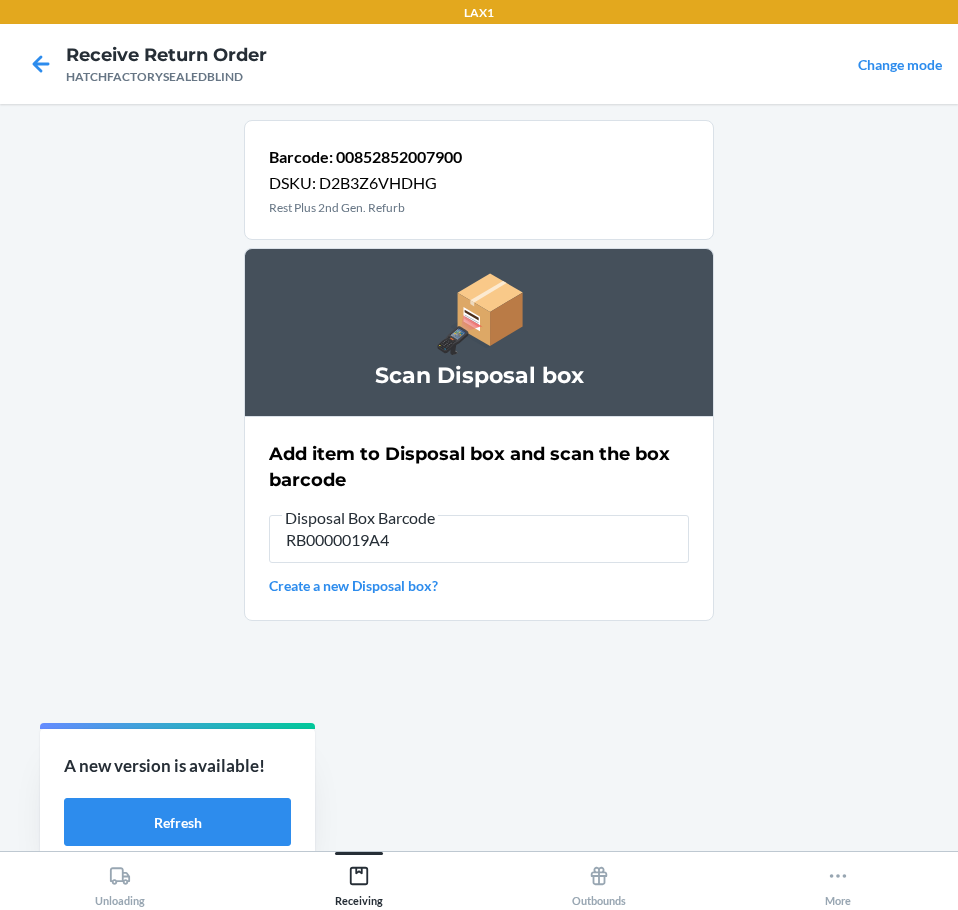
type input "RB0000019A4"
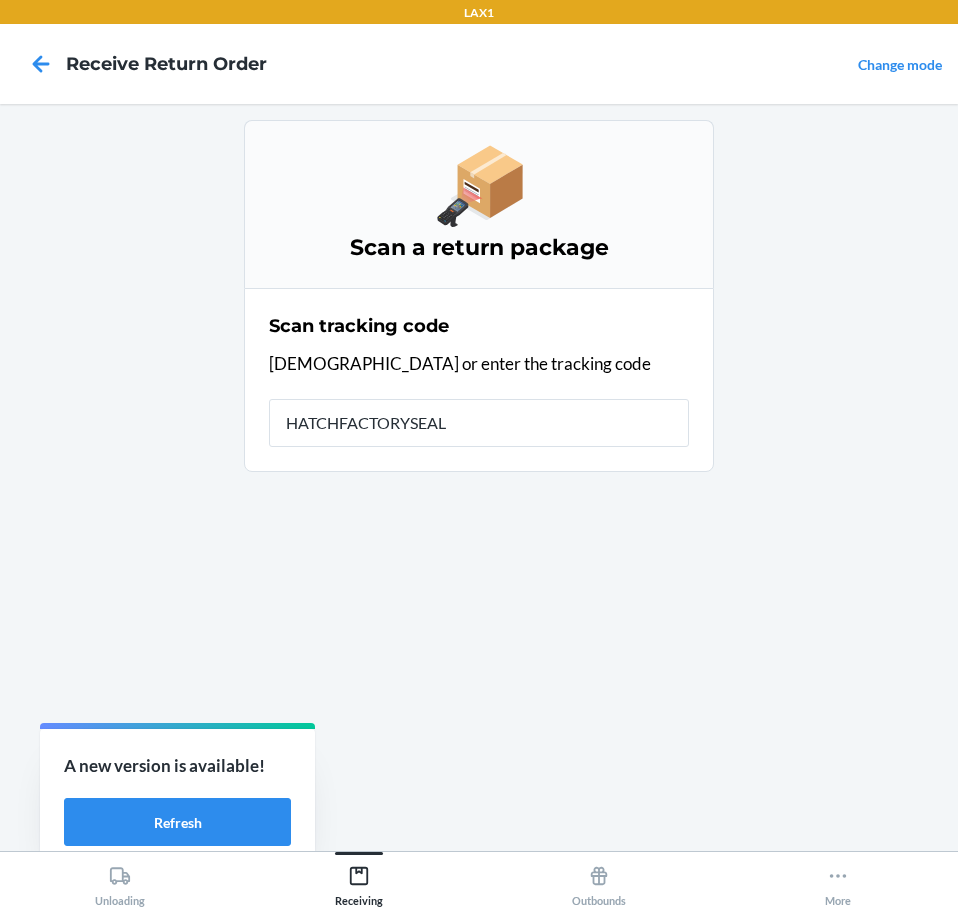
type input "HATCHFACTORYSEALE"
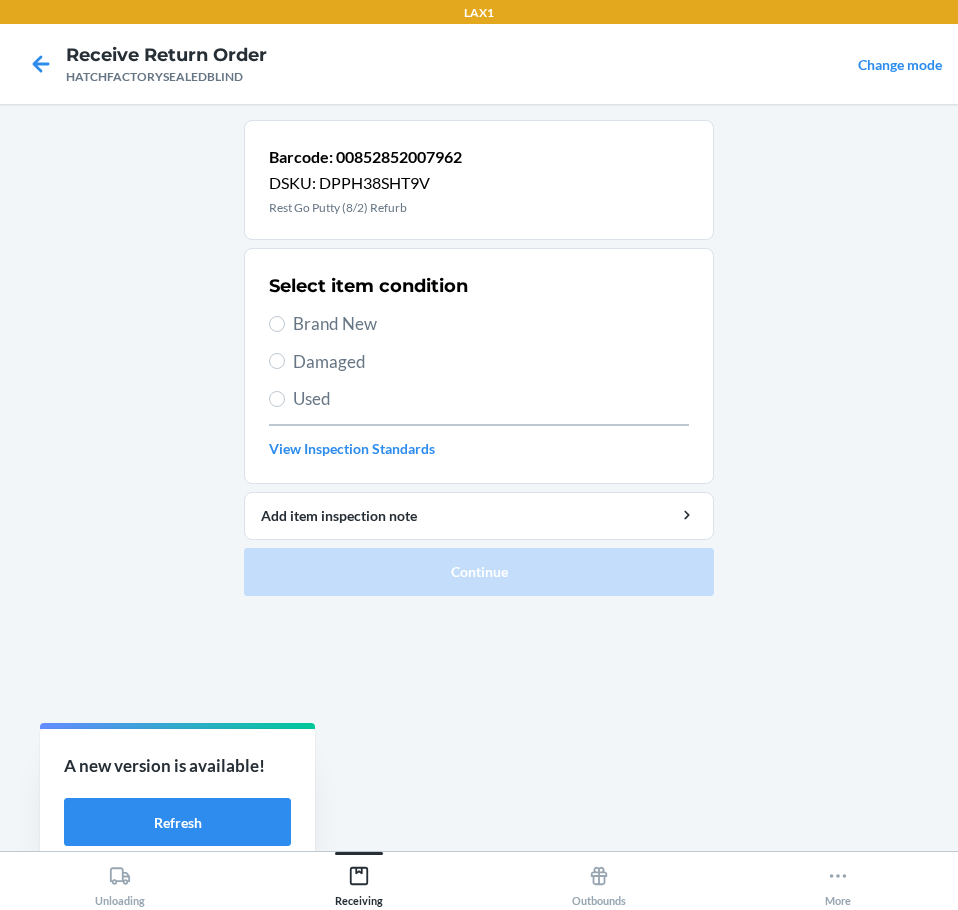
click at [329, 357] on span "Damaged" at bounding box center [491, 362] width 396 height 26
click at [285, 357] on input "Damaged" at bounding box center [277, 361] width 16 height 16
radio input "true"
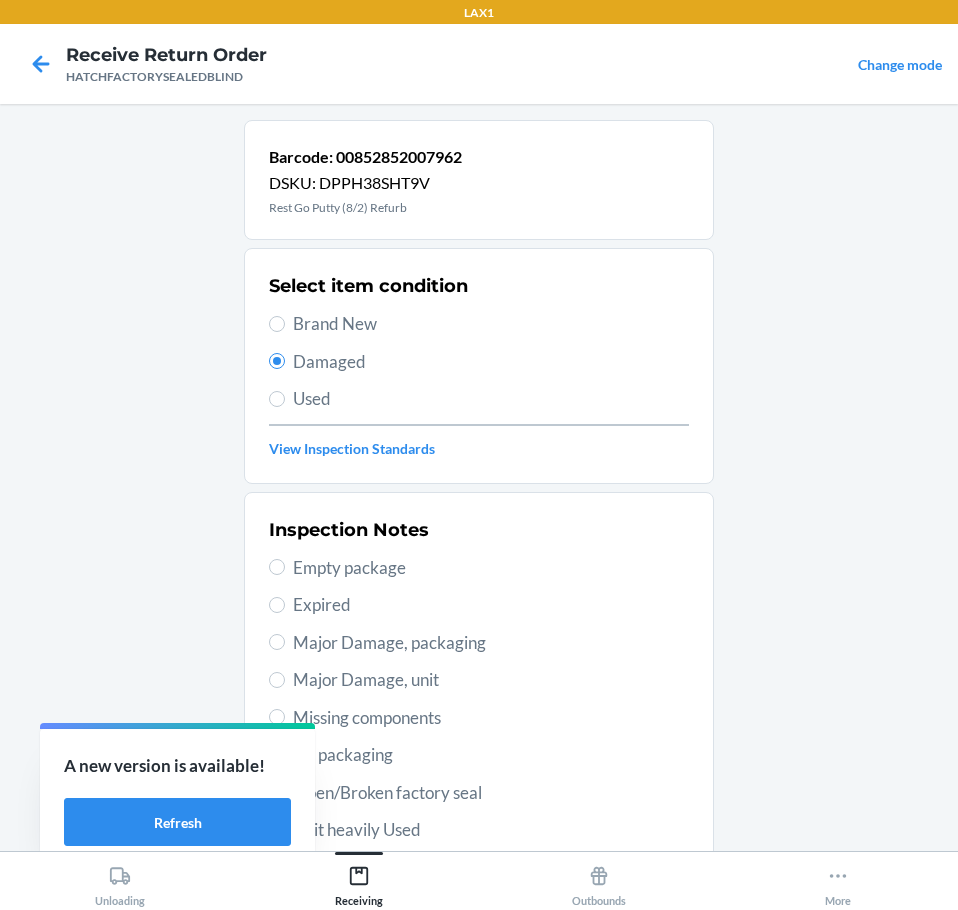
click at [406, 798] on span "Open/Broken factory seal" at bounding box center [491, 793] width 396 height 26
click at [285, 798] on input "Open/Broken factory seal" at bounding box center [277, 792] width 16 height 16
radio input "true"
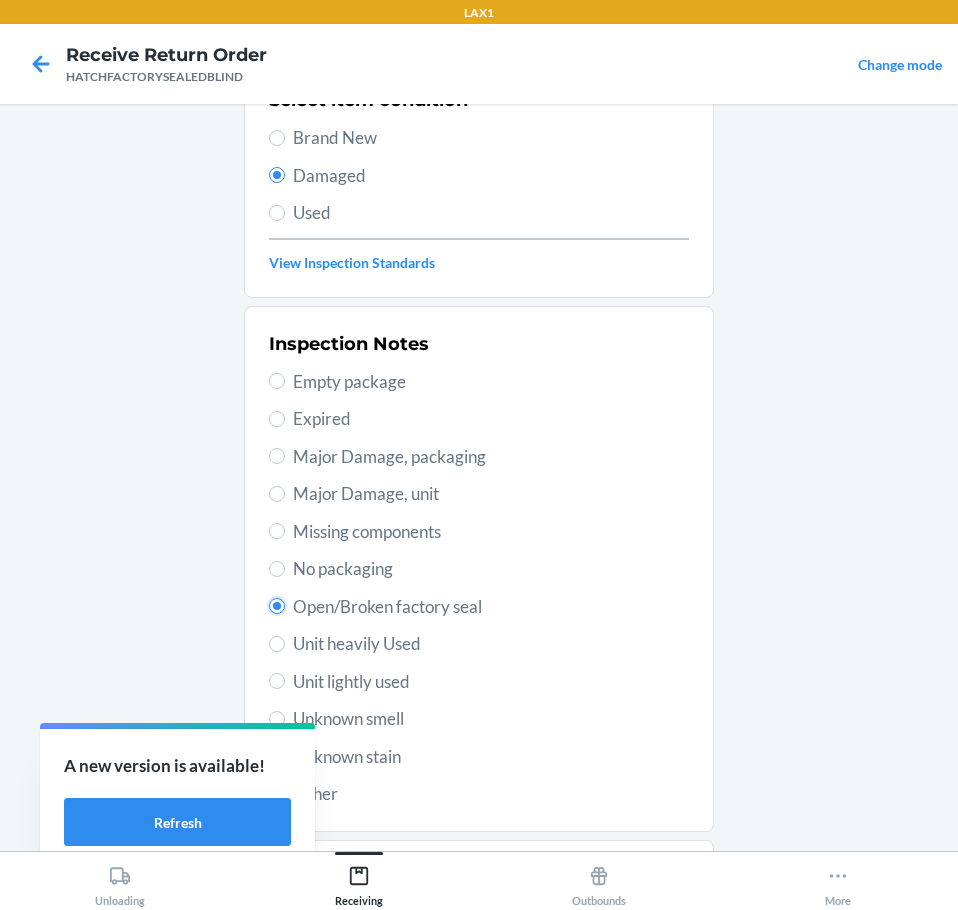
scroll to position [295, 0]
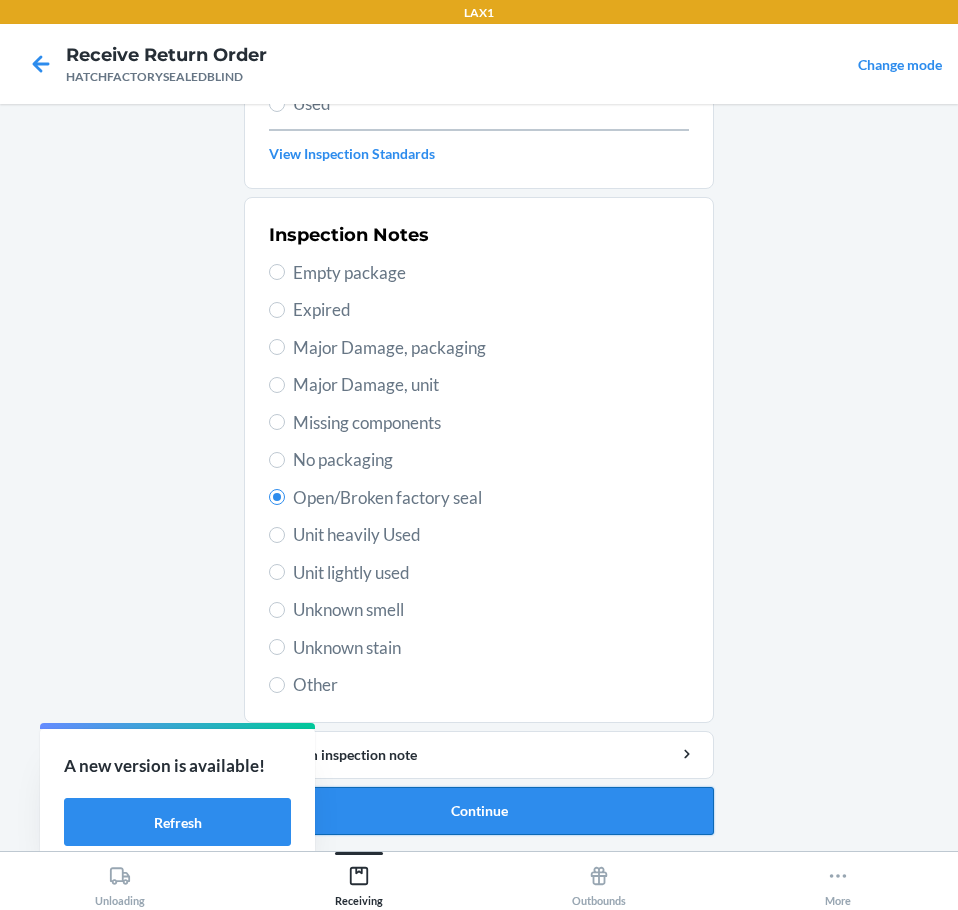
click at [496, 806] on button "Continue" at bounding box center [479, 811] width 470 height 48
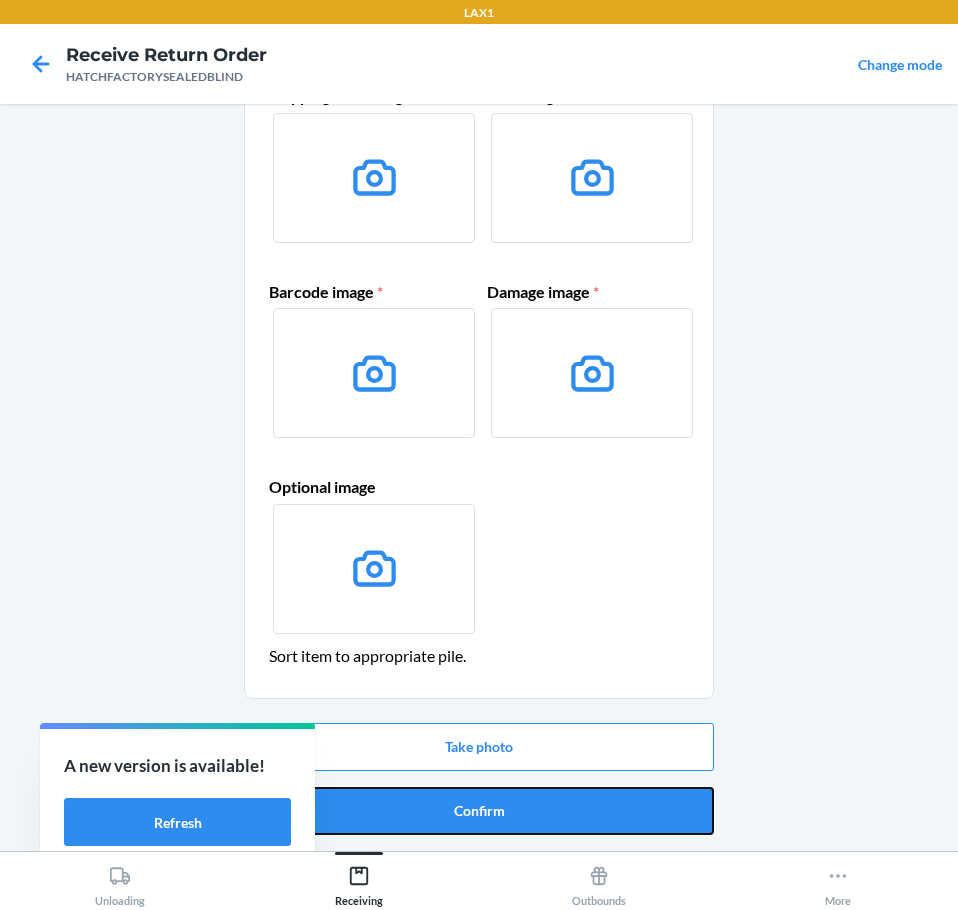
click at [496, 806] on button "Confirm" at bounding box center [479, 811] width 470 height 48
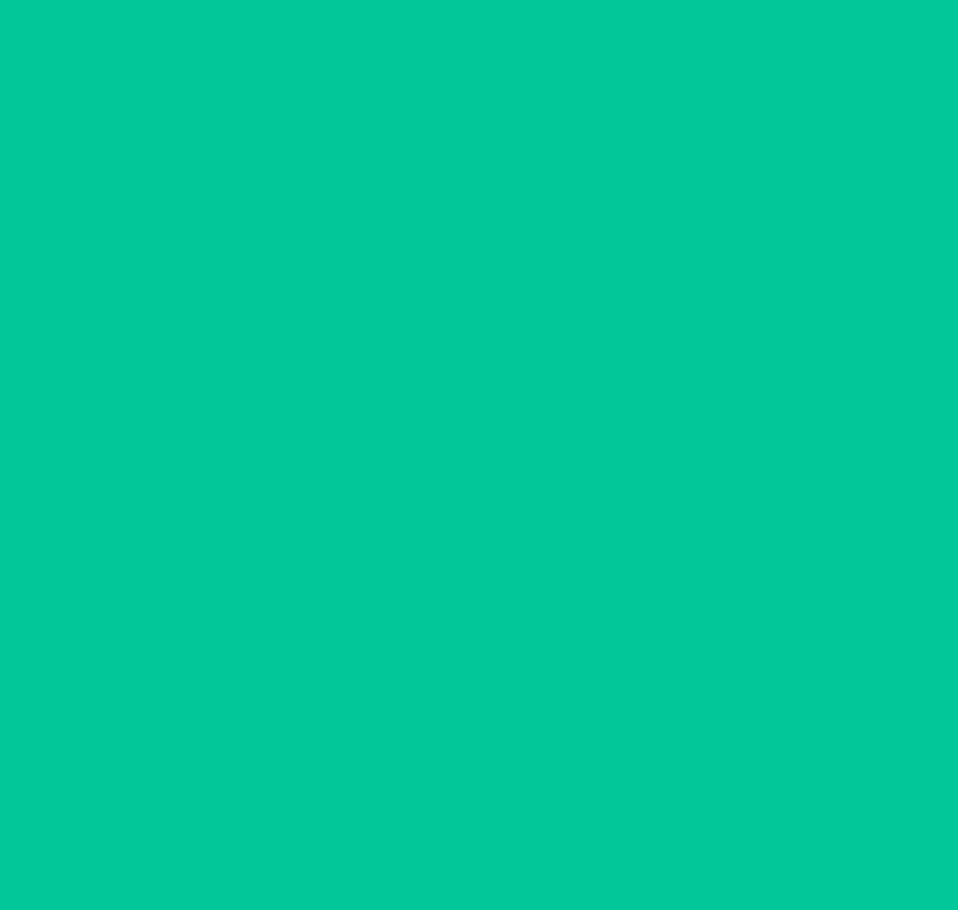
scroll to position [0, 0]
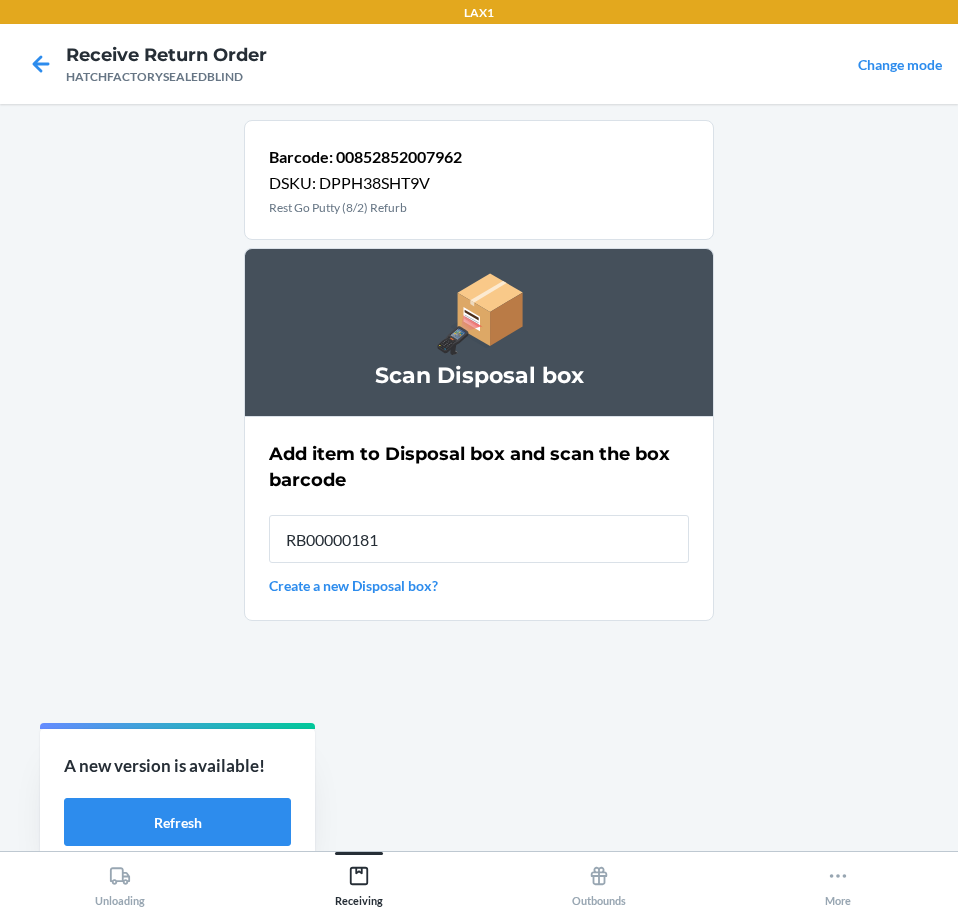
type input "RB000001819"
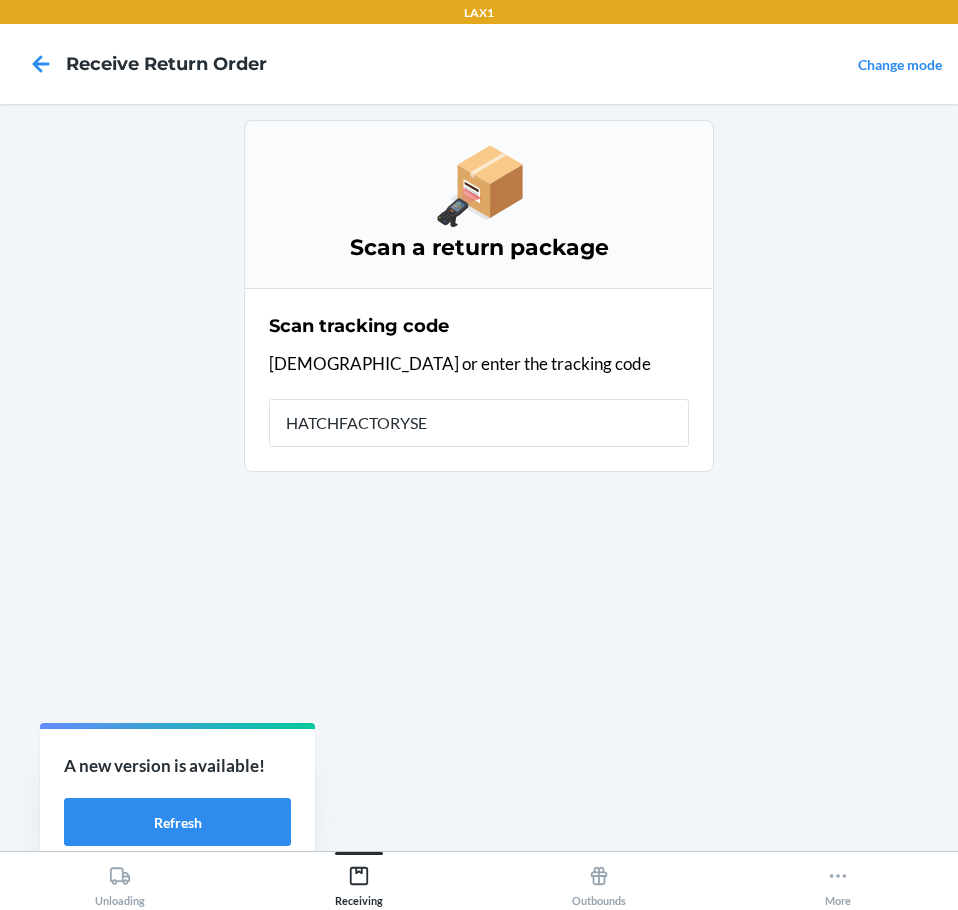
type input "HATCHFACTORYSEA"
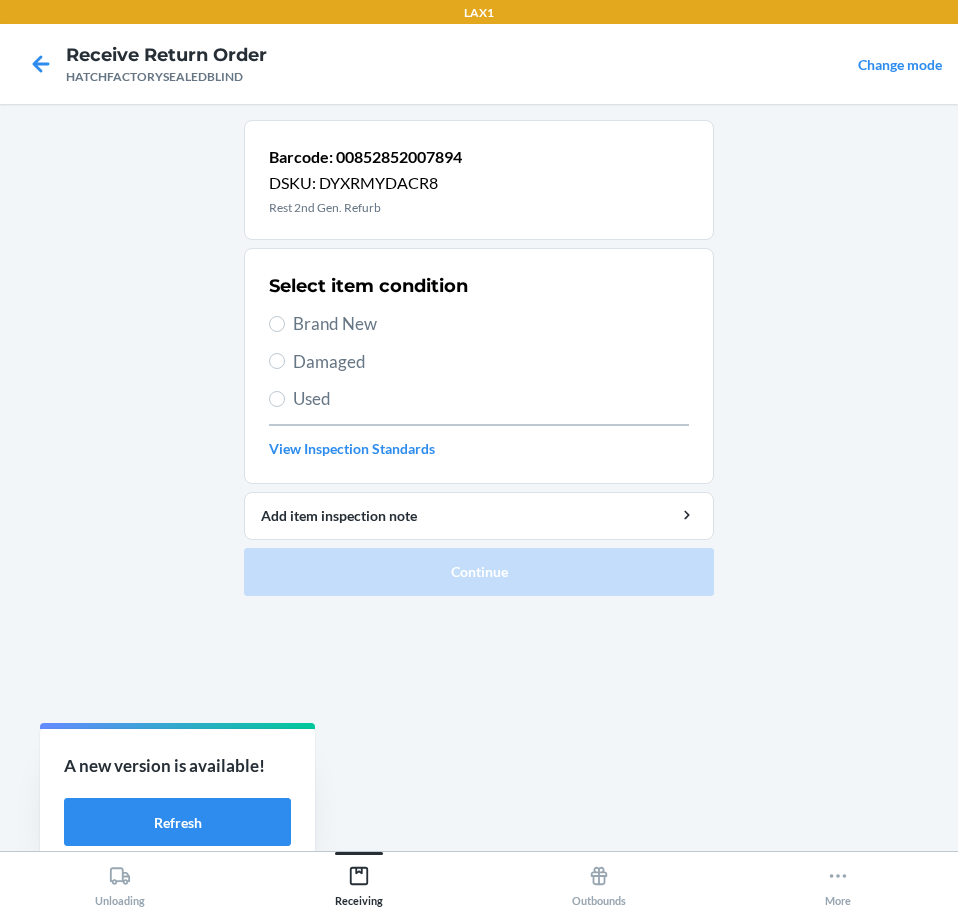
click at [330, 364] on span "Damaged" at bounding box center [491, 362] width 396 height 26
click at [285, 364] on input "Damaged" at bounding box center [277, 361] width 16 height 16
radio input "true"
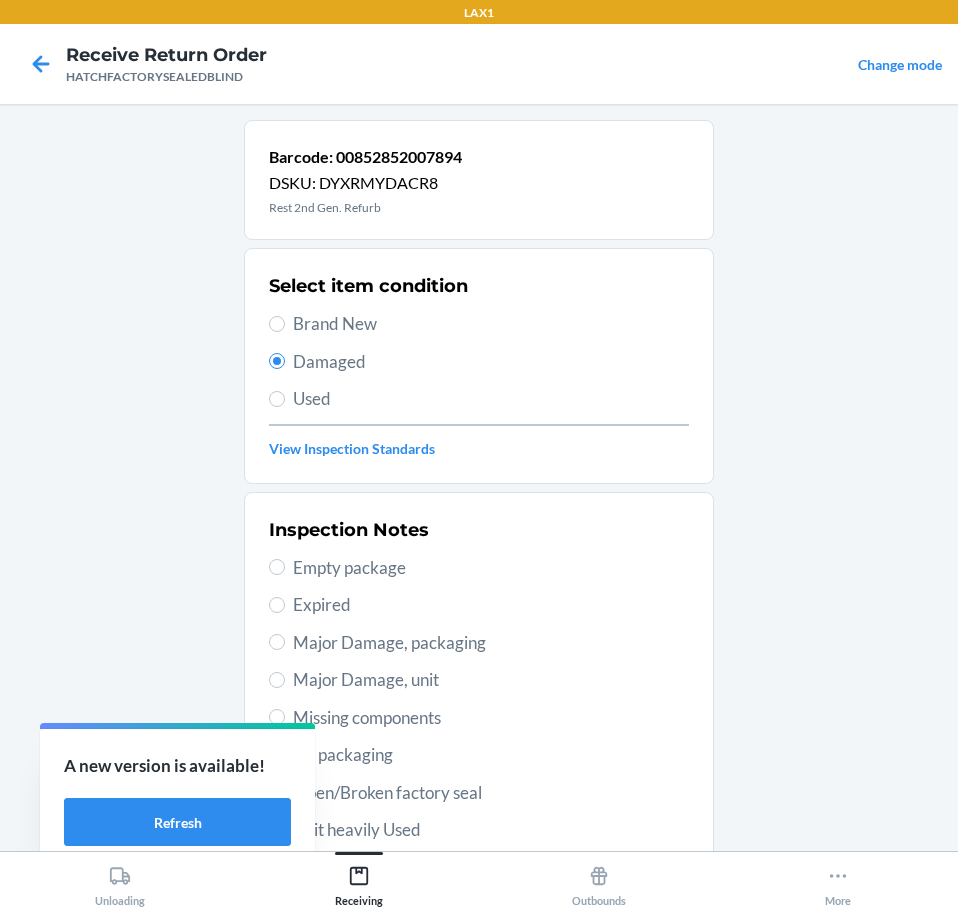
drag, startPoint x: 319, startPoint y: 676, endPoint x: 332, endPoint y: 676, distance: 13.0
click at [332, 676] on span "Major Damage, unit" at bounding box center [491, 680] width 396 height 26
click at [275, 680] on input "Major Damage, unit" at bounding box center [277, 680] width 16 height 16
radio input "true"
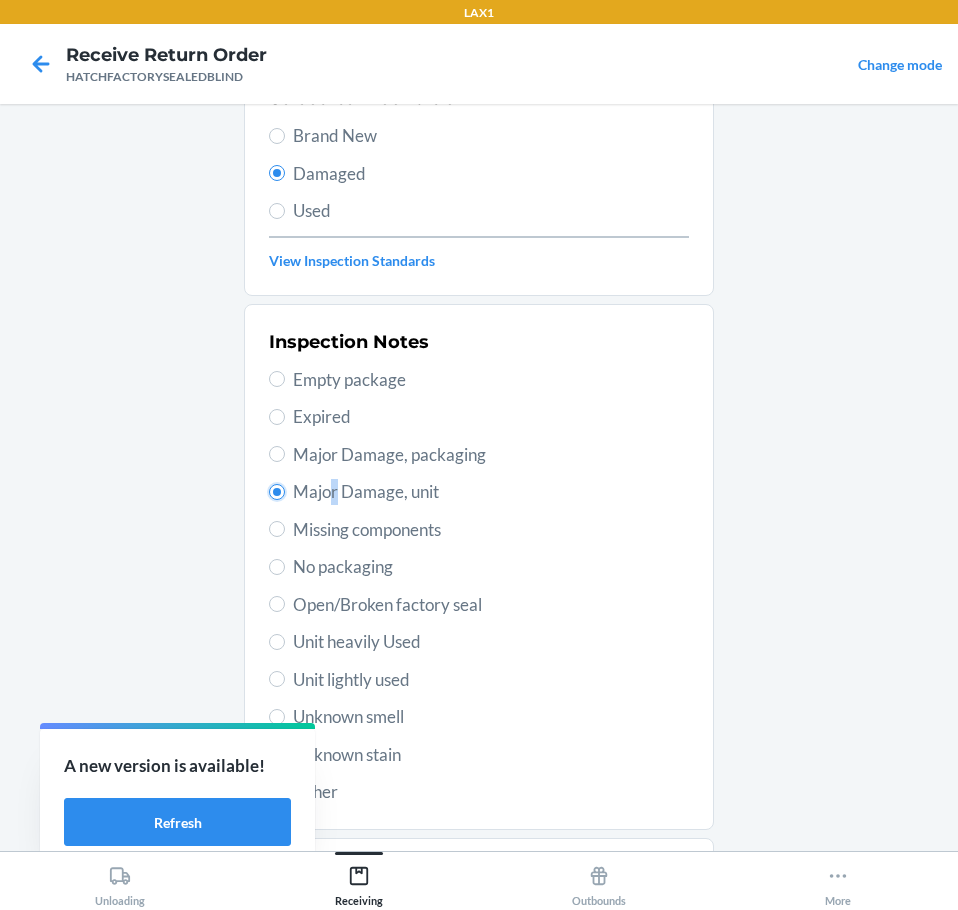
scroll to position [295, 0]
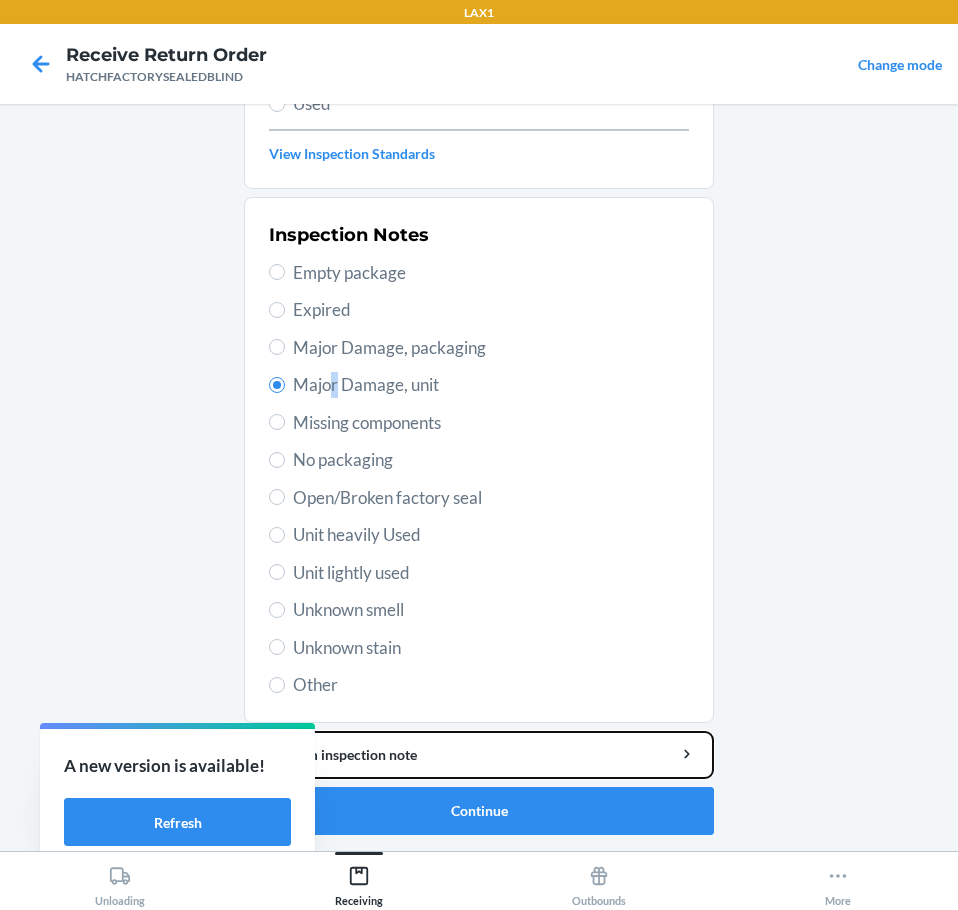
drag, startPoint x: 488, startPoint y: 747, endPoint x: 497, endPoint y: 726, distance: 22.8
click at [494, 731] on button "Add item inspection note" at bounding box center [479, 755] width 470 height 48
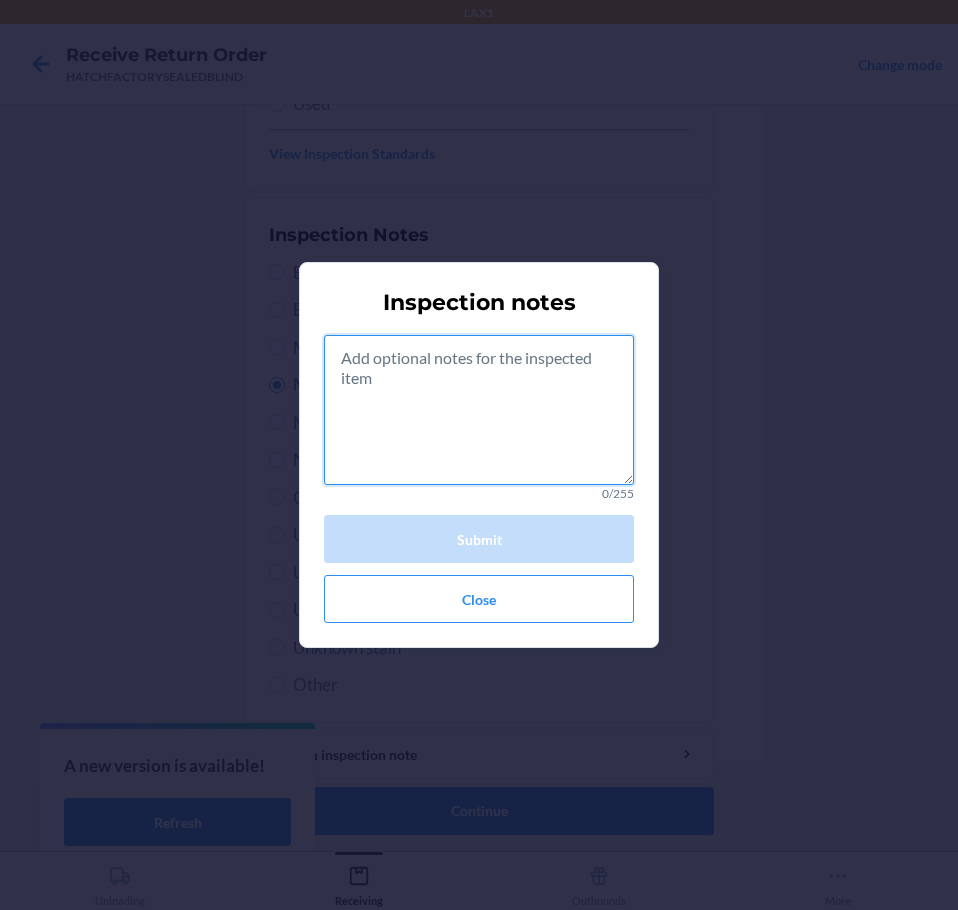
click at [533, 395] on textarea at bounding box center [479, 410] width 310 height 150
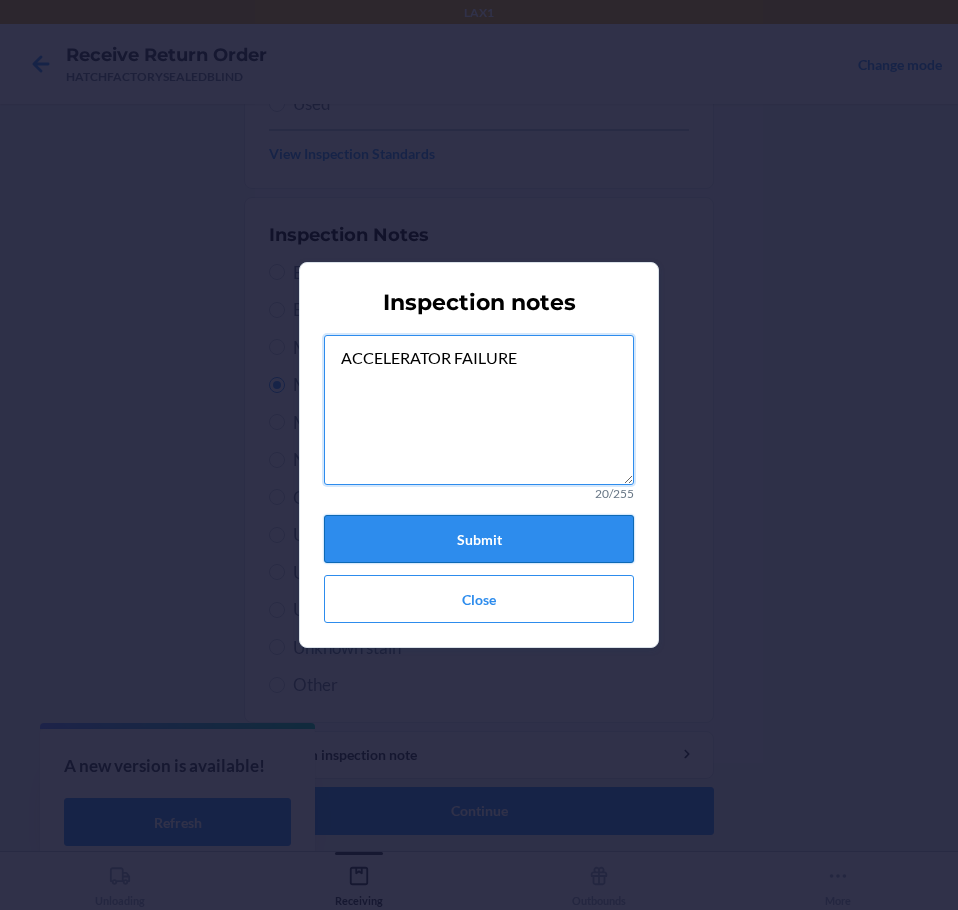
type textarea "ACCELERATOR FAILURE"
click at [505, 526] on button "Submit" at bounding box center [479, 539] width 310 height 48
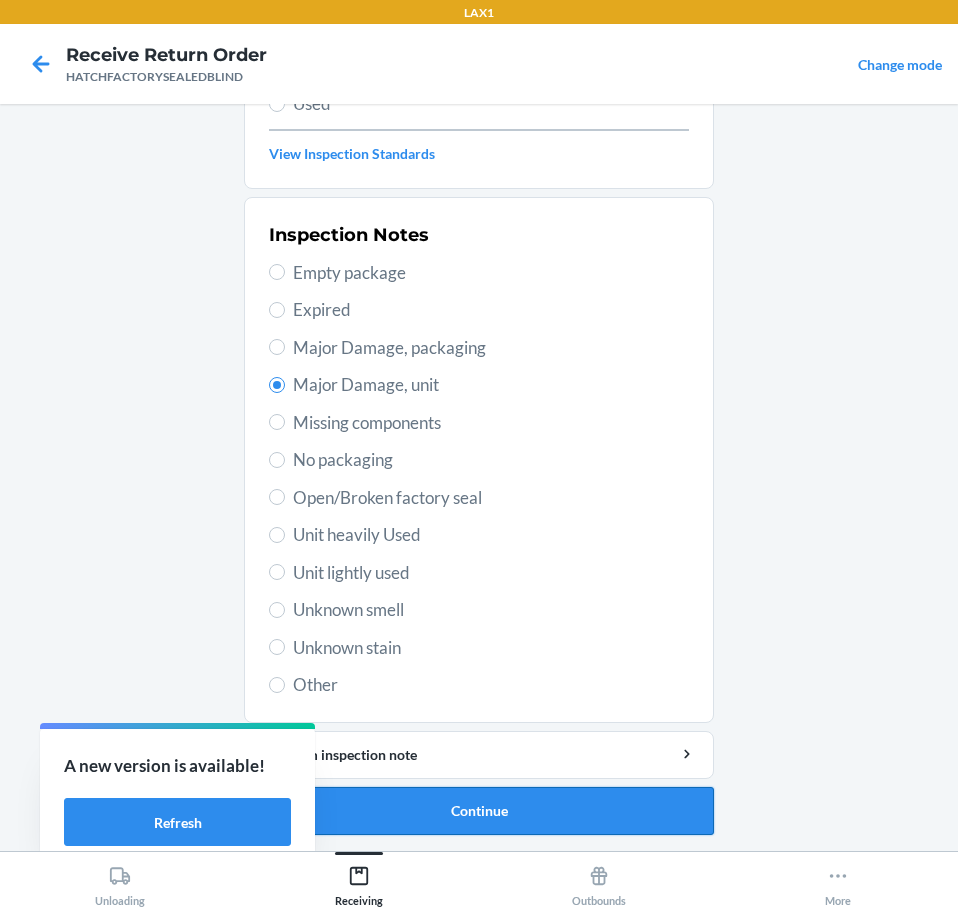
click at [505, 805] on button "Continue" at bounding box center [479, 811] width 470 height 48
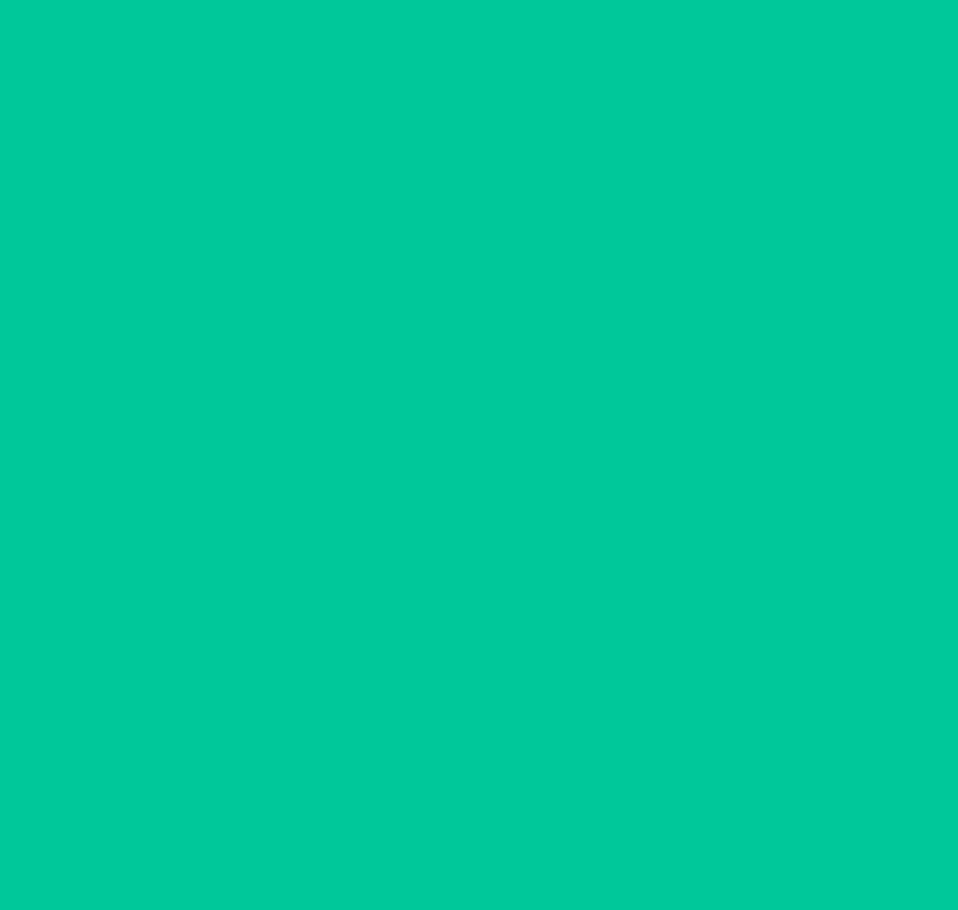
scroll to position [130, 0]
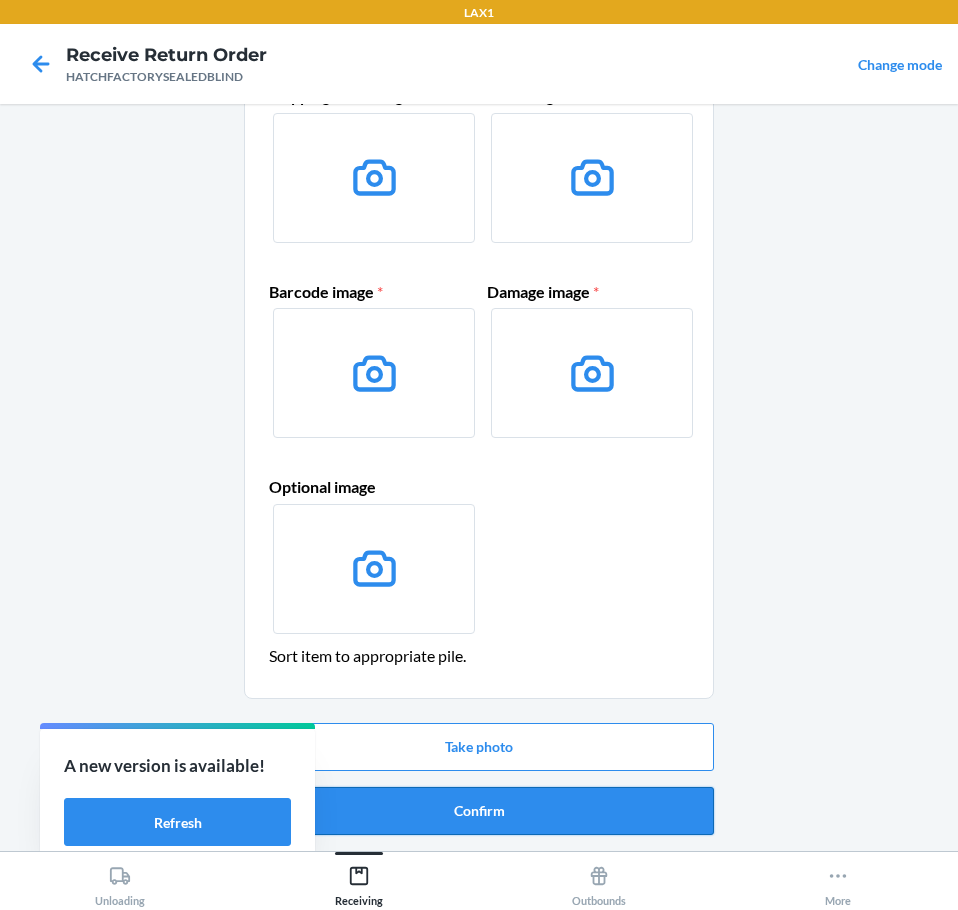
click at [508, 804] on button "Confirm" at bounding box center [479, 811] width 470 height 48
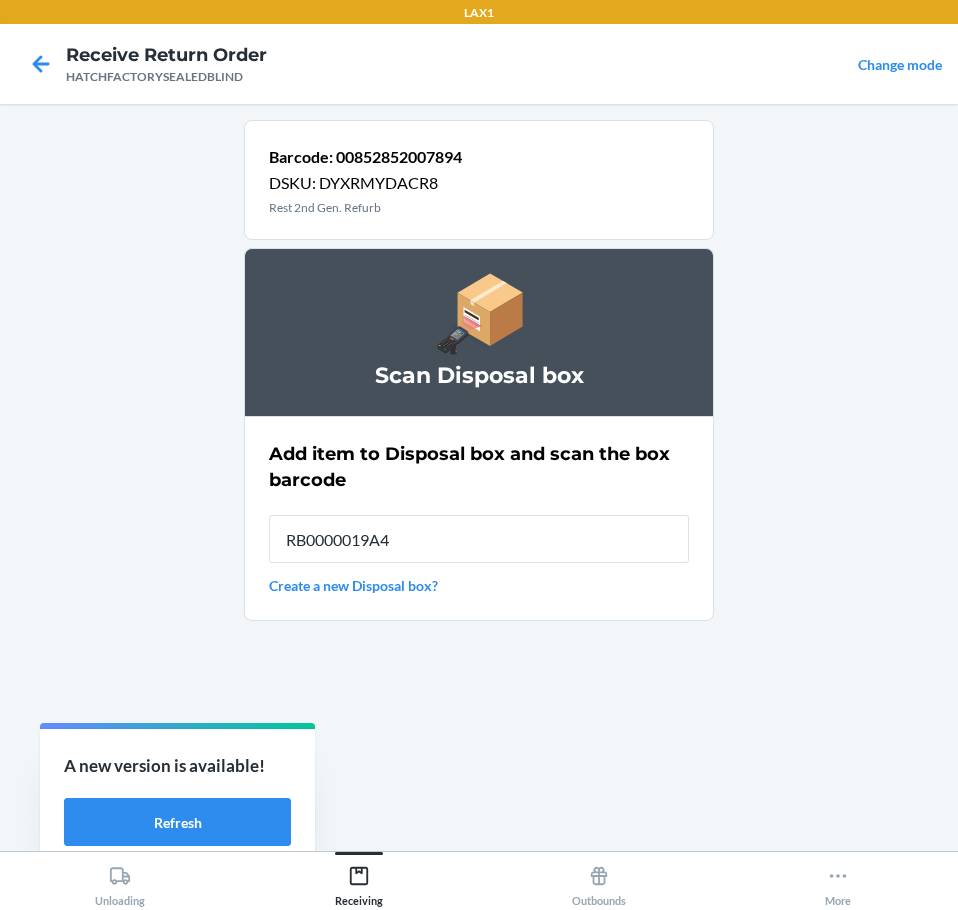
type input "RB0000019A4"
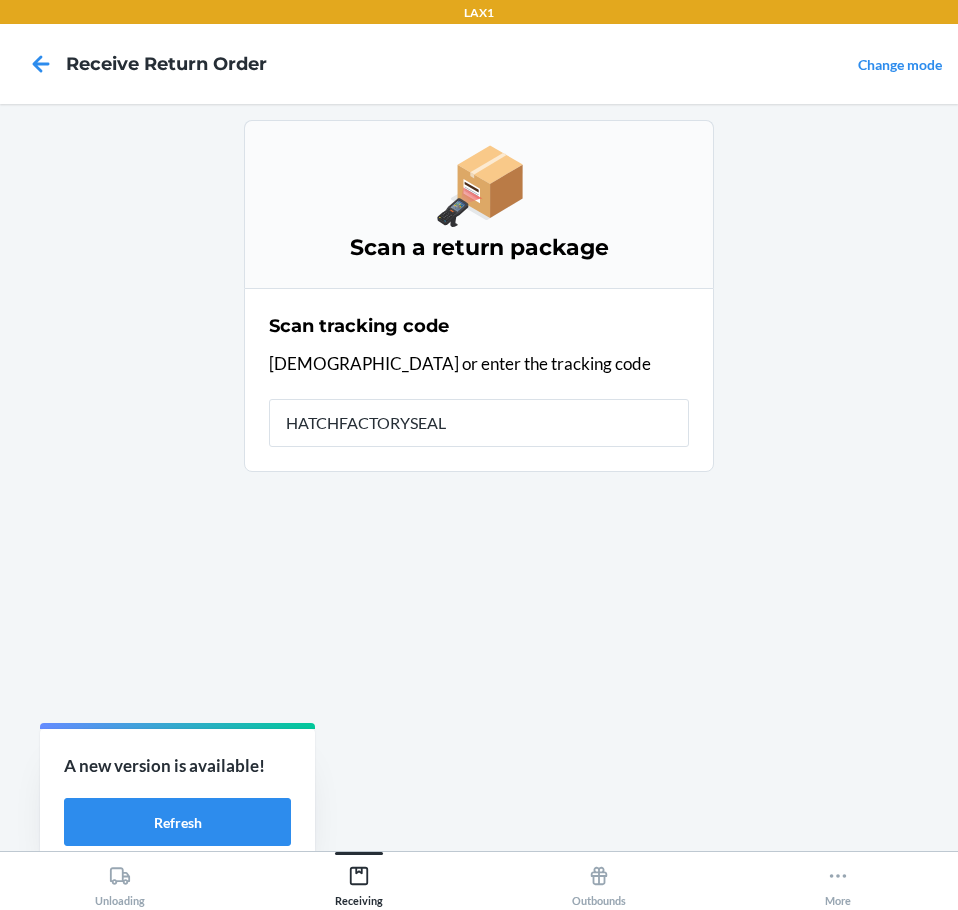
type input "HATCHFACTORYSEALE"
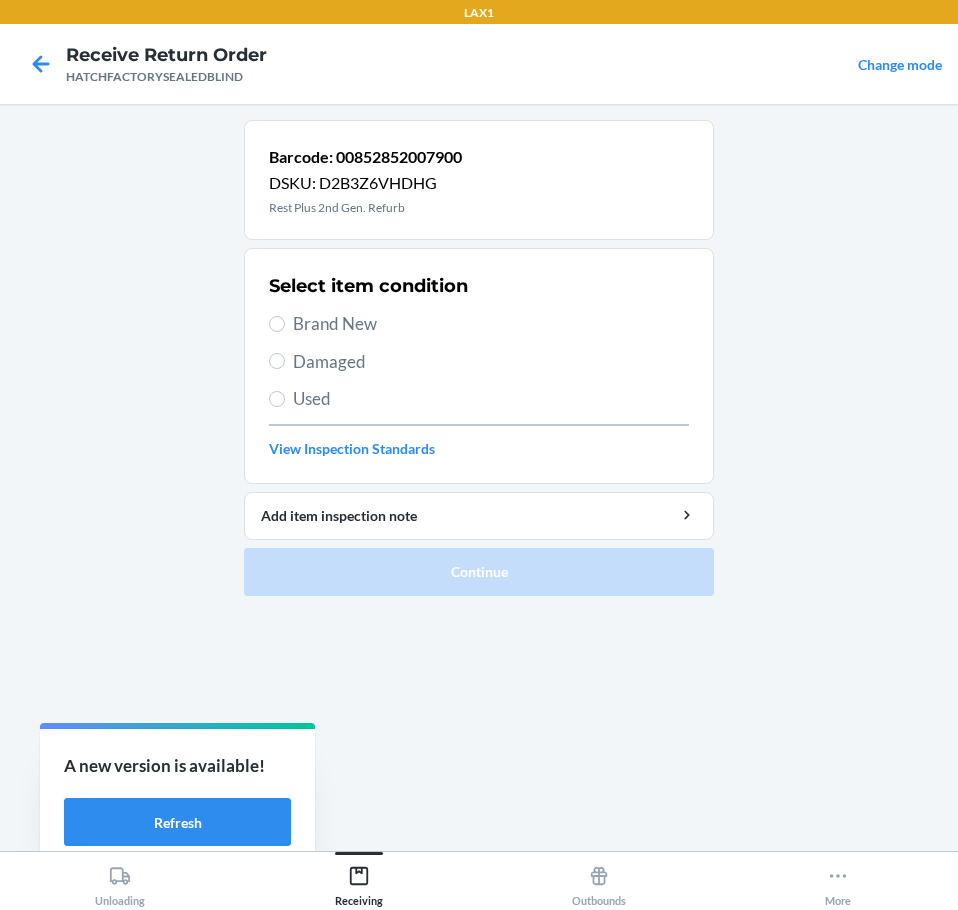
click at [318, 363] on span "Damaged" at bounding box center [491, 362] width 396 height 26
click at [285, 363] on input "Damaged" at bounding box center [277, 361] width 16 height 16
radio input "true"
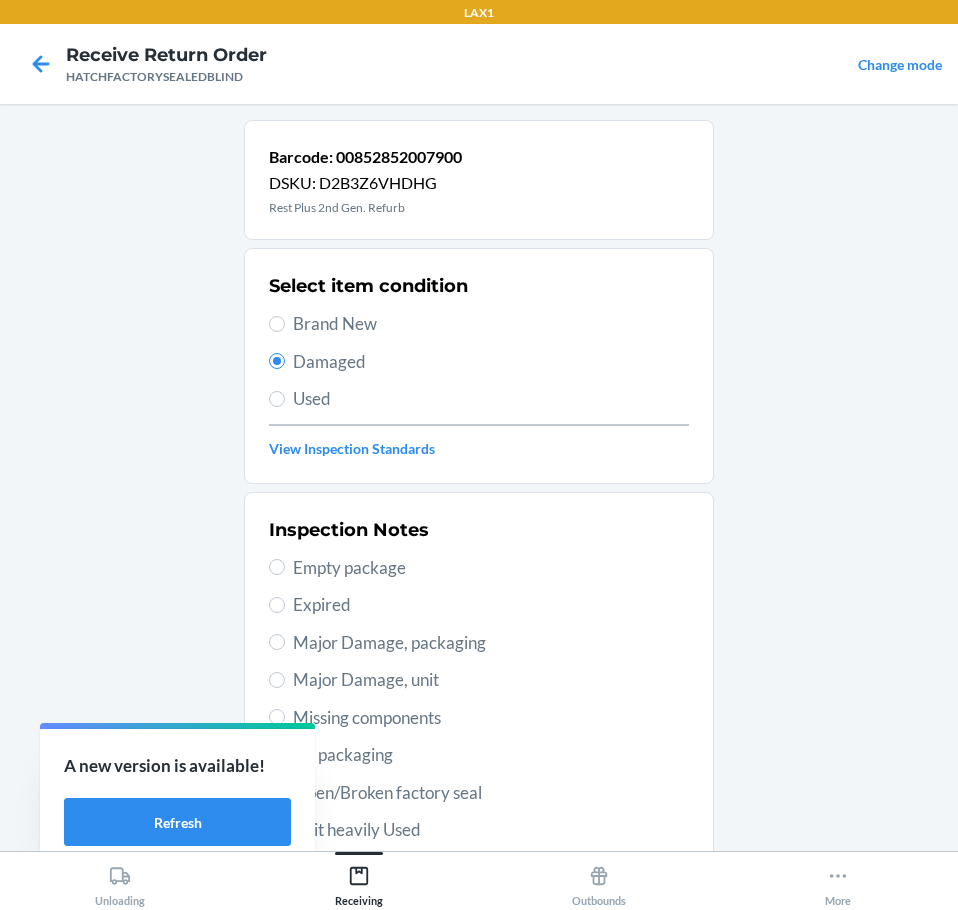
click at [334, 676] on span "Major Damage, unit" at bounding box center [491, 680] width 396 height 26
click at [285, 676] on input "Major Damage, unit" at bounding box center [277, 680] width 16 height 16
radio input "true"
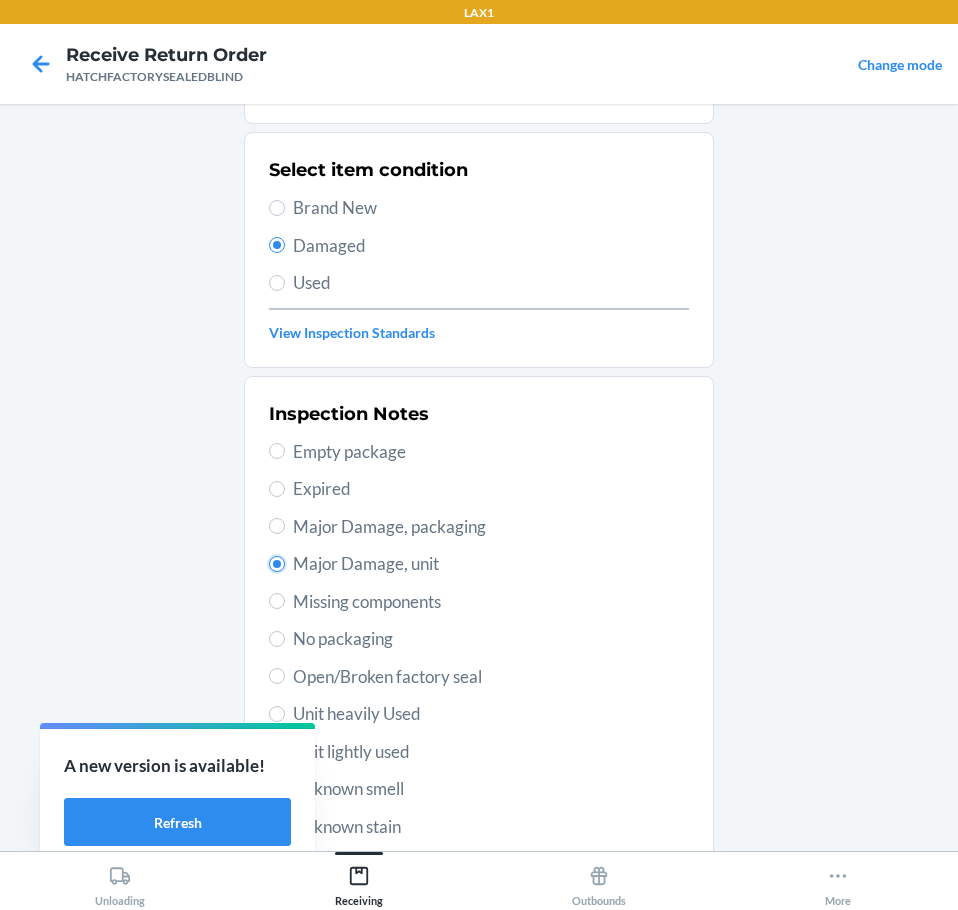
scroll to position [295, 0]
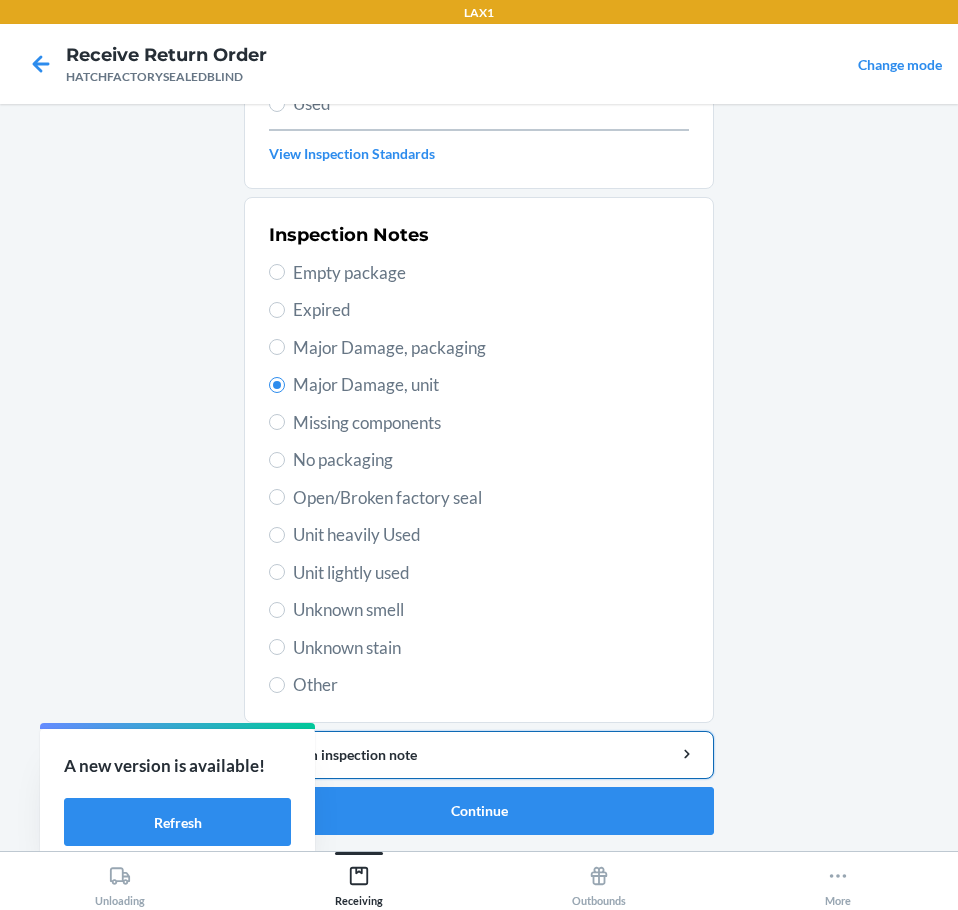
click at [463, 747] on div "Add item inspection note" at bounding box center [479, 754] width 436 height 21
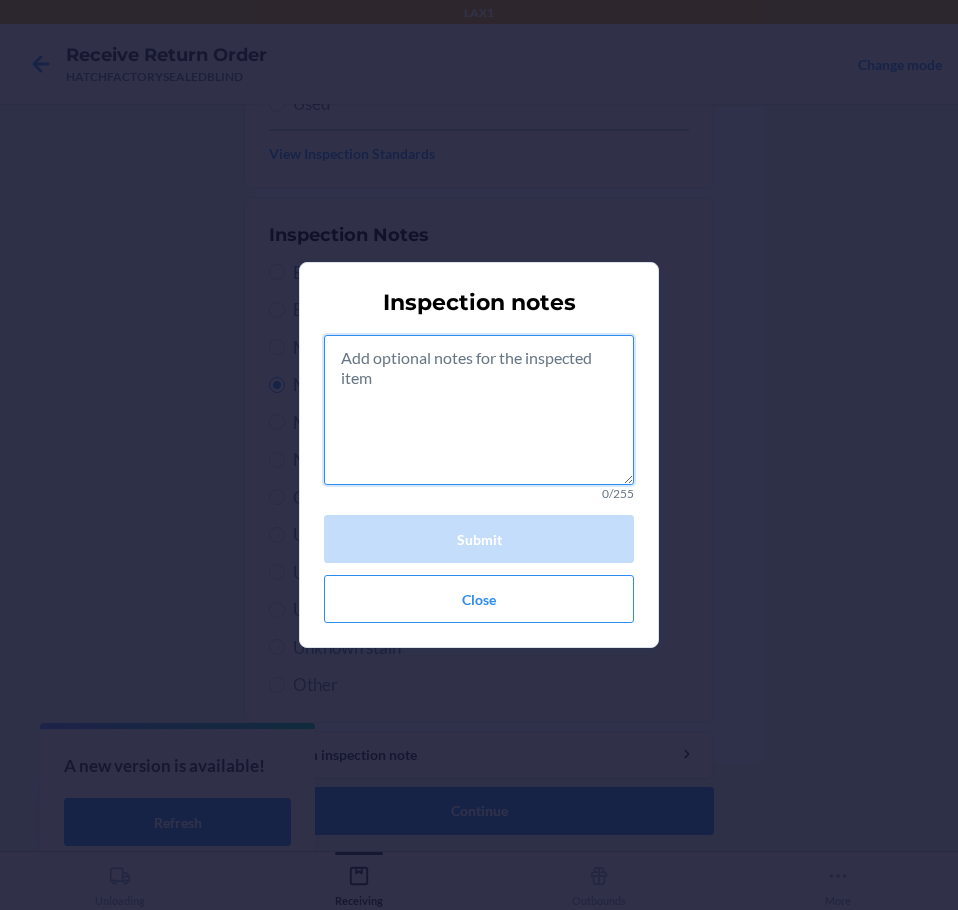
click at [492, 429] on textarea at bounding box center [479, 410] width 310 height 150
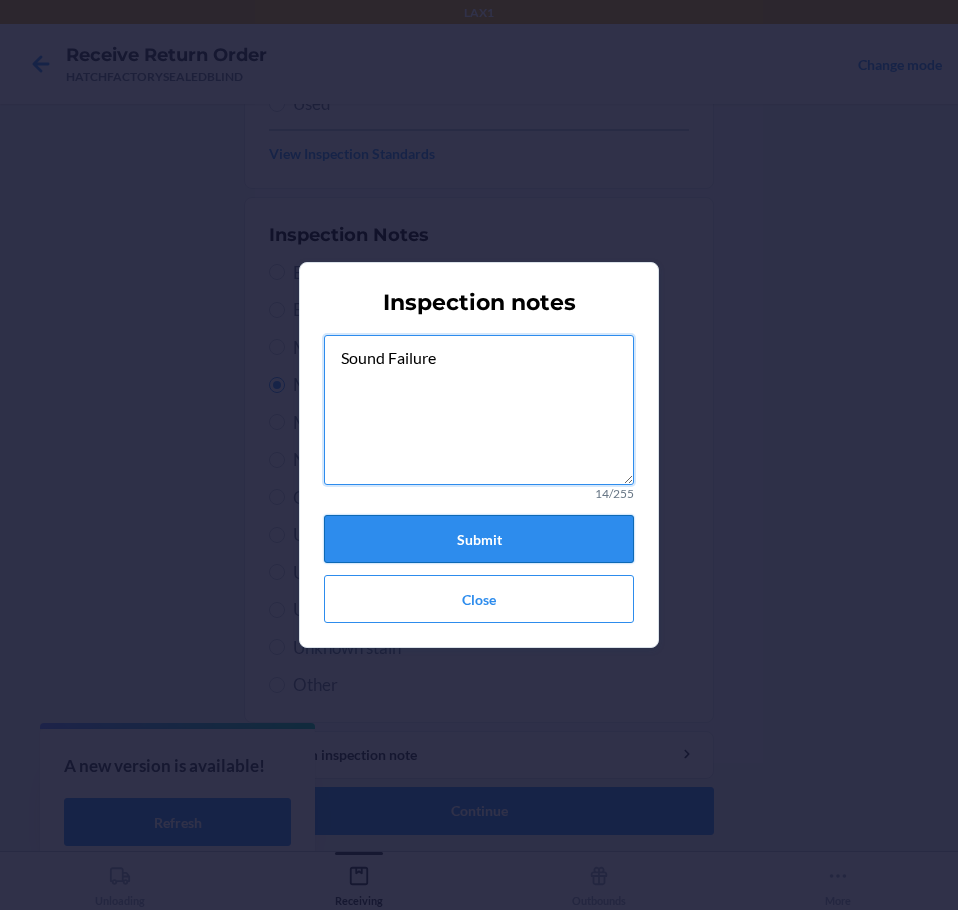
type textarea "Sound Failure"
click at [478, 541] on button "Submit" at bounding box center [479, 539] width 310 height 48
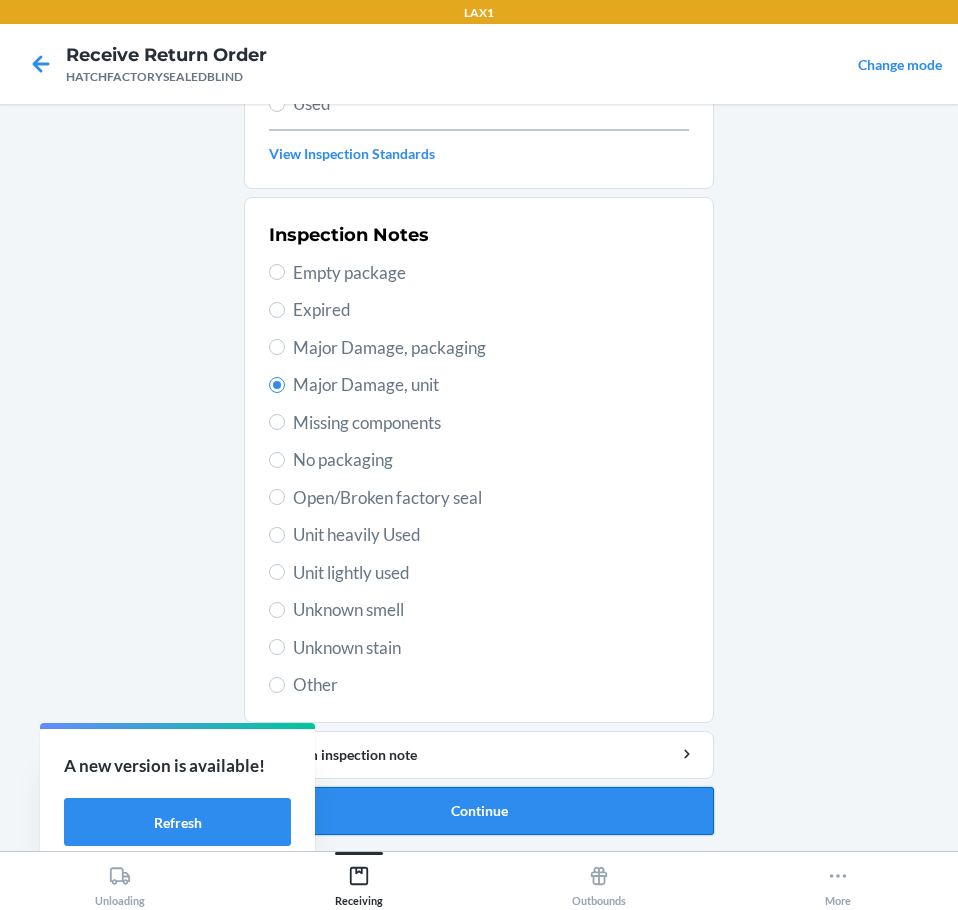
click at [519, 818] on button "Continue" at bounding box center [479, 811] width 470 height 48
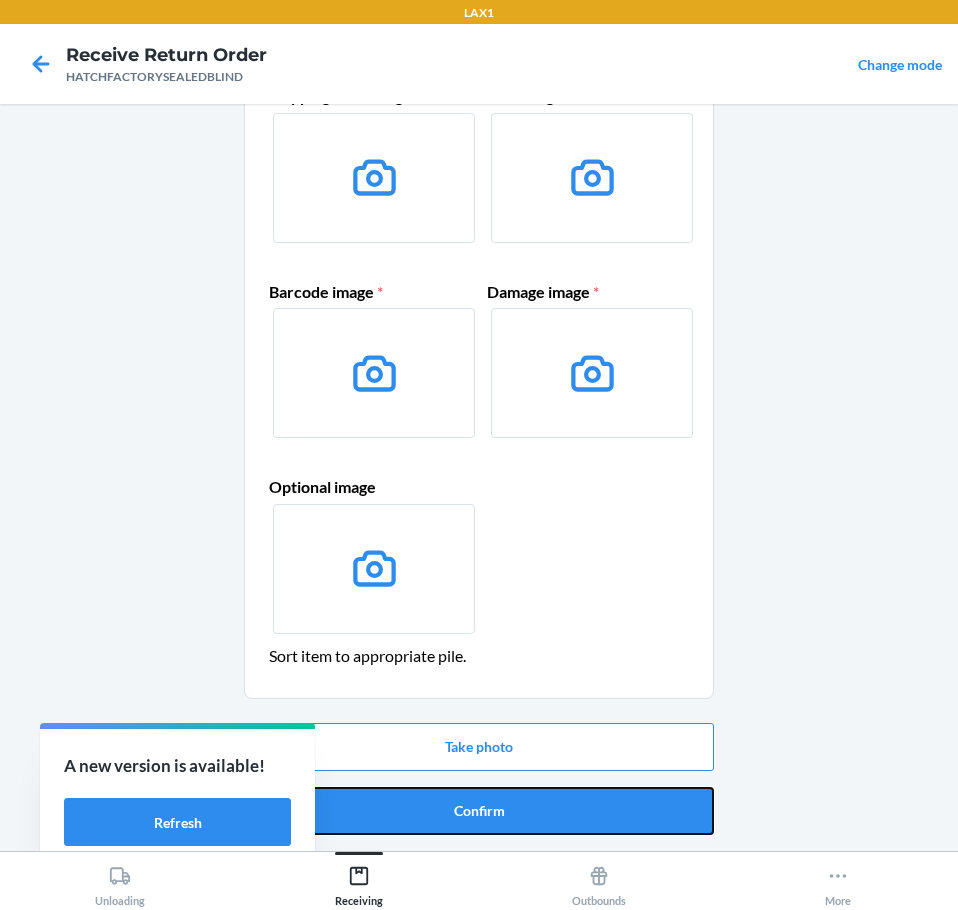
click at [516, 818] on button "Confirm" at bounding box center [479, 811] width 470 height 48
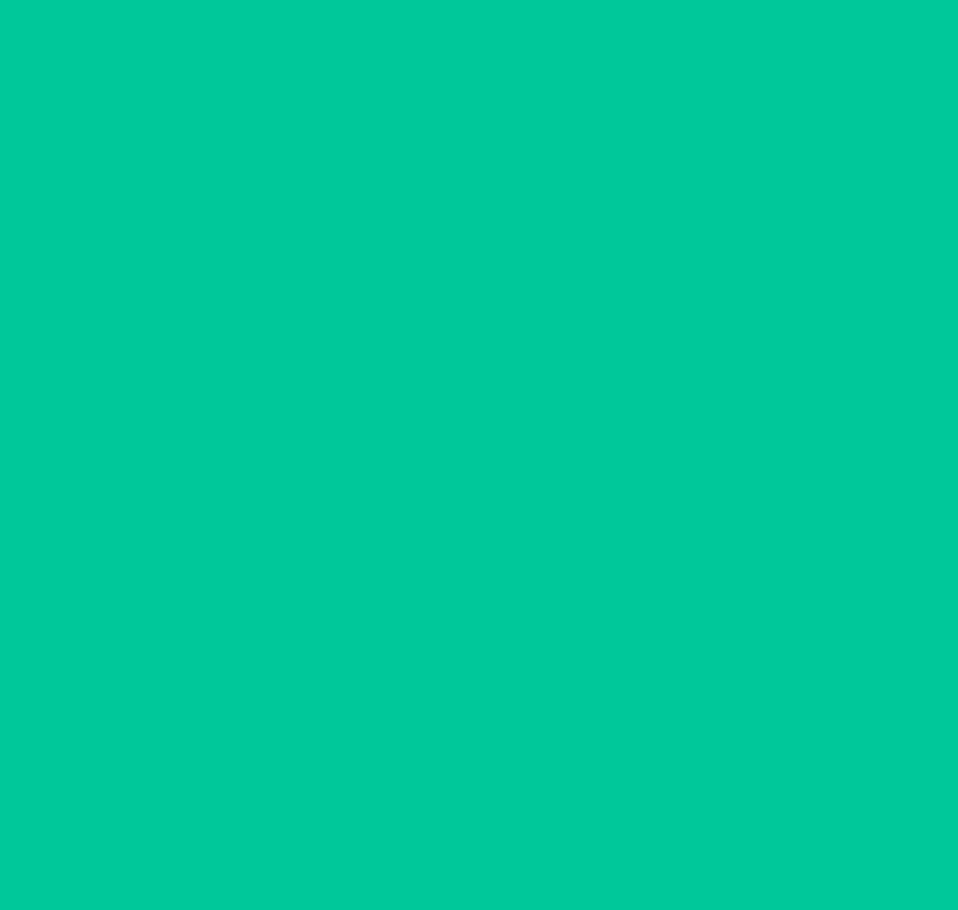
scroll to position [0, 0]
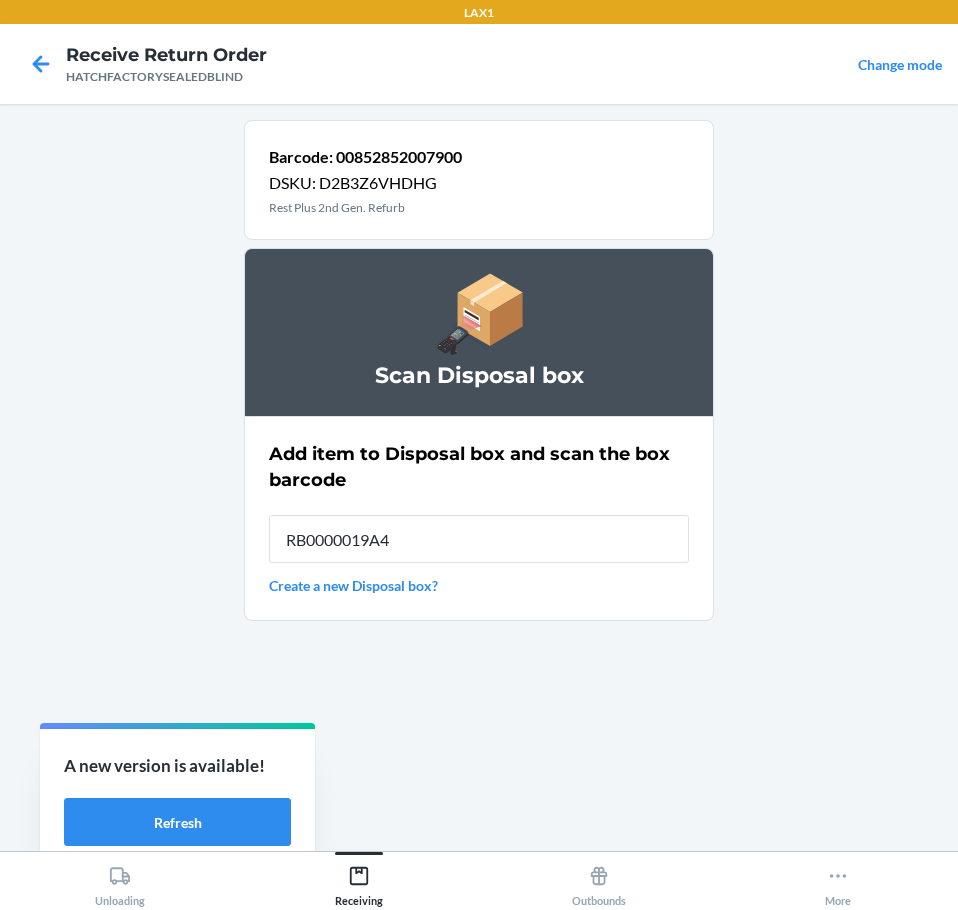
type input "RB0000019A4"
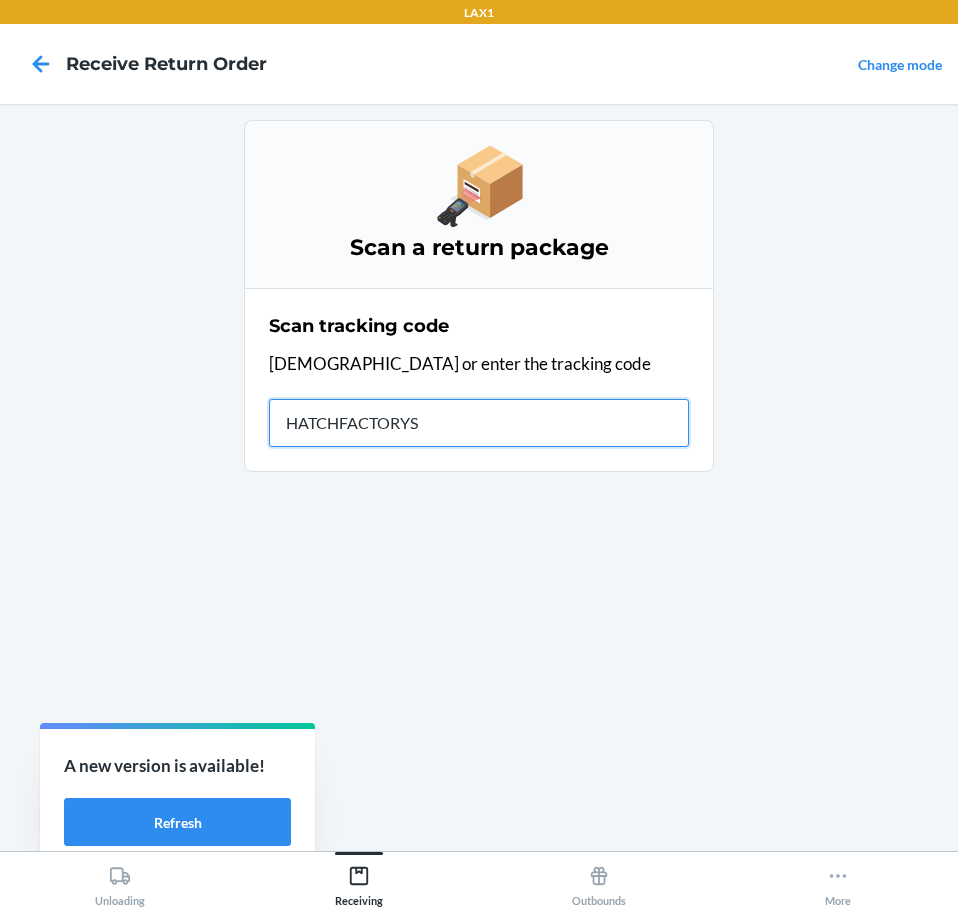
type input "HATCHFACTORYSE"
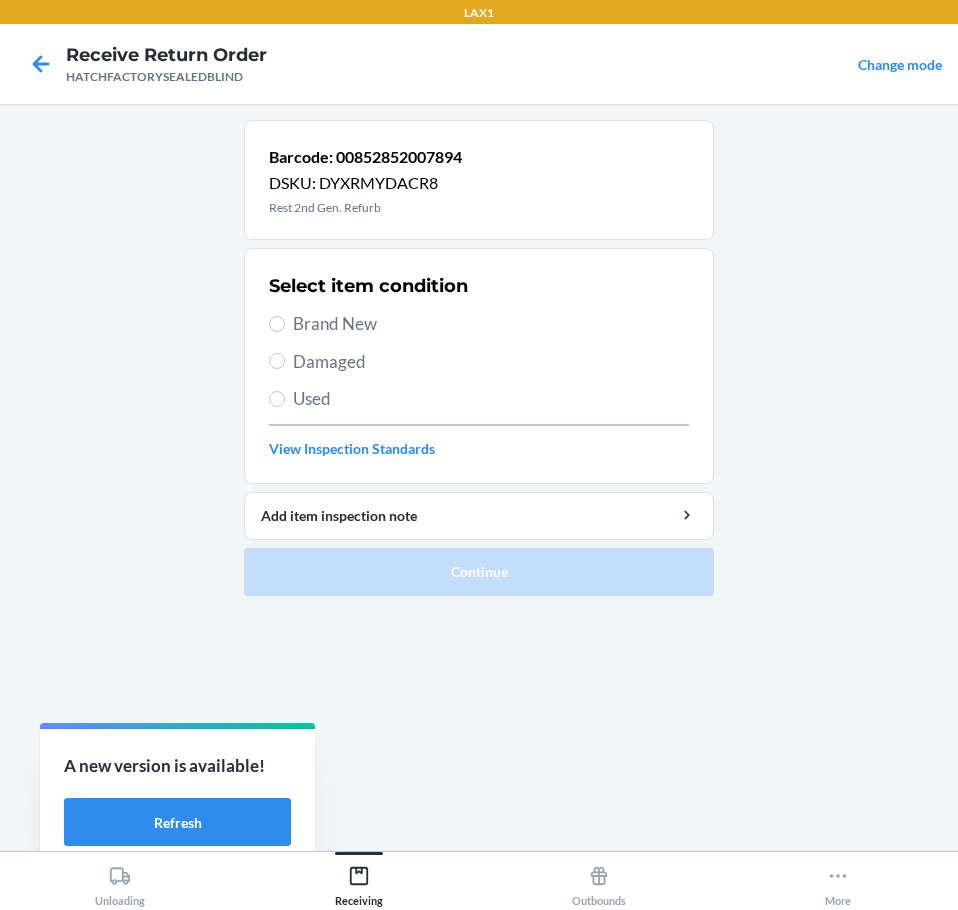
click at [329, 324] on span "Brand New" at bounding box center [491, 324] width 396 height 26
click at [285, 324] on input "Brand New" at bounding box center [277, 324] width 16 height 16
radio input "true"
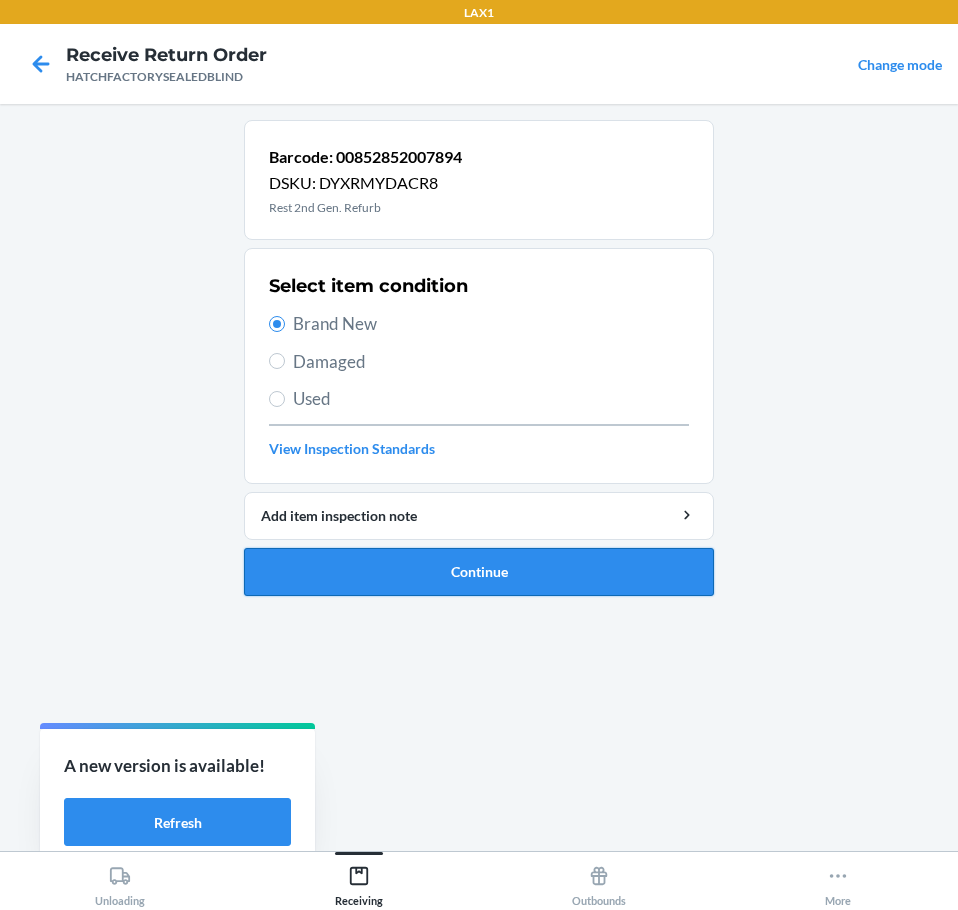
click at [468, 566] on button "Continue" at bounding box center [479, 572] width 470 height 48
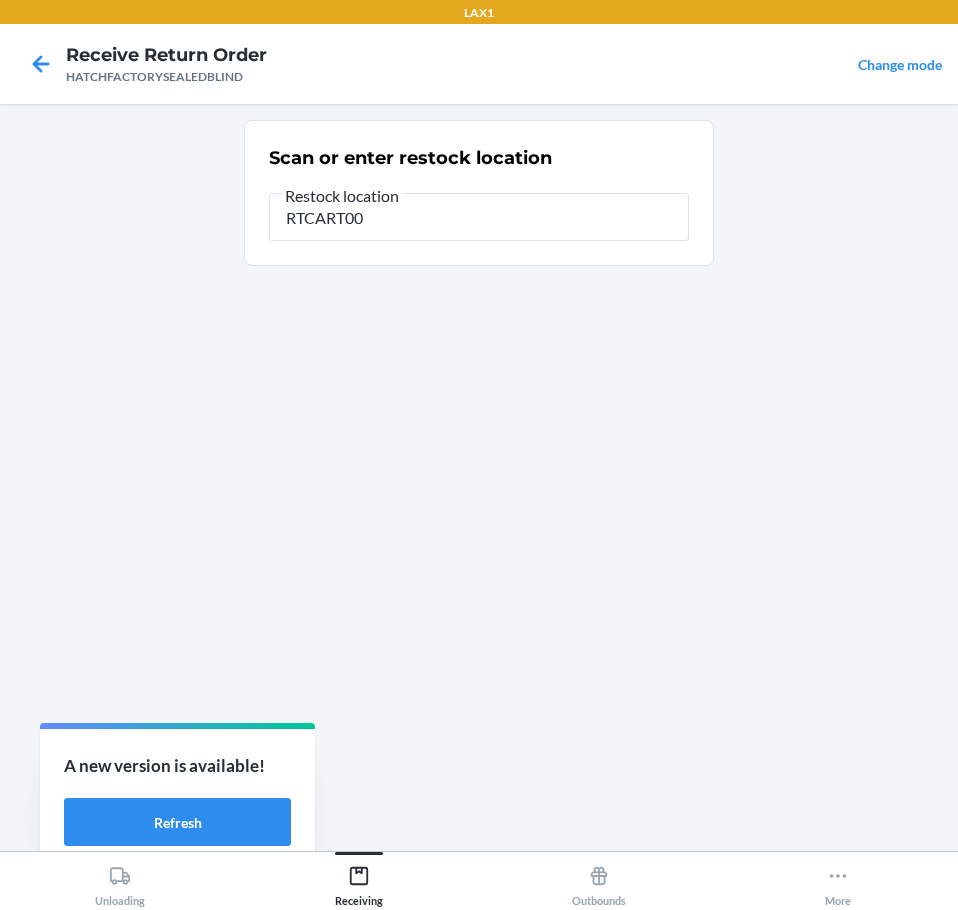
type input "RTCART002"
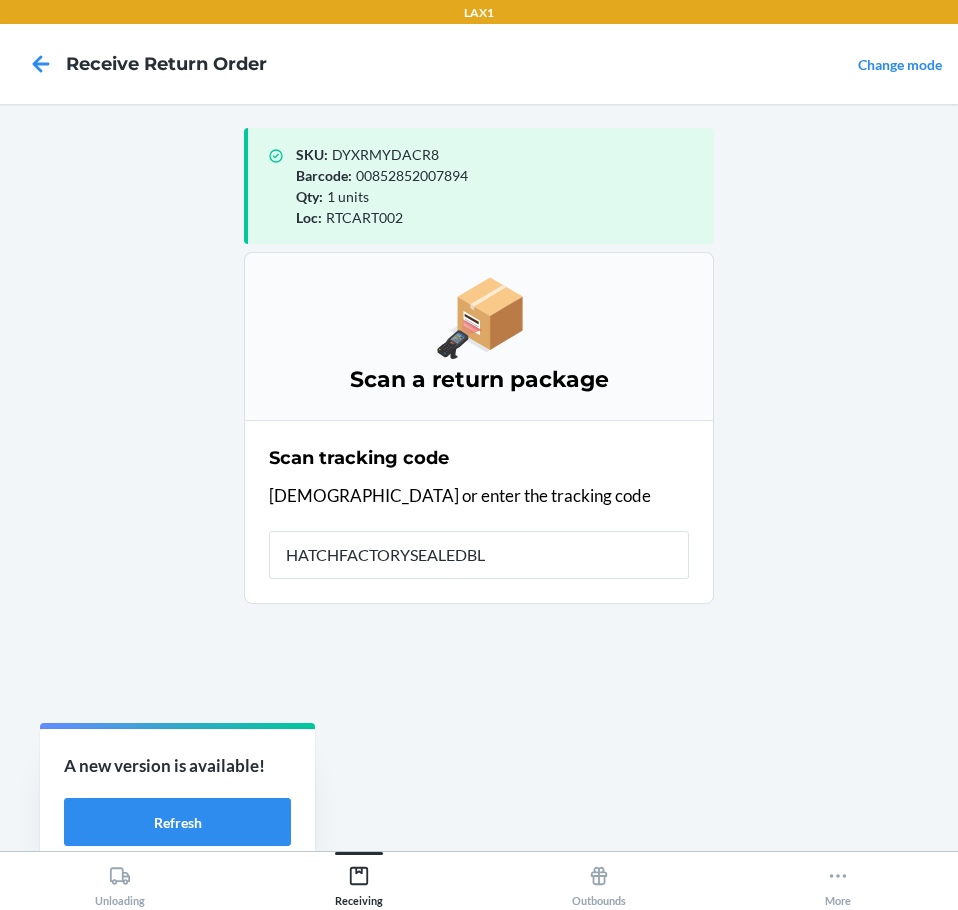
type input "HATCHFACTORYSEALEDBLI"
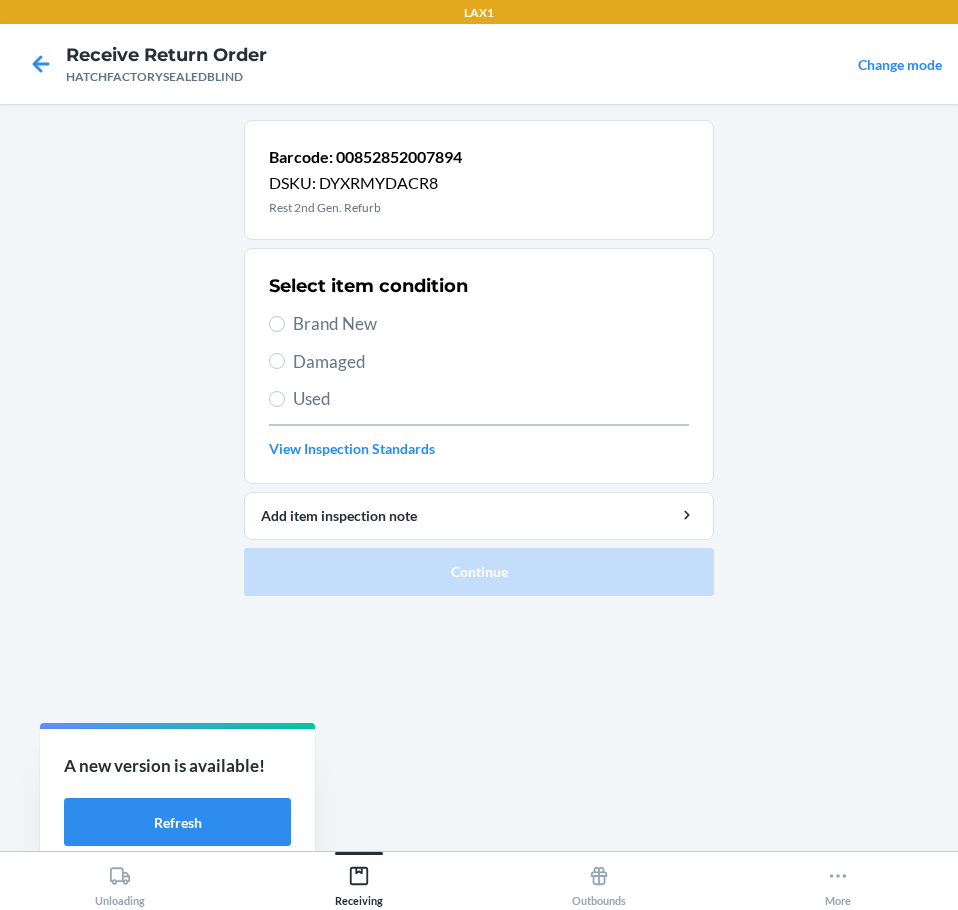
click at [287, 316] on label "Brand New" at bounding box center [479, 324] width 420 height 26
click at [285, 316] on input "Brand New" at bounding box center [277, 324] width 16 height 16
radio input "true"
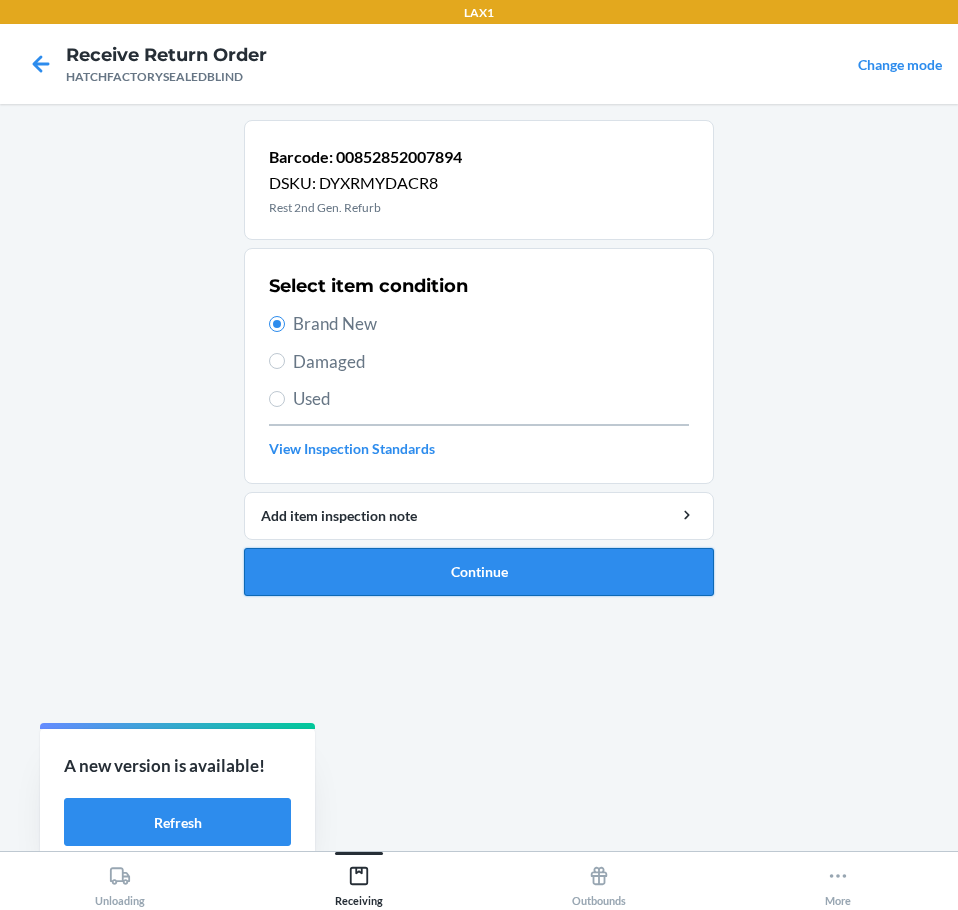
click at [514, 573] on button "Continue" at bounding box center [479, 572] width 470 height 48
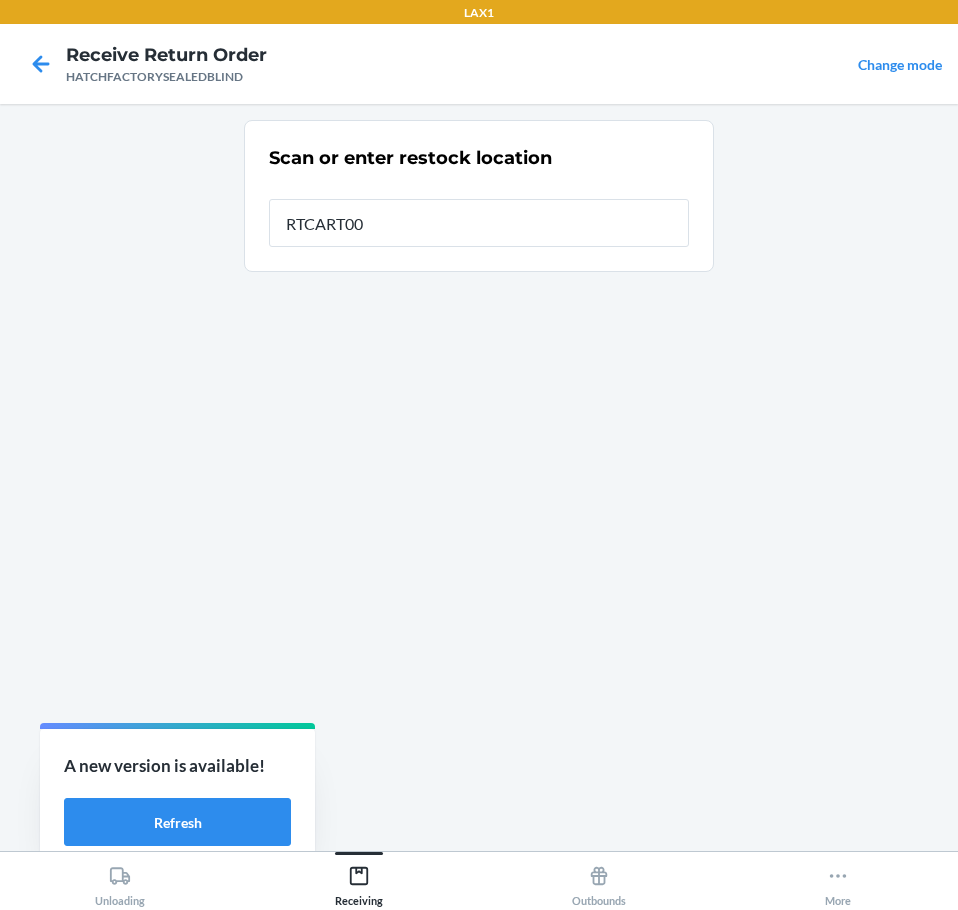
type input "RTCART002"
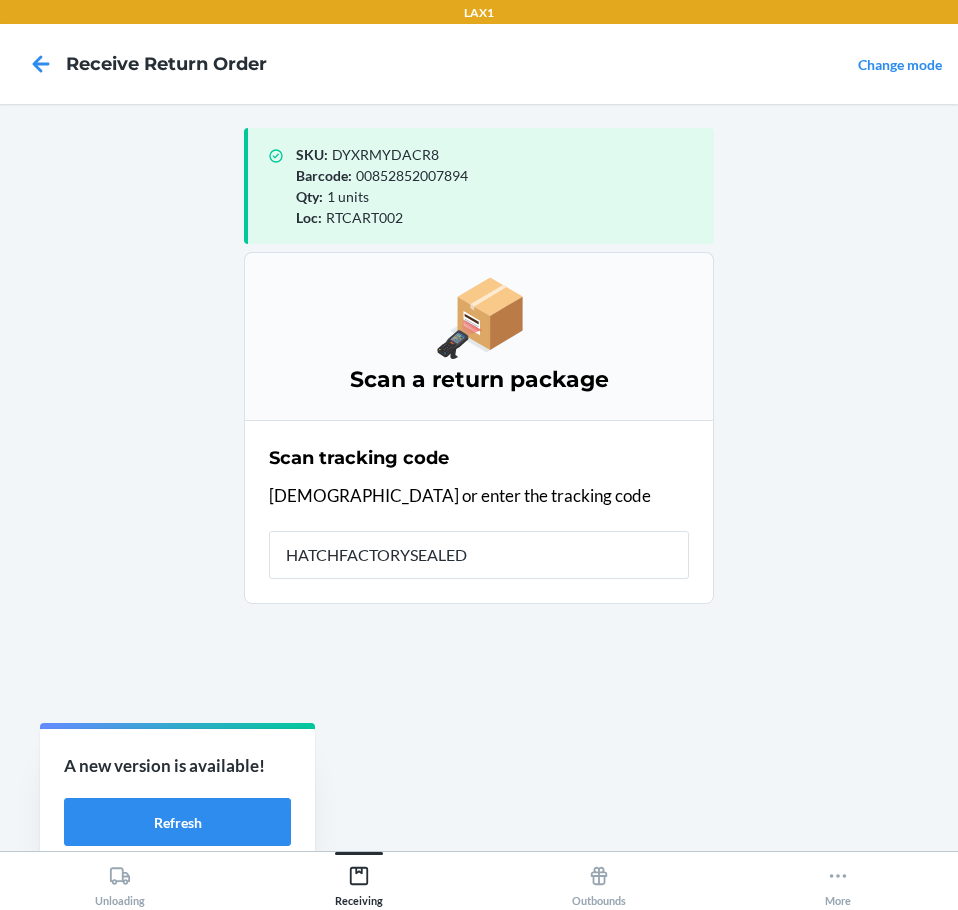
type input "HATCHFACTORYSEALEDB"
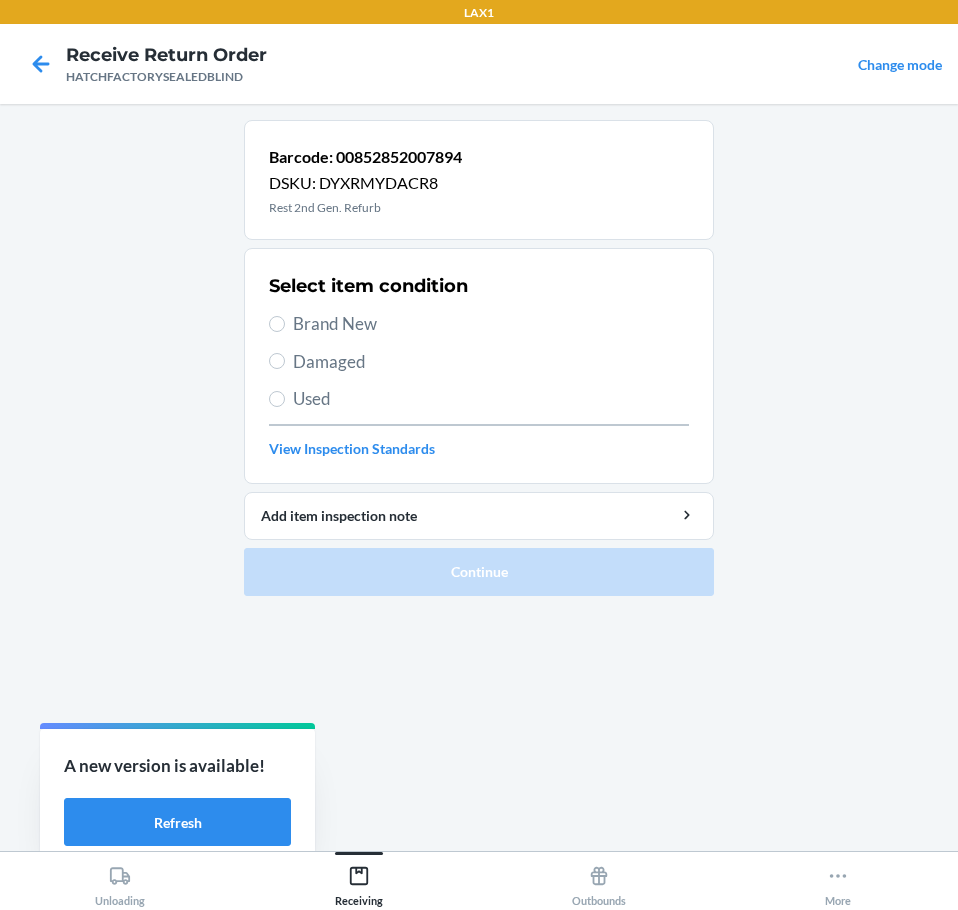
click at [335, 322] on span "Brand New" at bounding box center [491, 324] width 396 height 26
click at [285, 322] on input "Brand New" at bounding box center [277, 324] width 16 height 16
radio input "true"
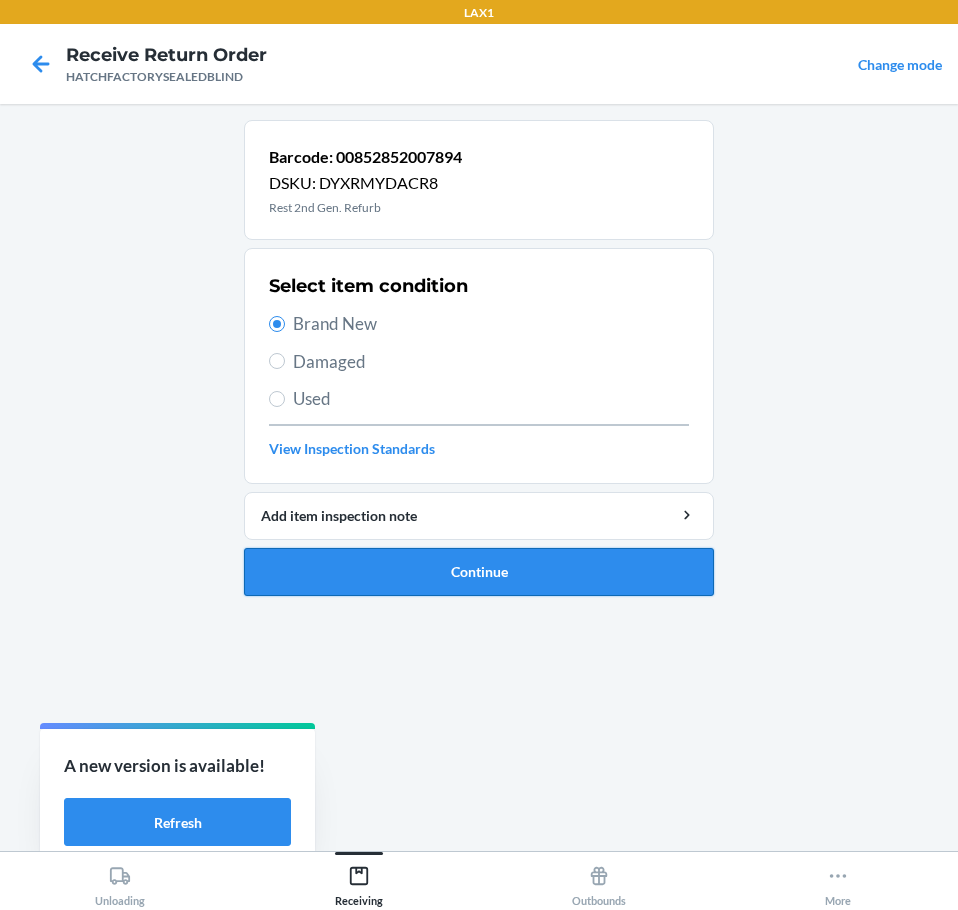
click at [415, 570] on button "Continue" at bounding box center [479, 572] width 470 height 48
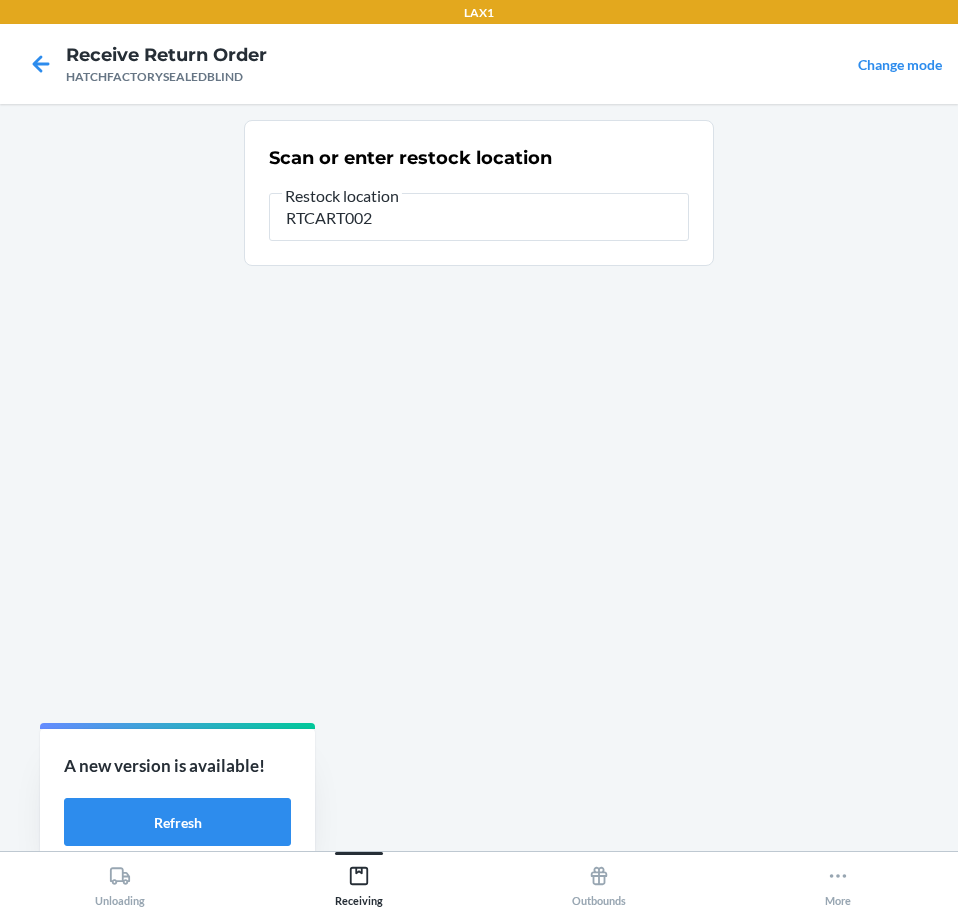
type input "RTCART002"
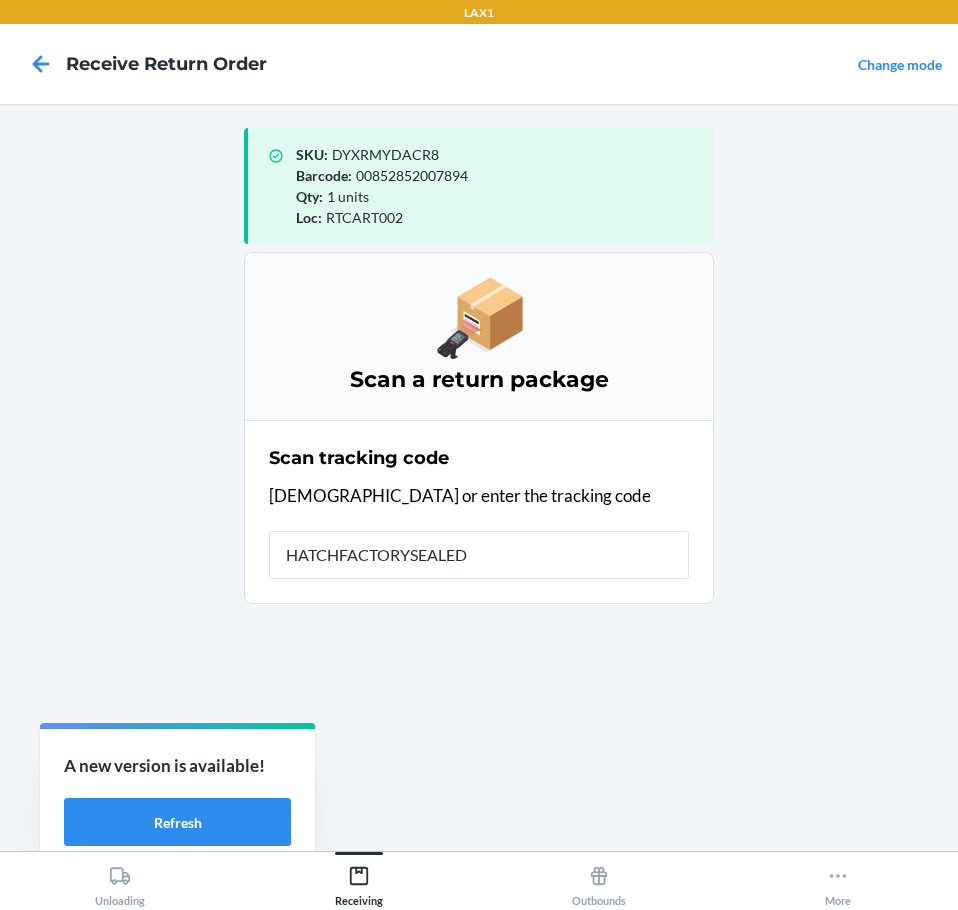
type input "HATCHFACTORYSEALEDB"
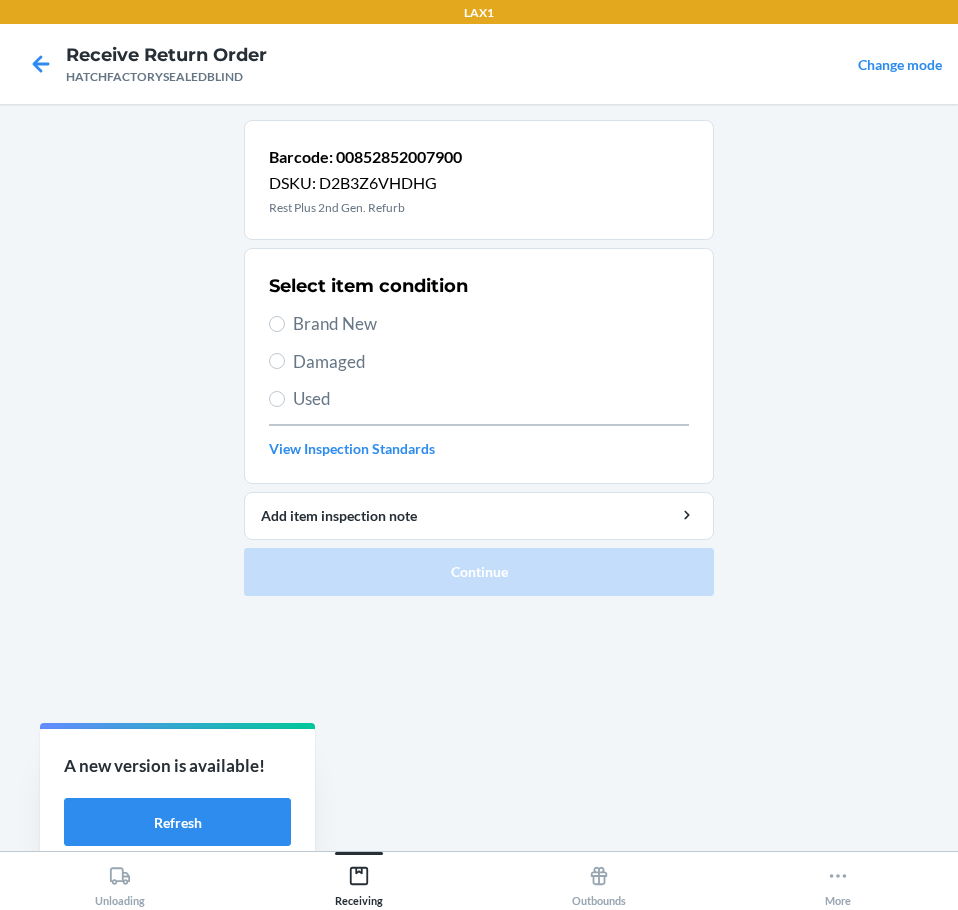
click at [294, 351] on span "Damaged" at bounding box center [491, 362] width 396 height 26
click at [285, 353] on input "Damaged" at bounding box center [277, 361] width 16 height 16
radio input "true"
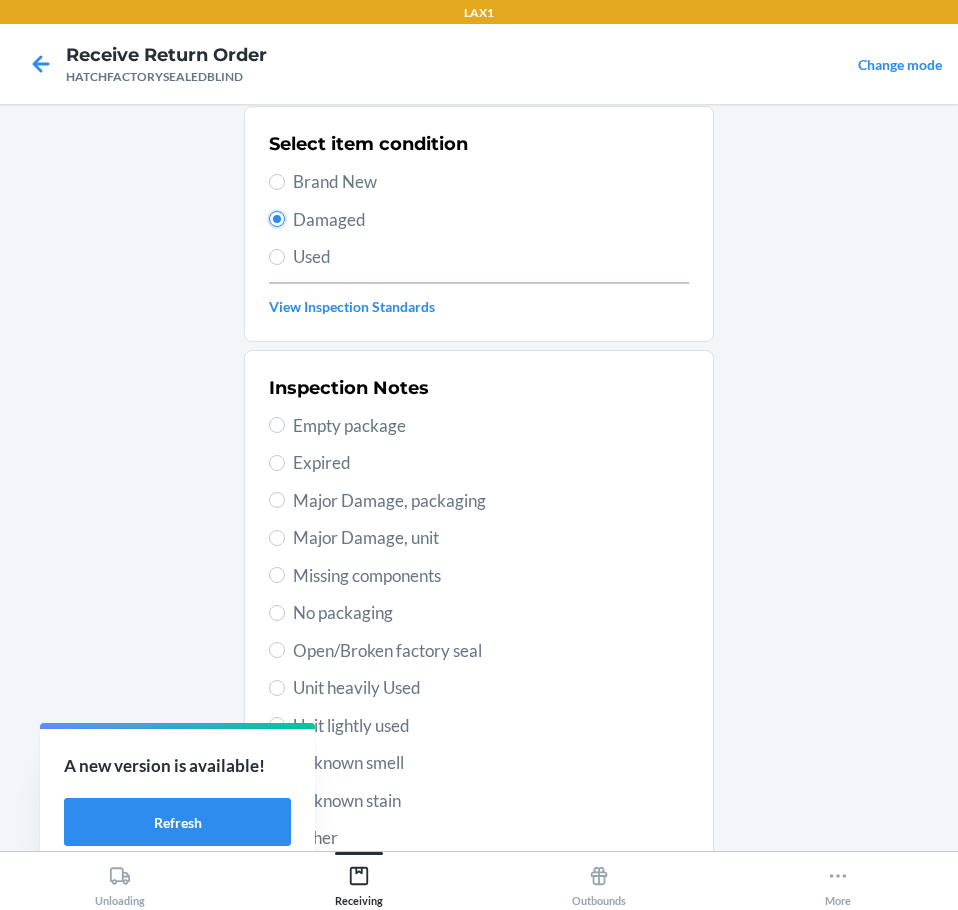
scroll to position [295, 0]
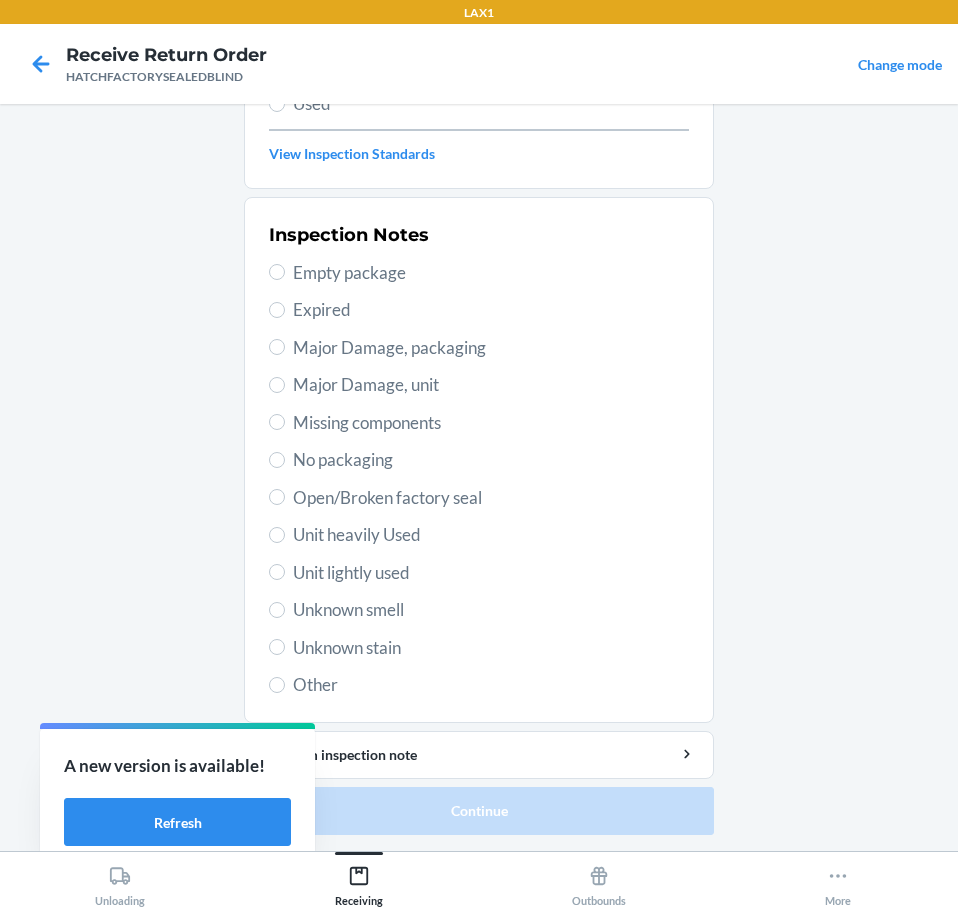
click at [293, 383] on span "Major Damage, unit" at bounding box center [491, 385] width 396 height 26
click at [285, 383] on input "Major Damage, unit" at bounding box center [277, 385] width 16 height 16
radio input "true"
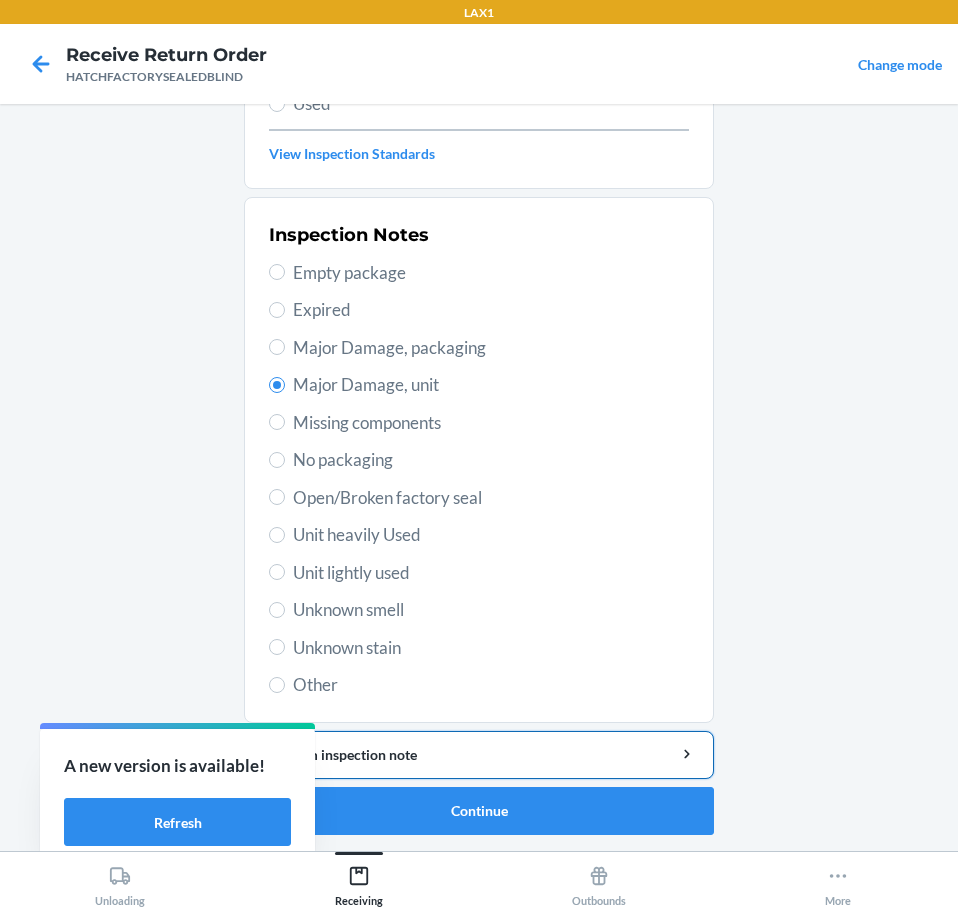
click at [424, 750] on div "Add item inspection note" at bounding box center [479, 754] width 436 height 21
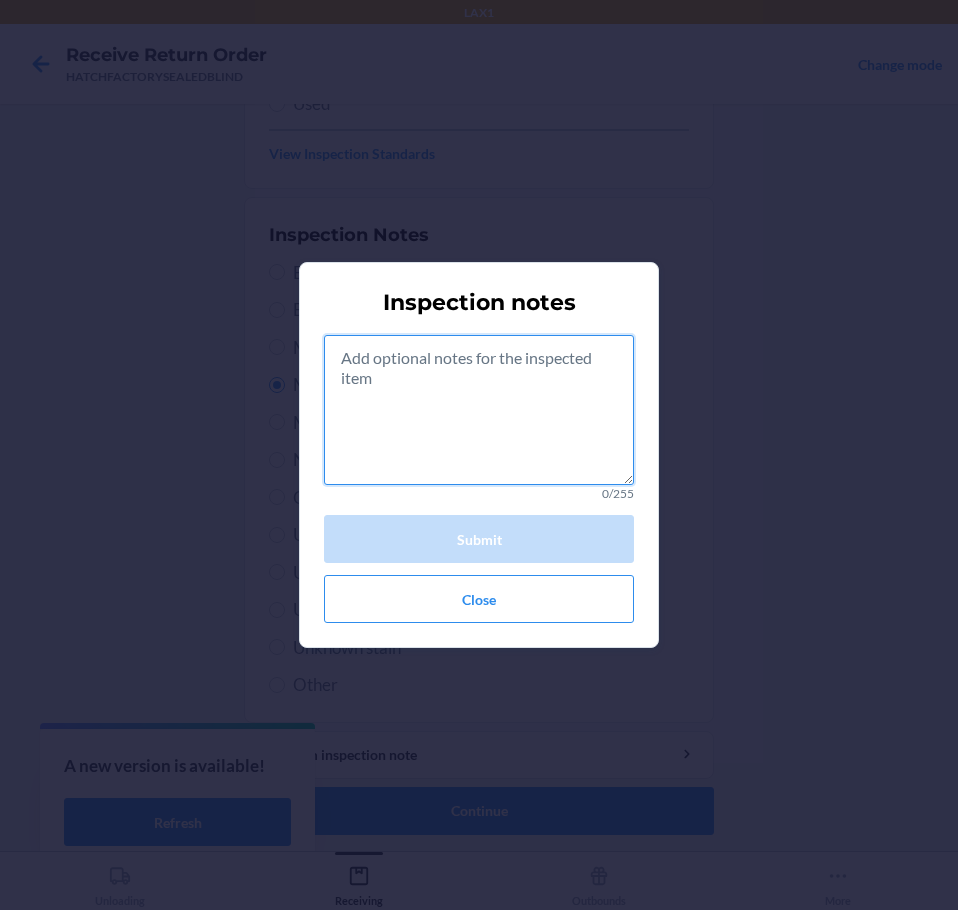
click at [475, 436] on textarea at bounding box center [479, 410] width 310 height 150
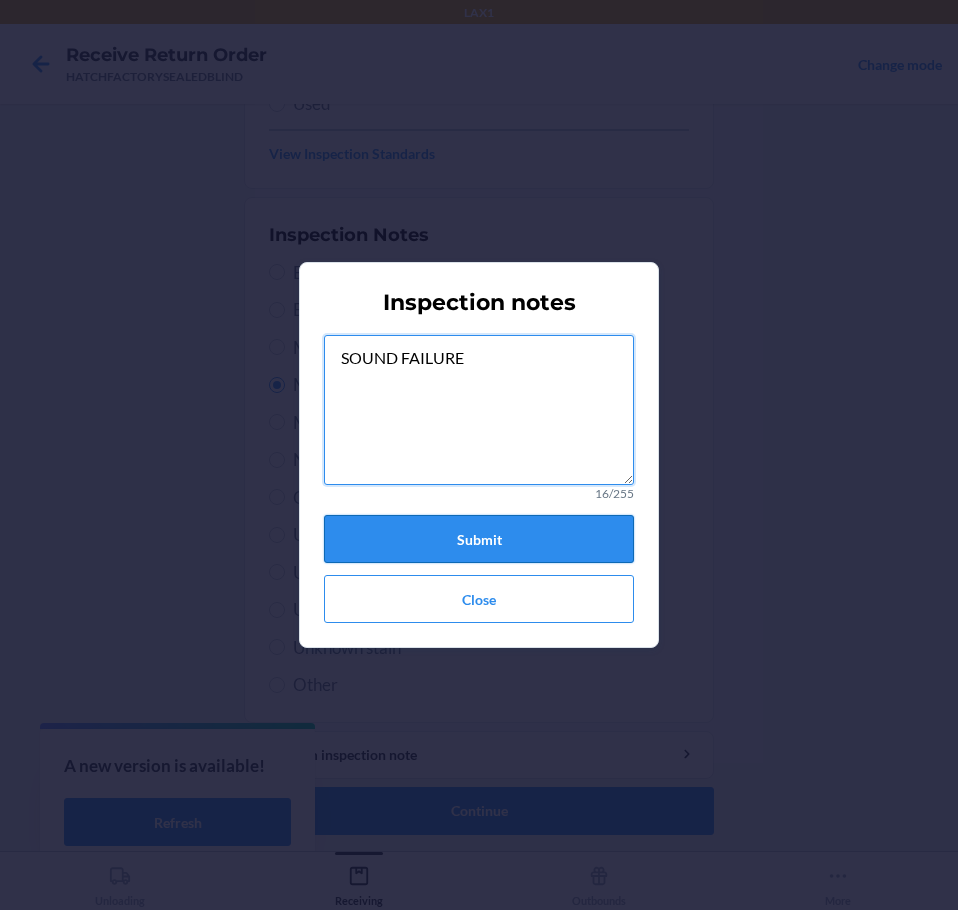
type textarea "SOUND FAILURE"
click at [482, 530] on button "Submit" at bounding box center [479, 539] width 310 height 48
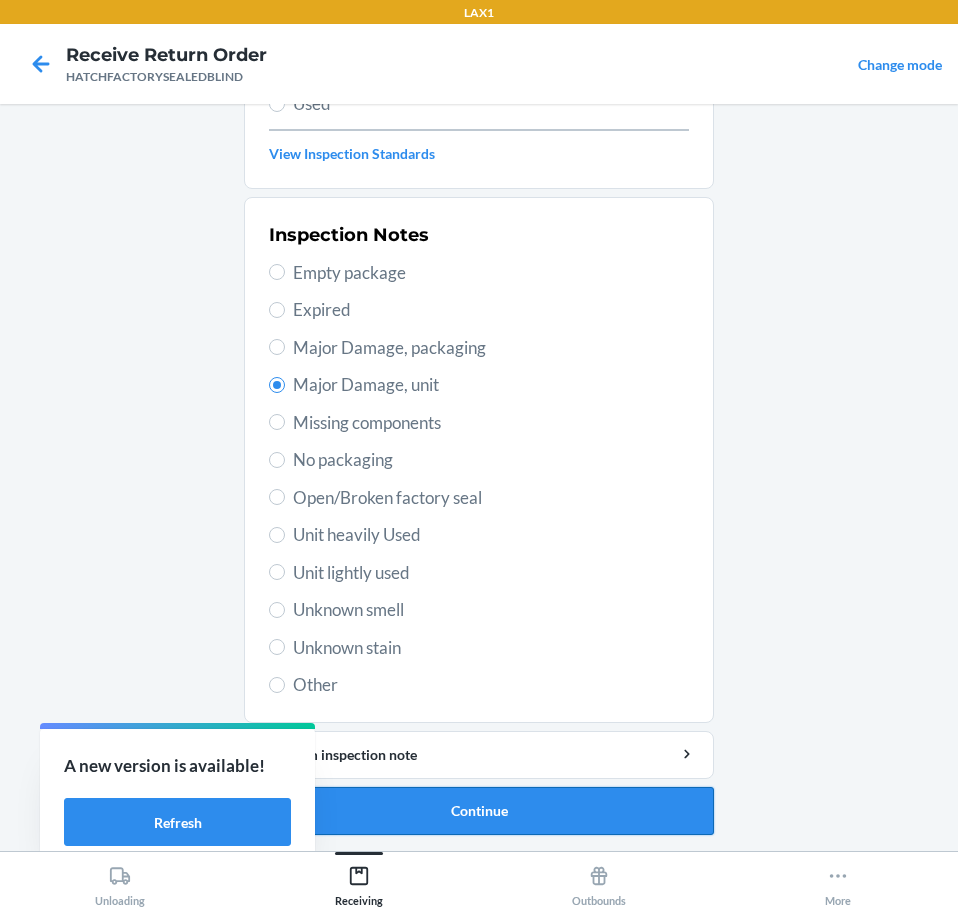
click at [575, 822] on button "Continue" at bounding box center [479, 811] width 470 height 48
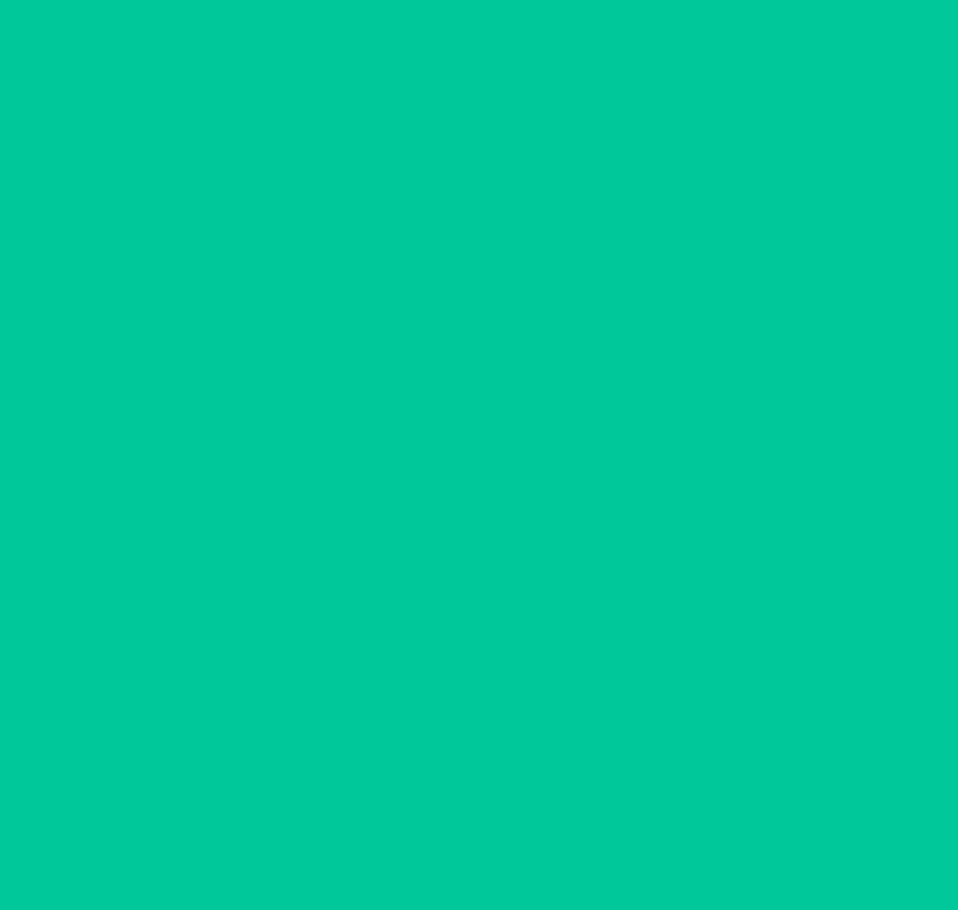
scroll to position [130, 0]
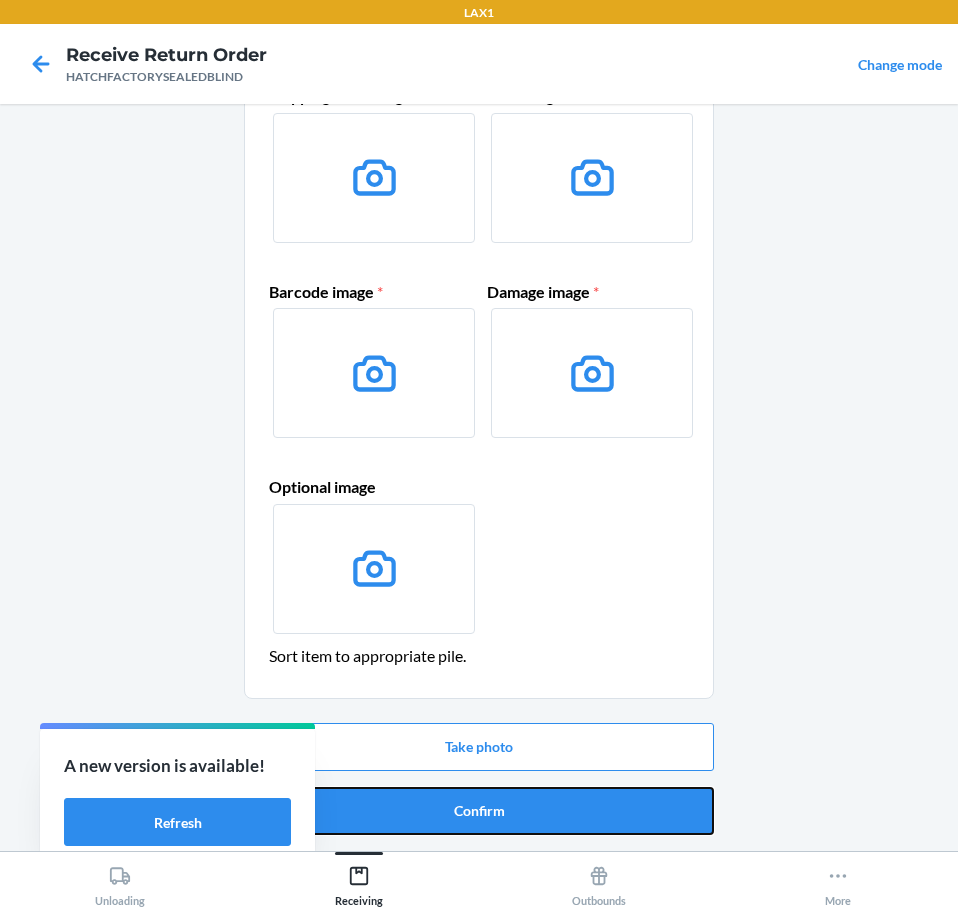
click at [575, 822] on button "Confirm" at bounding box center [479, 811] width 470 height 48
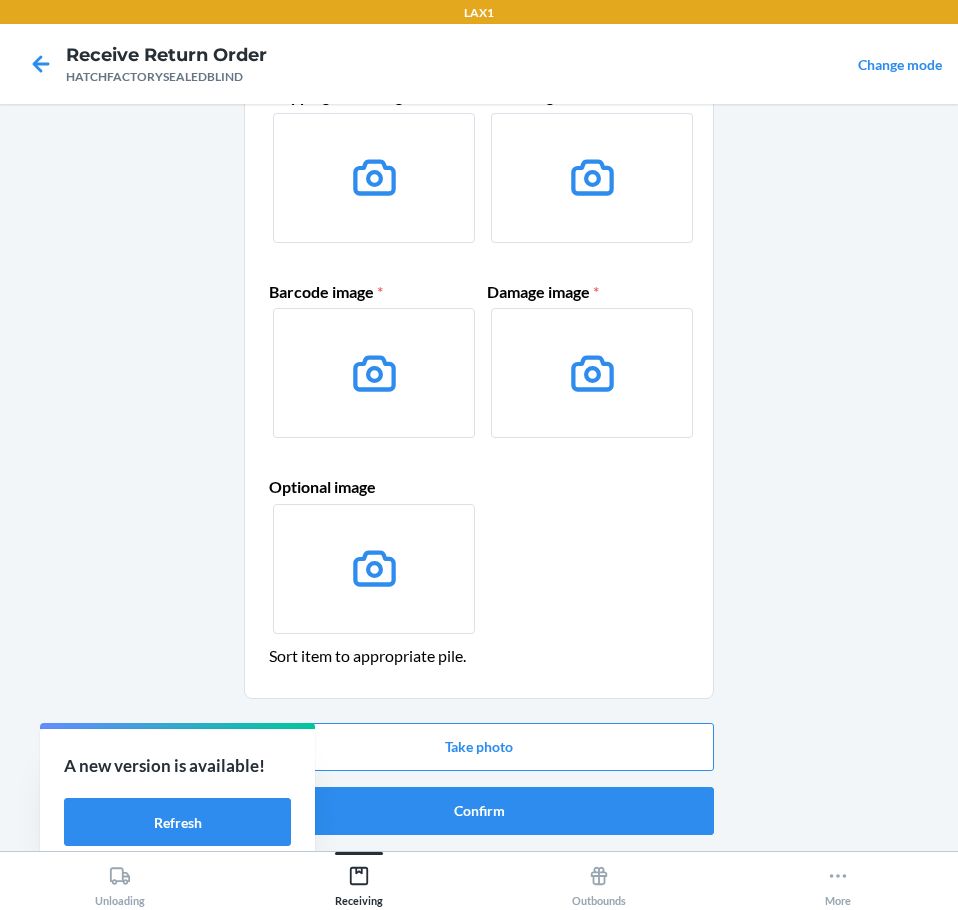
scroll to position [0, 0]
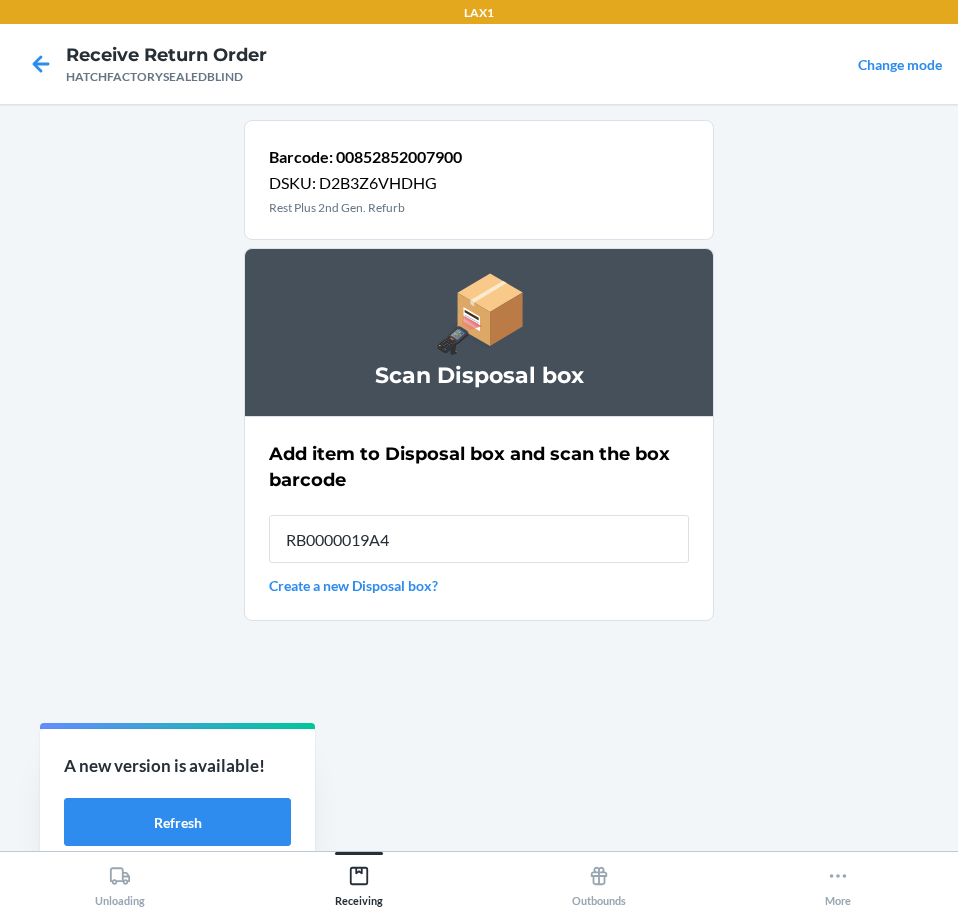
type input "RB0000019A4"
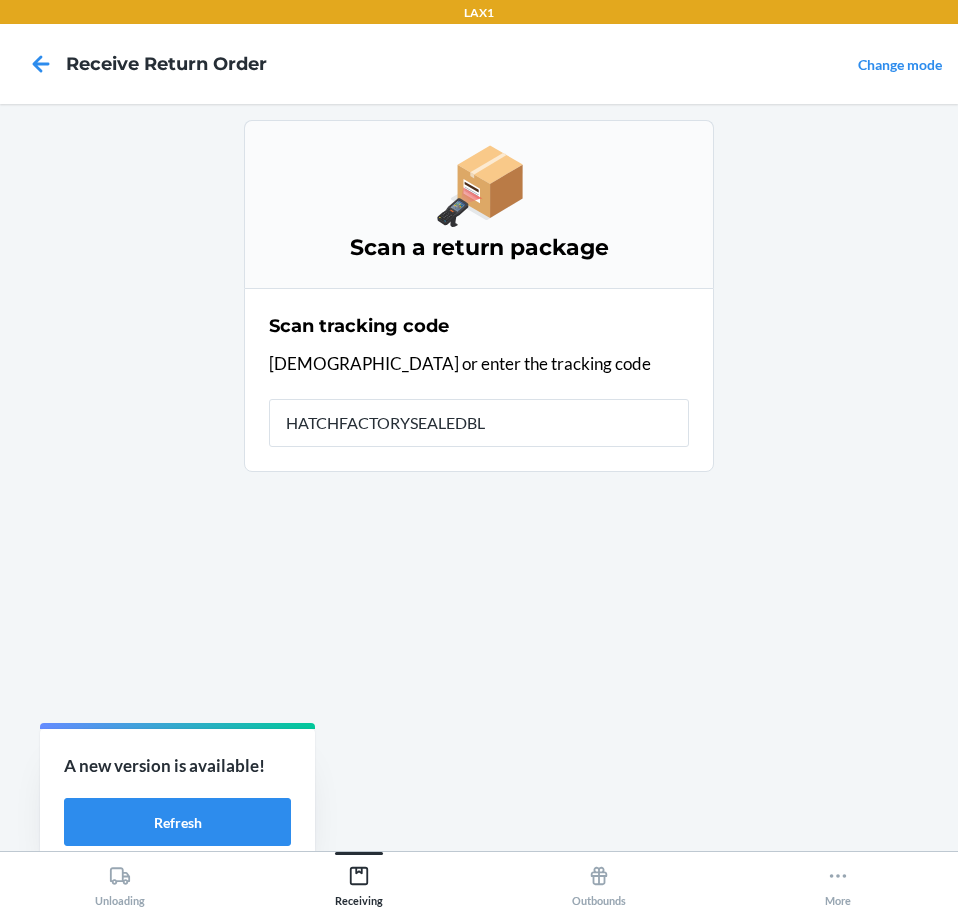
type input "HATCHFACTORYSEALEDBLI"
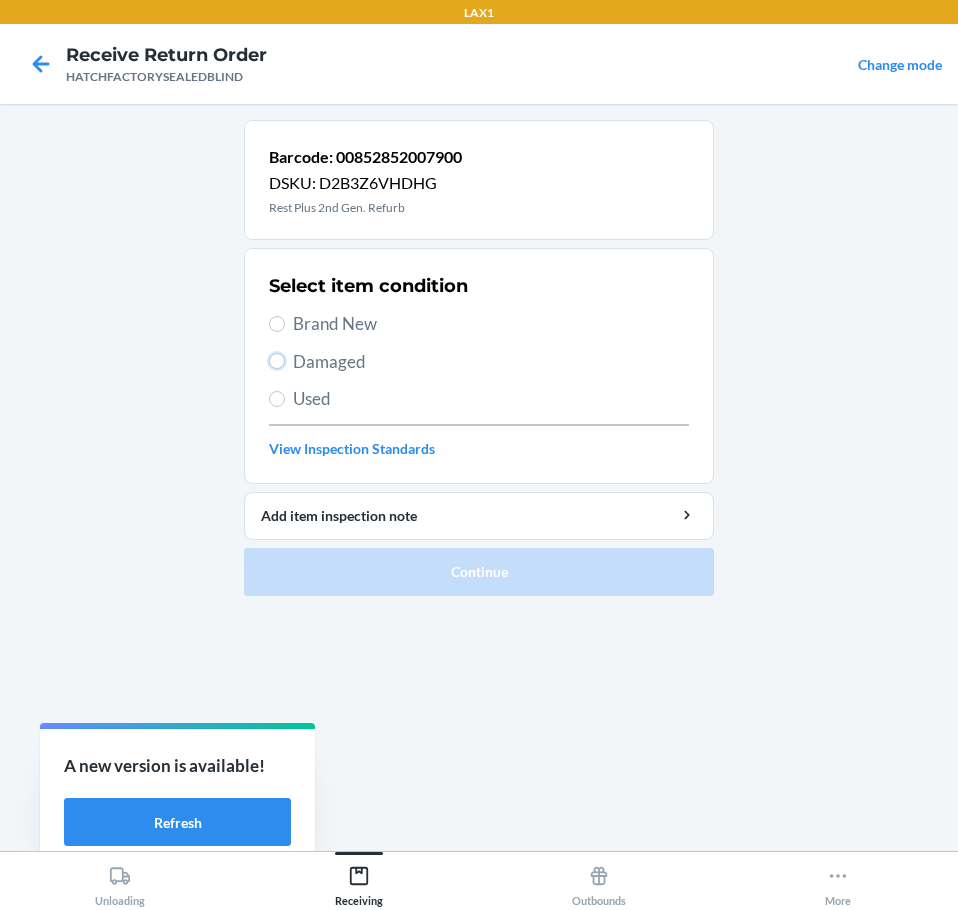
drag, startPoint x: 278, startPoint y: 361, endPoint x: 284, endPoint y: 344, distance: 18.0
click at [278, 359] on input "Damaged" at bounding box center [277, 361] width 16 height 16
radio input "true"
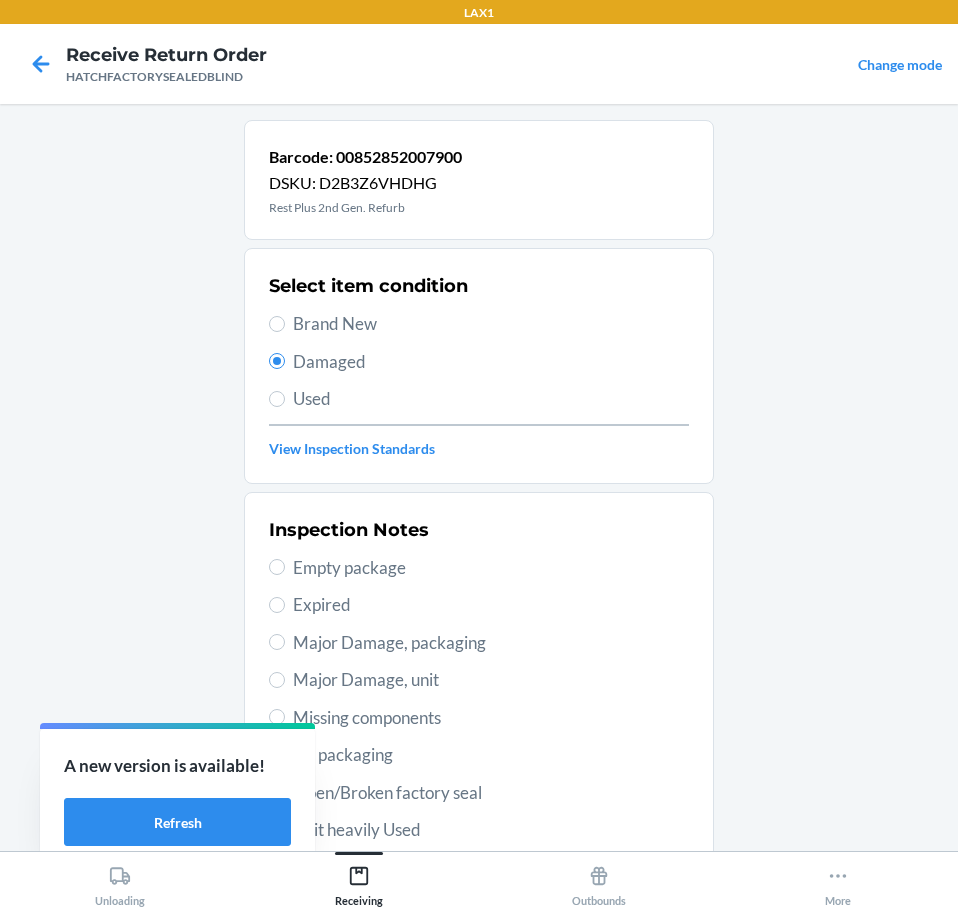
drag, startPoint x: 335, startPoint y: 678, endPoint x: 347, endPoint y: 638, distance: 41.8
click at [340, 662] on div "Inspection Notes Empty package Expired Major Damage, packaging Major Damage, un…" at bounding box center [479, 755] width 420 height 488
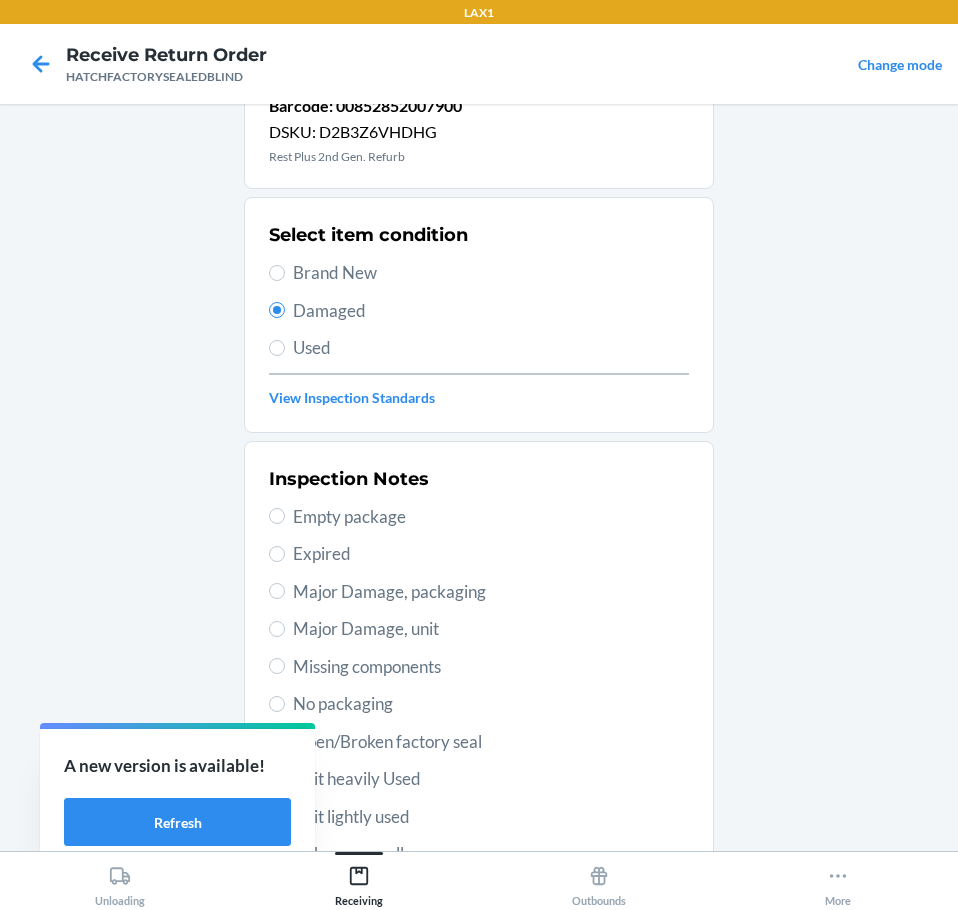
scroll to position [100, 0]
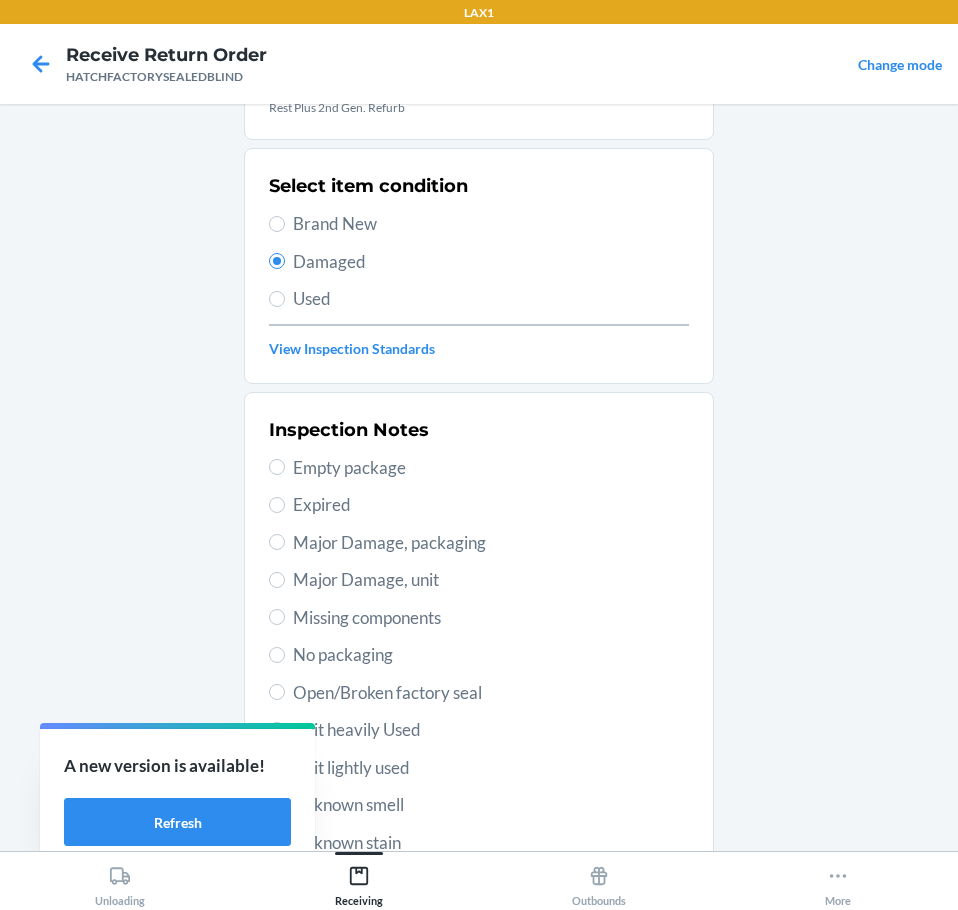
drag, startPoint x: 282, startPoint y: 574, endPoint x: 588, endPoint y: 586, distance: 306.2
click at [288, 574] on label "Major Damage, unit" at bounding box center [479, 580] width 420 height 26
click at [285, 574] on input "Major Damage, unit" at bounding box center [277, 580] width 16 height 16
radio input "true"
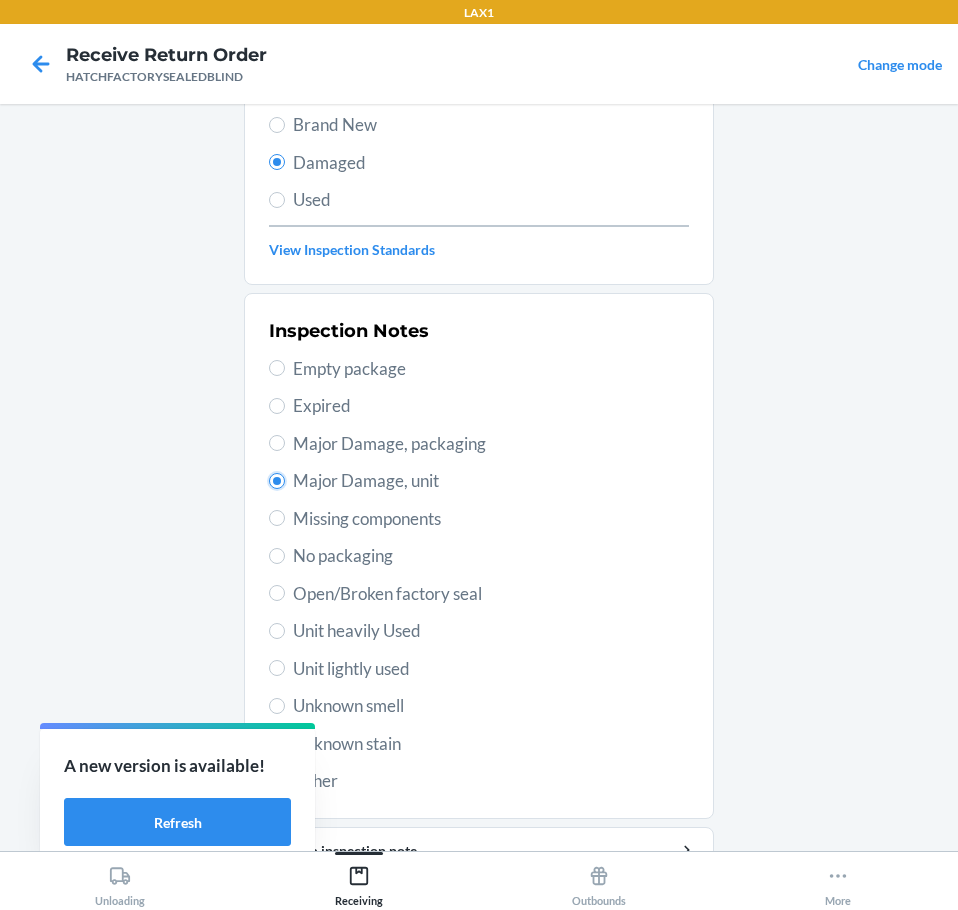
scroll to position [295, 0]
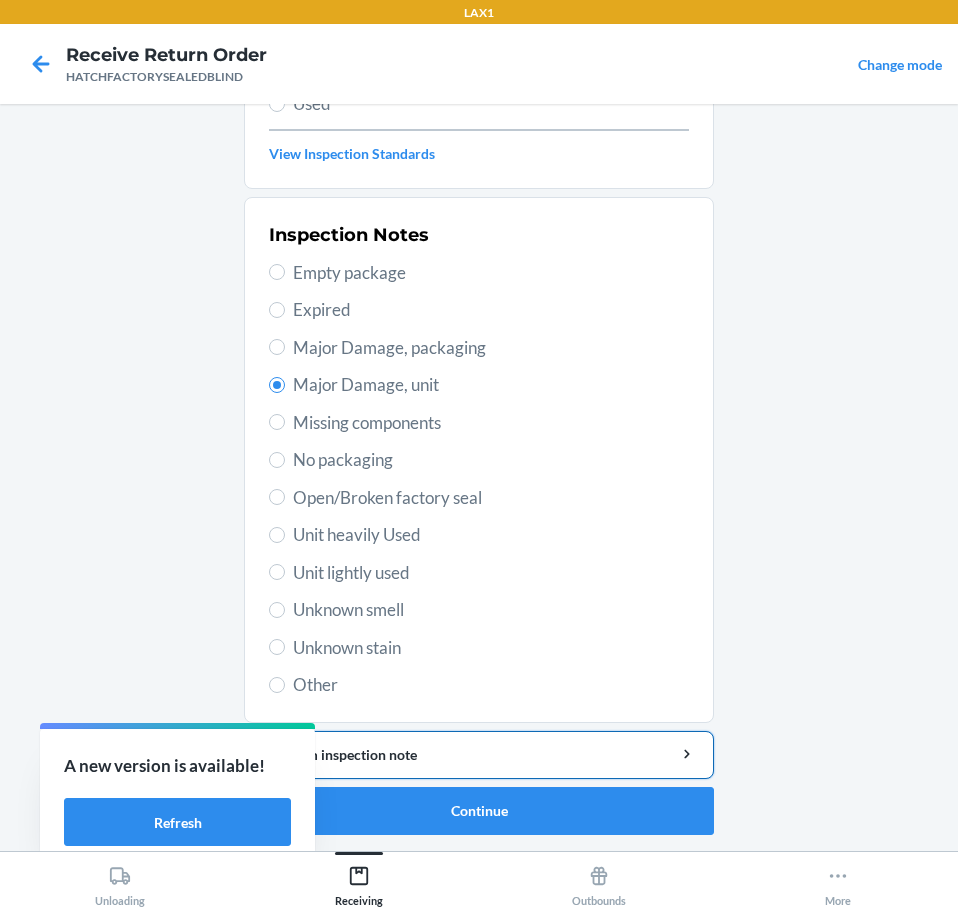
drag, startPoint x: 518, startPoint y: 748, endPoint x: 524, endPoint y: 733, distance: 16.2
click at [520, 741] on button "Add item inspection note" at bounding box center [479, 755] width 470 height 48
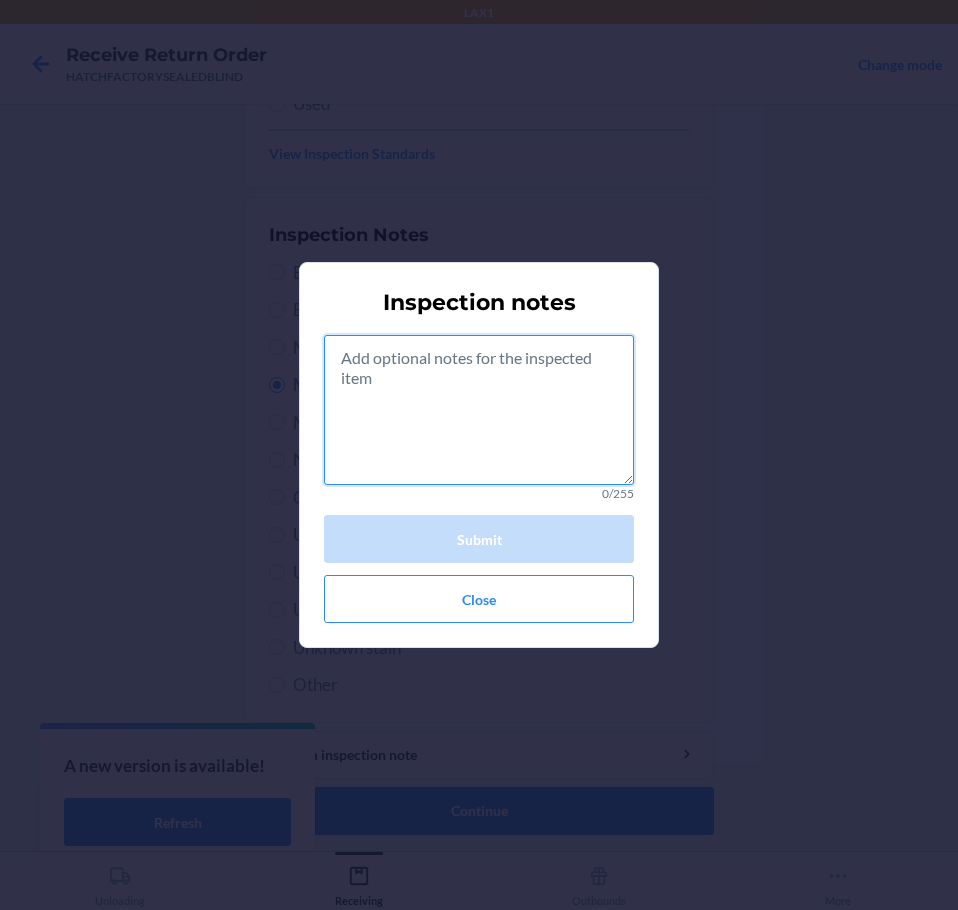
drag, startPoint x: 529, startPoint y: 425, endPoint x: 545, endPoint y: 403, distance: 27.2
click at [536, 415] on textarea at bounding box center [479, 410] width 310 height 150
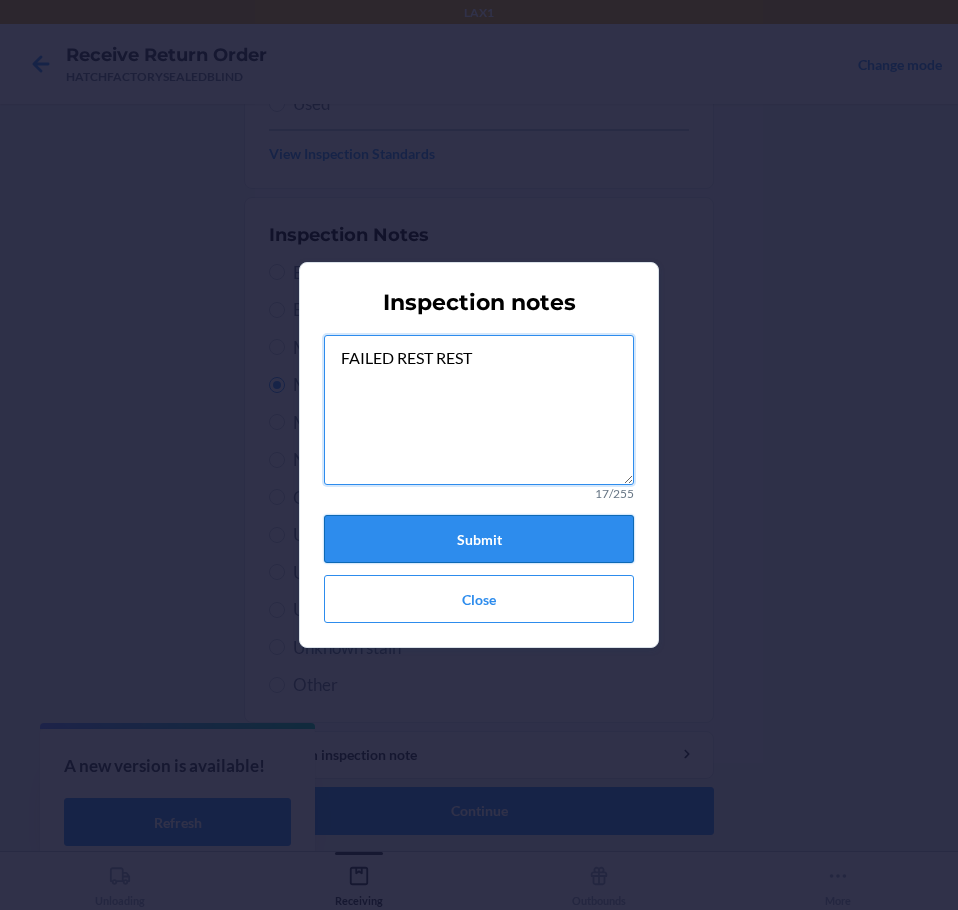
type textarea "FAILED REST REST"
click at [525, 515] on div "FAILED REST REST 17/255 Submit Close" at bounding box center [479, 479] width 310 height 288
click at [467, 535] on button "Submit" at bounding box center [479, 539] width 310 height 48
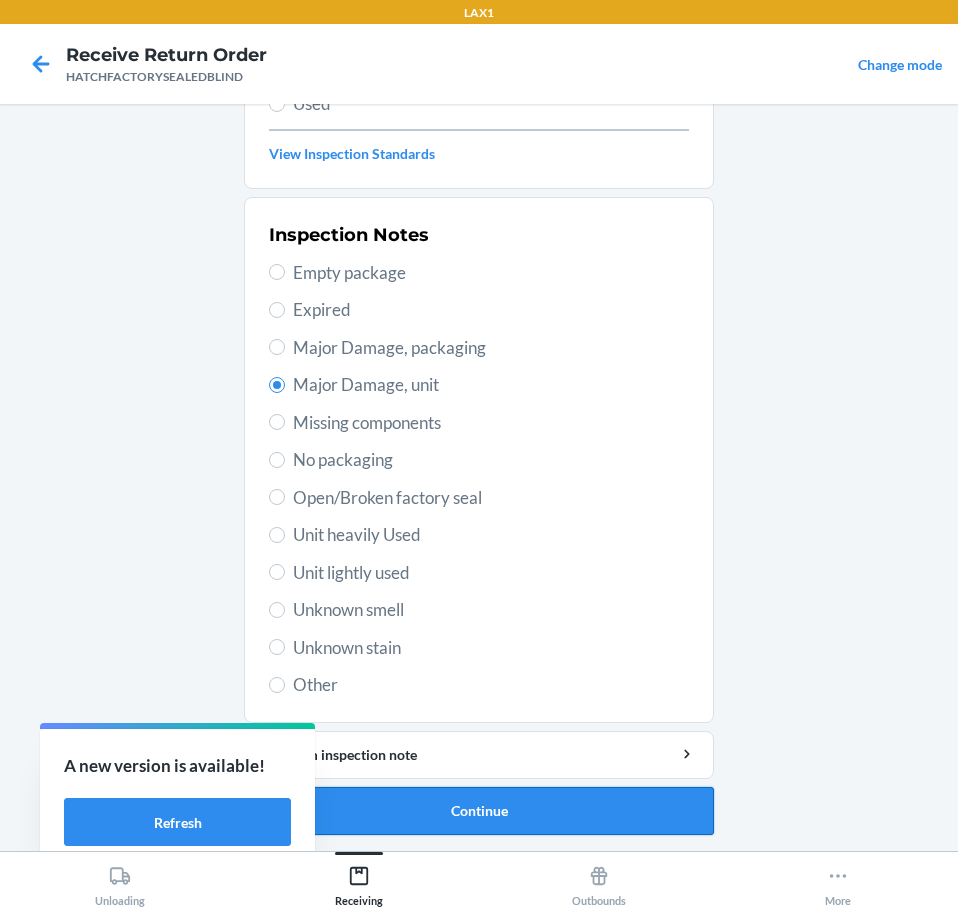
click at [468, 807] on button "Continue" at bounding box center [479, 811] width 470 height 48
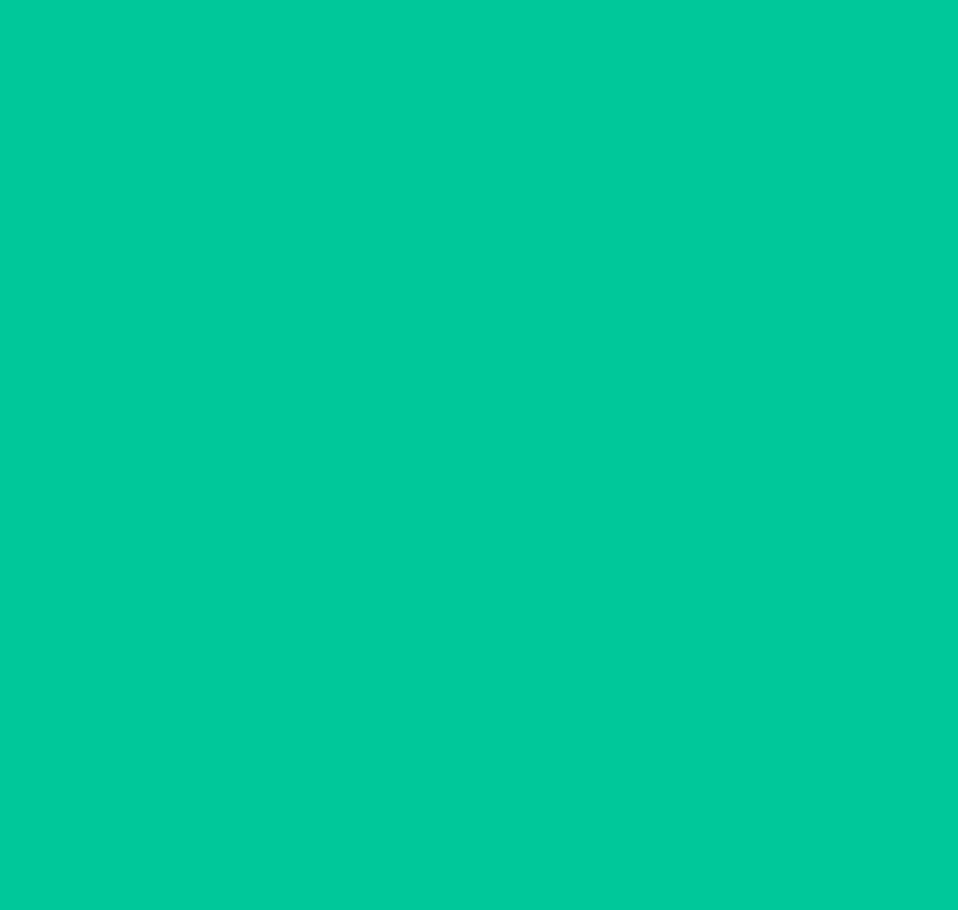
scroll to position [130, 0]
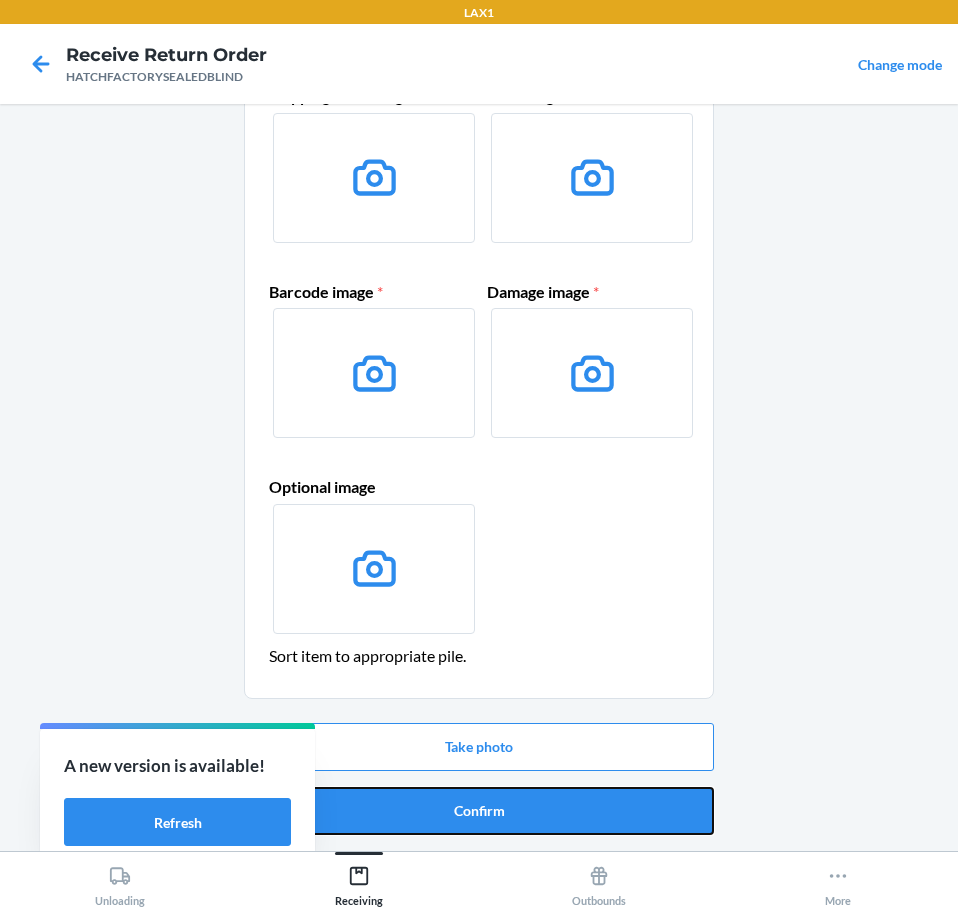
click at [468, 807] on button "Confirm" at bounding box center [479, 811] width 470 height 48
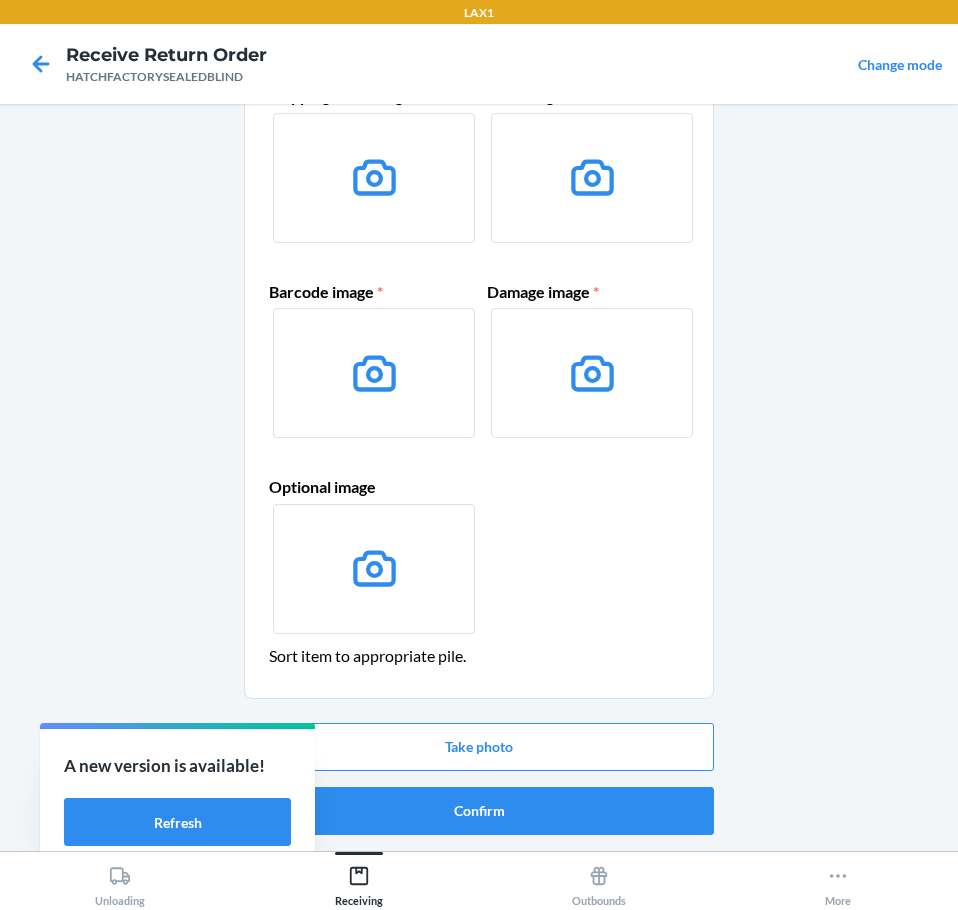
scroll to position [0, 0]
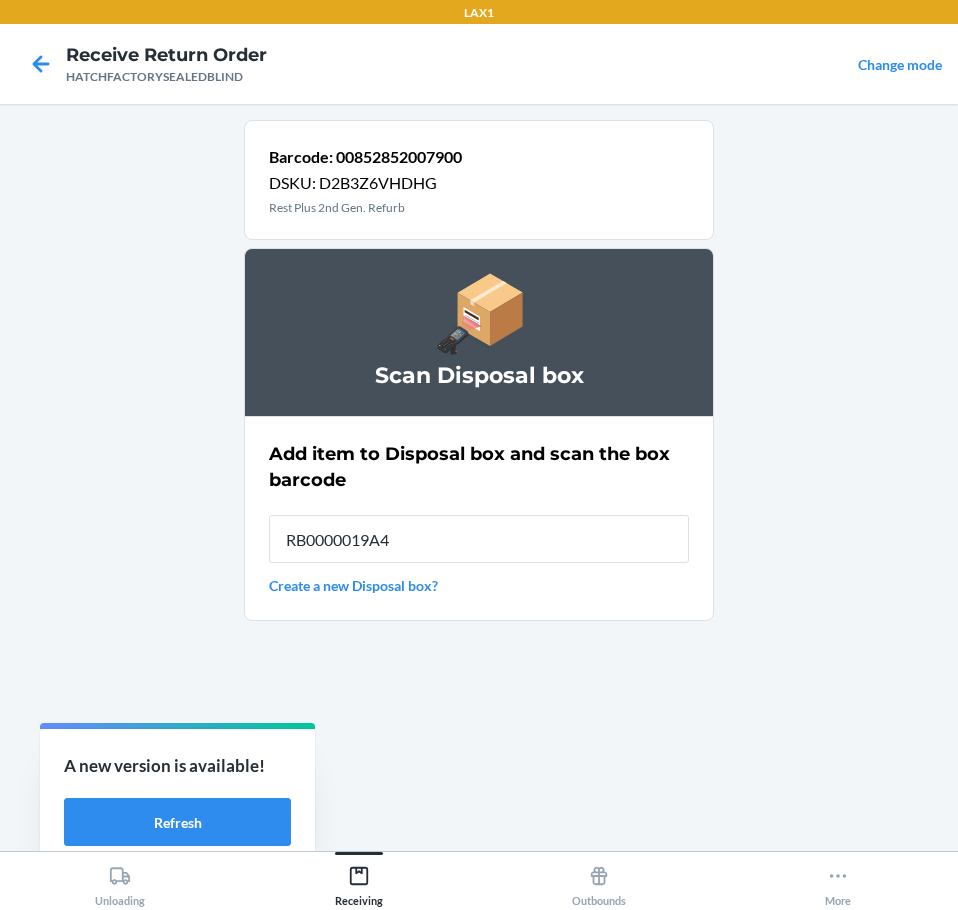
type input "RB0000019A4"
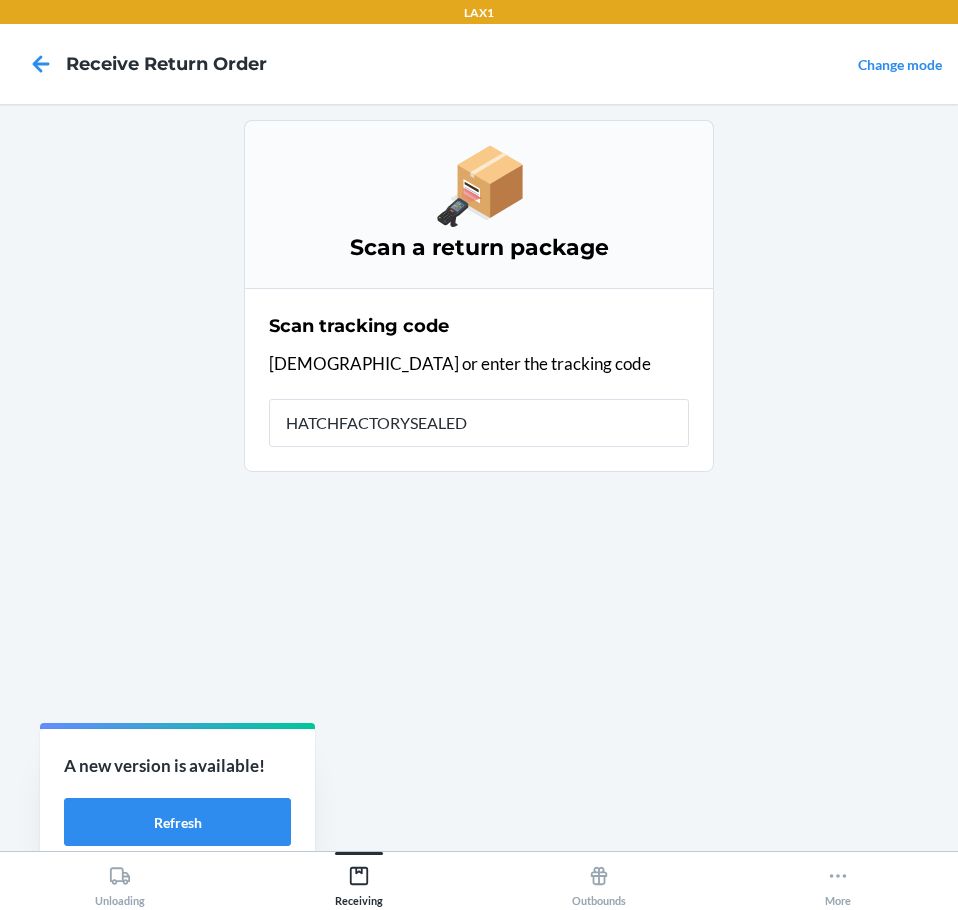
type input "HATCHFACTORYSEALEDB"
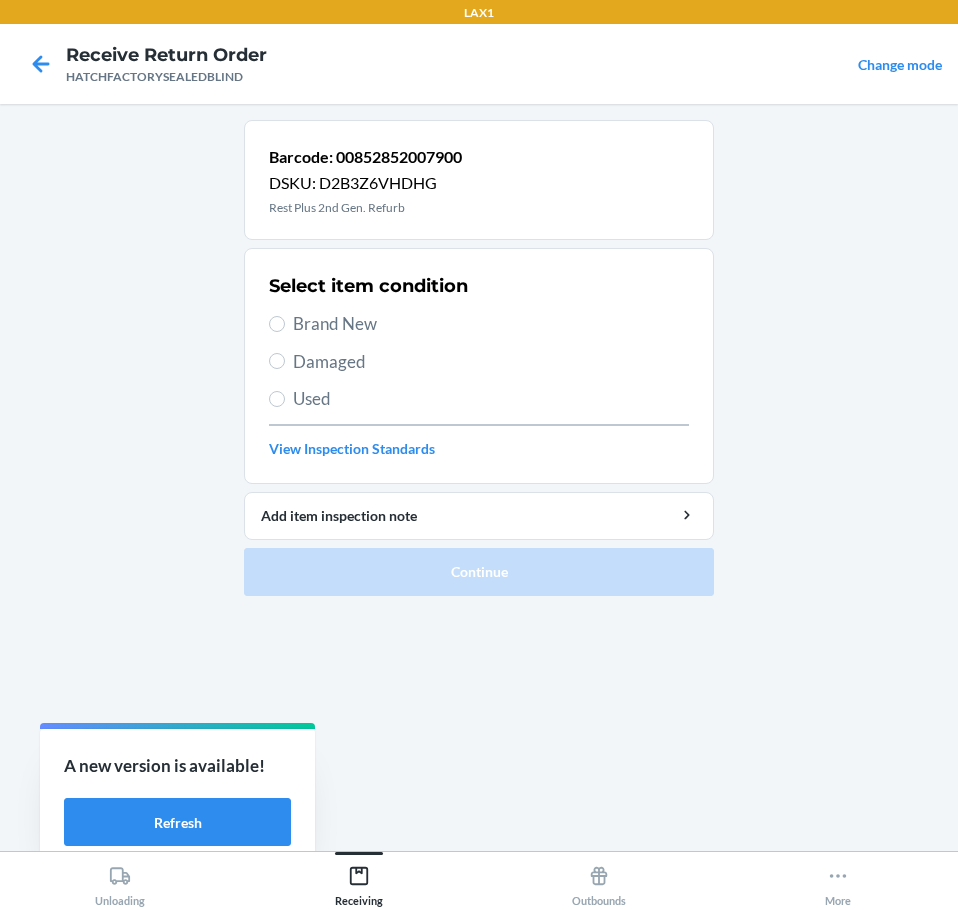
click at [299, 361] on span "Damaged" at bounding box center [491, 362] width 396 height 26
click at [285, 361] on input "Damaged" at bounding box center [277, 361] width 16 height 16
radio input "true"
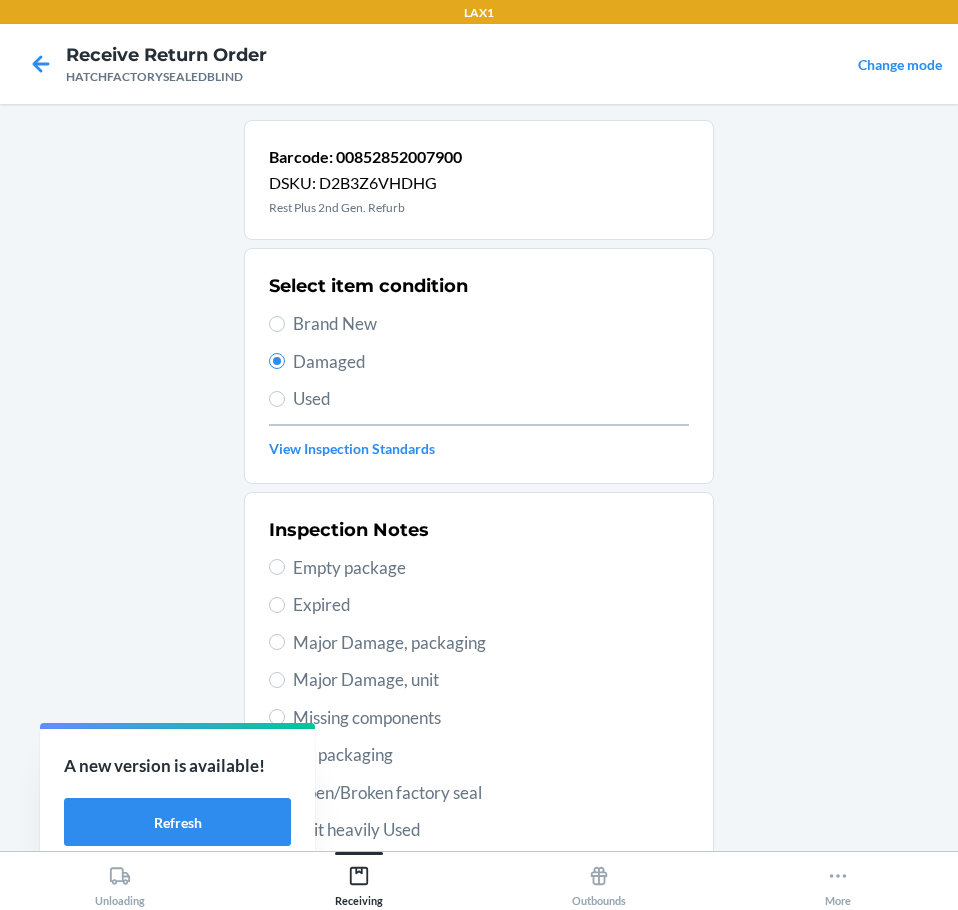
click at [393, 687] on span "Major Damage, unit" at bounding box center [491, 680] width 396 height 26
click at [285, 687] on input "Major Damage, unit" at bounding box center [277, 680] width 16 height 16
radio input "true"
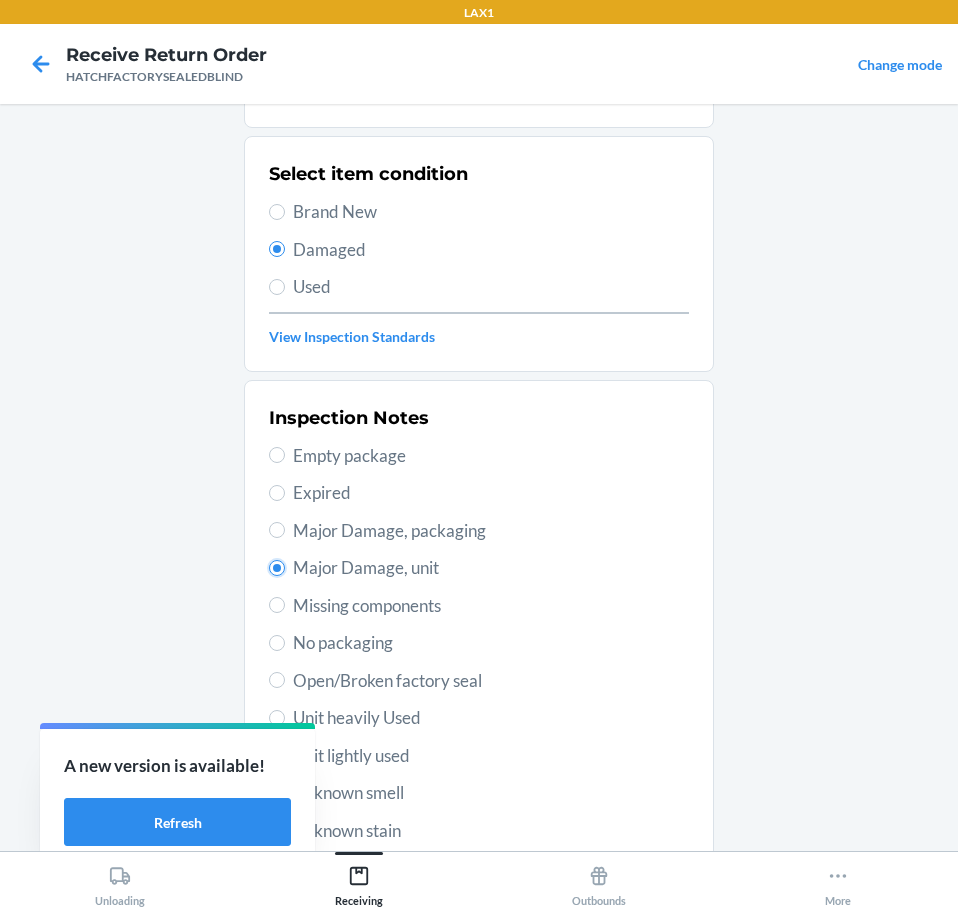
scroll to position [295, 0]
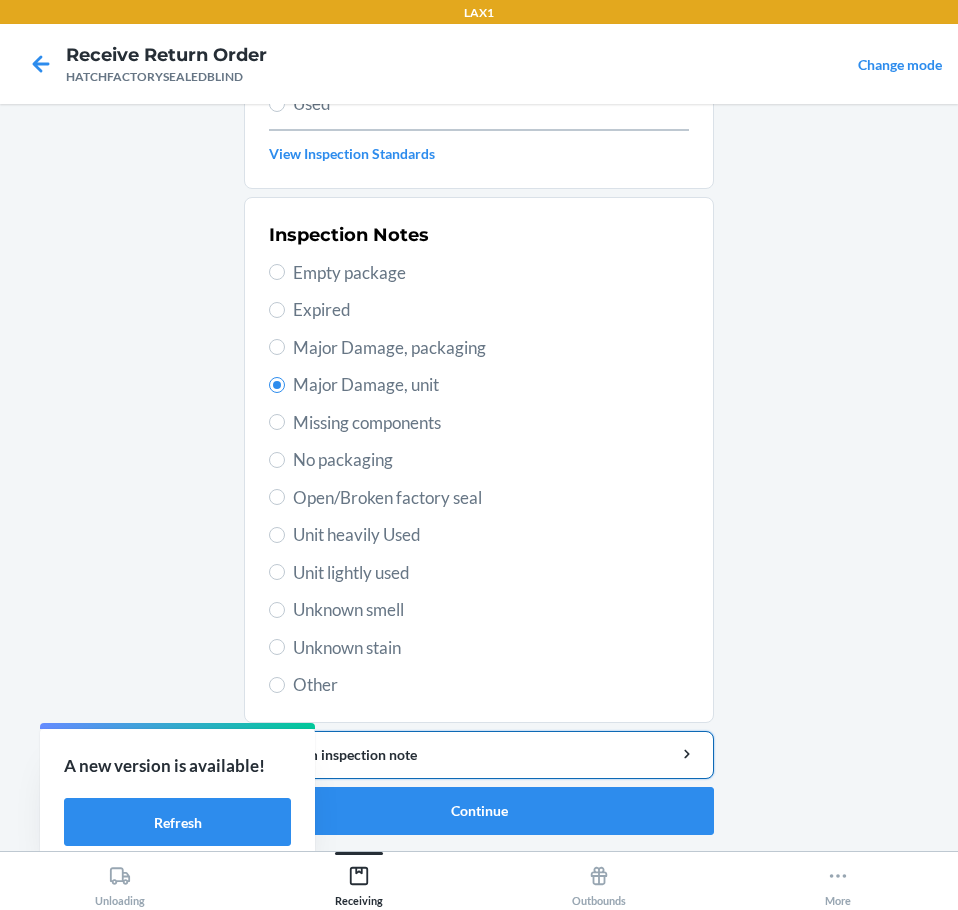
click at [452, 744] on div "Add item inspection note" at bounding box center [479, 754] width 436 height 21
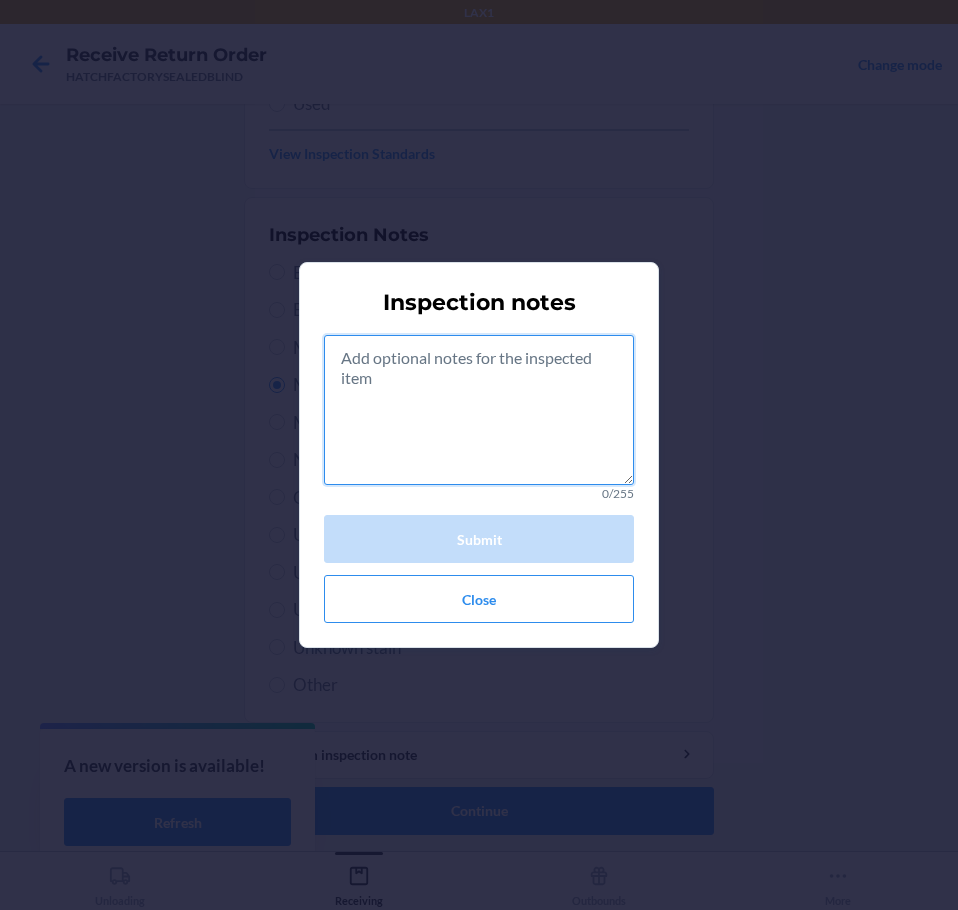
drag, startPoint x: 462, startPoint y: 447, endPoint x: 447, endPoint y: 433, distance: 20.5
click at [456, 441] on textarea at bounding box center [479, 410] width 310 height 150
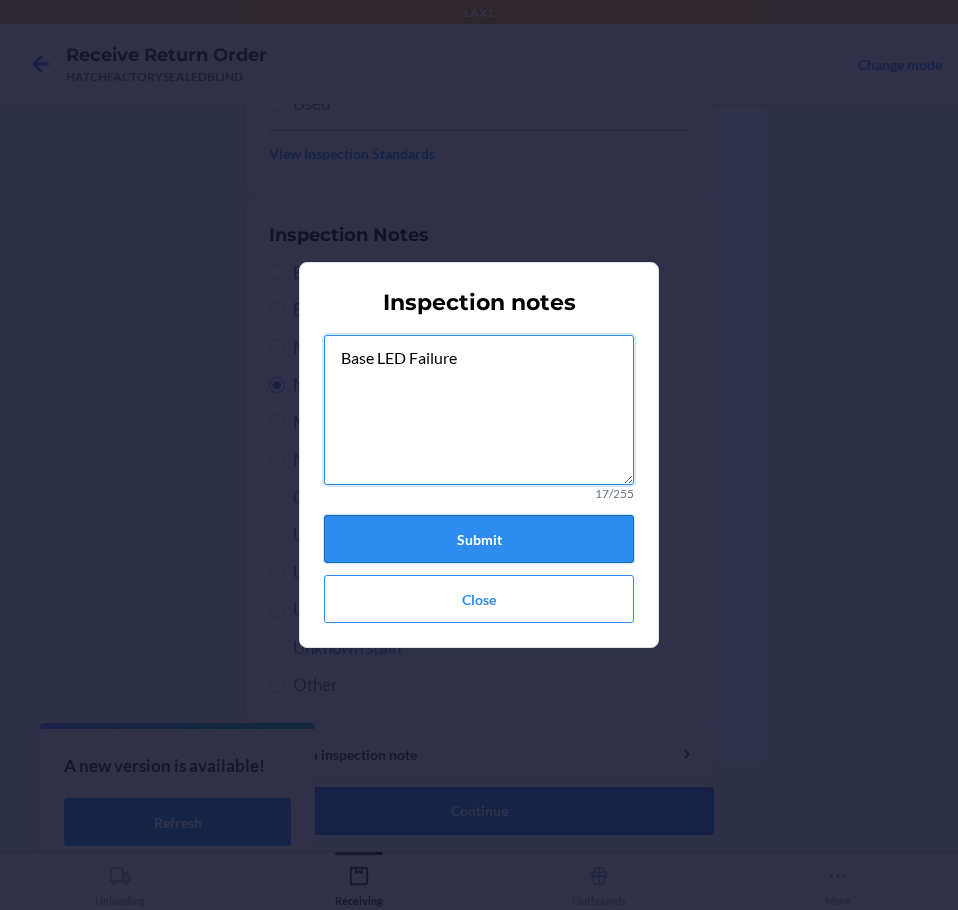
type textarea "Base LED Failure"
click at [422, 538] on button "Submit" at bounding box center [479, 539] width 310 height 48
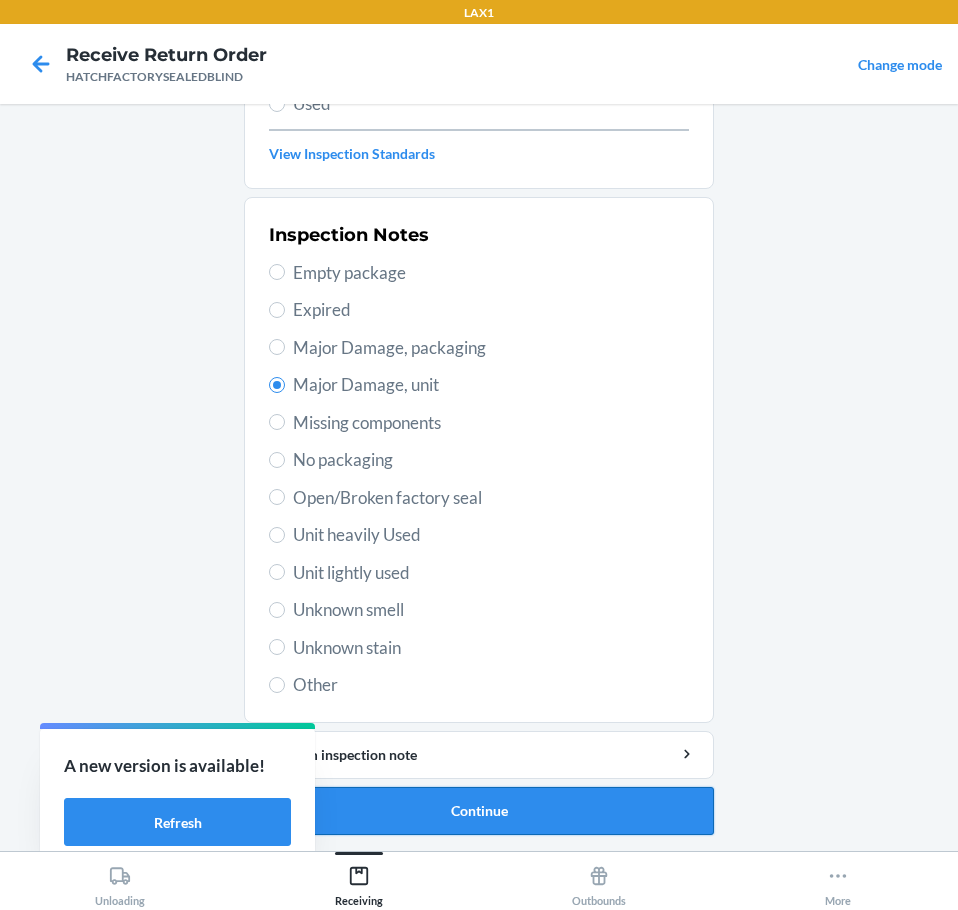
click at [512, 815] on button "Continue" at bounding box center [479, 811] width 470 height 48
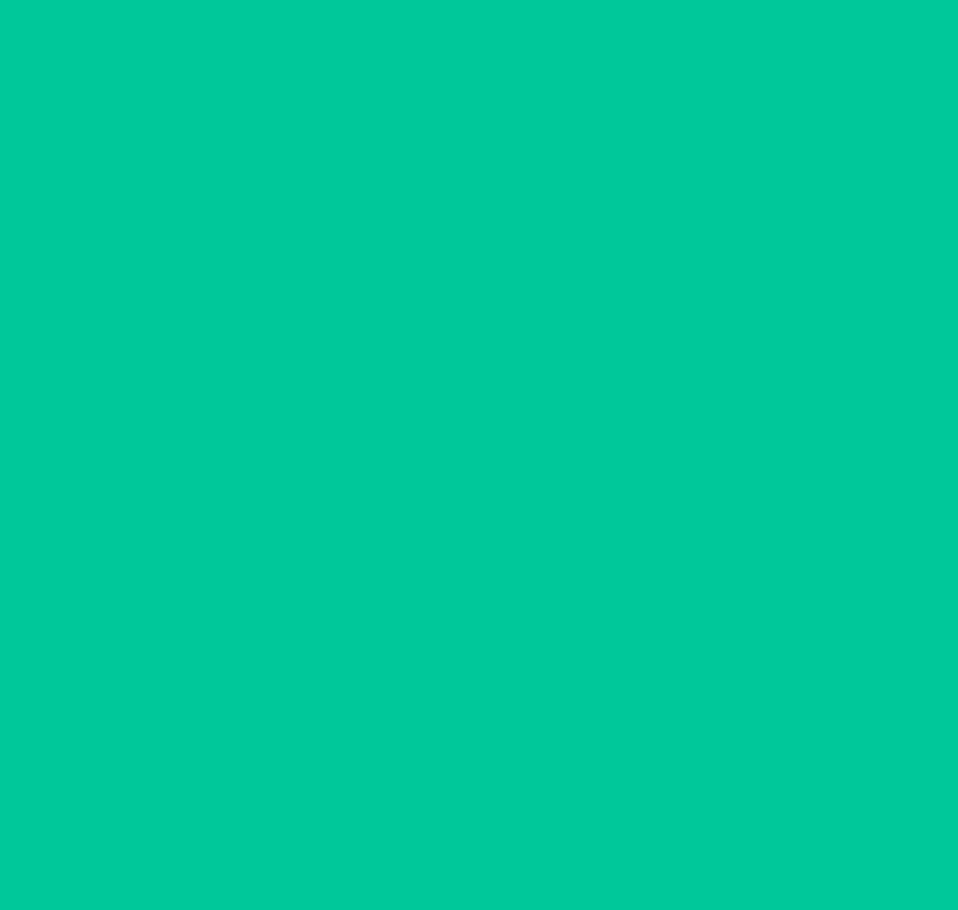
scroll to position [130, 0]
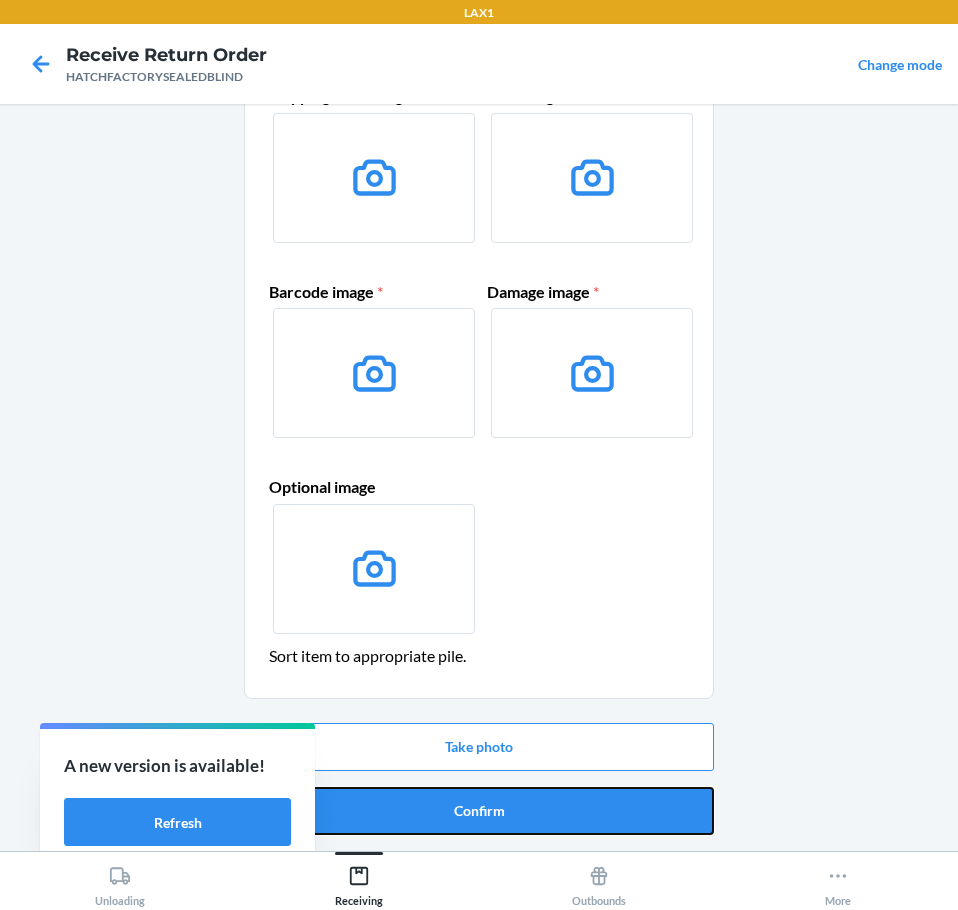
click at [512, 815] on button "Confirm" at bounding box center [479, 811] width 470 height 48
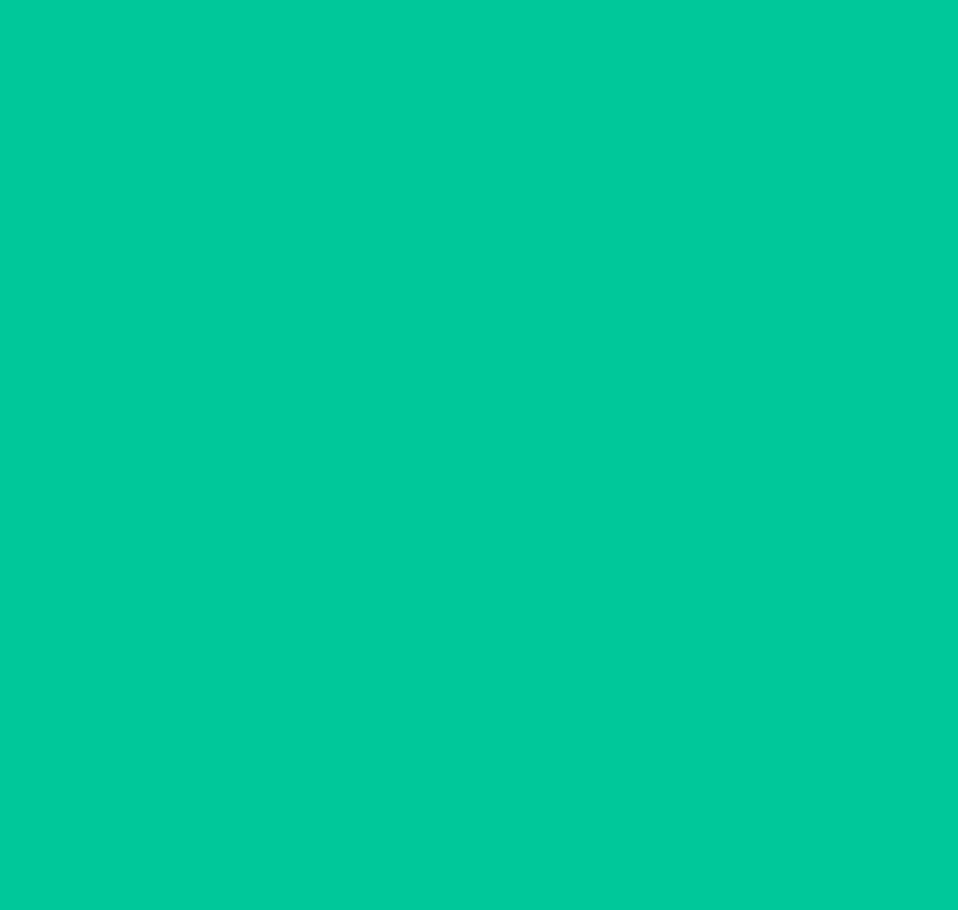
scroll to position [0, 0]
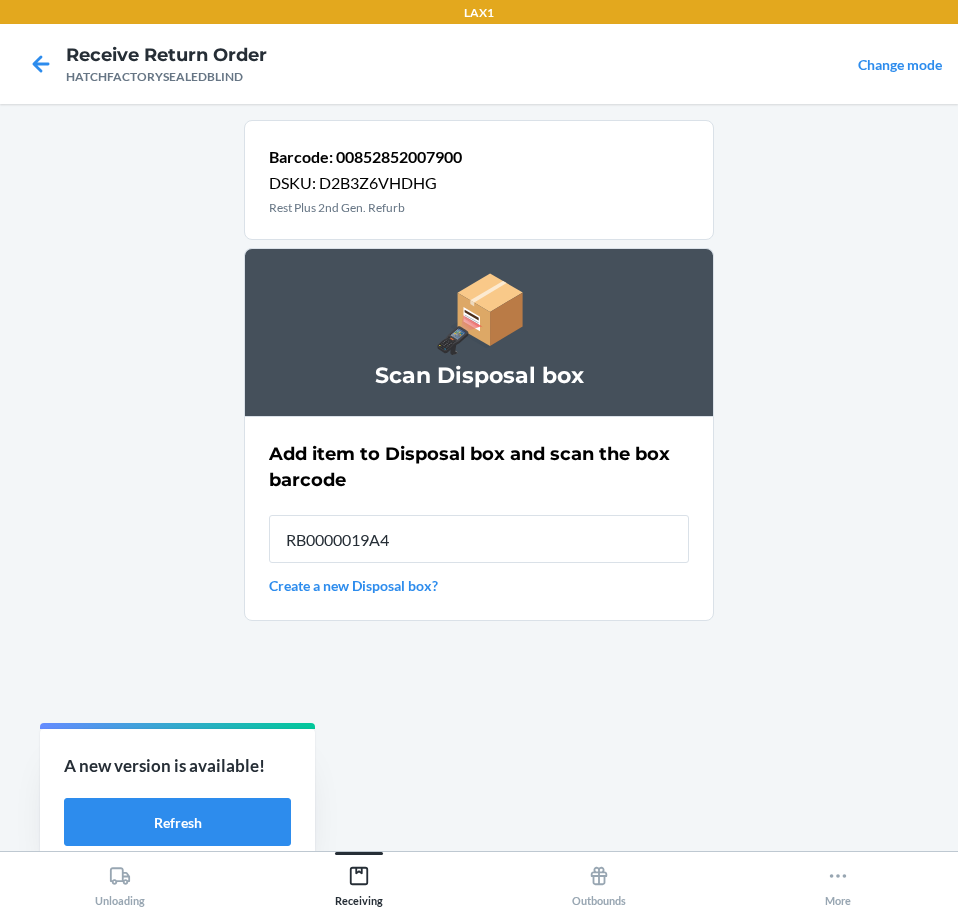
type input "RB0000019A4"
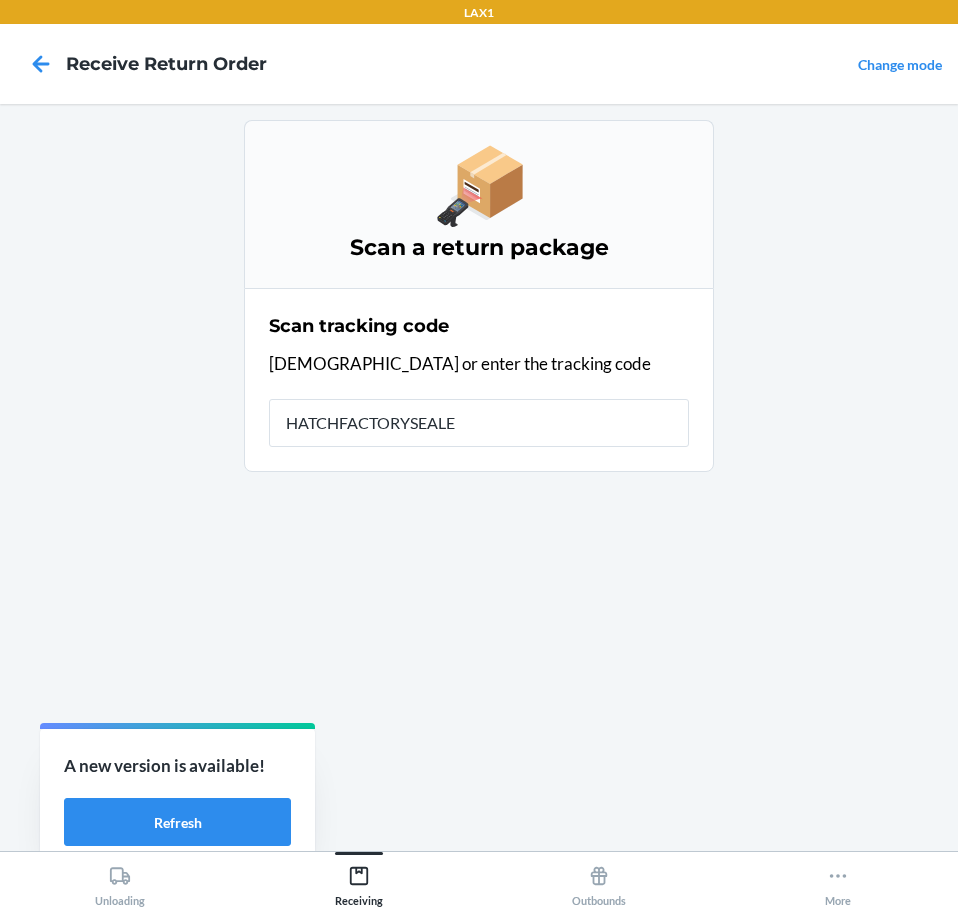
type input "HATCHFACTORYSEALED"
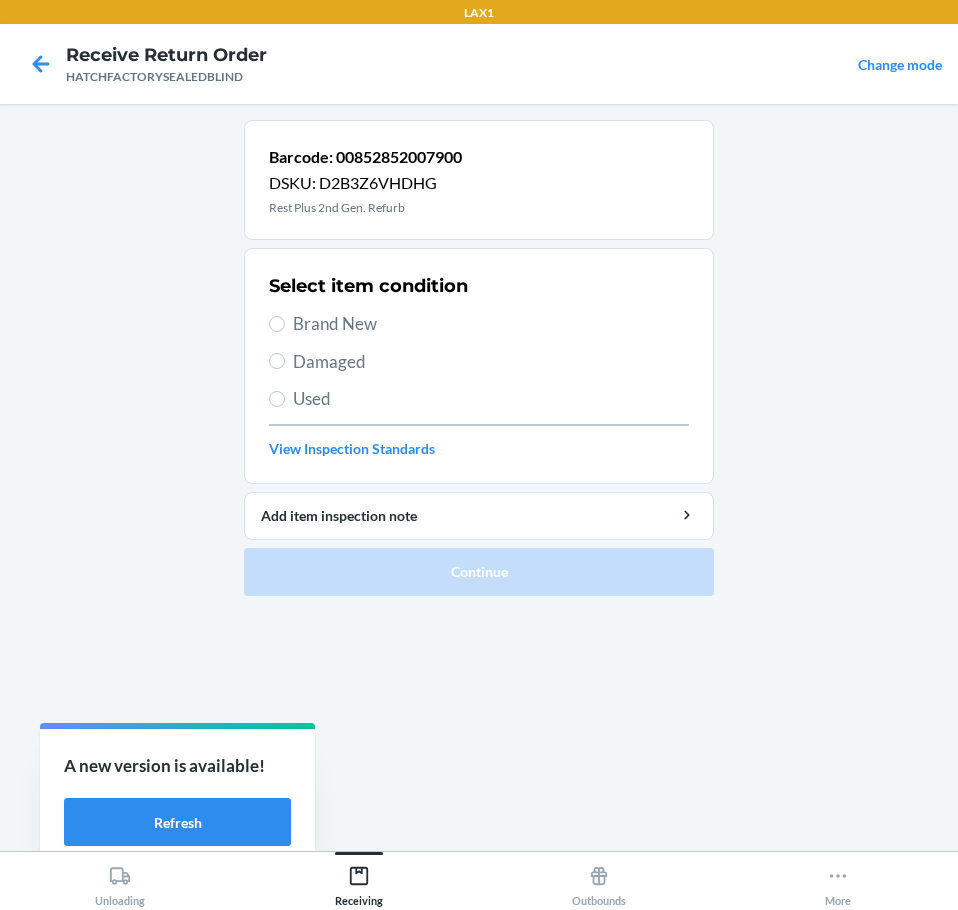
click at [293, 363] on span "Damaged" at bounding box center [491, 362] width 396 height 26
click at [285, 363] on input "Damaged" at bounding box center [277, 361] width 16 height 16
radio input "true"
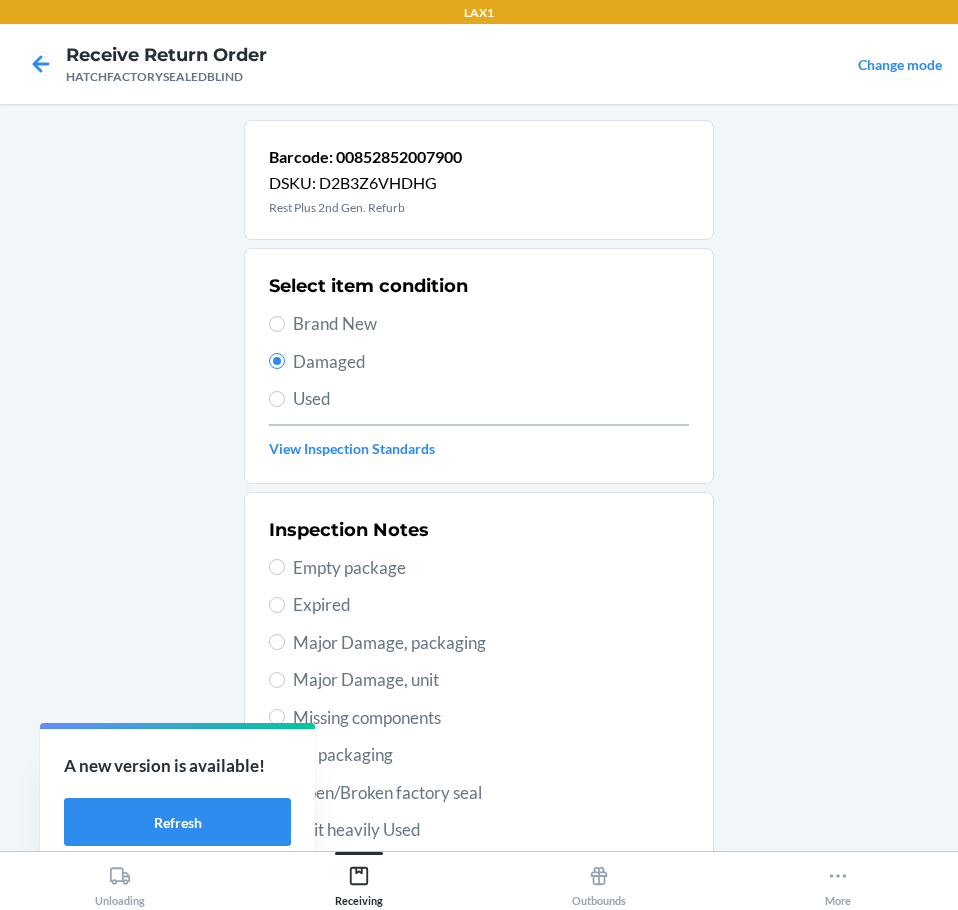
click at [337, 685] on span "Major Damage, unit" at bounding box center [491, 680] width 396 height 26
click at [285, 685] on input "Major Damage, unit" at bounding box center [277, 680] width 16 height 16
radio input "true"
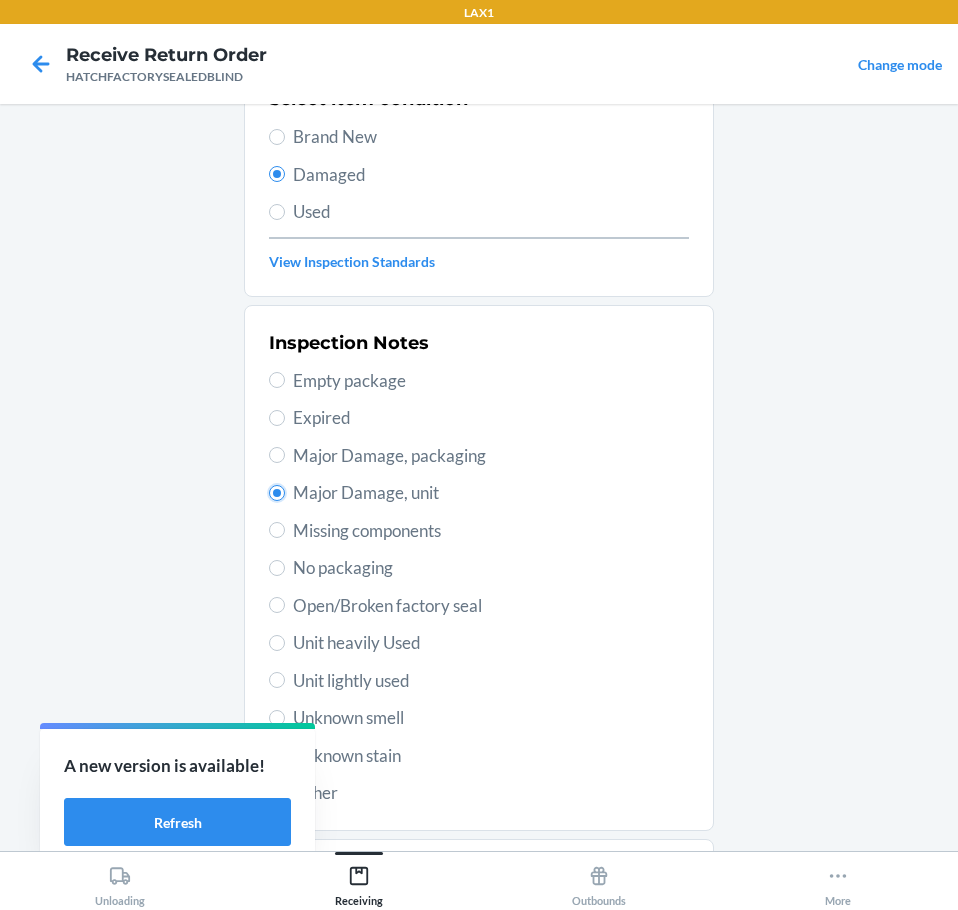
scroll to position [295, 0]
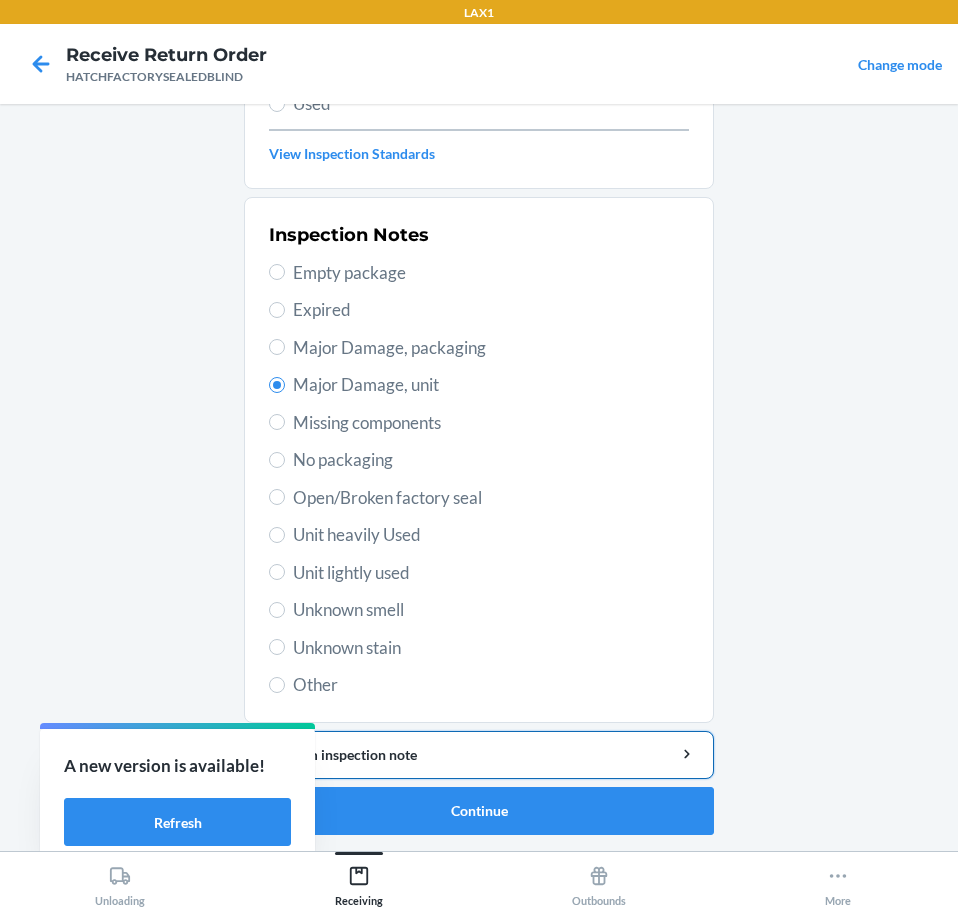
drag, startPoint x: 568, startPoint y: 753, endPoint x: 572, endPoint y: 742, distance: 11.7
click at [572, 742] on button "Add item inspection note" at bounding box center [479, 755] width 470 height 48
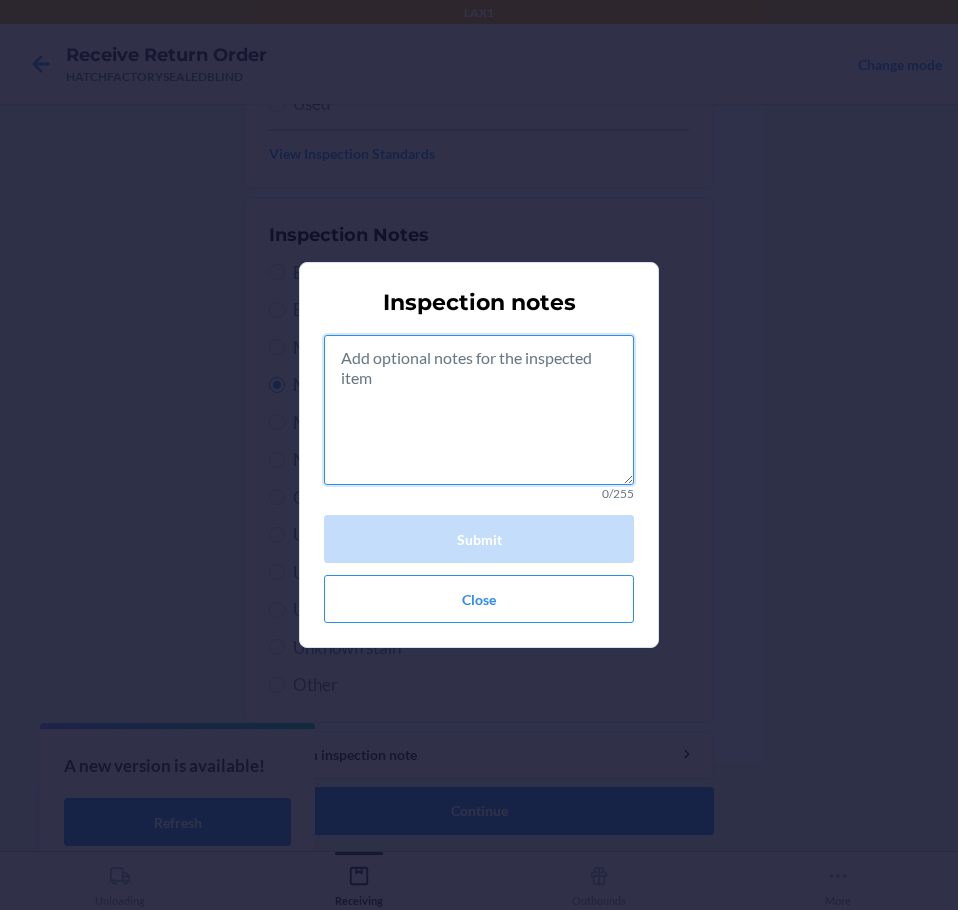
click at [508, 435] on textarea at bounding box center [479, 410] width 310 height 150
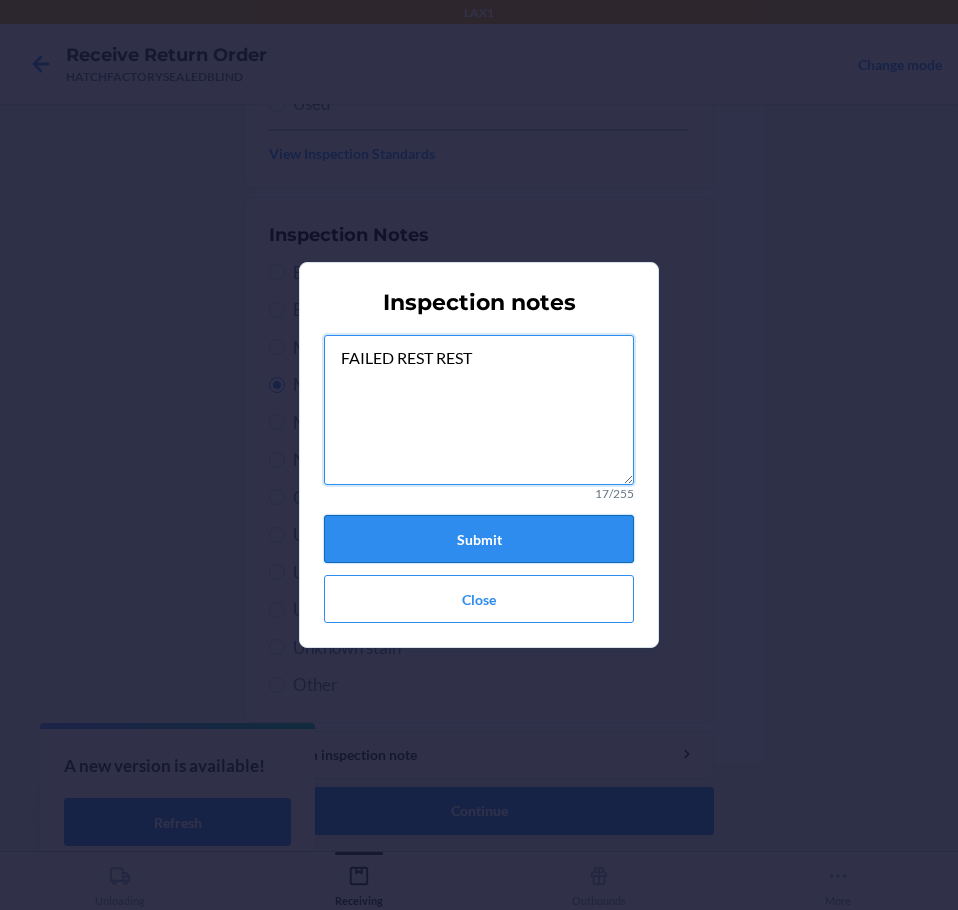
type textarea "FAILED REST REST"
click at [525, 543] on button "Submit" at bounding box center [479, 539] width 310 height 48
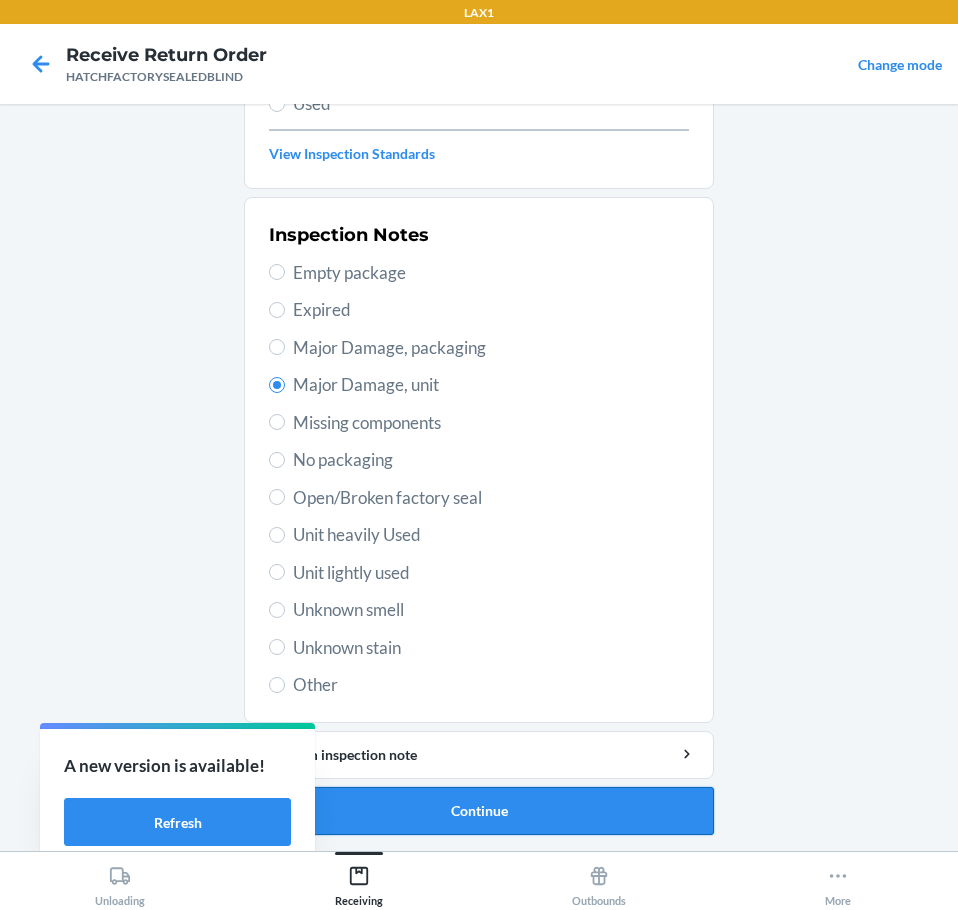
click at [464, 803] on button "Continue" at bounding box center [479, 811] width 470 height 48
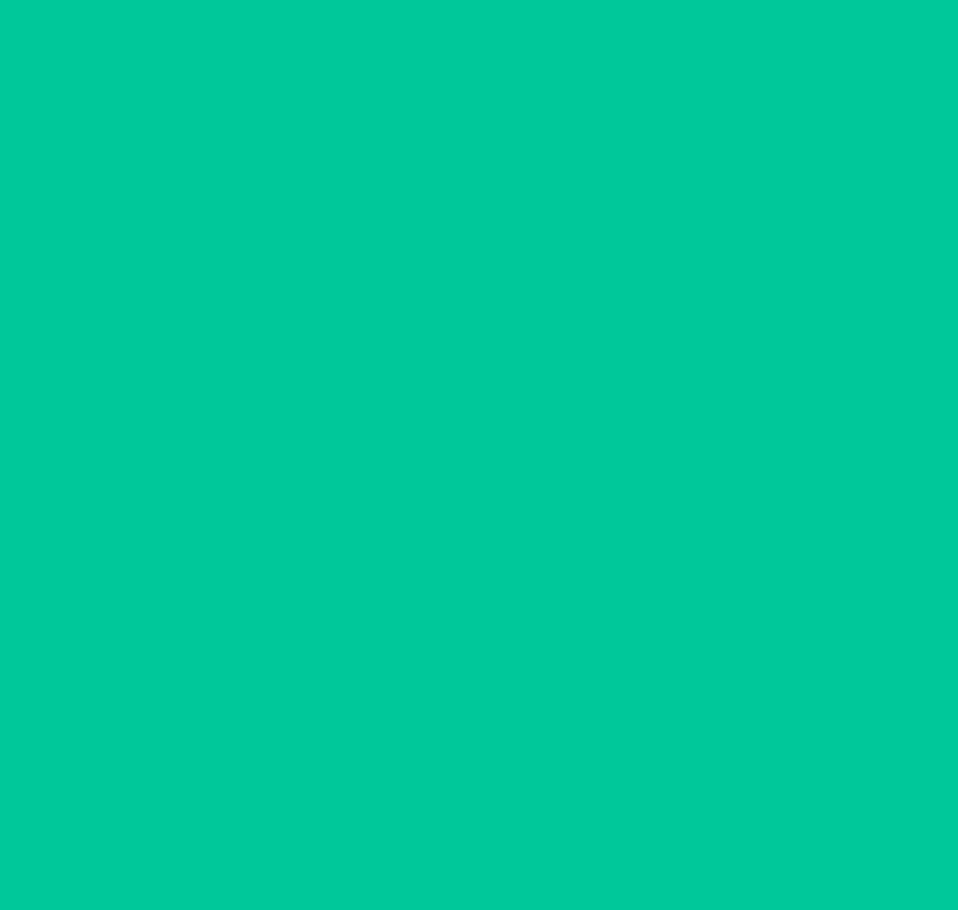
scroll to position [130, 0]
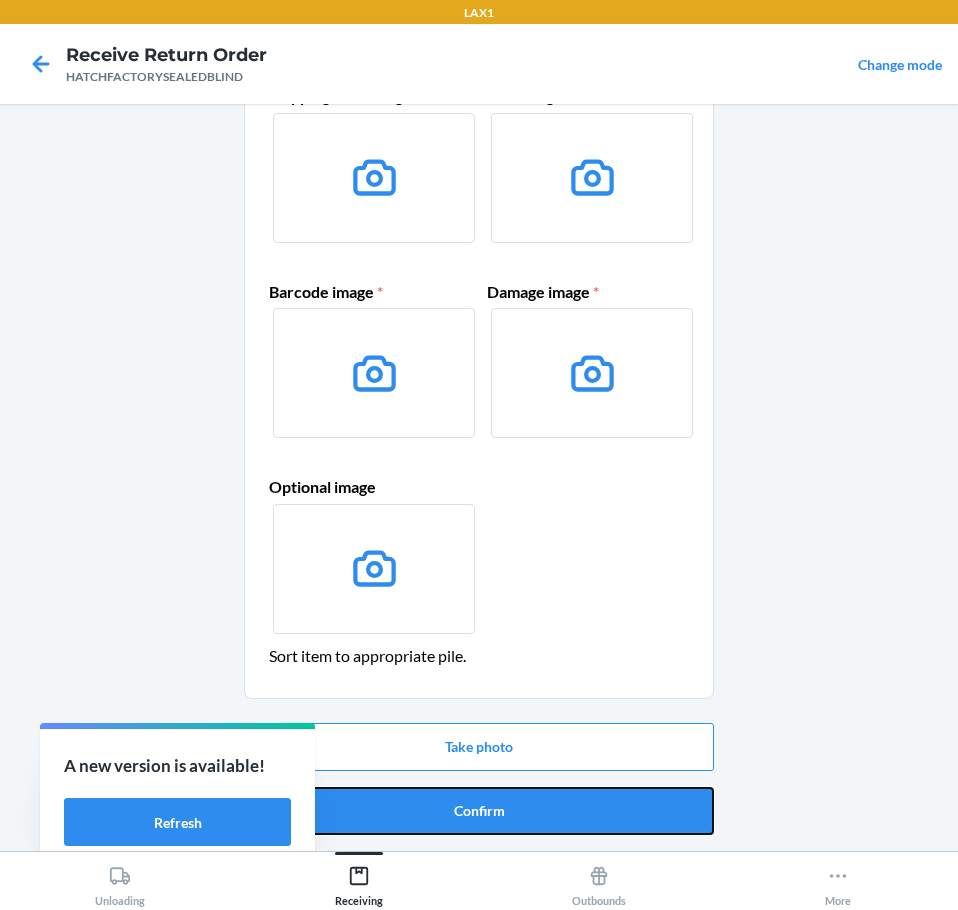
click at [464, 803] on button "Confirm" at bounding box center [479, 811] width 470 height 48
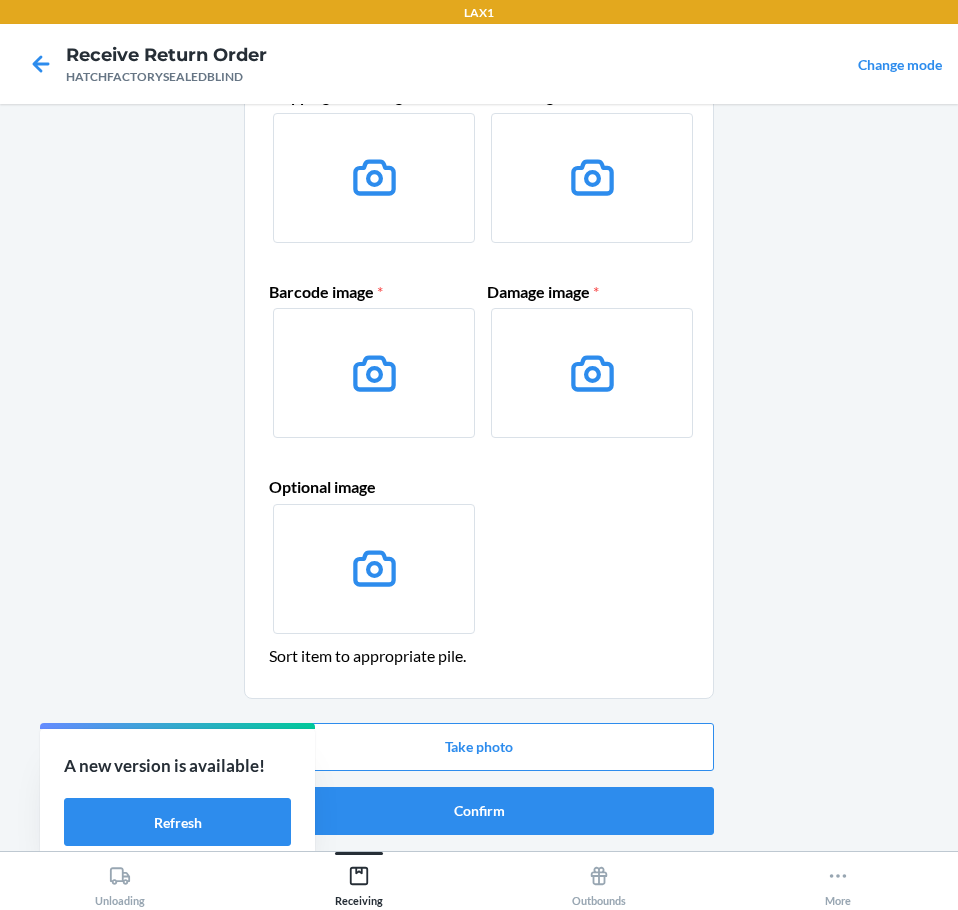
scroll to position [0, 0]
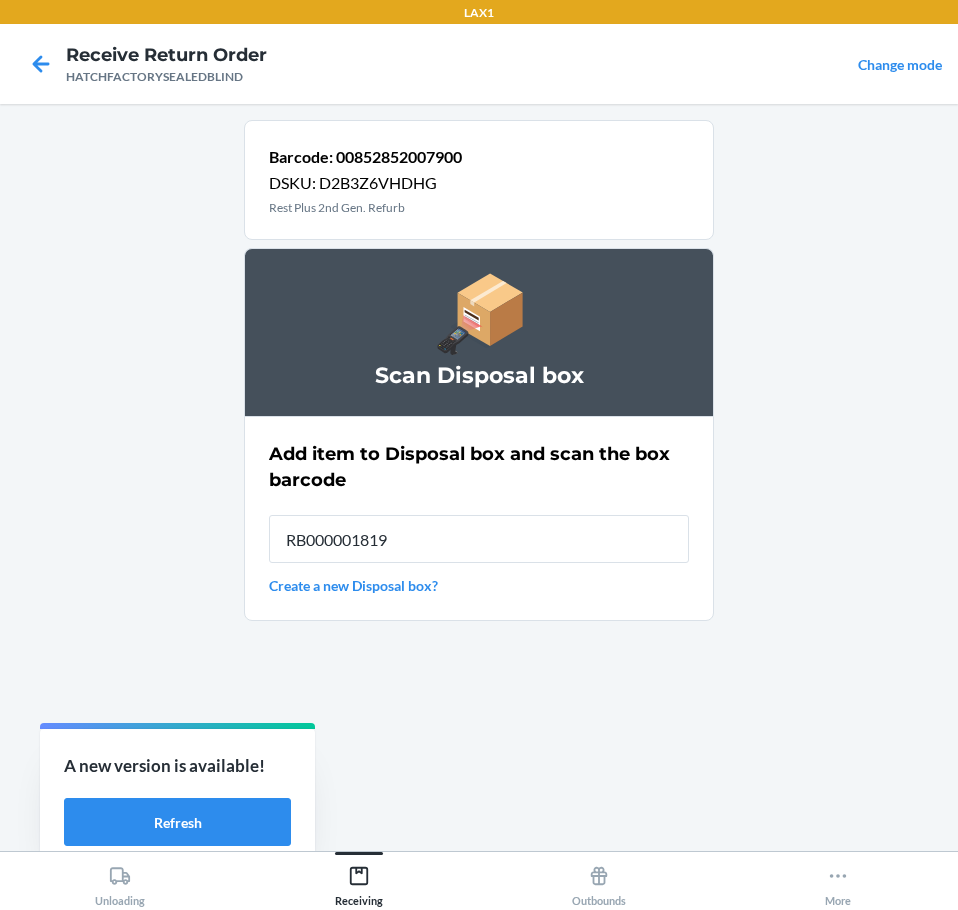
type input "RB000001819"
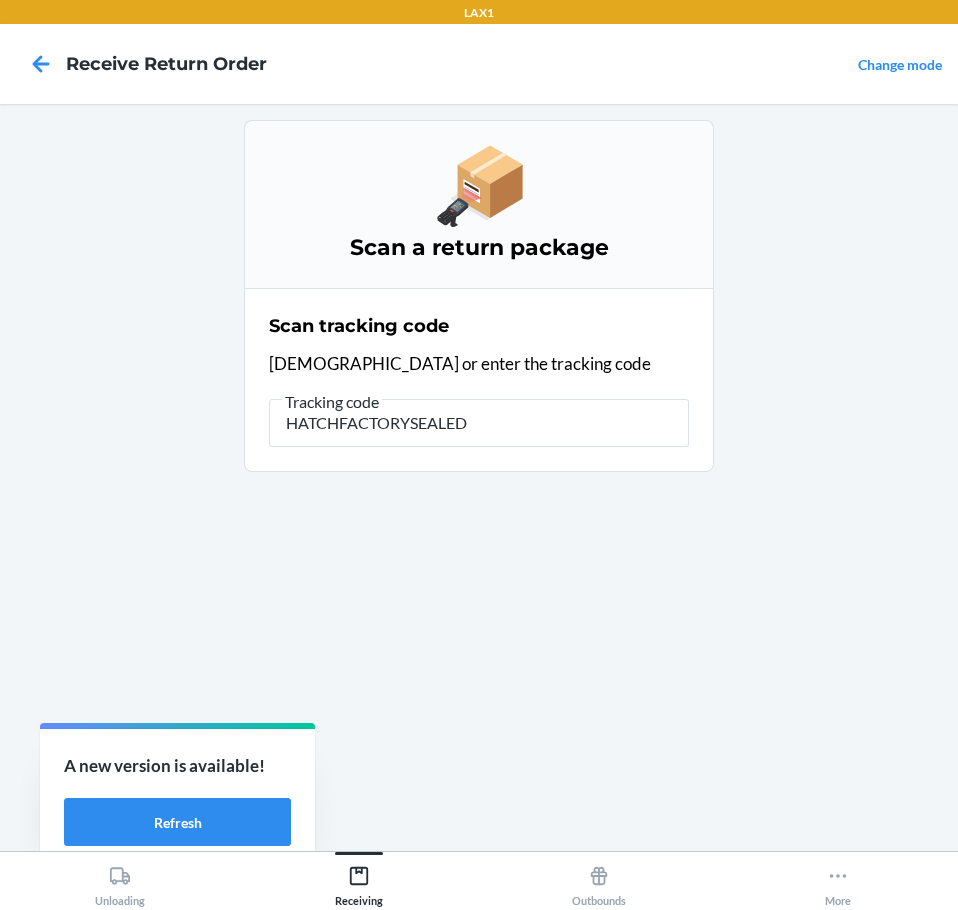
type input "HATCHFACTORYSEALEDB"
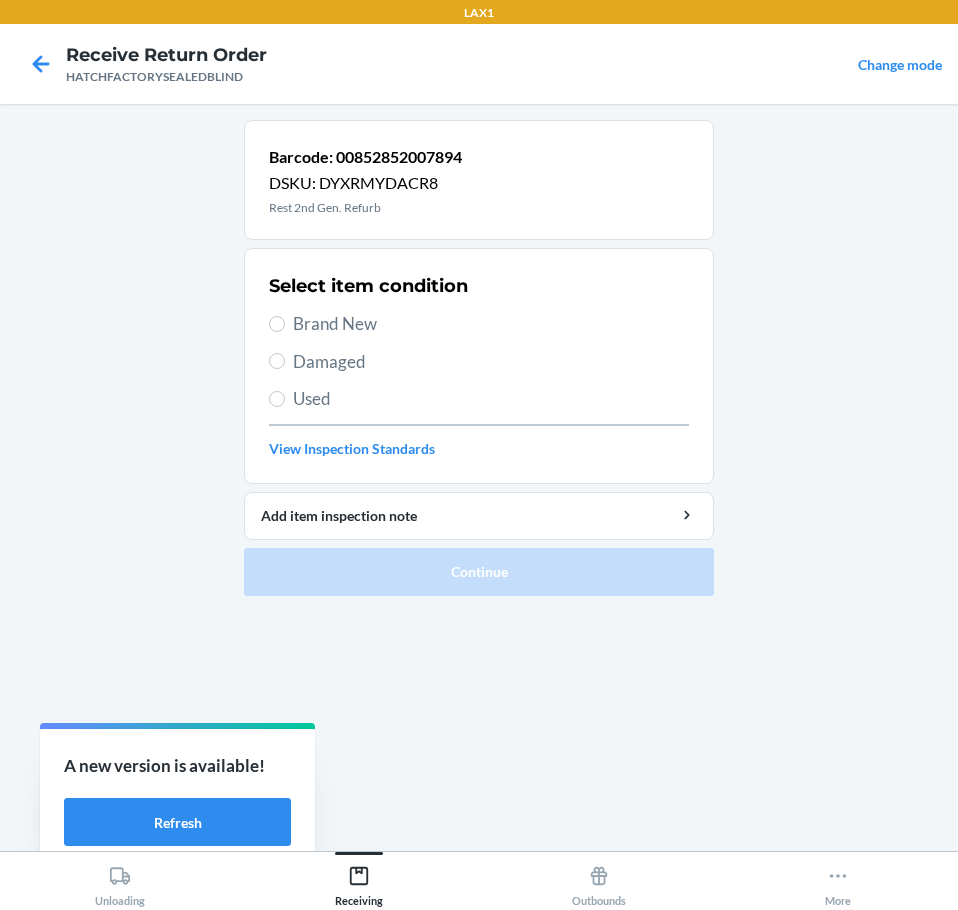
click at [319, 324] on span "Brand New" at bounding box center [491, 324] width 396 height 26
click at [285, 324] on input "Brand New" at bounding box center [277, 324] width 16 height 16
radio input "true"
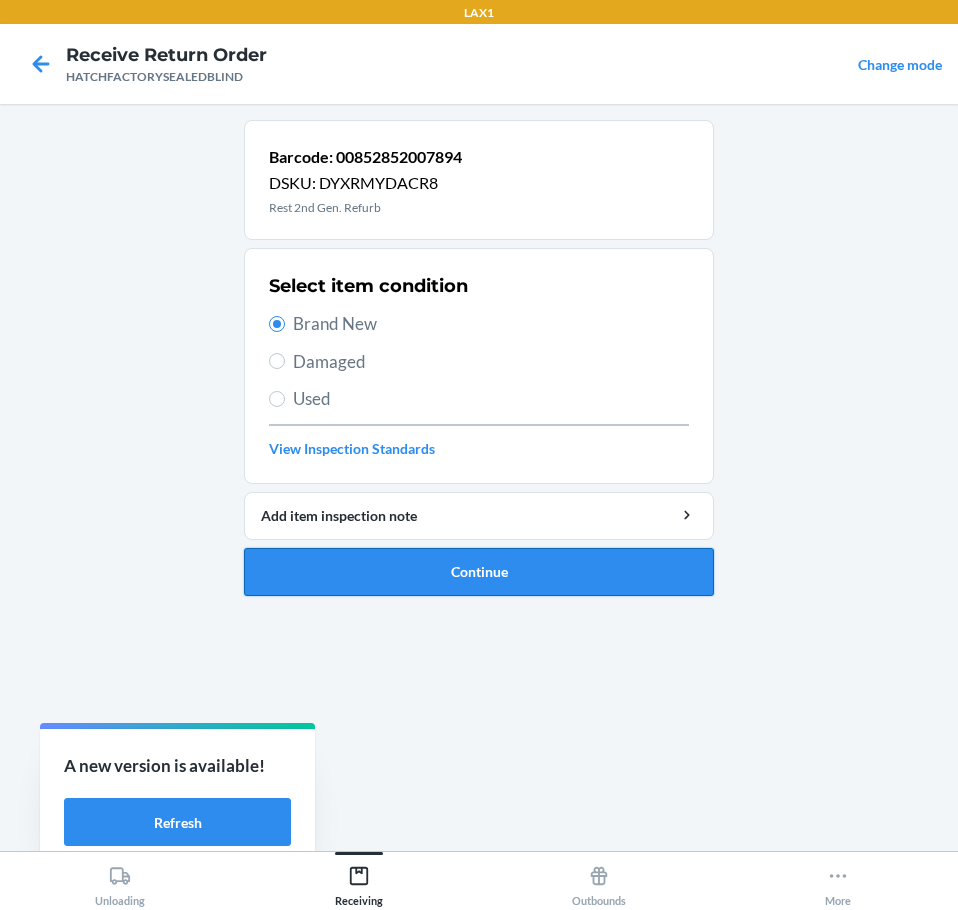
click at [504, 569] on button "Continue" at bounding box center [479, 572] width 470 height 48
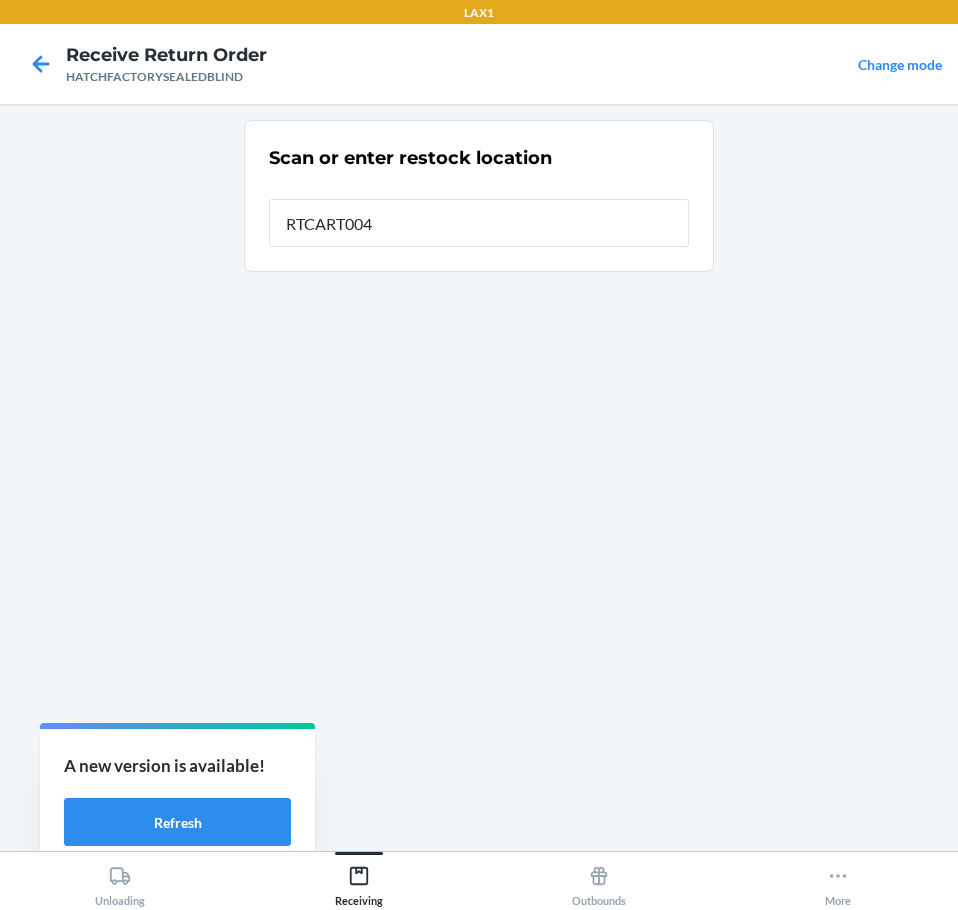
type input "RTCART004"
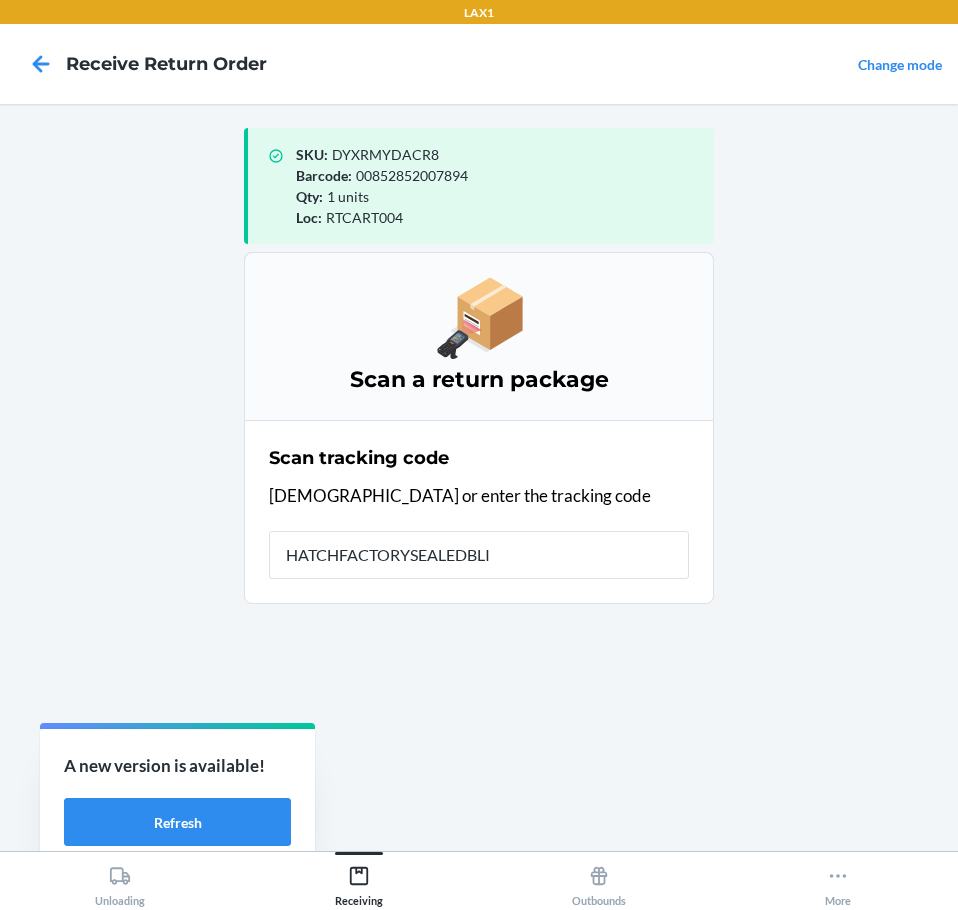
type input "HATCHFACTORYSEALEDBLIN"
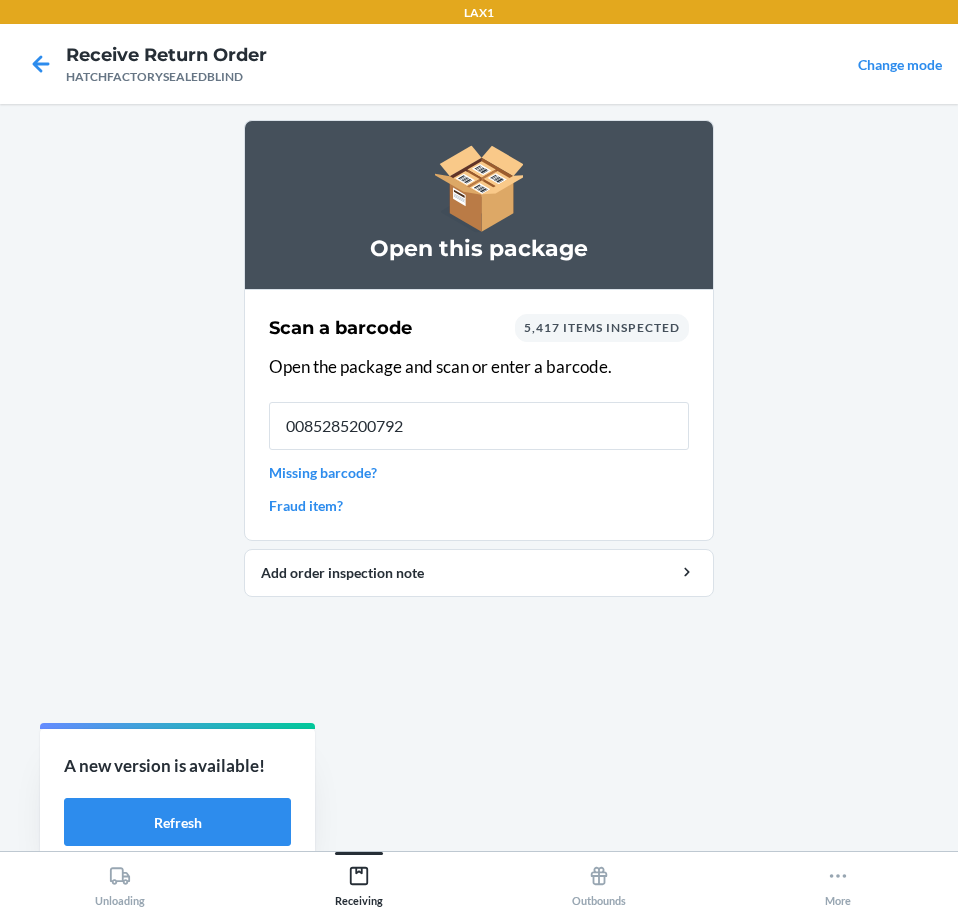
type input "00852852007924"
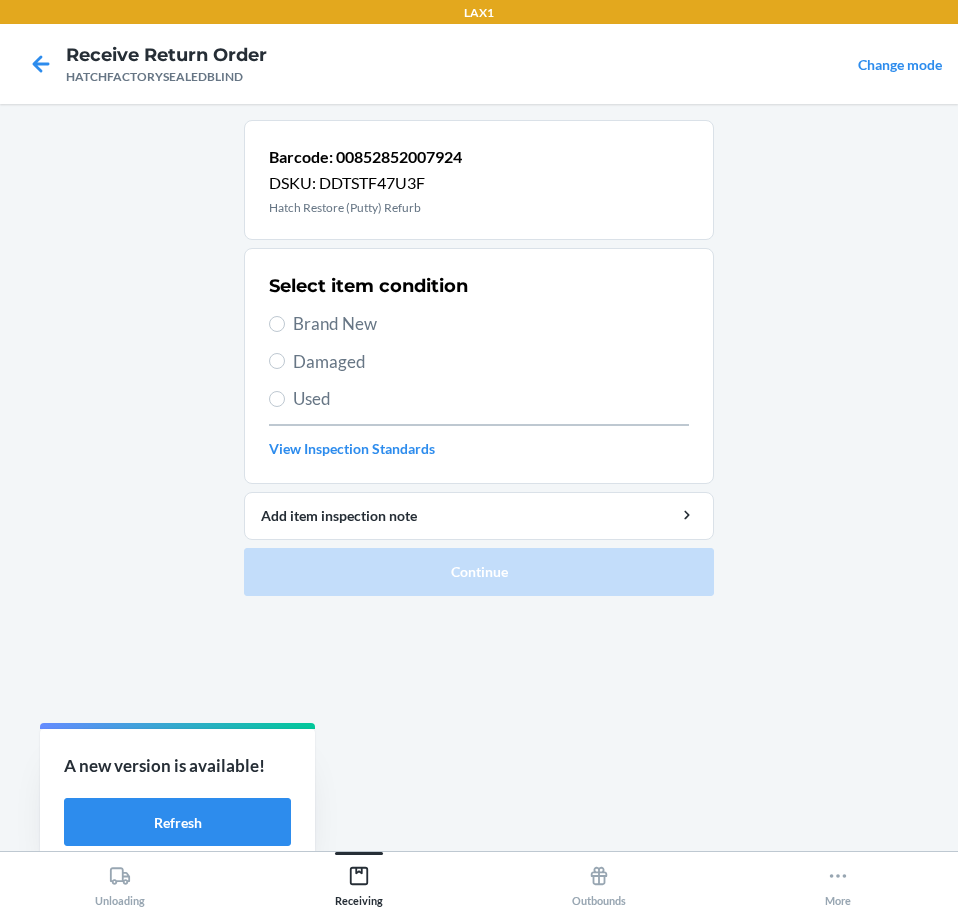
click at [328, 344] on div "Select item condition Brand New Damaged Used View Inspection Standards" at bounding box center [479, 366] width 420 height 198
click at [308, 361] on span "Damaged" at bounding box center [491, 362] width 396 height 26
click at [285, 361] on input "Damaged" at bounding box center [277, 361] width 16 height 16
radio input "true"
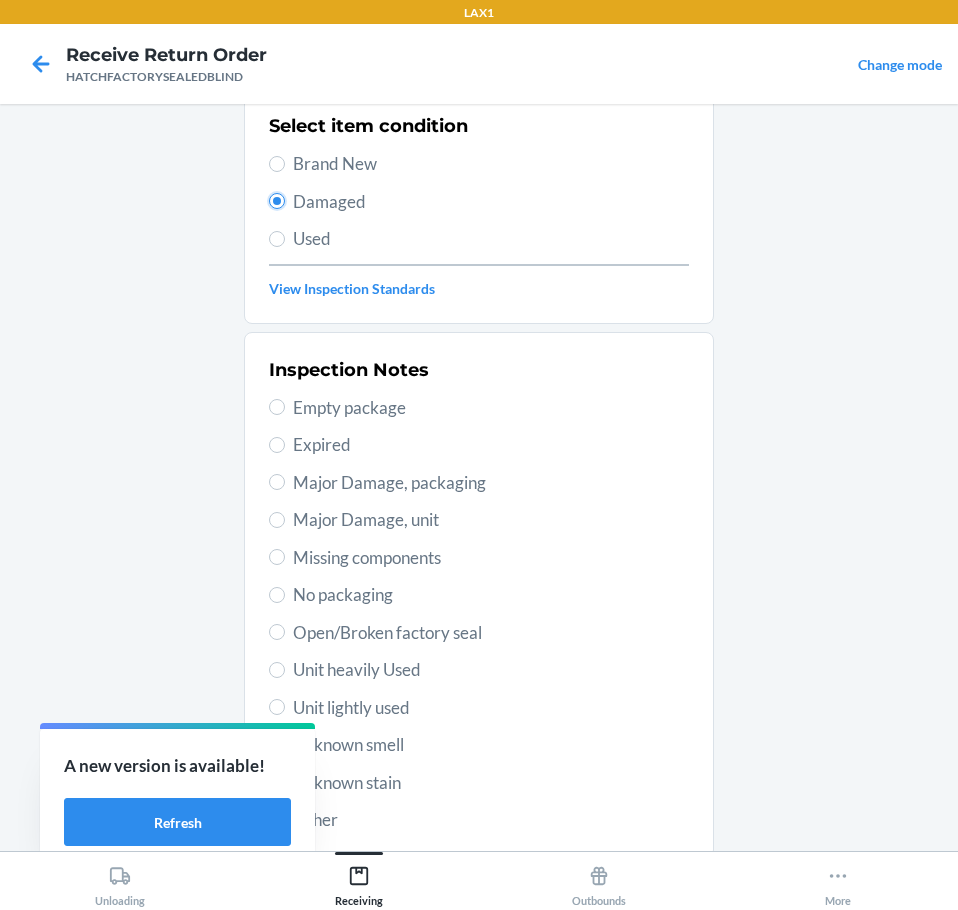
scroll to position [295, 0]
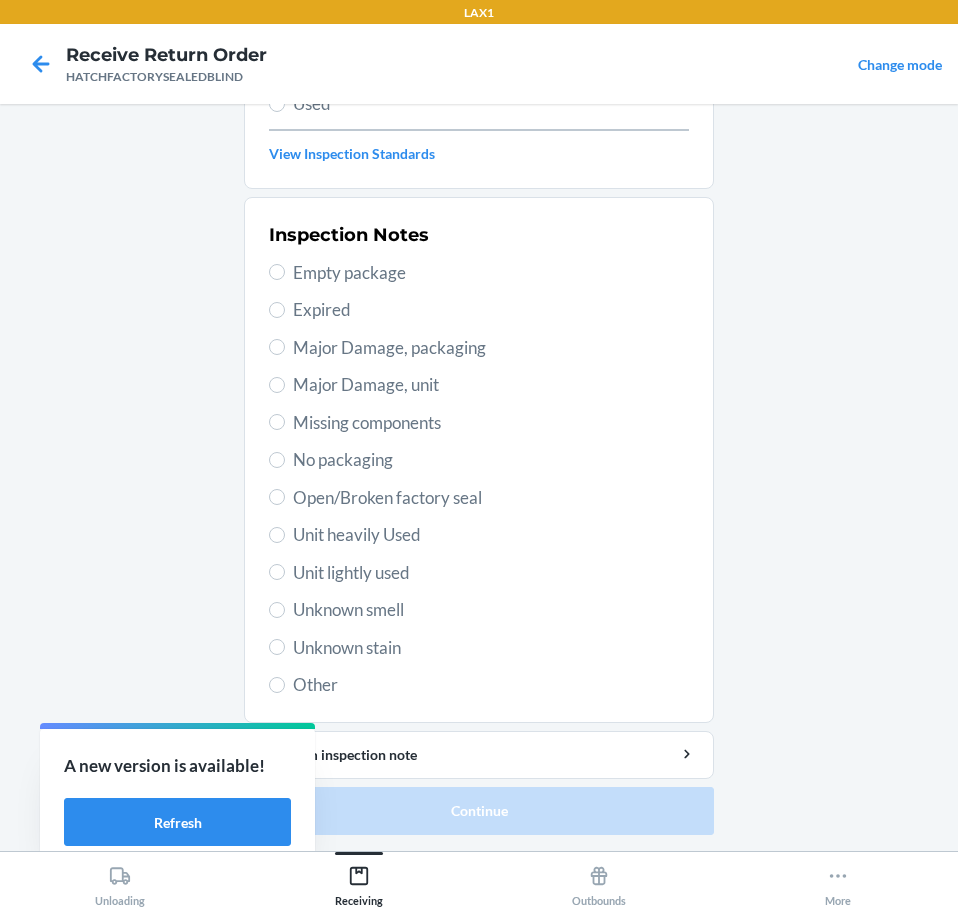
click at [310, 376] on span "Major Damage, unit" at bounding box center [491, 385] width 396 height 26
click at [285, 377] on input "Major Damage, unit" at bounding box center [277, 385] width 16 height 16
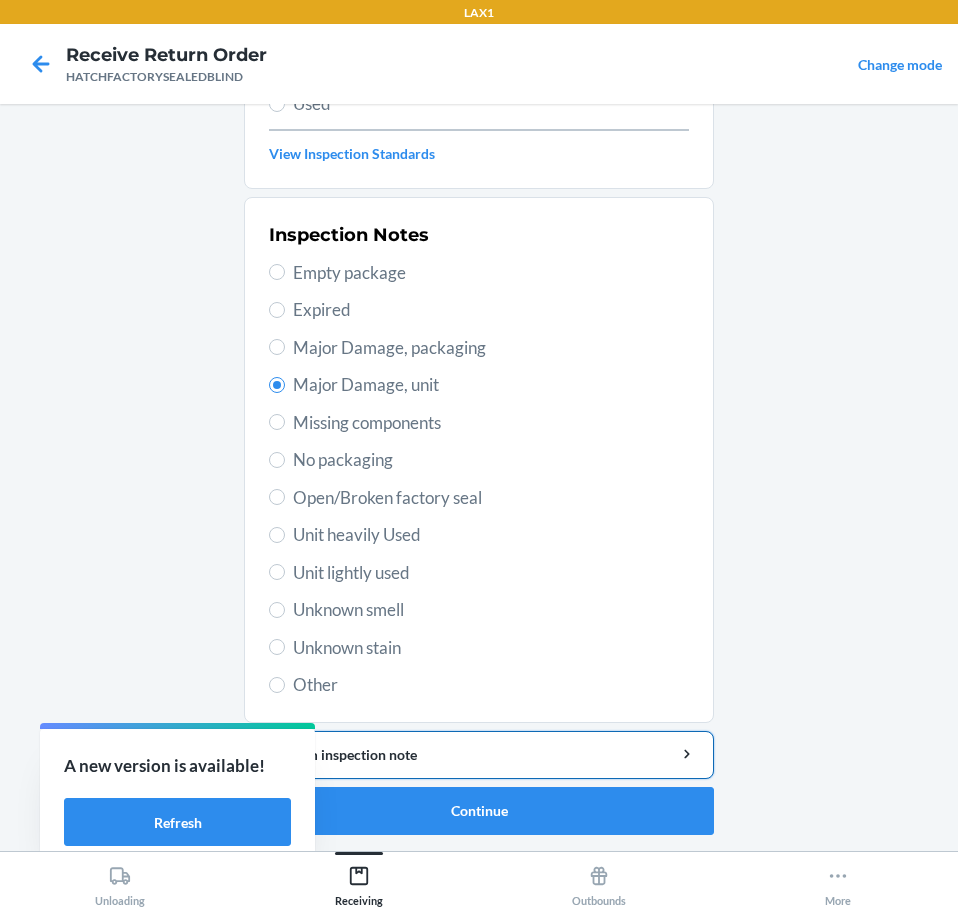
click at [476, 757] on div "Add item inspection note" at bounding box center [479, 754] width 436 height 21
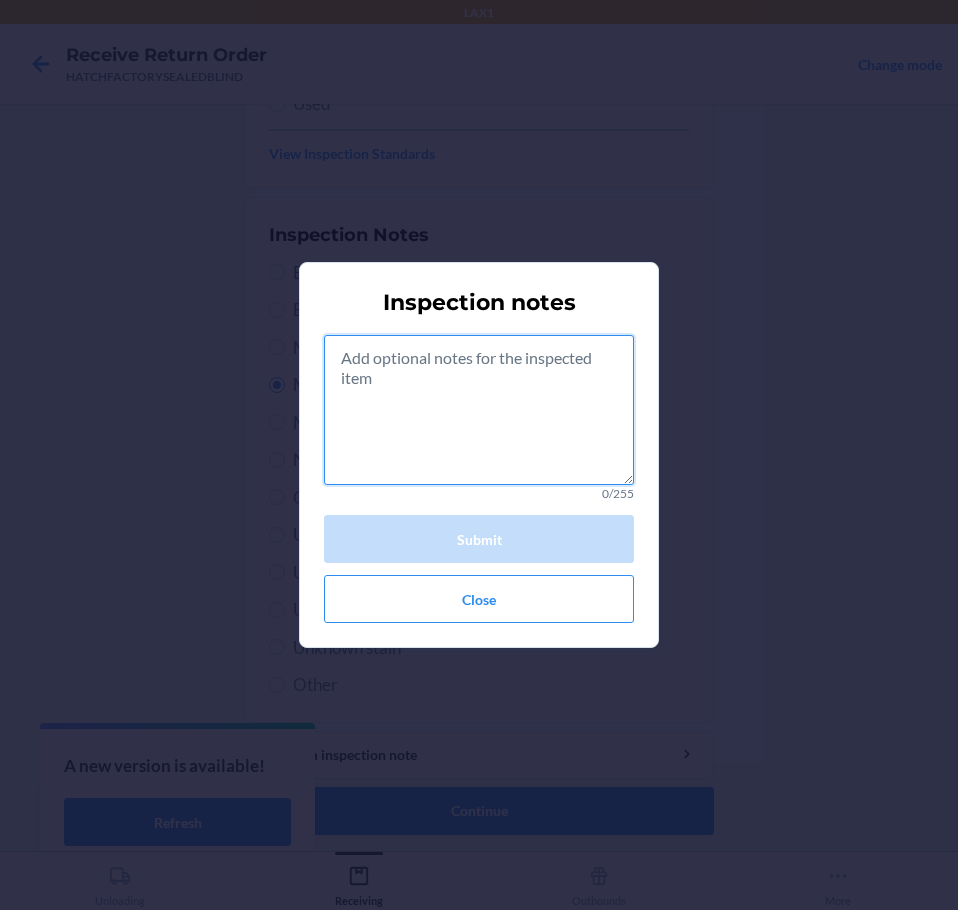
click at [481, 419] on textarea at bounding box center [479, 410] width 310 height 150
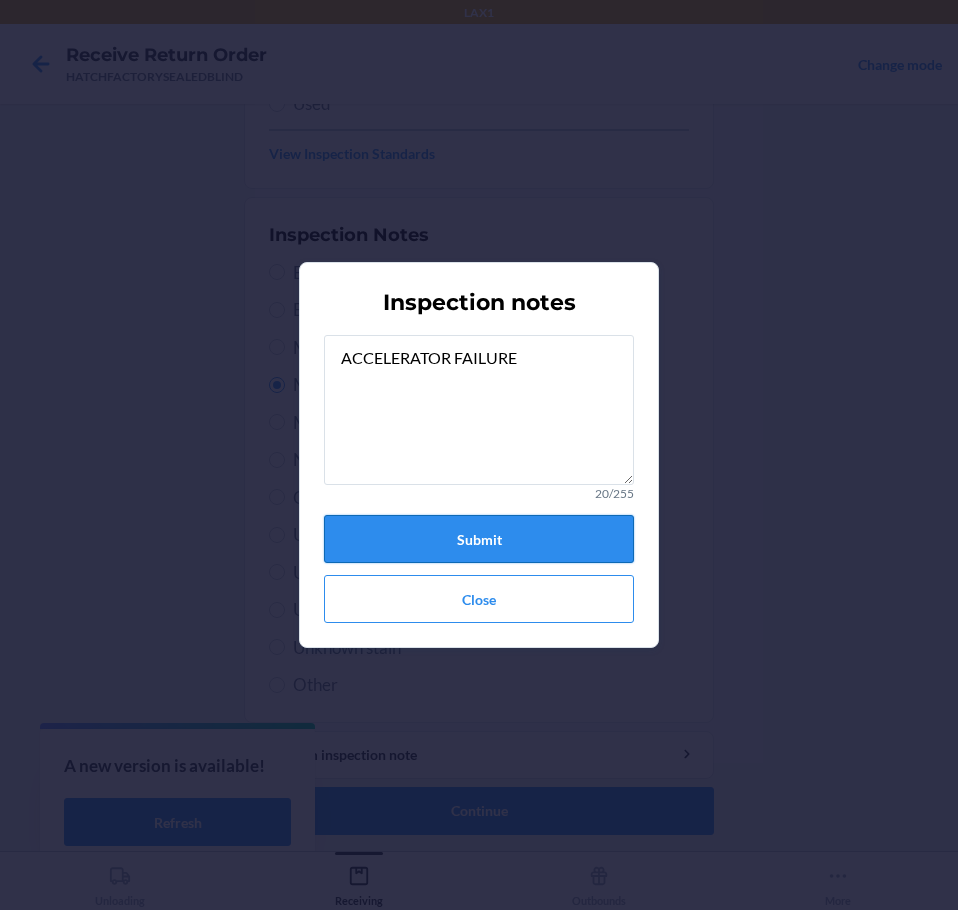
click at [452, 543] on button "Submit" at bounding box center [479, 539] width 310 height 48
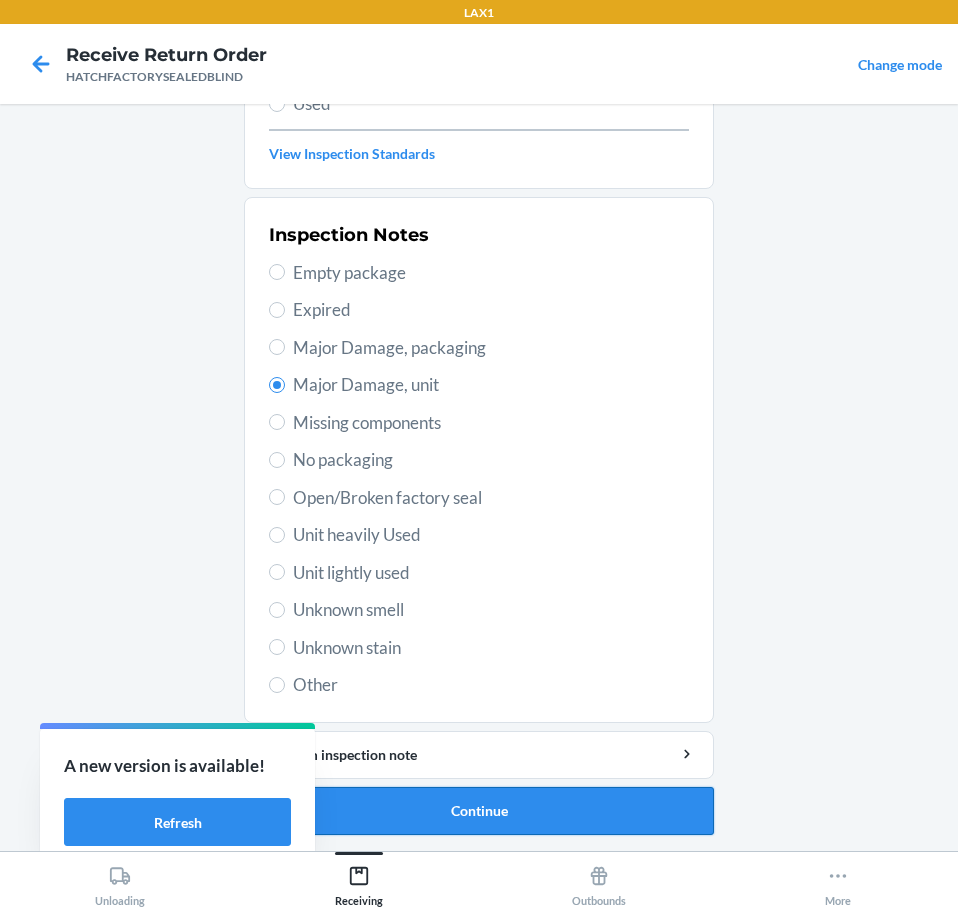
click at [461, 810] on button "Continue" at bounding box center [479, 811] width 470 height 48
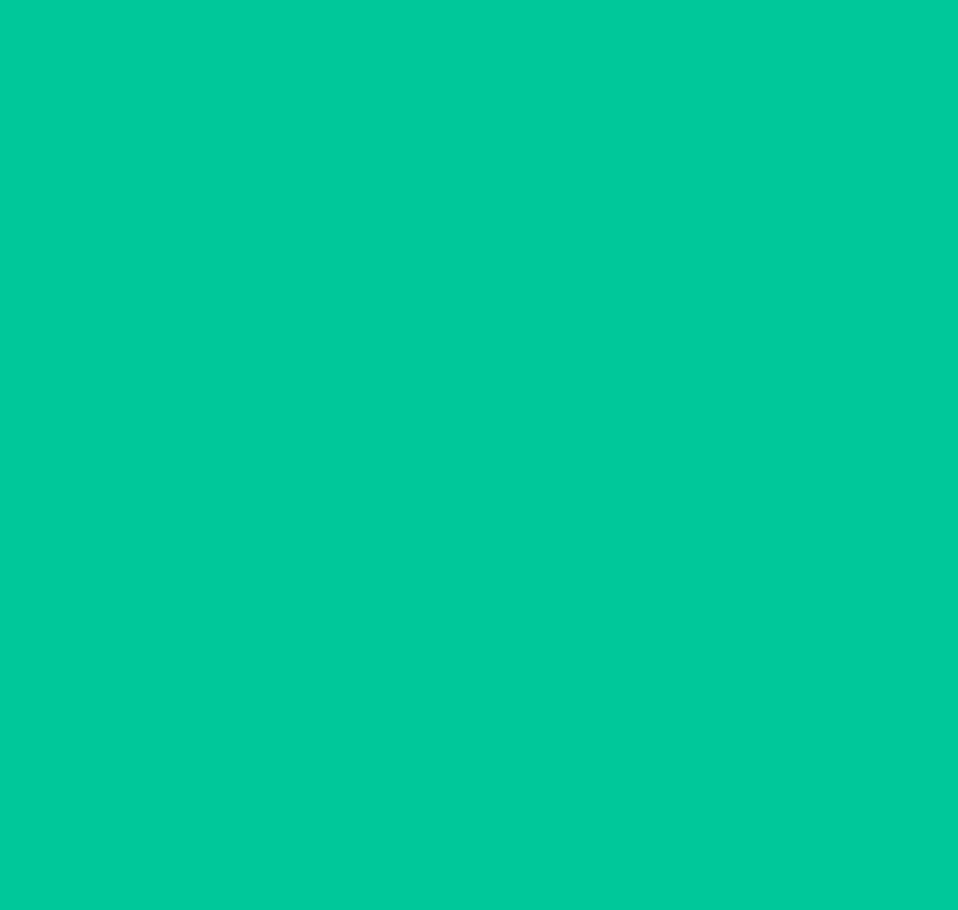
scroll to position [130, 0]
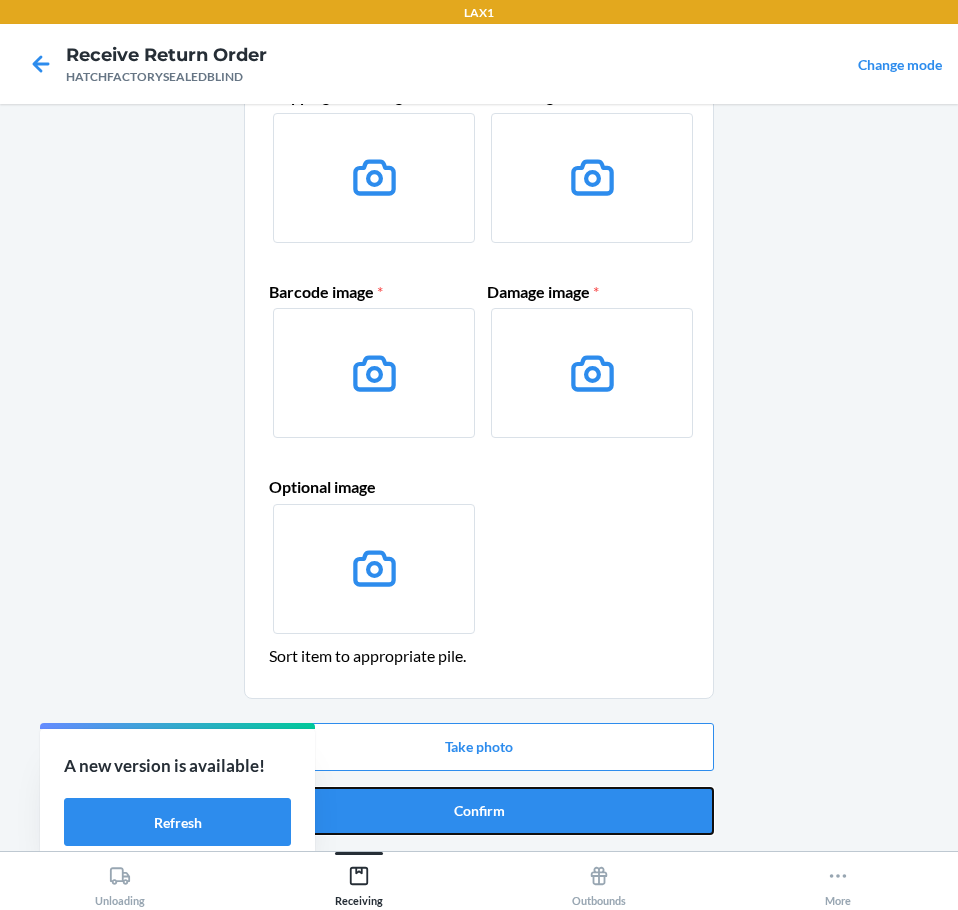
click at [461, 810] on button "Confirm" at bounding box center [479, 811] width 470 height 48
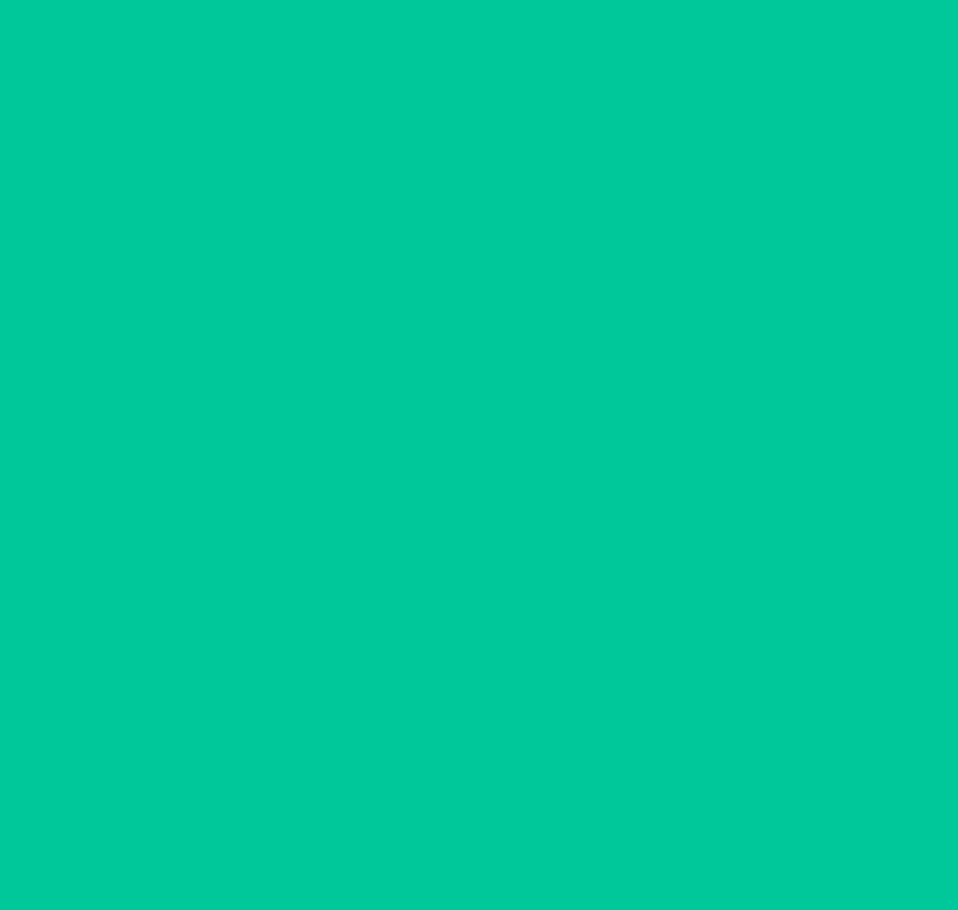
scroll to position [0, 0]
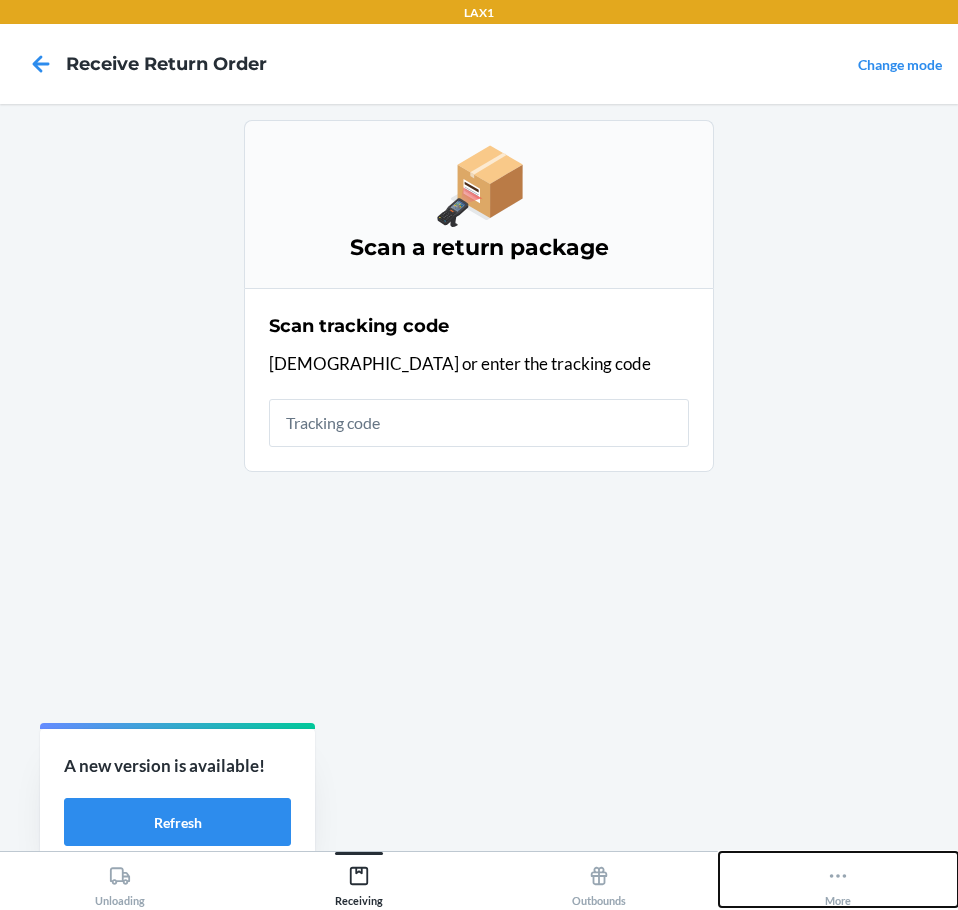
click at [835, 874] on icon at bounding box center [838, 876] width 22 height 22
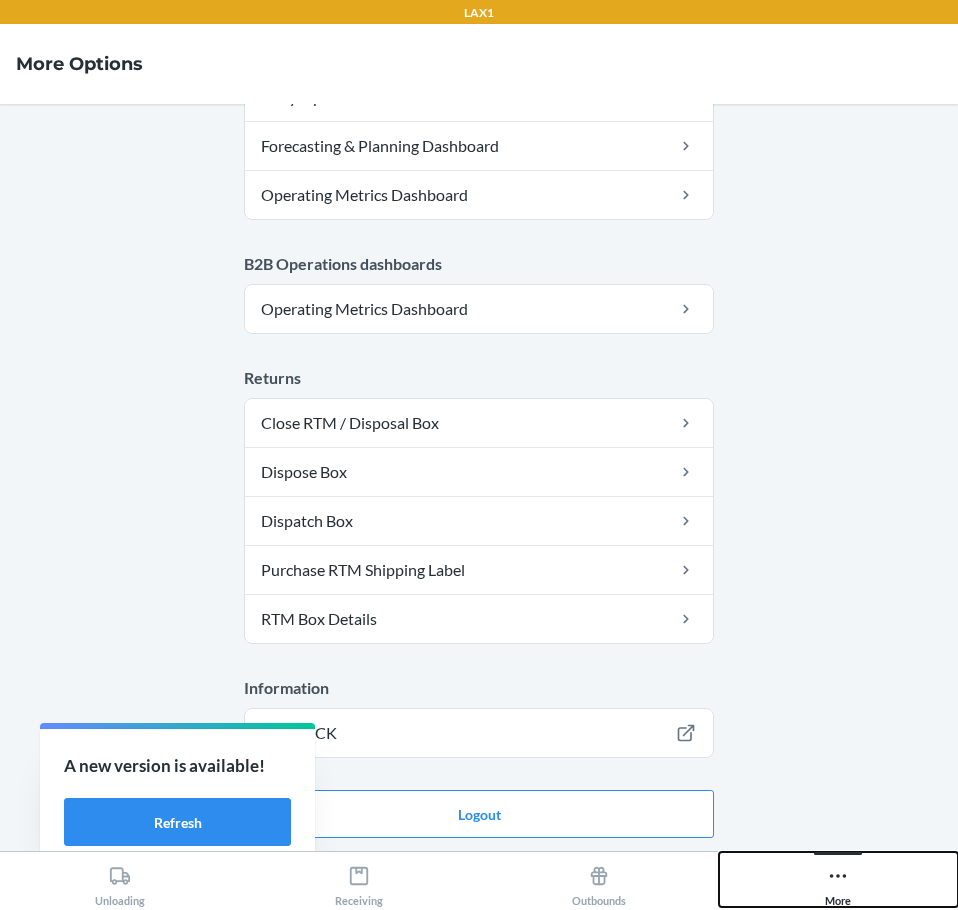
scroll to position [1012, 0]
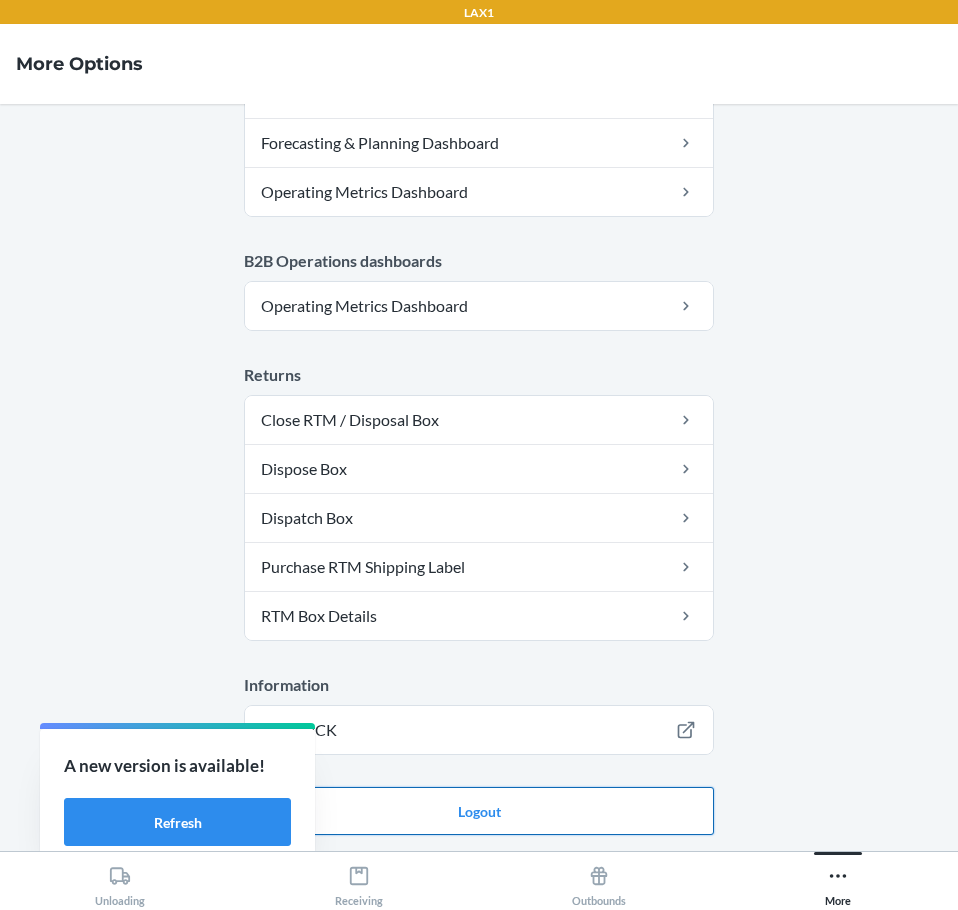
click at [646, 814] on button "Logout" at bounding box center [479, 811] width 470 height 48
